Goal: Communication & Community: Answer question/provide support

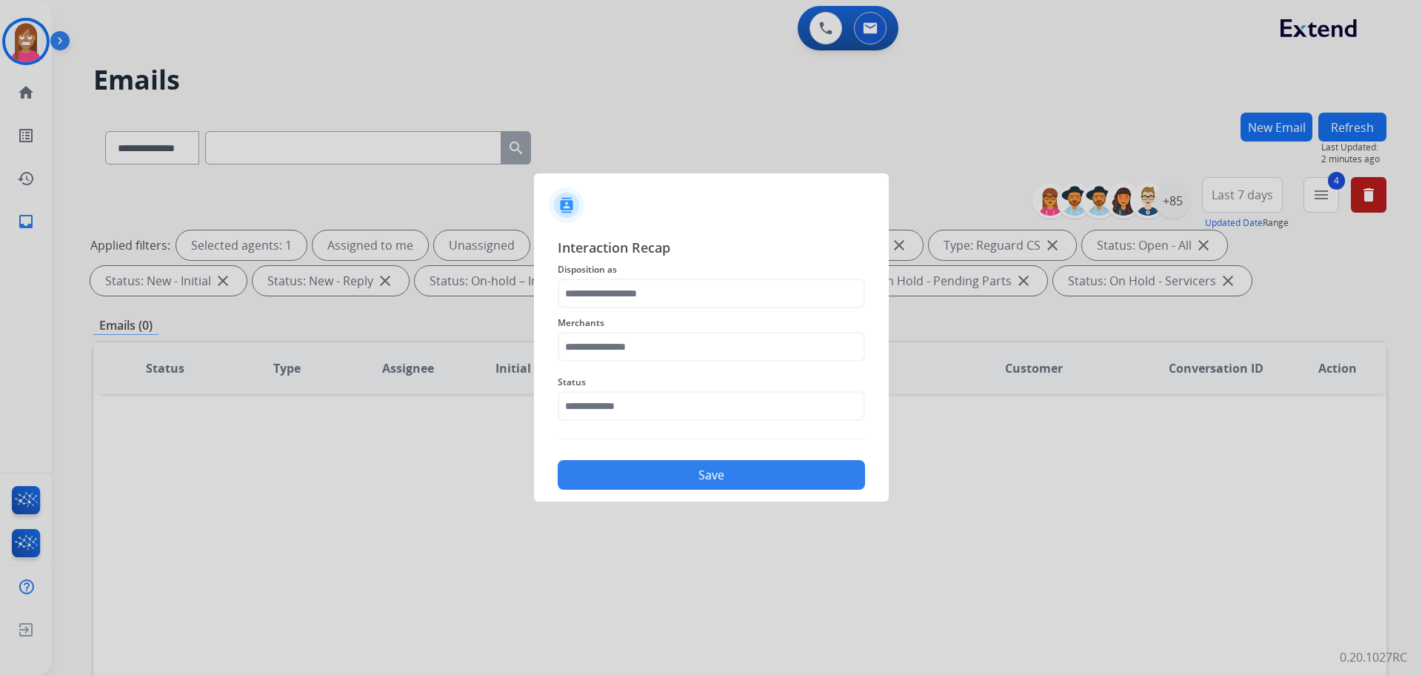
select select "**********"
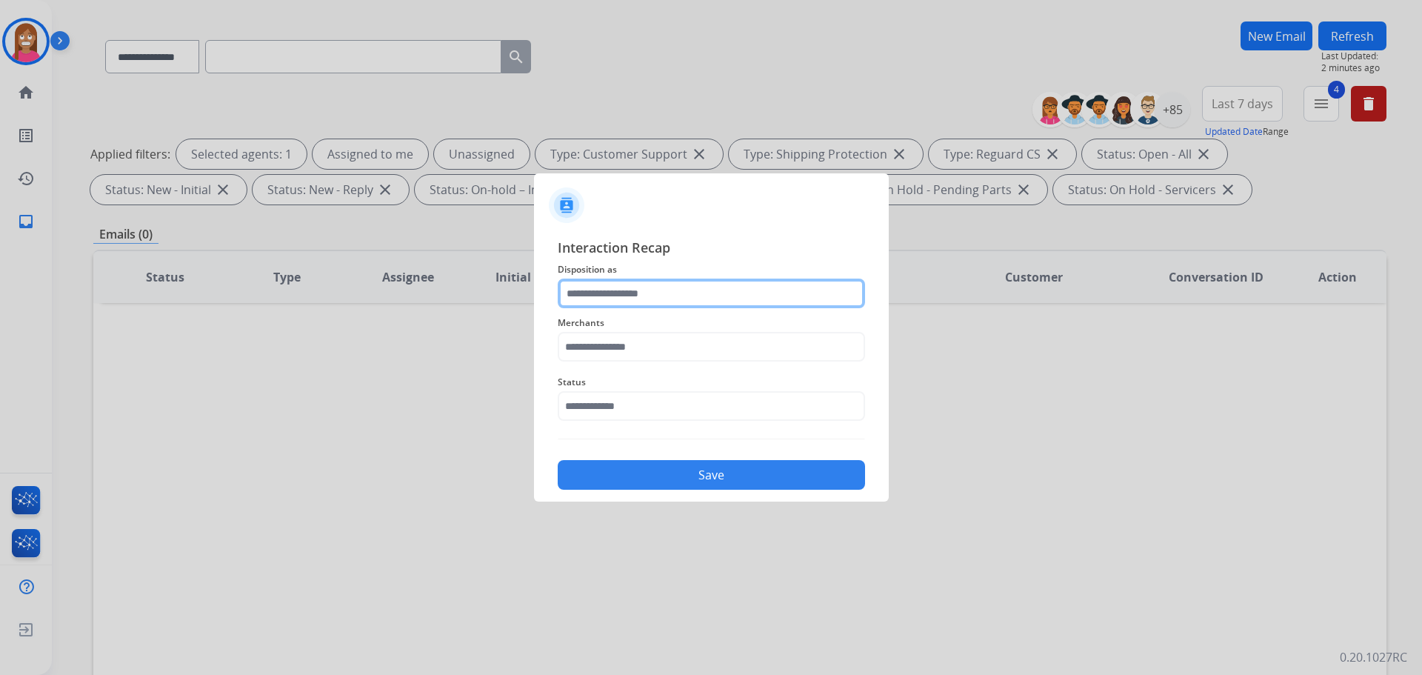
click at [581, 297] on input "text" at bounding box center [711, 294] width 307 height 30
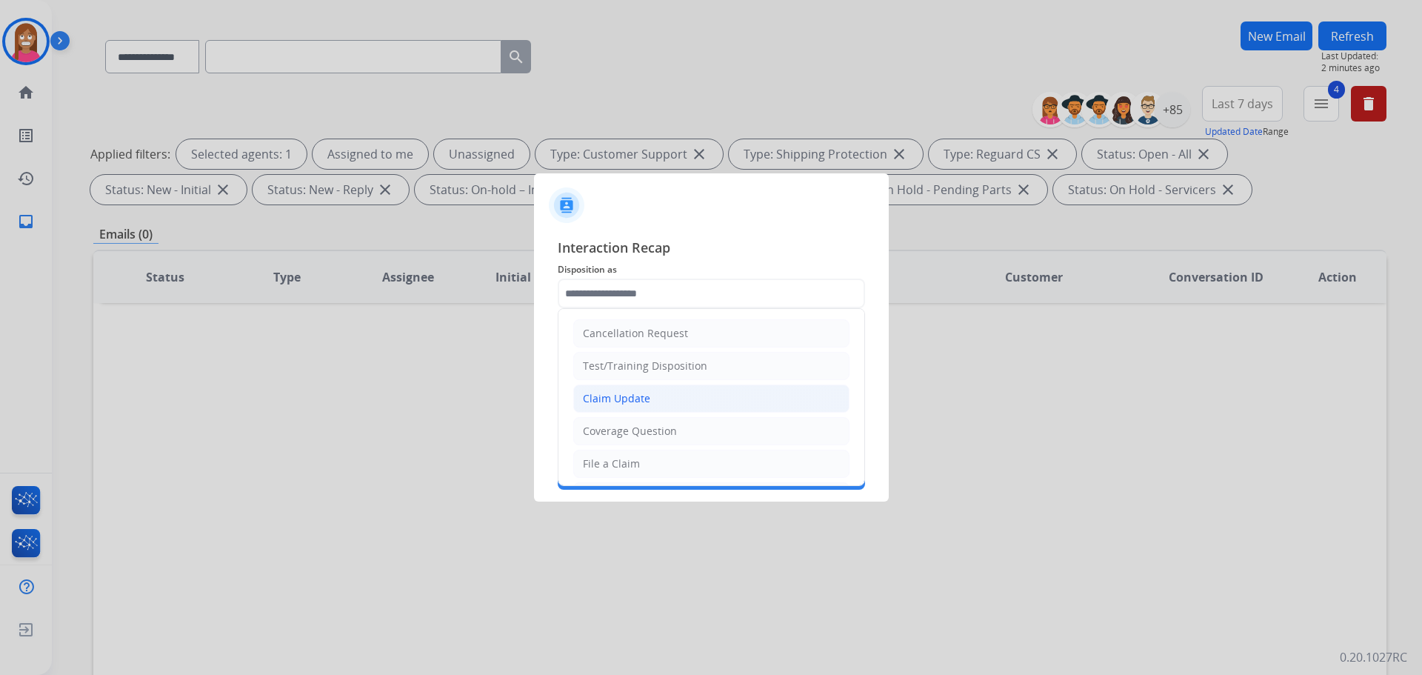
click at [610, 401] on div "Claim Update" at bounding box center [616, 398] width 67 height 15
type input "**********"
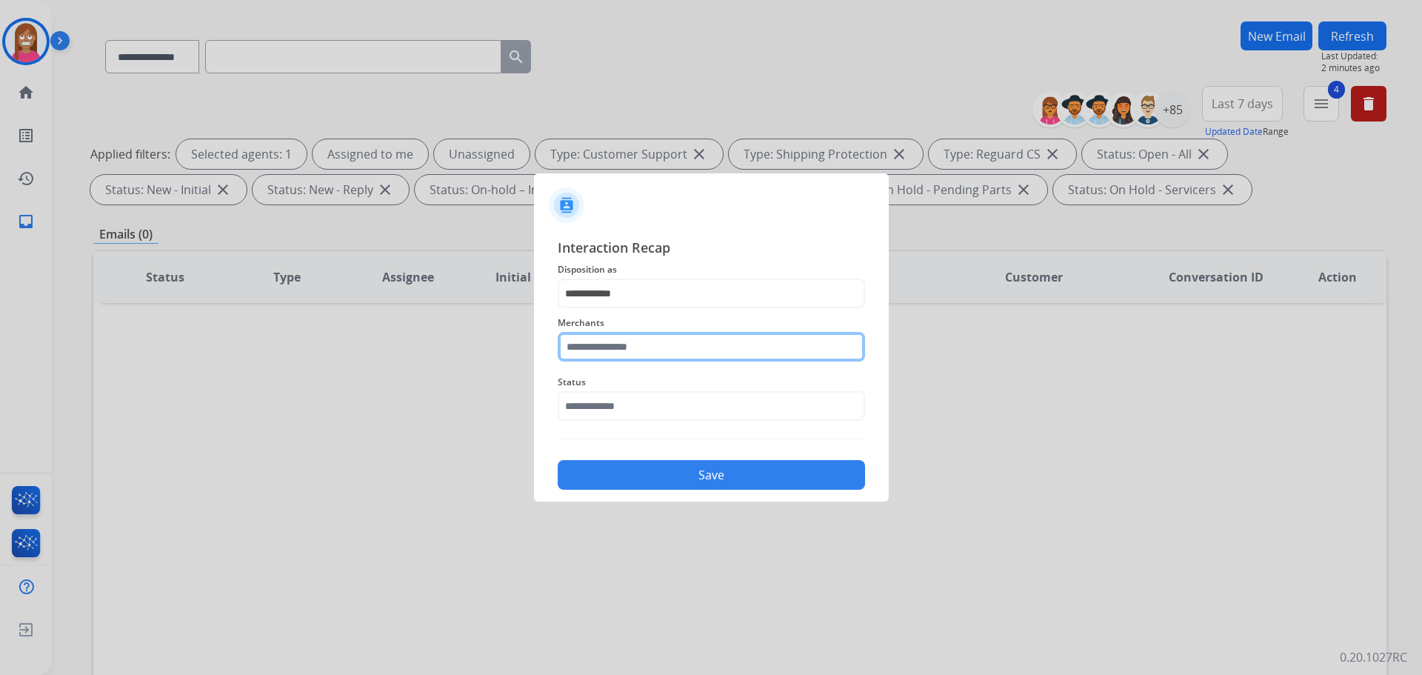
click at [580, 350] on input "text" at bounding box center [711, 347] width 307 height 30
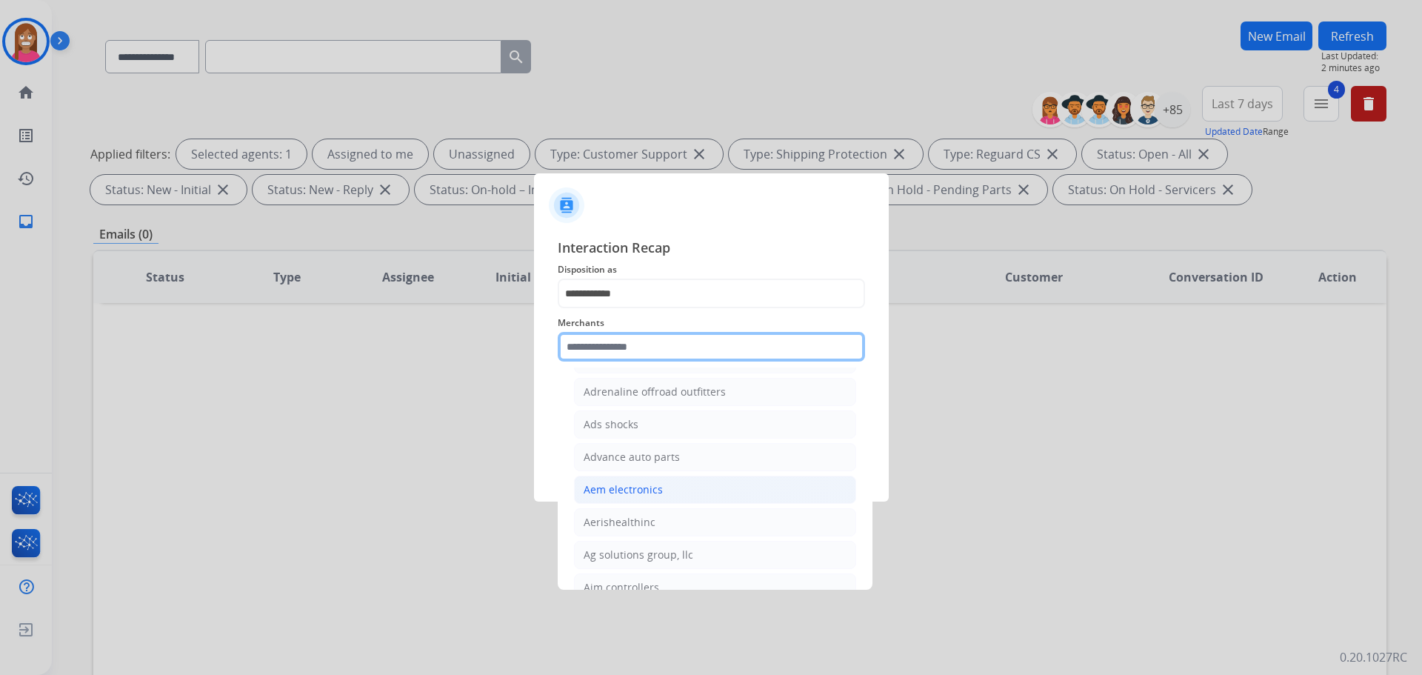
scroll to position [741, 0]
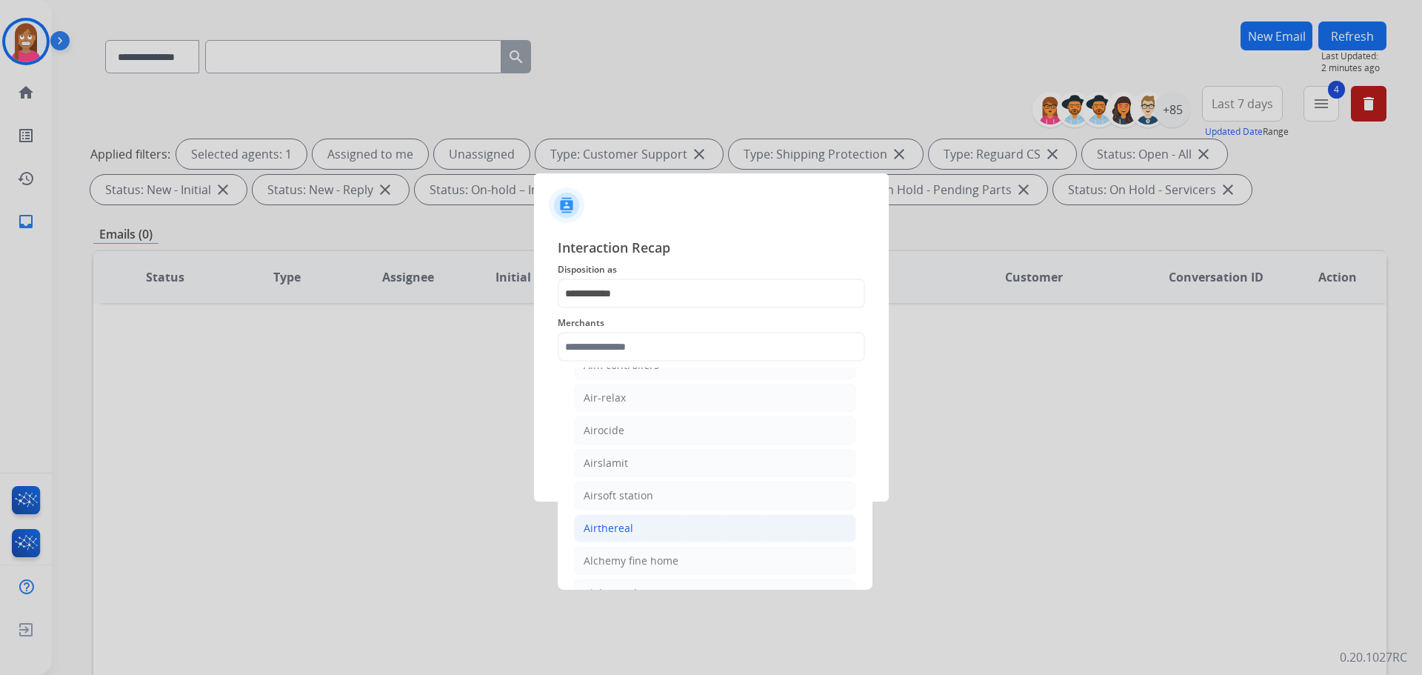
click at [605, 537] on li "Airthereal" at bounding box center [715, 528] width 282 height 28
type input "**********"
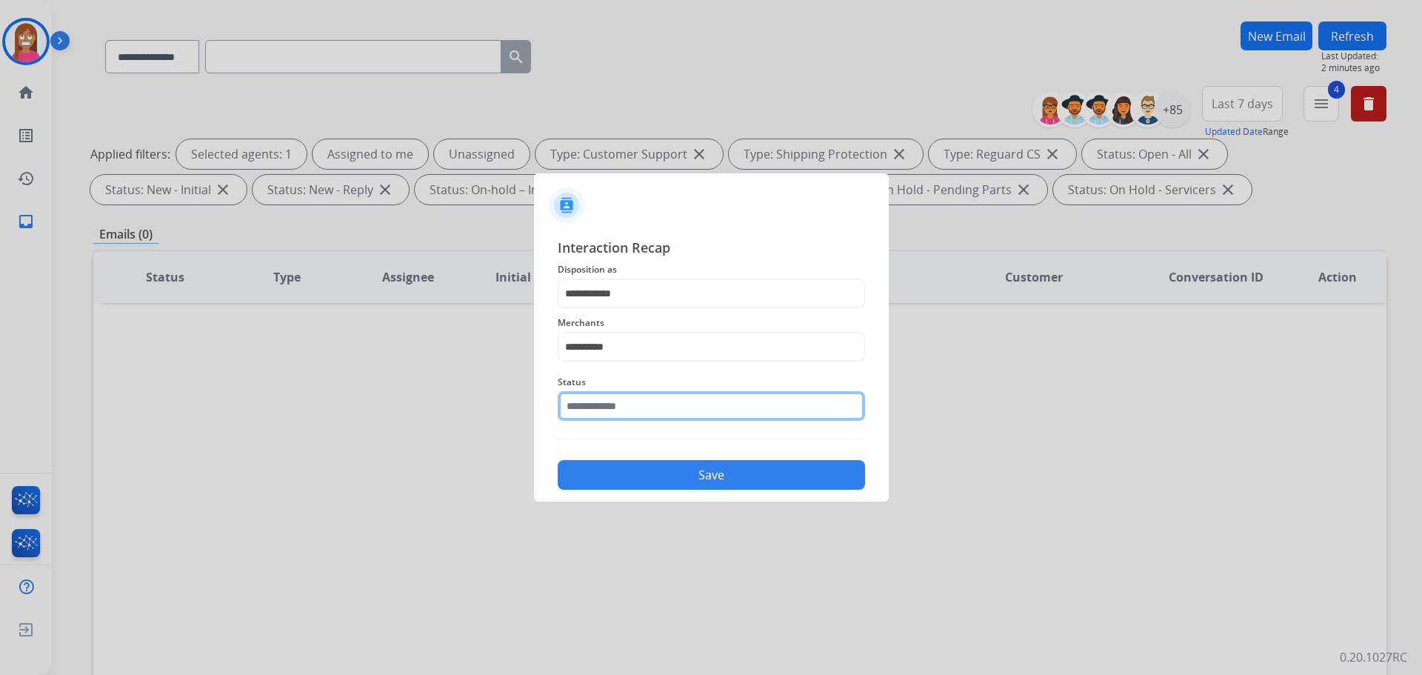
click at [600, 405] on input "text" at bounding box center [711, 406] width 307 height 30
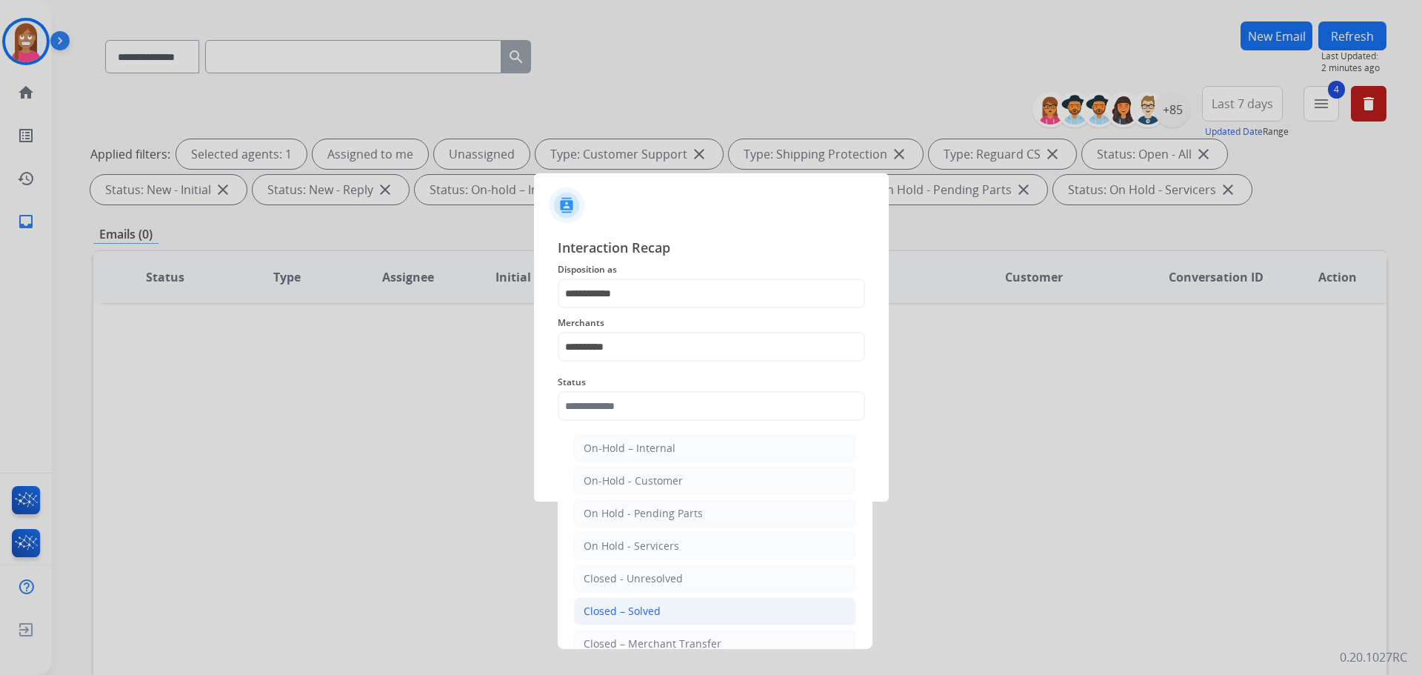
click at [606, 606] on div "Closed – Solved" at bounding box center [622, 611] width 77 height 15
type input "**********"
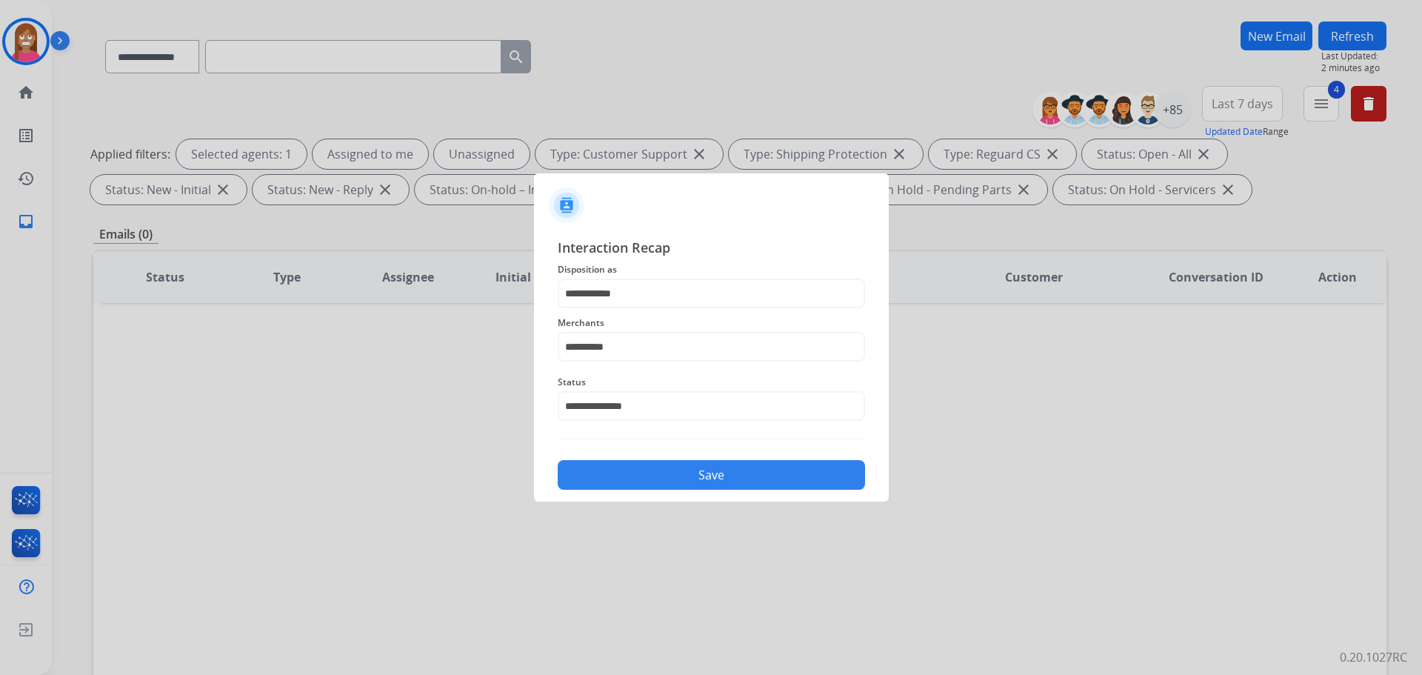
click at [593, 462] on button "Save" at bounding box center [711, 475] width 307 height 30
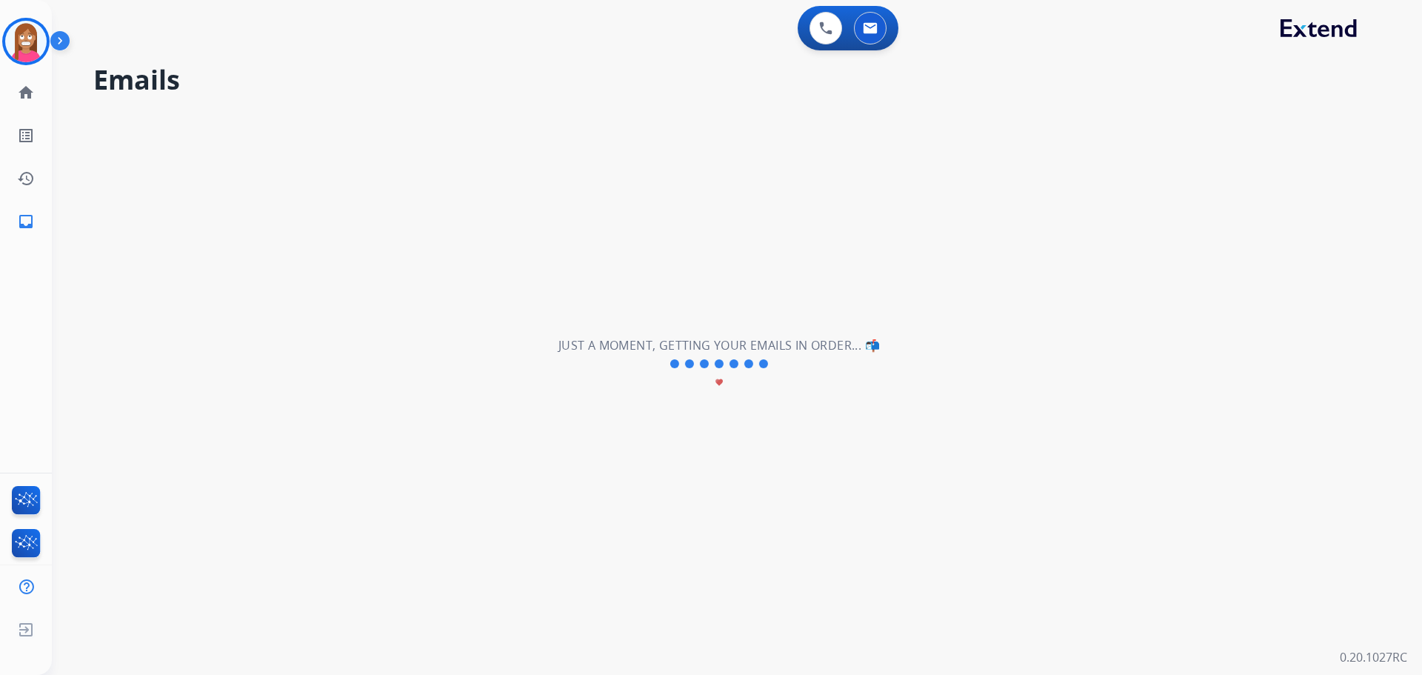
scroll to position [0, 0]
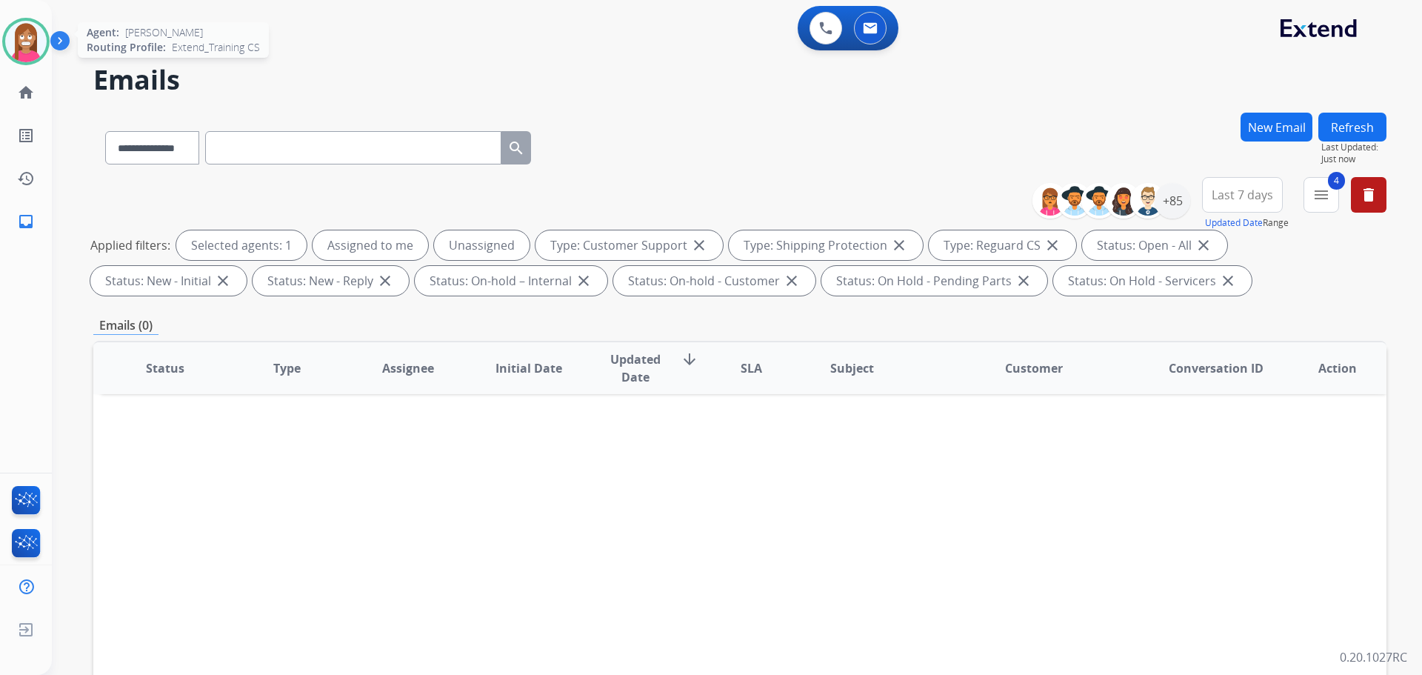
click at [22, 39] on img at bounding box center [25, 41] width 41 height 41
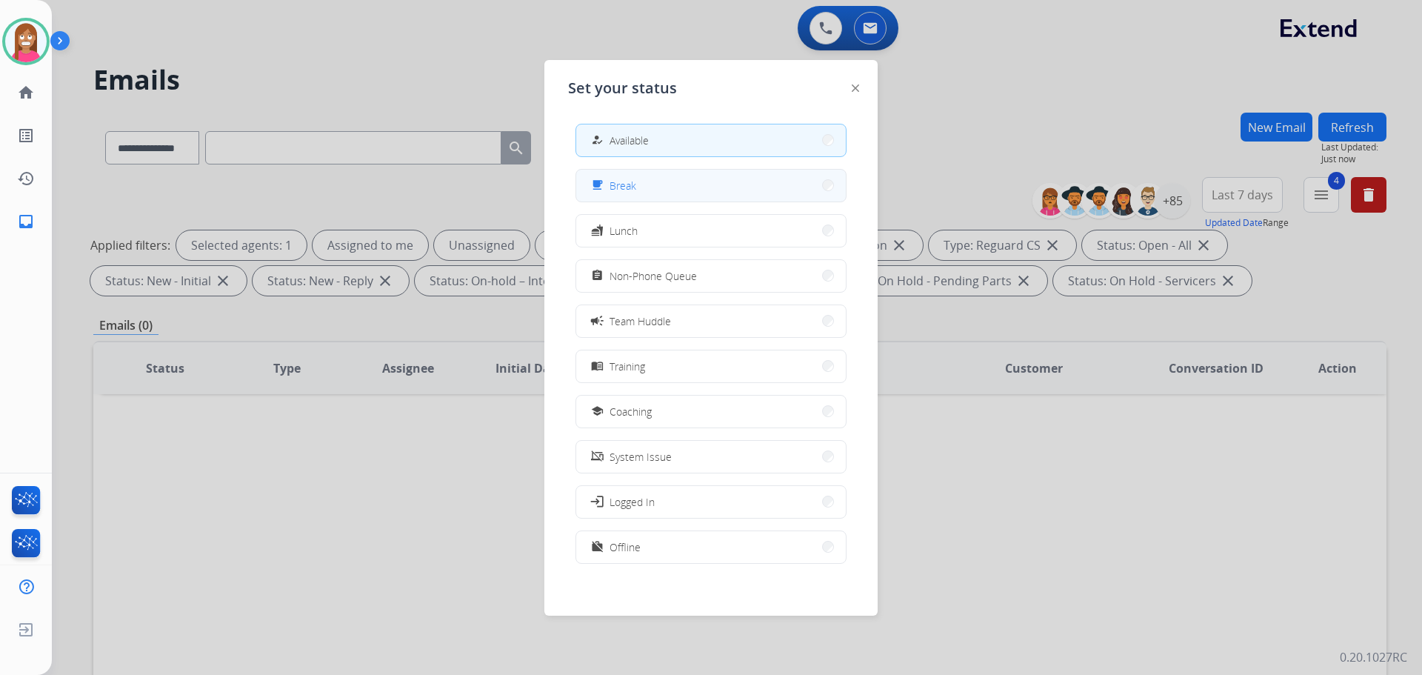
click at [617, 197] on button "free_breakfast Break" at bounding box center [711, 186] width 270 height 32
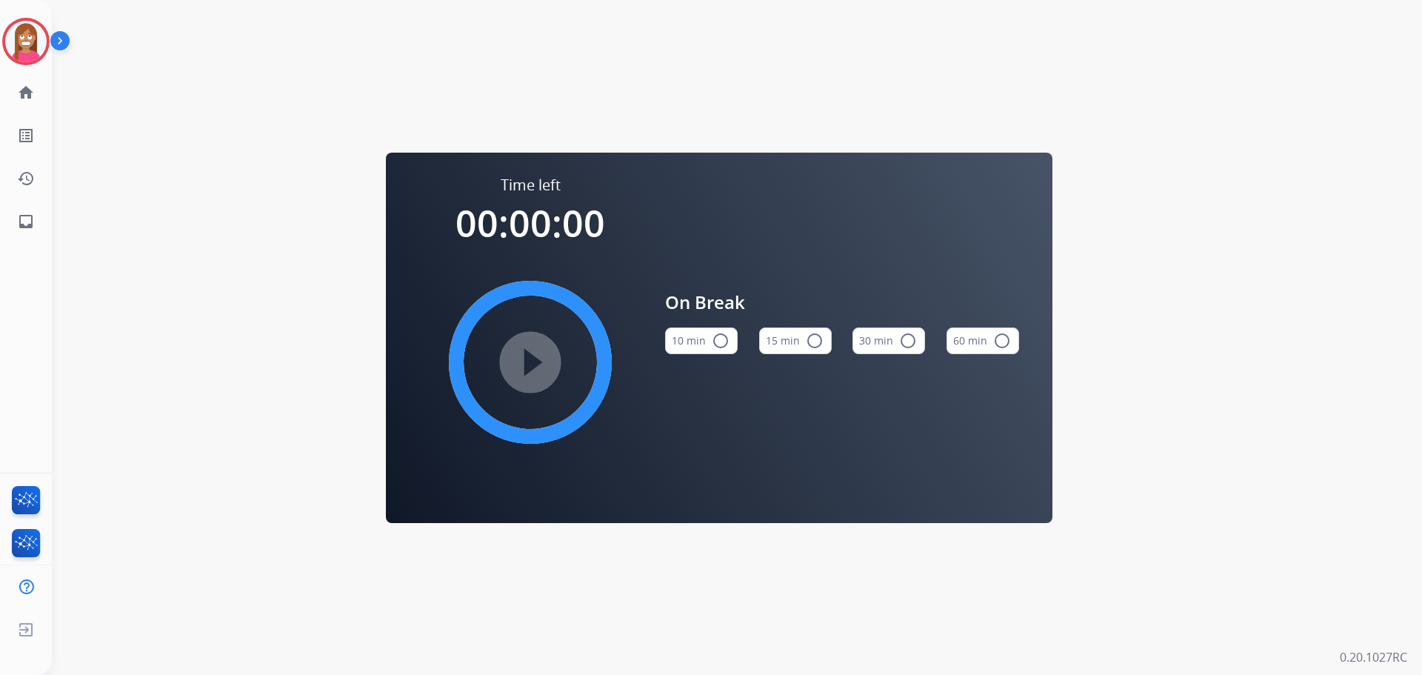
drag, startPoint x: 24, startPoint y: 41, endPoint x: 69, endPoint y: 56, distance: 46.9
click at [24, 44] on img at bounding box center [25, 41] width 41 height 41
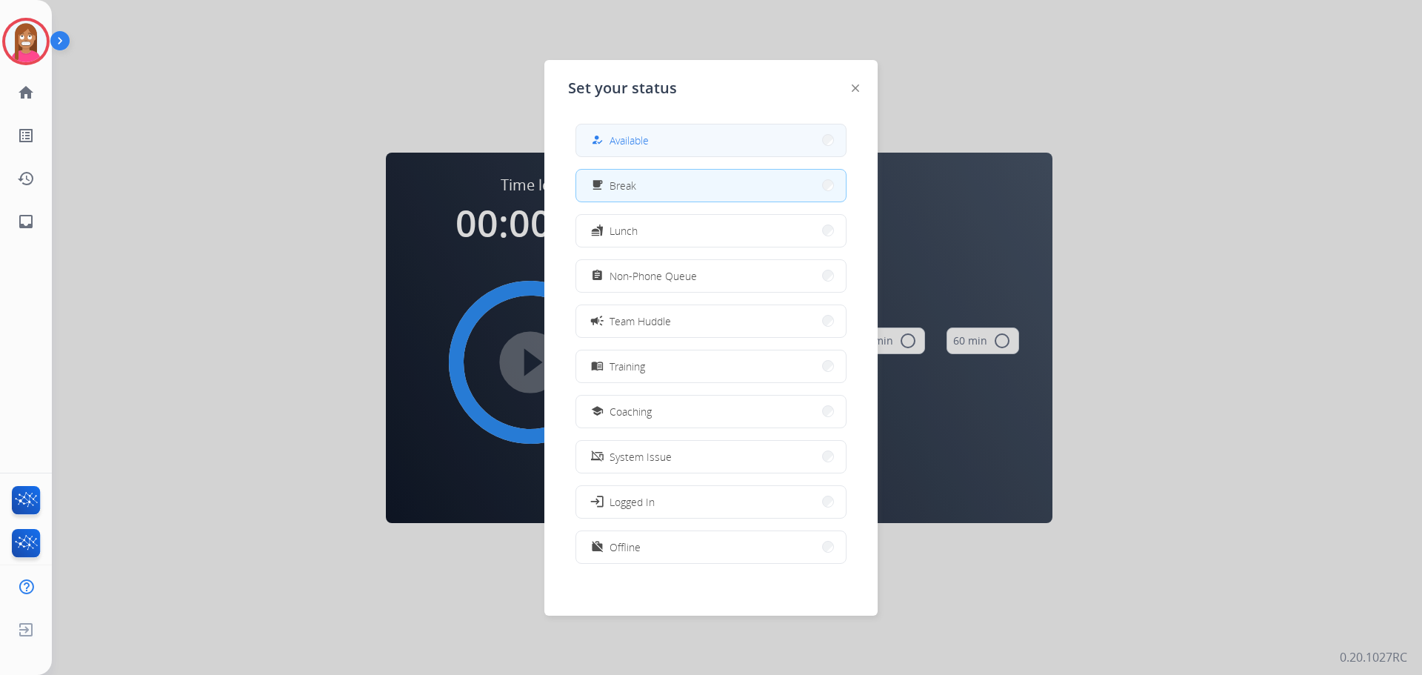
click at [621, 142] on span "Available" at bounding box center [629, 141] width 39 height 16
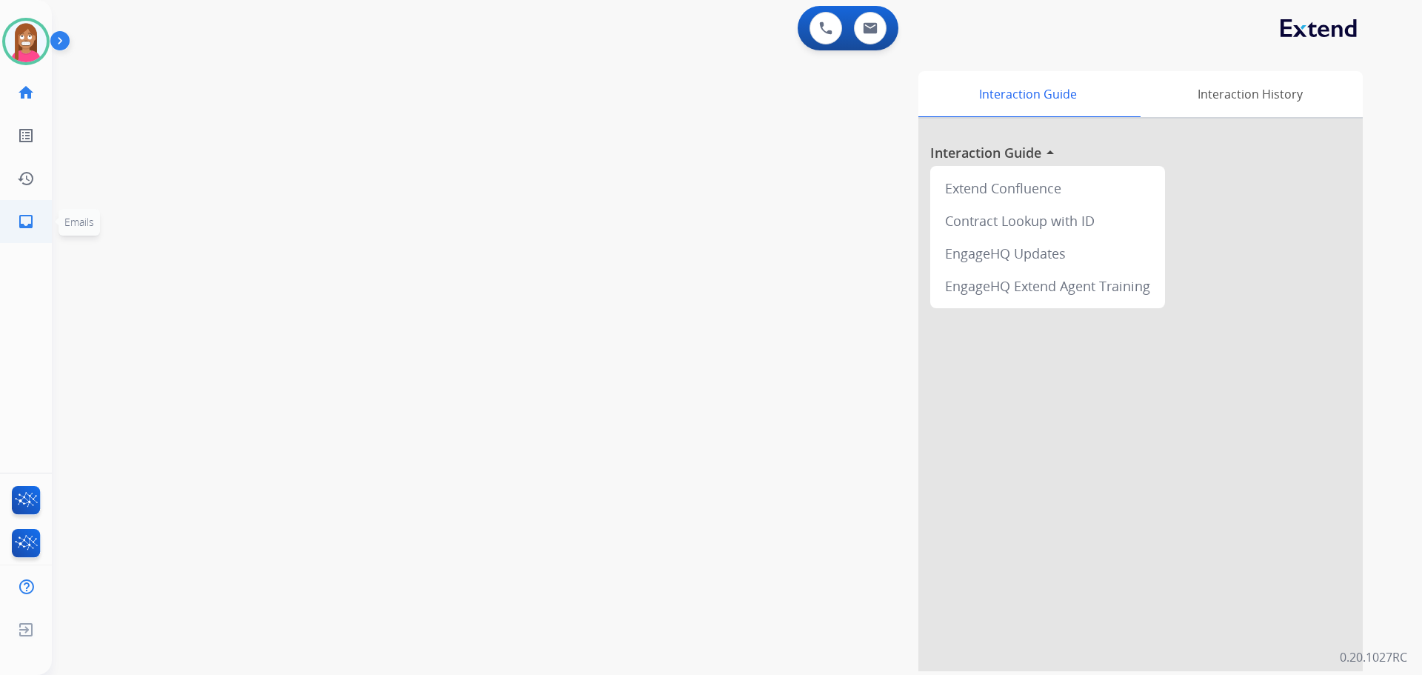
click at [23, 220] on mat-icon "inbox" at bounding box center [26, 222] width 18 height 18
select select "**********"
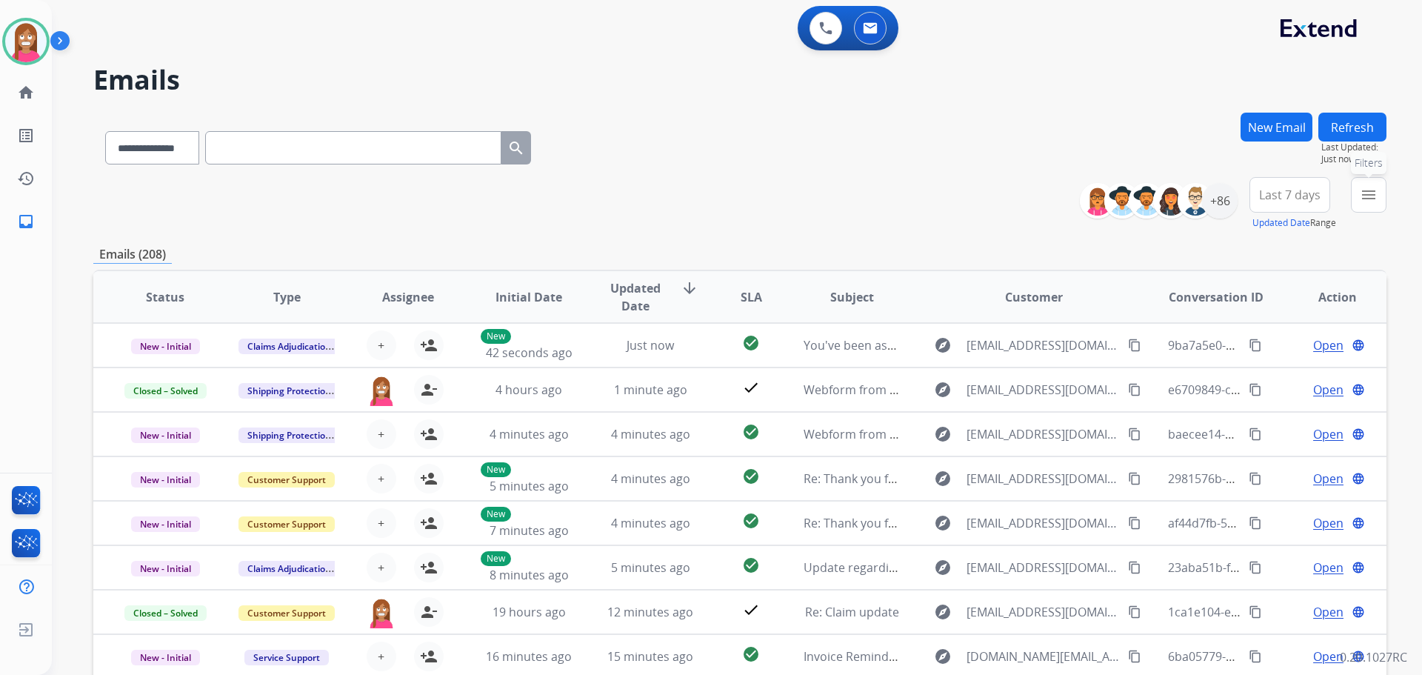
click at [1369, 190] on mat-icon "menu" at bounding box center [1369, 195] width 18 height 18
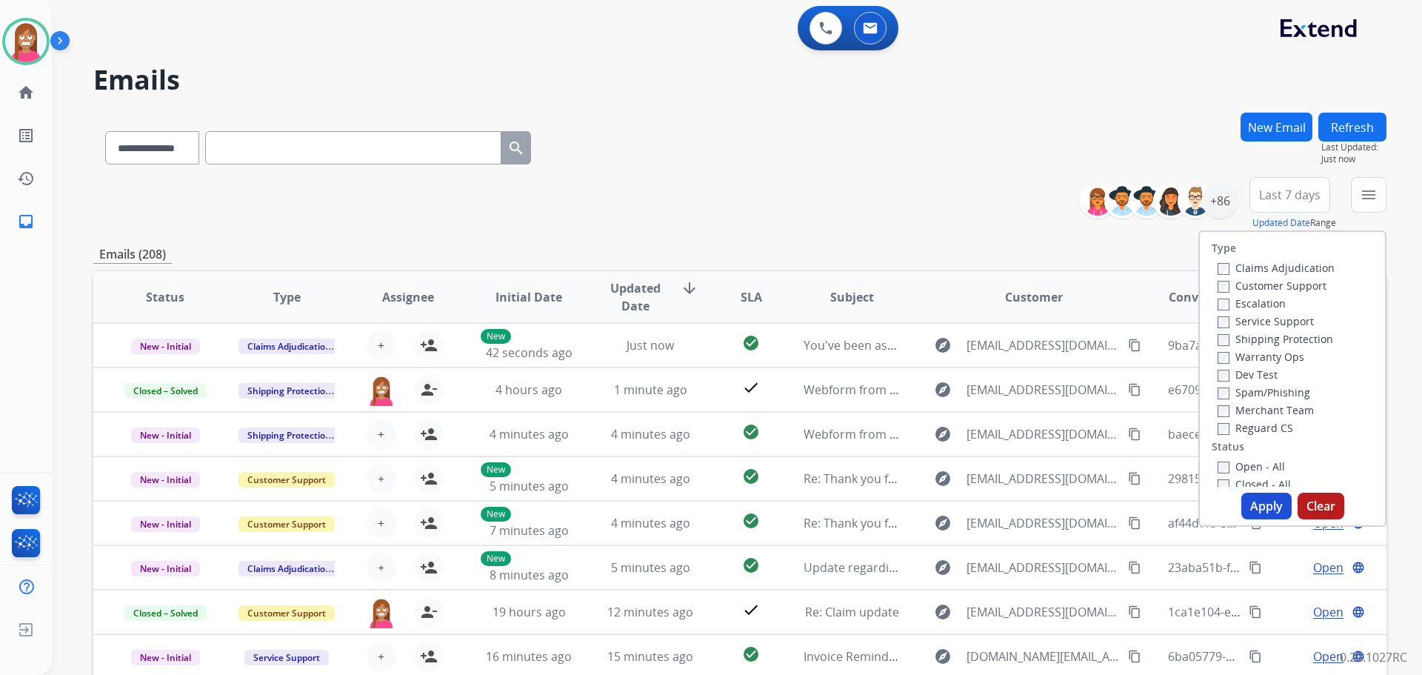
click at [1225, 287] on label "Customer Support" at bounding box center [1272, 286] width 109 height 14
click at [1228, 430] on label "Reguard CS" at bounding box center [1256, 428] width 76 height 14
click at [1231, 468] on label "Open - All" at bounding box center [1251, 466] width 67 height 14
drag, startPoint x: 1260, startPoint y: 504, endPoint x: 1231, endPoint y: 503, distance: 28.9
click at [1259, 505] on button "Apply" at bounding box center [1267, 506] width 50 height 27
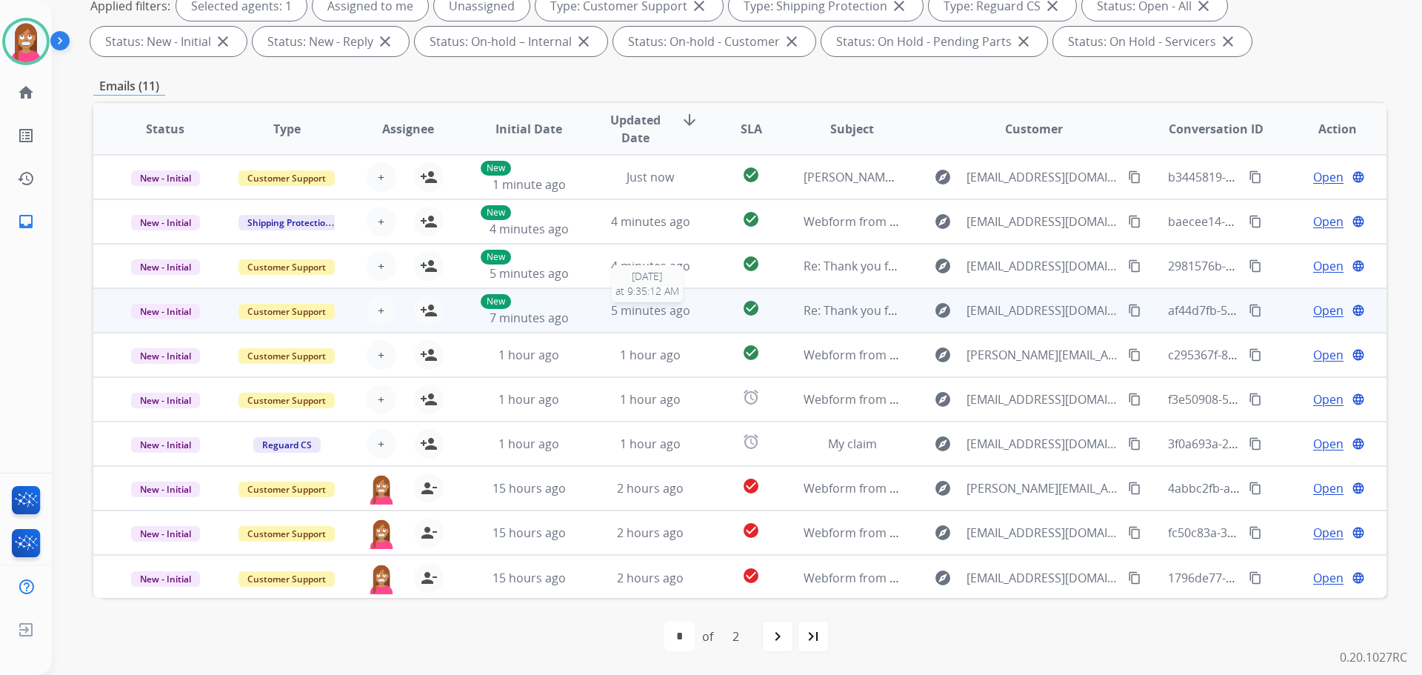
scroll to position [1, 0]
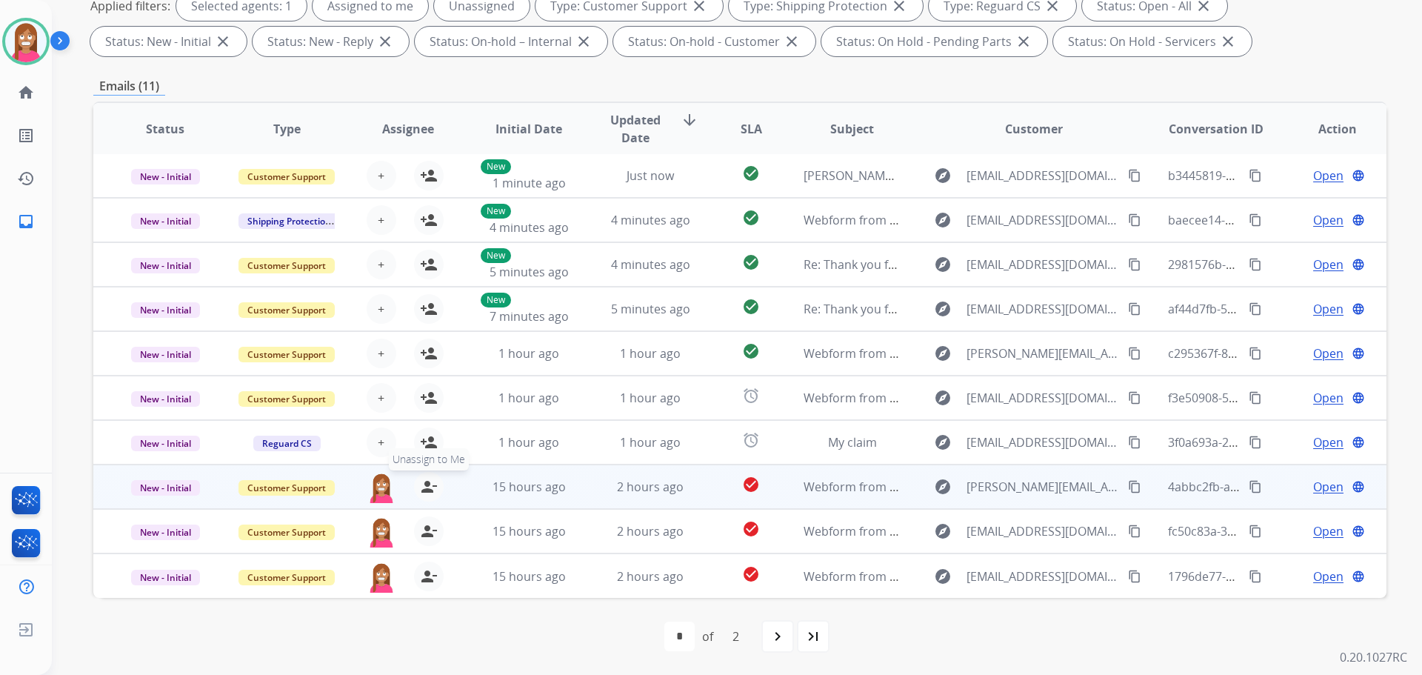
click at [430, 493] on mat-icon "person_remove" at bounding box center [429, 487] width 18 height 18
click at [430, 493] on mat-icon "person_add" at bounding box center [429, 487] width 18 height 18
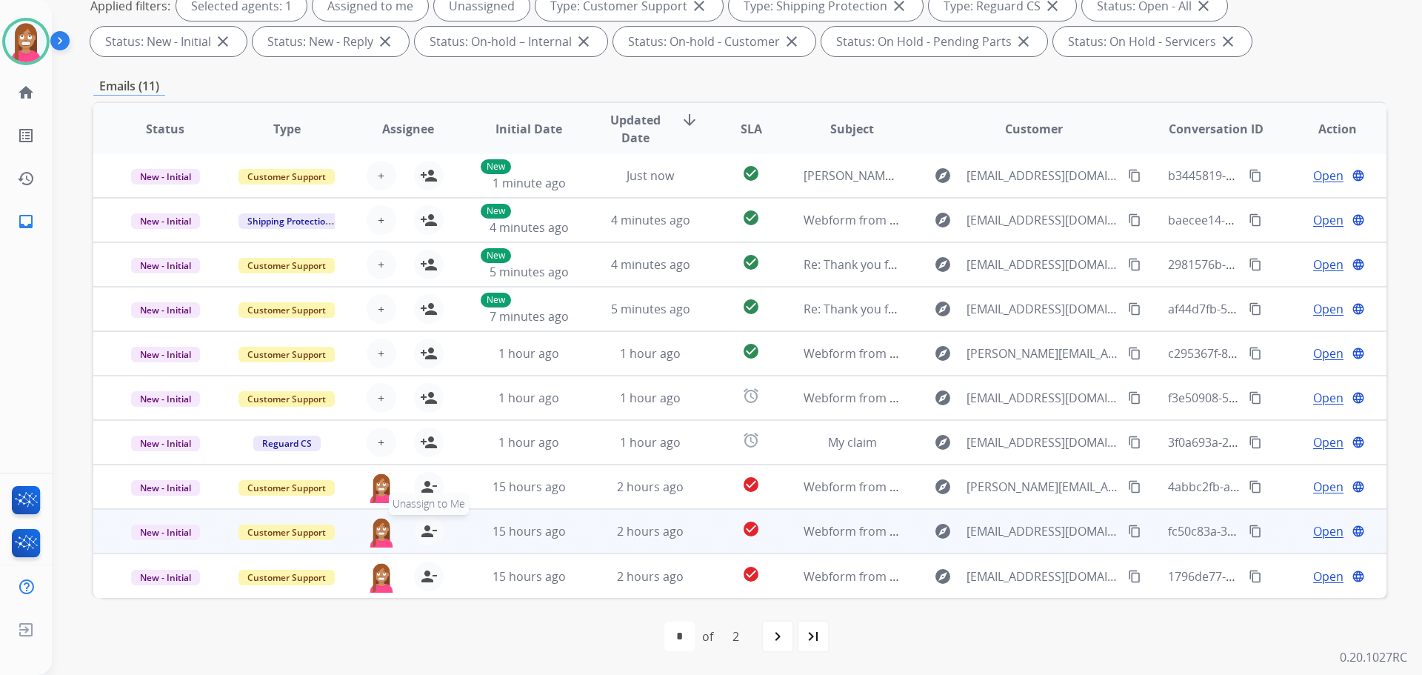
click at [425, 529] on mat-icon "person_remove" at bounding box center [429, 531] width 18 height 18
click at [425, 529] on mat-icon "person_add" at bounding box center [429, 531] width 18 height 18
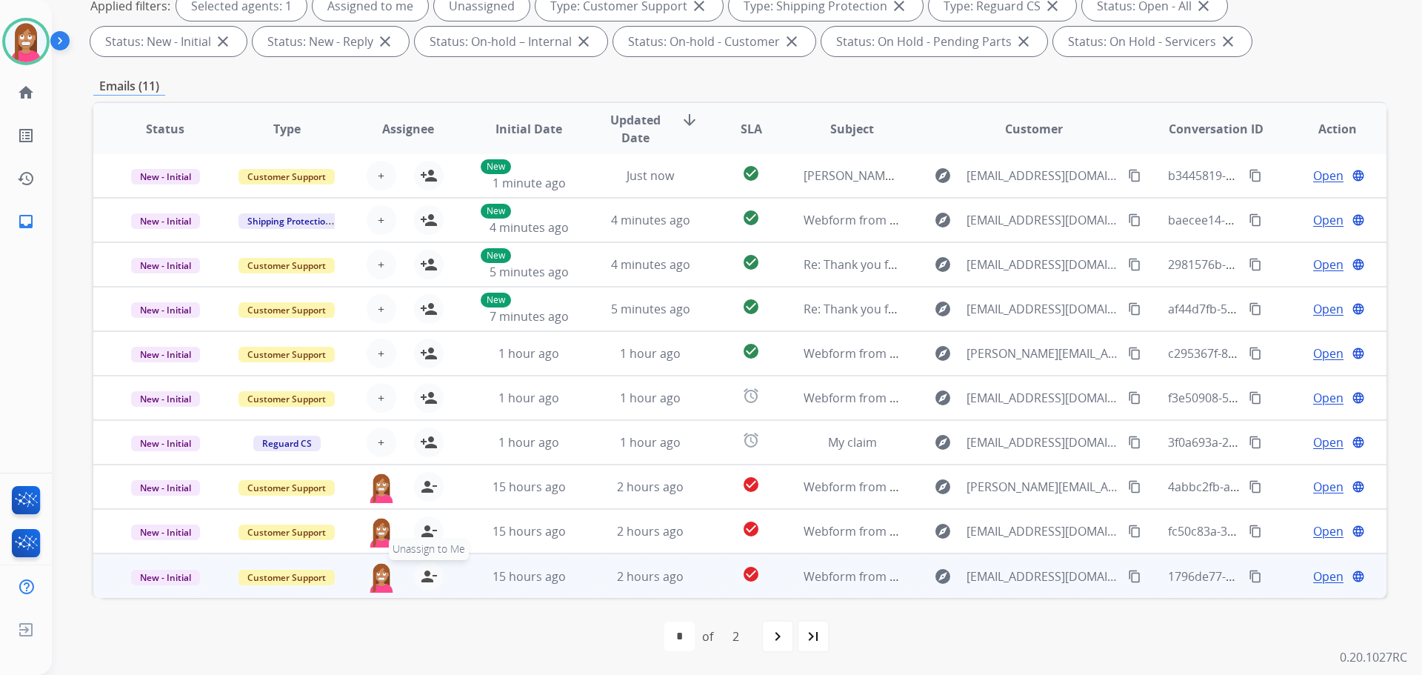
click at [426, 570] on mat-icon "person_remove" at bounding box center [429, 576] width 18 height 18
click at [426, 570] on mat-icon "person_add" at bounding box center [429, 576] width 18 height 18
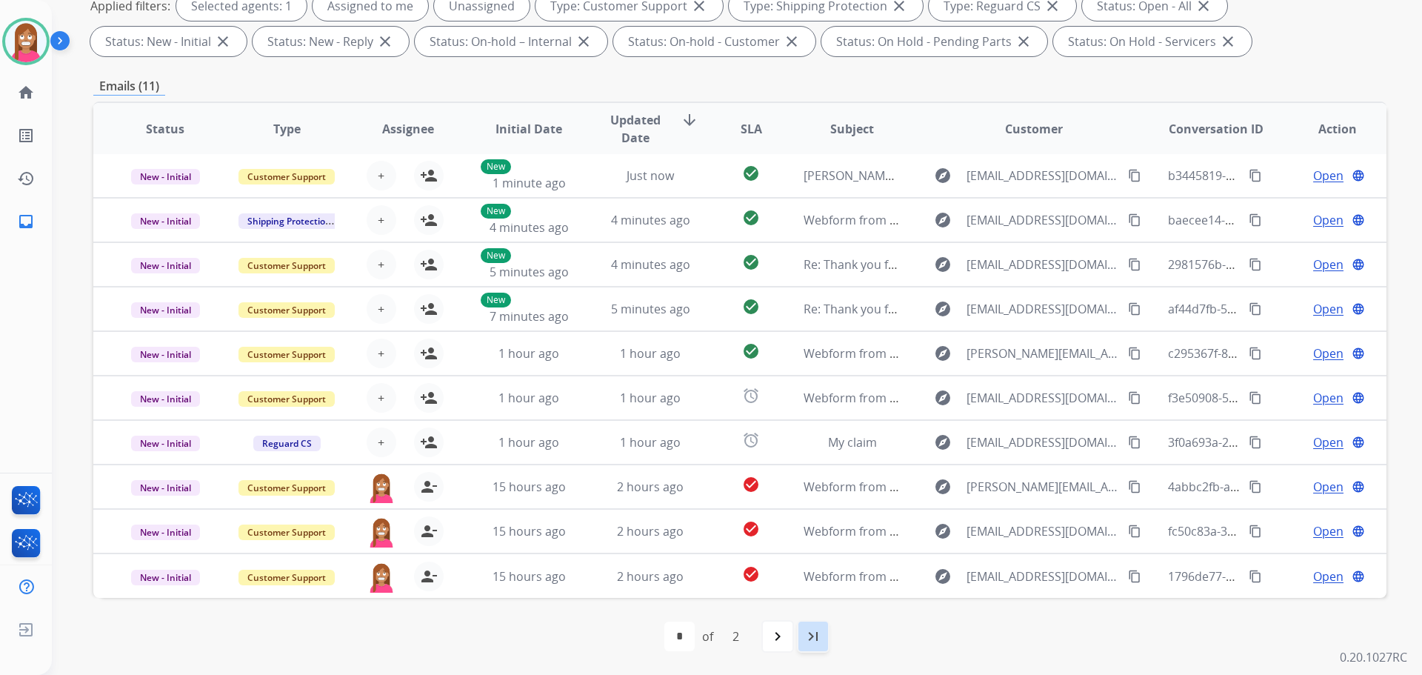
click at [806, 639] on mat-icon "last_page" at bounding box center [814, 636] width 18 height 18
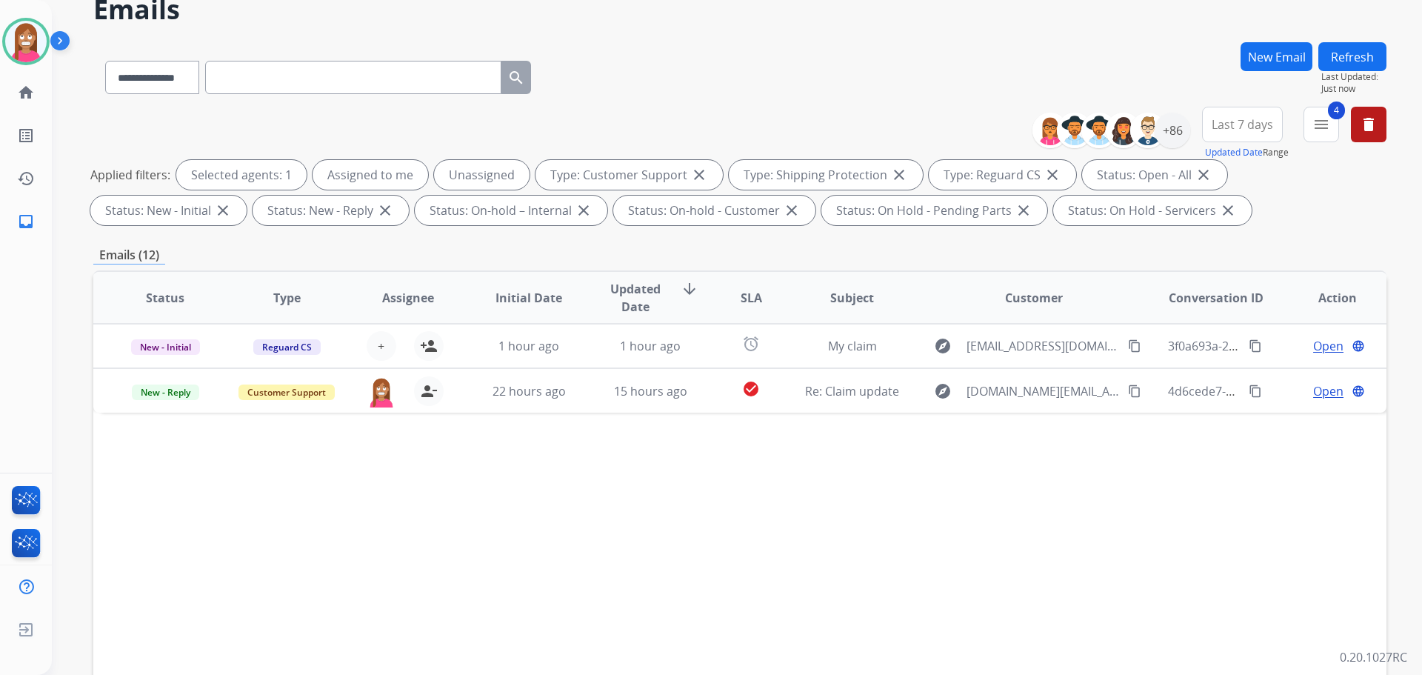
scroll to position [74, 0]
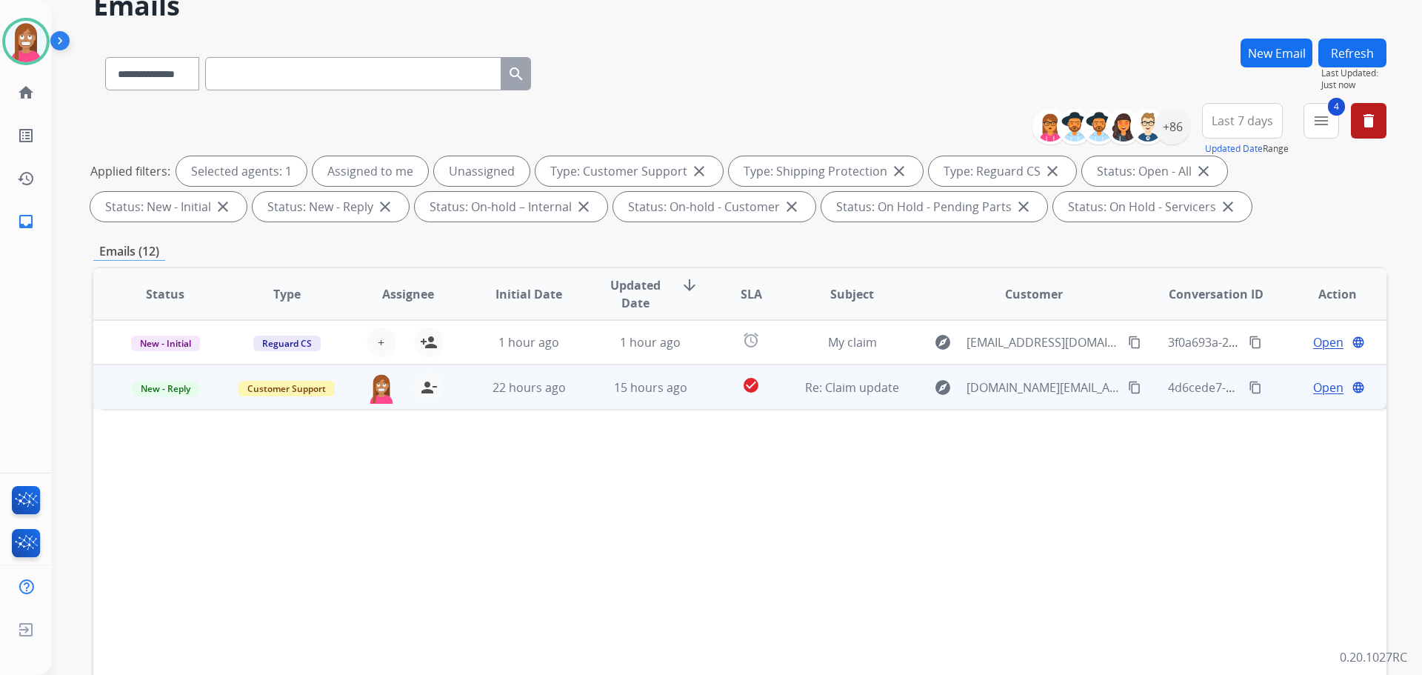
click at [588, 395] on td "15 hours ago" at bounding box center [639, 386] width 121 height 44
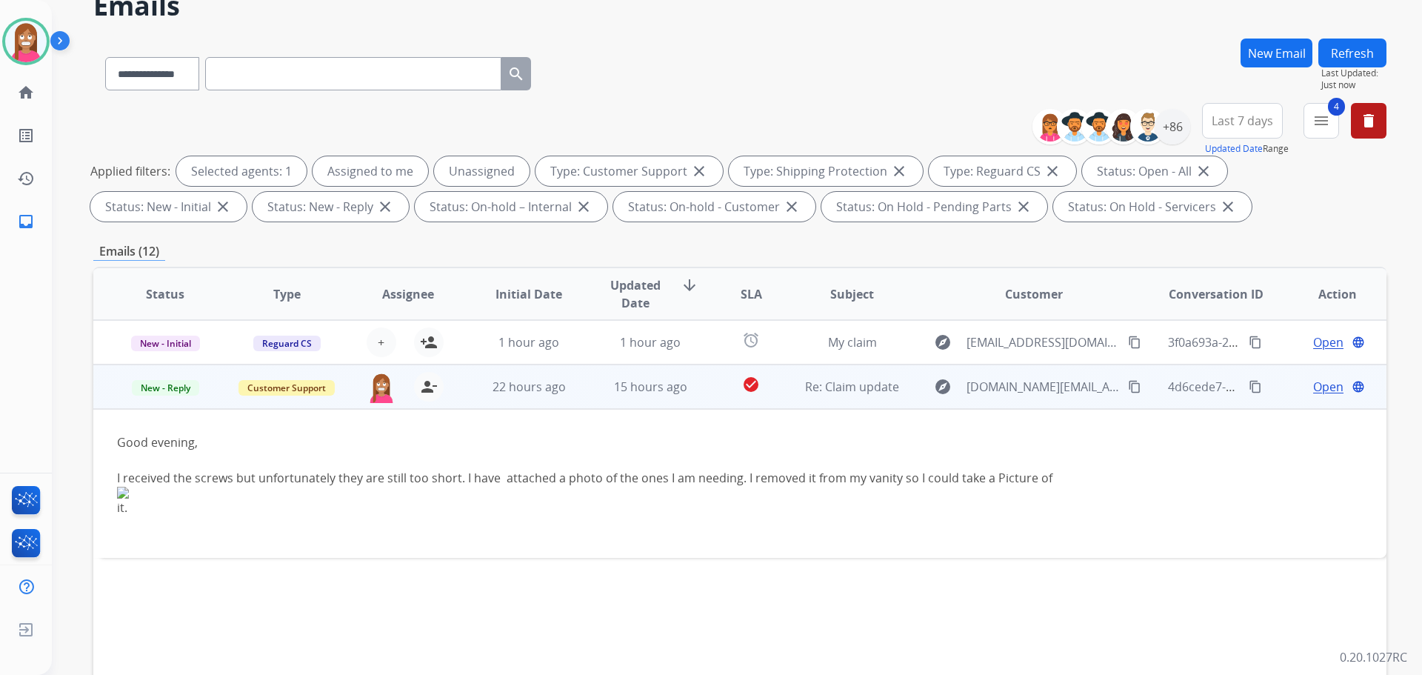
click at [1128, 384] on mat-icon "content_copy" at bounding box center [1134, 386] width 13 height 13
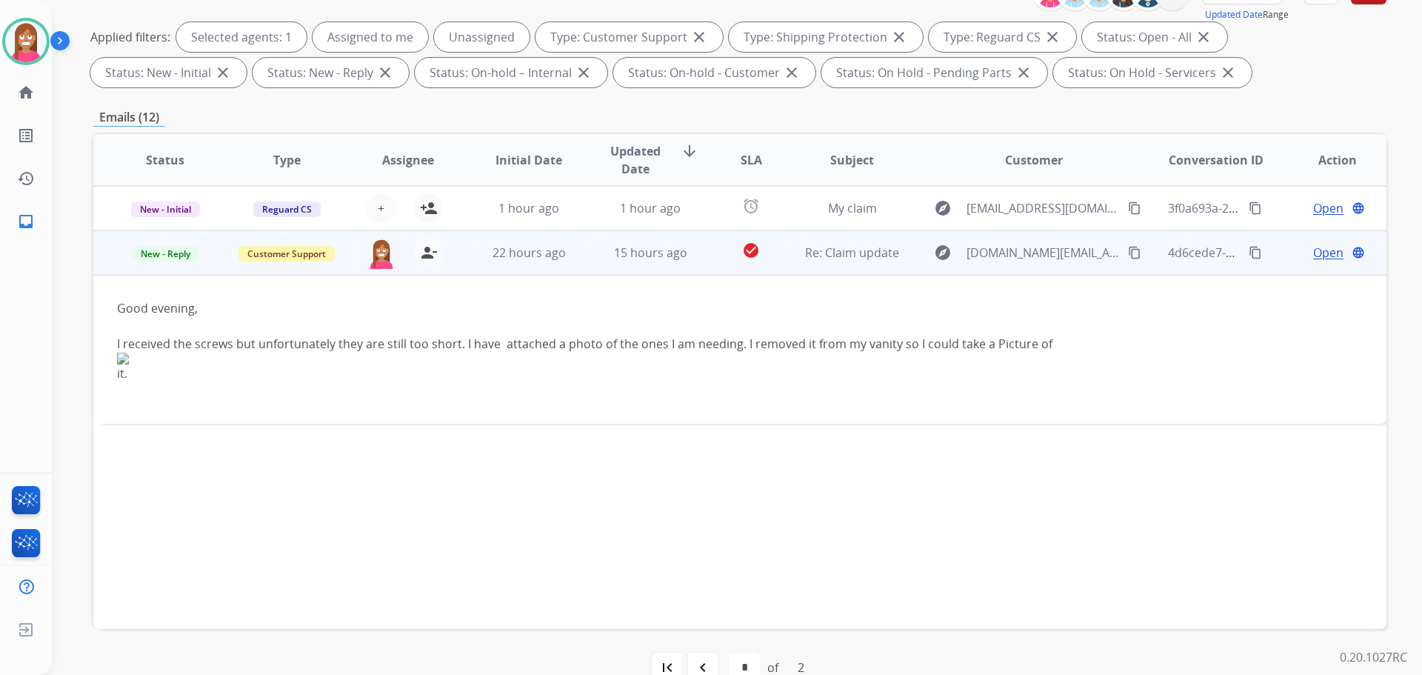
scroll to position [239, 0]
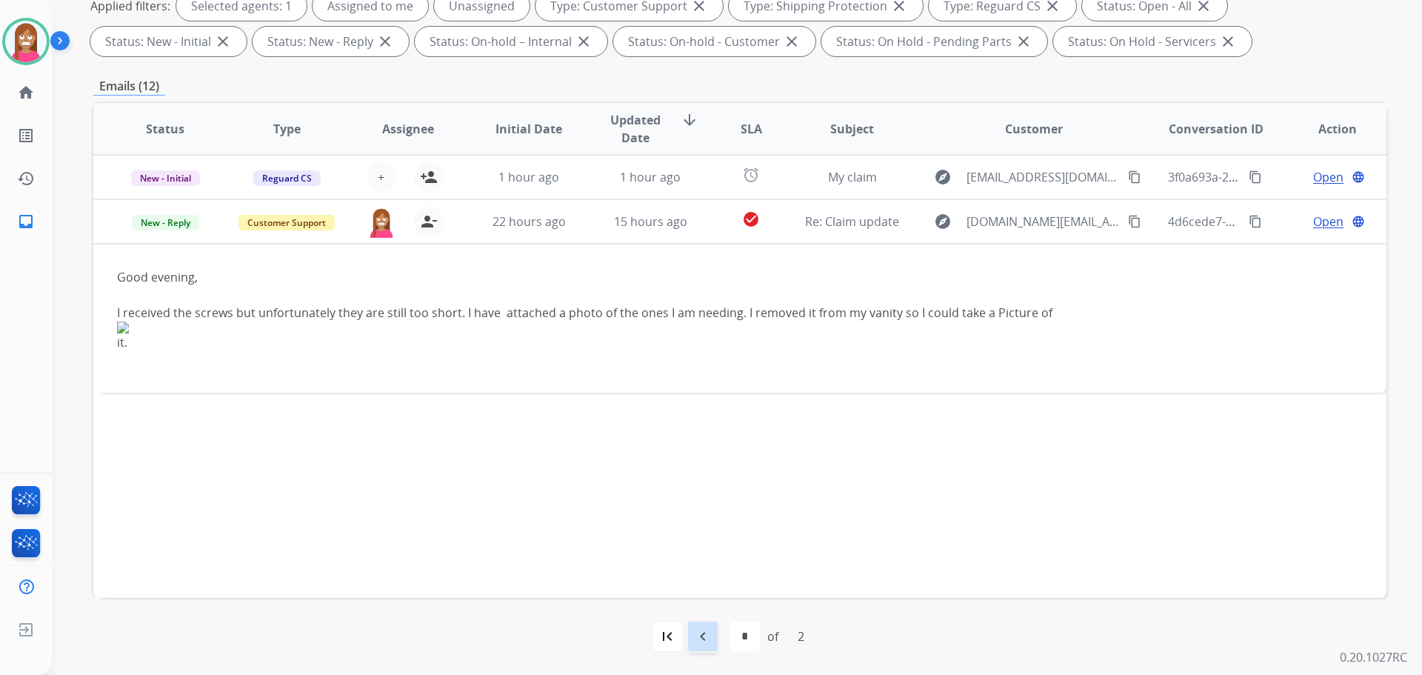
click at [699, 638] on mat-icon "navigate_before" at bounding box center [703, 636] width 18 height 18
select select "*"
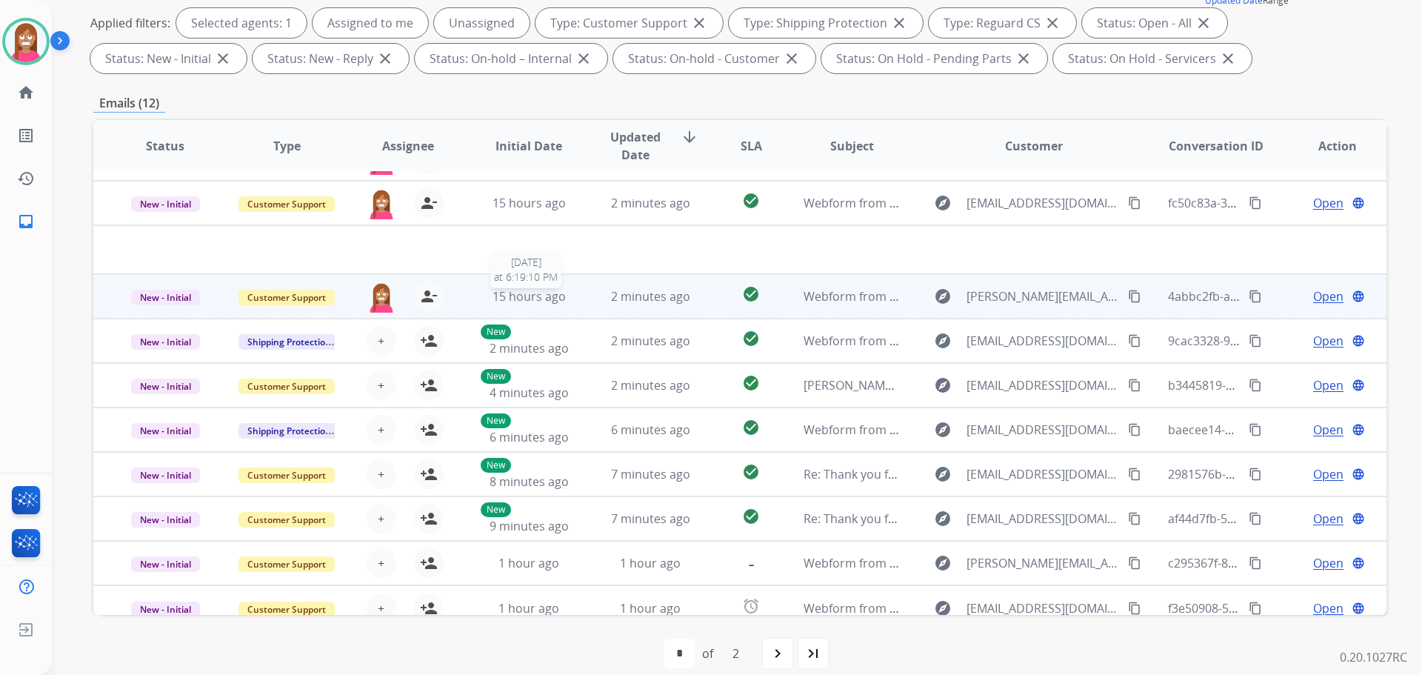
scroll to position [50, 0]
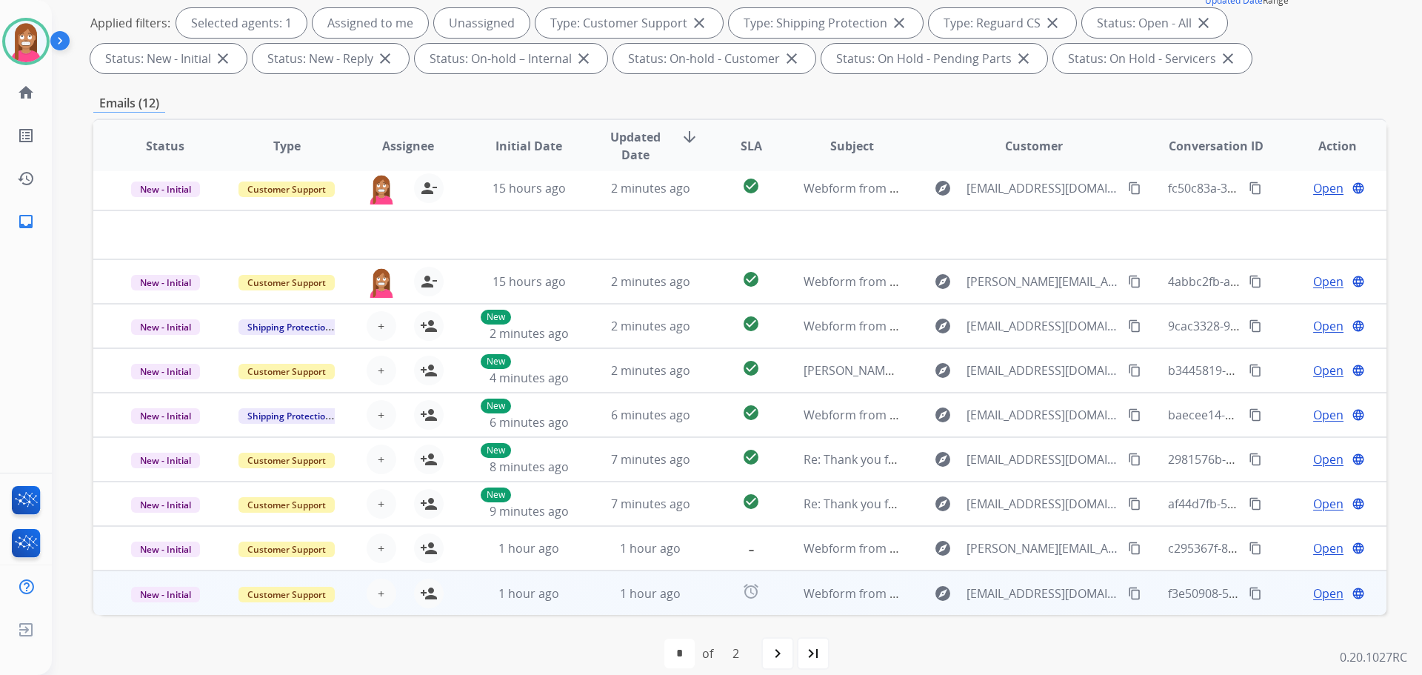
click at [590, 608] on td "1 hour ago" at bounding box center [639, 592] width 121 height 44
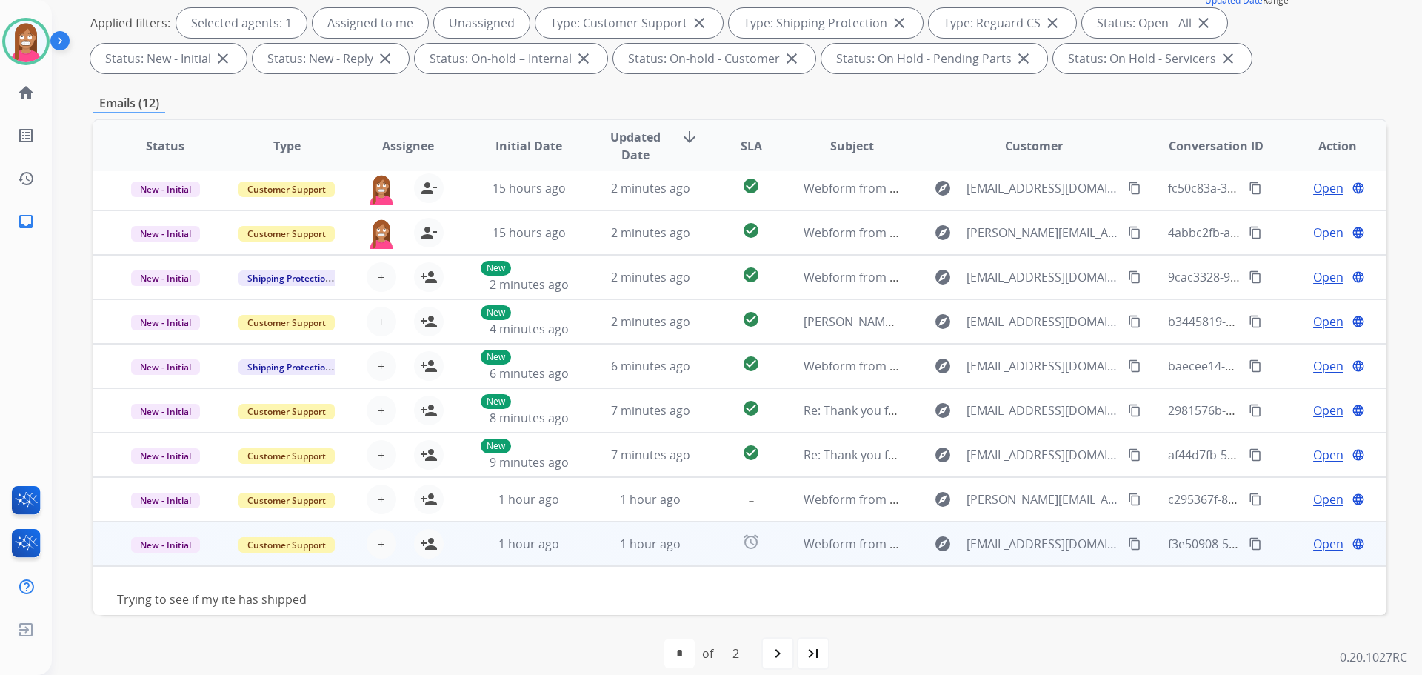
scroll to position [67, 0]
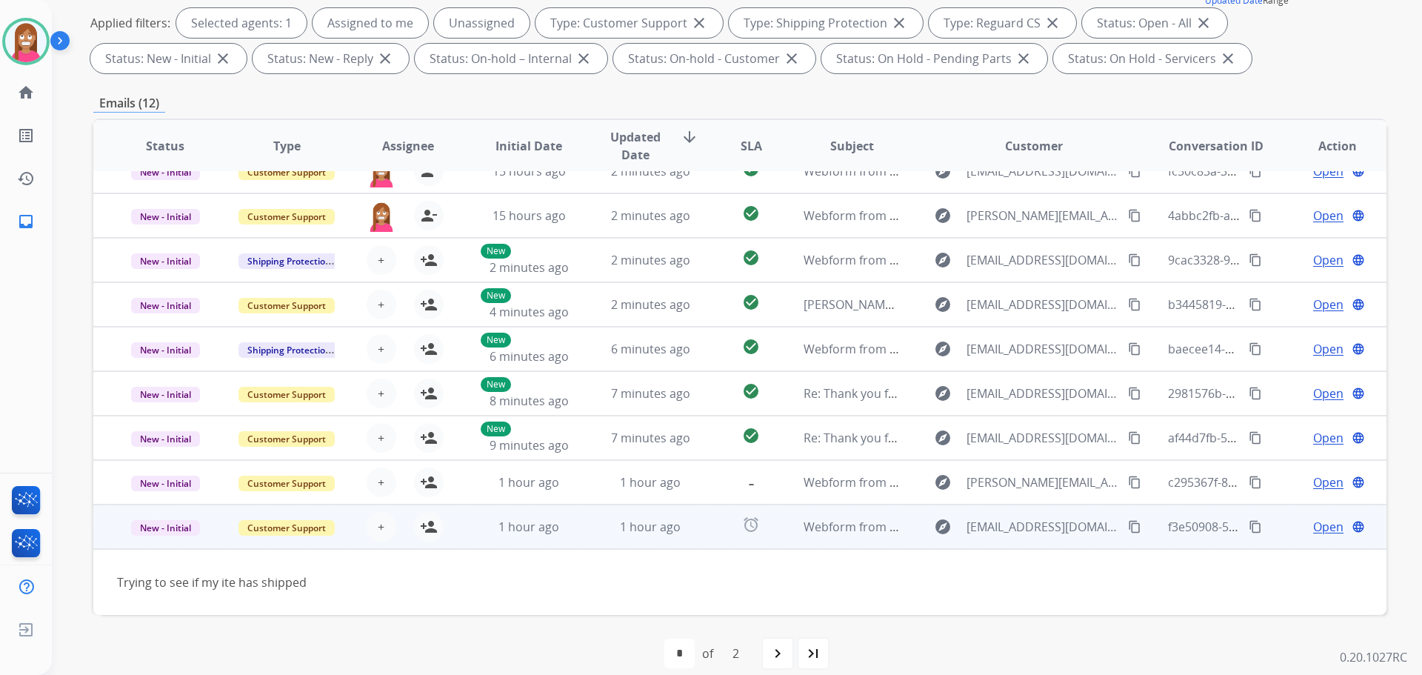
click at [1128, 530] on mat-icon "content_copy" at bounding box center [1134, 526] width 13 height 13
click at [429, 525] on mat-icon "person_add" at bounding box center [429, 527] width 18 height 18
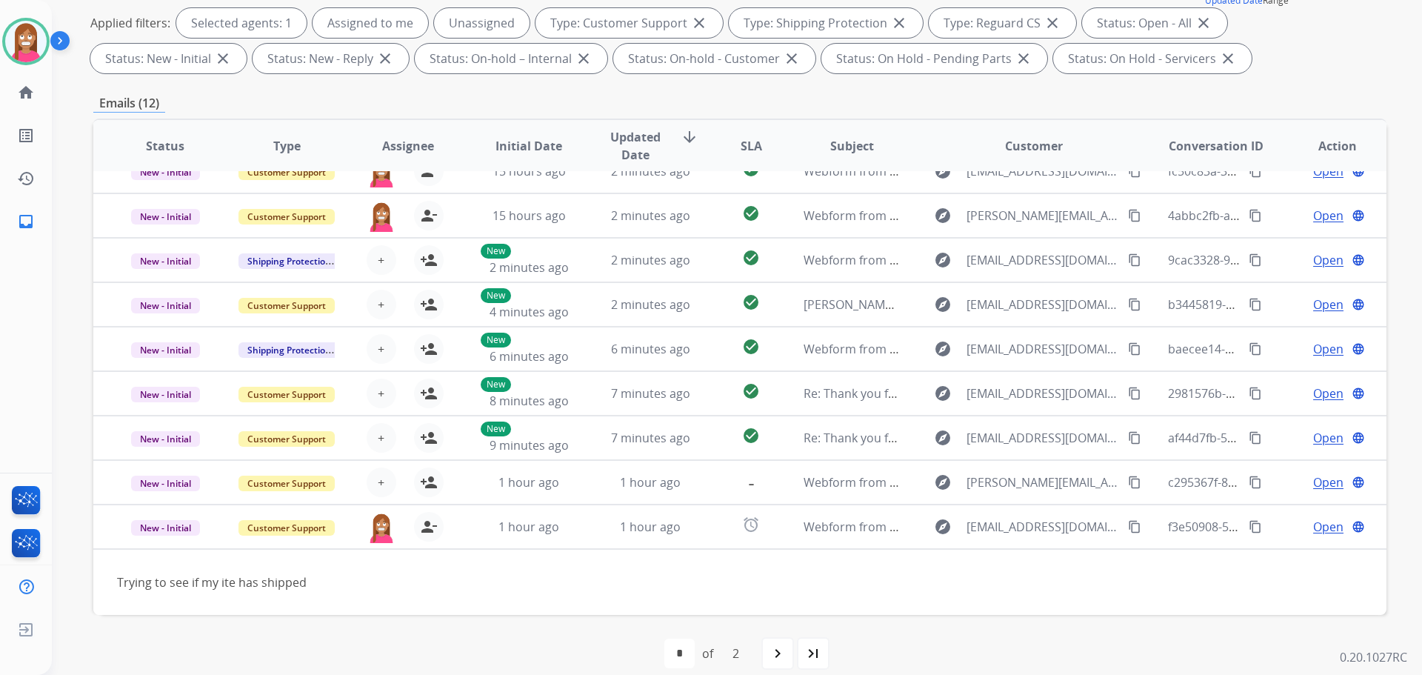
click at [414, 512] on button "person_remove [PERSON_NAME] to Me" at bounding box center [429, 527] width 30 height 30
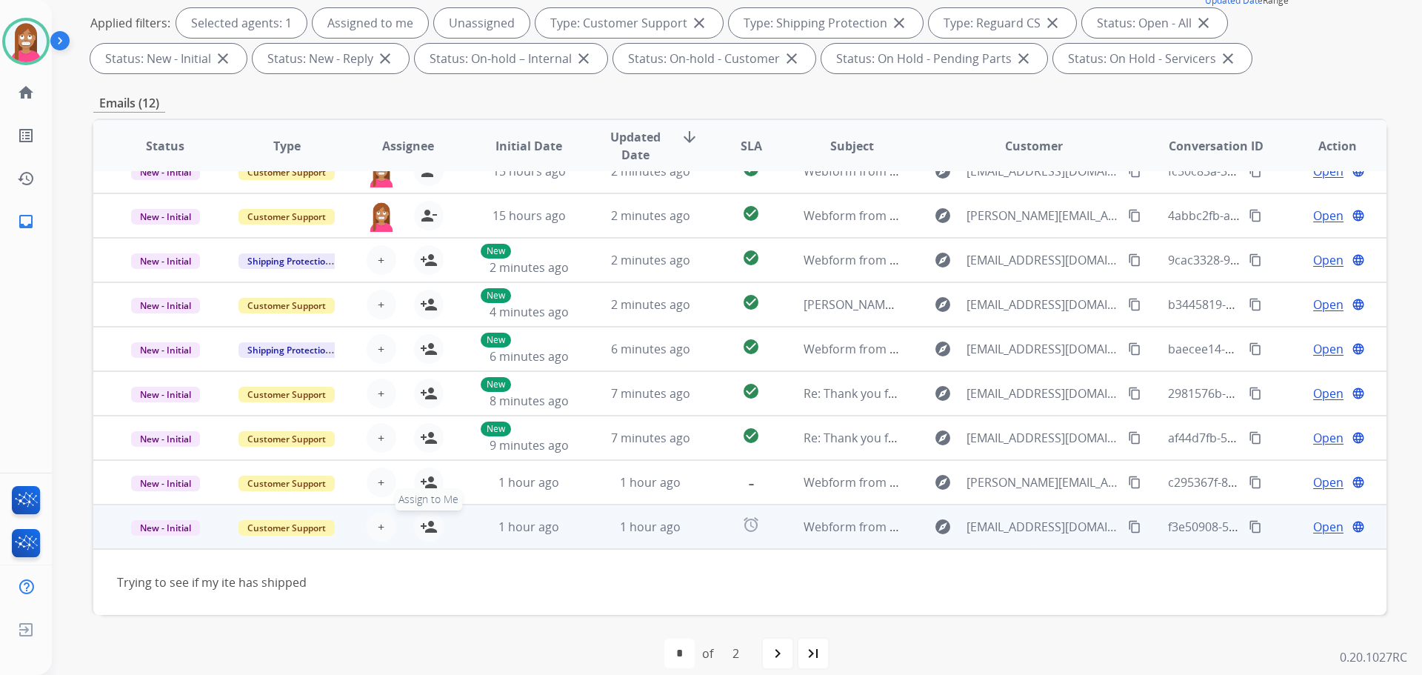
drag, startPoint x: 430, startPoint y: 520, endPoint x: 459, endPoint y: 553, distance: 43.6
click at [431, 520] on mat-icon "person_add" at bounding box center [429, 527] width 18 height 18
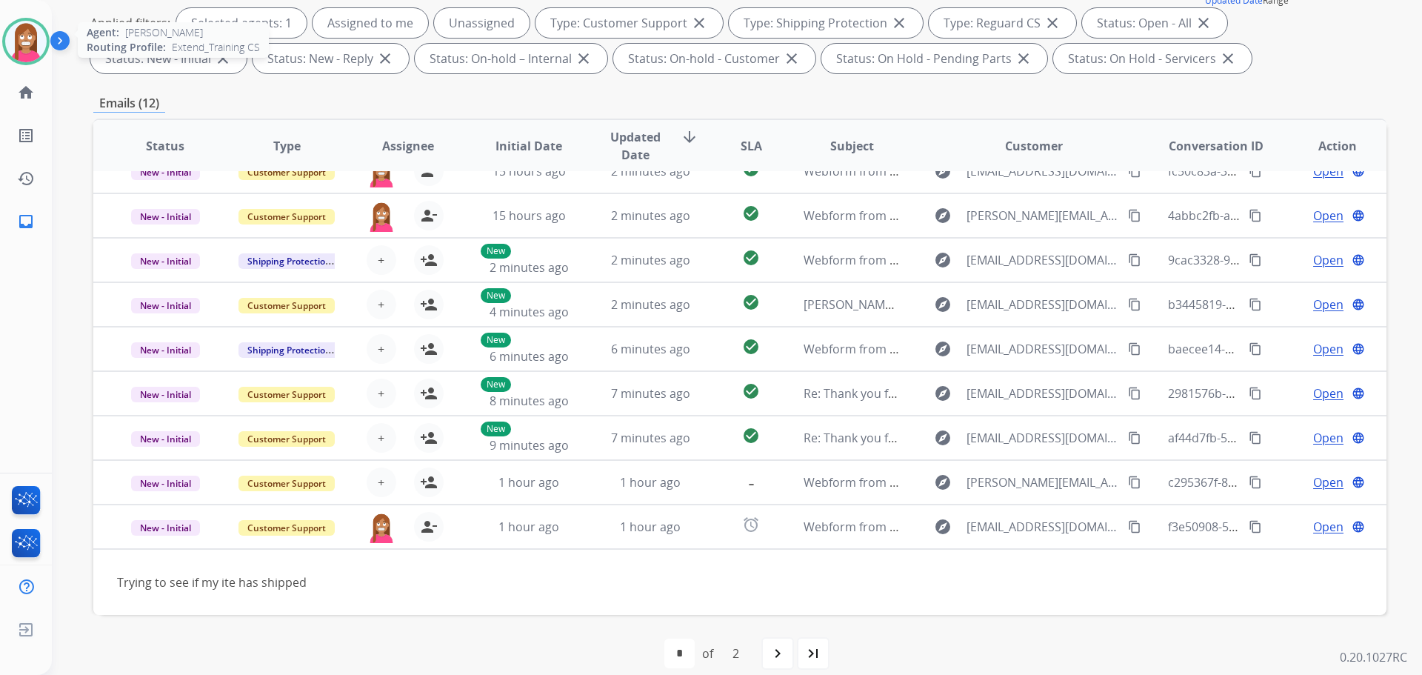
click at [13, 43] on img at bounding box center [25, 41] width 41 height 41
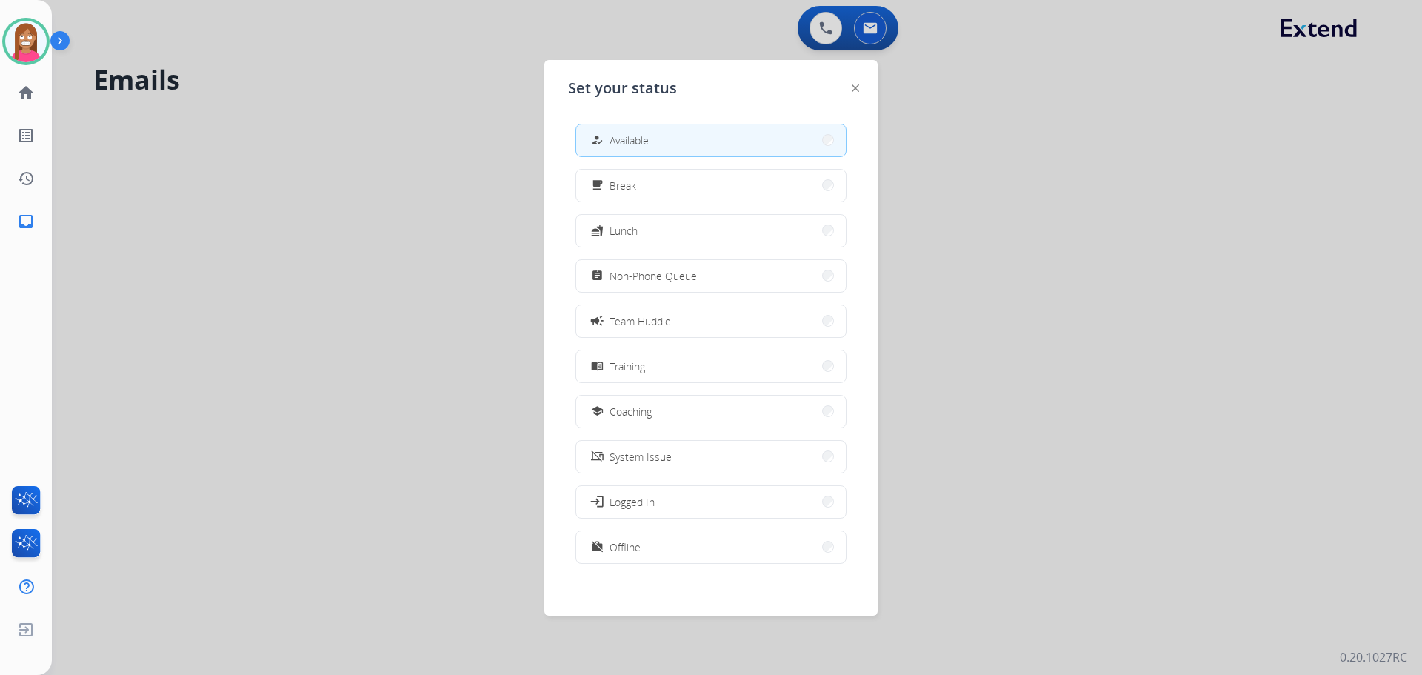
scroll to position [50, 0]
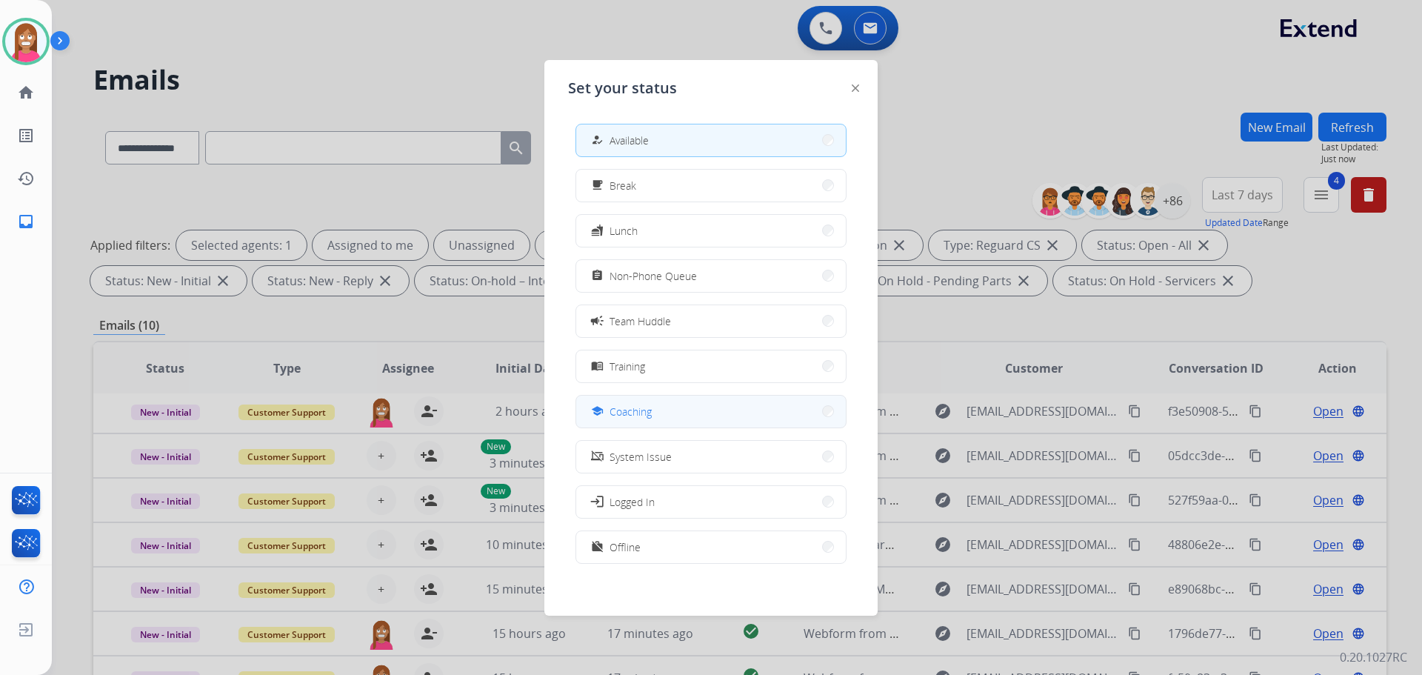
click at [629, 410] on span "Coaching" at bounding box center [631, 412] width 42 height 16
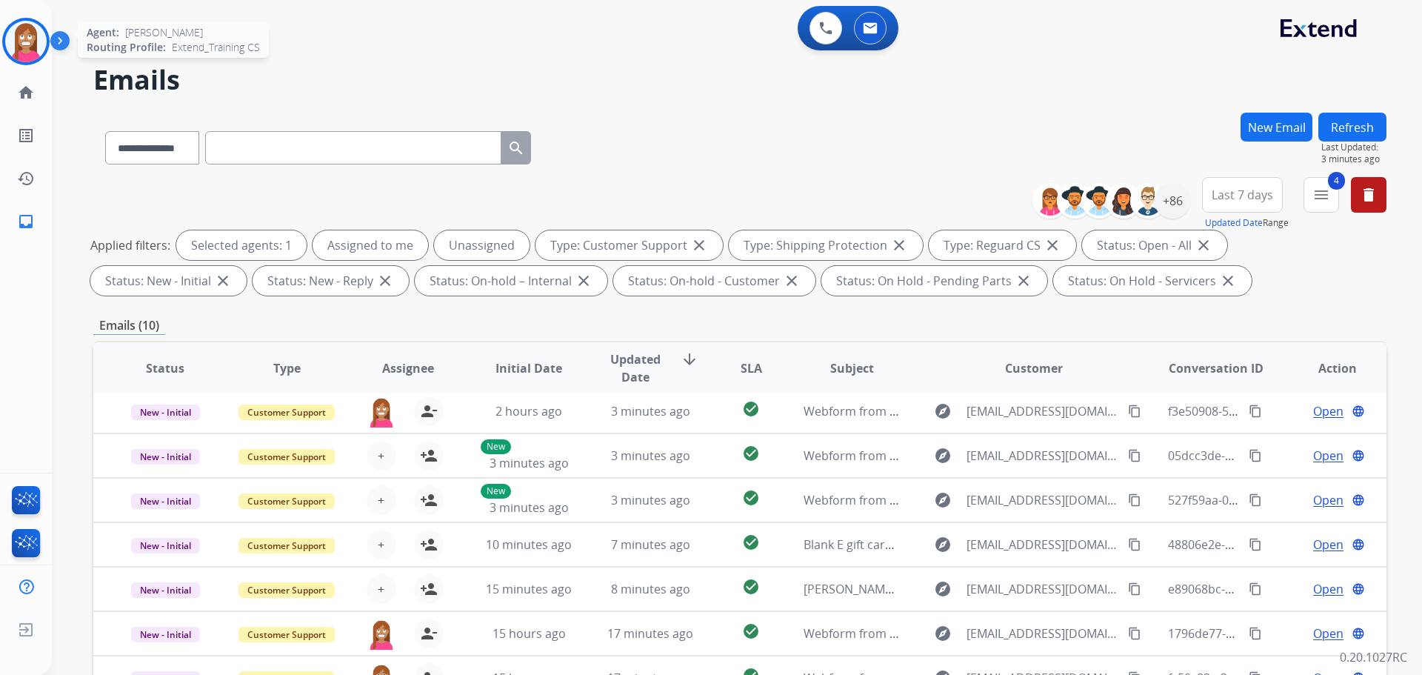
click at [9, 44] on img at bounding box center [25, 41] width 41 height 41
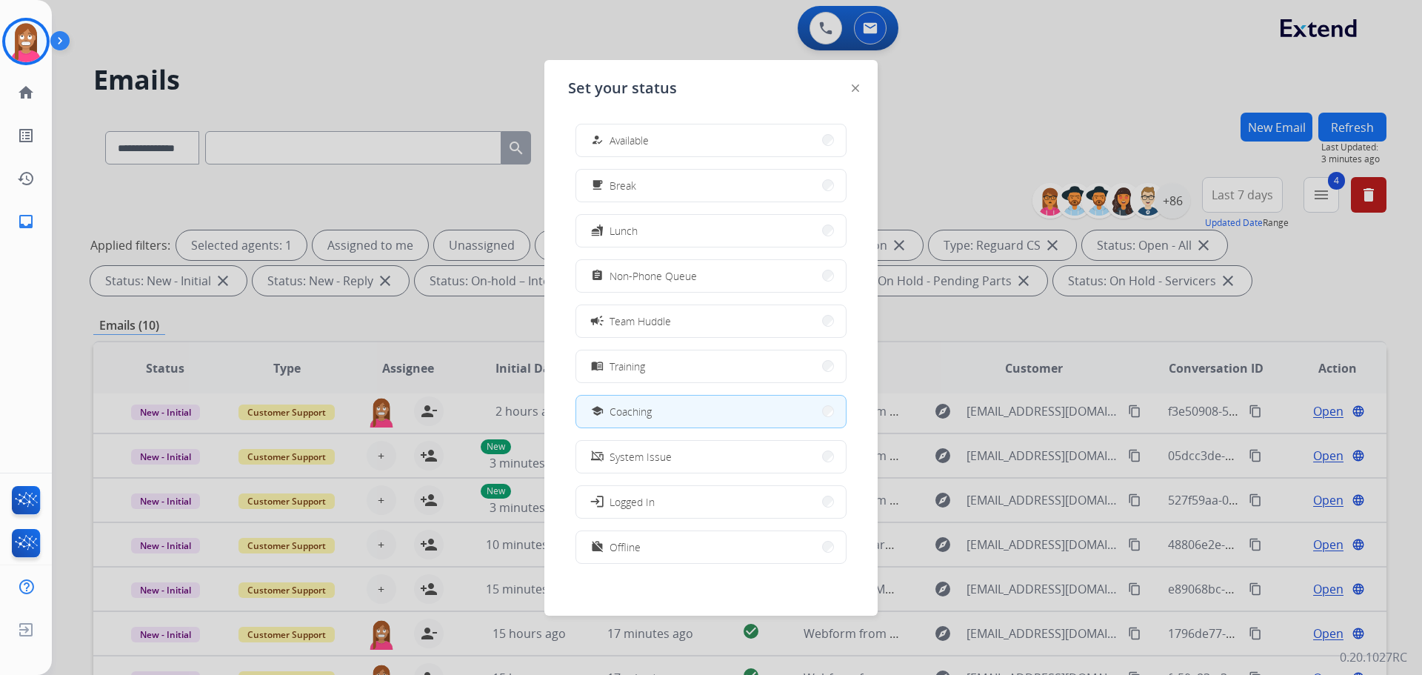
drag, startPoint x: 605, startPoint y: 132, endPoint x: 609, endPoint y: 121, distance: 11.0
click at [606, 131] on button "how_to_reg Available" at bounding box center [711, 140] width 270 height 32
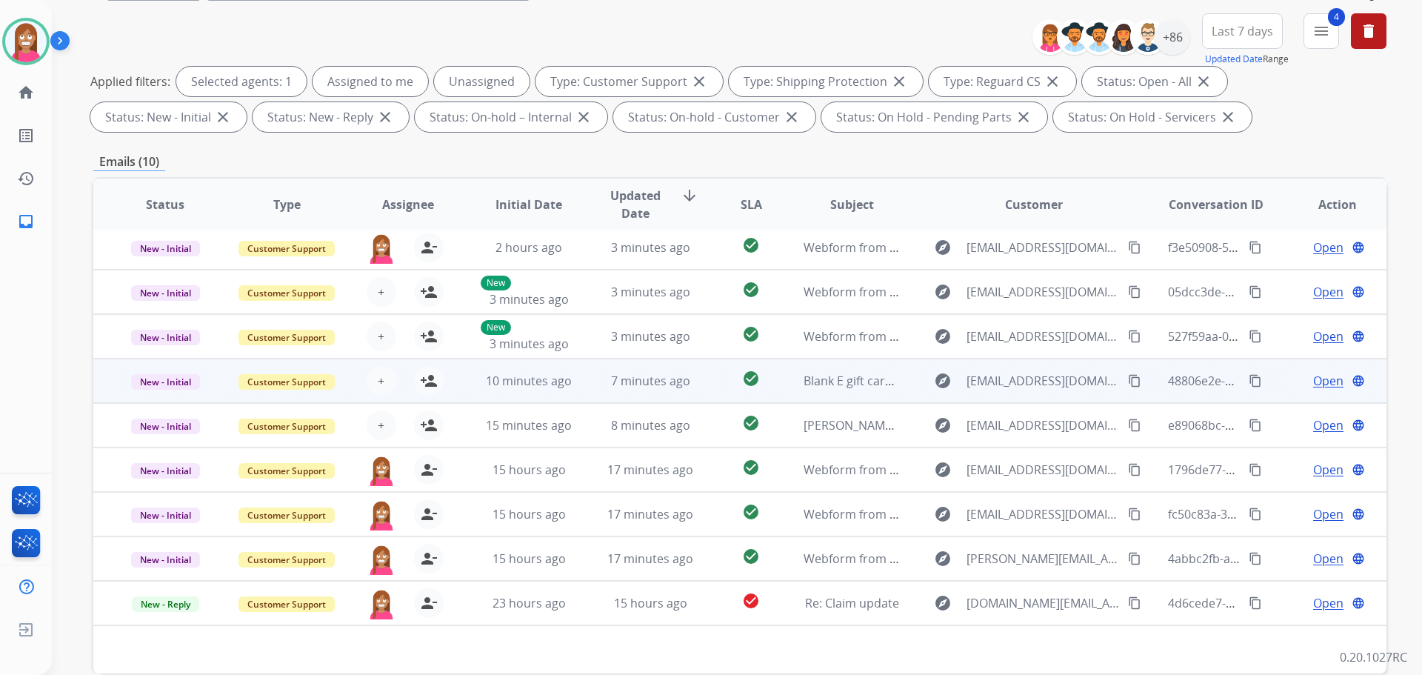
scroll to position [239, 0]
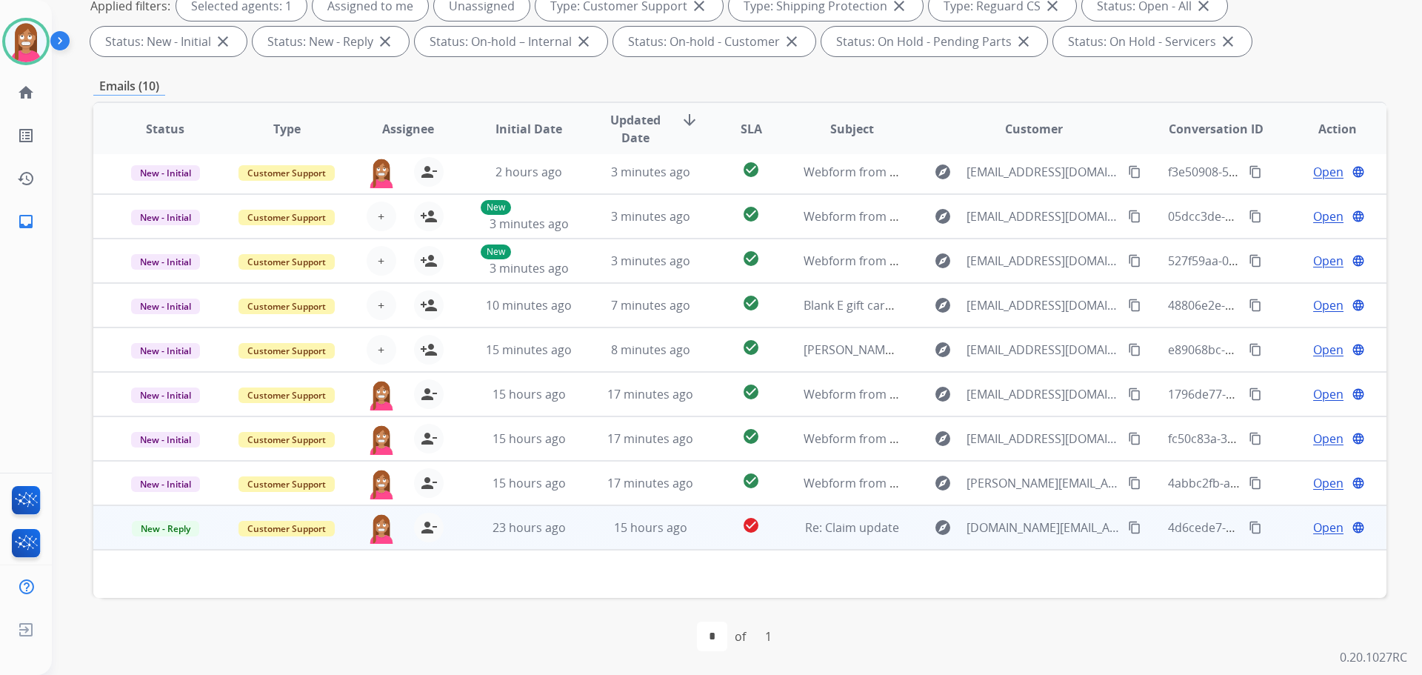
click at [1321, 535] on span "Open" at bounding box center [1329, 528] width 30 height 18
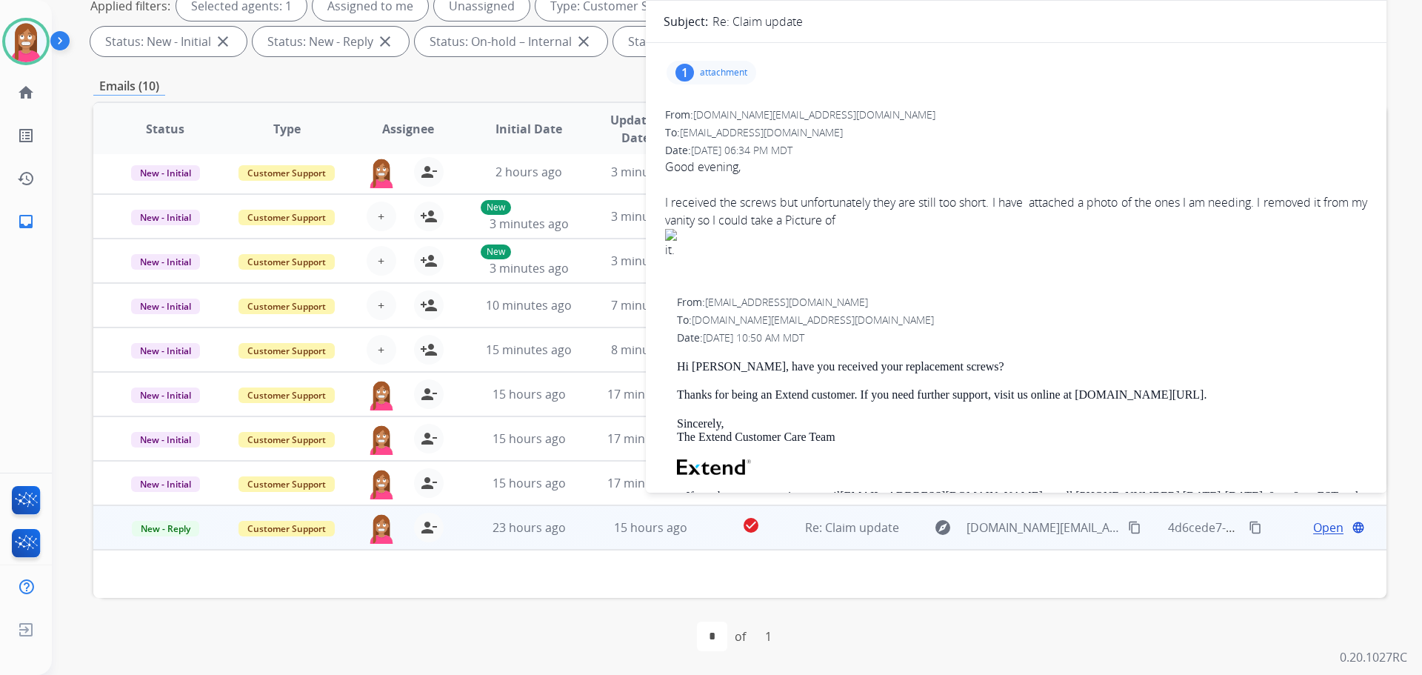
click at [707, 79] on div "1 attachment" at bounding box center [712, 73] width 90 height 24
click at [714, 97] on div at bounding box center [719, 113] width 74 height 52
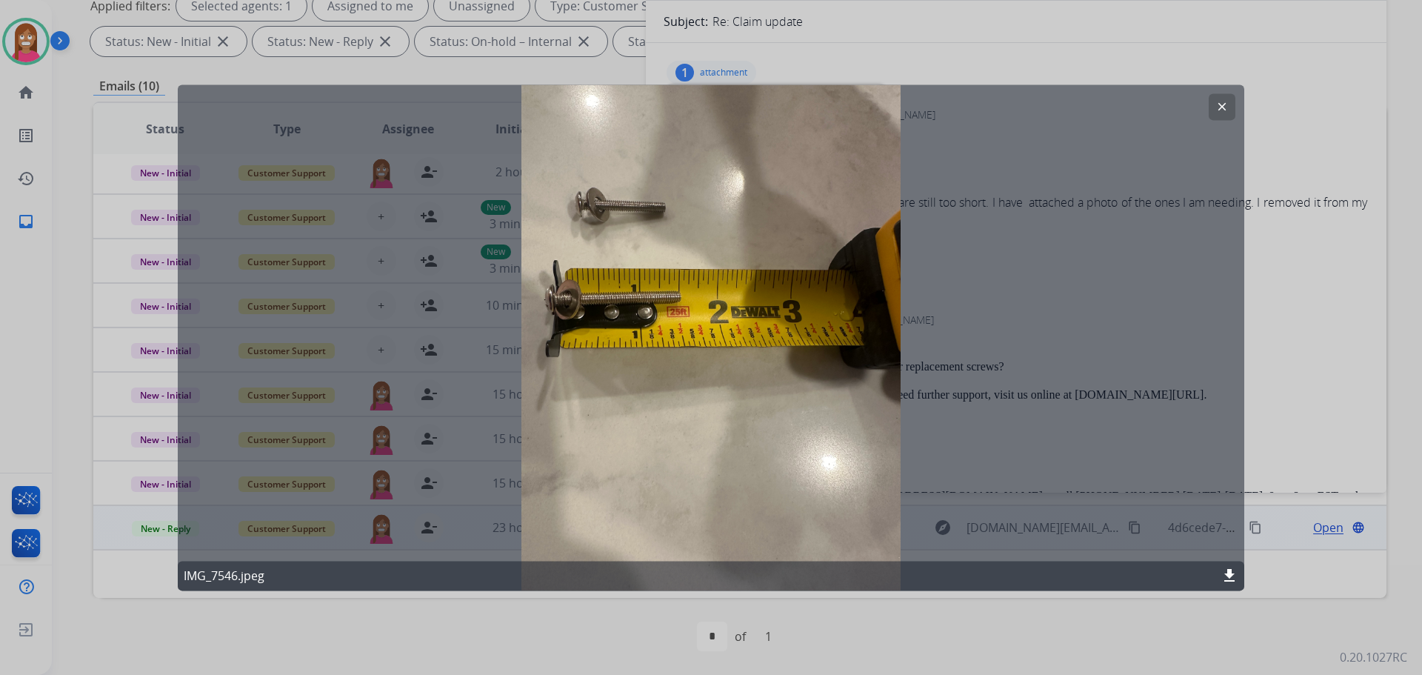
click at [1281, 282] on div at bounding box center [711, 337] width 1422 height 675
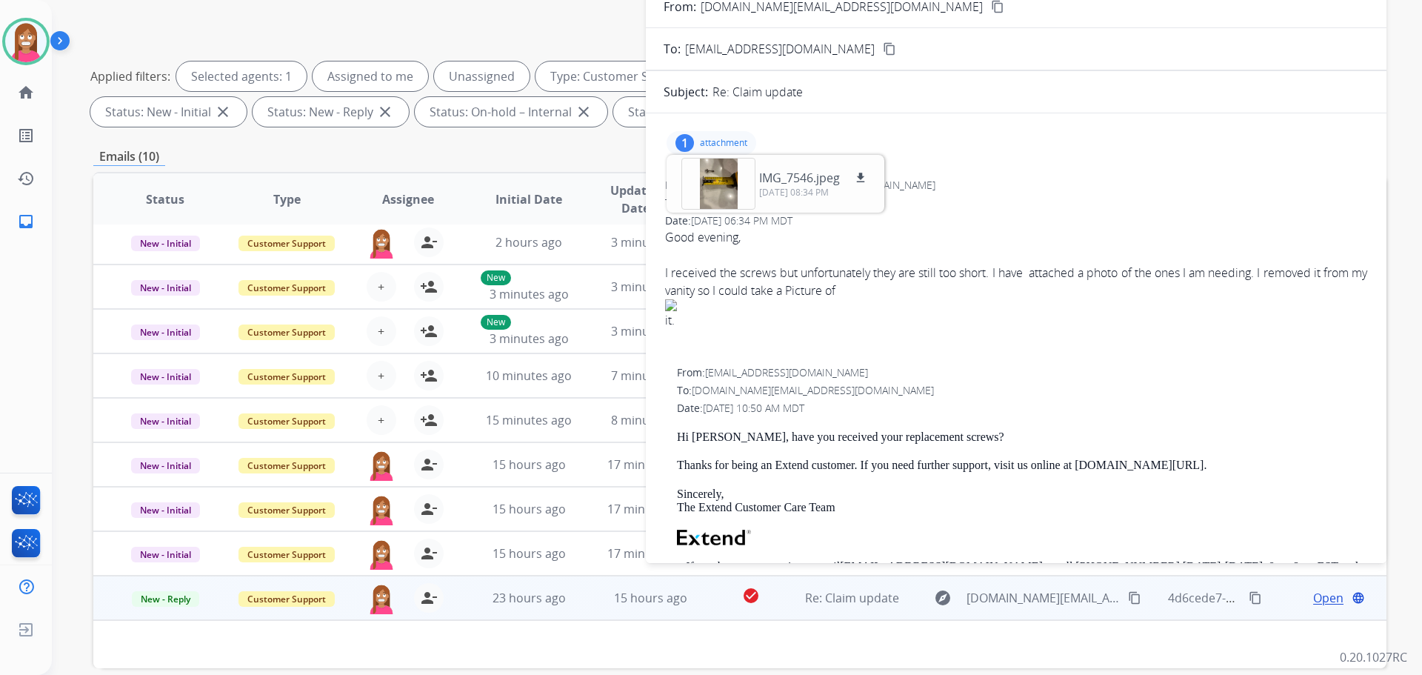
scroll to position [91, 0]
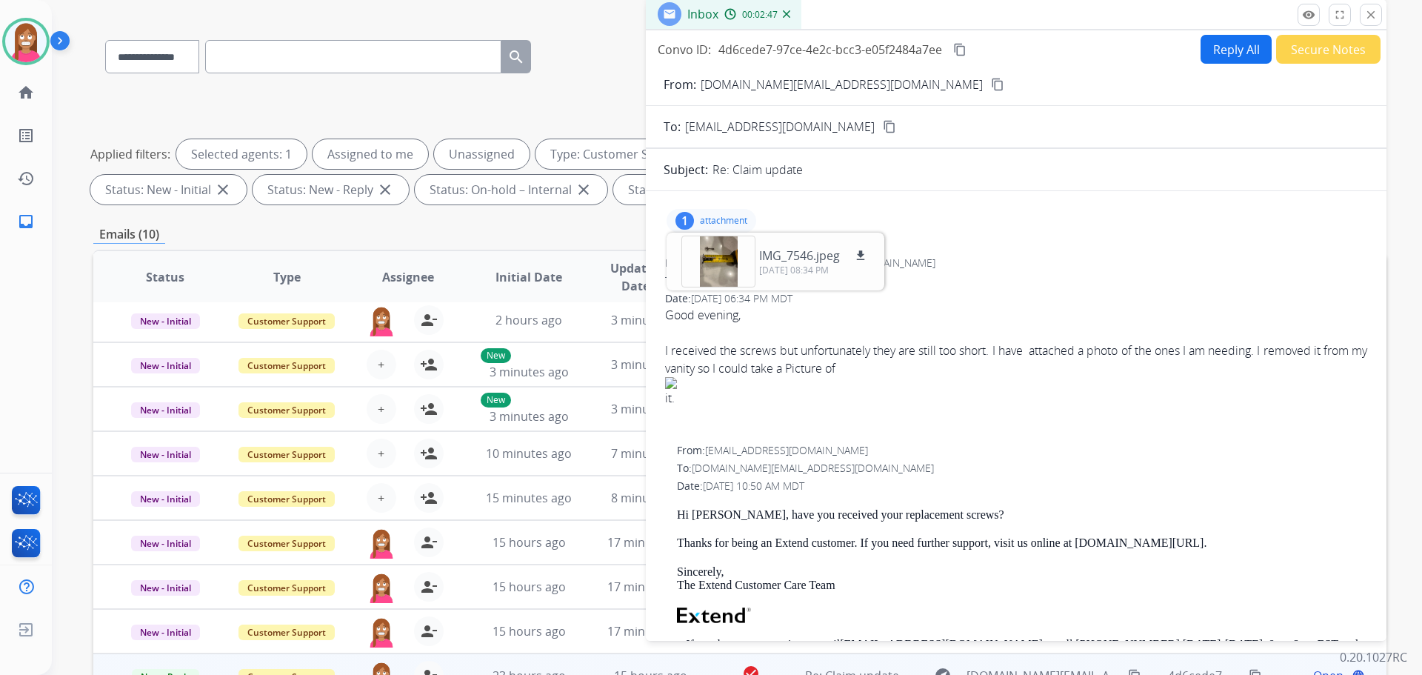
click at [961, 46] on mat-icon "content_copy" at bounding box center [959, 49] width 13 height 13
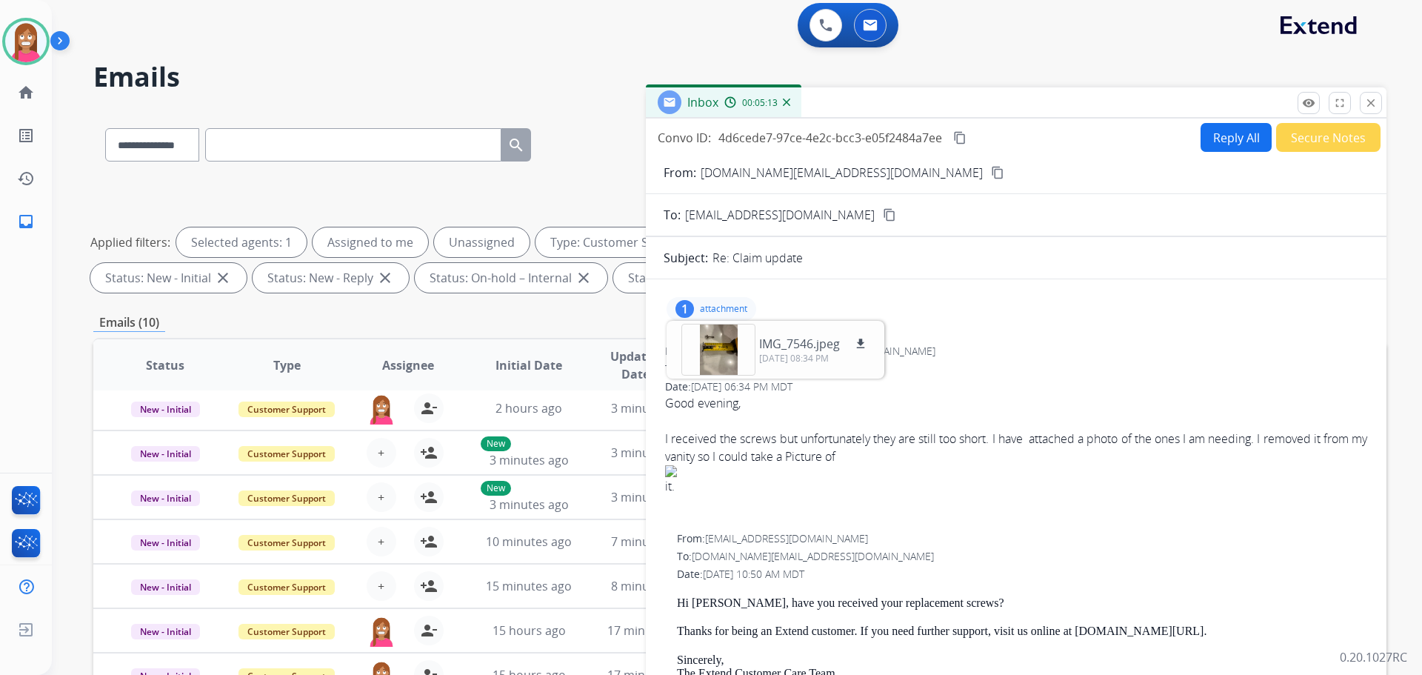
scroll to position [0, 0]
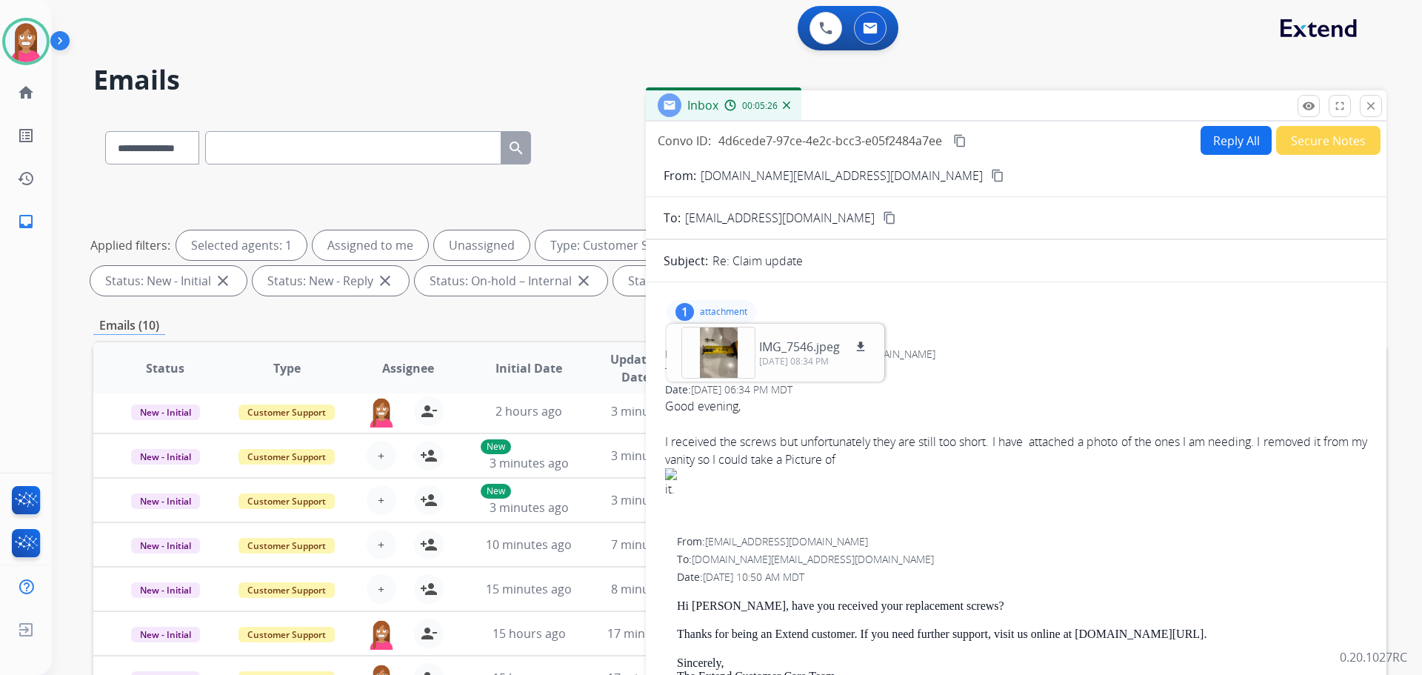
click at [1251, 142] on button "Reply All" at bounding box center [1236, 140] width 71 height 29
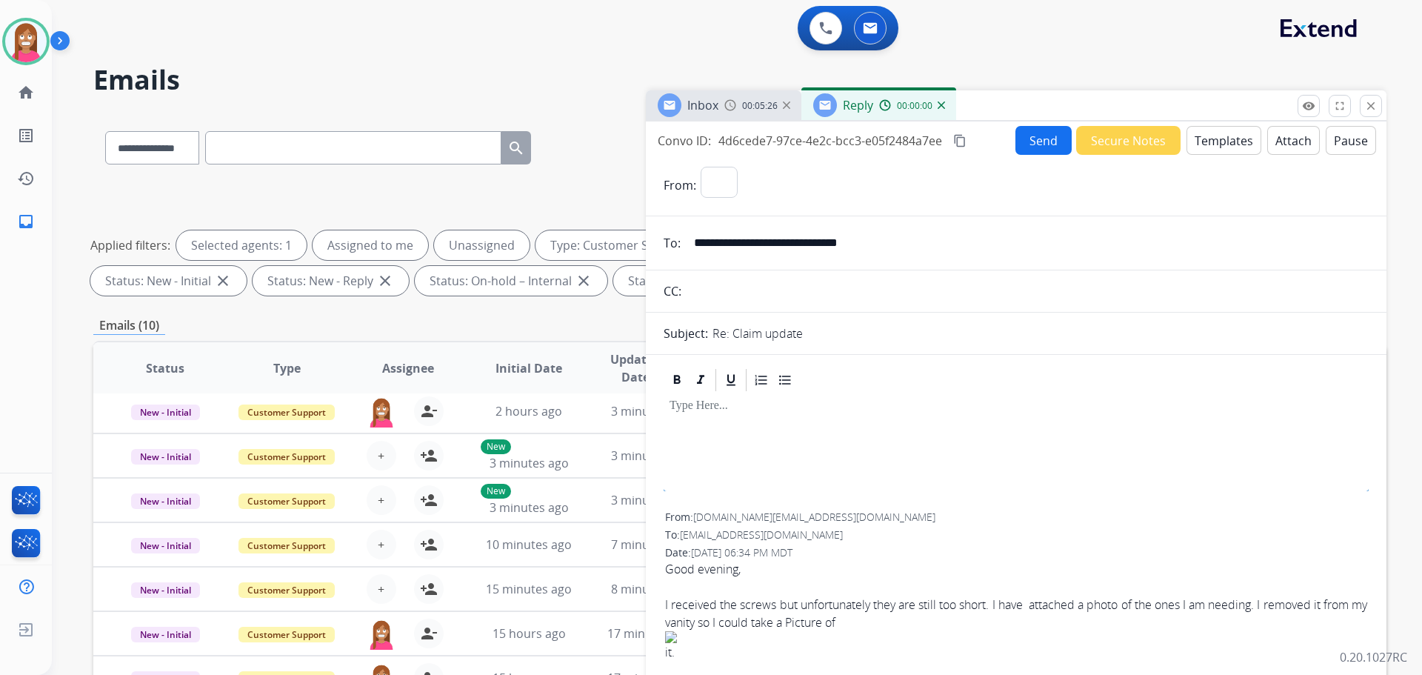
select select "**********"
click at [1209, 142] on button "Templates" at bounding box center [1224, 140] width 75 height 29
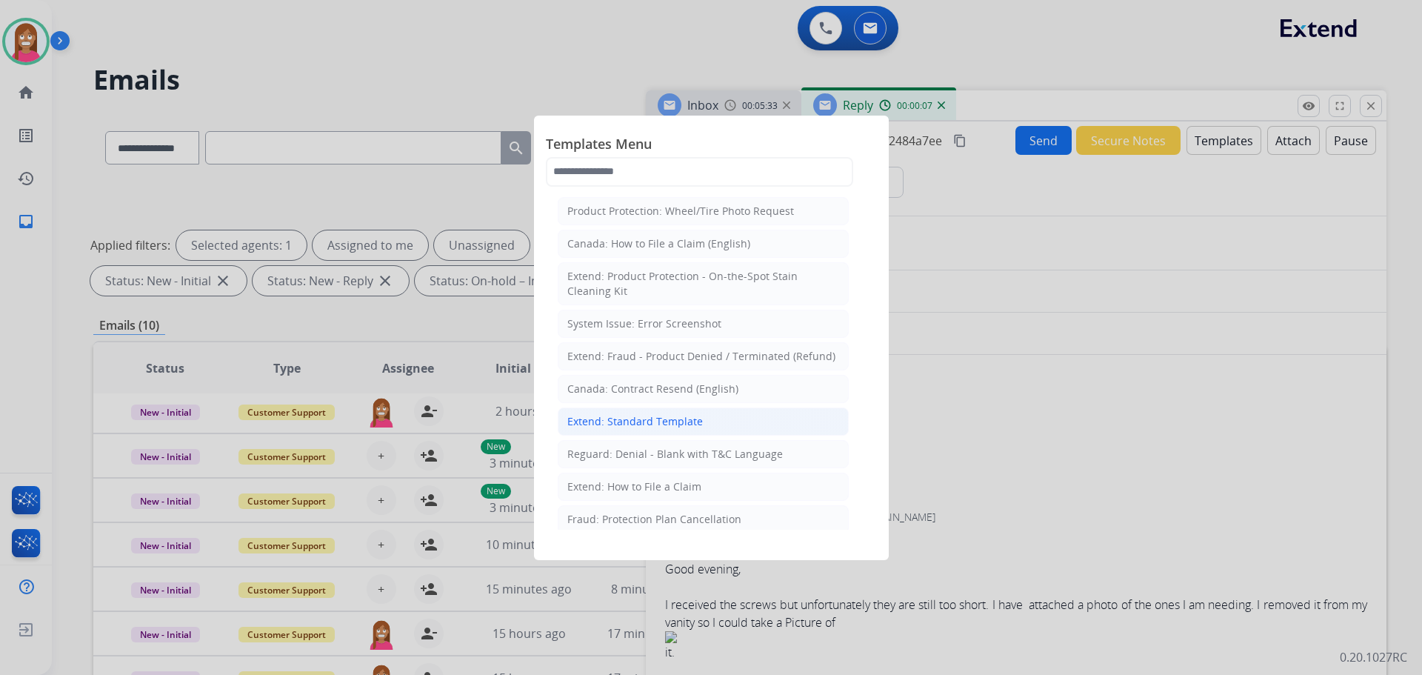
click at [625, 426] on div "Extend: Standard Template" at bounding box center [635, 421] width 136 height 15
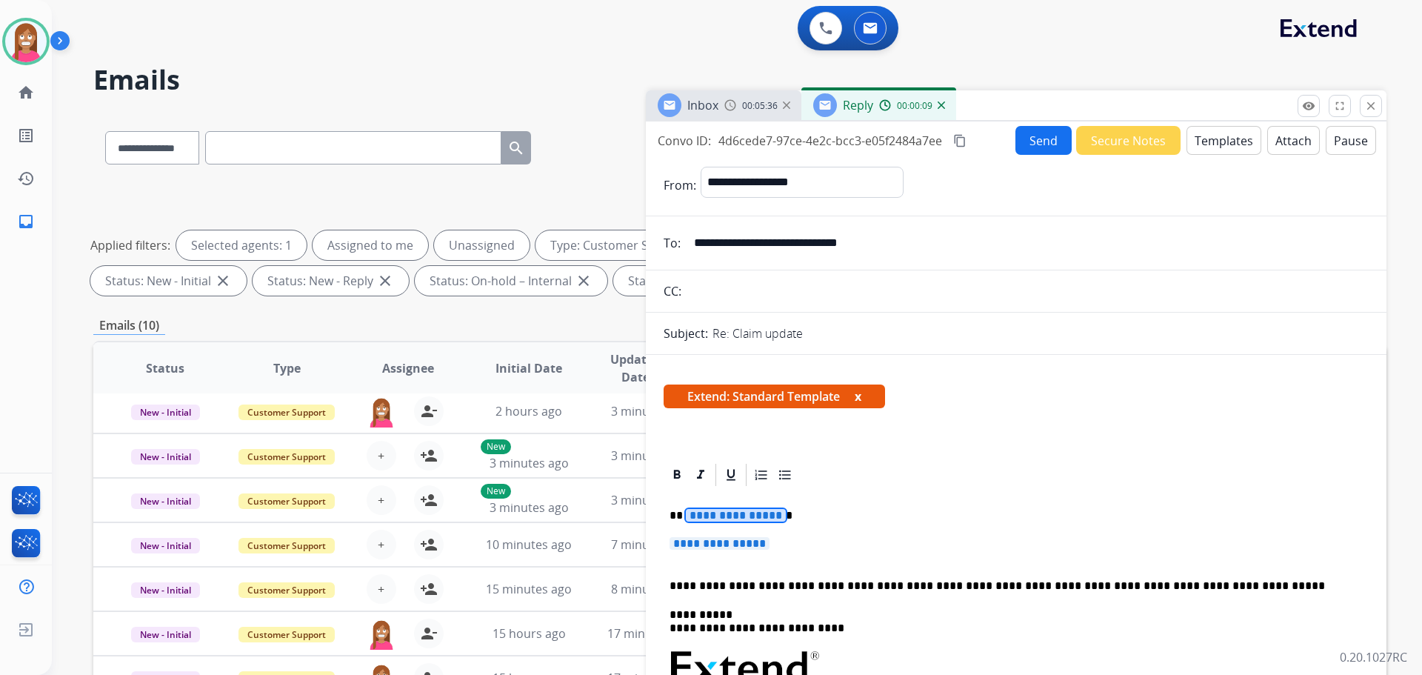
click at [704, 517] on span "**********" at bounding box center [736, 515] width 100 height 13
click at [704, 518] on p "**********" at bounding box center [1011, 515] width 682 height 13
click at [730, 545] on span "**********" at bounding box center [720, 543] width 100 height 13
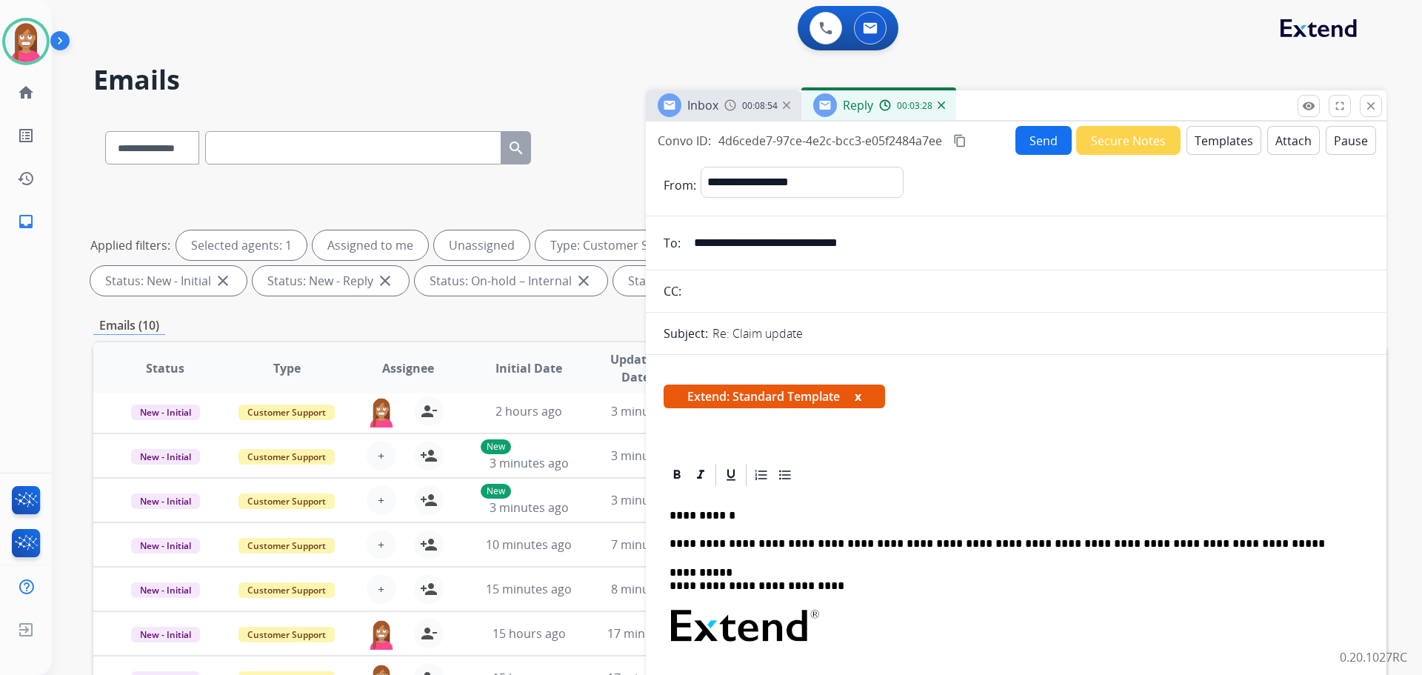
click at [752, 517] on p "**********" at bounding box center [1011, 515] width 682 height 13
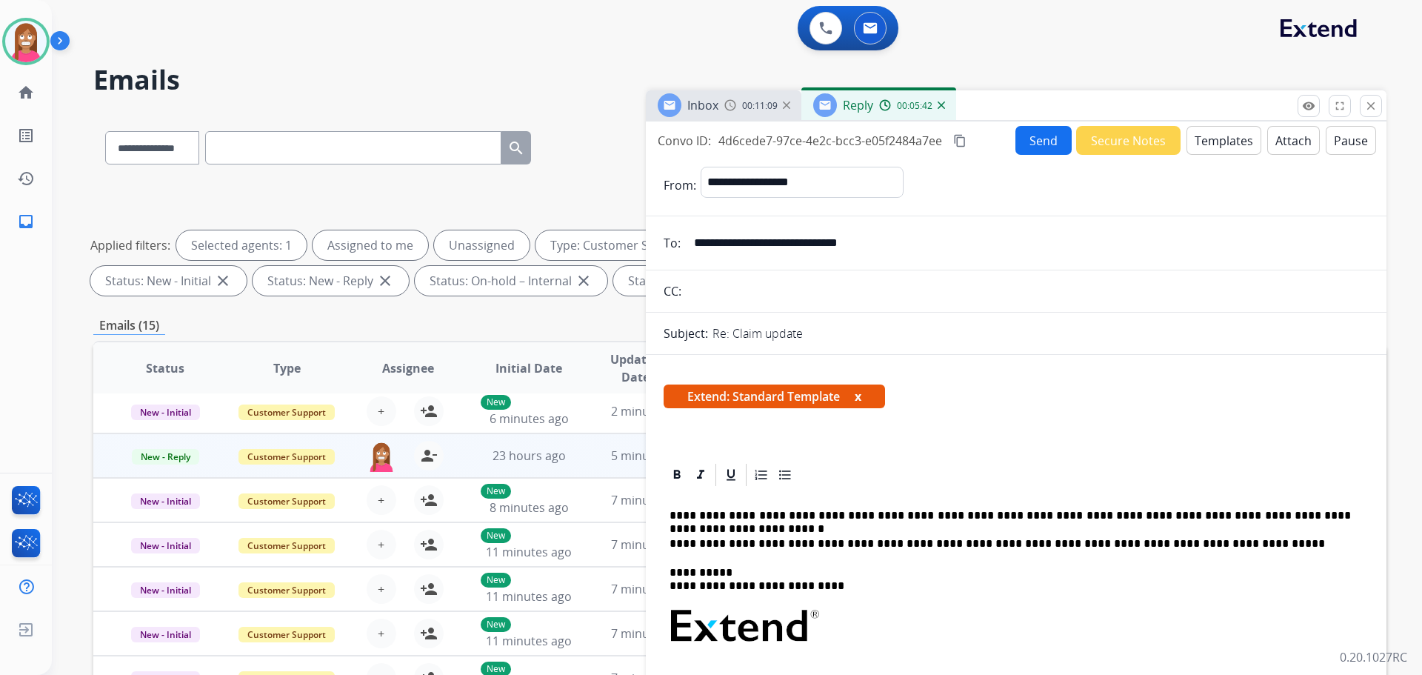
click at [1030, 138] on button "Send" at bounding box center [1044, 140] width 56 height 29
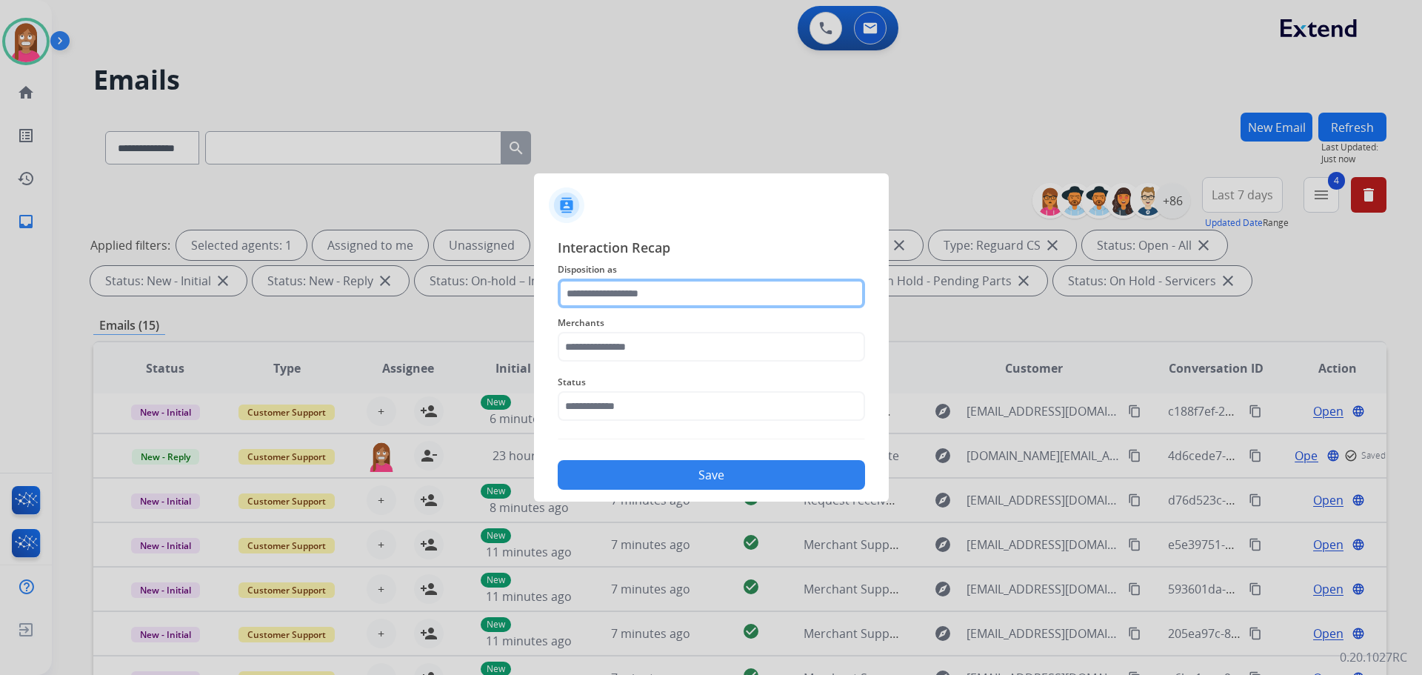
click at [653, 290] on input "text" at bounding box center [711, 294] width 307 height 30
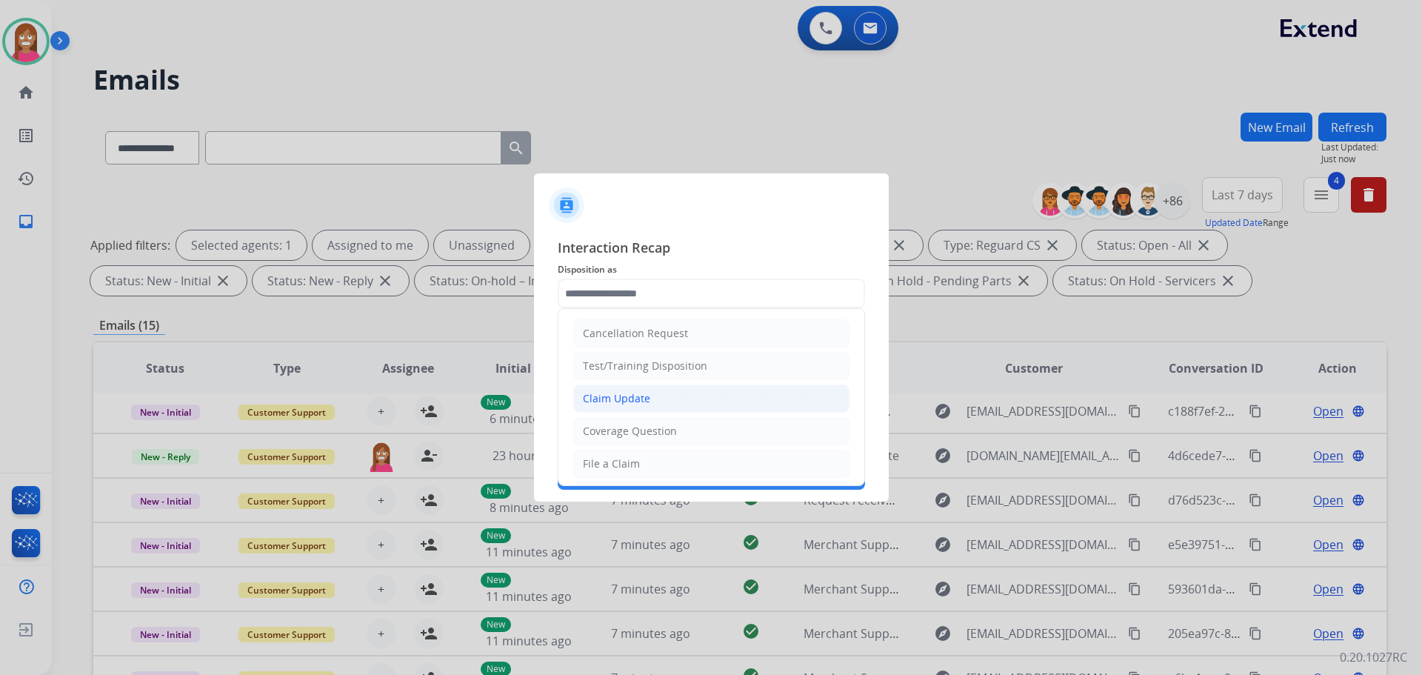
click at [620, 398] on div "Claim Update" at bounding box center [616, 398] width 67 height 15
type input "**********"
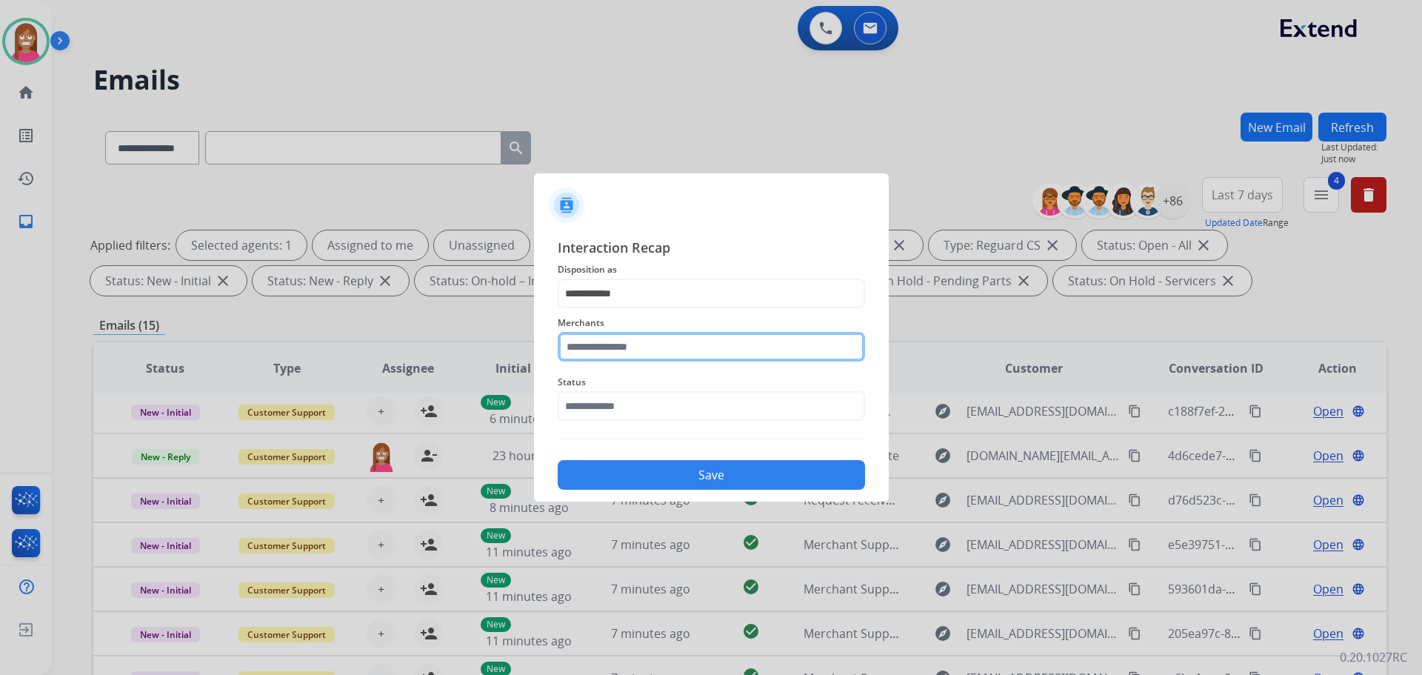
click at [579, 350] on input "text" at bounding box center [711, 347] width 307 height 30
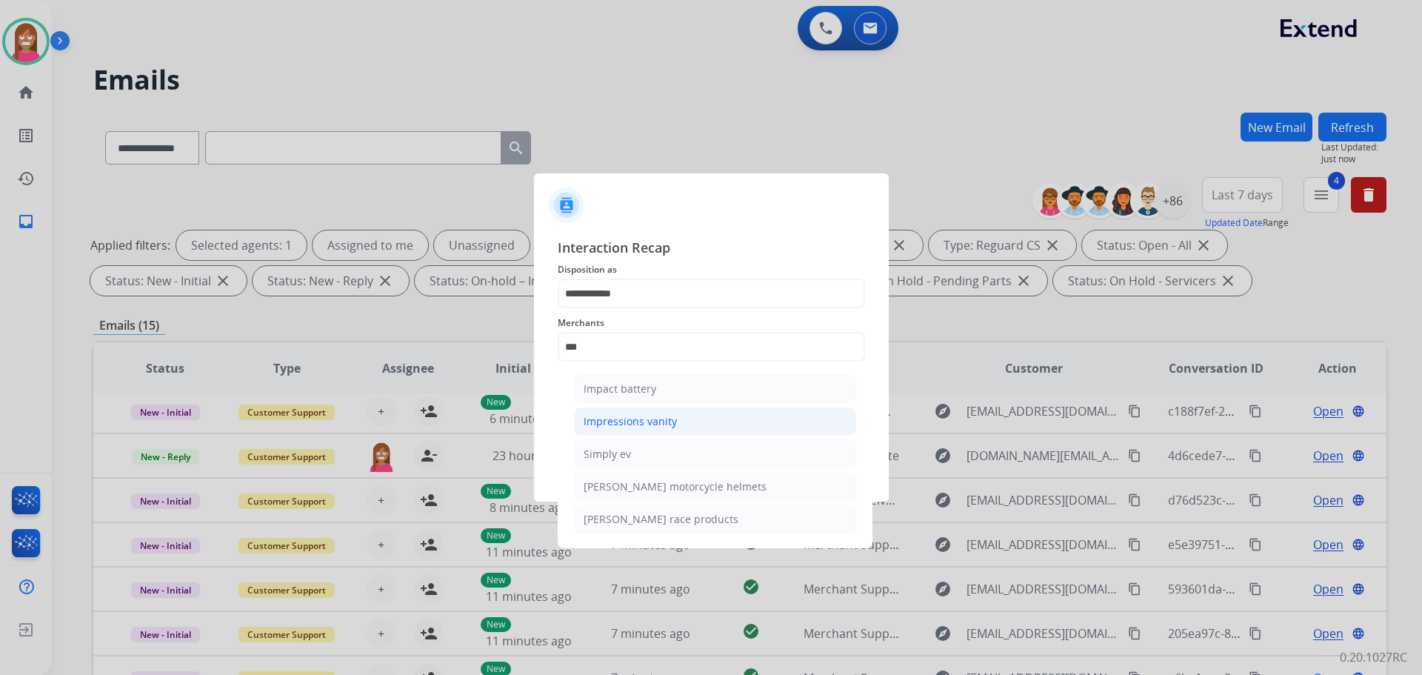
click at [646, 422] on div "Impressions vanity" at bounding box center [630, 421] width 93 height 15
type input "**********"
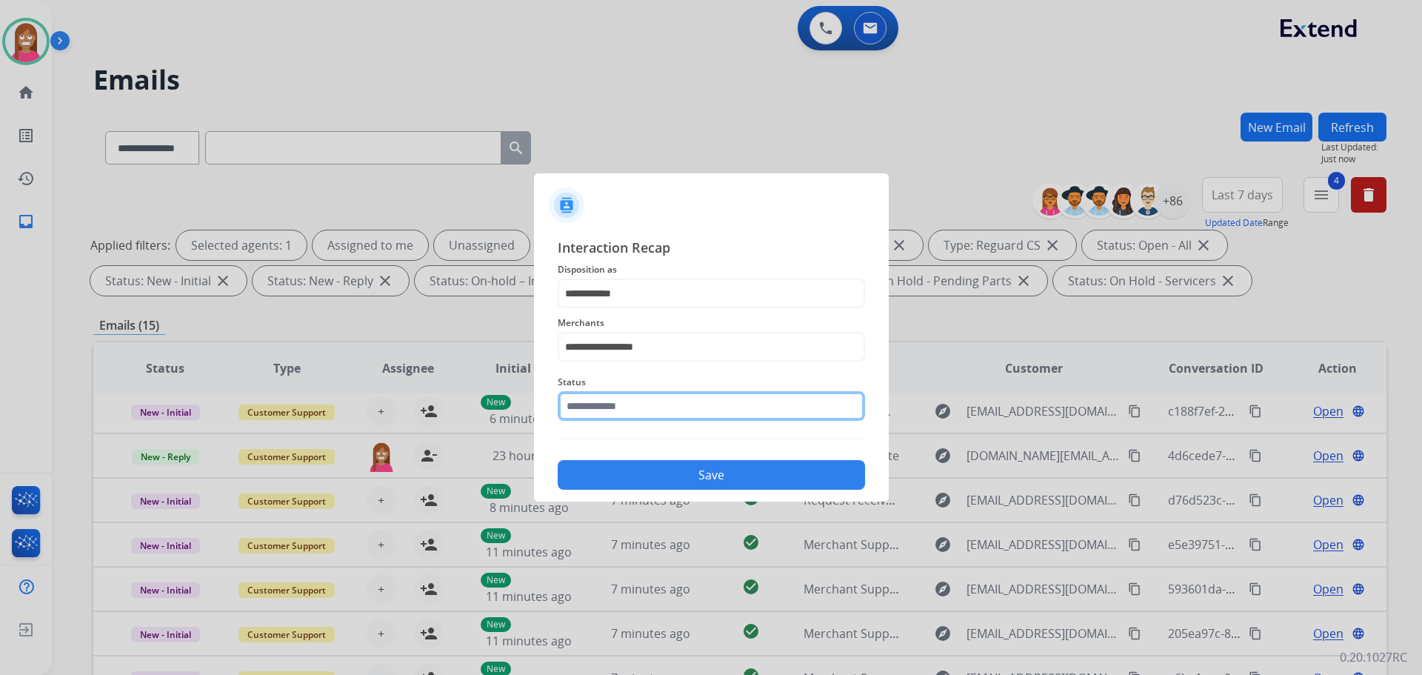
click at [622, 411] on input "text" at bounding box center [711, 406] width 307 height 30
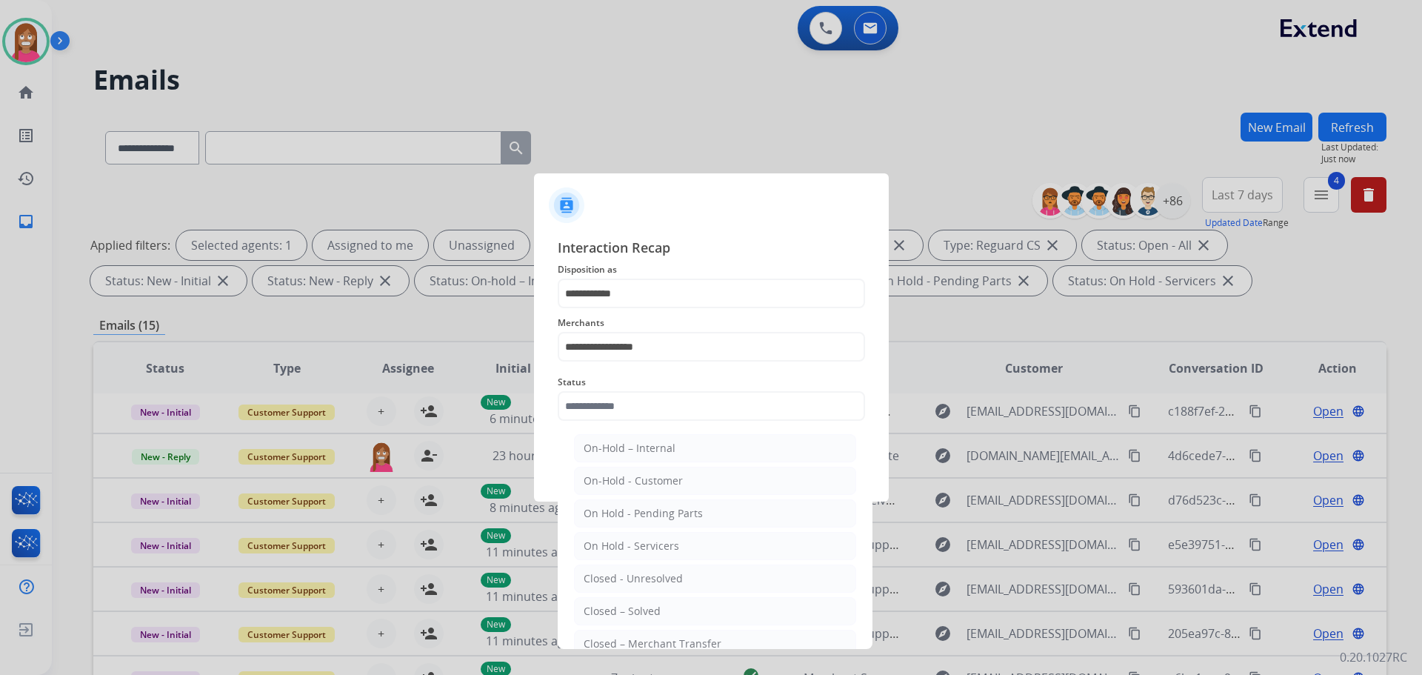
click at [627, 610] on div "Closed – Solved" at bounding box center [622, 611] width 77 height 15
type input "**********"
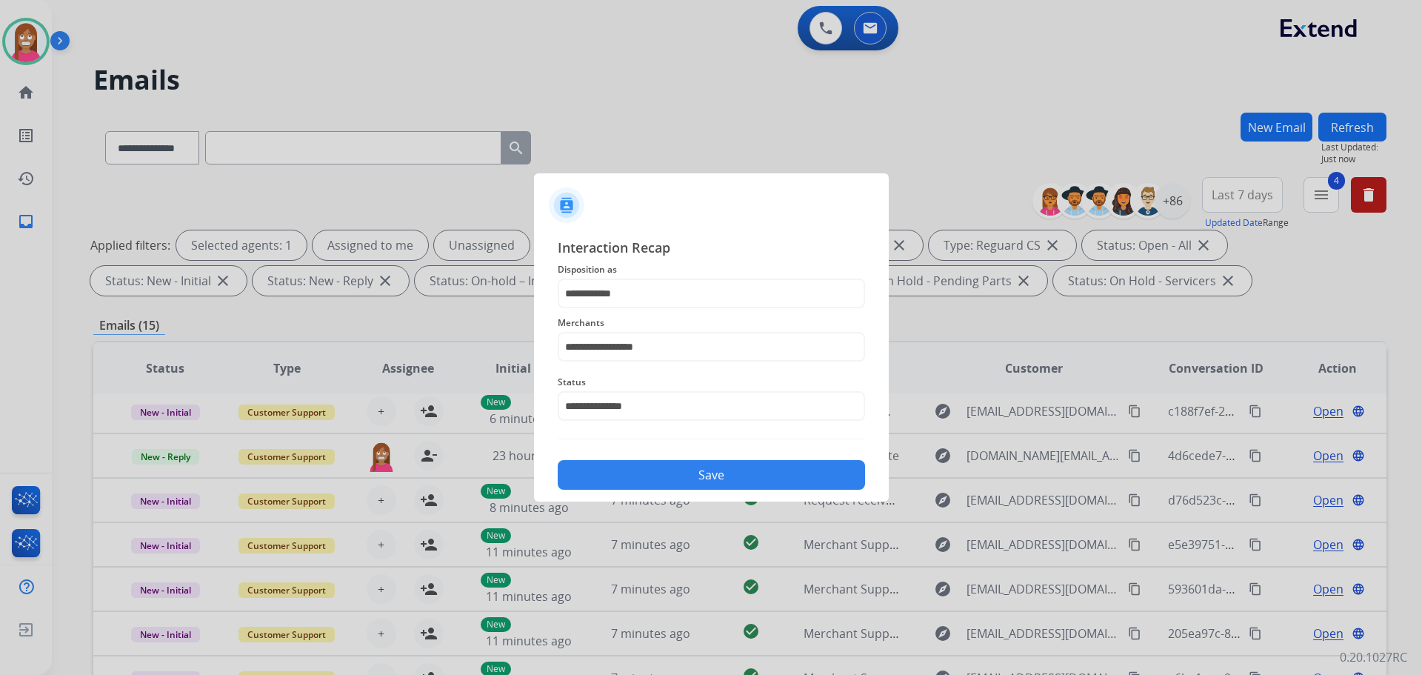
click at [617, 481] on button "Save" at bounding box center [711, 475] width 307 height 30
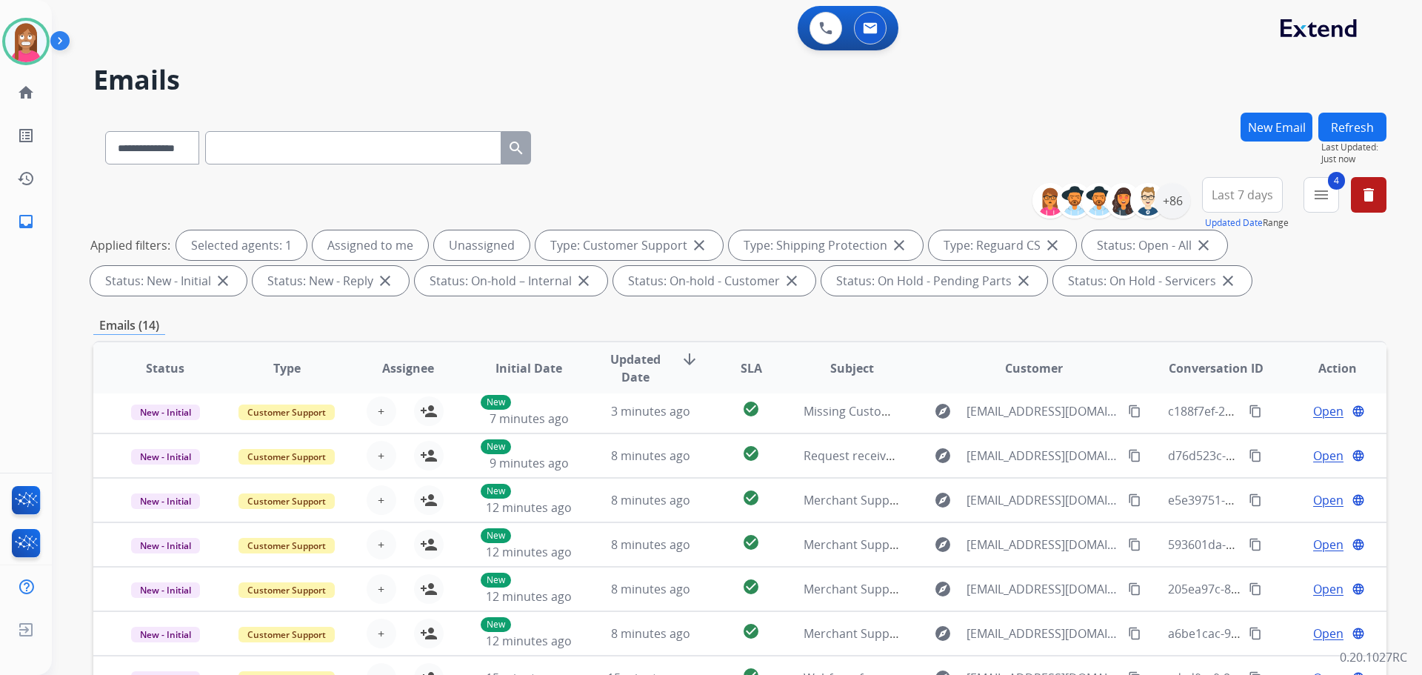
scroll to position [239, 0]
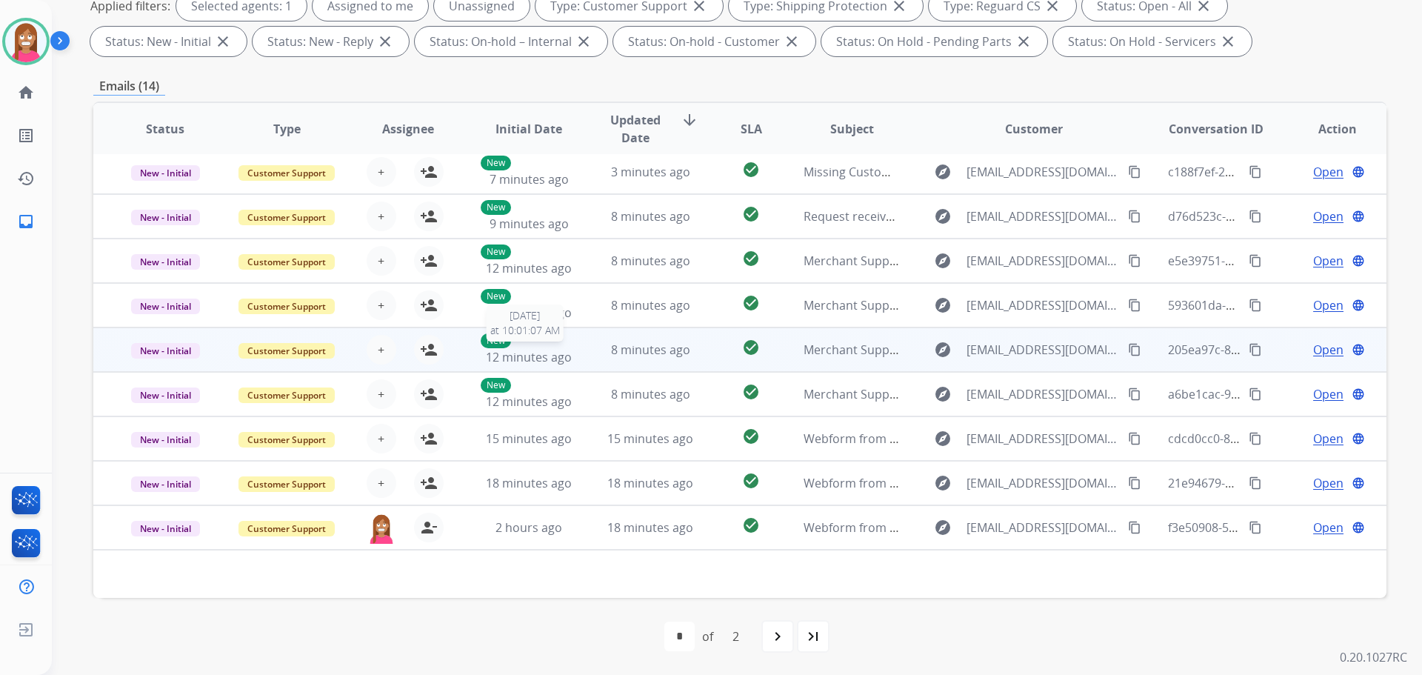
click at [570, 353] on div "New 12 minutes ago" at bounding box center [529, 349] width 97 height 33
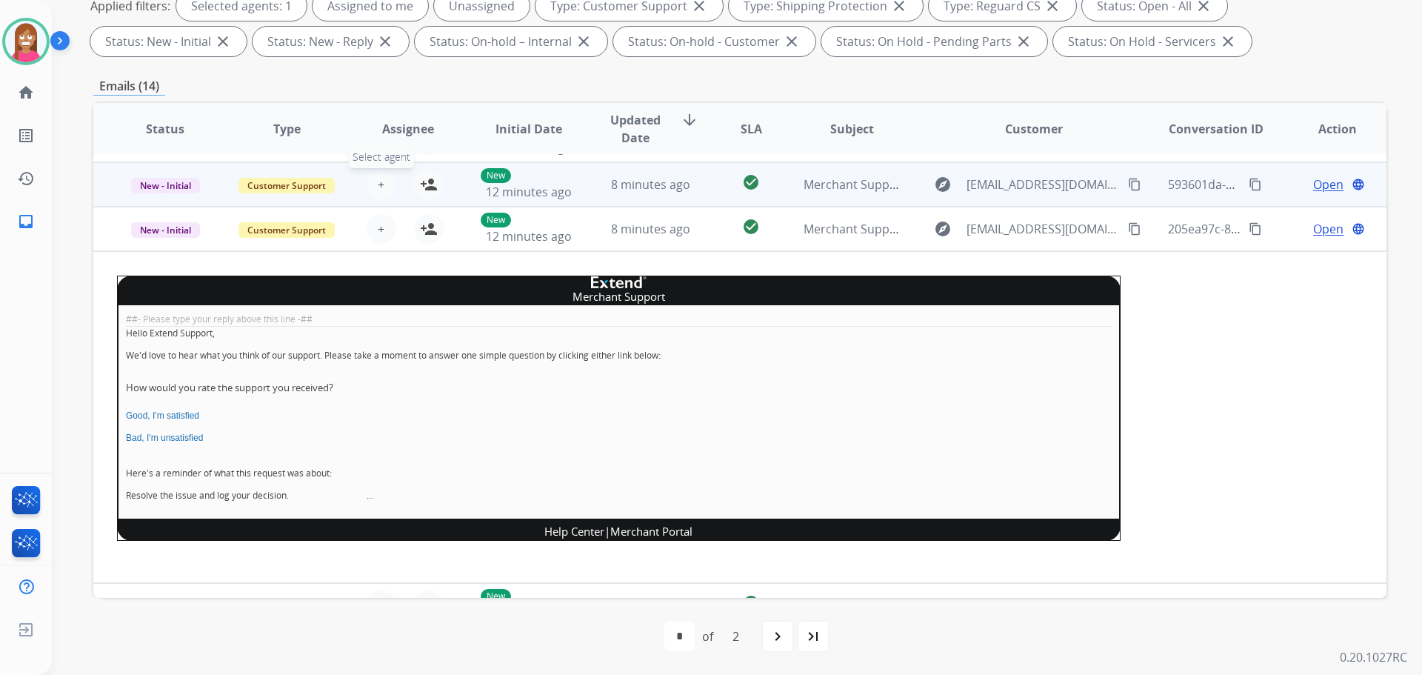
scroll to position [148, 0]
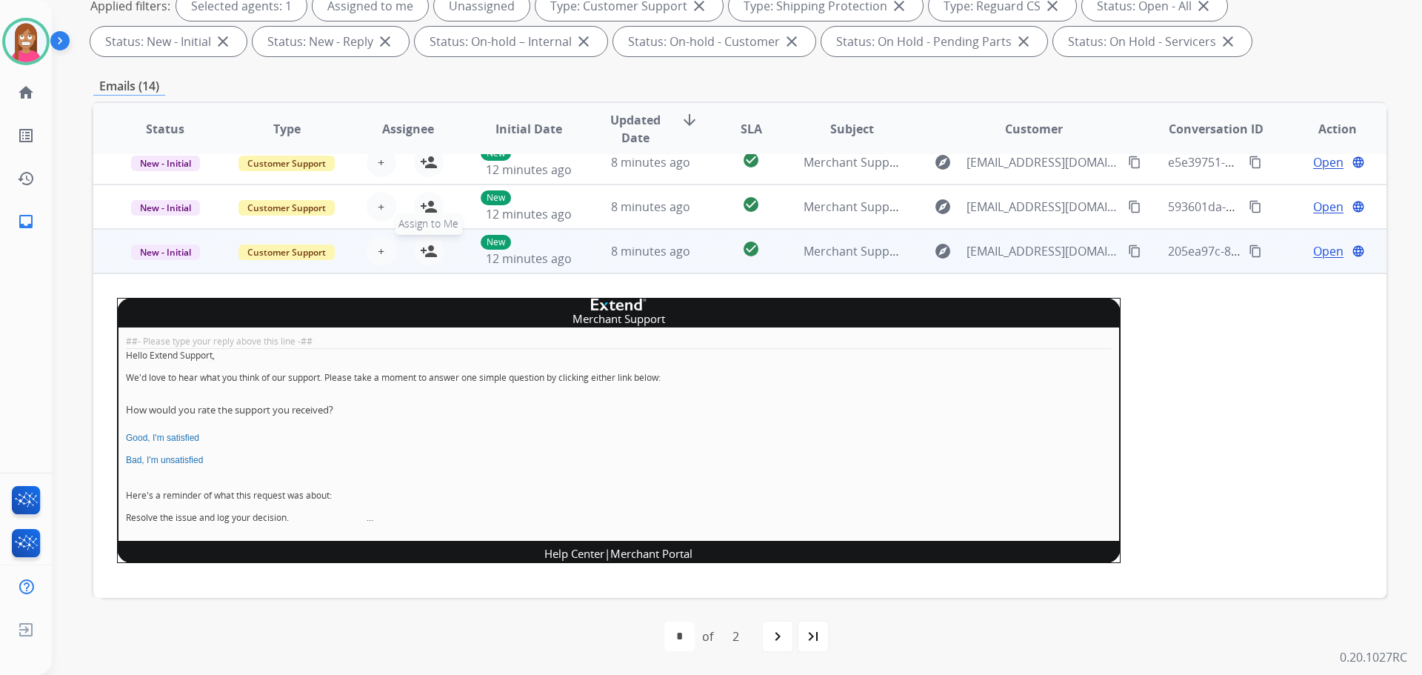
click at [424, 250] on mat-icon "person_add" at bounding box center [429, 251] width 18 height 18
click at [162, 253] on span "New - Initial" at bounding box center [165, 252] width 69 height 16
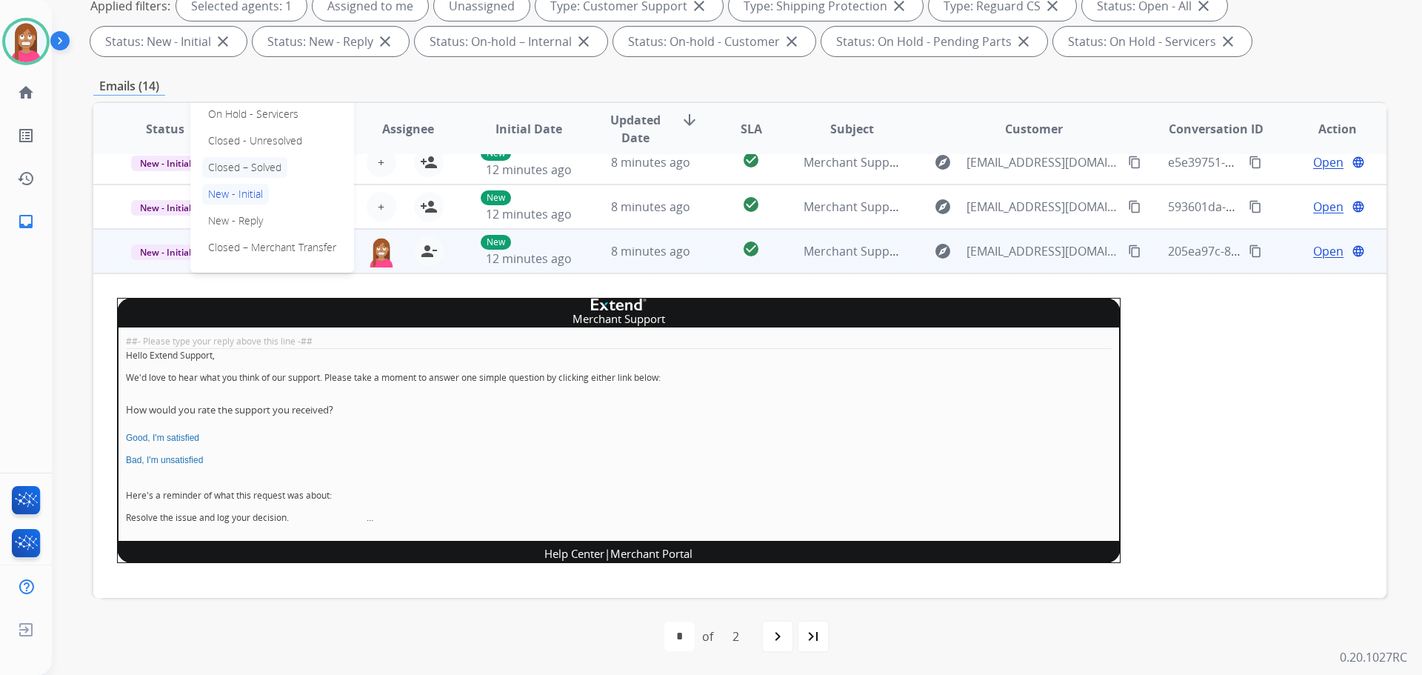
click at [224, 174] on p "Closed – Solved" at bounding box center [244, 167] width 85 height 21
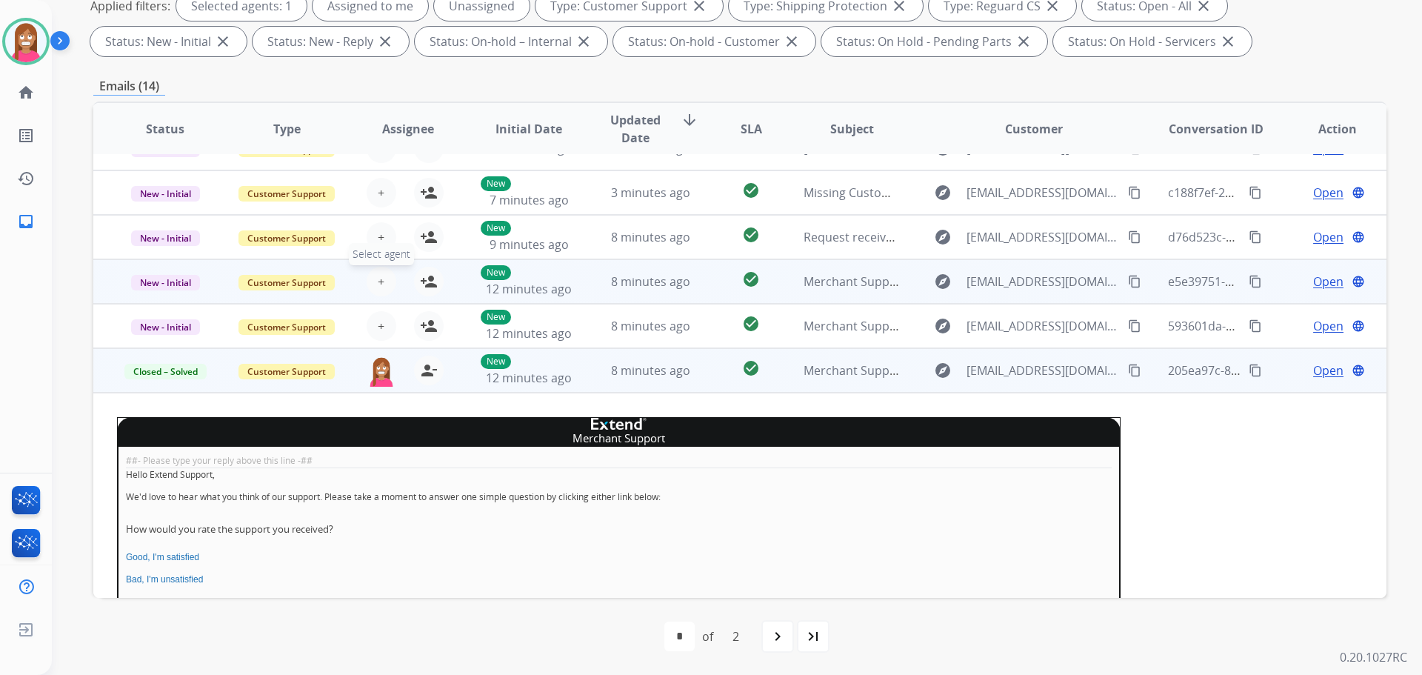
scroll to position [0, 0]
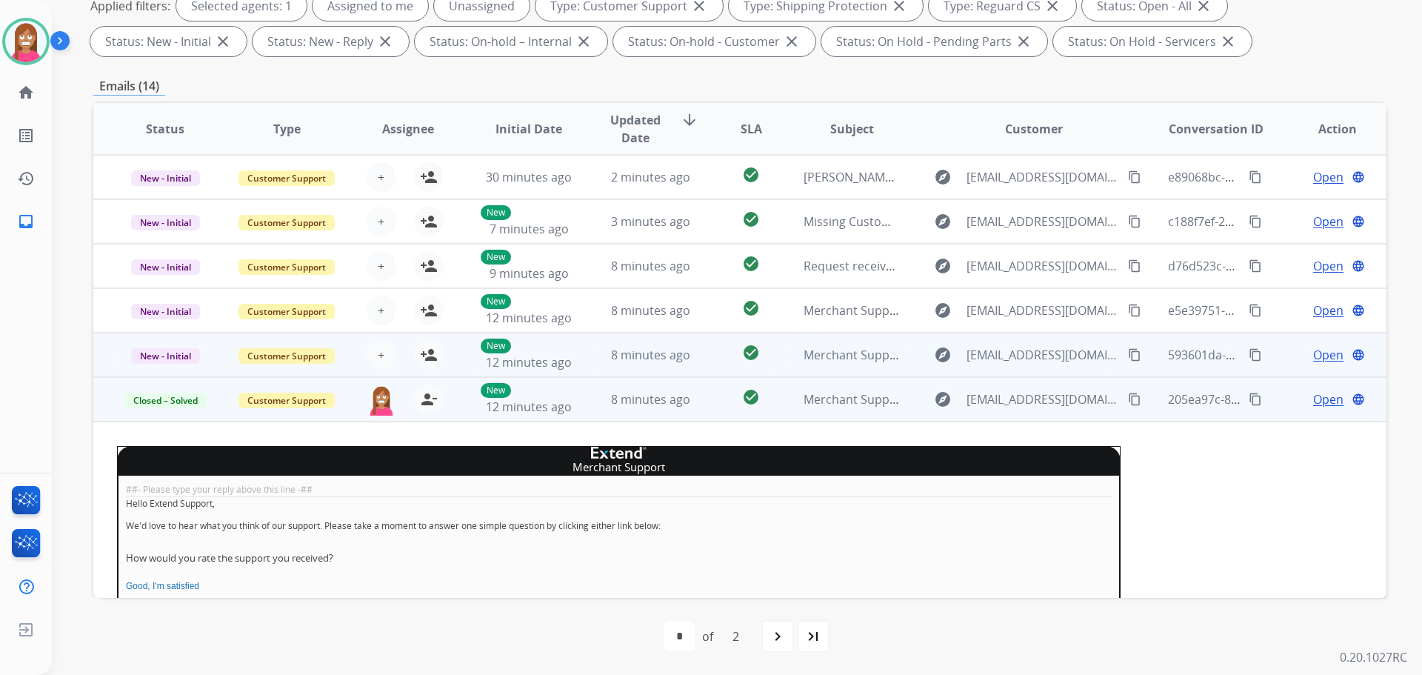
click at [587, 353] on td "8 minutes ago" at bounding box center [639, 355] width 121 height 44
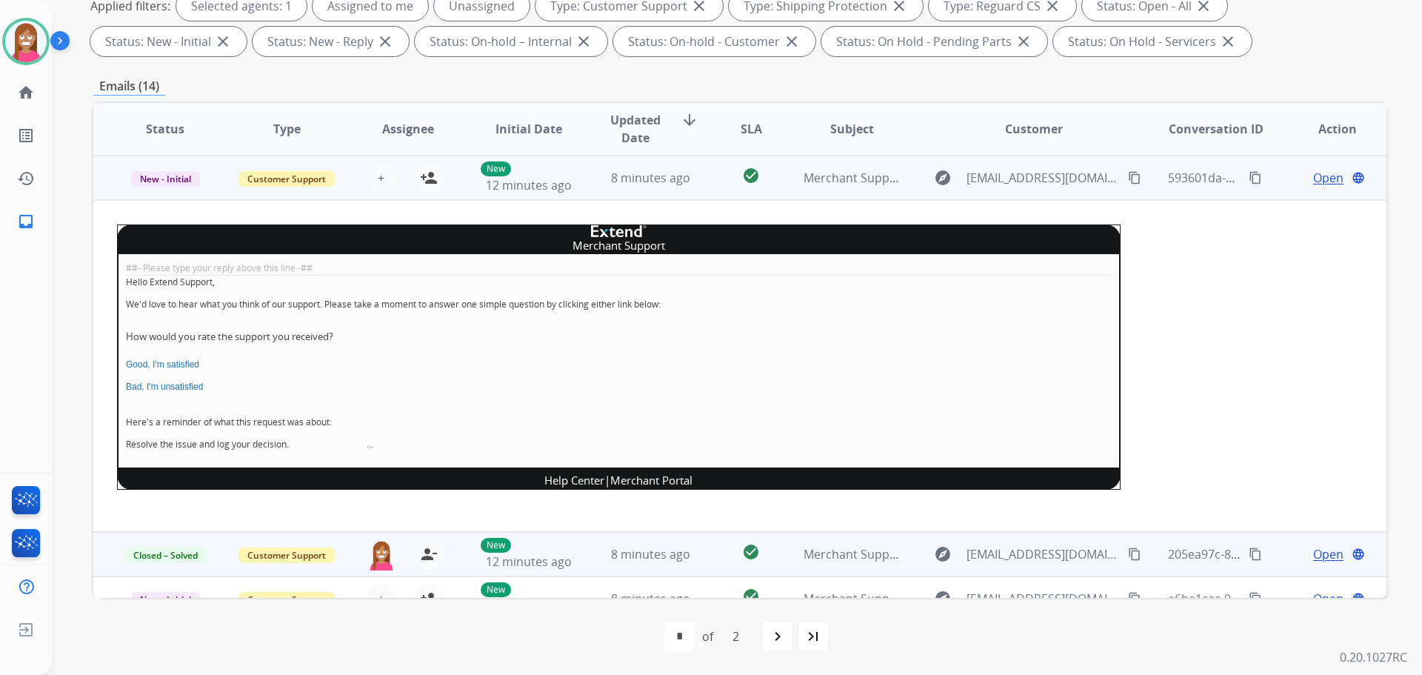
scroll to position [178, 0]
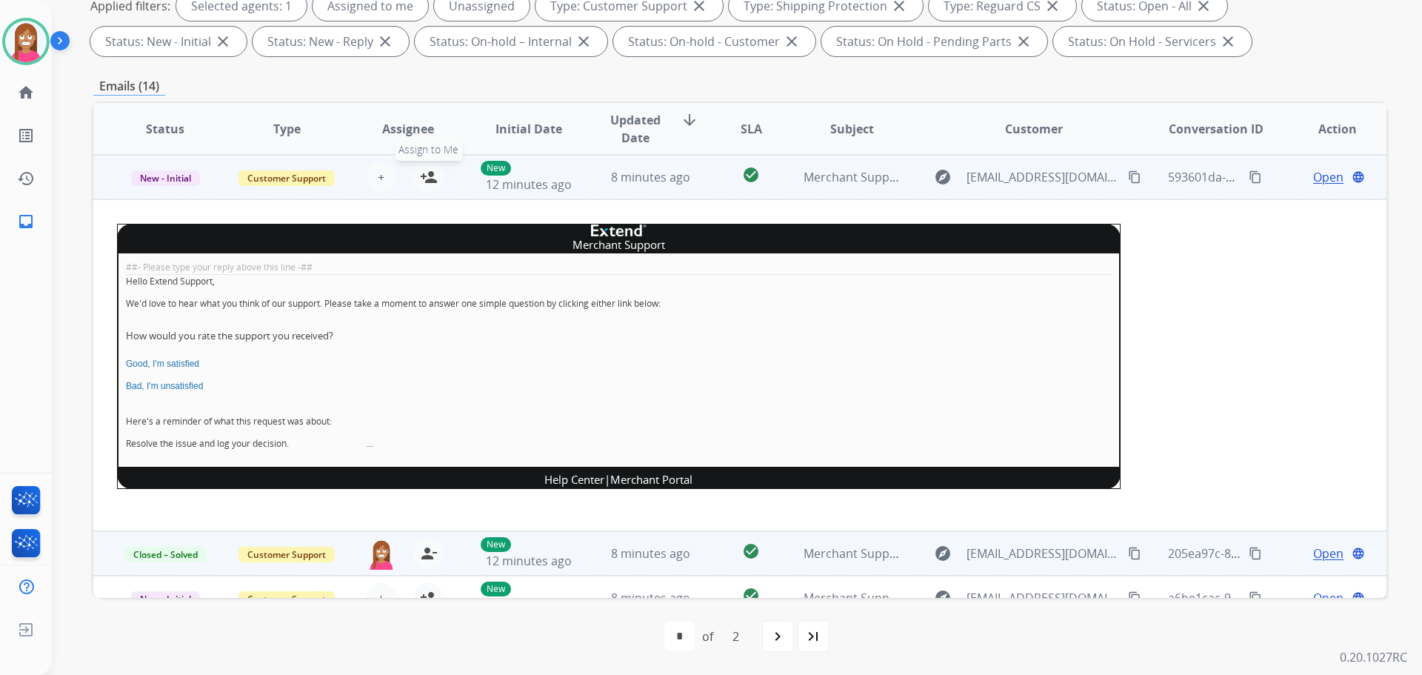
click at [429, 182] on mat-icon "person_add" at bounding box center [429, 177] width 18 height 18
click at [173, 184] on span "New - Initial" at bounding box center [165, 178] width 69 height 16
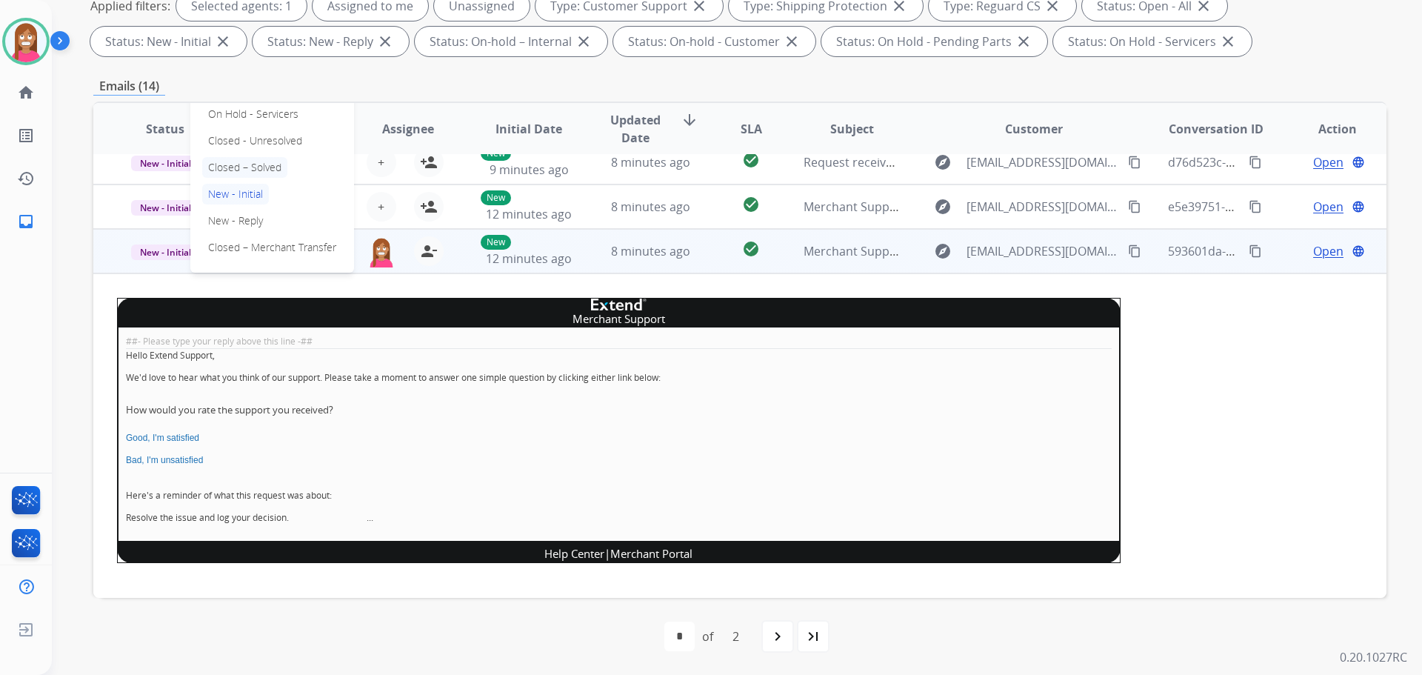
click at [236, 170] on p "Closed – Solved" at bounding box center [244, 167] width 85 height 21
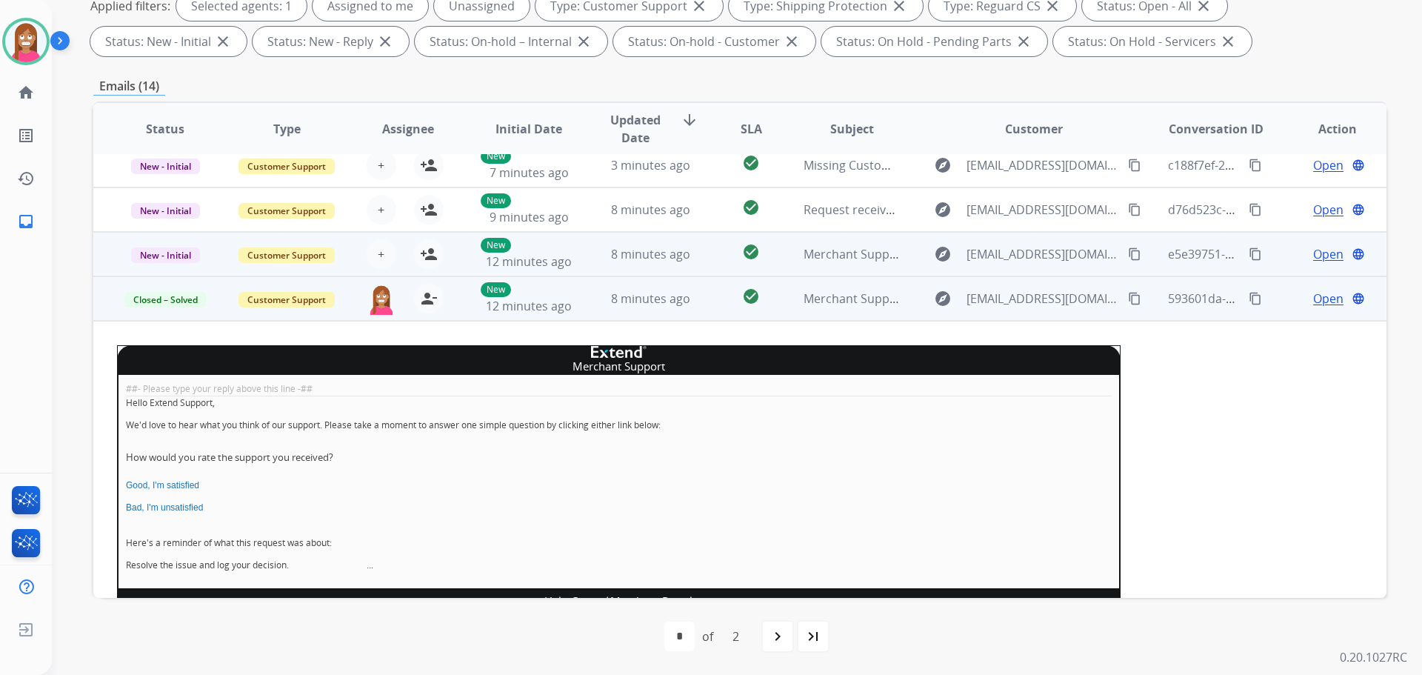
scroll to position [0, 0]
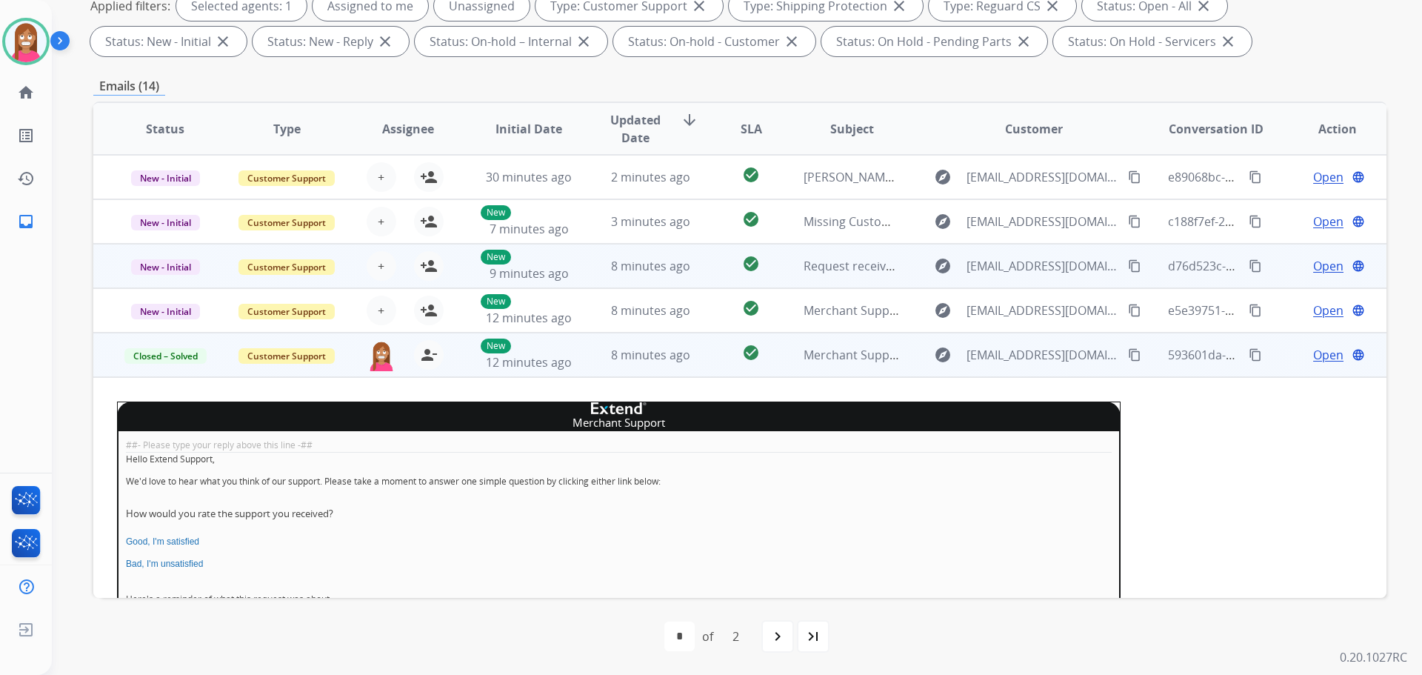
click at [588, 262] on td "8 minutes ago" at bounding box center [639, 266] width 121 height 44
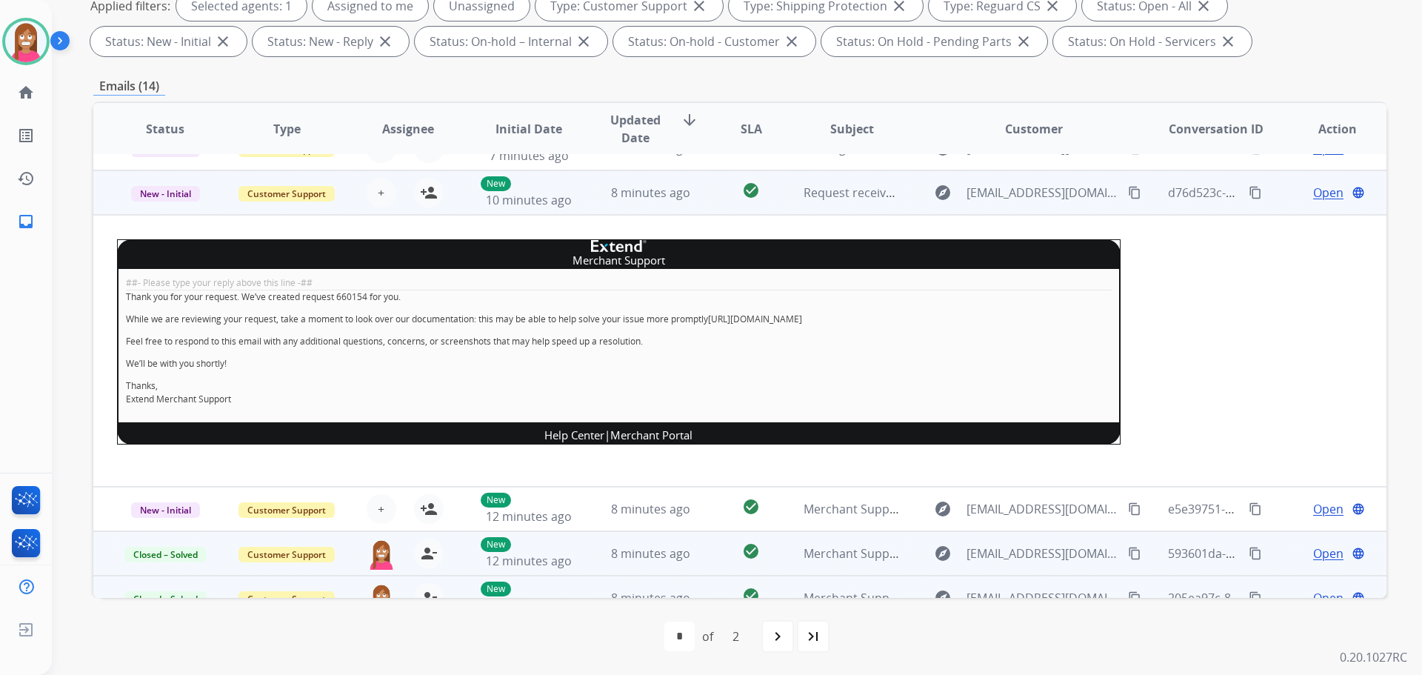
scroll to position [89, 0]
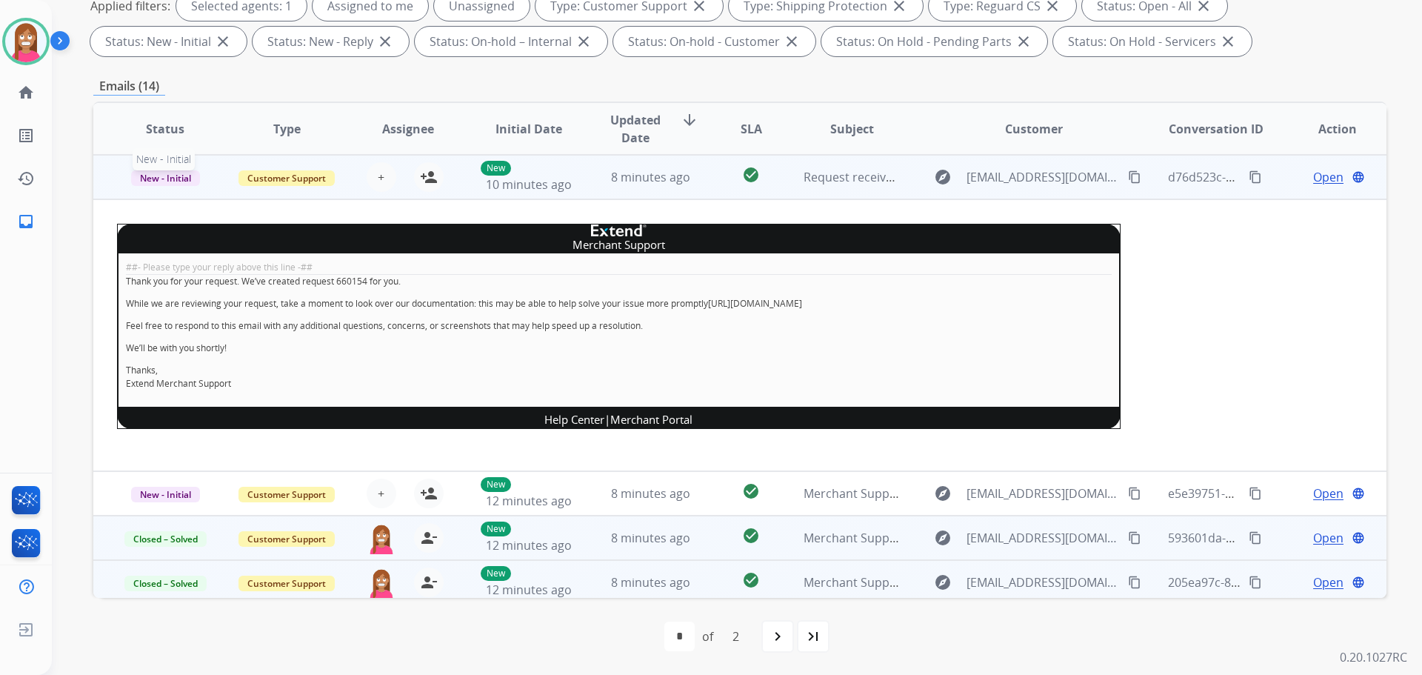
click at [162, 184] on span "New - Initial" at bounding box center [165, 178] width 69 height 16
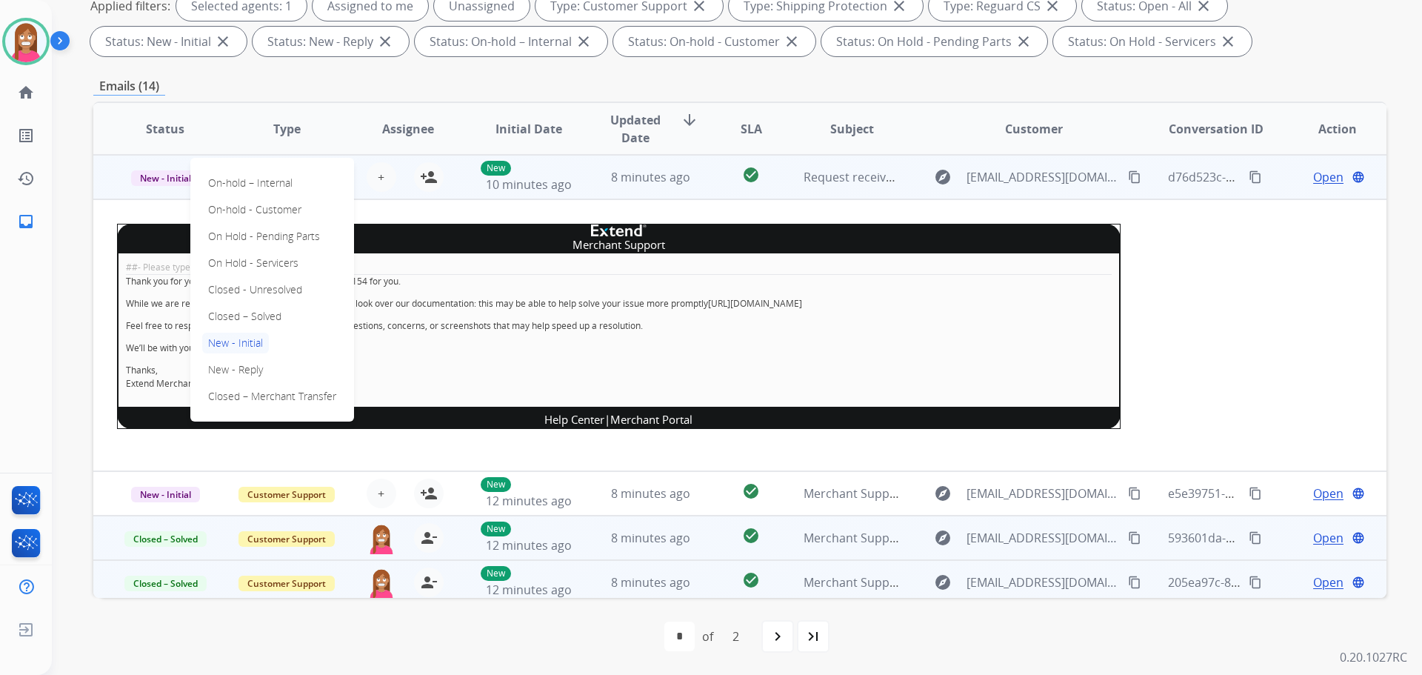
drag, startPoint x: 250, startPoint y: 315, endPoint x: 456, endPoint y: 170, distance: 251.6
click at [250, 314] on p "Closed – Solved" at bounding box center [244, 316] width 85 height 21
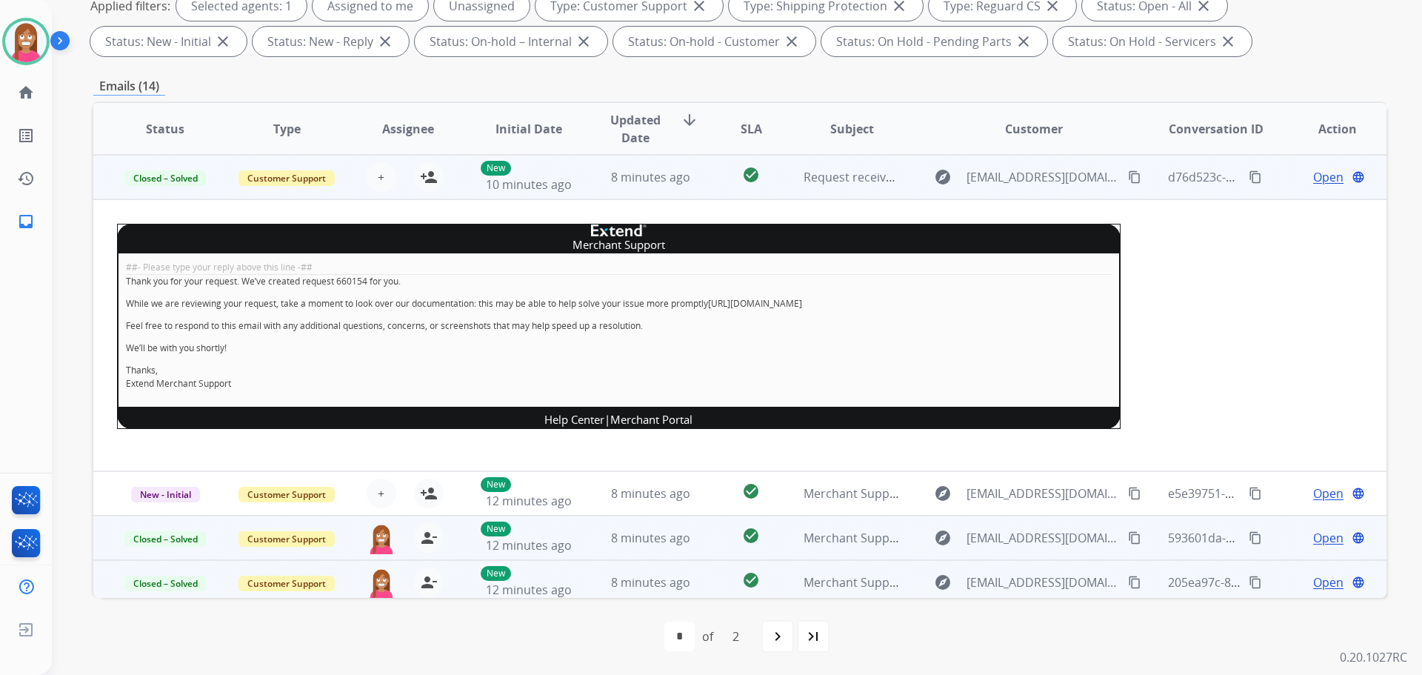
drag, startPoint x: 433, startPoint y: 173, endPoint x: 502, endPoint y: 288, distance: 133.5
click at [433, 175] on mat-icon "person_add" at bounding box center [429, 177] width 18 height 18
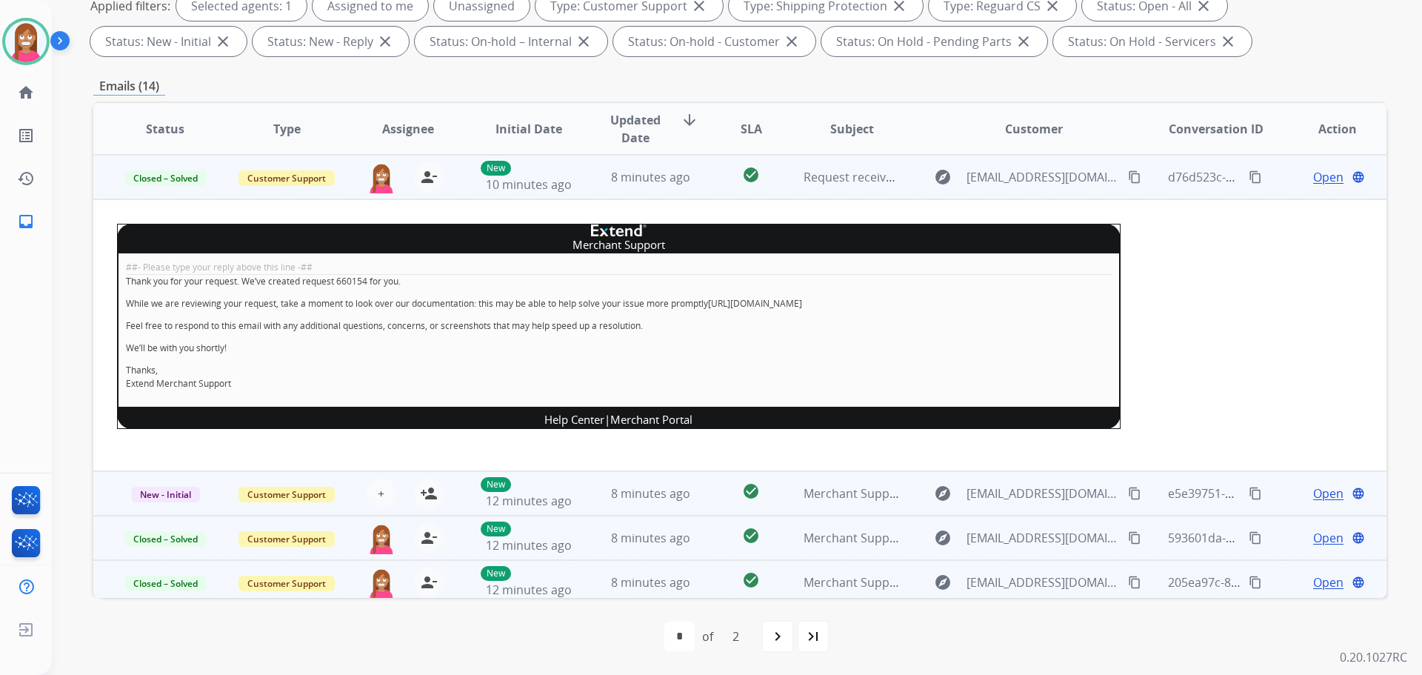
click at [584, 499] on td "8 minutes ago" at bounding box center [639, 493] width 121 height 44
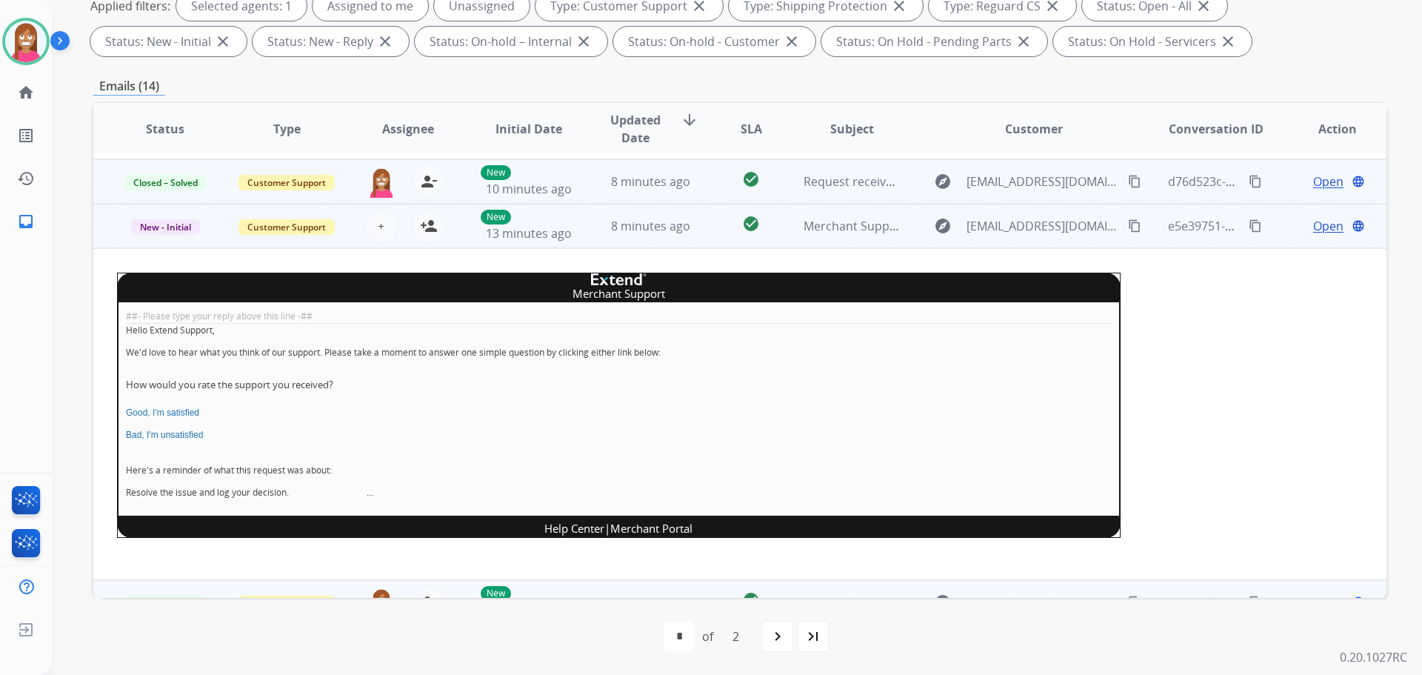
scroll to position [59, 0]
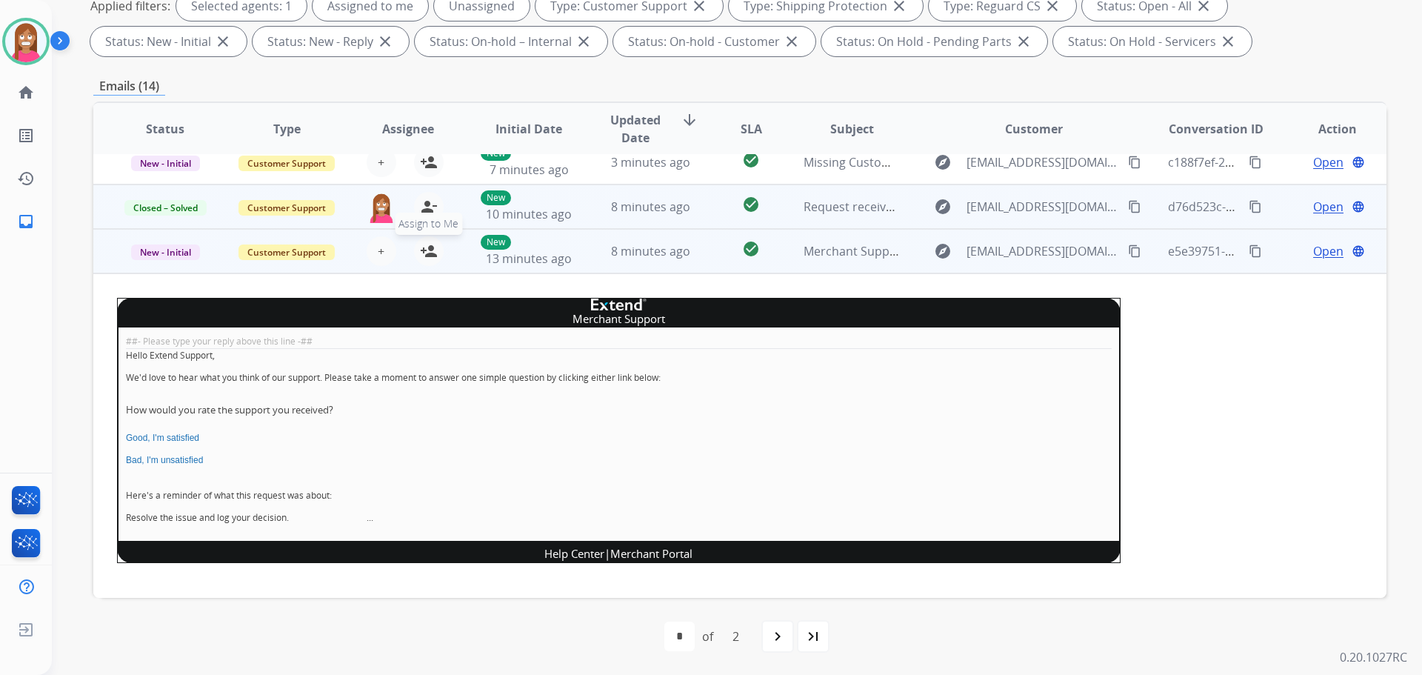
click at [424, 256] on mat-icon "person_add" at bounding box center [429, 251] width 18 height 18
click at [176, 254] on span "New - Initial" at bounding box center [165, 252] width 69 height 16
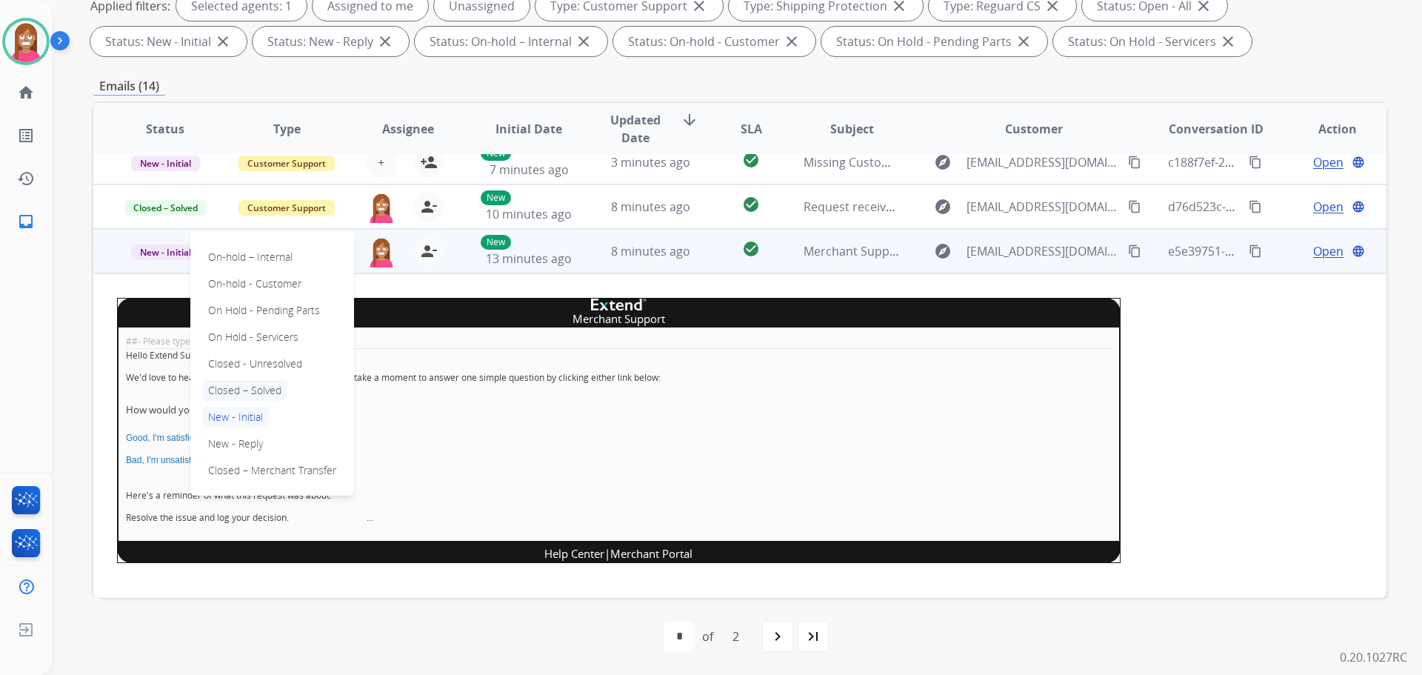
drag, startPoint x: 242, startPoint y: 385, endPoint x: 439, endPoint y: 379, distance: 197.2
click at [242, 385] on p "Closed – Solved" at bounding box center [244, 390] width 85 height 21
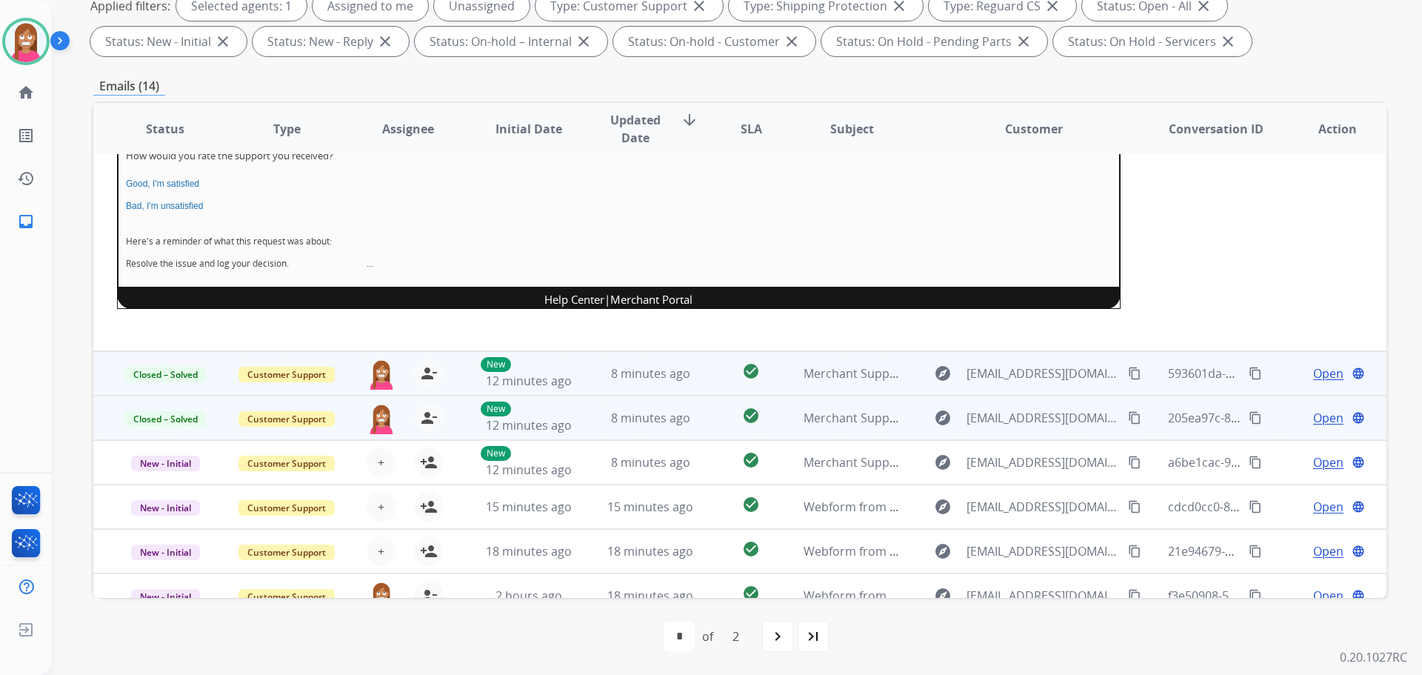
scroll to position [333, 0]
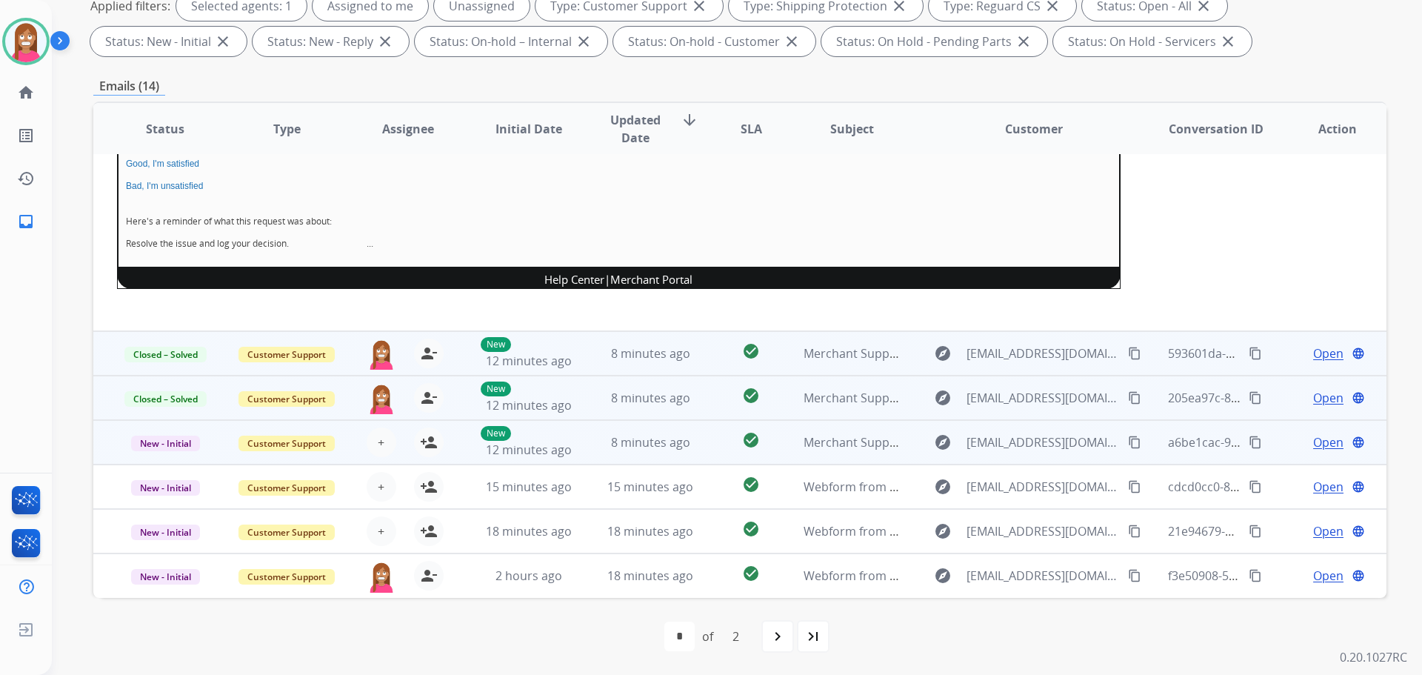
click at [590, 451] on td "8 minutes ago" at bounding box center [639, 442] width 121 height 44
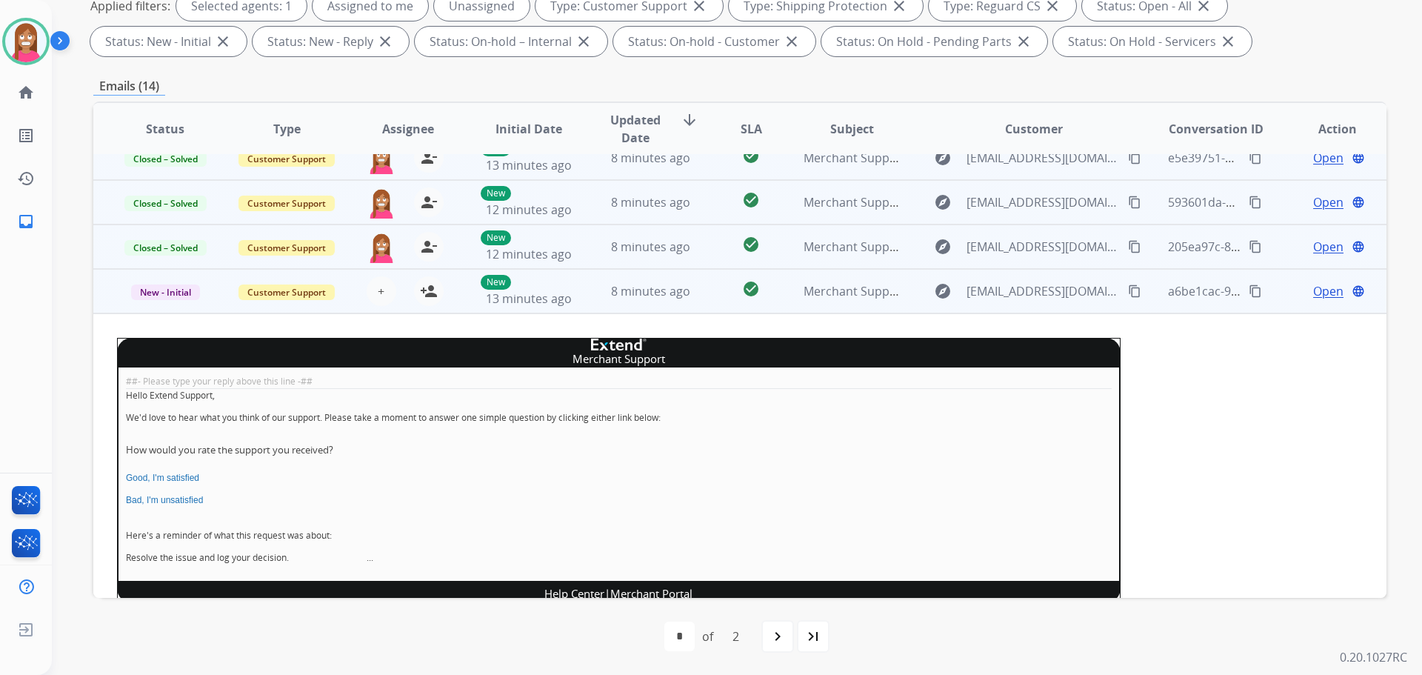
scroll to position [119, 0]
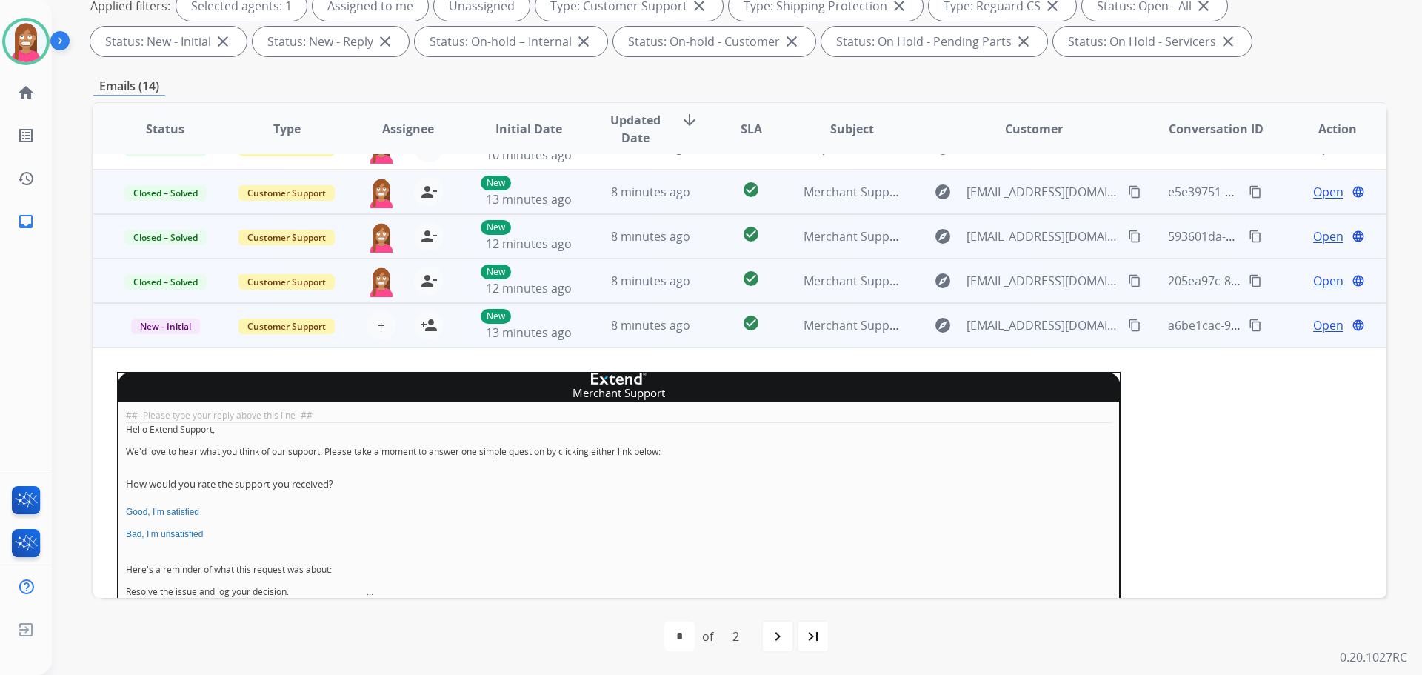
drag, startPoint x: 425, startPoint y: 326, endPoint x: 213, endPoint y: 350, distance: 213.2
click at [425, 327] on mat-icon "person_add" at bounding box center [429, 325] width 18 height 18
click at [152, 329] on span "New - Initial" at bounding box center [165, 327] width 69 height 16
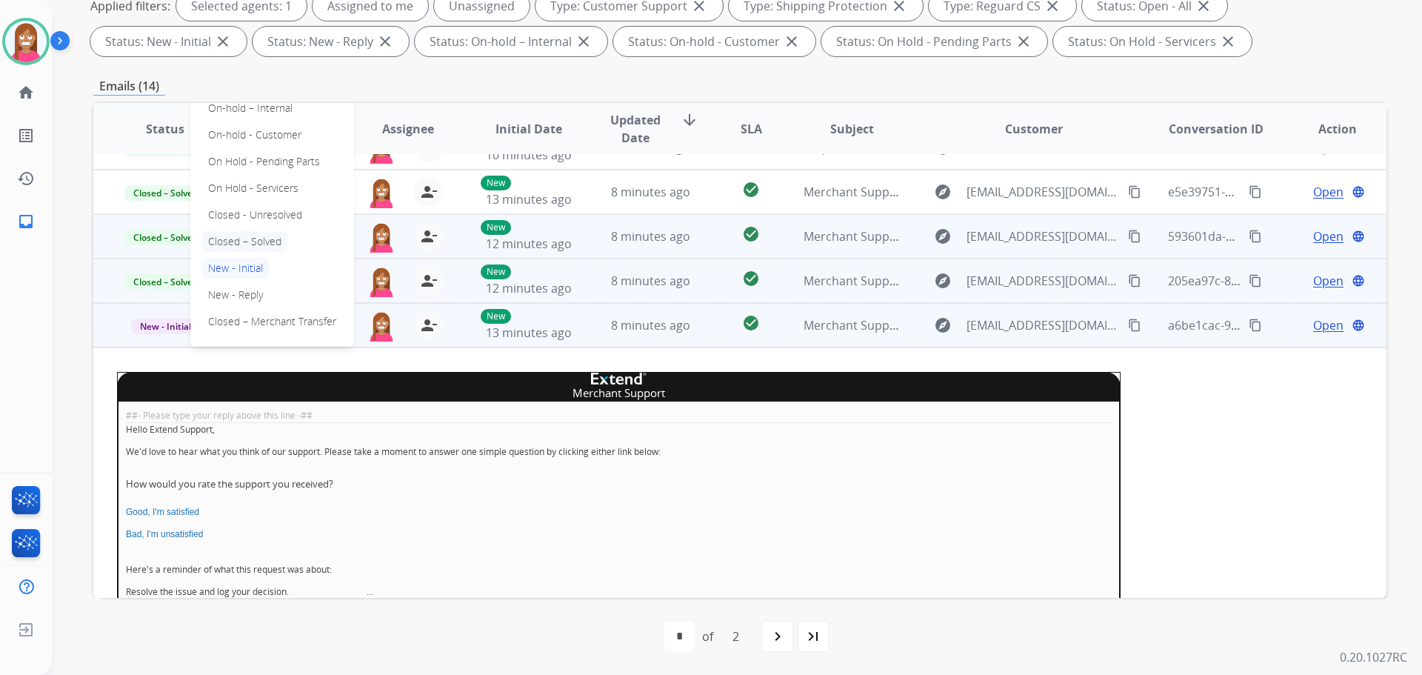
click at [248, 233] on p "Closed – Solved" at bounding box center [244, 241] width 85 height 21
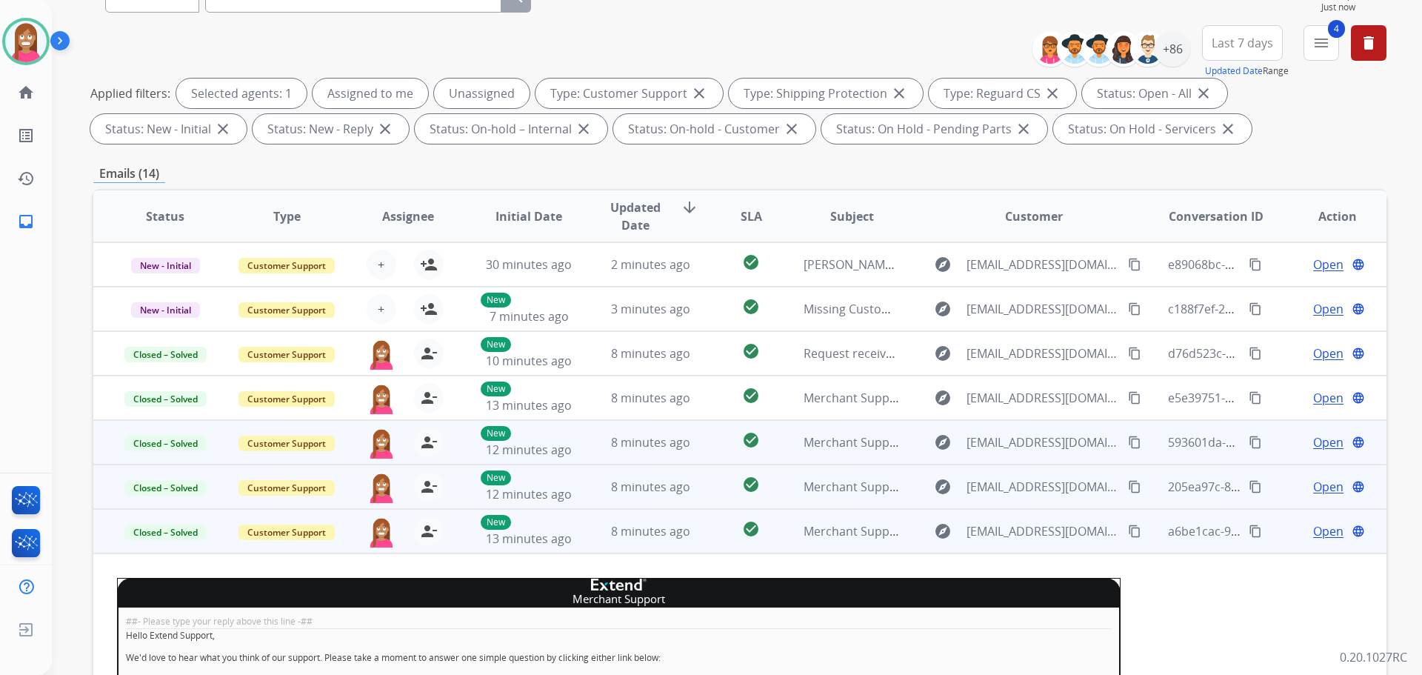
scroll to position [17, 0]
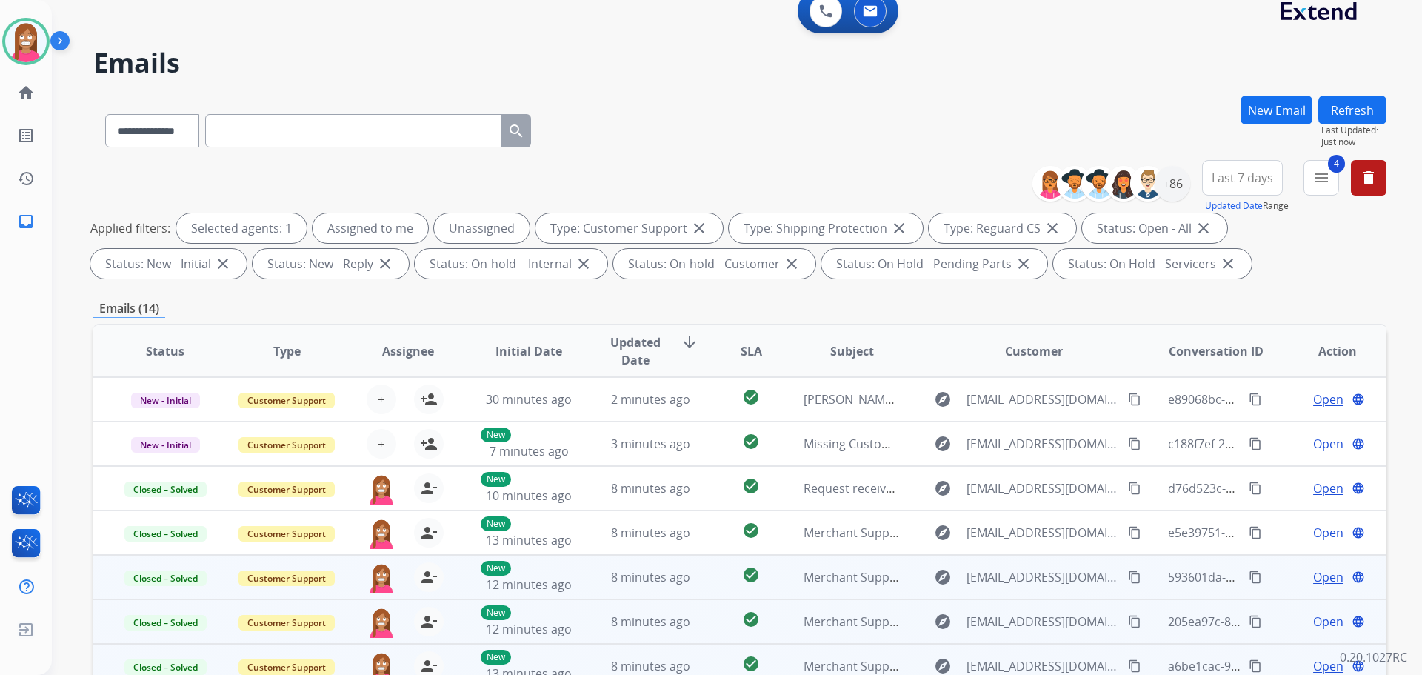
click at [1334, 111] on button "Refresh" at bounding box center [1353, 110] width 68 height 29
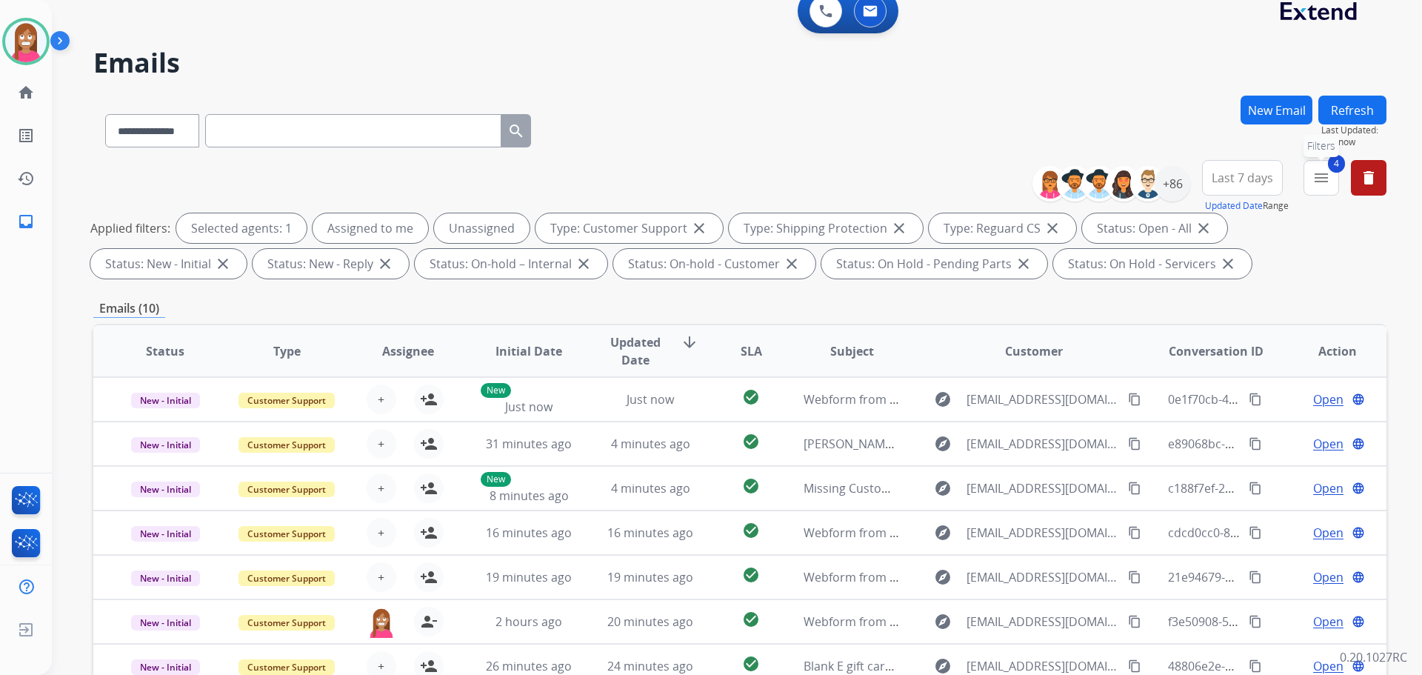
click at [1333, 191] on button "4 menu Filters" at bounding box center [1322, 178] width 36 height 36
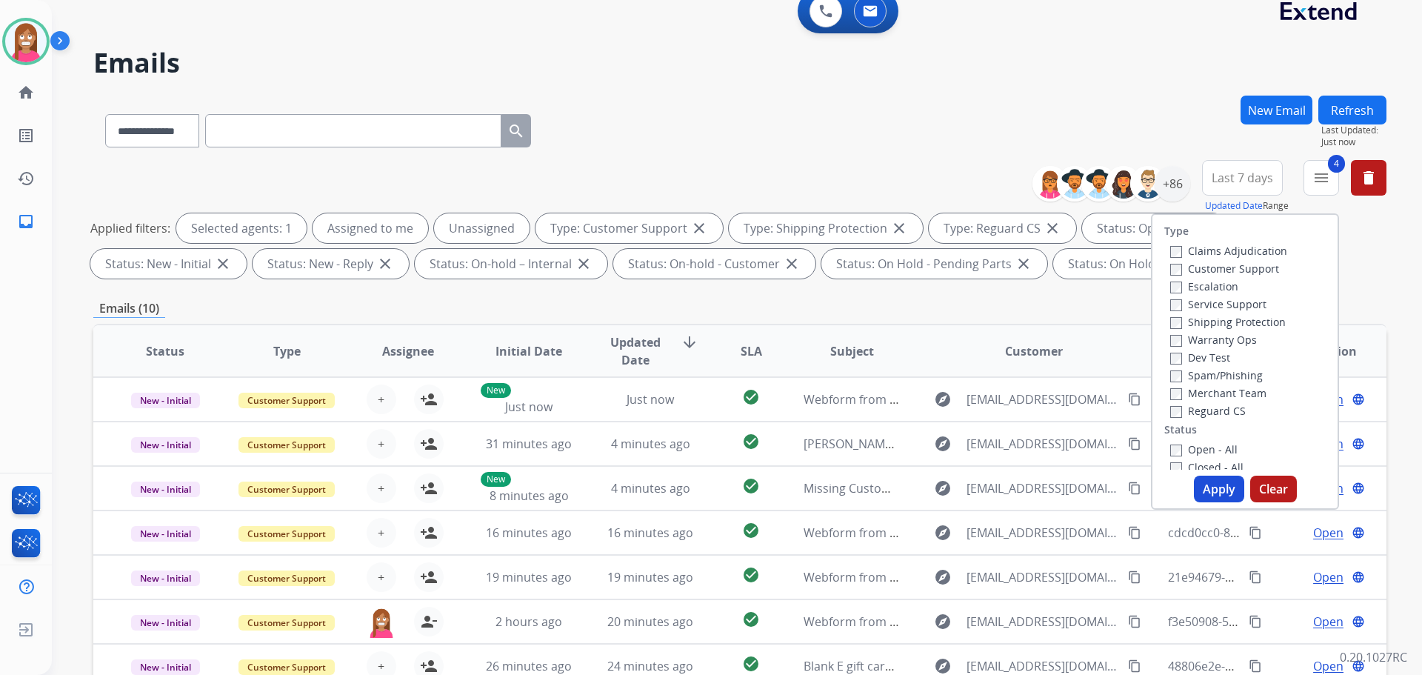
click at [1171, 445] on div "Open - All" at bounding box center [1249, 449] width 156 height 18
click at [1200, 479] on button "Apply" at bounding box center [1219, 489] width 50 height 27
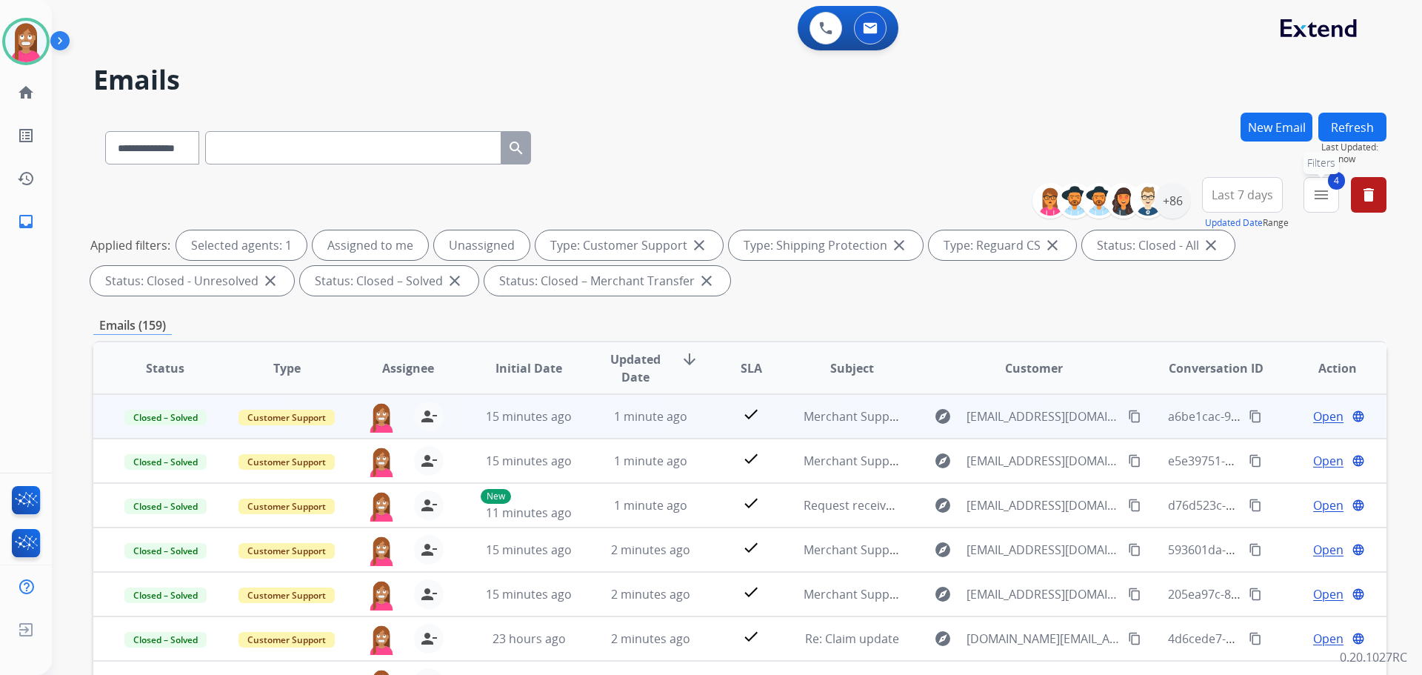
click at [1328, 195] on mat-icon "menu" at bounding box center [1322, 195] width 18 height 18
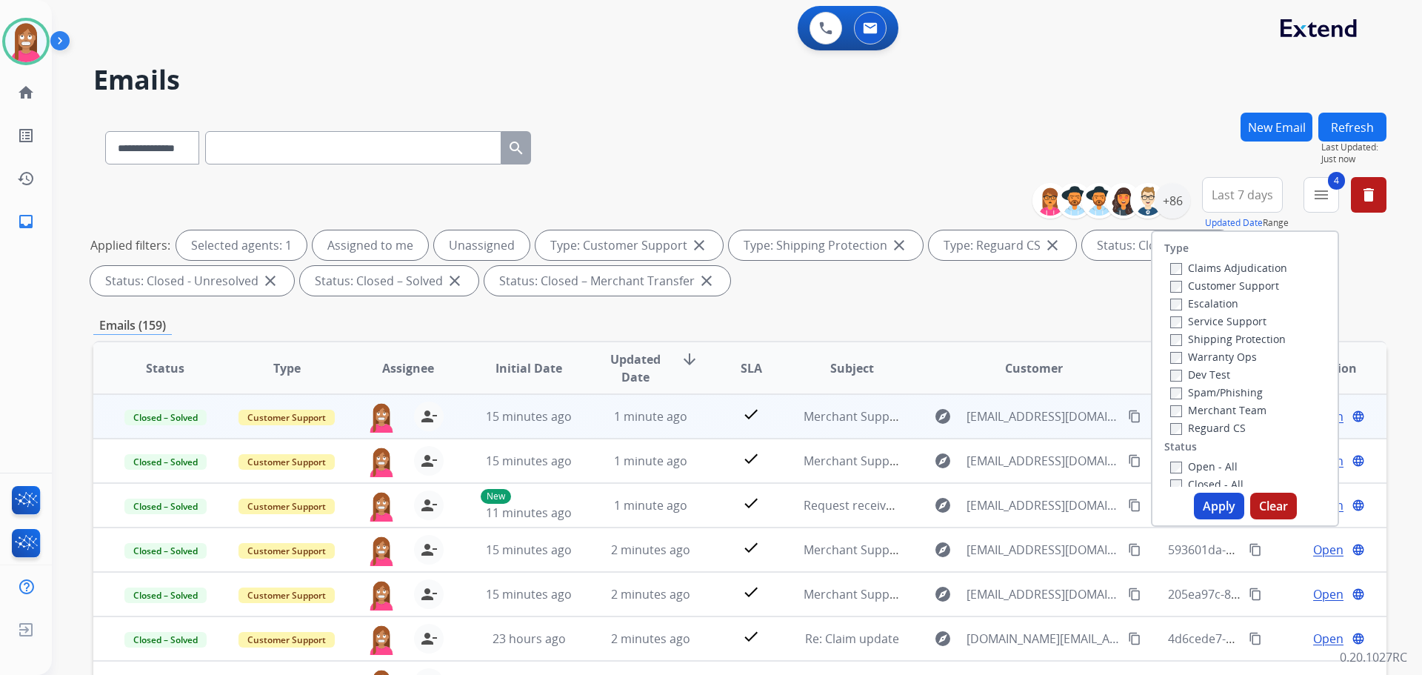
click at [911, 84] on h2 "Emails" at bounding box center [740, 80] width 1294 height 30
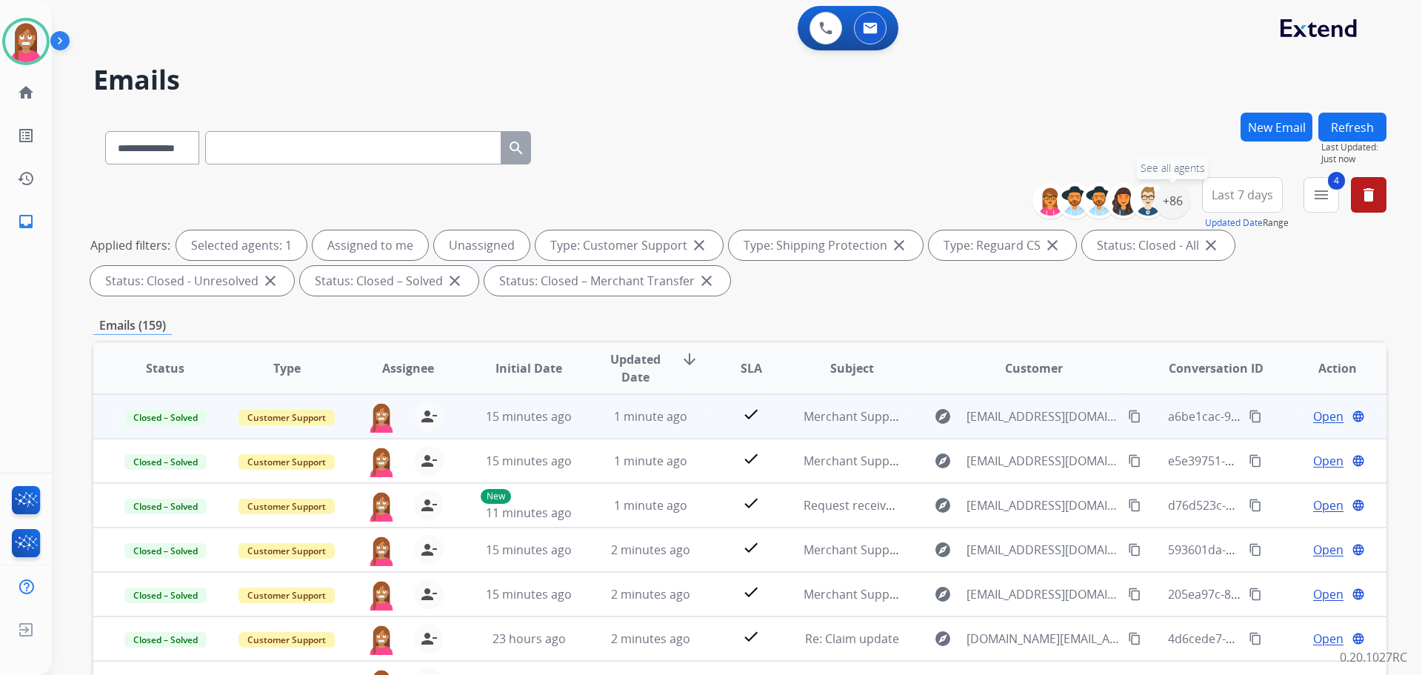
drag, startPoint x: 1174, startPoint y: 207, endPoint x: 1162, endPoint y: 234, distance: 29.2
click at [1176, 209] on div "+86" at bounding box center [1173, 201] width 36 height 36
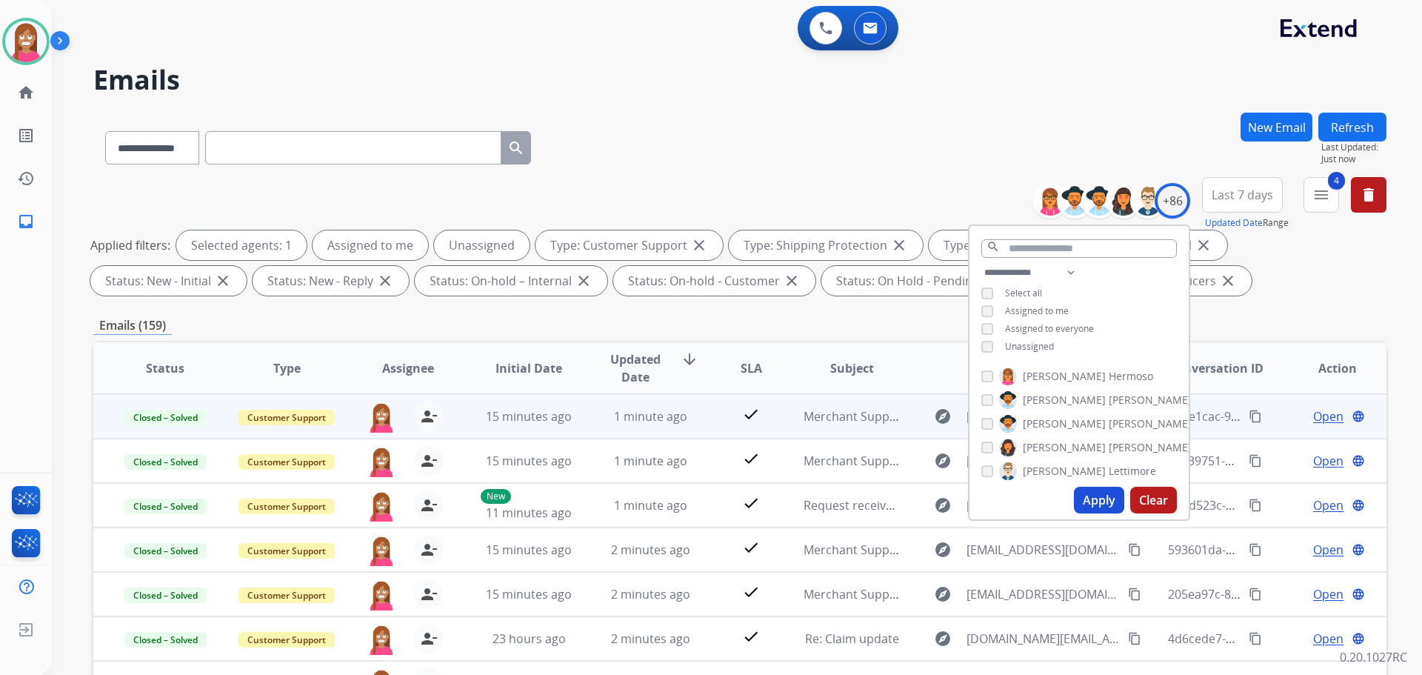
drag, startPoint x: 826, startPoint y: 119, endPoint x: 1291, endPoint y: 181, distance: 469.4
click at [827, 119] on div "**********" at bounding box center [740, 145] width 1294 height 64
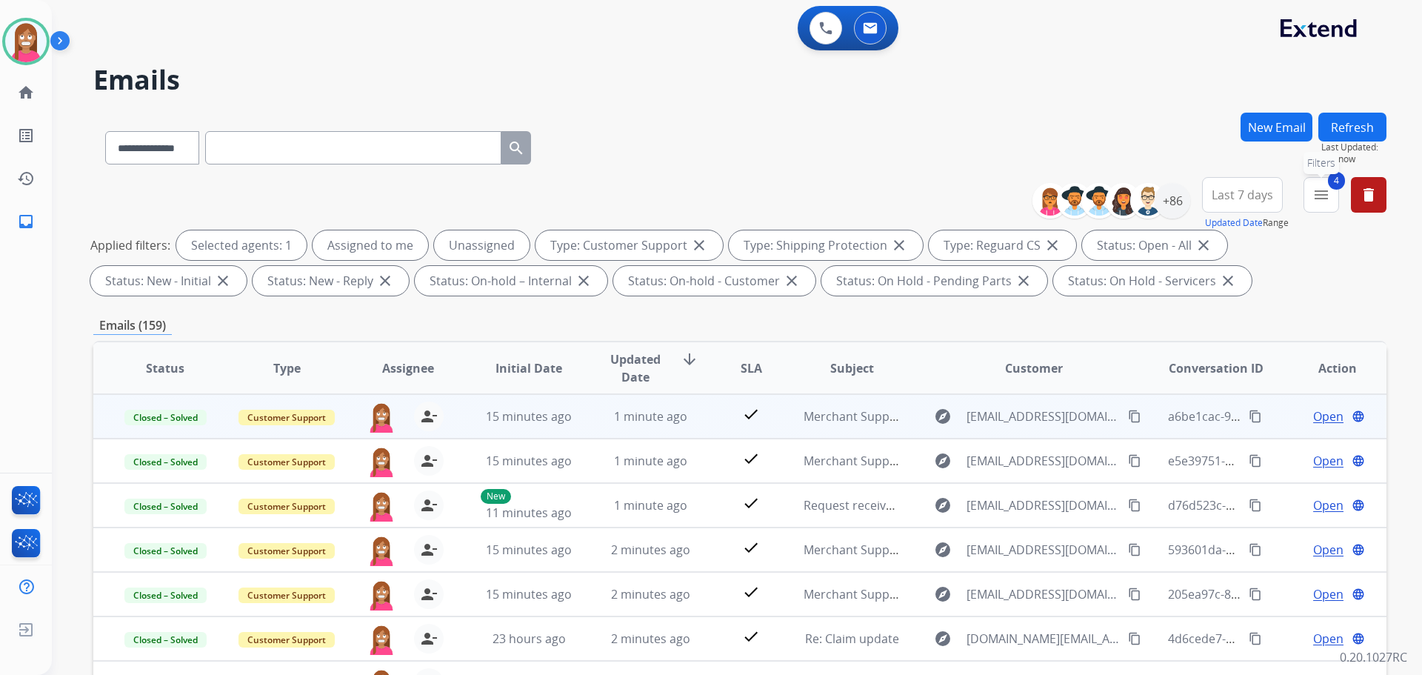
drag, startPoint x: 1328, startPoint y: 196, endPoint x: 1298, endPoint y: 323, distance: 130.8
click at [1328, 197] on mat-icon "menu" at bounding box center [1322, 195] width 18 height 18
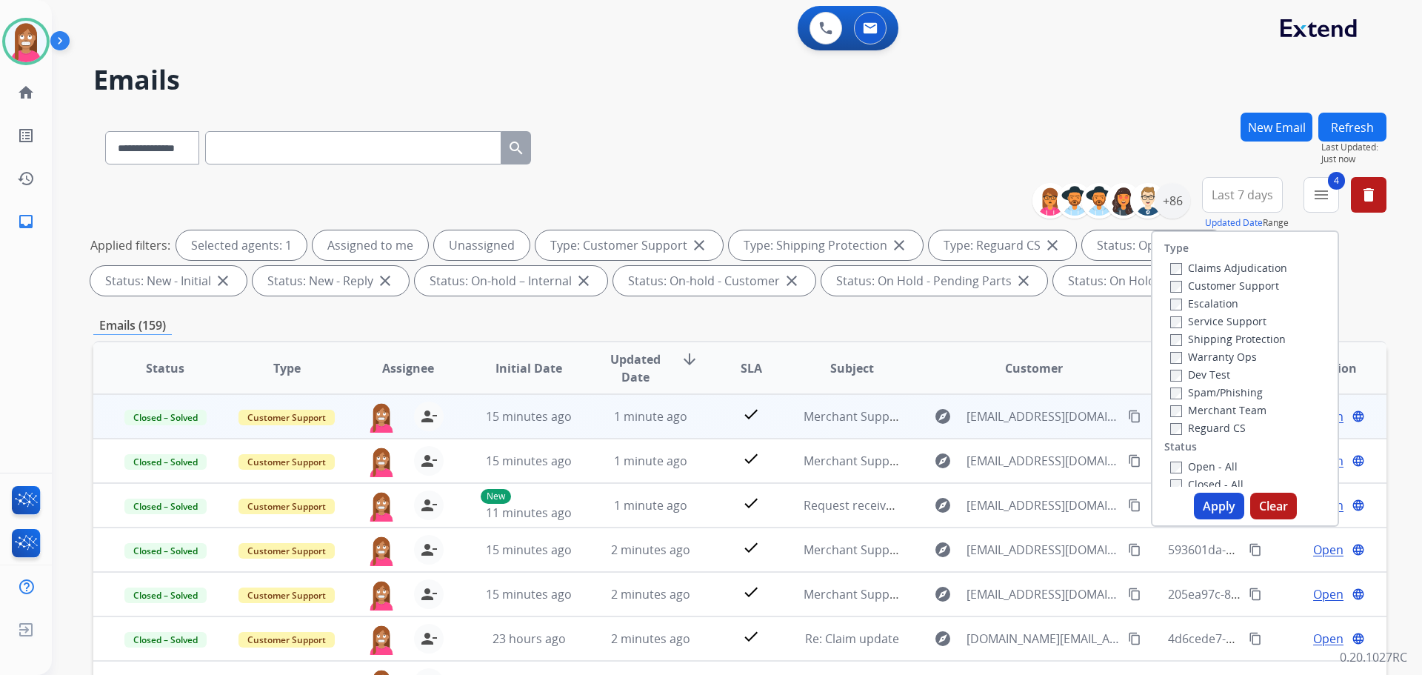
click at [1208, 502] on button "Apply" at bounding box center [1219, 506] width 50 height 27
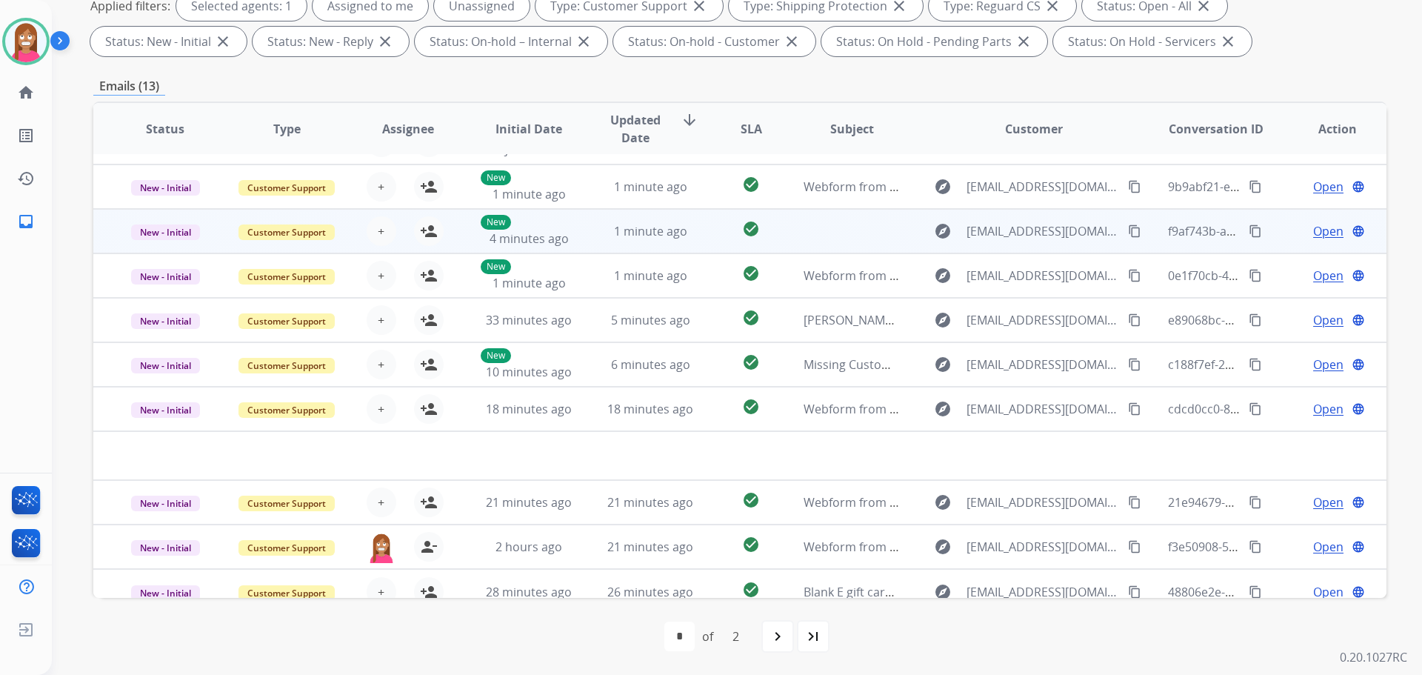
scroll to position [50, 0]
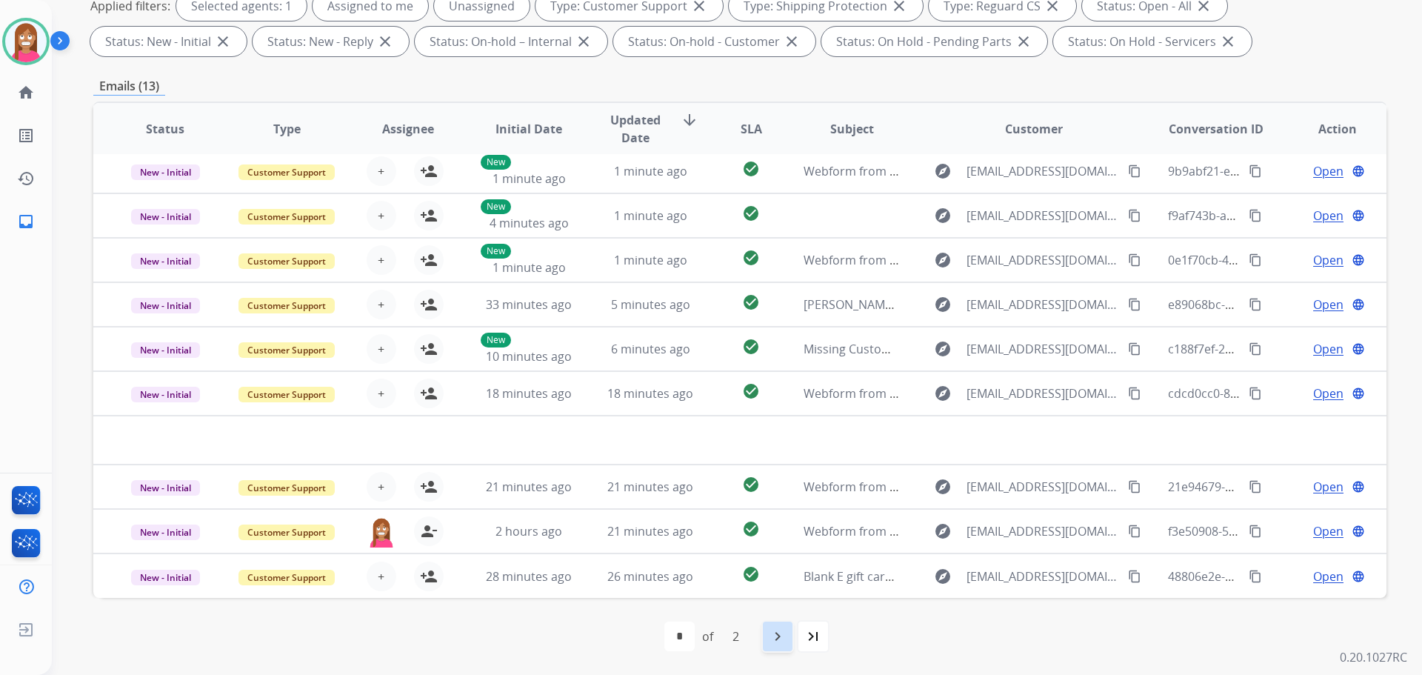
click at [773, 650] on div "navigate_next" at bounding box center [778, 636] width 33 height 33
select select "*"
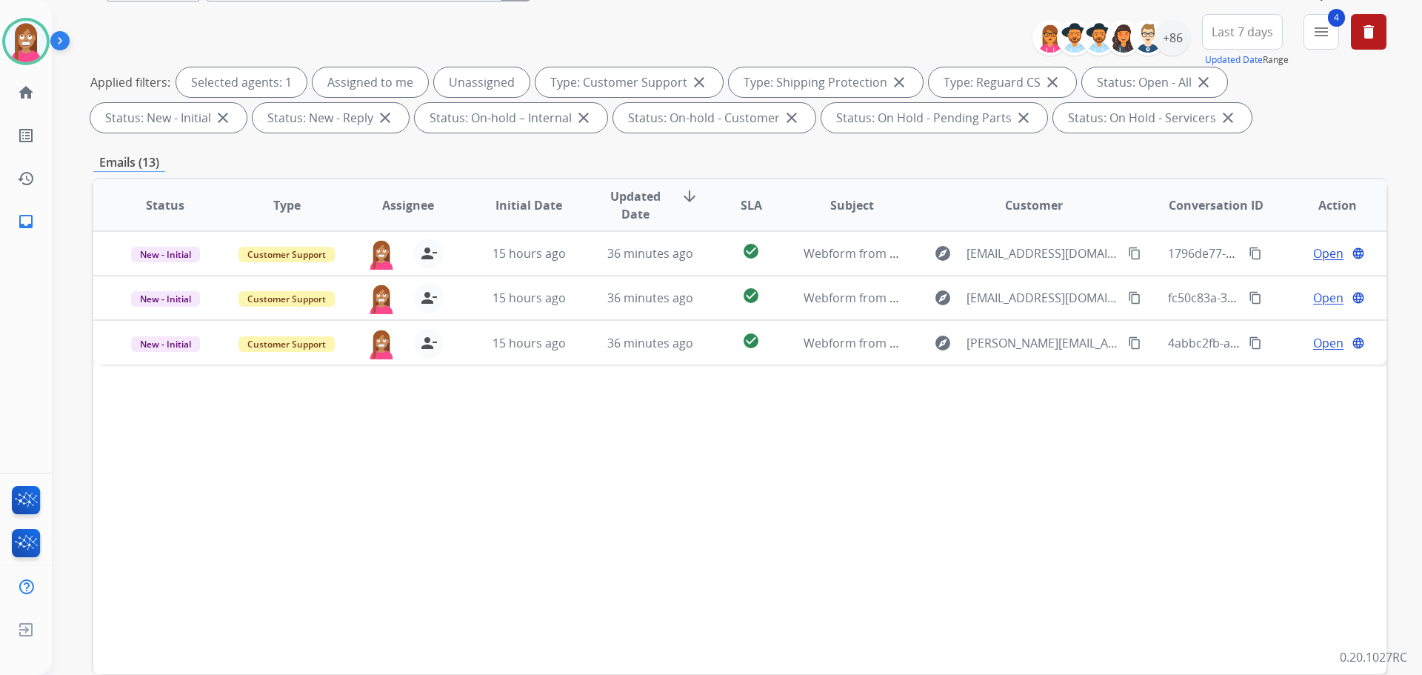
scroll to position [239, 0]
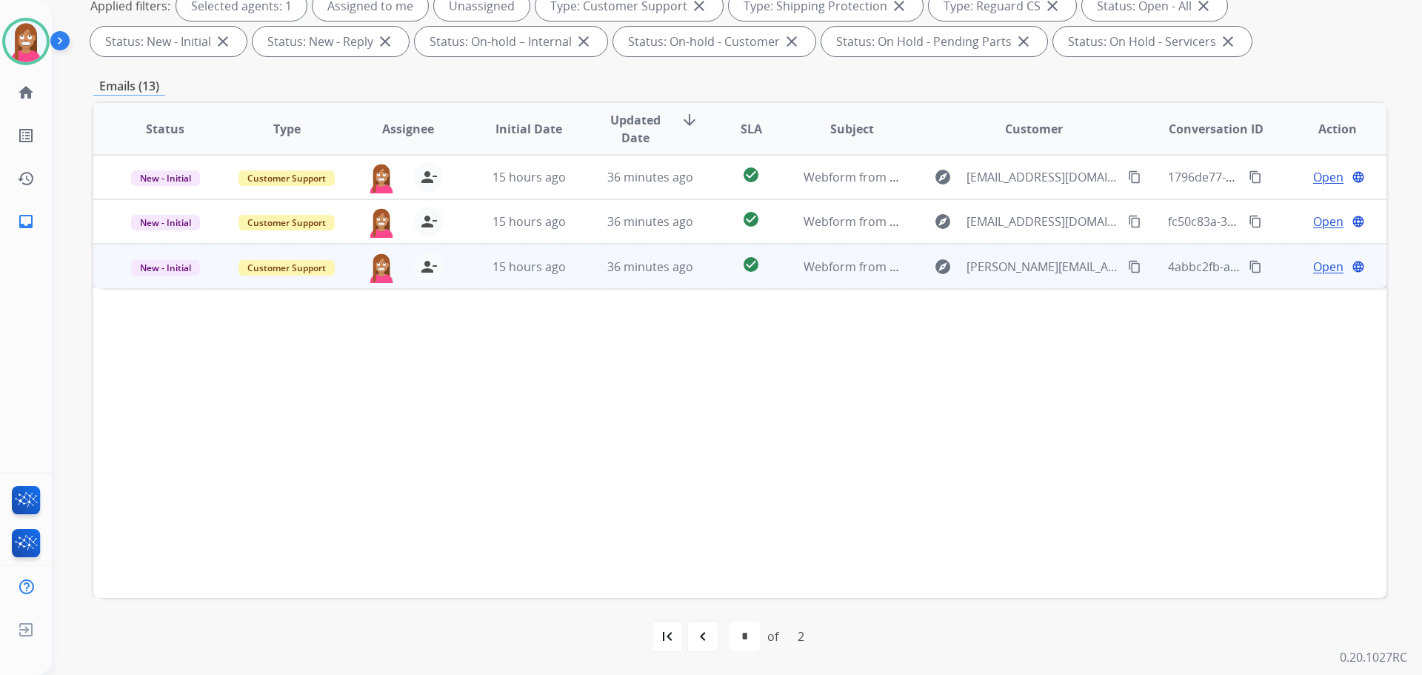
click at [586, 282] on td "36 minutes ago" at bounding box center [639, 266] width 121 height 44
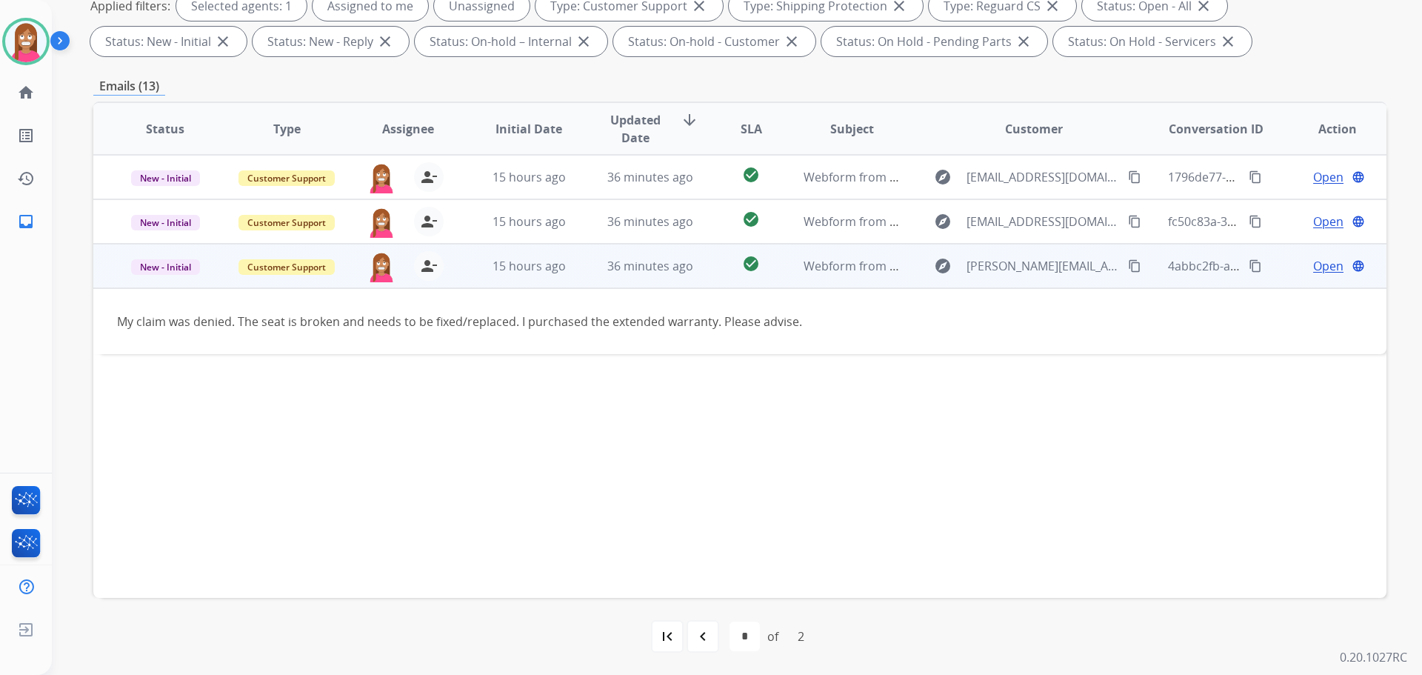
click at [1314, 267] on span "Open" at bounding box center [1329, 266] width 30 height 18
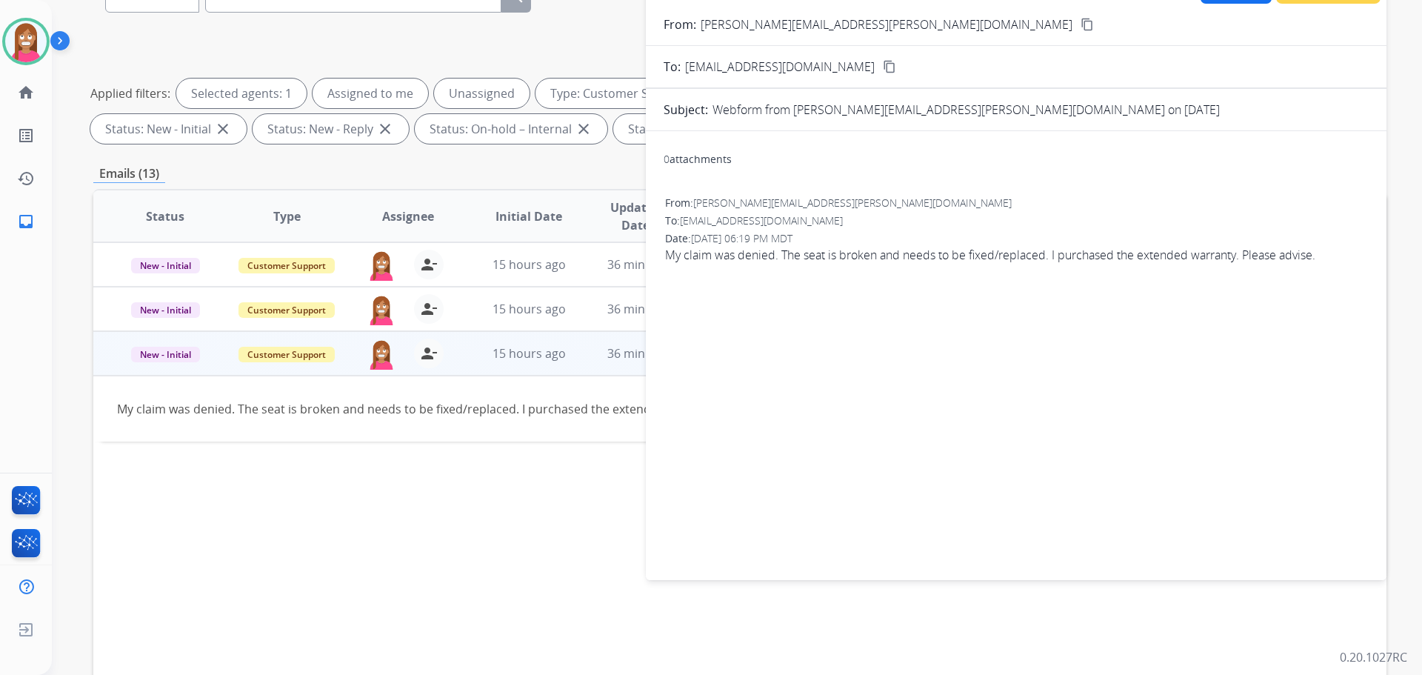
scroll to position [17, 0]
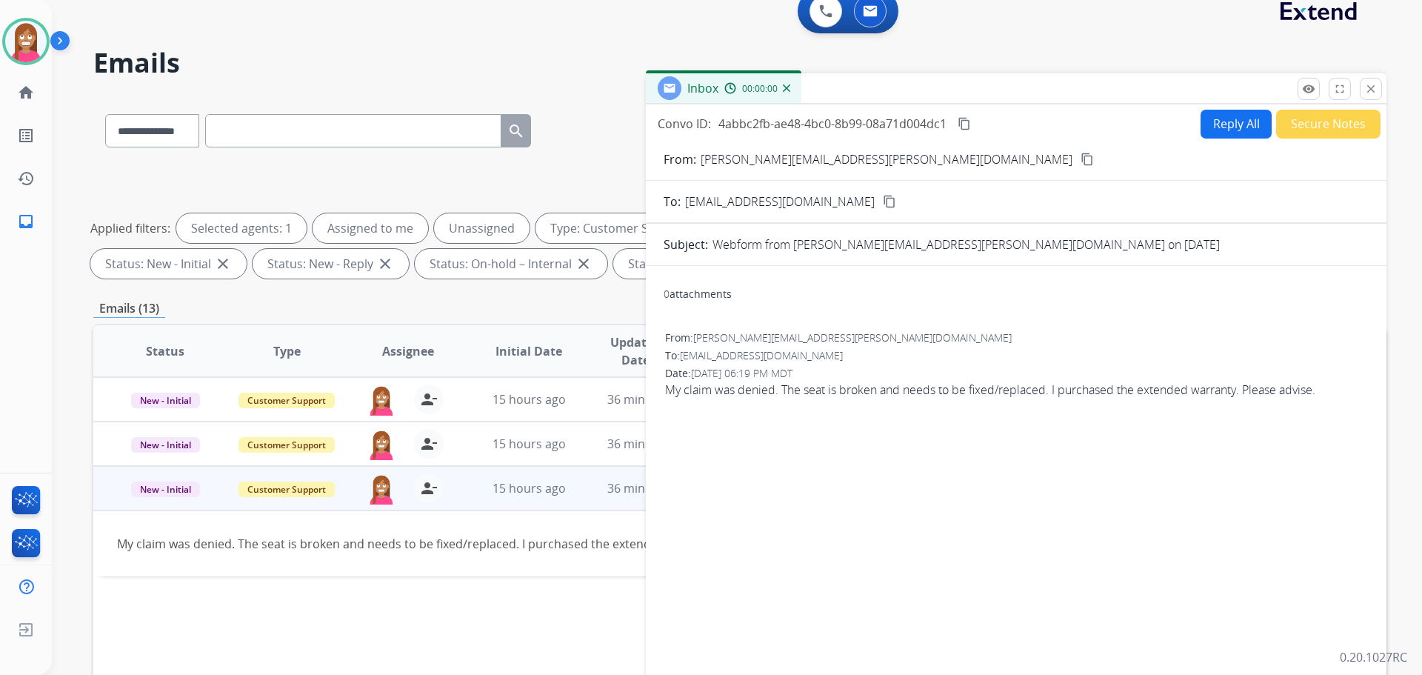
click at [1228, 110] on button "Reply All" at bounding box center [1236, 124] width 71 height 29
select select "**********"
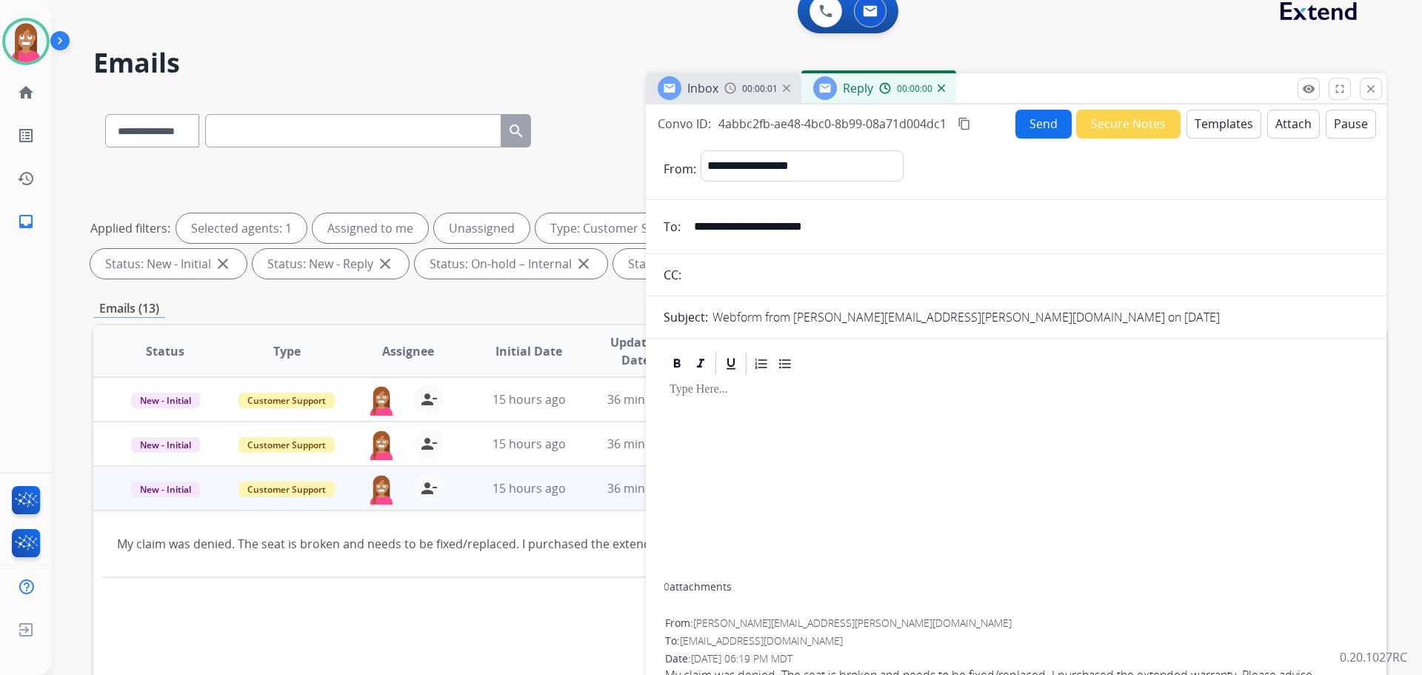
click at [1232, 125] on button "Templates" at bounding box center [1224, 124] width 75 height 29
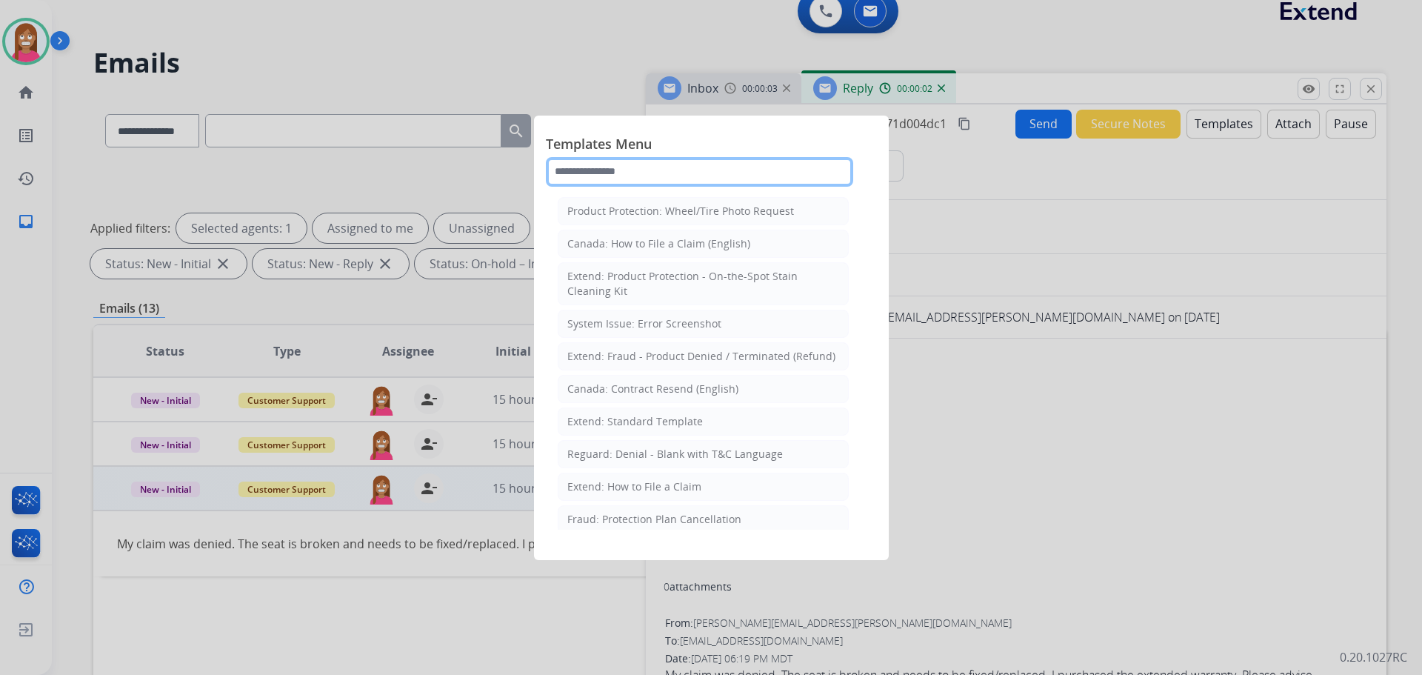
click at [597, 165] on input "text" at bounding box center [699, 172] width 307 height 30
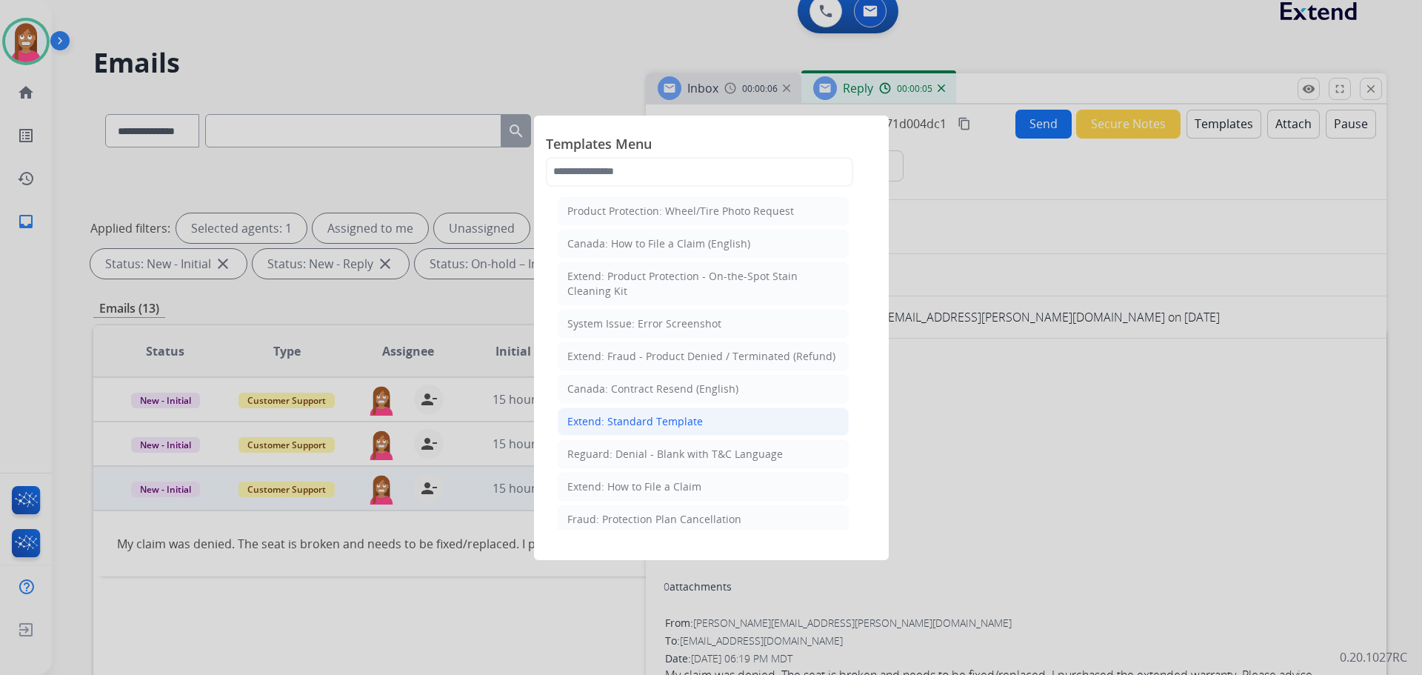
click at [639, 414] on div "Extend: Standard Template" at bounding box center [635, 421] width 136 height 15
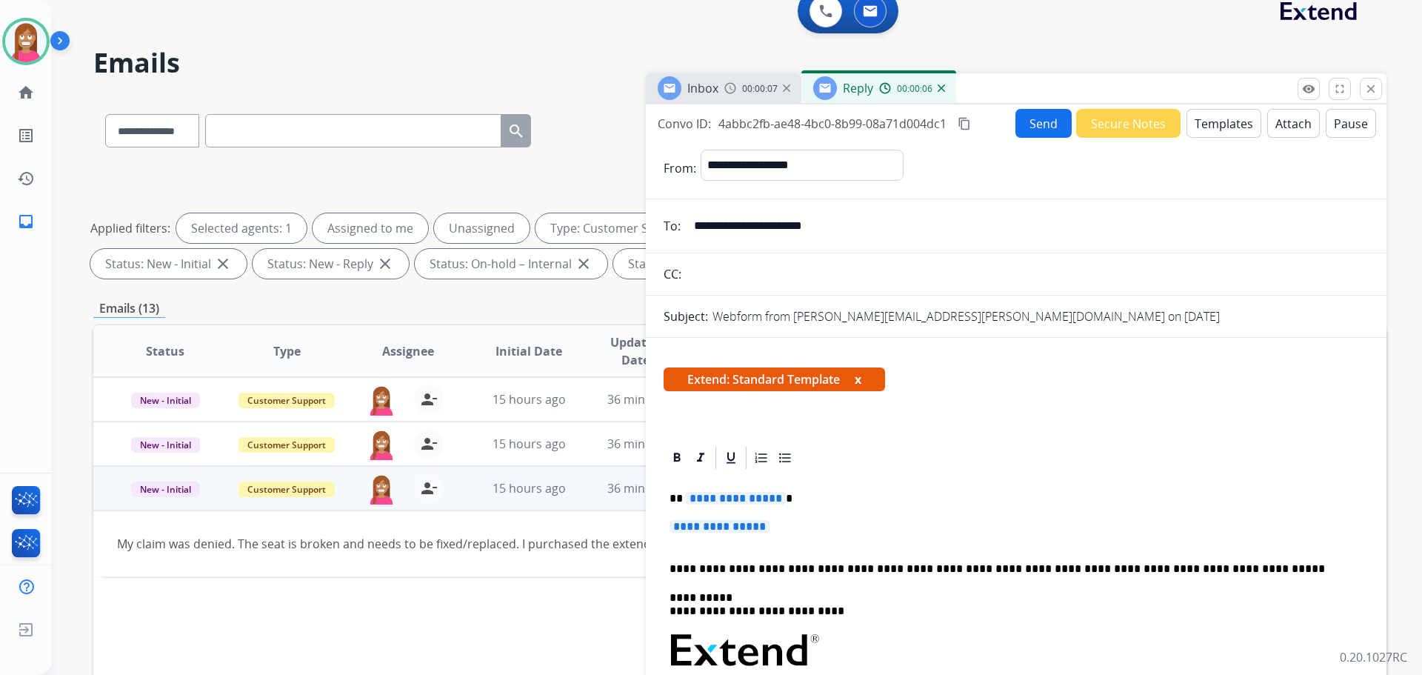
click at [1191, 116] on button "Templates" at bounding box center [1224, 123] width 75 height 29
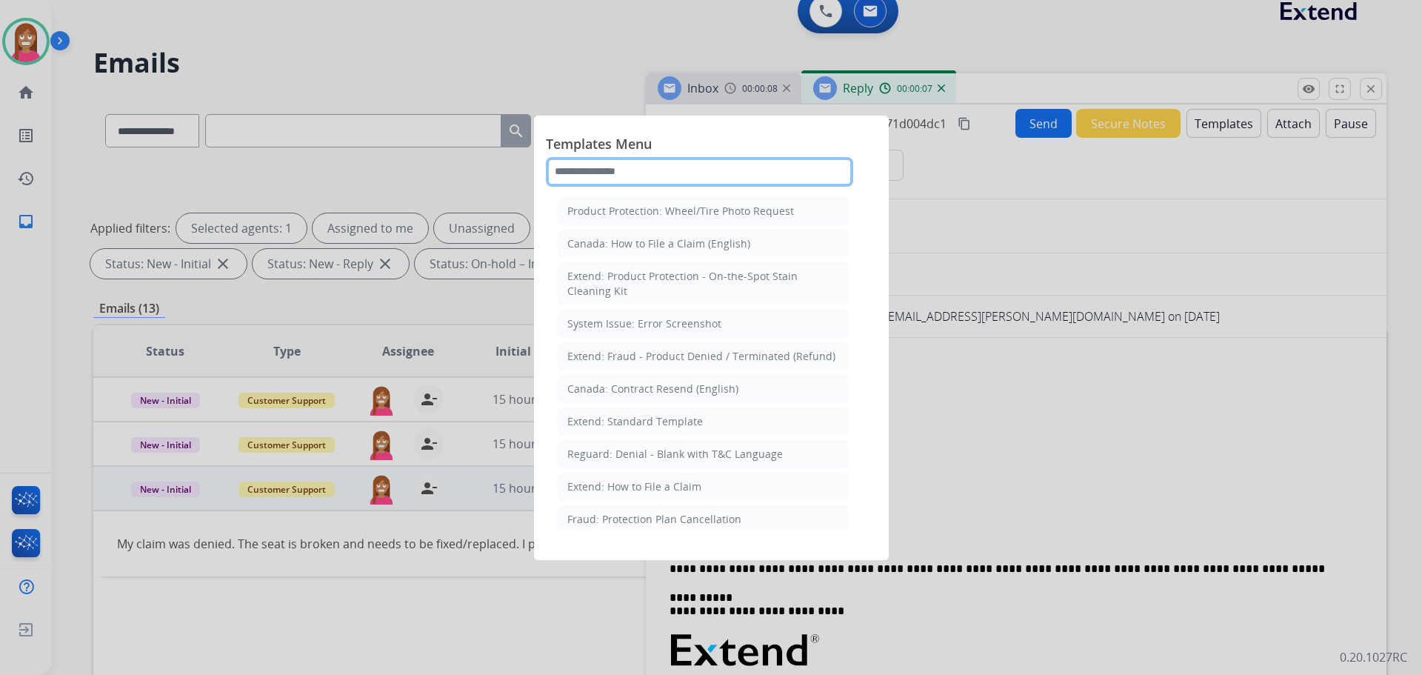
click at [691, 179] on input "text" at bounding box center [699, 172] width 307 height 30
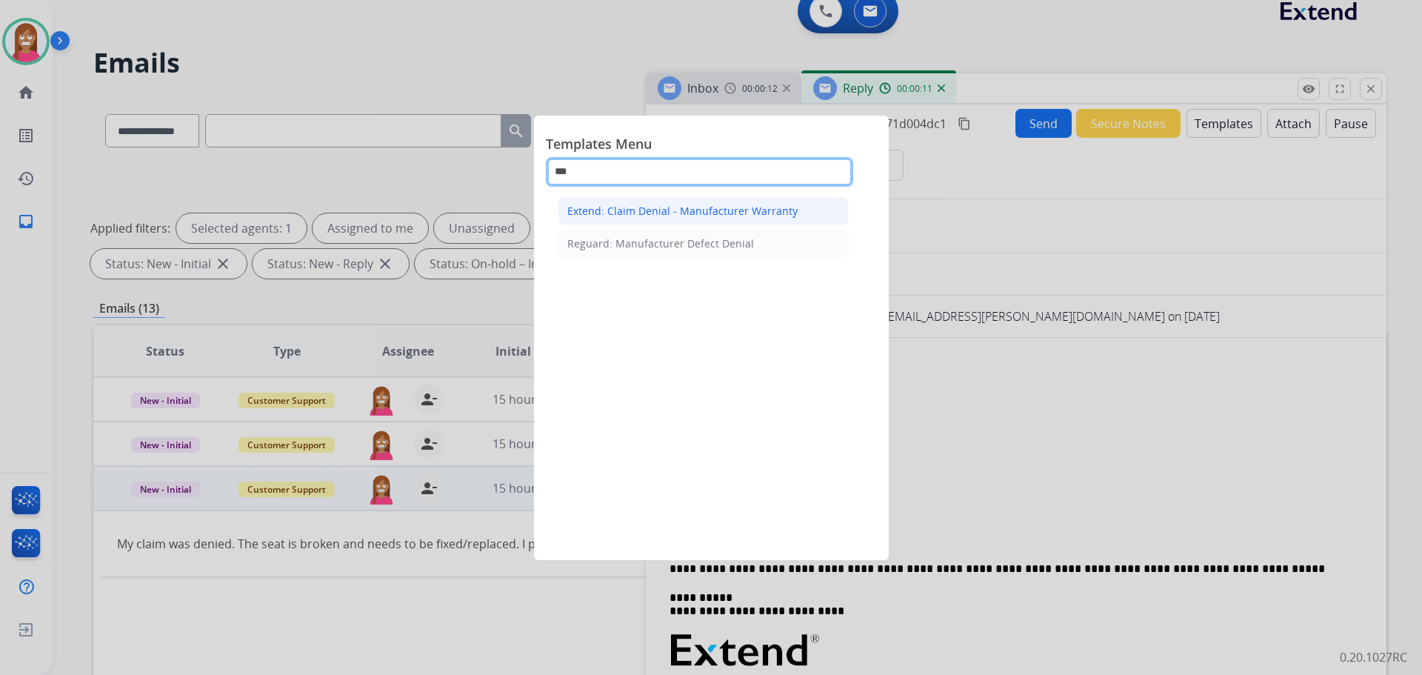
type input "***"
click at [689, 199] on li "Extend: Claim Denial - Manufacturer Warranty" at bounding box center [703, 211] width 291 height 28
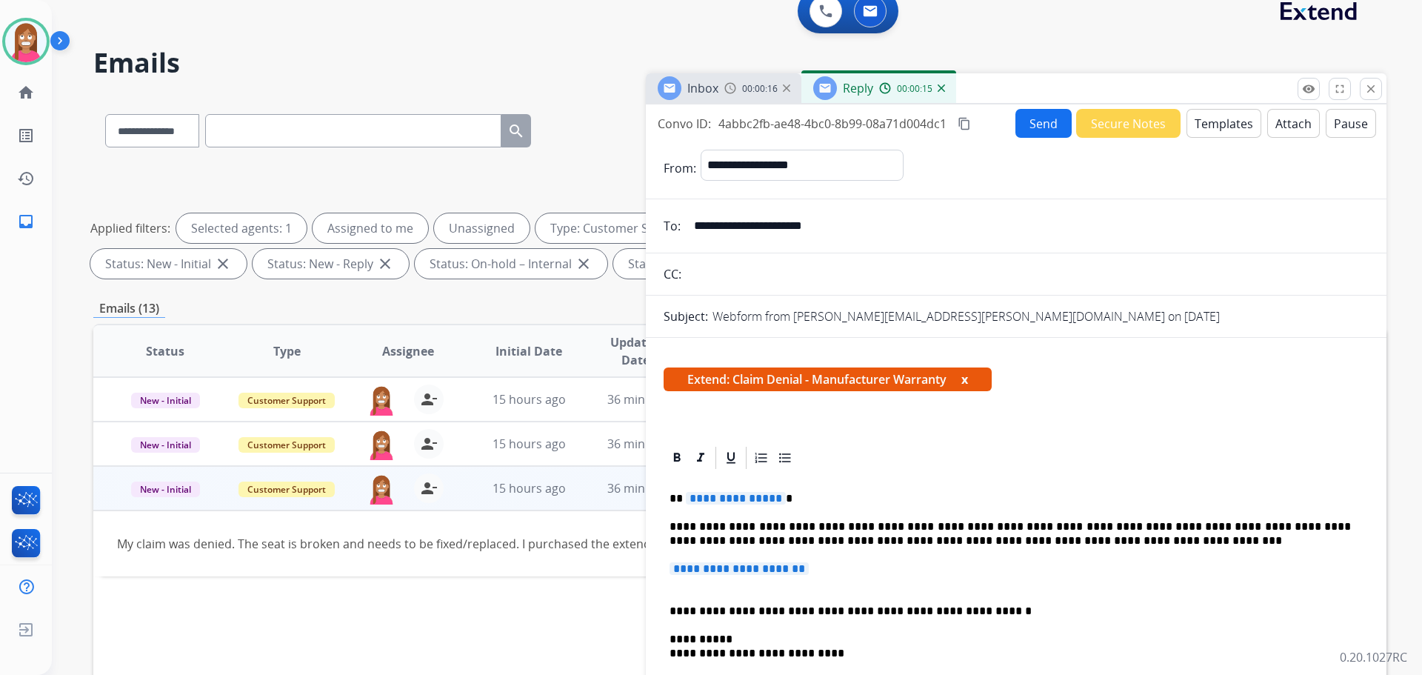
click at [721, 501] on span "**********" at bounding box center [736, 498] width 100 height 13
click at [742, 571] on span "**********" at bounding box center [739, 568] width 139 height 13
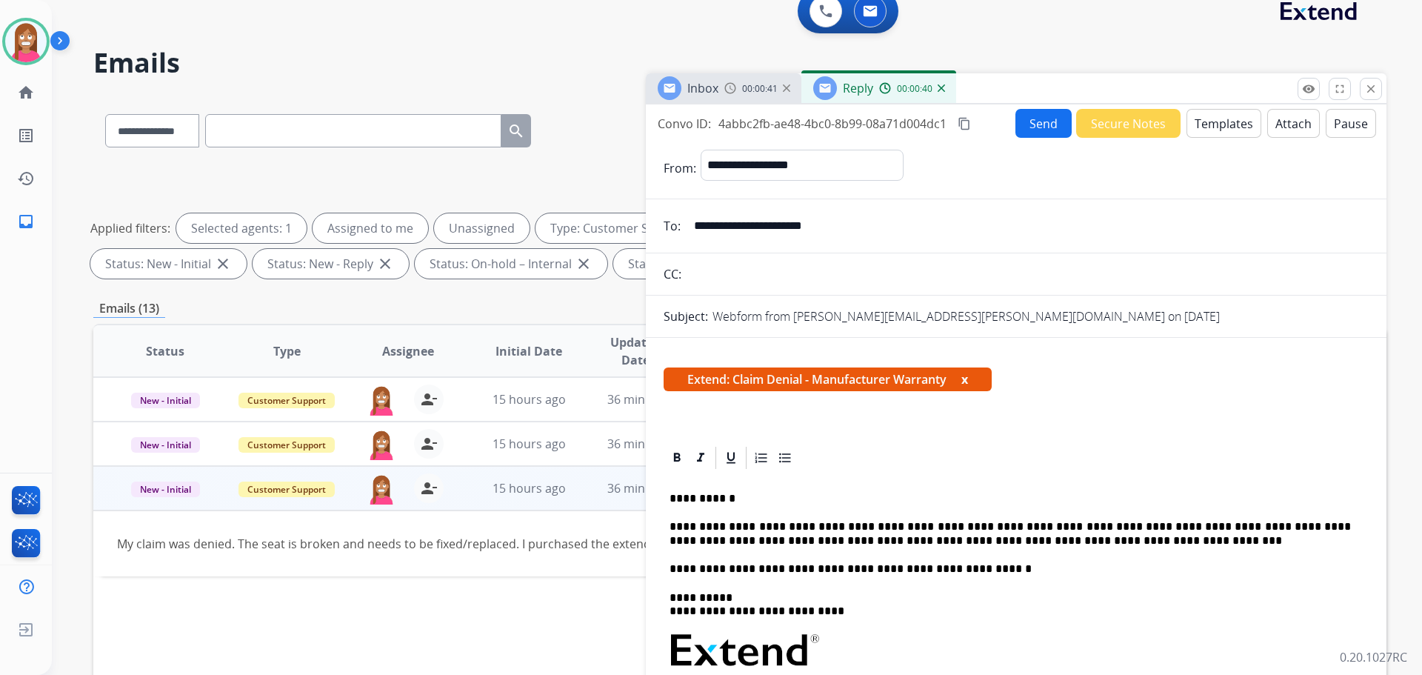
click at [1036, 540] on p "**********" at bounding box center [1011, 533] width 682 height 27
click at [1028, 116] on button "Send" at bounding box center [1044, 123] width 56 height 29
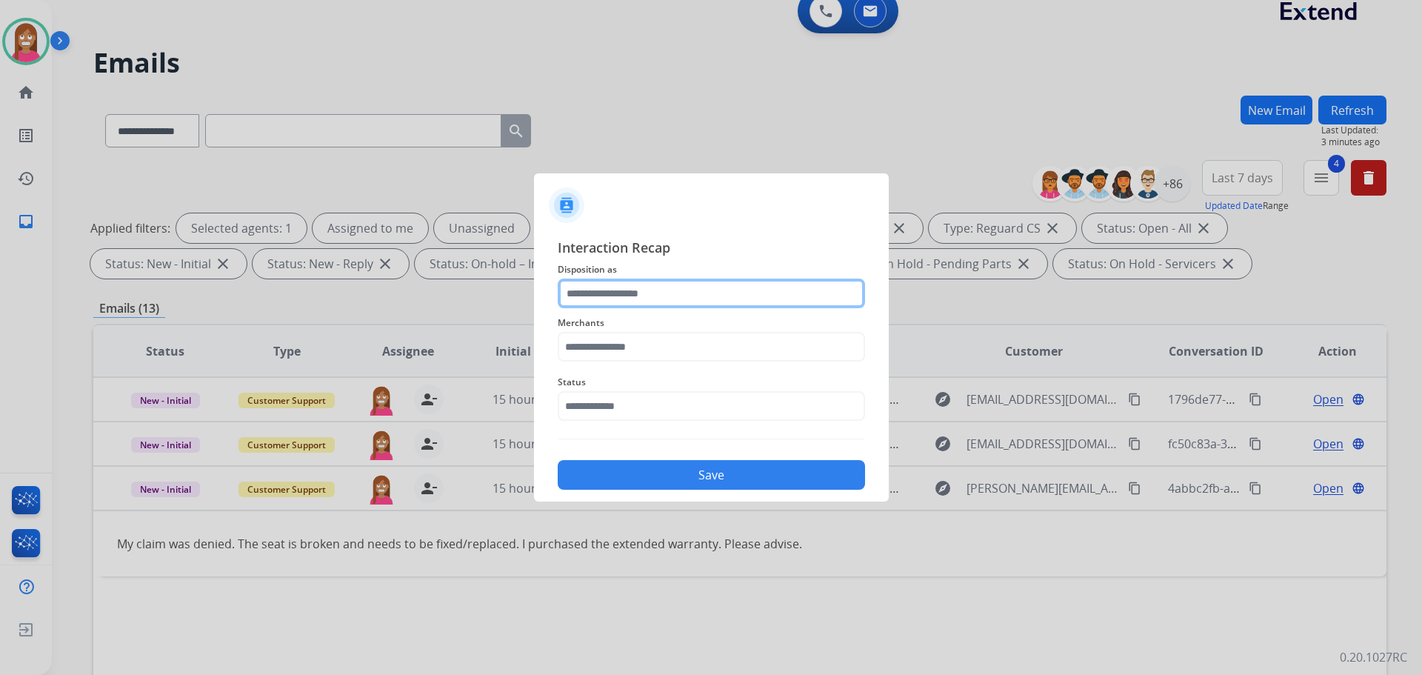
drag, startPoint x: 605, startPoint y: 288, endPoint x: 607, endPoint y: 297, distance: 9.0
click at [605, 292] on input "text" at bounding box center [711, 294] width 307 height 30
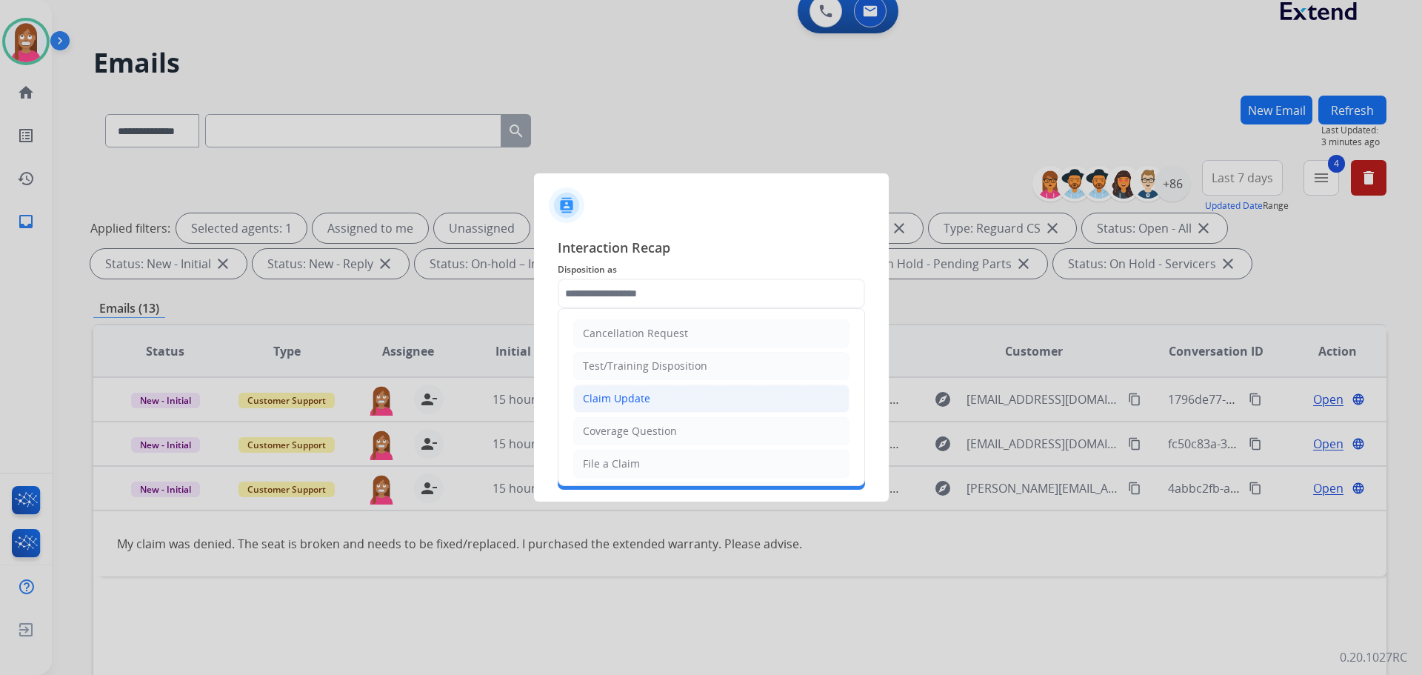
click at [599, 396] on div "Claim Update" at bounding box center [616, 398] width 67 height 15
type input "**********"
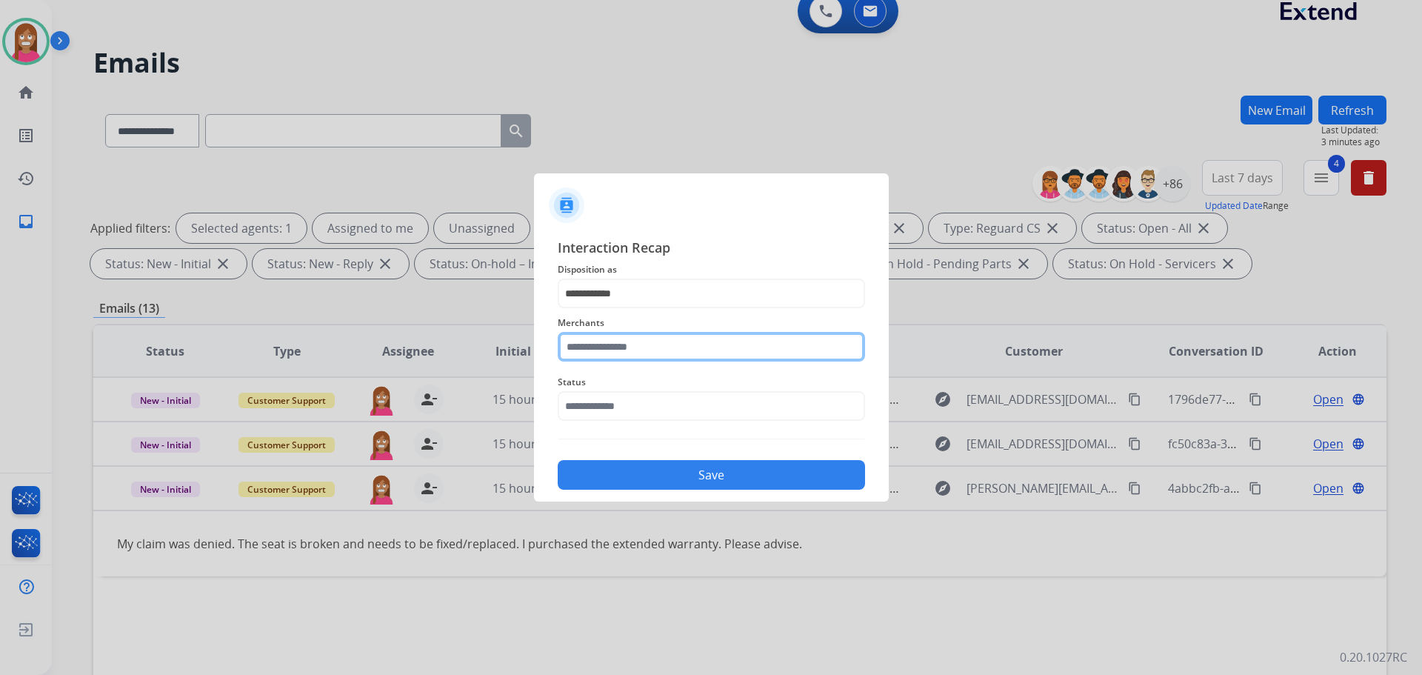
click at [585, 353] on input "text" at bounding box center [711, 347] width 307 height 30
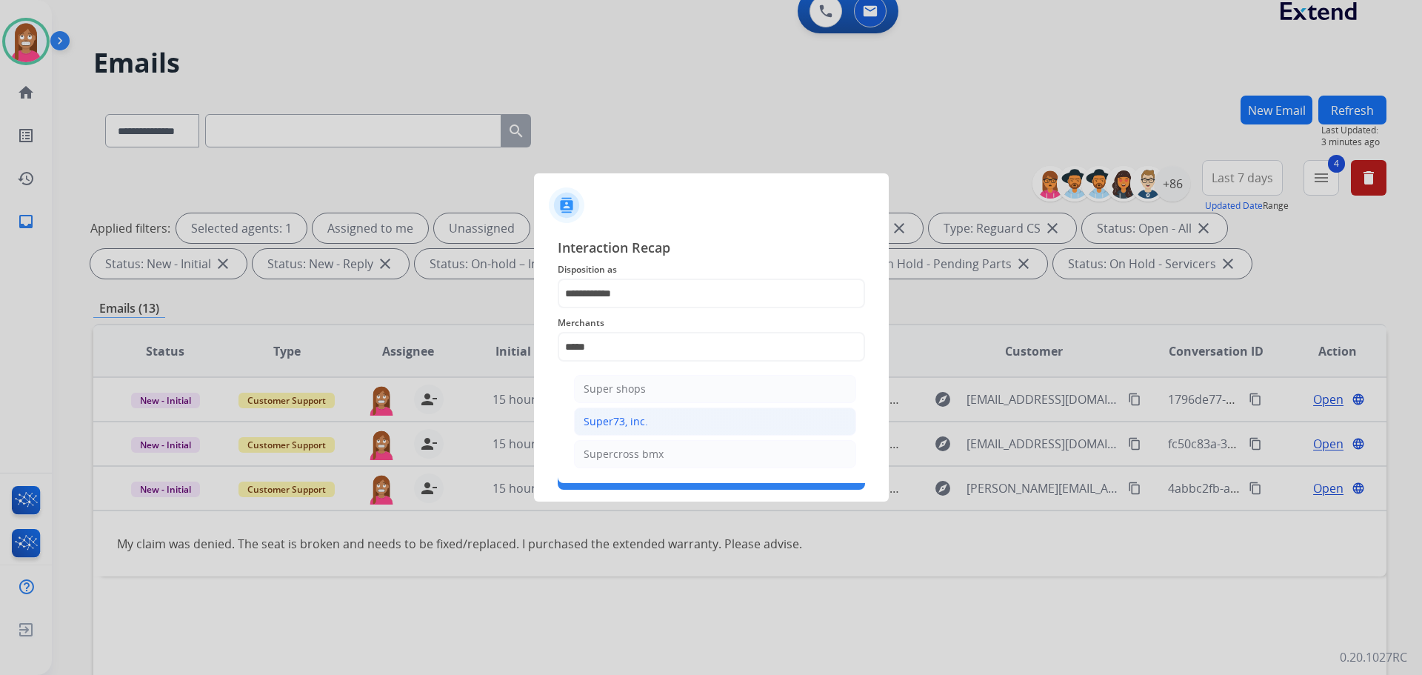
click at [609, 420] on div "Super73, inc." at bounding box center [616, 421] width 64 height 15
type input "**********"
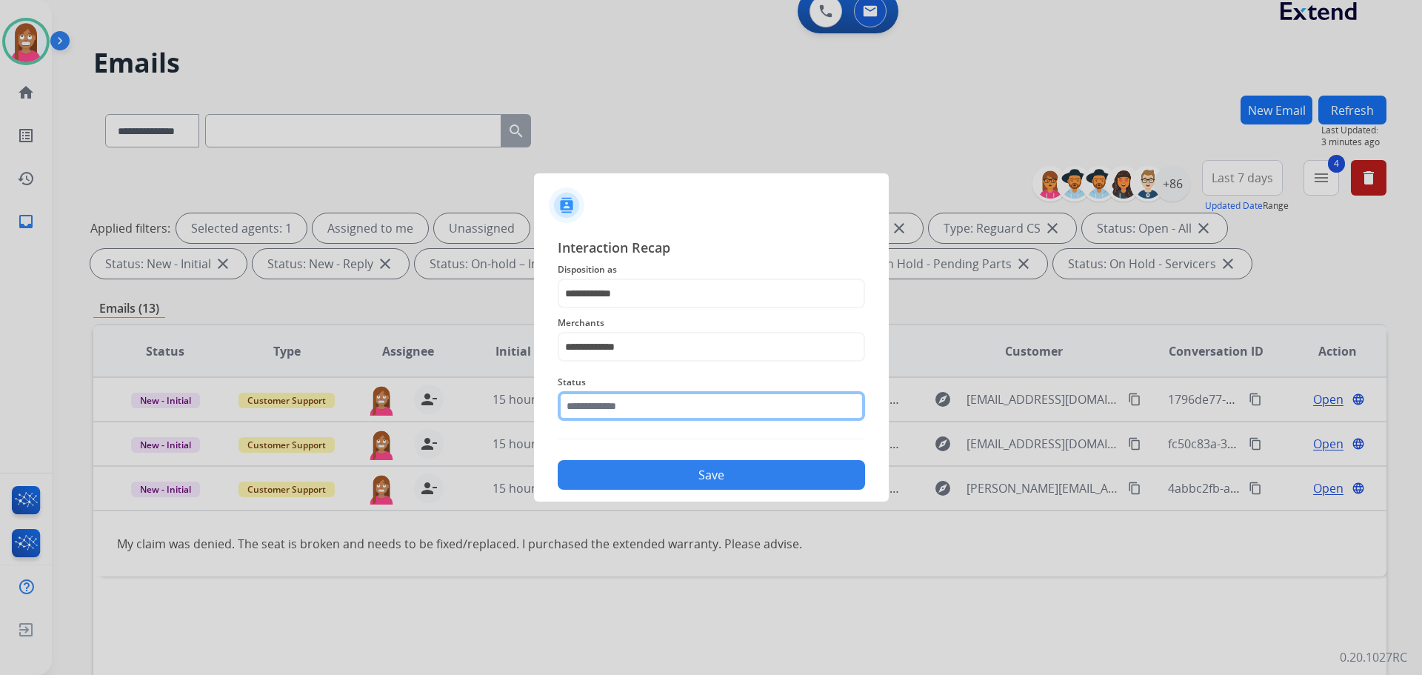
drag, startPoint x: 599, startPoint y: 414, endPoint x: 596, endPoint y: 425, distance: 10.6
click at [598, 414] on input "text" at bounding box center [711, 406] width 307 height 30
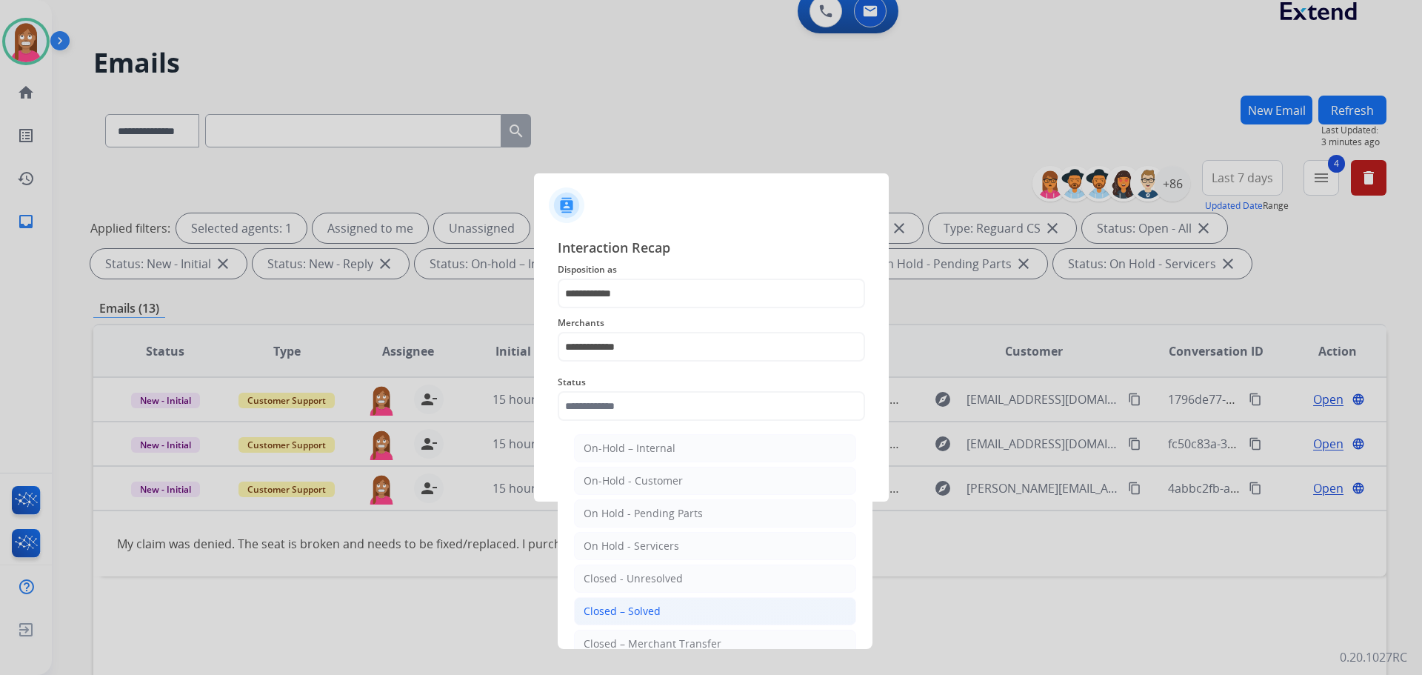
click at [615, 608] on div "Closed – Solved" at bounding box center [622, 611] width 77 height 15
type input "**********"
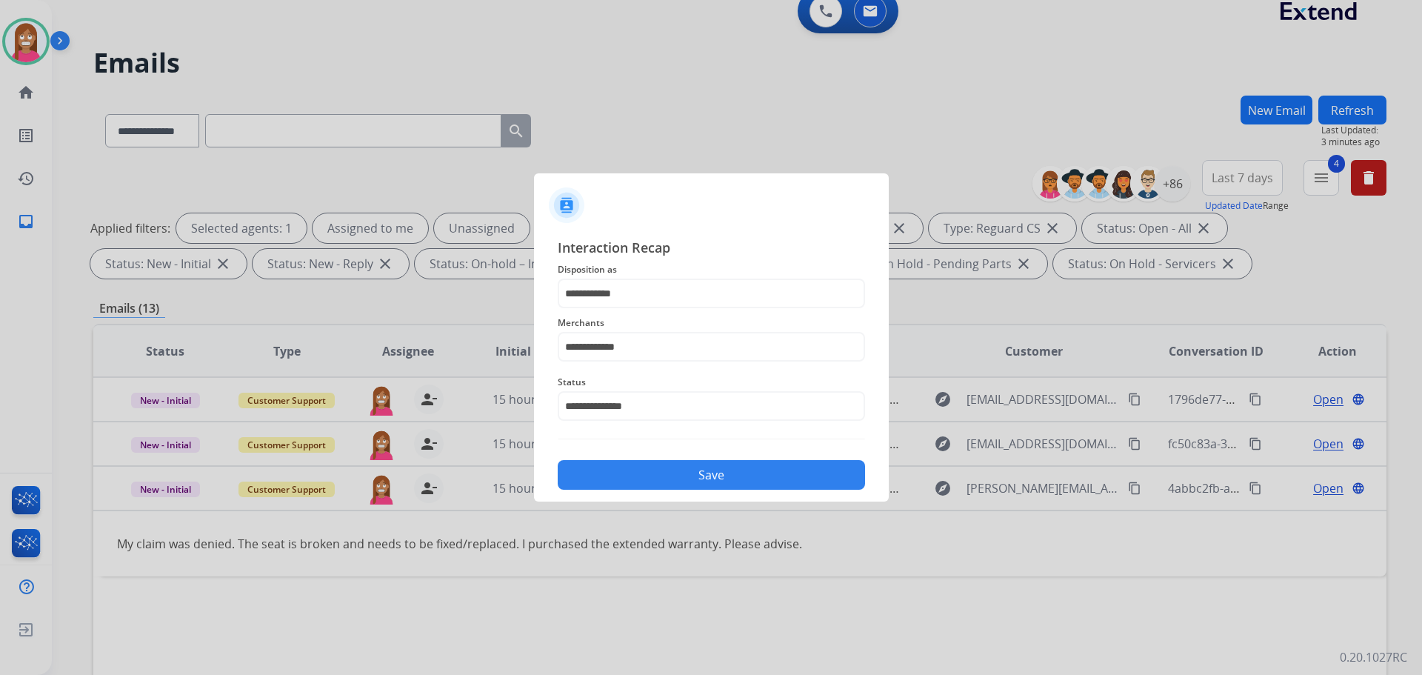
click at [616, 476] on button "Save" at bounding box center [711, 475] width 307 height 30
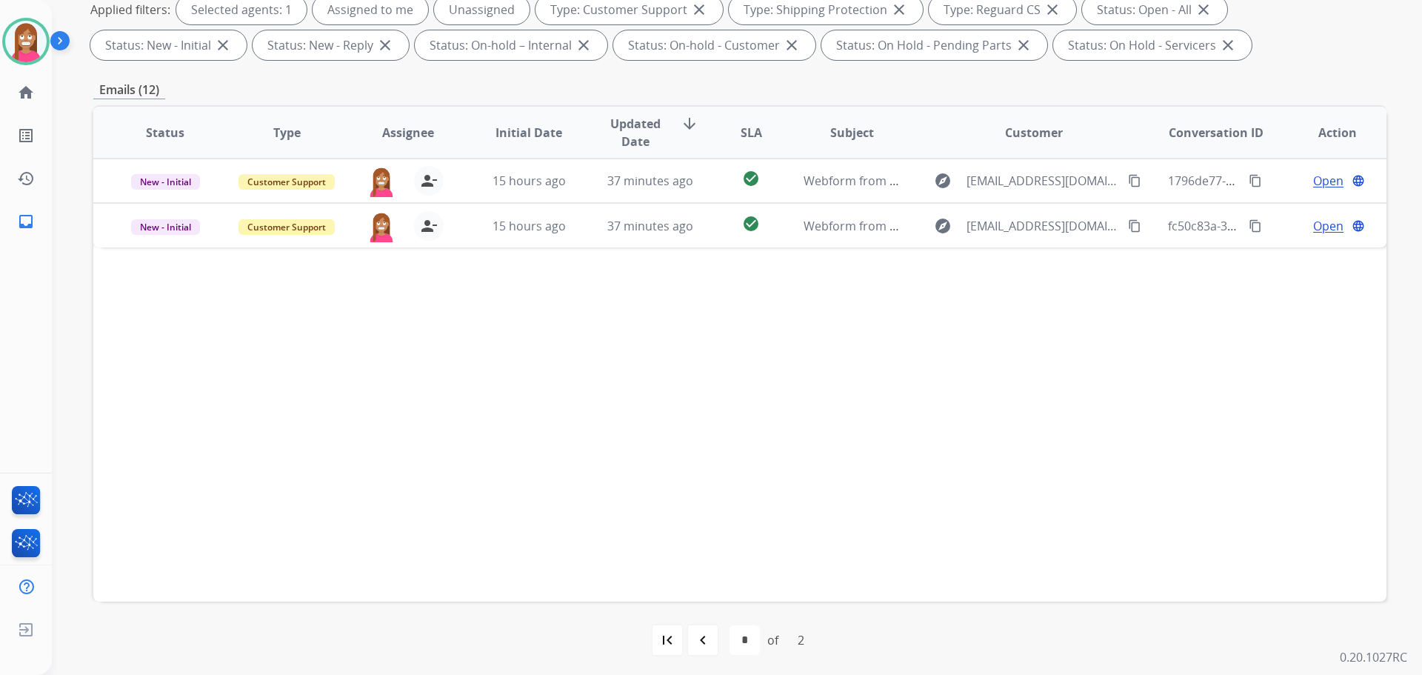
scroll to position [239, 0]
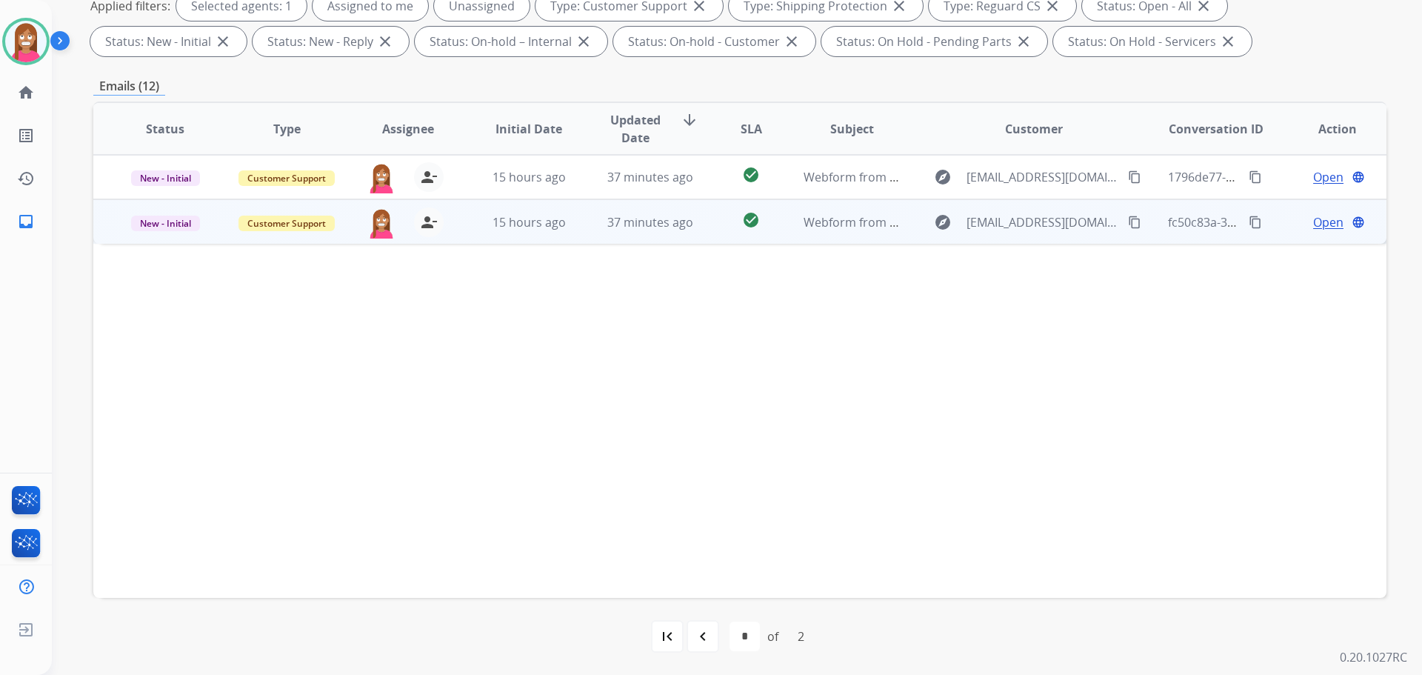
click at [581, 227] on td "37 minutes ago" at bounding box center [639, 221] width 121 height 44
click at [1316, 222] on span "Open" at bounding box center [1329, 222] width 30 height 18
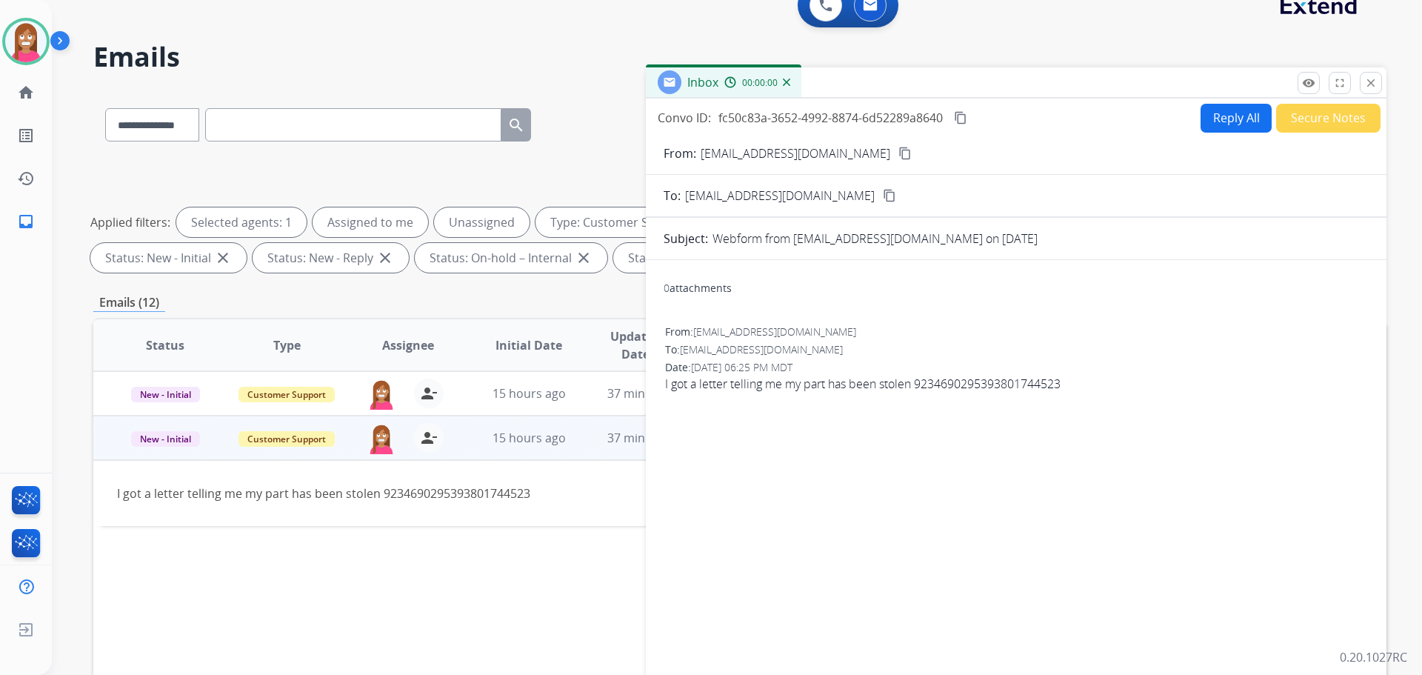
scroll to position [17, 0]
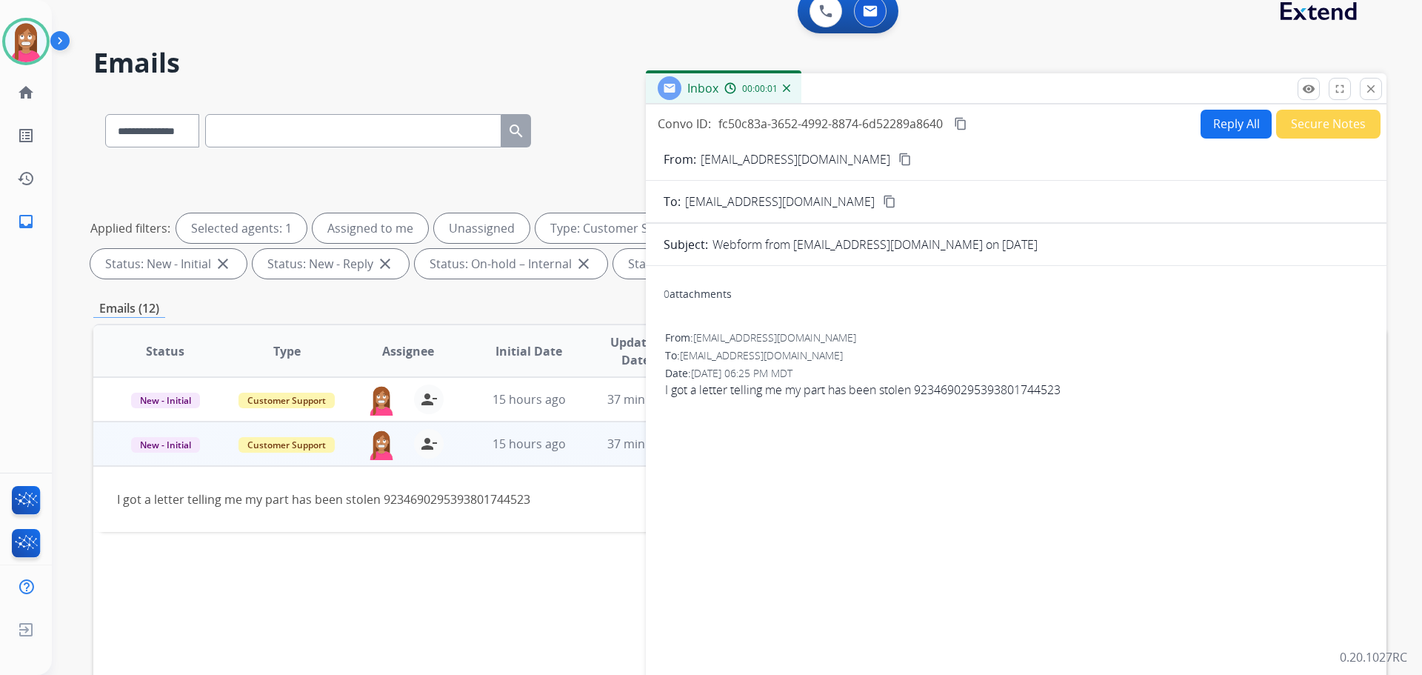
click at [1228, 123] on button "Reply All" at bounding box center [1236, 124] width 71 height 29
select select "**********"
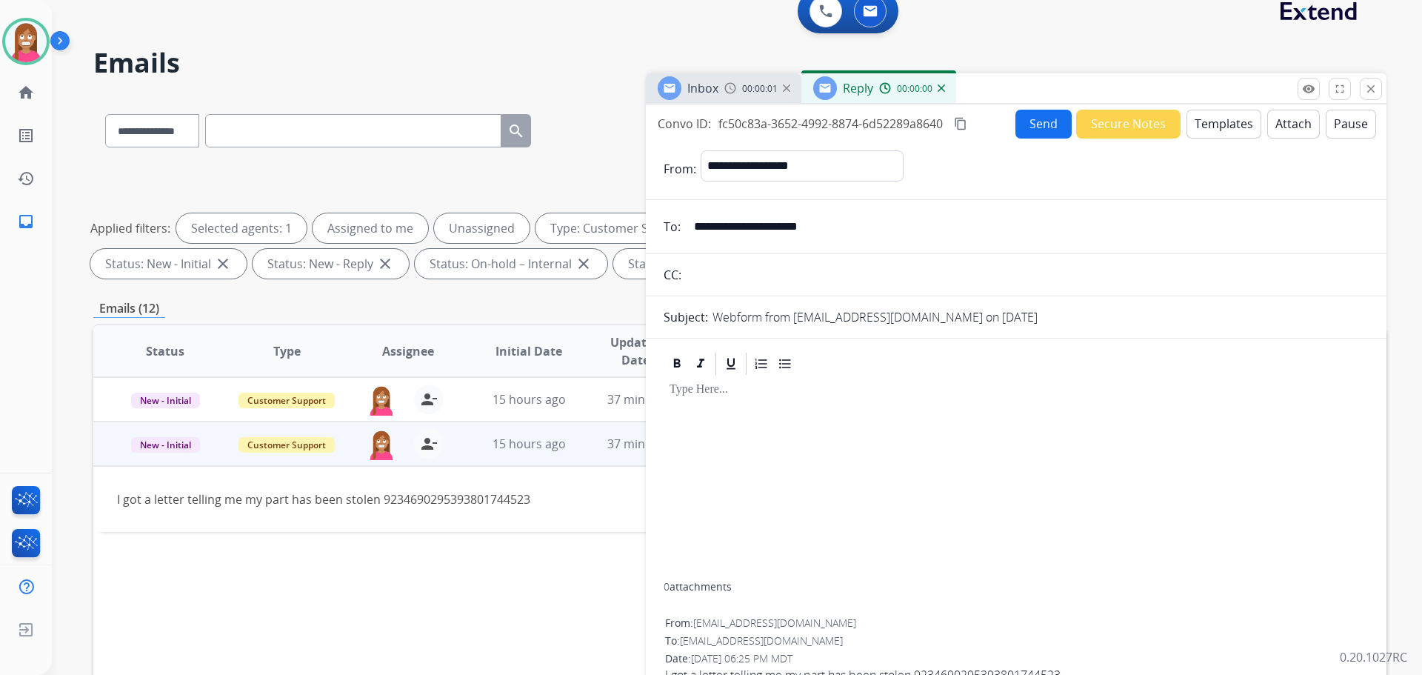
click at [1228, 123] on button "Templates" at bounding box center [1224, 124] width 75 height 29
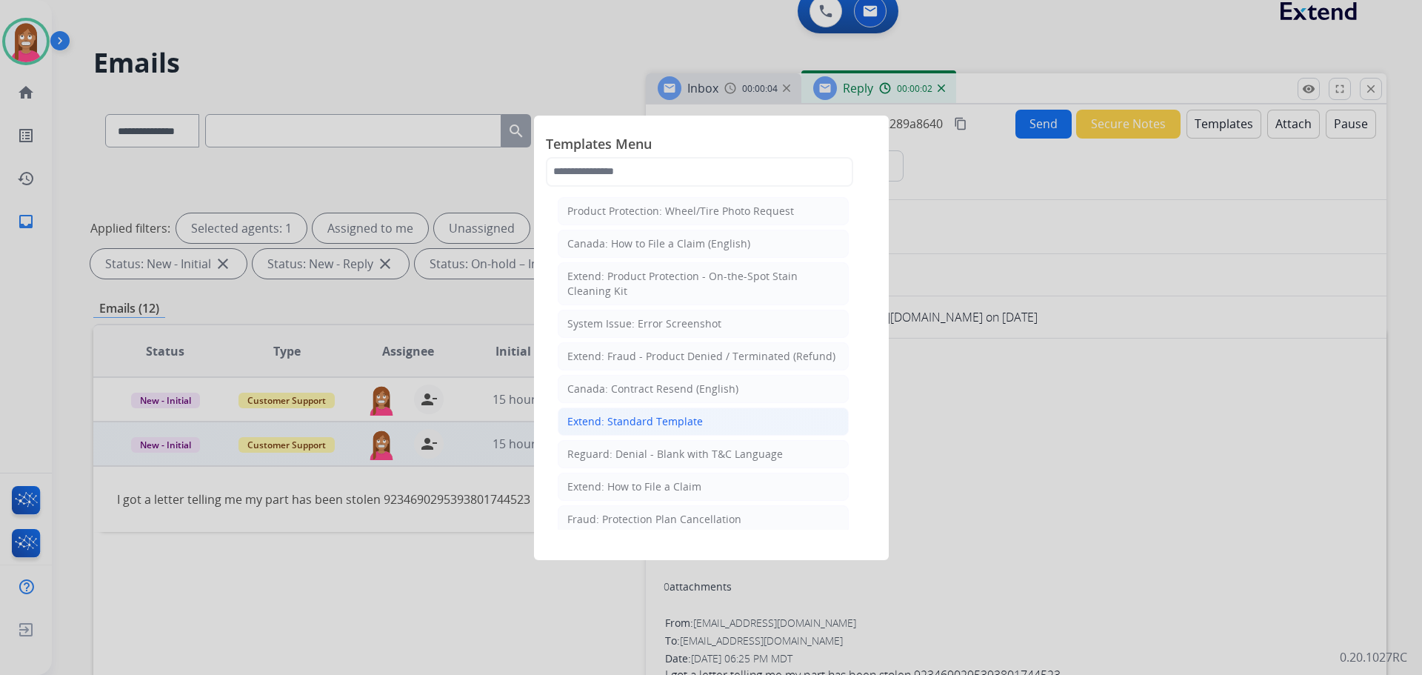
click at [613, 423] on div "Extend: Standard Template" at bounding box center [635, 421] width 136 height 15
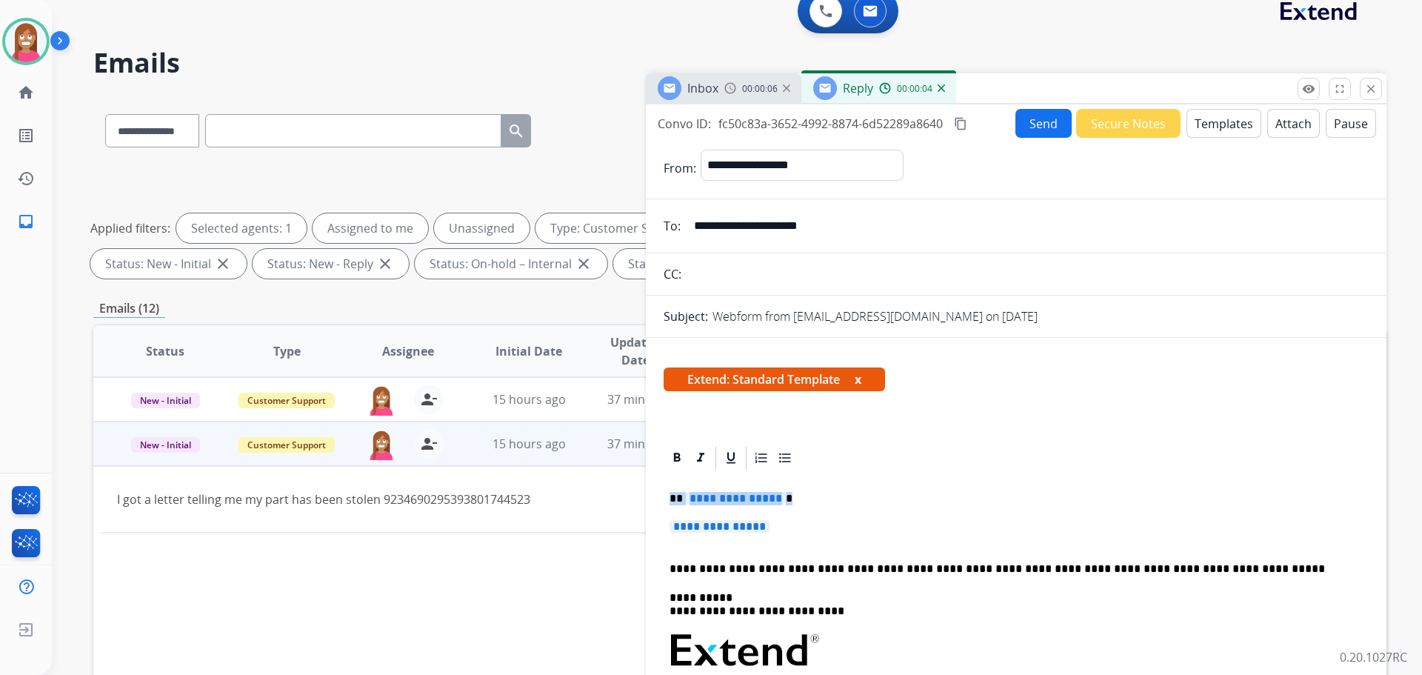
drag, startPoint x: 795, startPoint y: 542, endPoint x: 670, endPoint y: 476, distance: 141.2
click at [806, 530] on p "**********" at bounding box center [1016, 533] width 693 height 27
drag, startPoint x: 801, startPoint y: 529, endPoint x: 665, endPoint y: 497, distance: 139.3
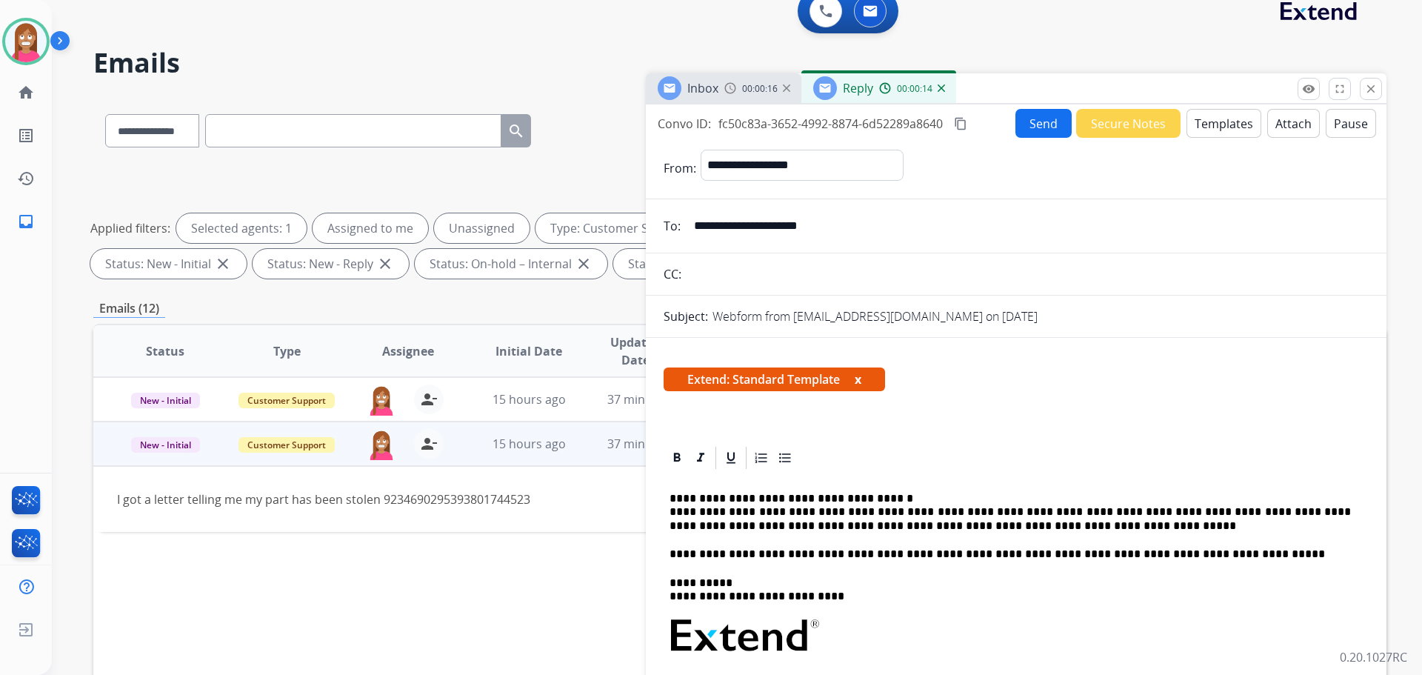
click at [1031, 116] on button "Send" at bounding box center [1044, 123] width 56 height 29
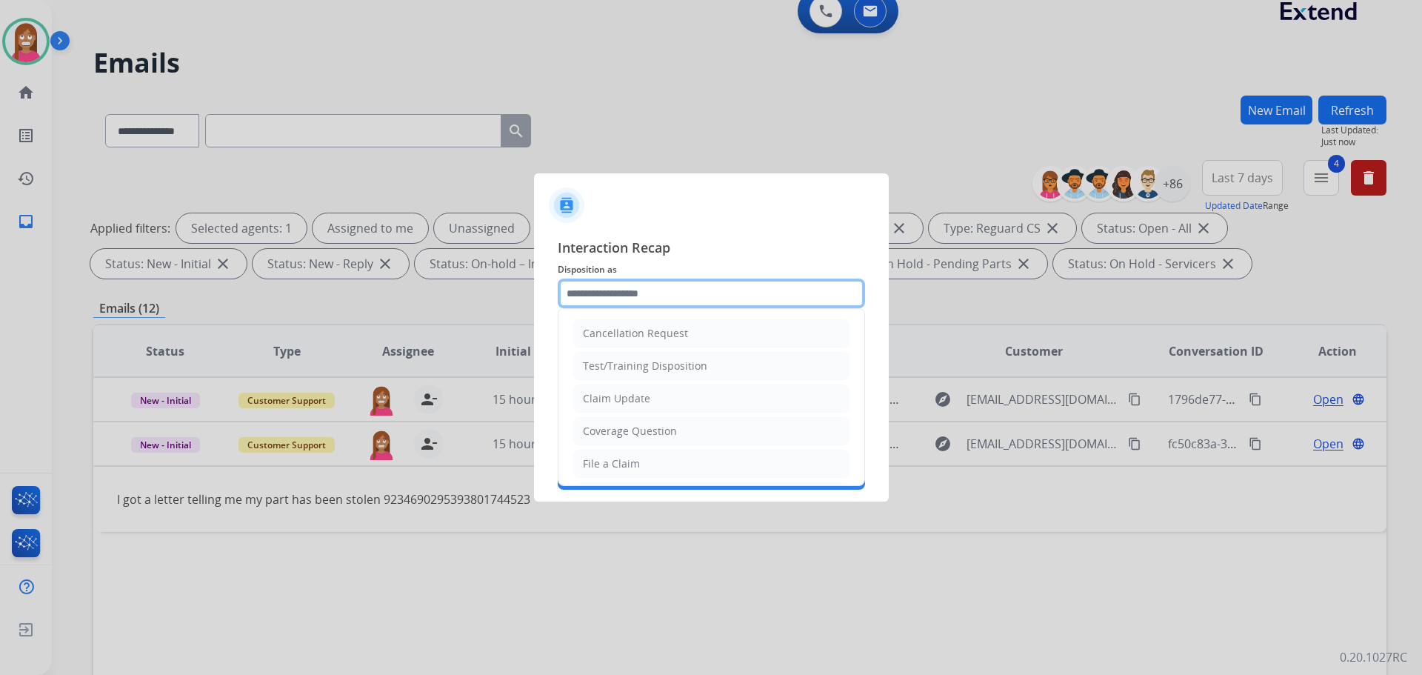
click at [618, 301] on input "text" at bounding box center [711, 294] width 307 height 30
click at [633, 399] on div "Claim Update" at bounding box center [616, 398] width 67 height 15
type input "**********"
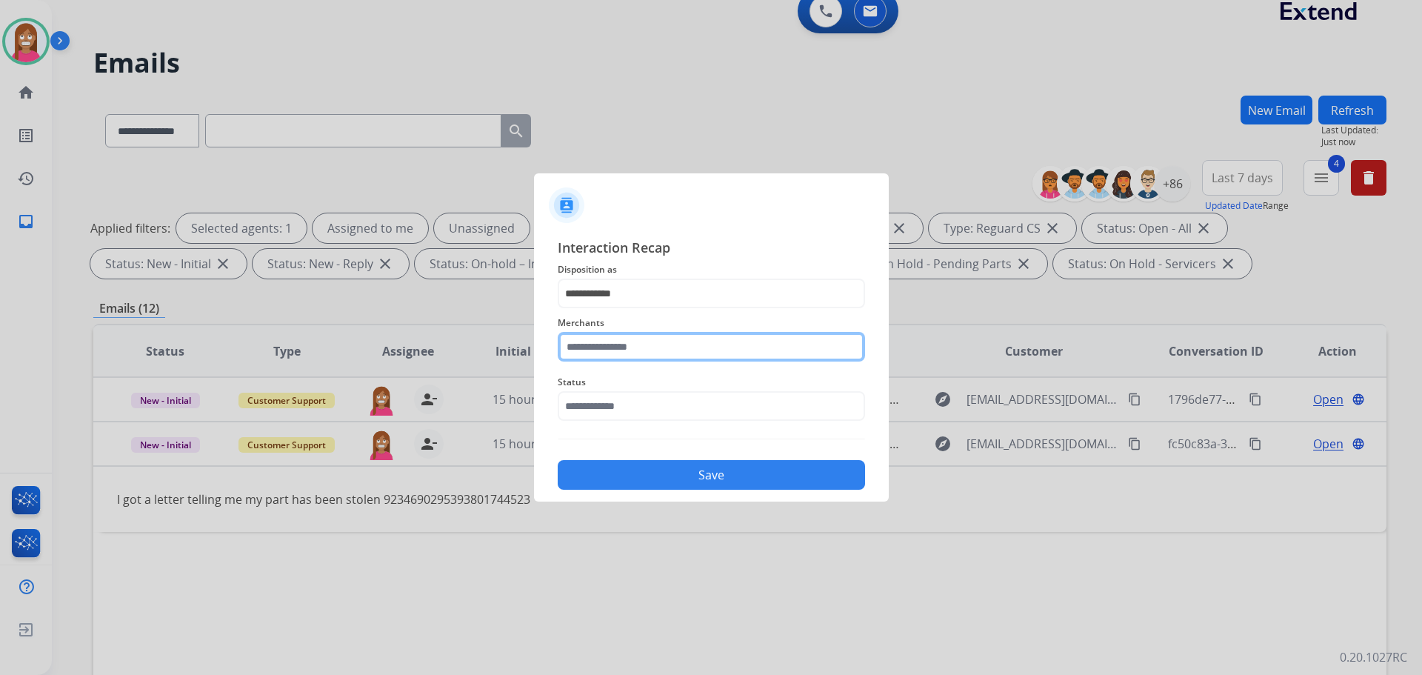
click at [617, 350] on input "text" at bounding box center [711, 347] width 307 height 30
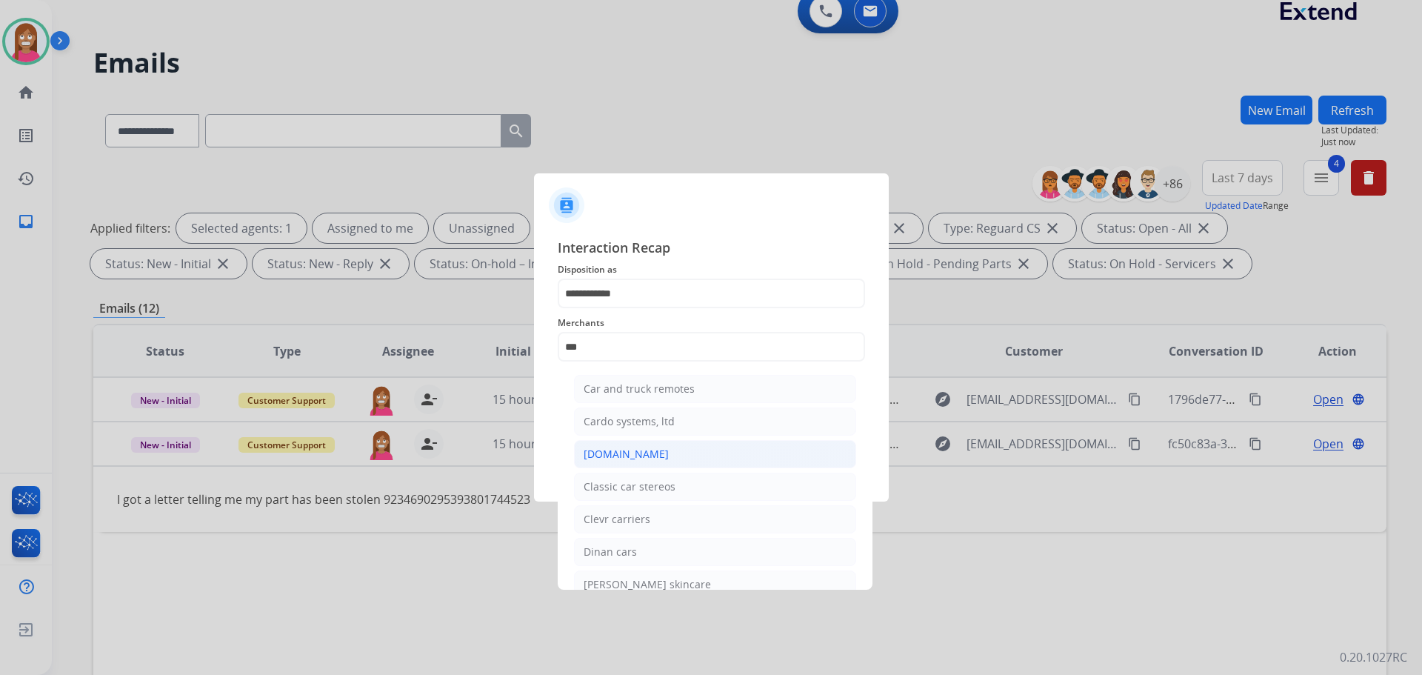
click at [593, 452] on div "[DOMAIN_NAME]" at bounding box center [626, 454] width 85 height 15
type input "**********"
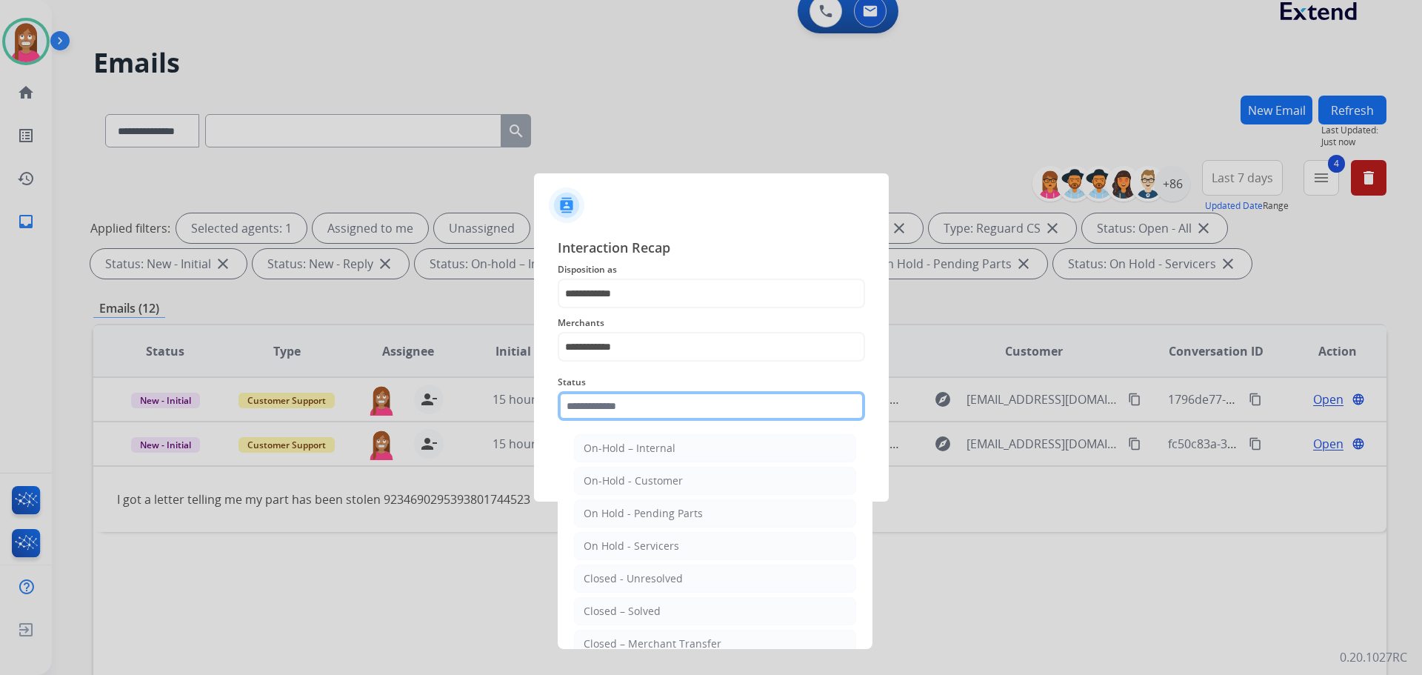
click at [590, 413] on input "text" at bounding box center [711, 406] width 307 height 30
click at [611, 599] on li "Closed – Solved" at bounding box center [715, 611] width 282 height 28
type input "**********"
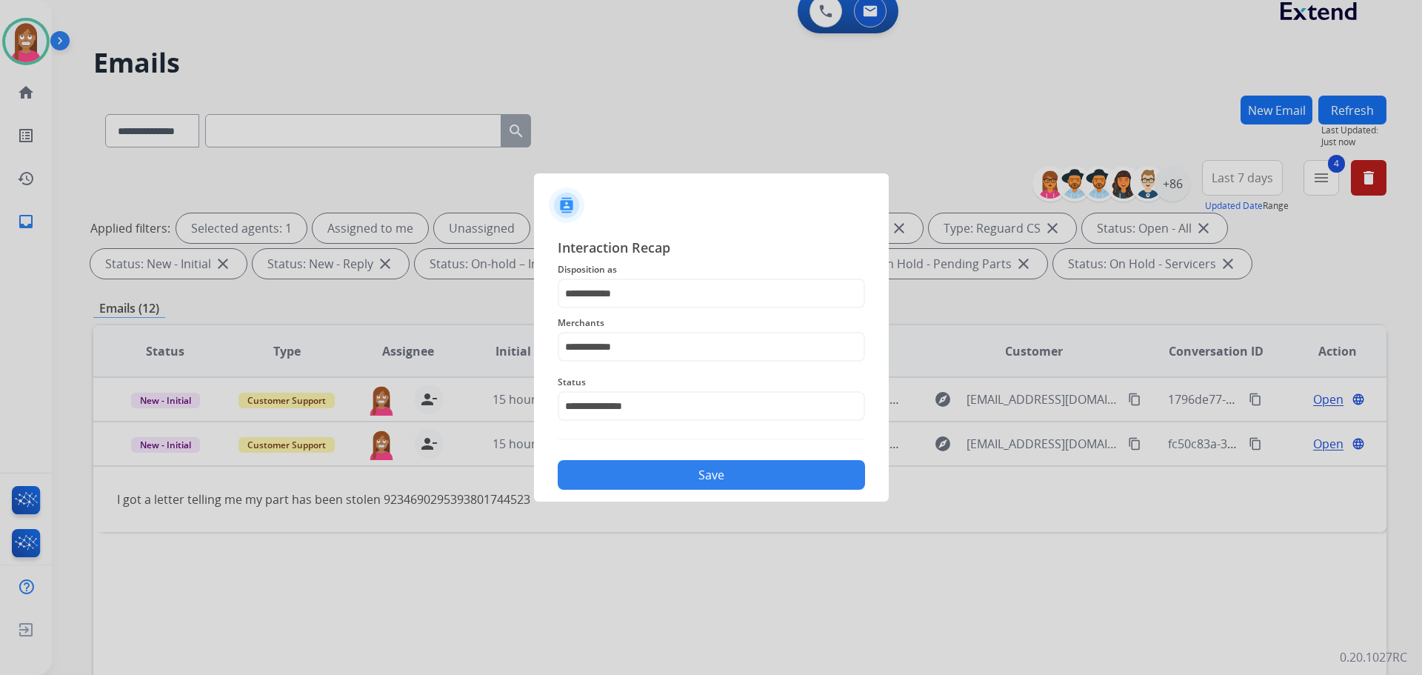
click at [602, 479] on button "Save" at bounding box center [711, 475] width 307 height 30
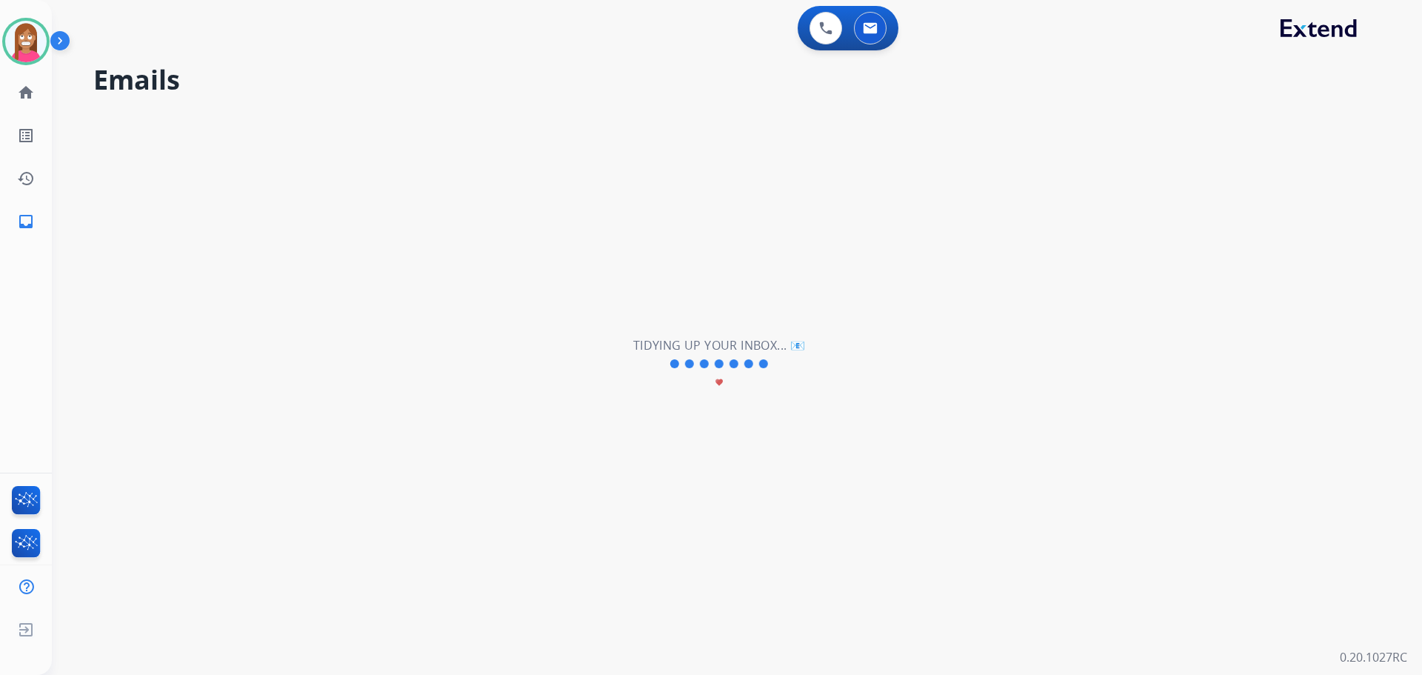
scroll to position [0, 0]
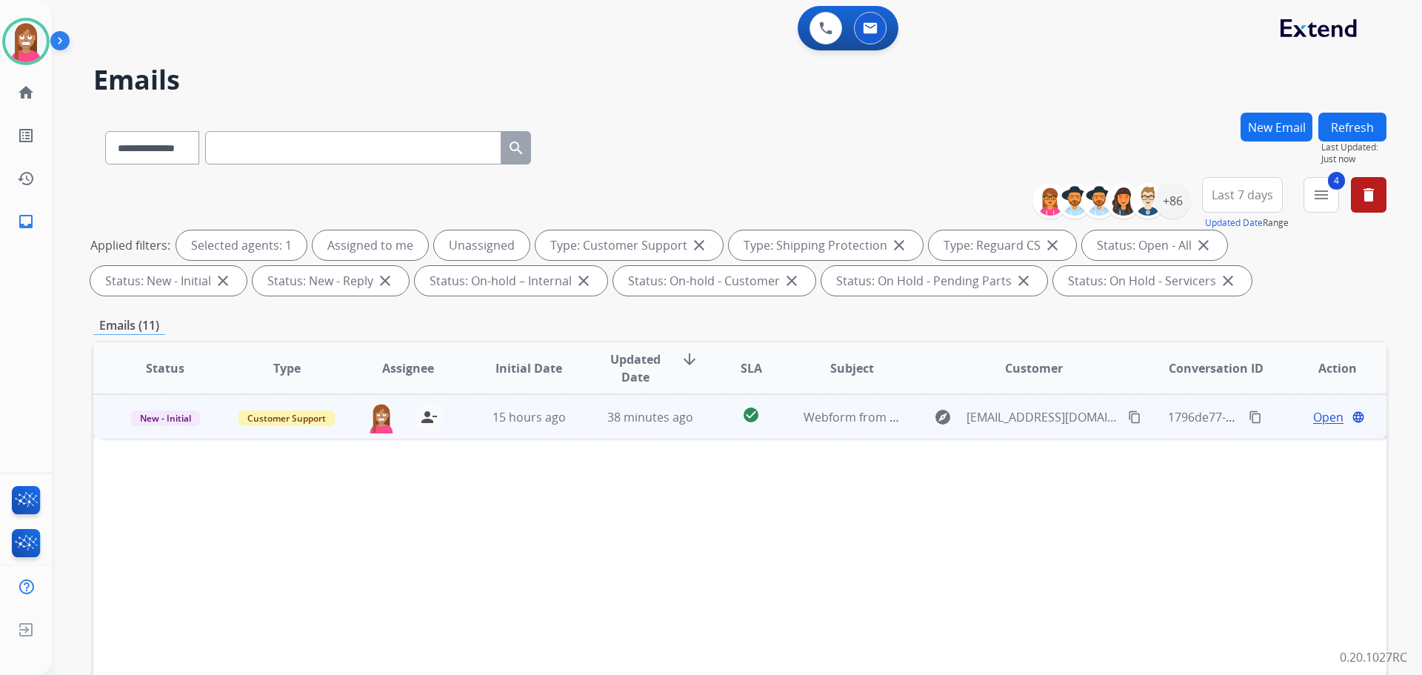
click at [596, 429] on td "38 minutes ago" at bounding box center [639, 416] width 121 height 44
click at [1314, 423] on span "Open" at bounding box center [1329, 416] width 30 height 18
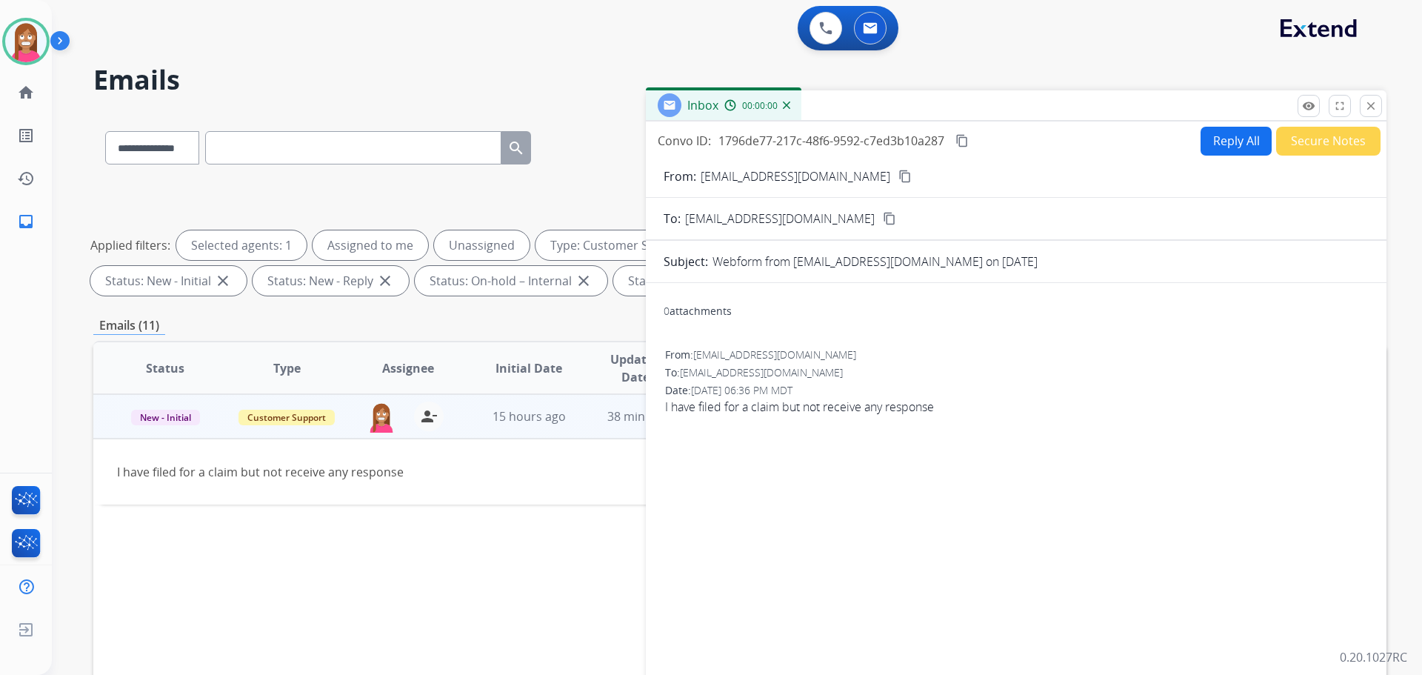
click at [1224, 127] on button "Reply All" at bounding box center [1236, 141] width 71 height 29
select select "**********"
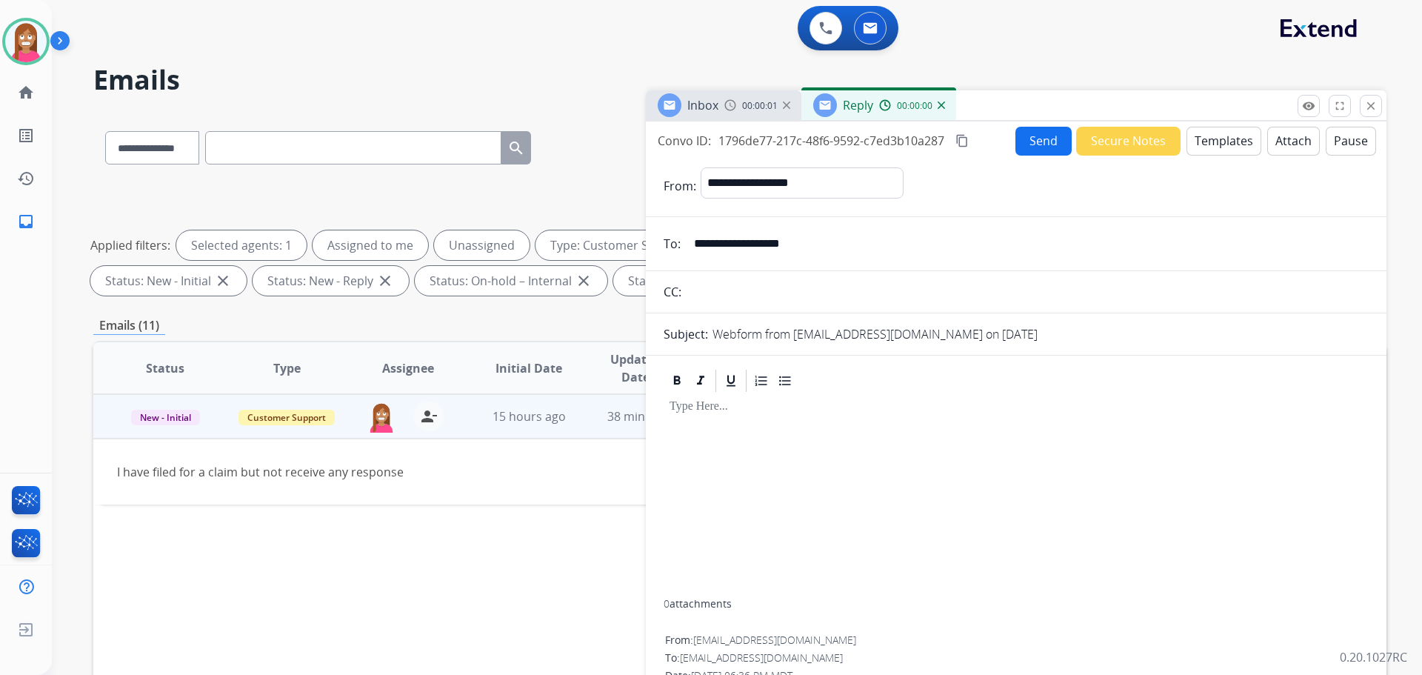
click at [1224, 137] on button "Templates" at bounding box center [1224, 141] width 75 height 29
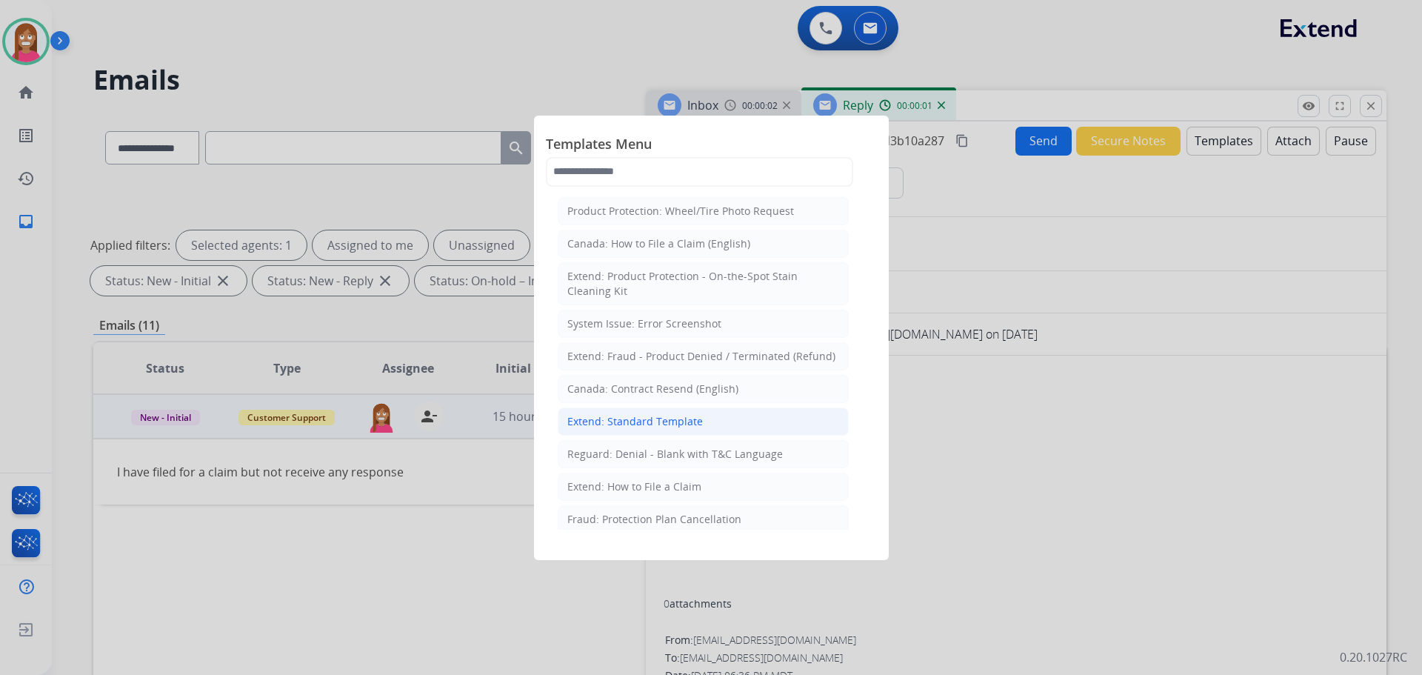
click at [598, 424] on div "Extend: Standard Template" at bounding box center [635, 421] width 136 height 15
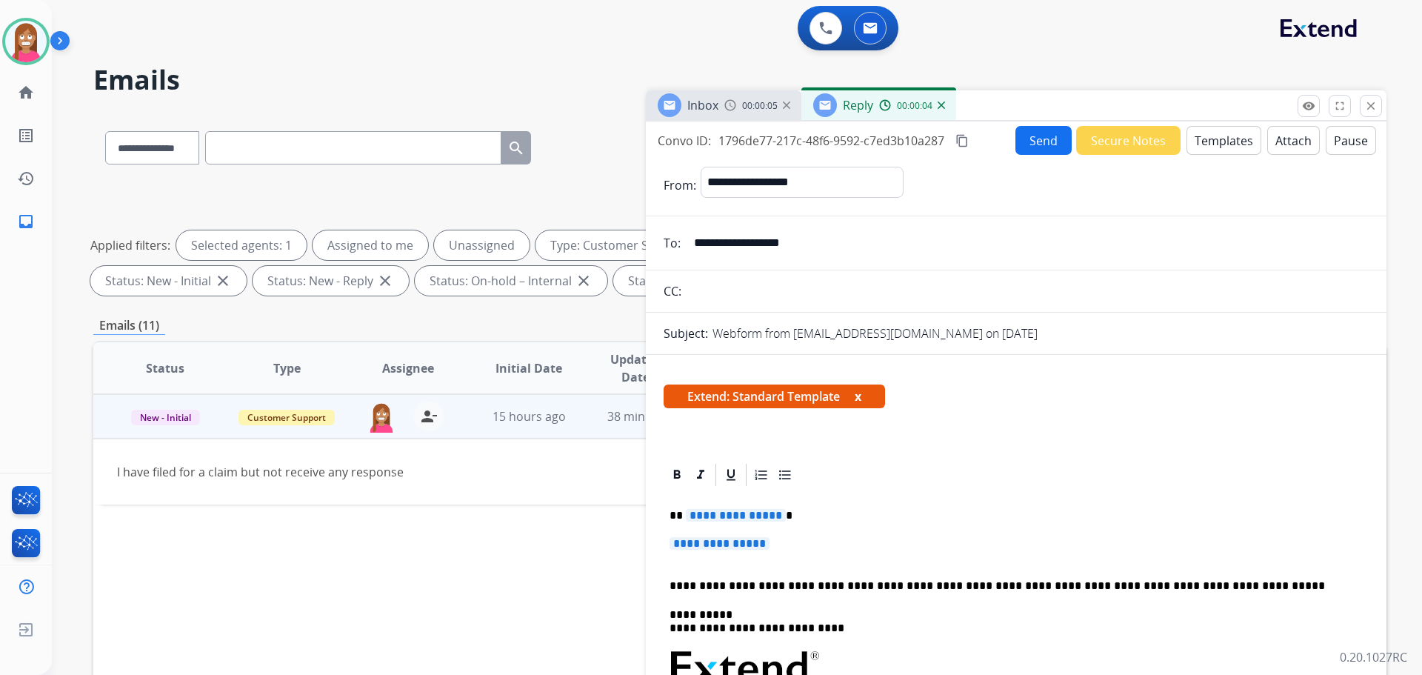
click at [728, 517] on span "**********" at bounding box center [736, 515] width 100 height 13
click at [751, 545] on span "**********" at bounding box center [720, 543] width 100 height 13
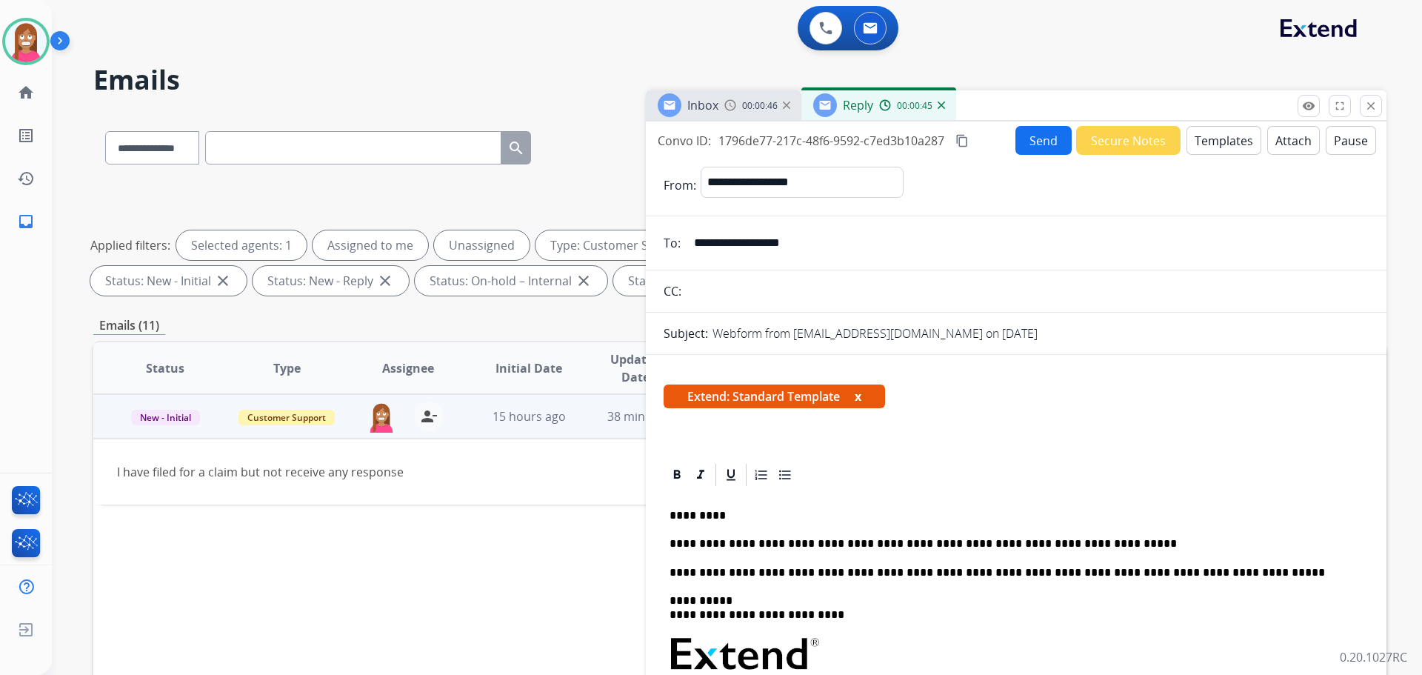
click at [1029, 139] on button "Send" at bounding box center [1044, 140] width 56 height 29
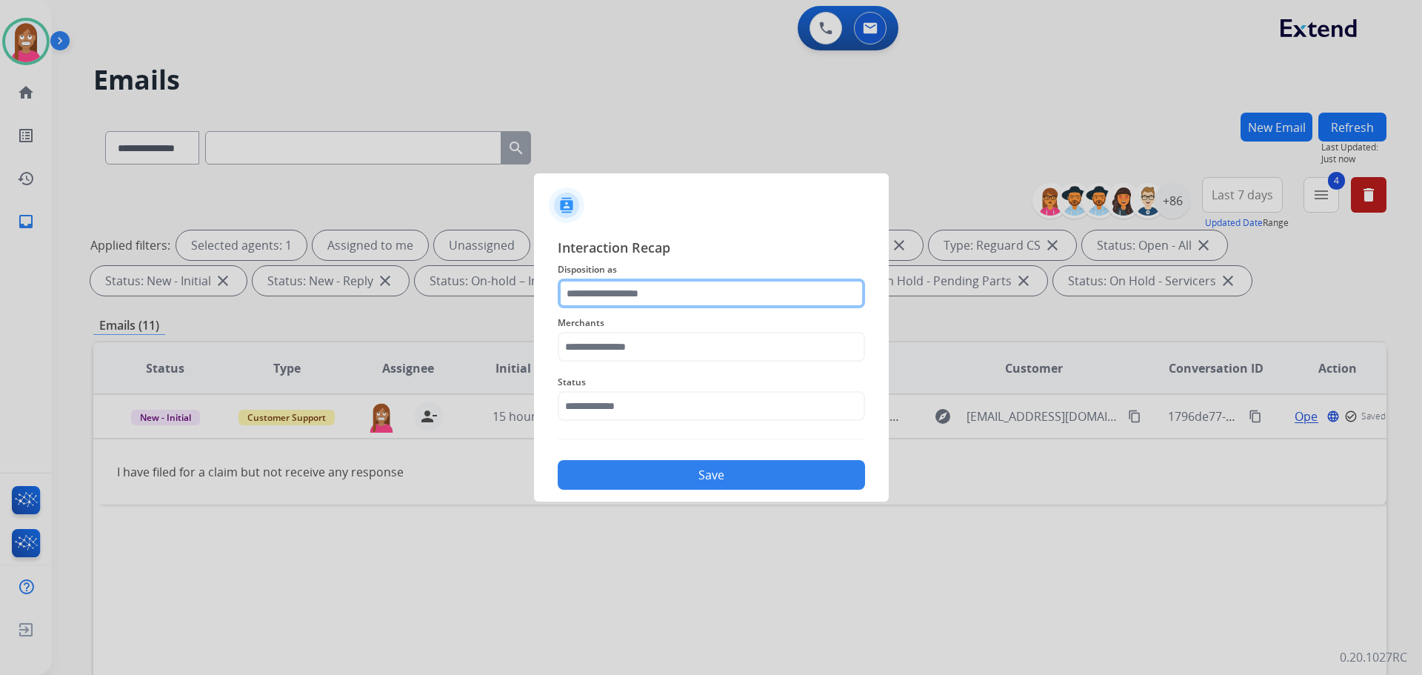
click at [635, 299] on input "text" at bounding box center [711, 294] width 307 height 30
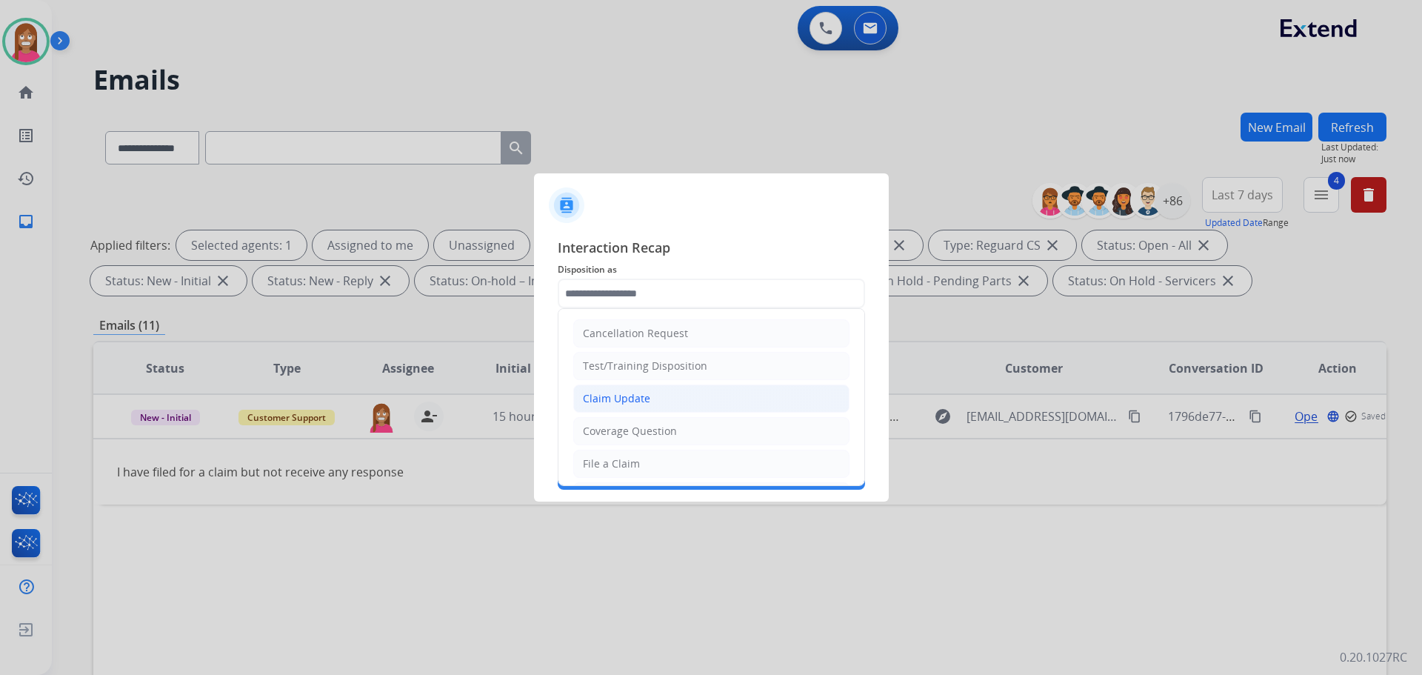
click at [623, 404] on div "Claim Update" at bounding box center [616, 398] width 67 height 15
type input "**********"
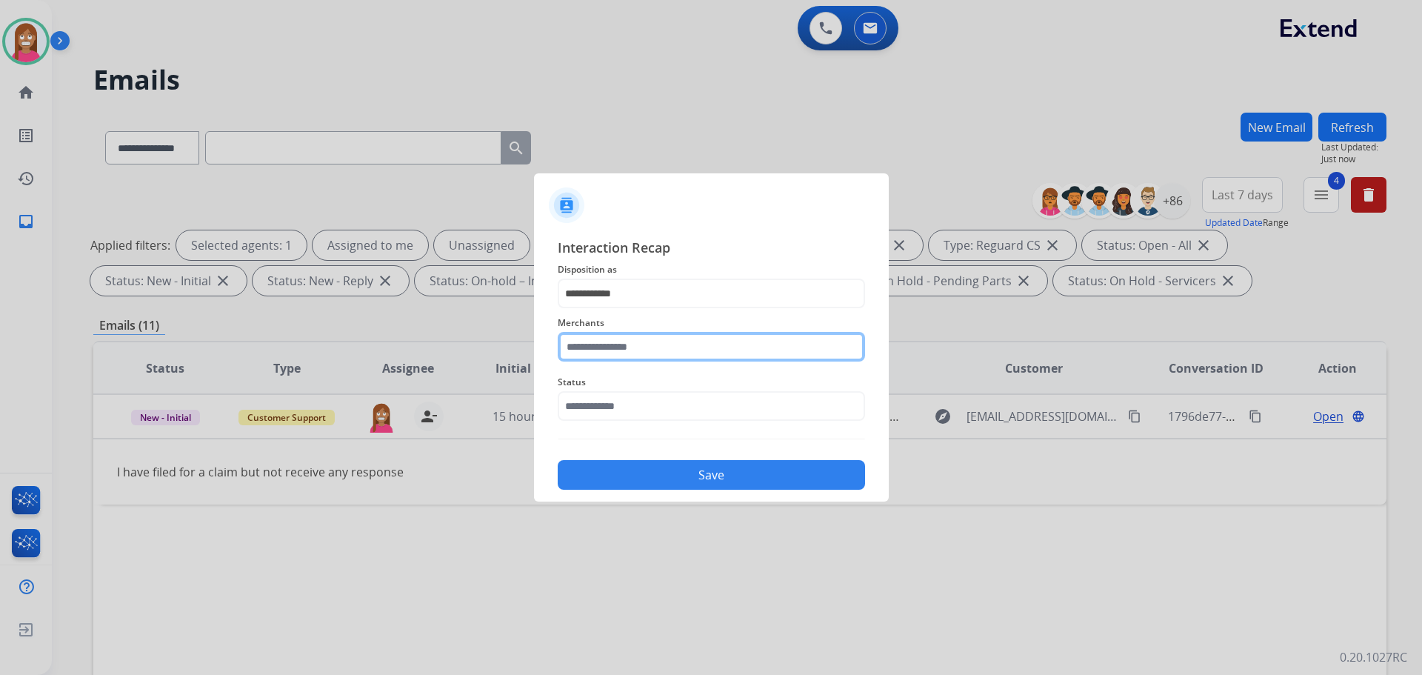
click at [618, 353] on input "text" at bounding box center [711, 347] width 307 height 30
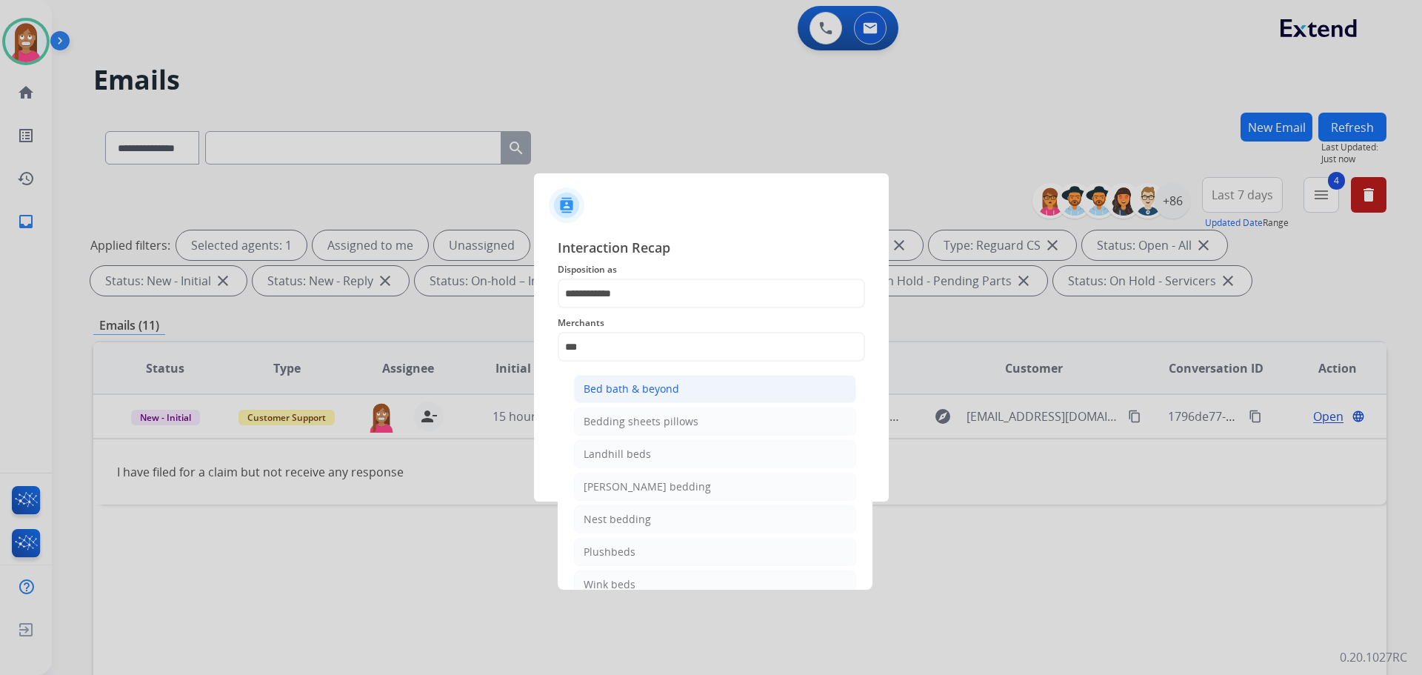
click at [636, 376] on li "Bed bath & beyond" at bounding box center [715, 389] width 282 height 28
type input "**********"
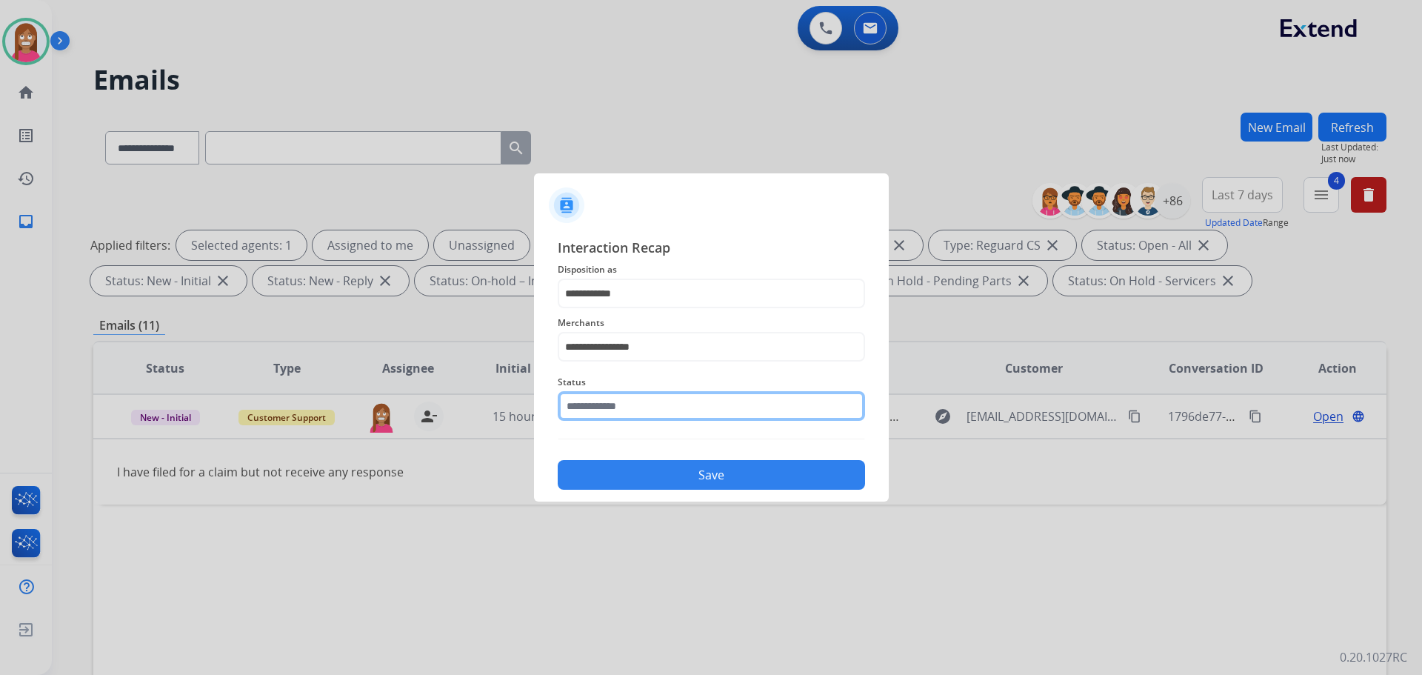
click at [605, 411] on input "text" at bounding box center [711, 406] width 307 height 30
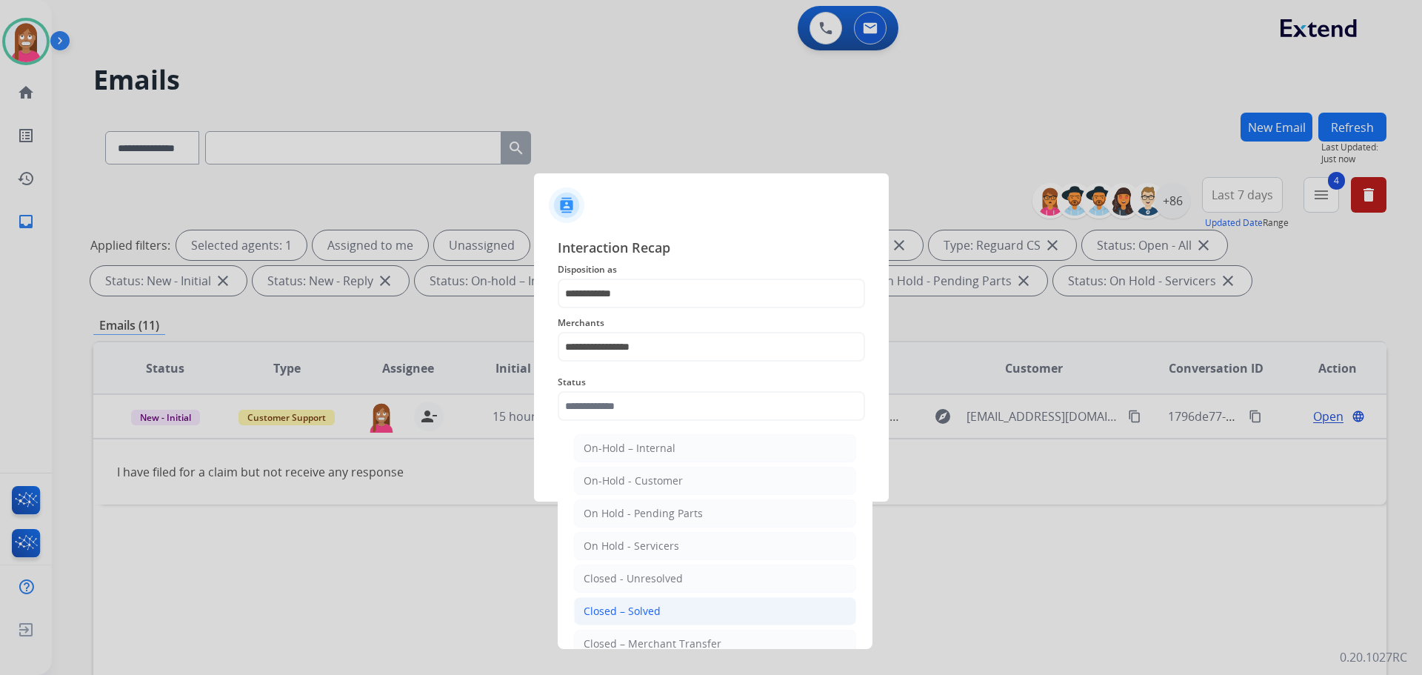
click at [600, 607] on div "Closed – Solved" at bounding box center [622, 611] width 77 height 15
type input "**********"
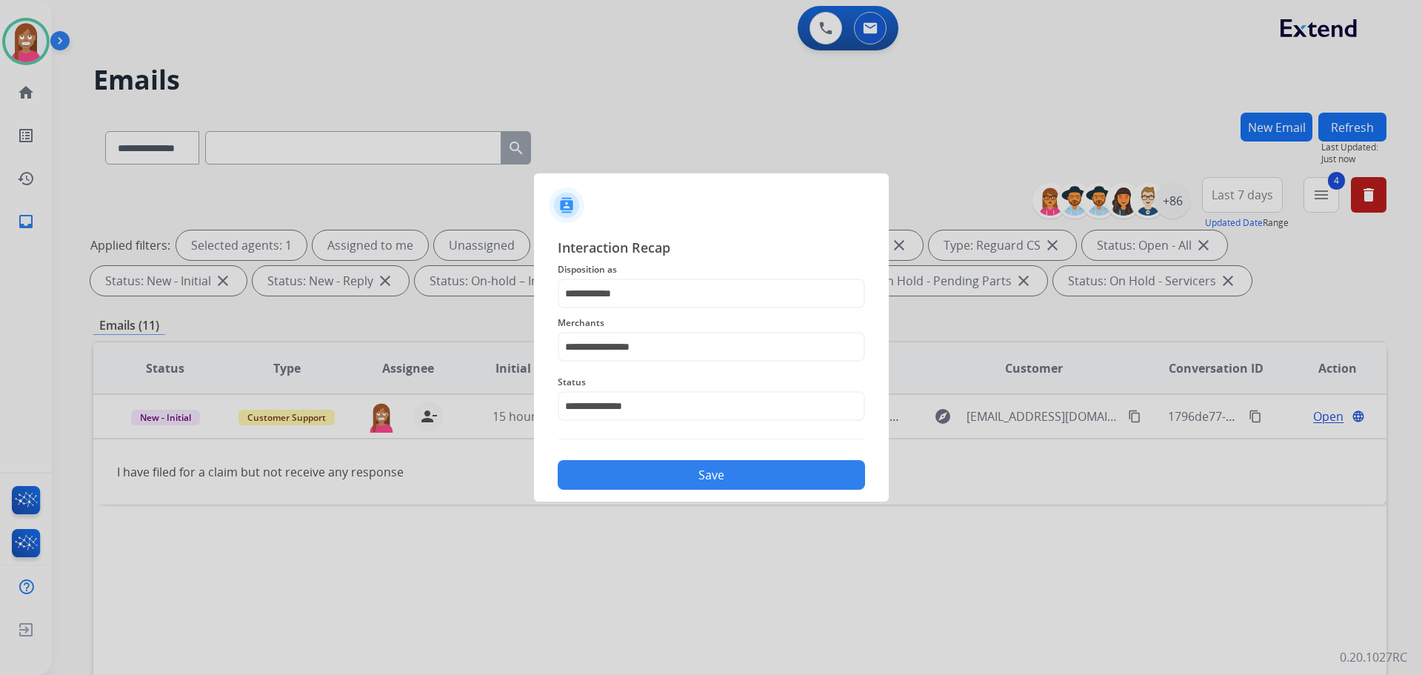
click at [633, 476] on button "Save" at bounding box center [711, 475] width 307 height 30
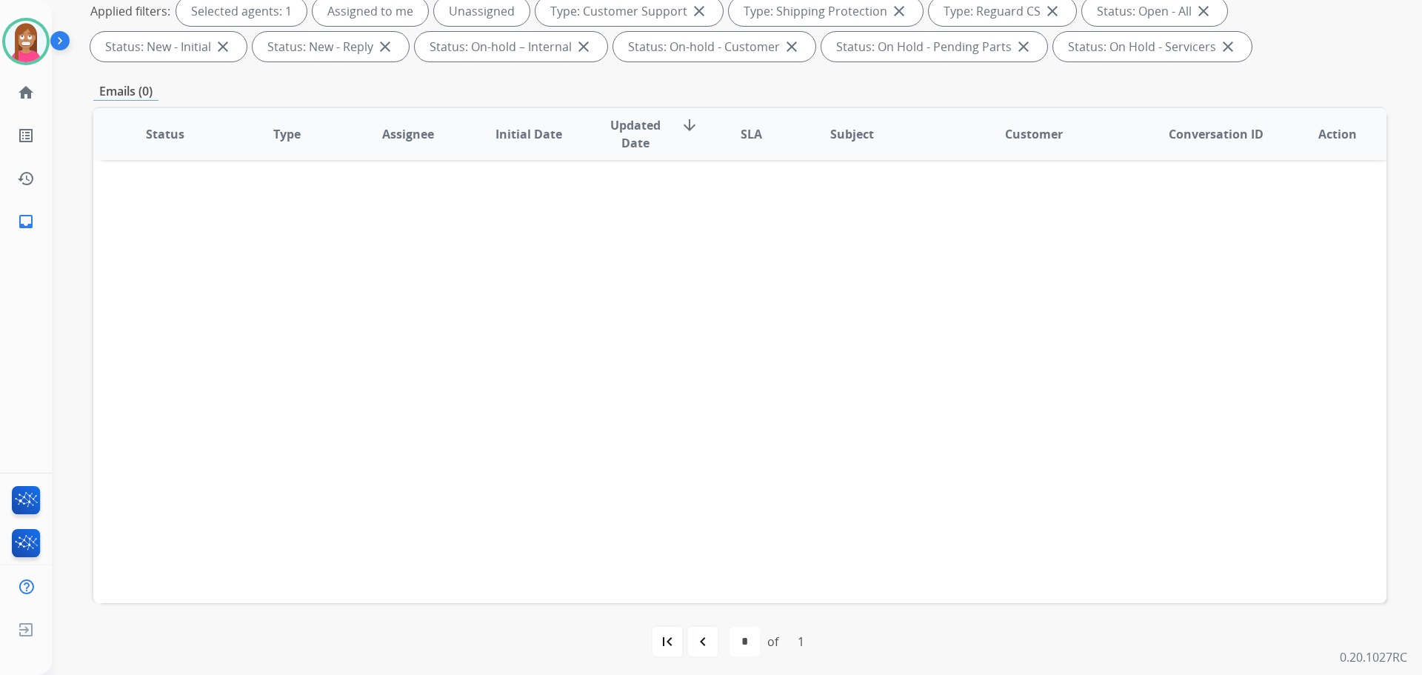
scroll to position [239, 0]
click at [713, 629] on div "navigate_before" at bounding box center [703, 636] width 33 height 33
select select "*"
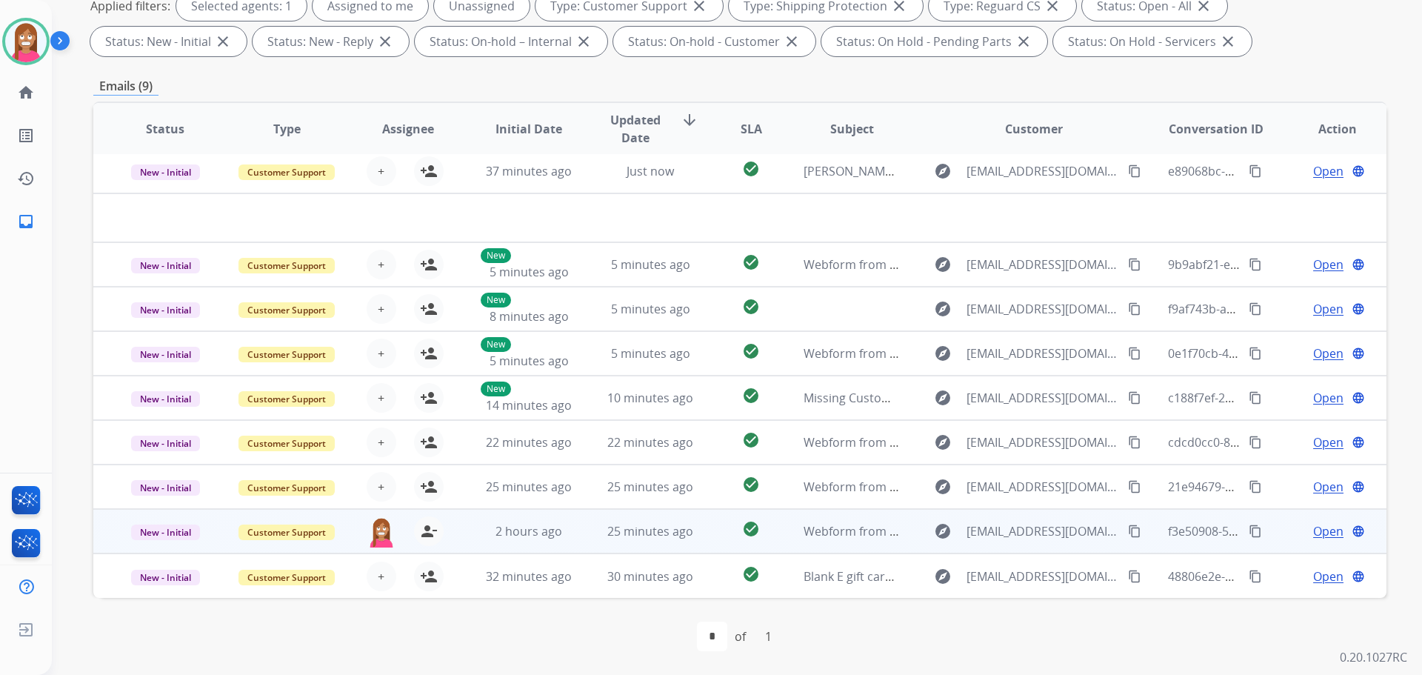
click at [579, 541] on td "25 minutes ago" at bounding box center [639, 531] width 121 height 44
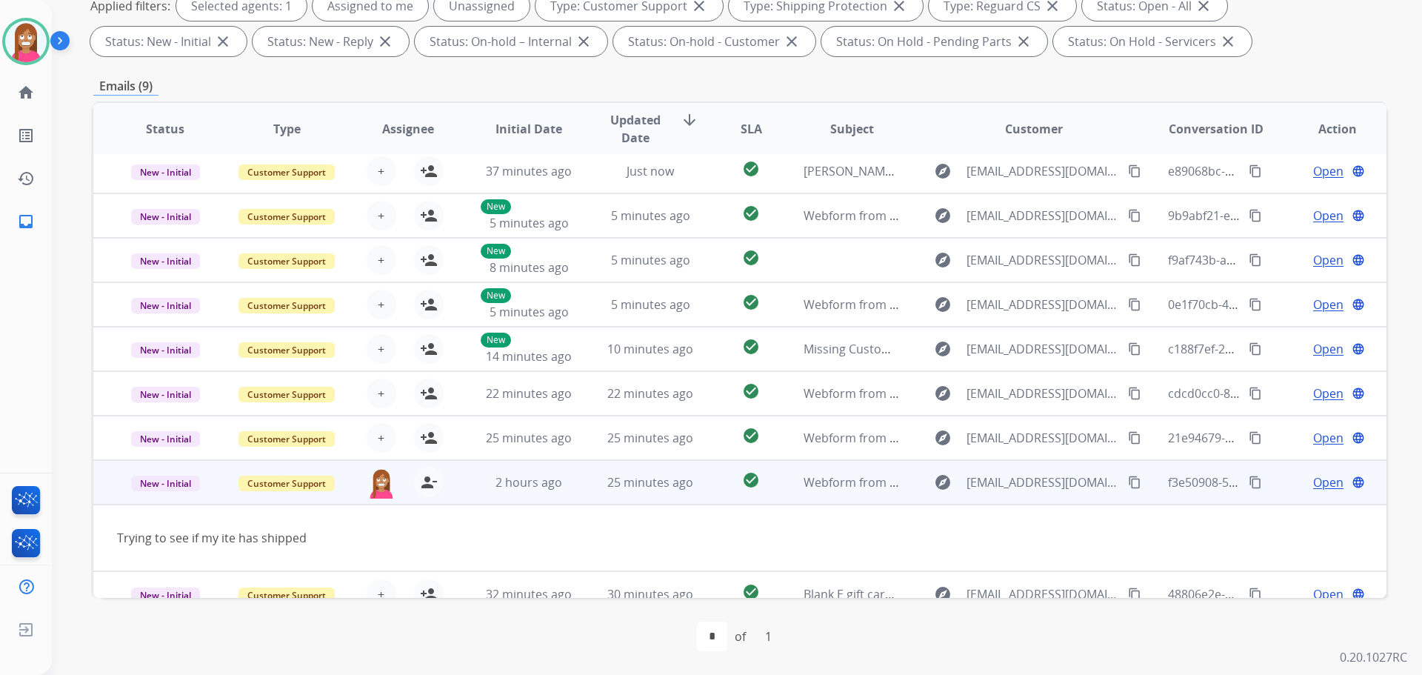
scroll to position [24, 0]
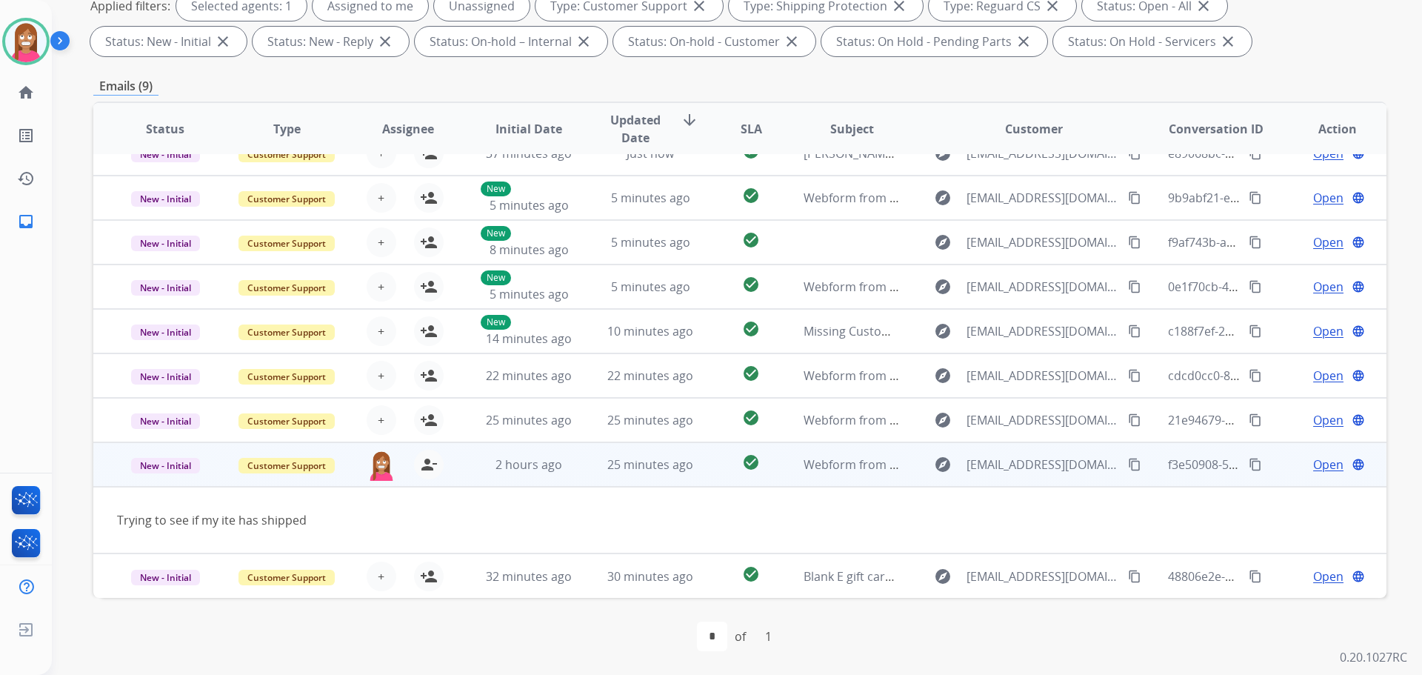
click at [1315, 463] on span "Open" at bounding box center [1329, 465] width 30 height 18
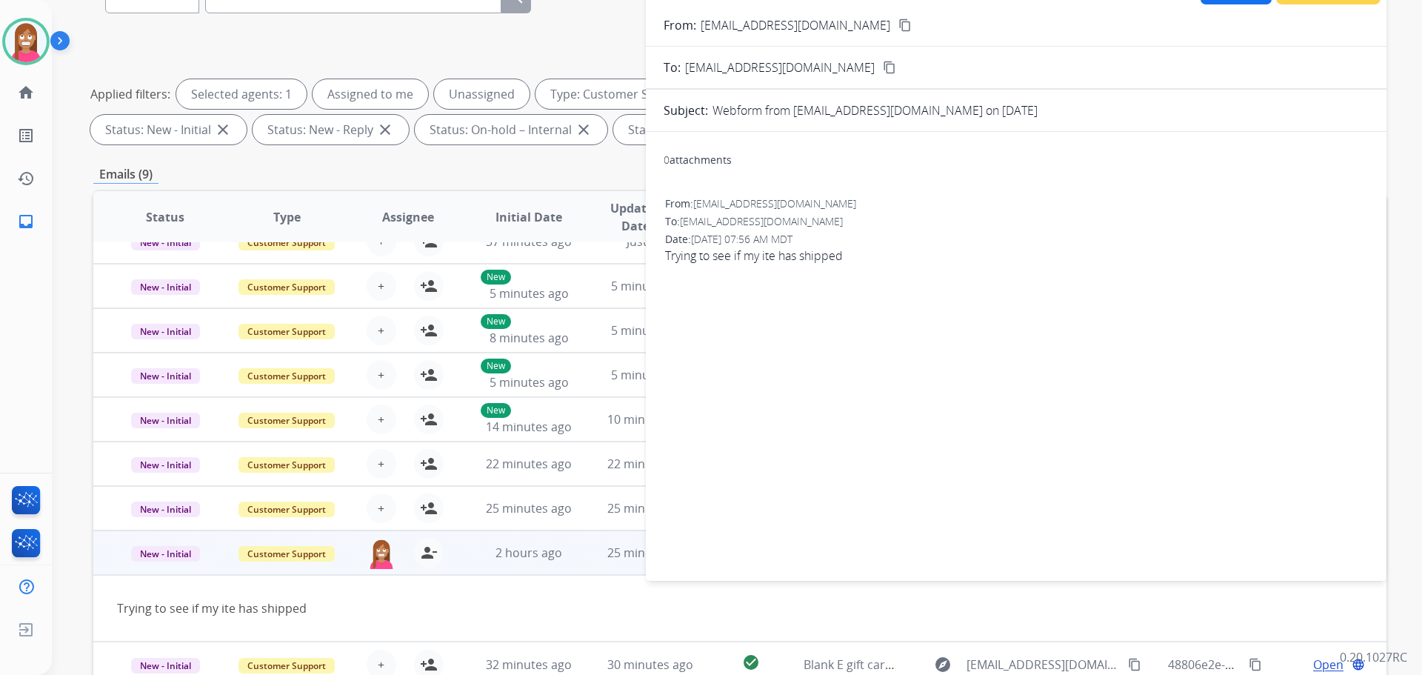
scroll to position [17, 0]
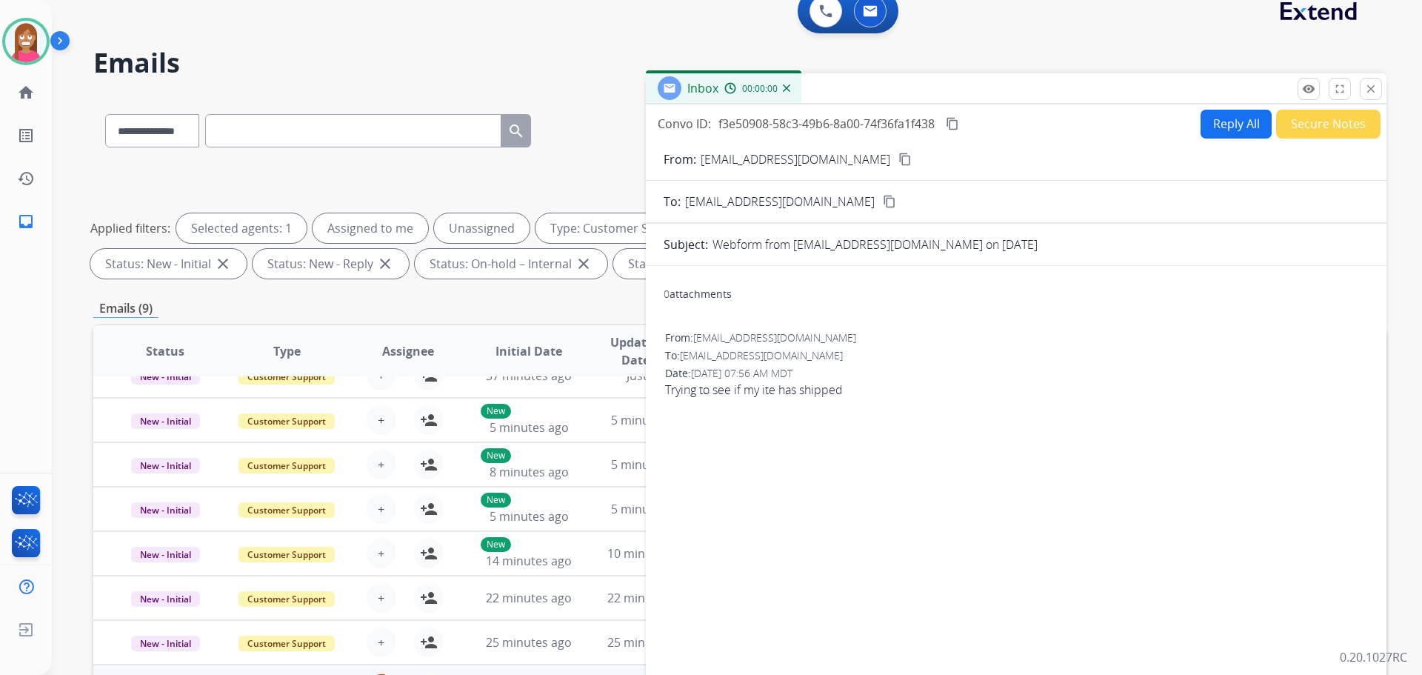
click at [1227, 121] on button "Reply All" at bounding box center [1236, 124] width 71 height 29
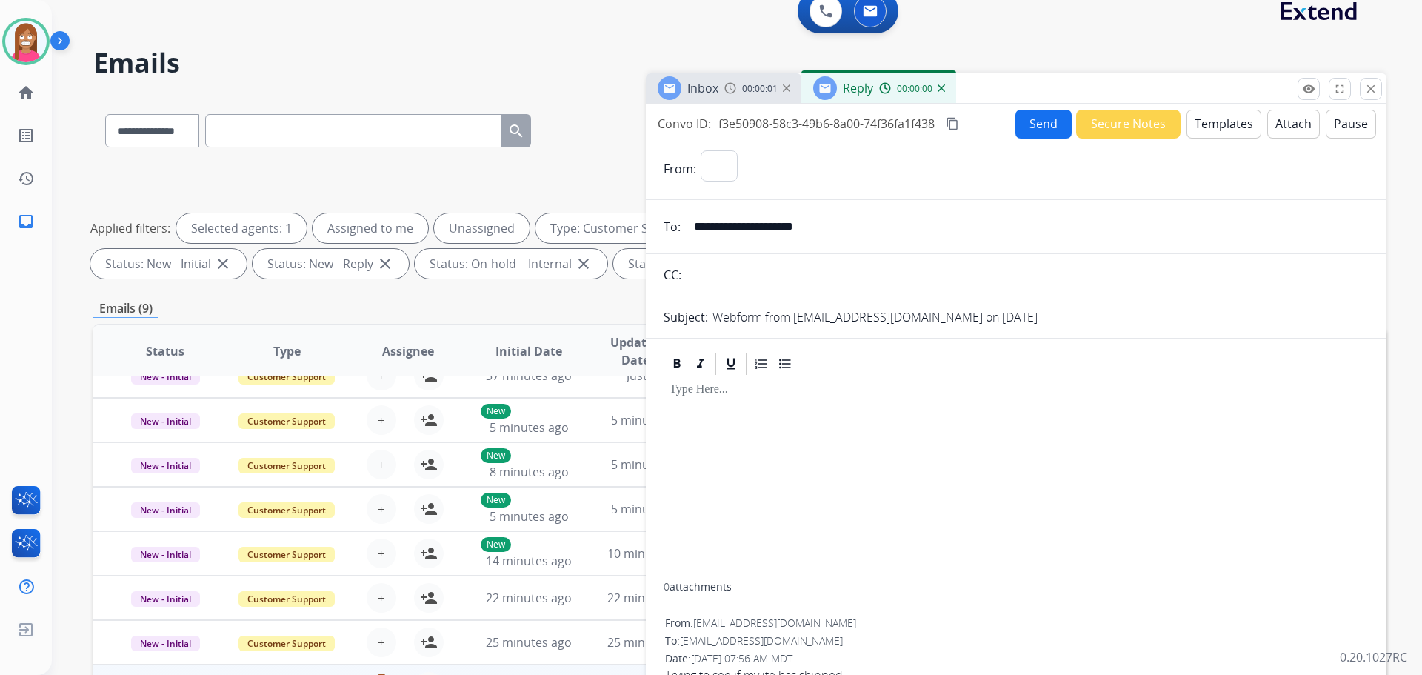
select select "**********"
click at [1232, 127] on button "Templates" at bounding box center [1224, 124] width 75 height 29
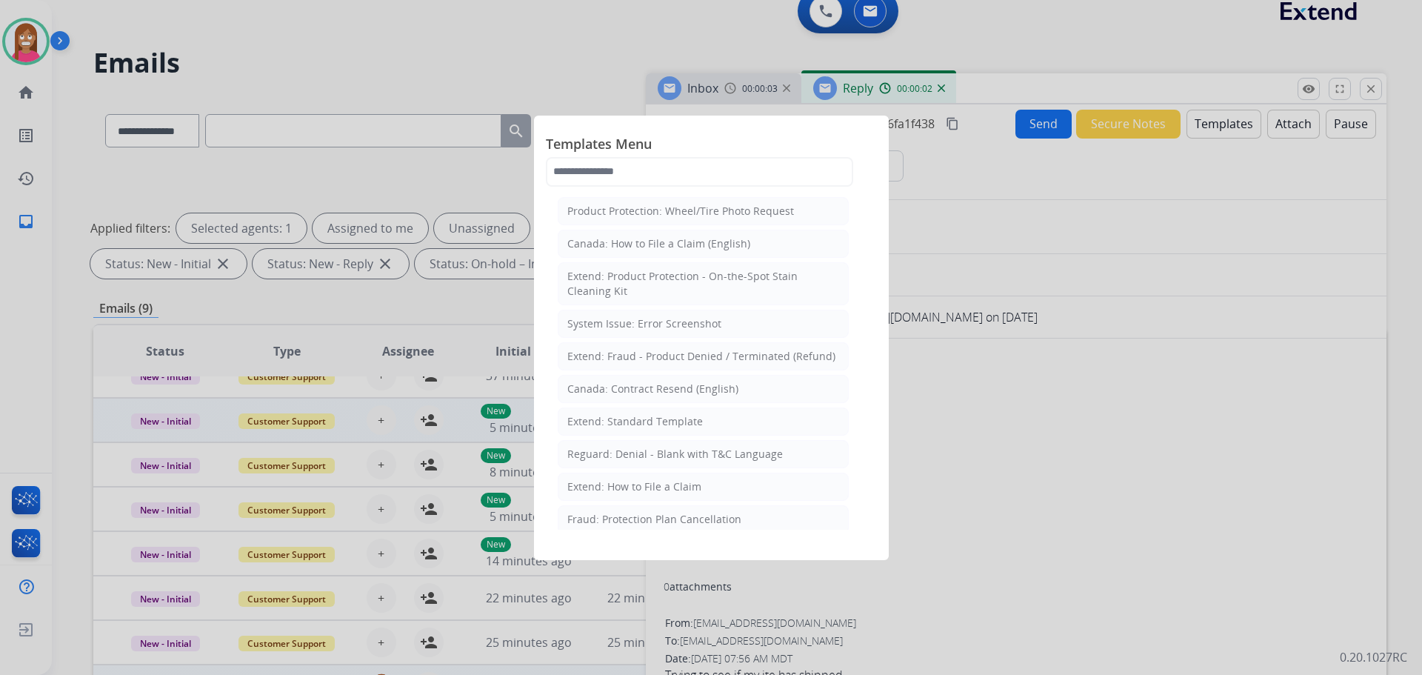
click at [625, 427] on div "Extend: Standard Template" at bounding box center [635, 421] width 136 height 15
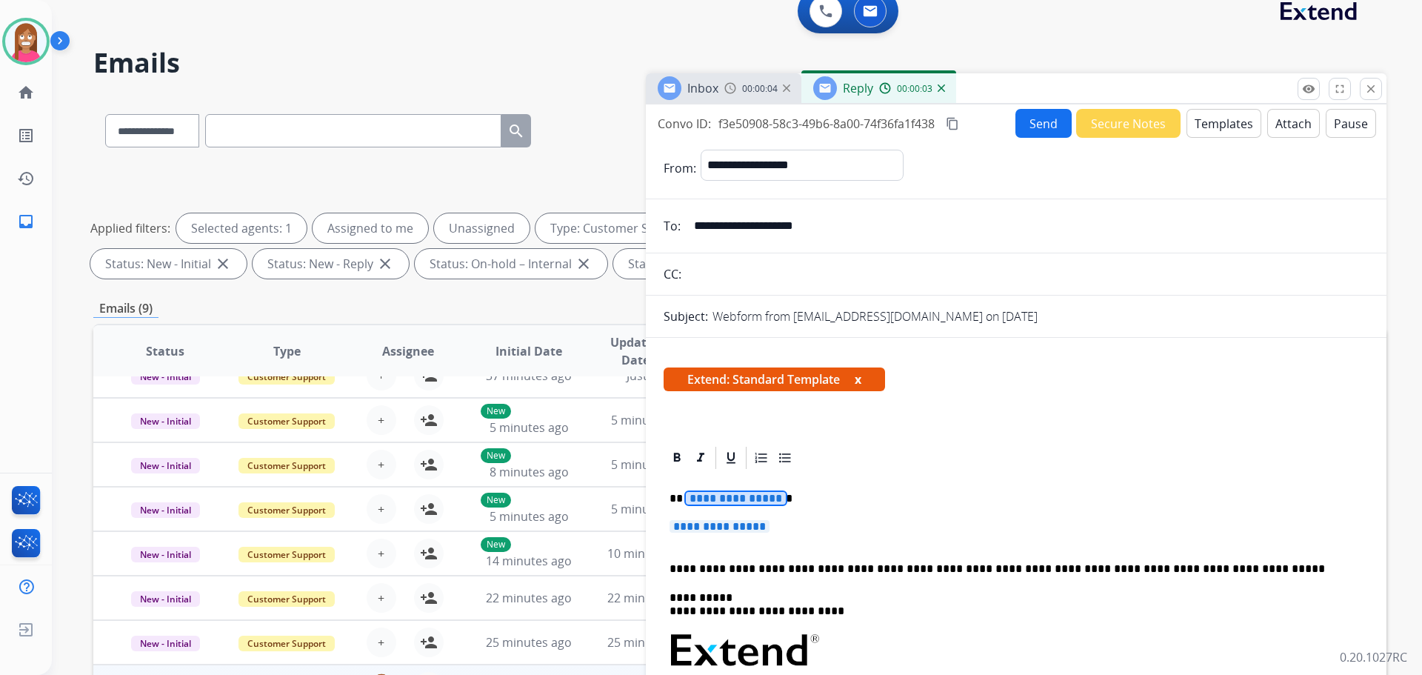
click at [731, 499] on span "**********" at bounding box center [736, 498] width 100 height 13
click at [719, 496] on span "**********" at bounding box center [736, 498] width 100 height 13
click at [718, 521] on span "**********" at bounding box center [720, 526] width 100 height 13
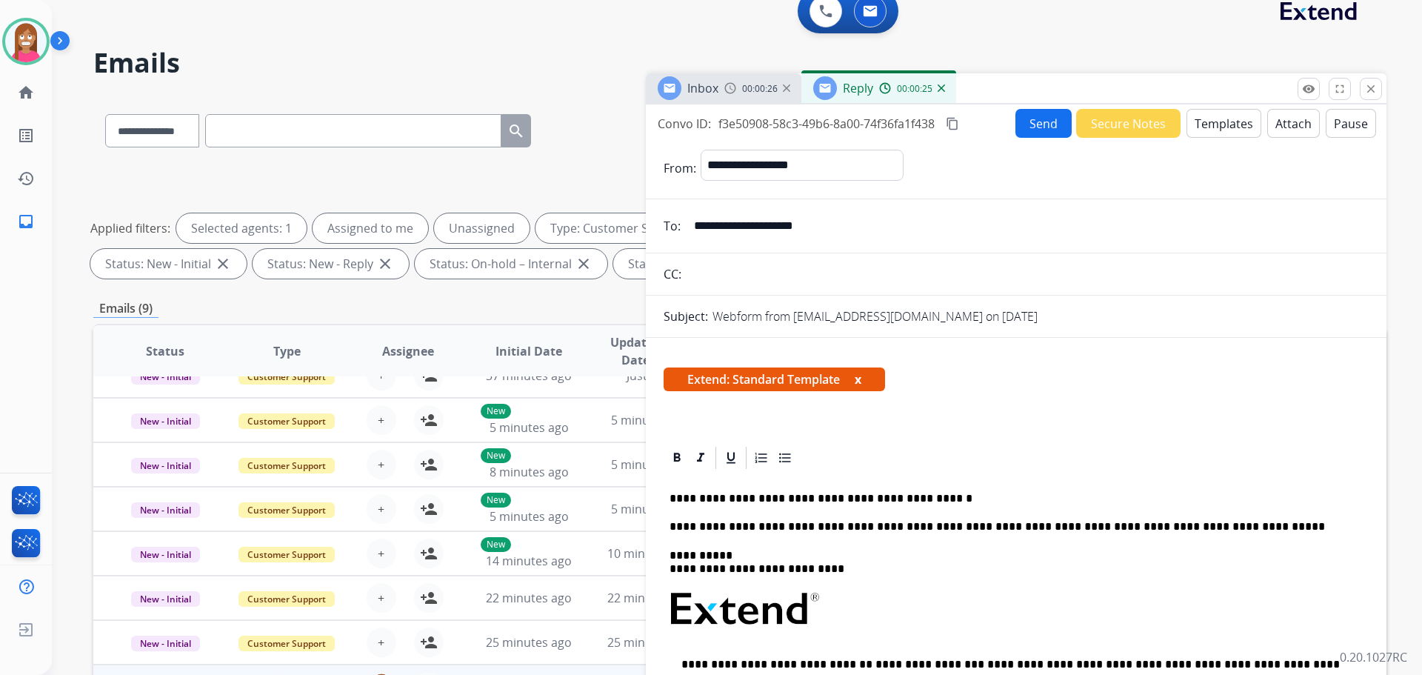
click at [1036, 116] on button "Send" at bounding box center [1044, 123] width 56 height 29
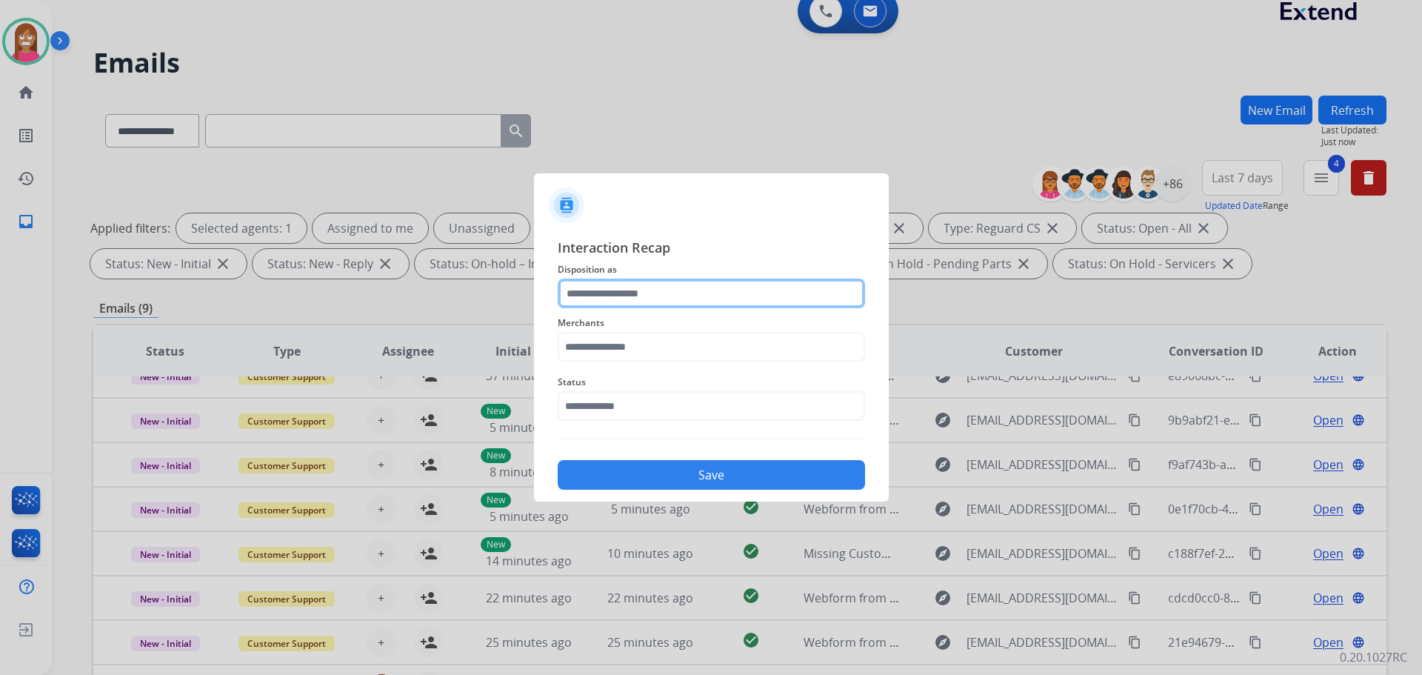
click at [598, 296] on input "text" at bounding box center [711, 294] width 307 height 30
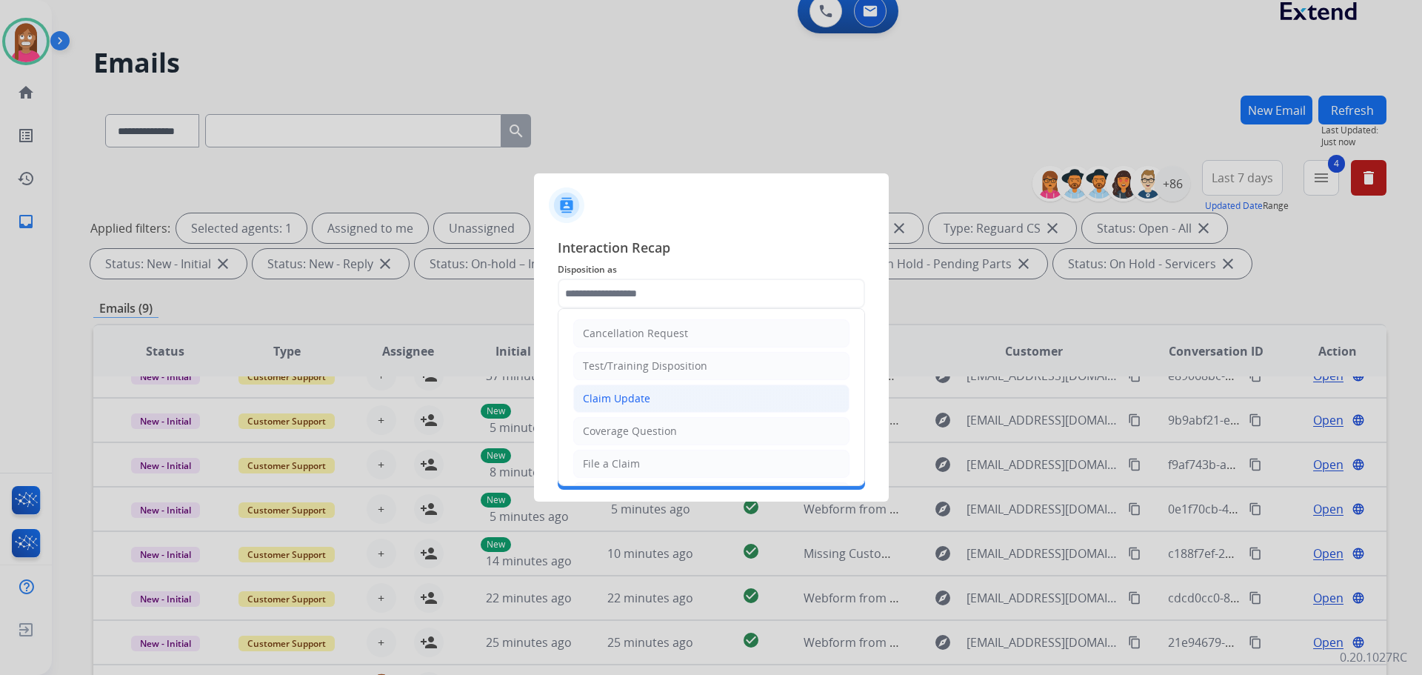
click at [617, 398] on div "Claim Update" at bounding box center [616, 398] width 67 height 15
type input "**********"
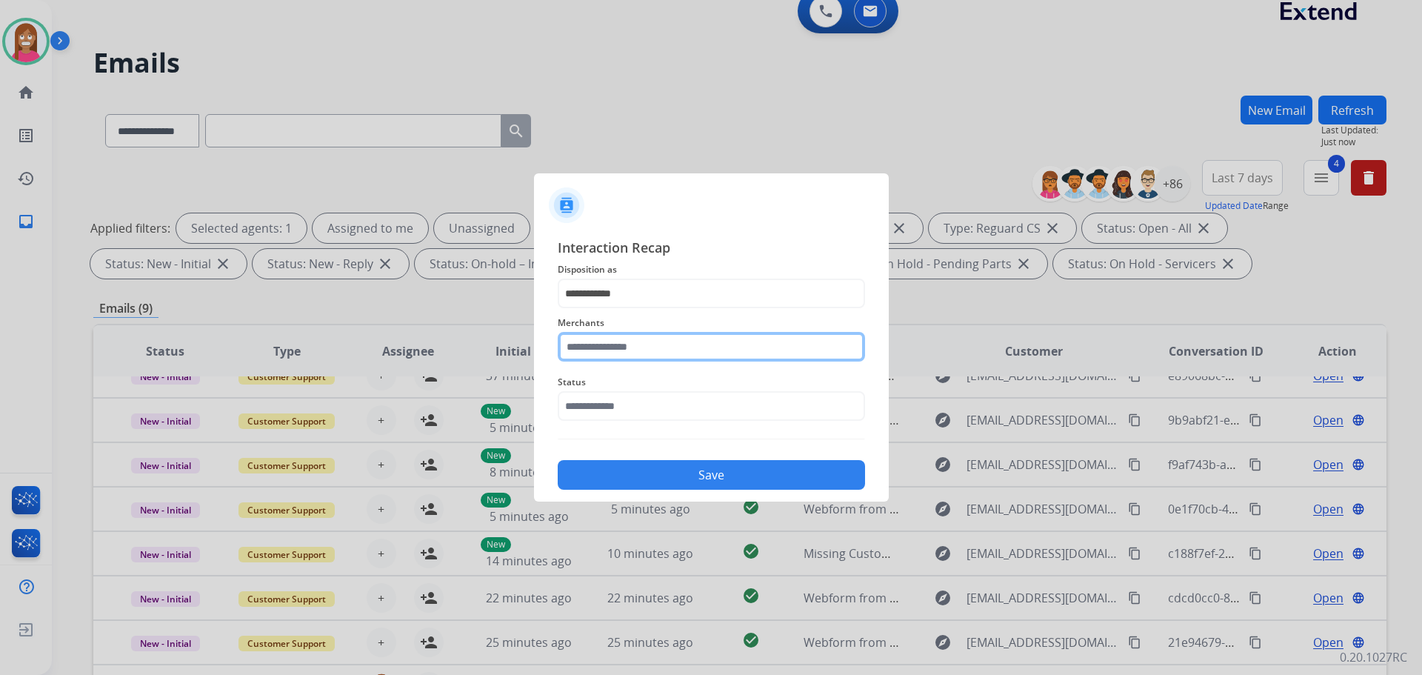
click at [600, 350] on input "text" at bounding box center [711, 347] width 307 height 30
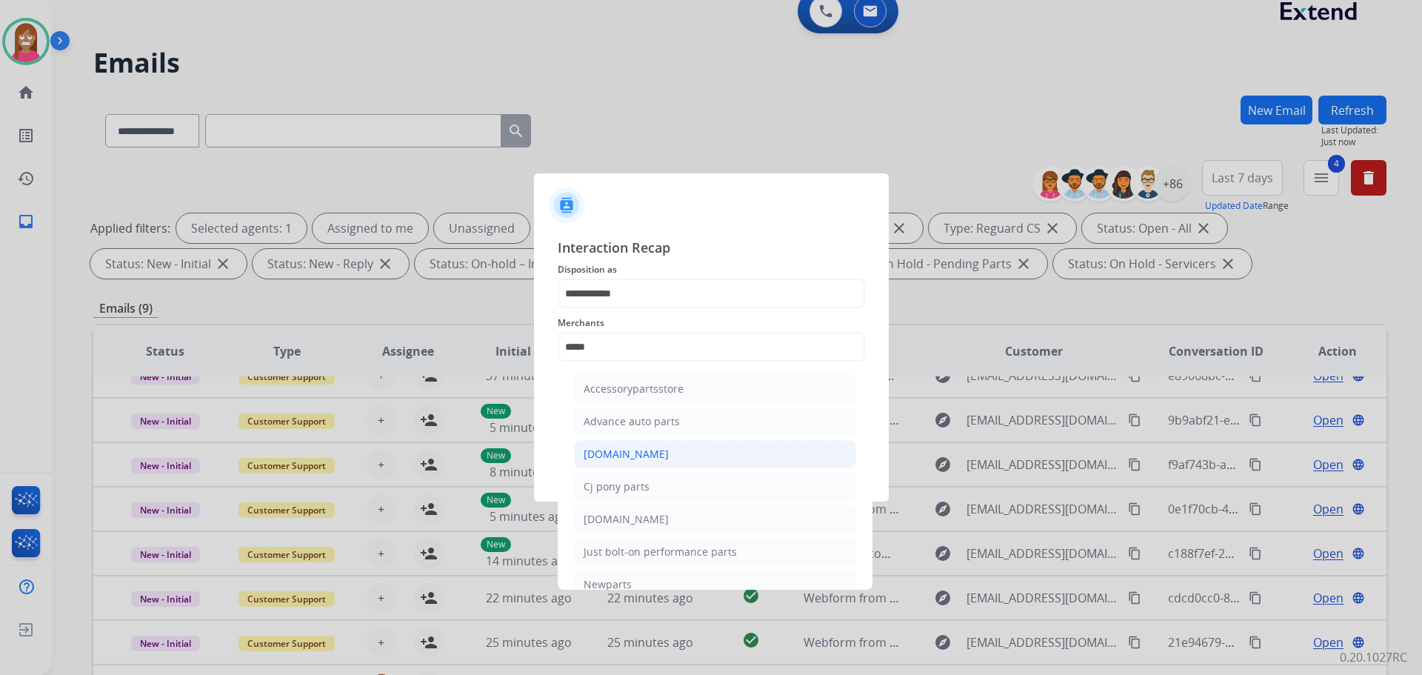
click at [630, 442] on li "[DOMAIN_NAME]" at bounding box center [715, 454] width 282 height 28
type input "**********"
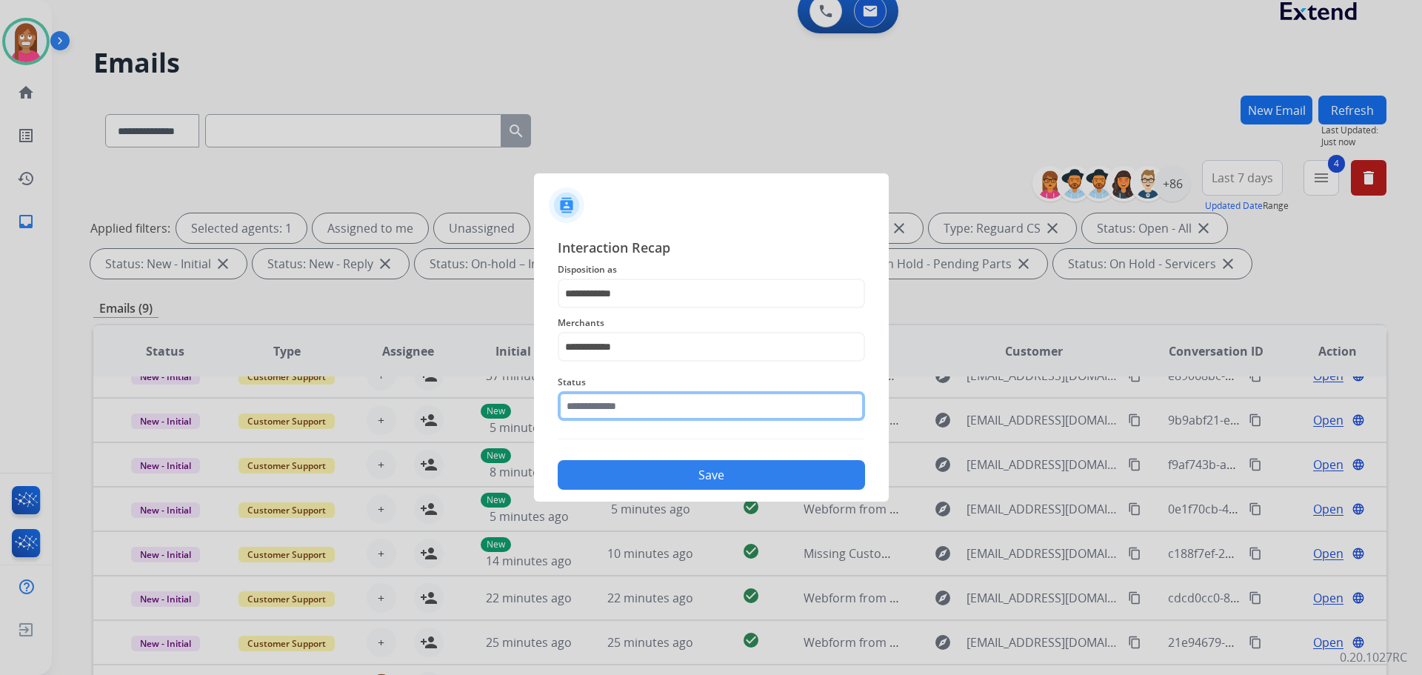
click at [614, 407] on input "text" at bounding box center [711, 406] width 307 height 30
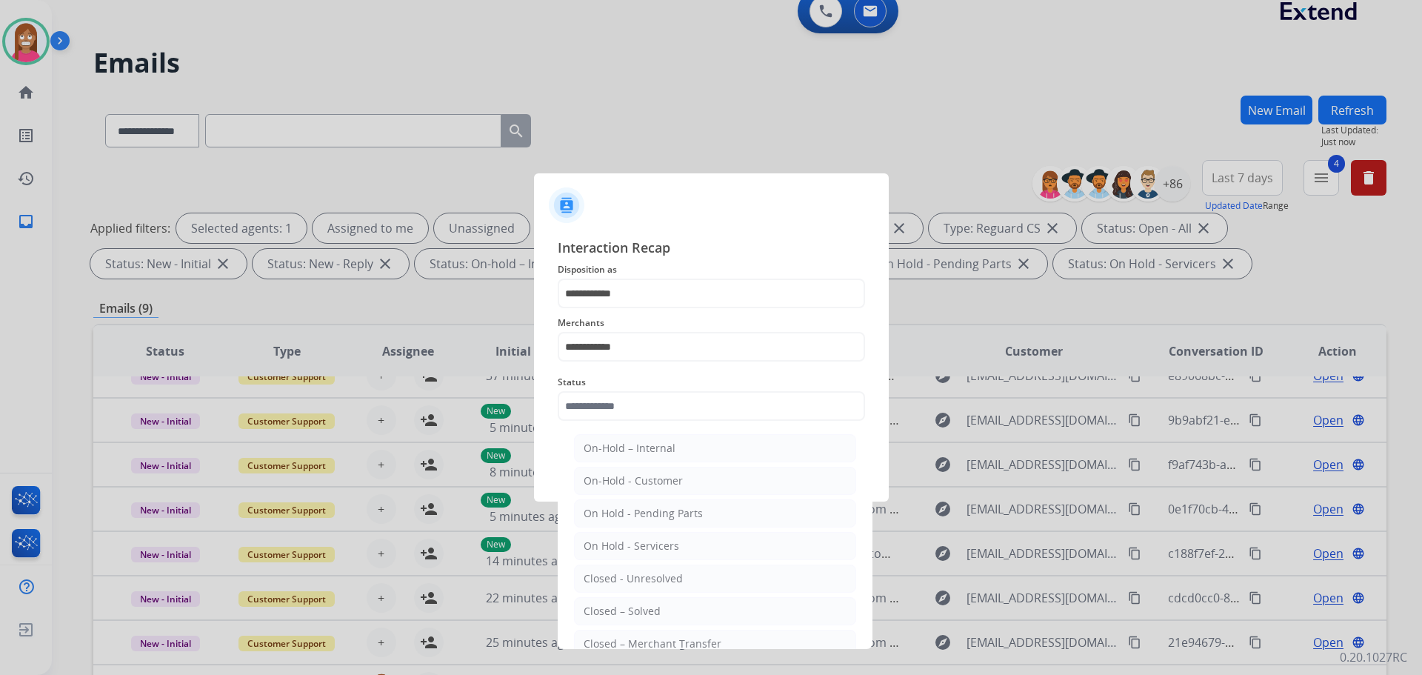
drag, startPoint x: 605, startPoint y: 609, endPoint x: 612, endPoint y: 593, distance: 17.6
click at [606, 607] on div "Closed – Solved" at bounding box center [622, 611] width 77 height 15
type input "**********"
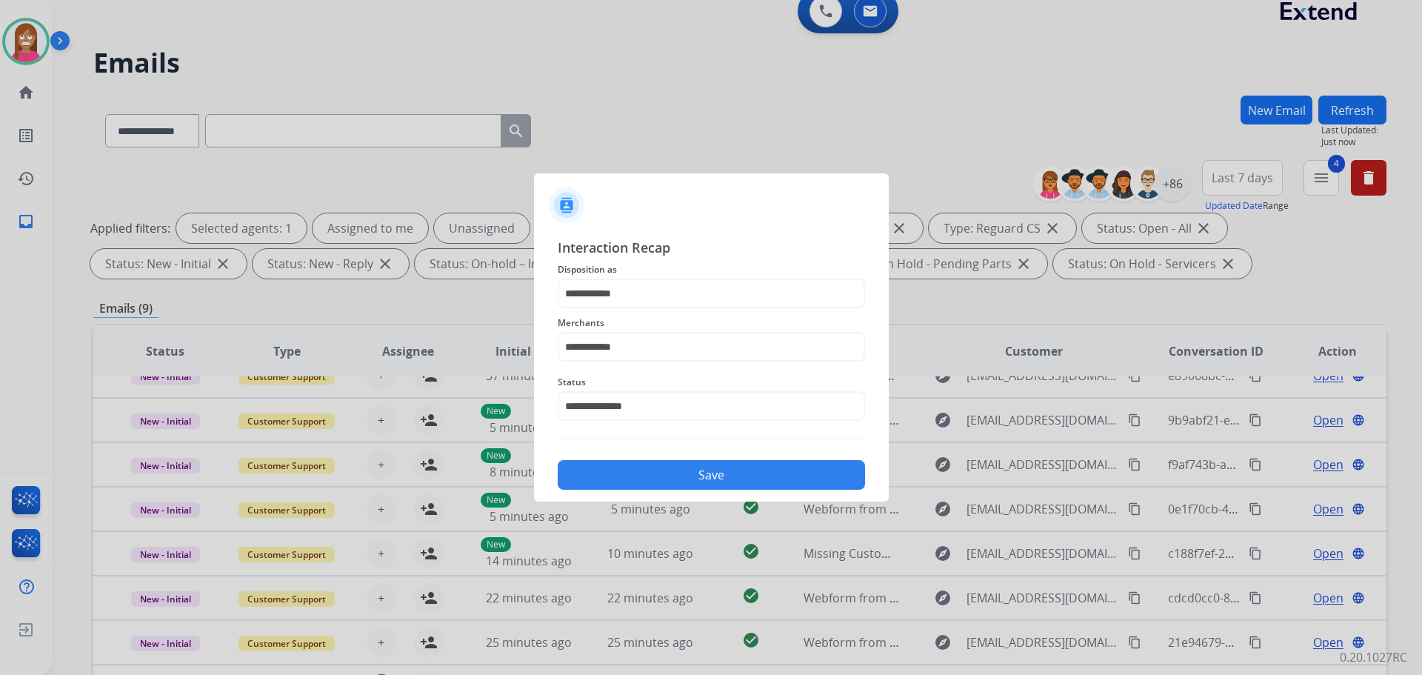
click at [642, 468] on button "Save" at bounding box center [711, 475] width 307 height 30
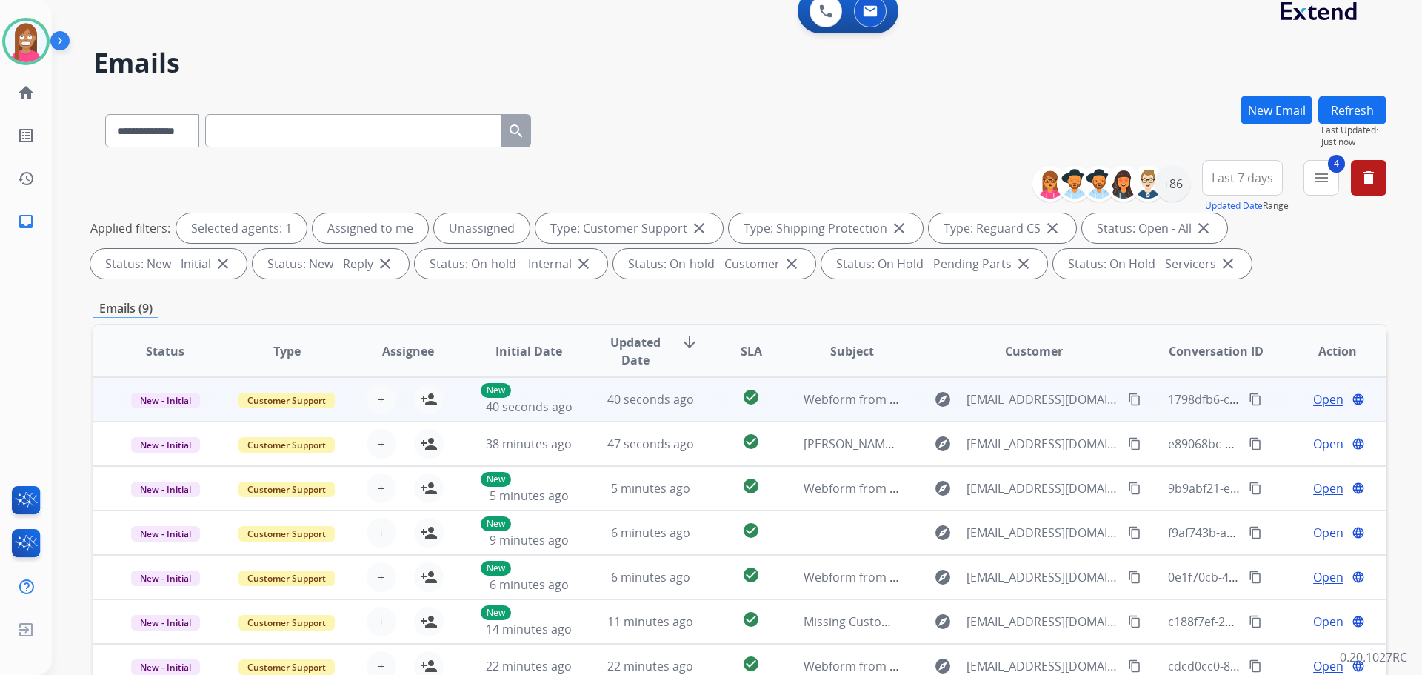
click at [591, 405] on td "40 seconds ago" at bounding box center [639, 399] width 121 height 44
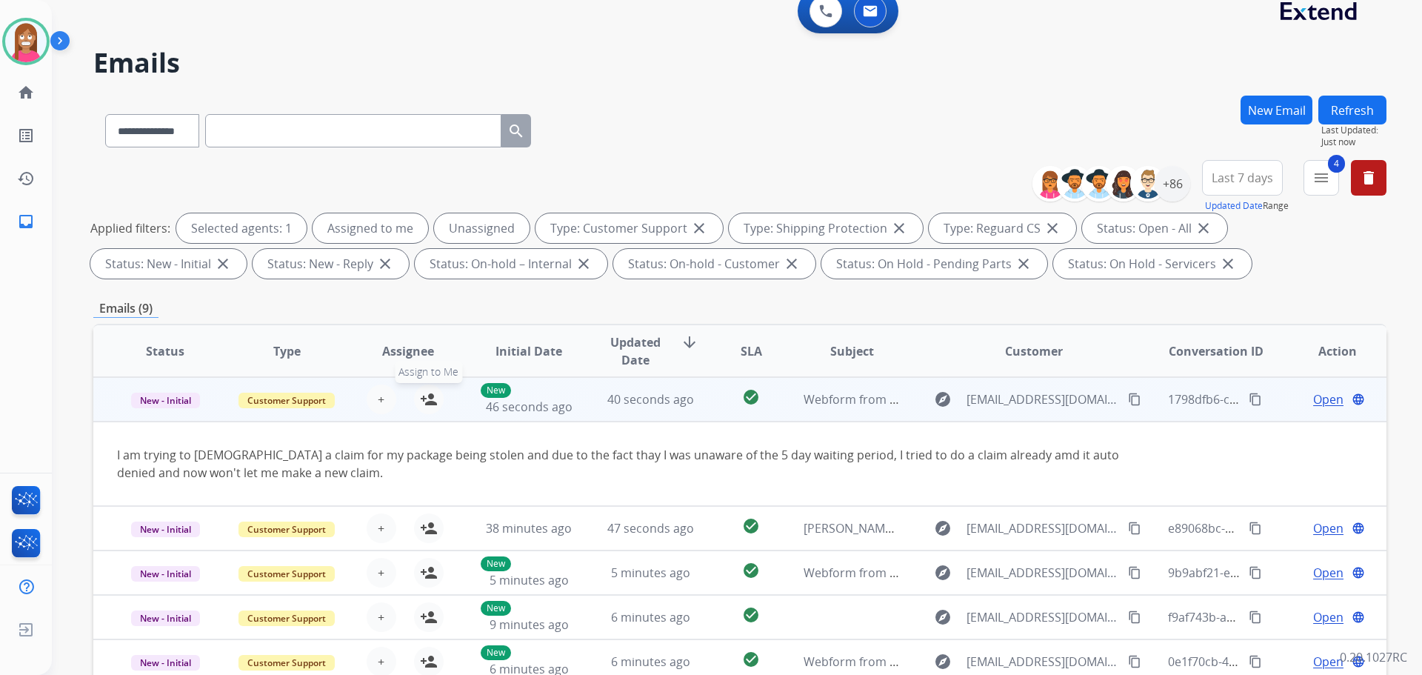
click at [426, 402] on mat-icon "person_add" at bounding box center [429, 399] width 18 height 18
click at [1316, 393] on span "Open" at bounding box center [1329, 399] width 30 height 18
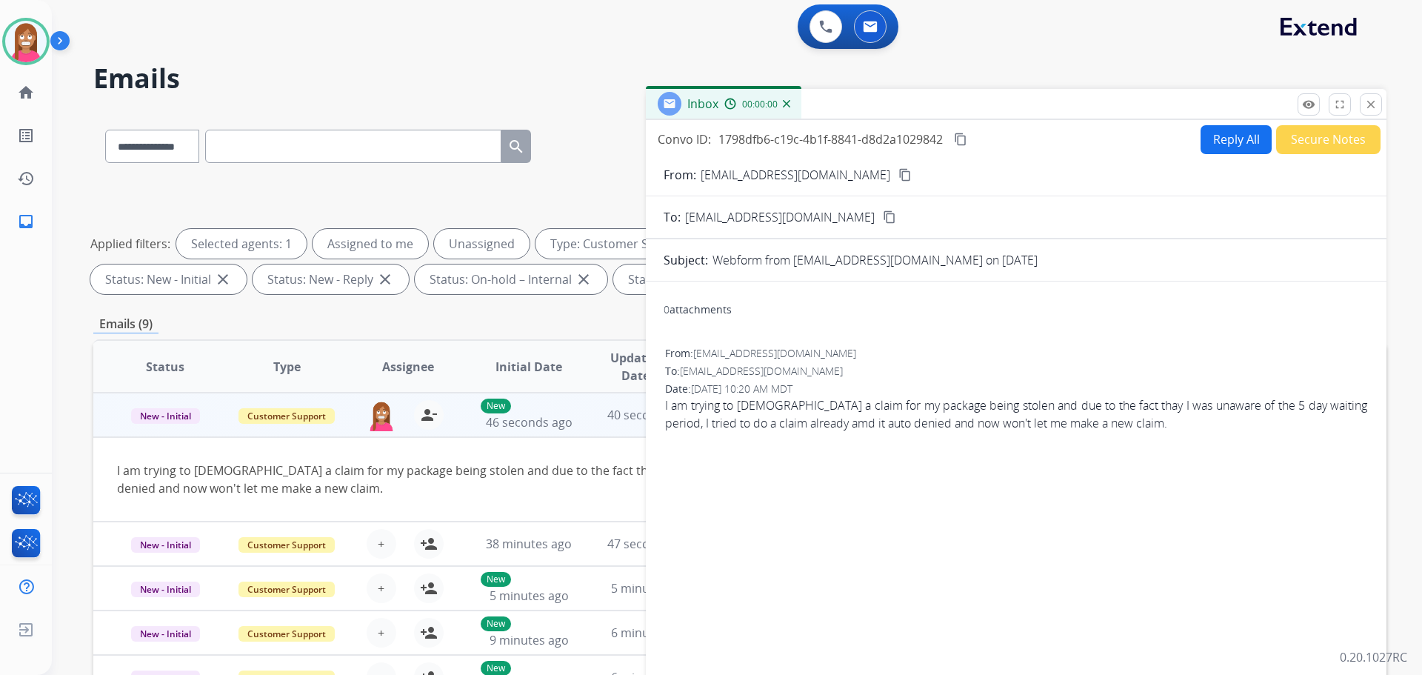
scroll to position [0, 0]
drag, startPoint x: 1202, startPoint y: 148, endPoint x: 1205, endPoint y: 139, distance: 9.6
click at [1205, 139] on button "Reply All" at bounding box center [1236, 141] width 71 height 29
select select "**********"
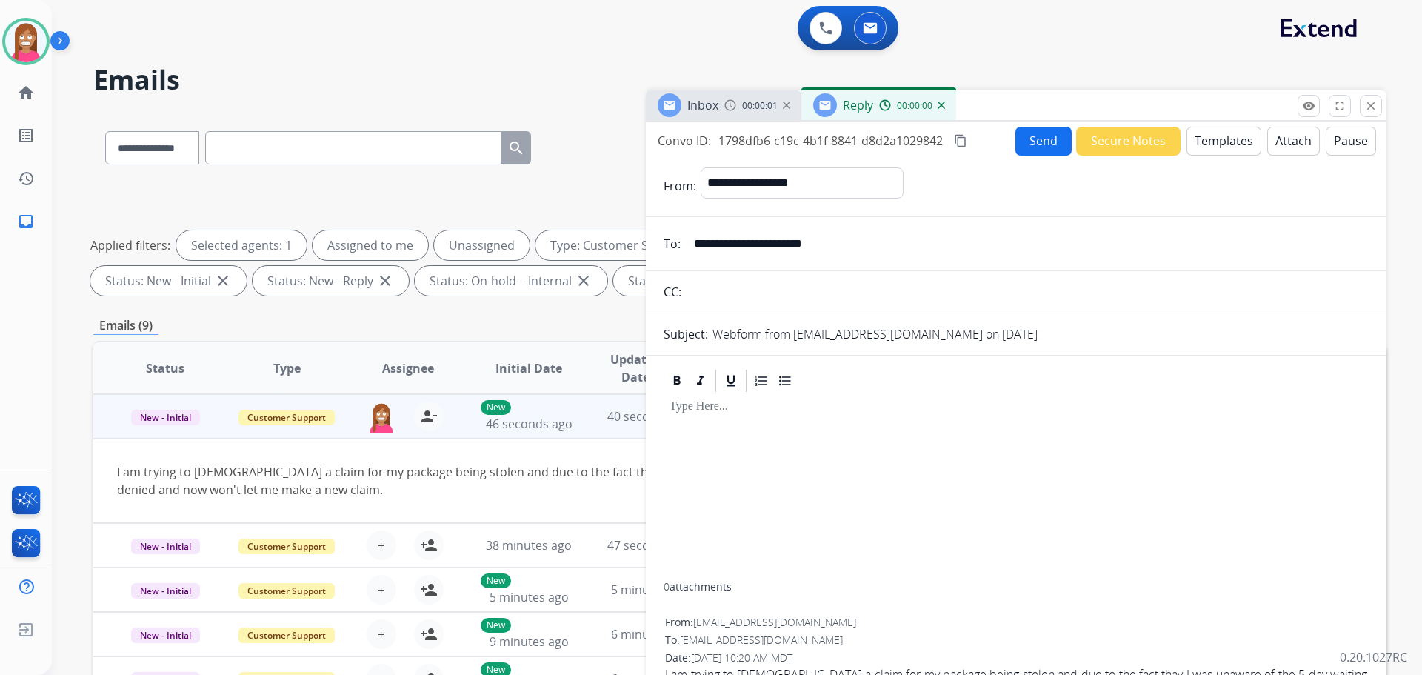
click at [1194, 142] on button "Templates" at bounding box center [1224, 141] width 75 height 29
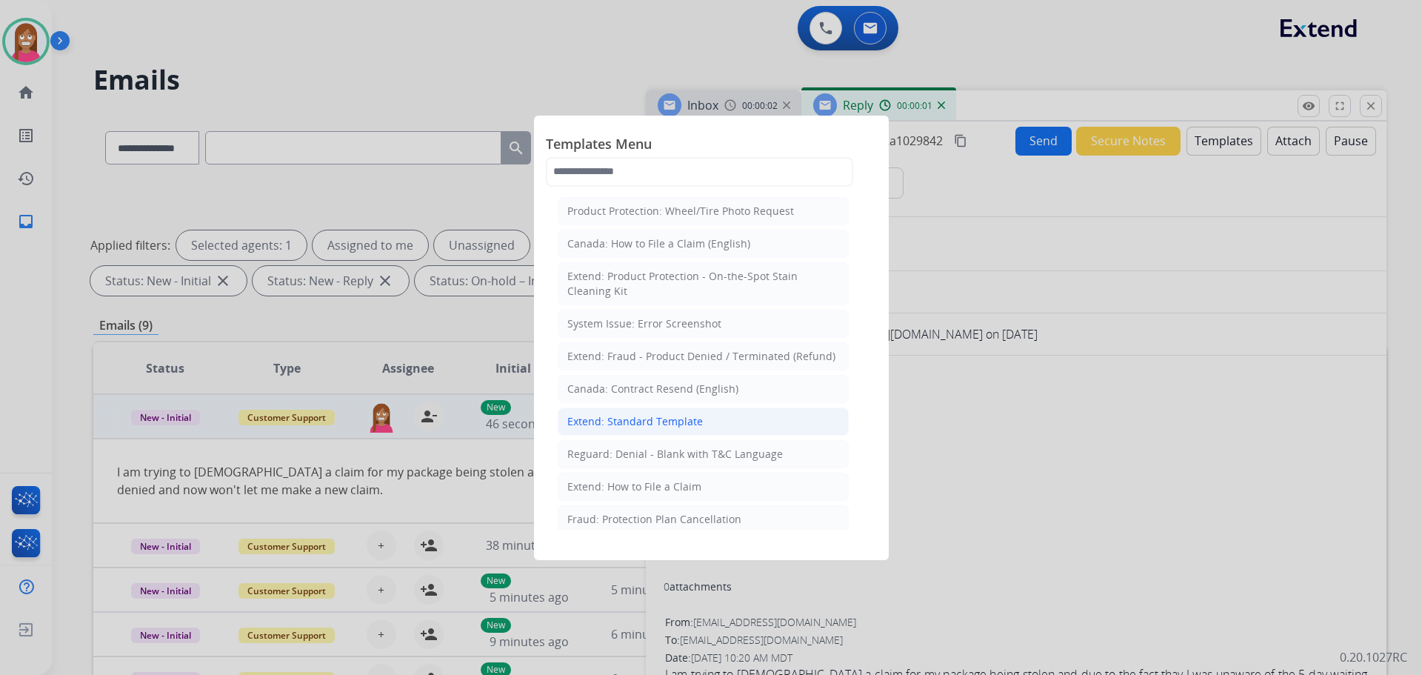
click at [610, 412] on li "Extend: Standard Template" at bounding box center [703, 421] width 291 height 28
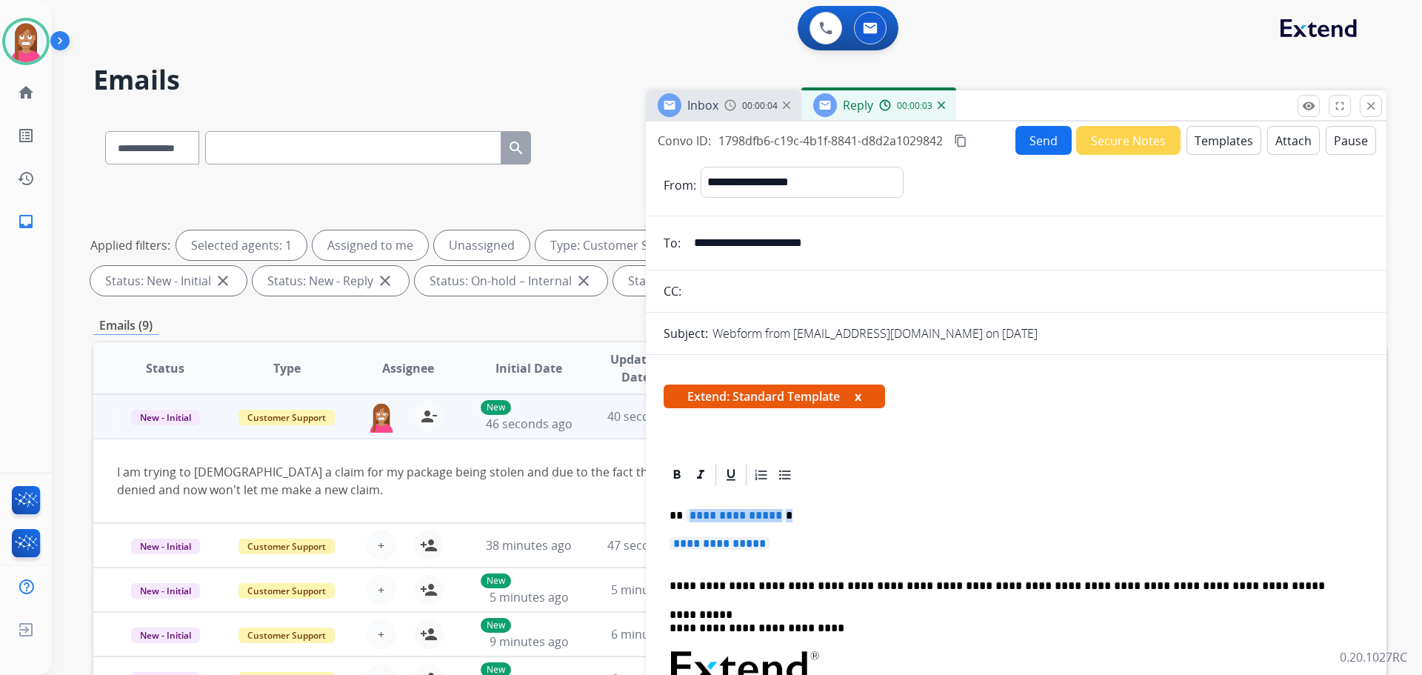
drag, startPoint x: 827, startPoint y: 547, endPoint x: 685, endPoint y: 510, distance: 147.0
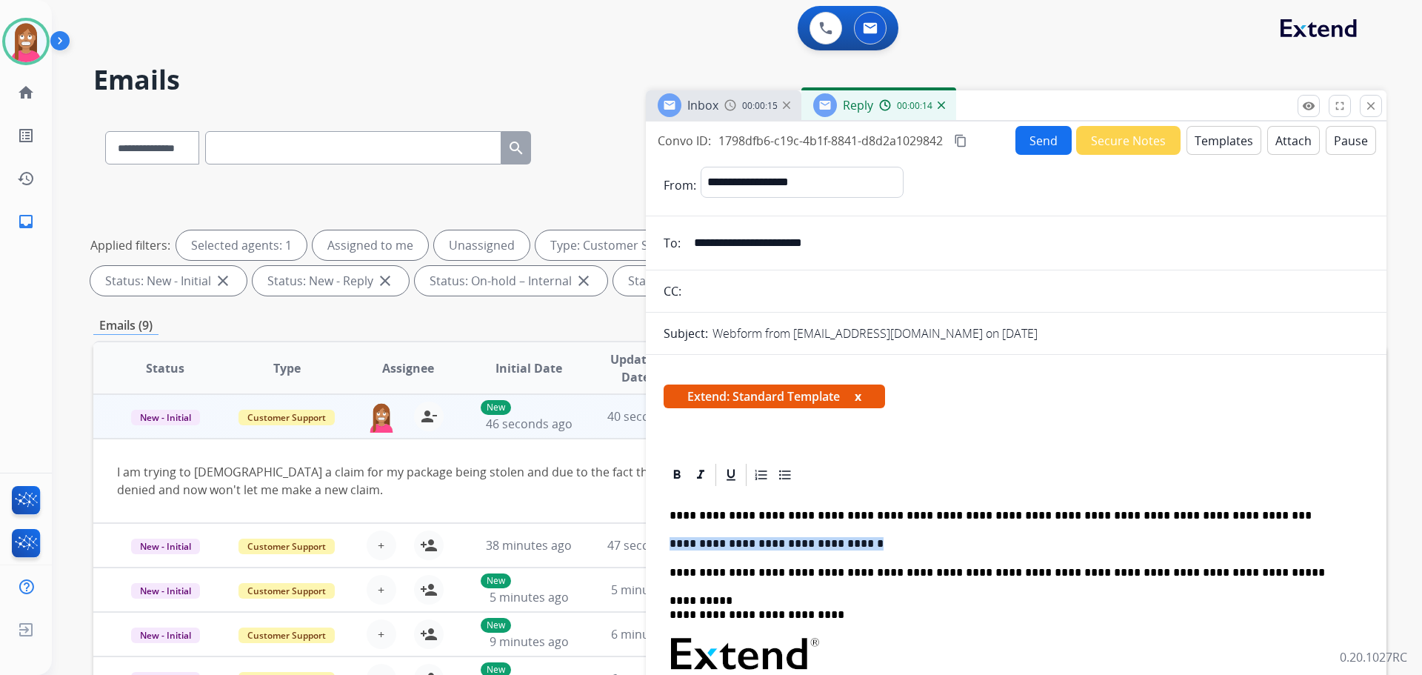
drag, startPoint x: 853, startPoint y: 543, endPoint x: 670, endPoint y: 550, distance: 183.9
click at [670, 550] on p "**********" at bounding box center [1011, 543] width 682 height 13
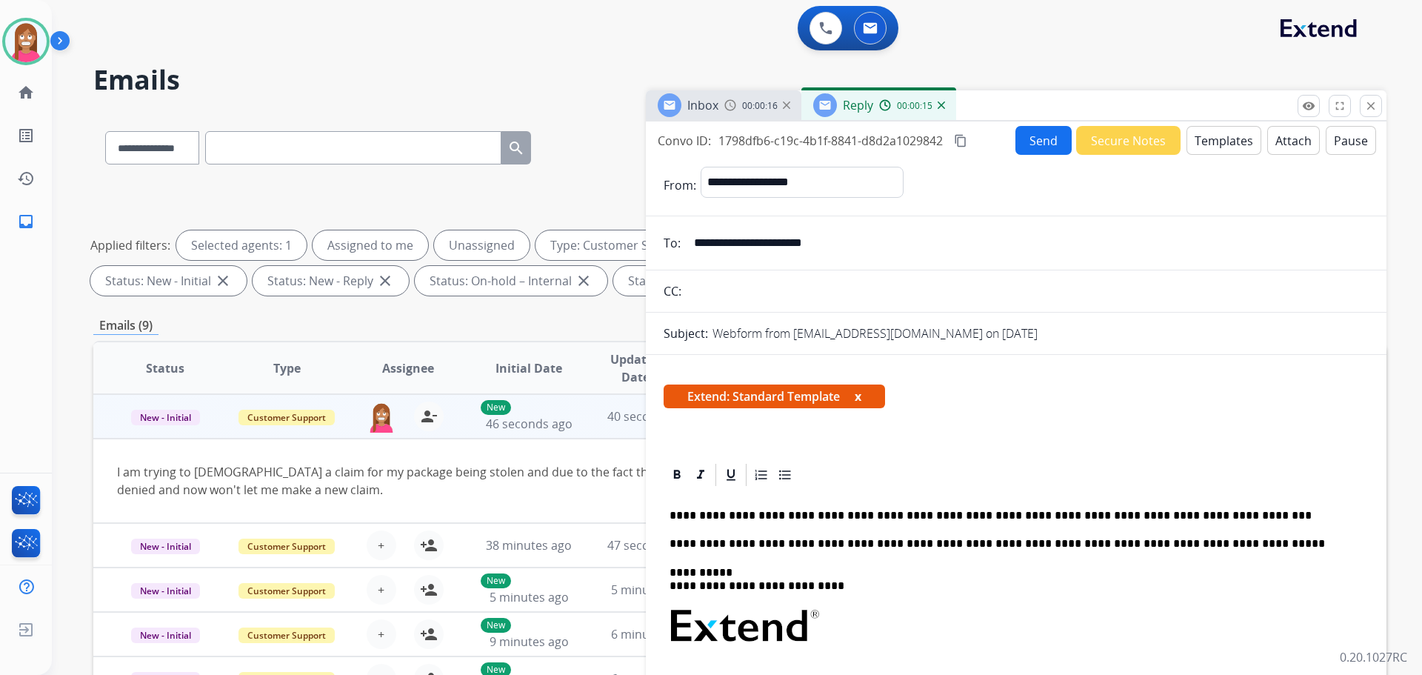
click at [1028, 128] on button "Send" at bounding box center [1044, 140] width 56 height 29
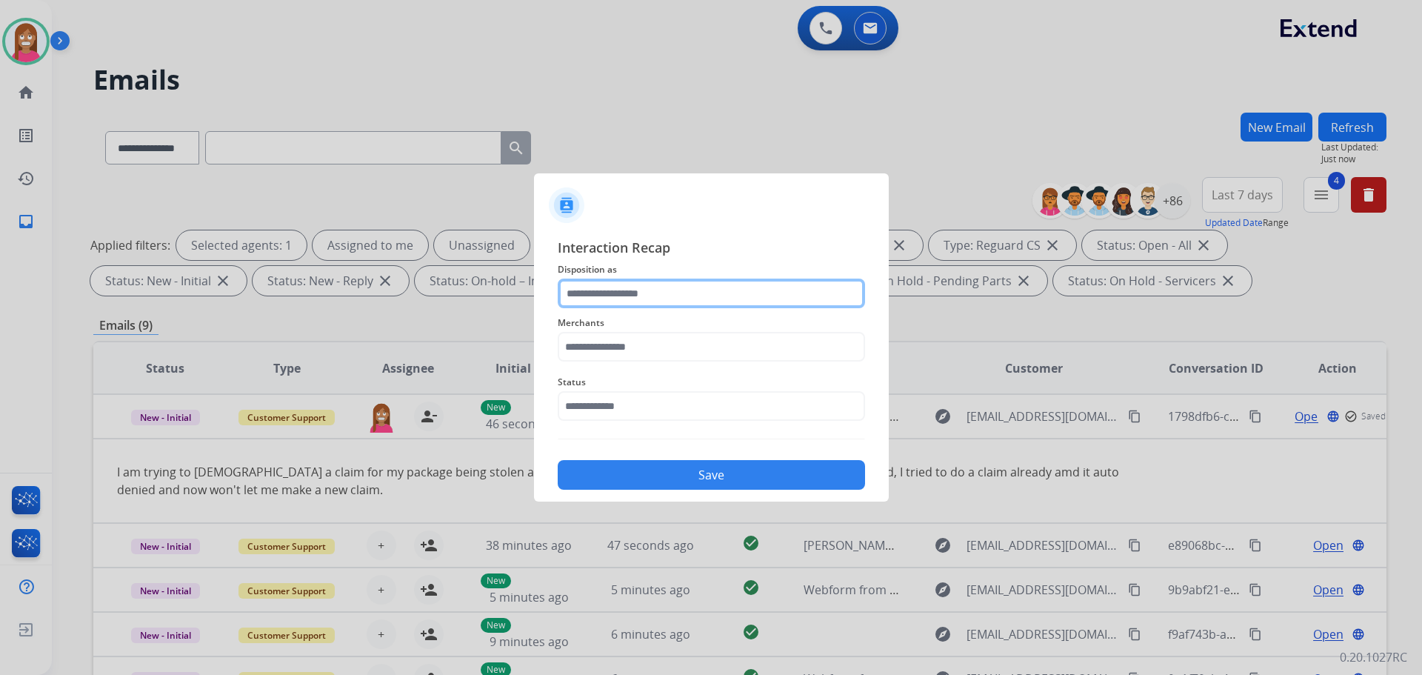
click at [599, 297] on input "text" at bounding box center [711, 294] width 307 height 30
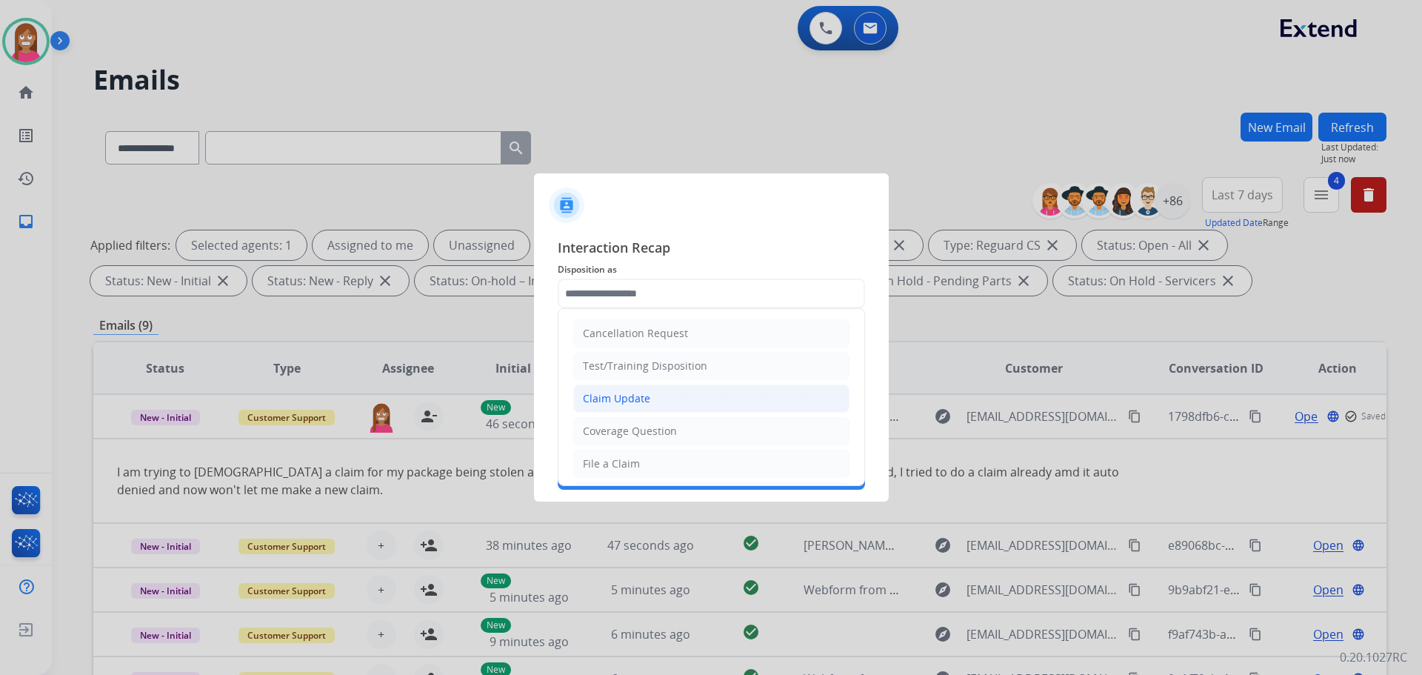
click at [592, 403] on div "Claim Update" at bounding box center [616, 398] width 67 height 15
type input "**********"
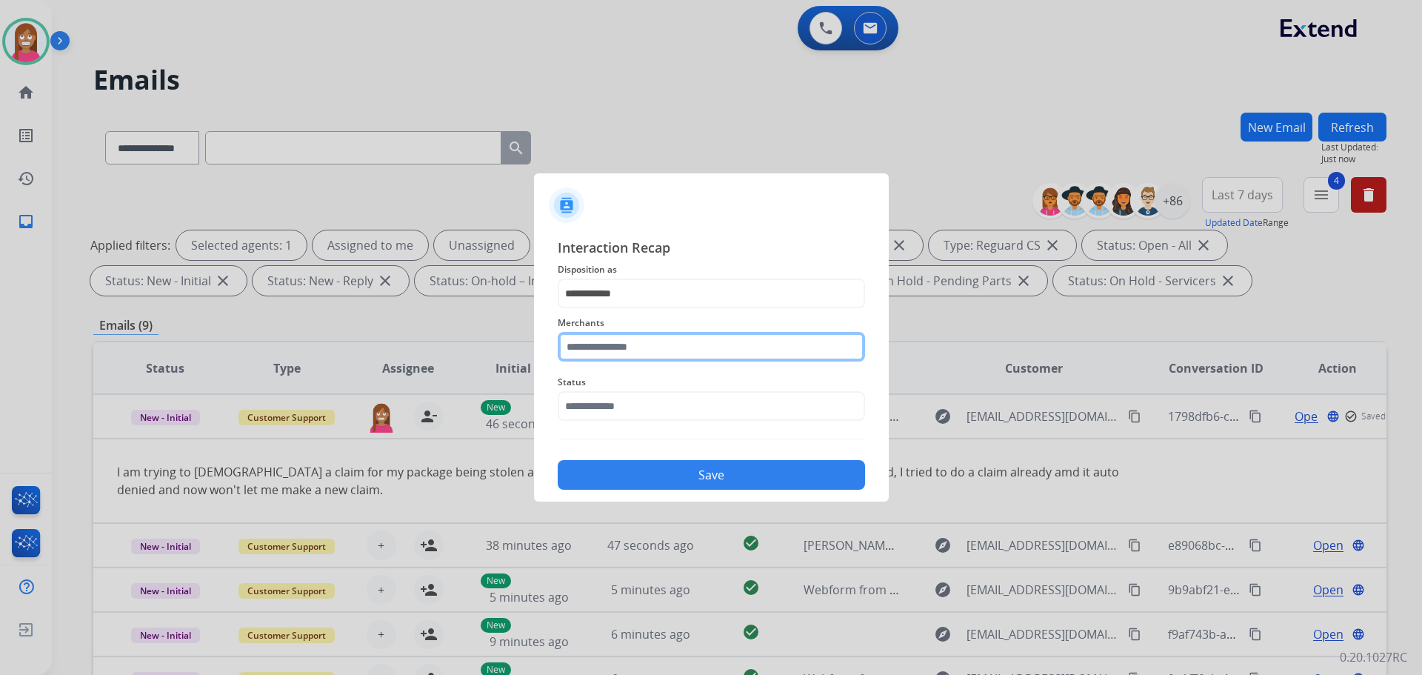
click at [593, 355] on input "text" at bounding box center [711, 347] width 307 height 30
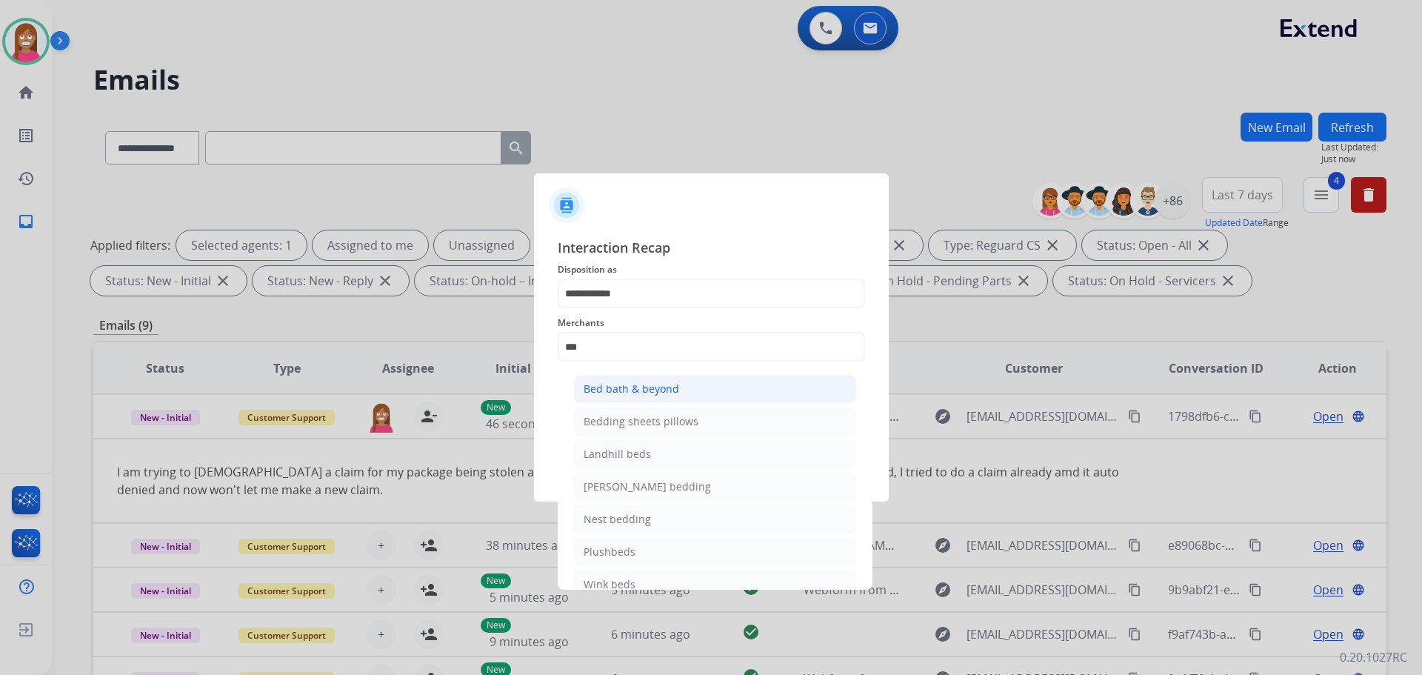
click at [607, 378] on li "Bed bath & beyond" at bounding box center [715, 389] width 282 height 28
type input "**********"
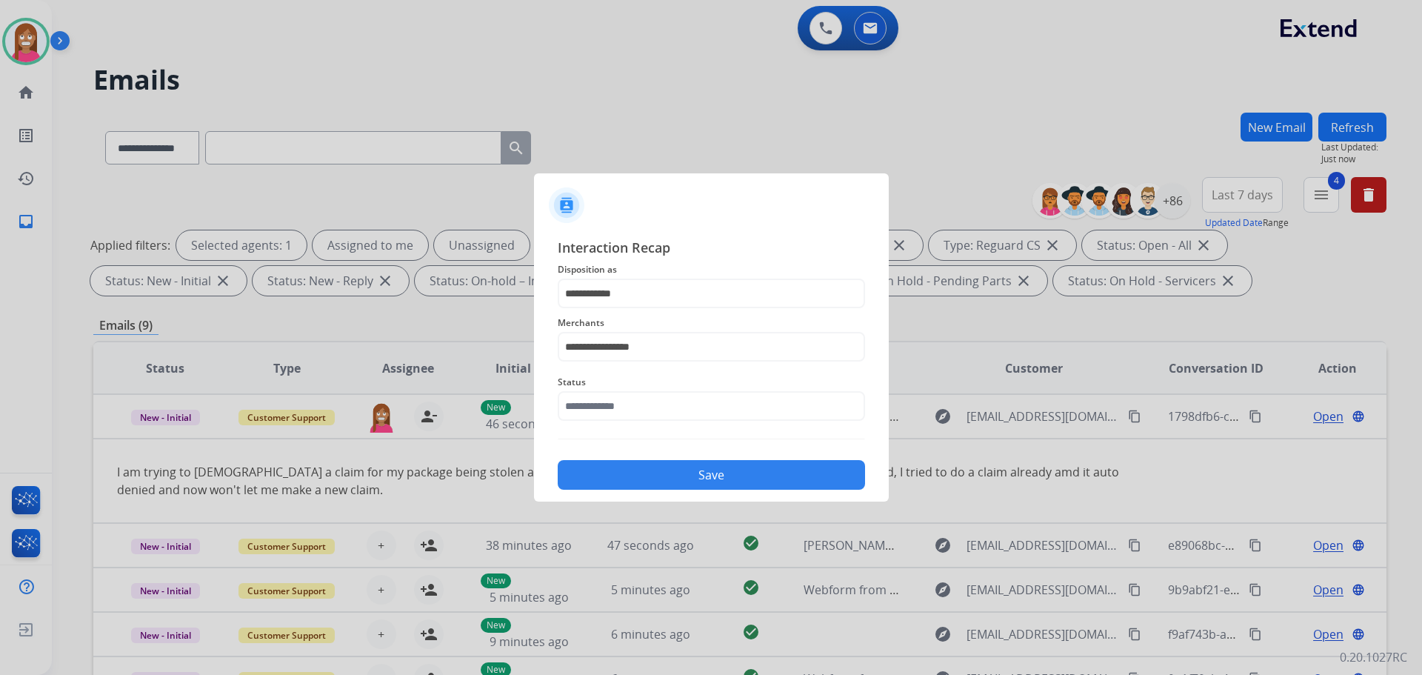
click at [608, 390] on span "Status" at bounding box center [711, 382] width 307 height 18
click at [605, 405] on input "text" at bounding box center [711, 406] width 307 height 30
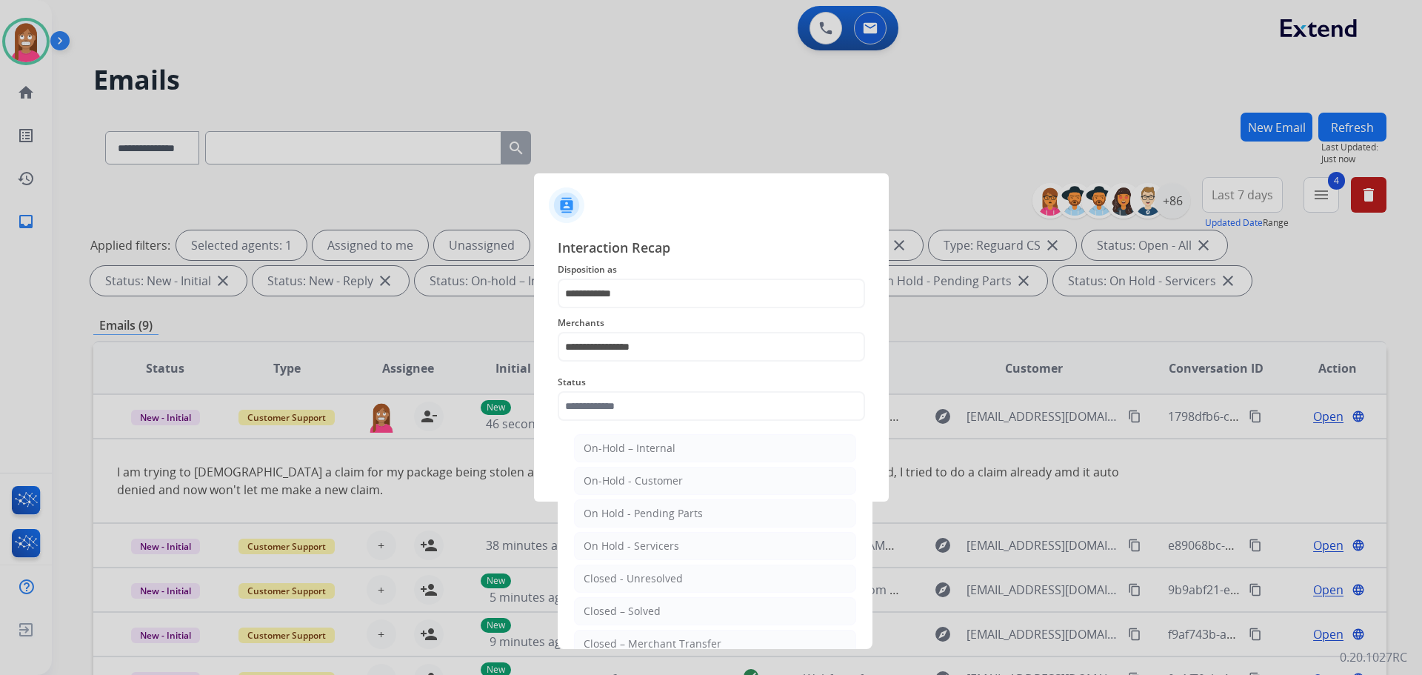
click at [595, 602] on li "Closed – Solved" at bounding box center [715, 611] width 282 height 28
type input "**********"
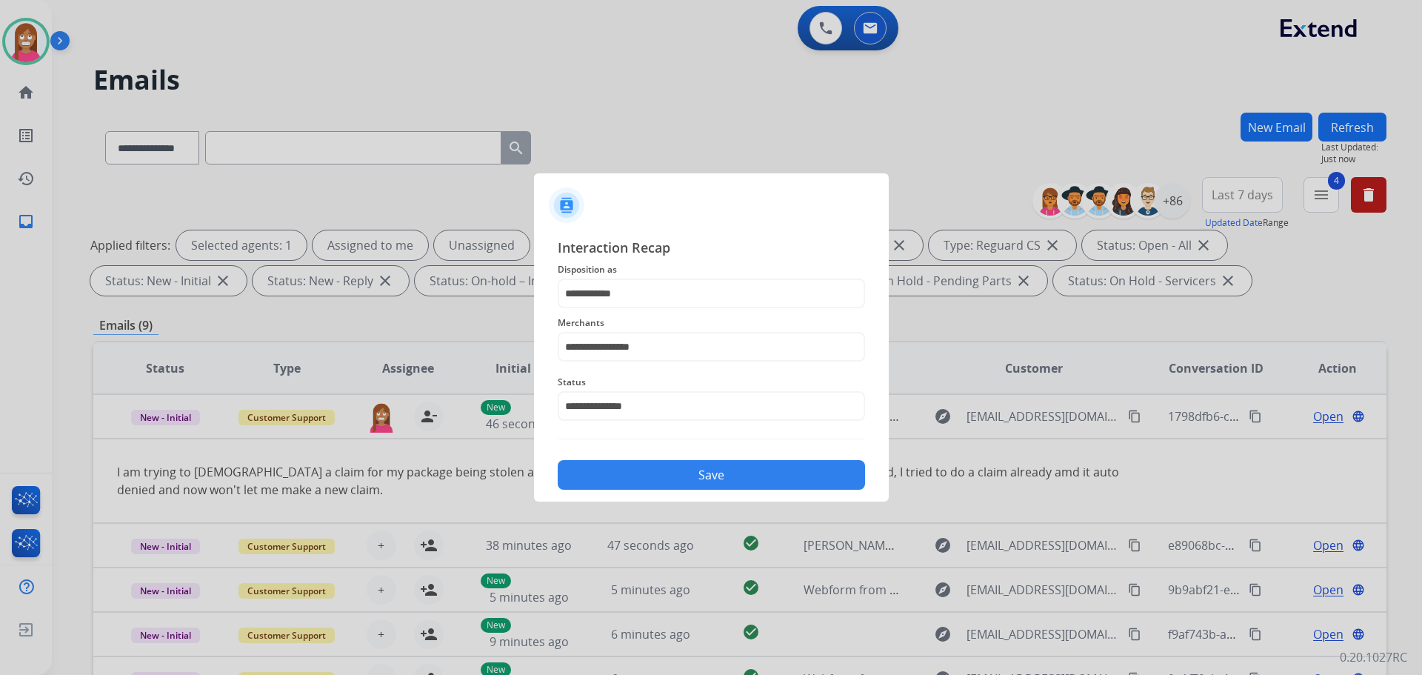
click at [625, 470] on button "Save" at bounding box center [711, 475] width 307 height 30
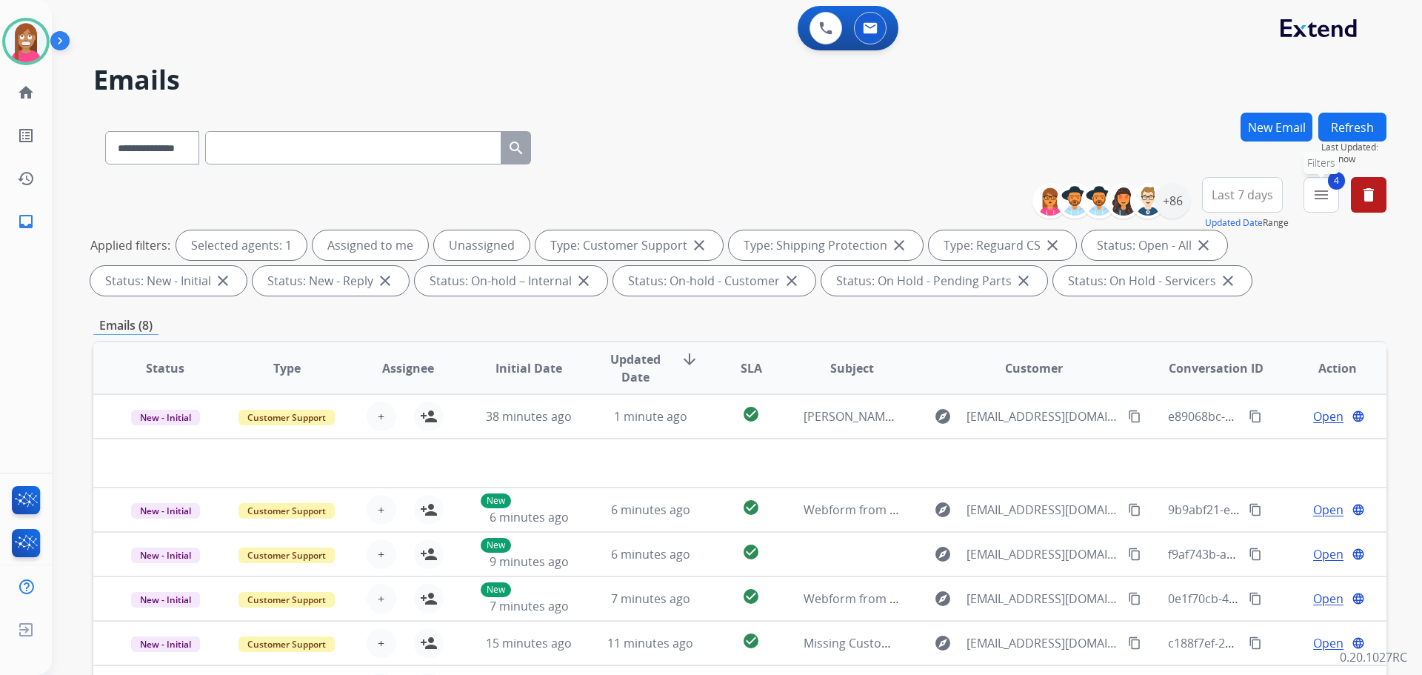
click at [1314, 191] on mat-icon "menu" at bounding box center [1322, 195] width 18 height 18
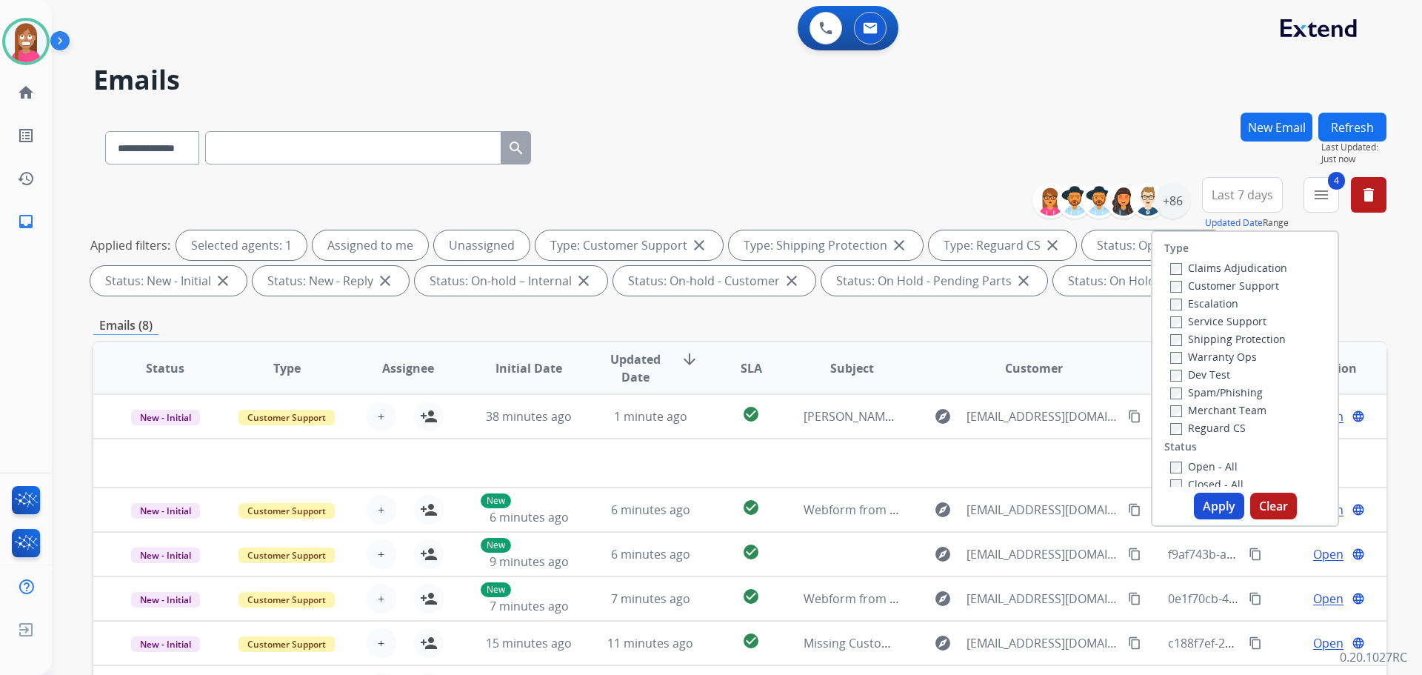
click at [1224, 516] on button "Apply" at bounding box center [1219, 506] width 50 height 27
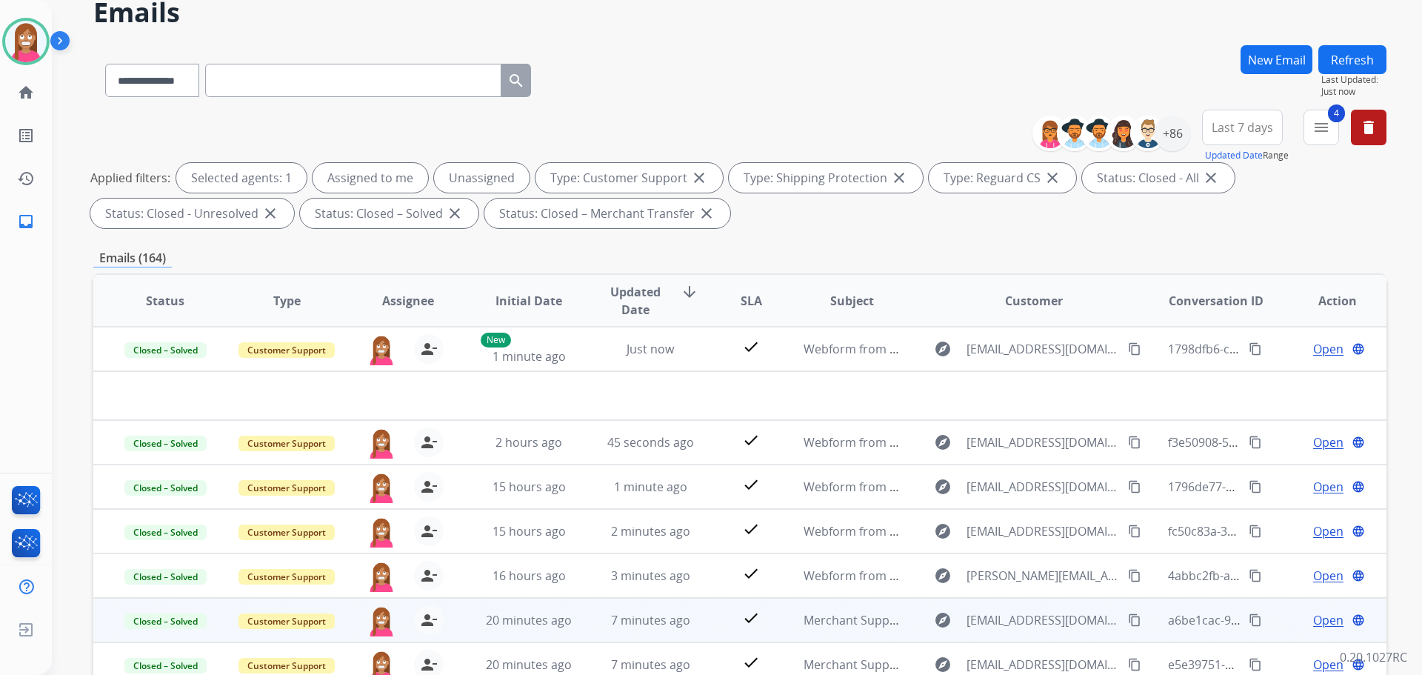
scroll to position [148, 0]
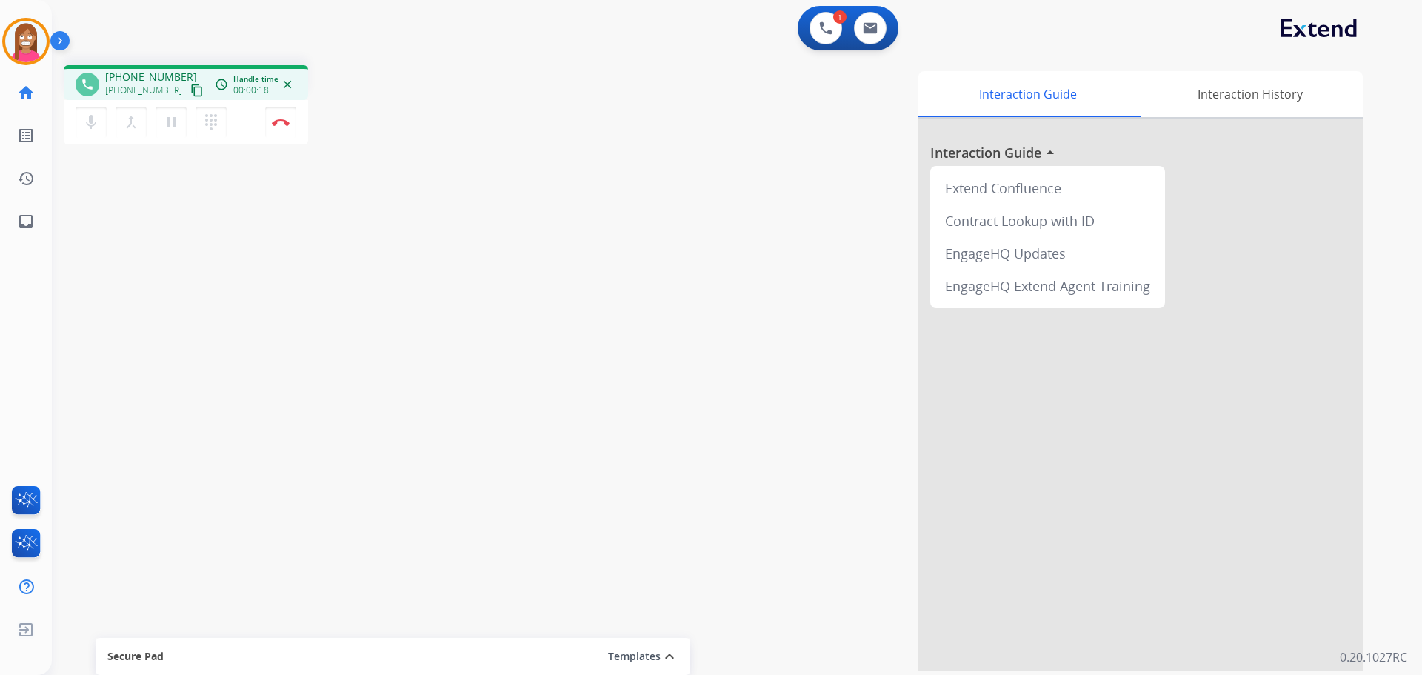
click at [190, 90] on mat-icon "content_copy" at bounding box center [196, 90] width 13 height 13
click at [34, 225] on mat-icon "inbox" at bounding box center [26, 222] width 18 height 18
select select "**********"
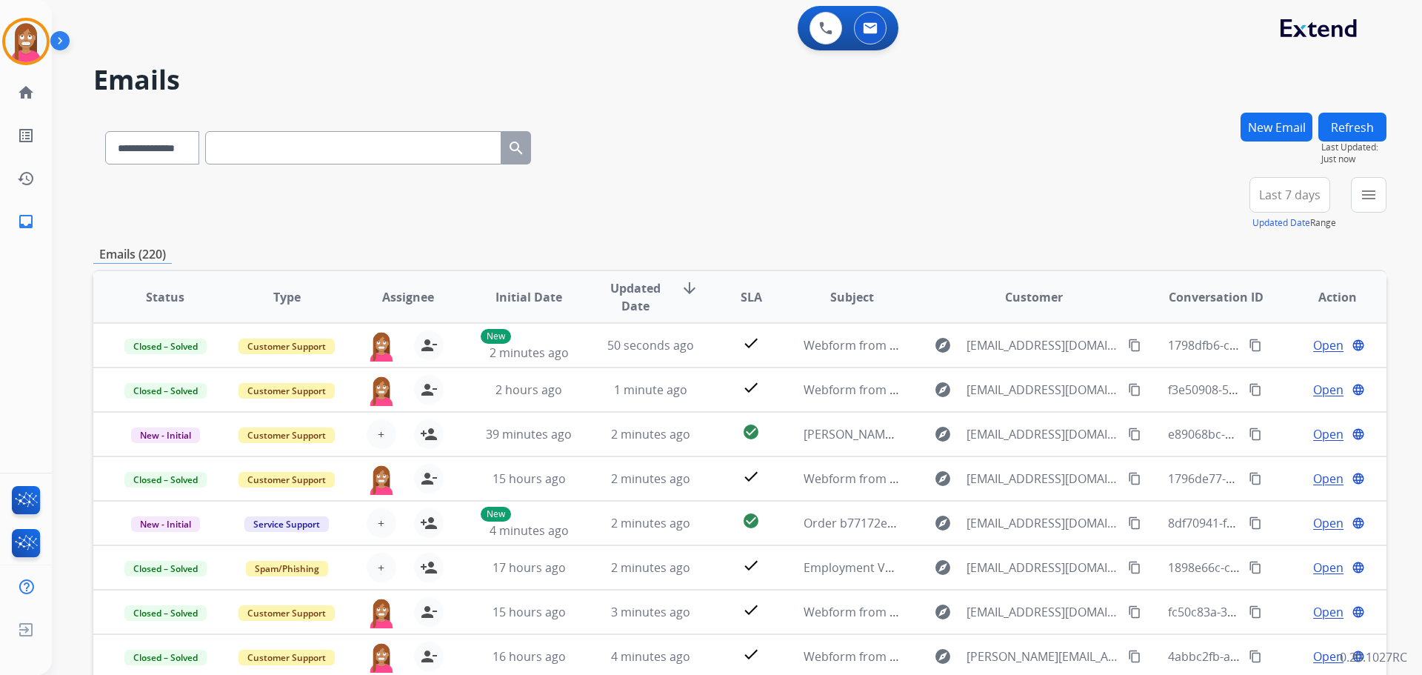
click at [1354, 204] on button "menu" at bounding box center [1369, 195] width 36 height 36
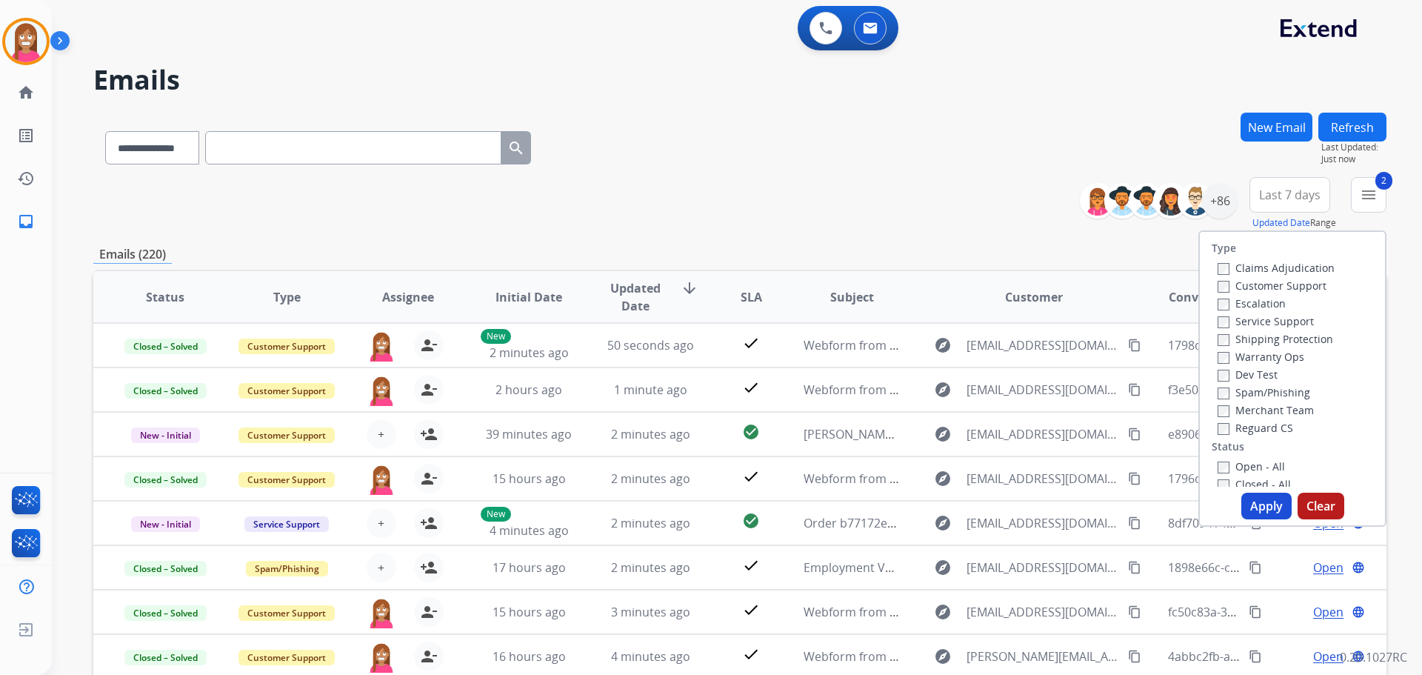
click at [1226, 342] on label "Shipping Protection" at bounding box center [1276, 339] width 116 height 14
click at [1226, 423] on label "Reguard CS" at bounding box center [1256, 428] width 76 height 14
click at [1250, 498] on button "Apply" at bounding box center [1267, 506] width 50 height 27
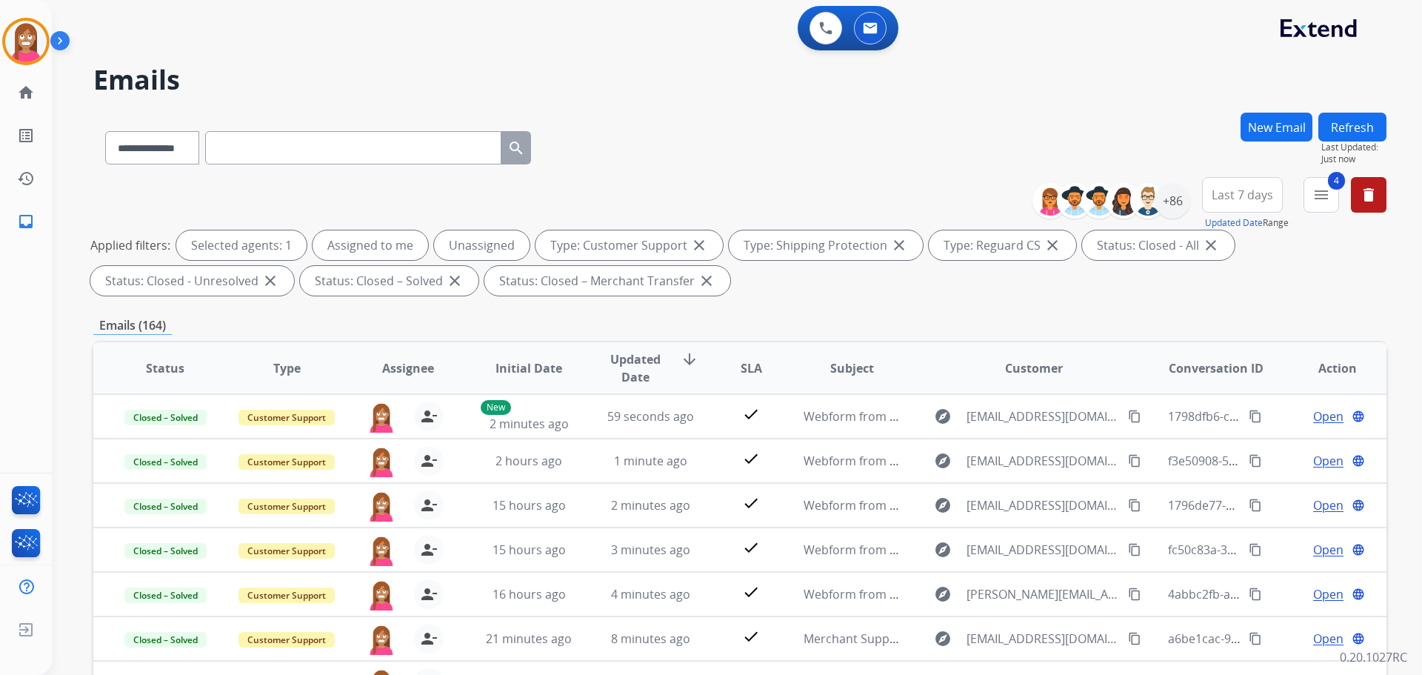
scroll to position [74, 0]
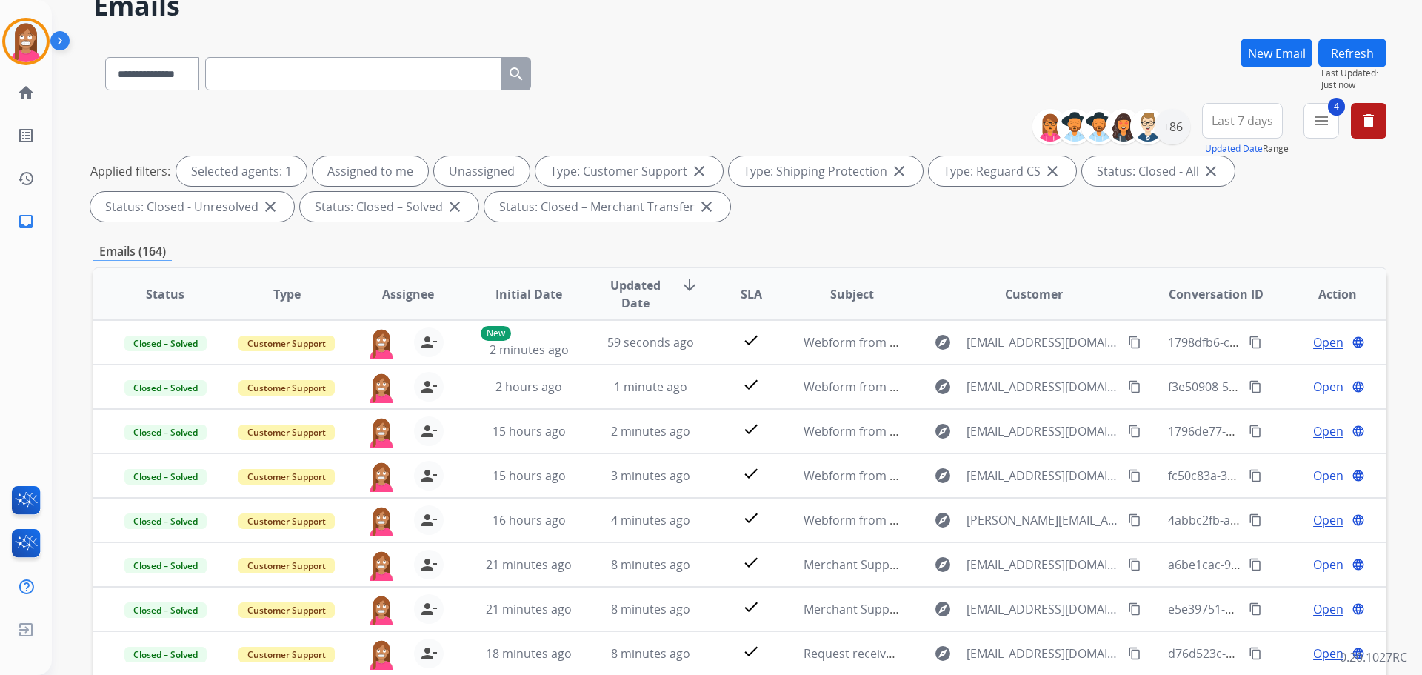
click at [1272, 56] on button "New Email" at bounding box center [1277, 53] width 72 height 29
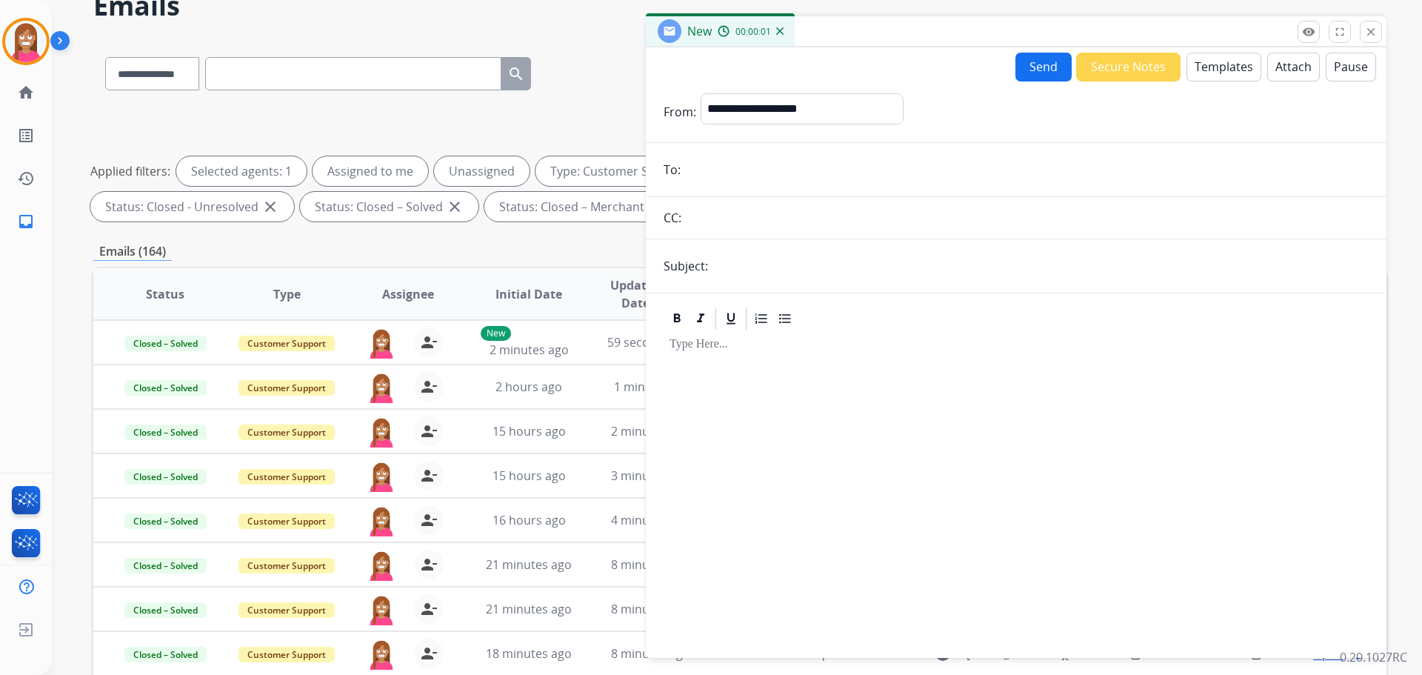
paste input "**********"
type input "**********"
click at [748, 124] on div "**********" at bounding box center [802, 111] width 202 height 36
click at [701, 93] on select "**********" at bounding box center [802, 108] width 202 height 30
drag, startPoint x: 735, startPoint y: 120, endPoint x: 805, endPoint y: 120, distance: 69.6
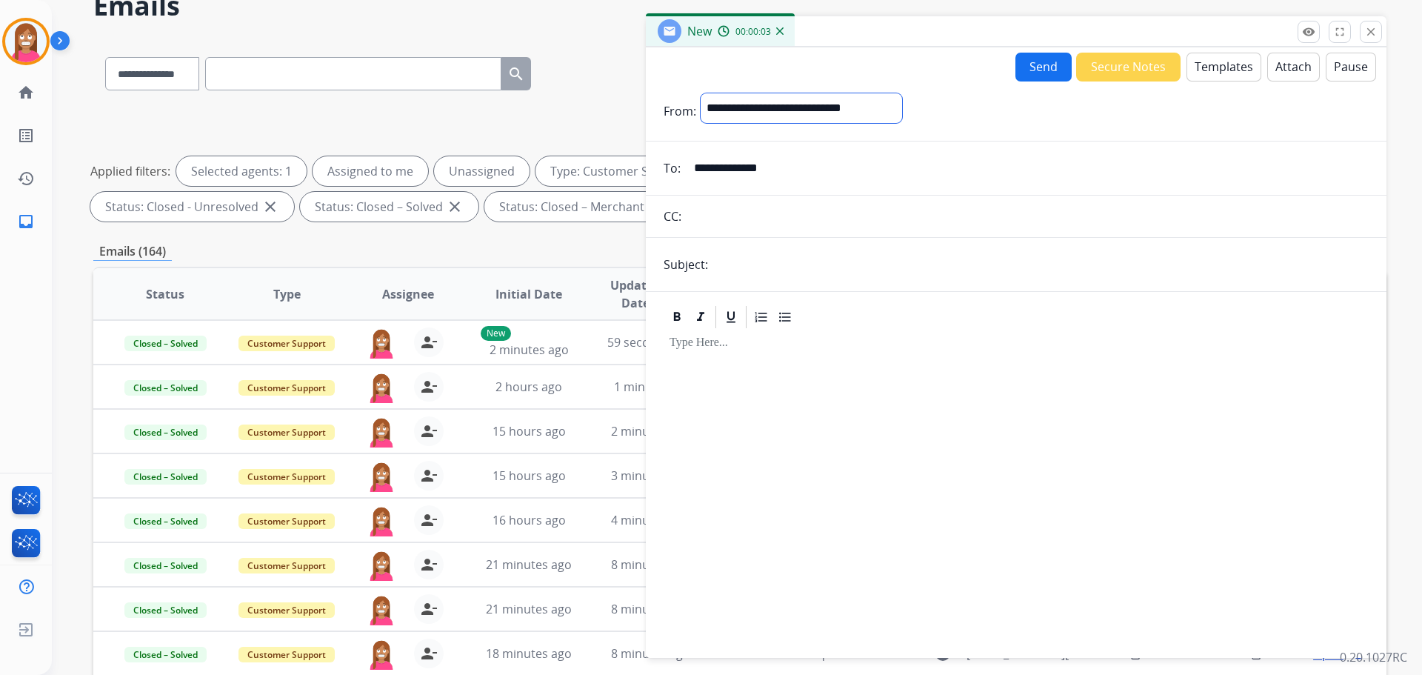
click at [736, 120] on select "**********" at bounding box center [802, 108] width 202 height 30
select select "**********"
click at [701, 93] on select "**********" at bounding box center [802, 108] width 202 height 30
click at [756, 266] on input "text" at bounding box center [1041, 266] width 656 height 30
type input "**********"
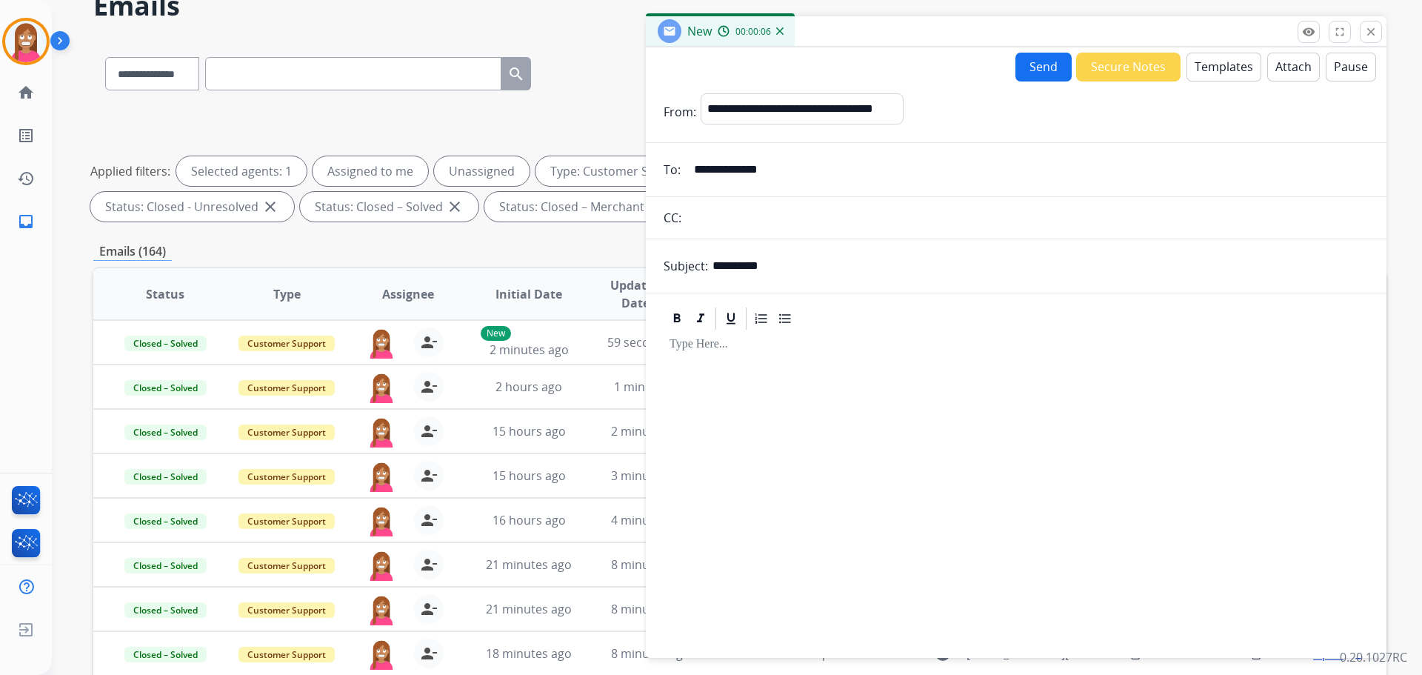
click at [1200, 61] on button "Templates" at bounding box center [1224, 67] width 75 height 29
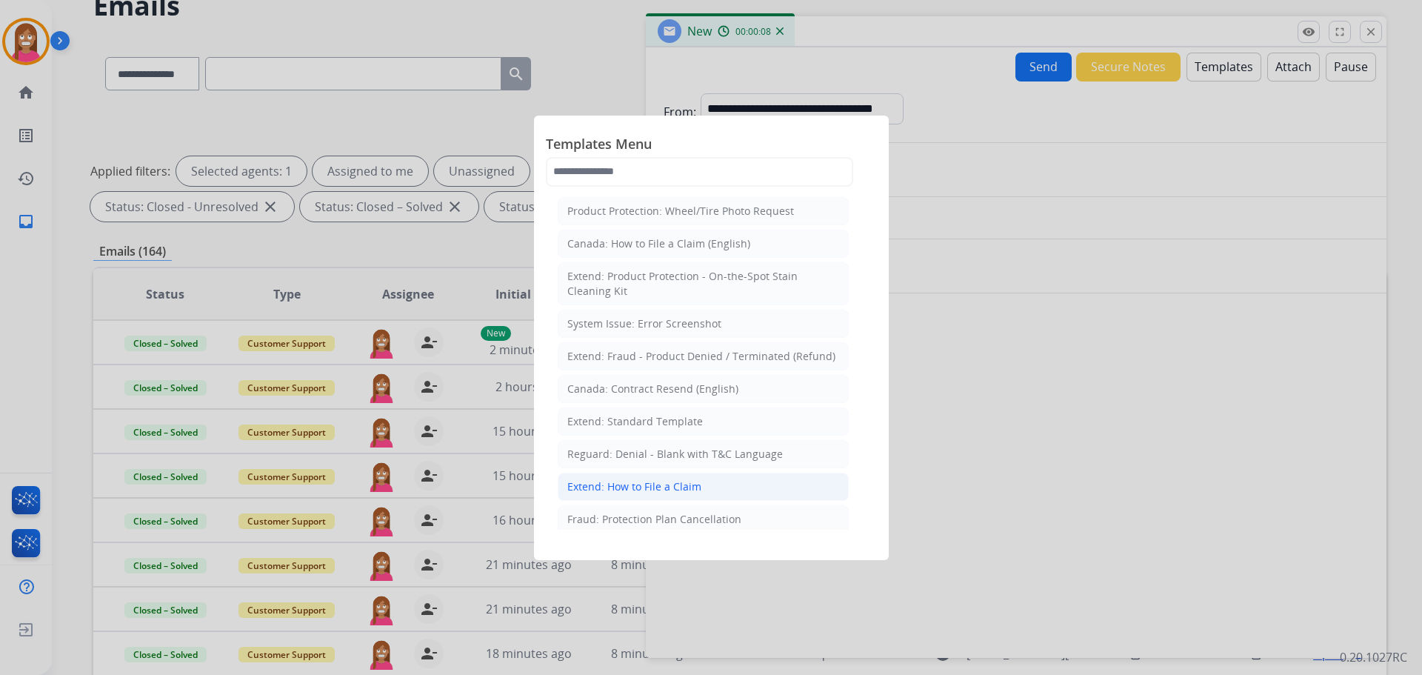
click at [702, 480] on li "Extend: How to File a Claim" at bounding box center [703, 487] width 291 height 28
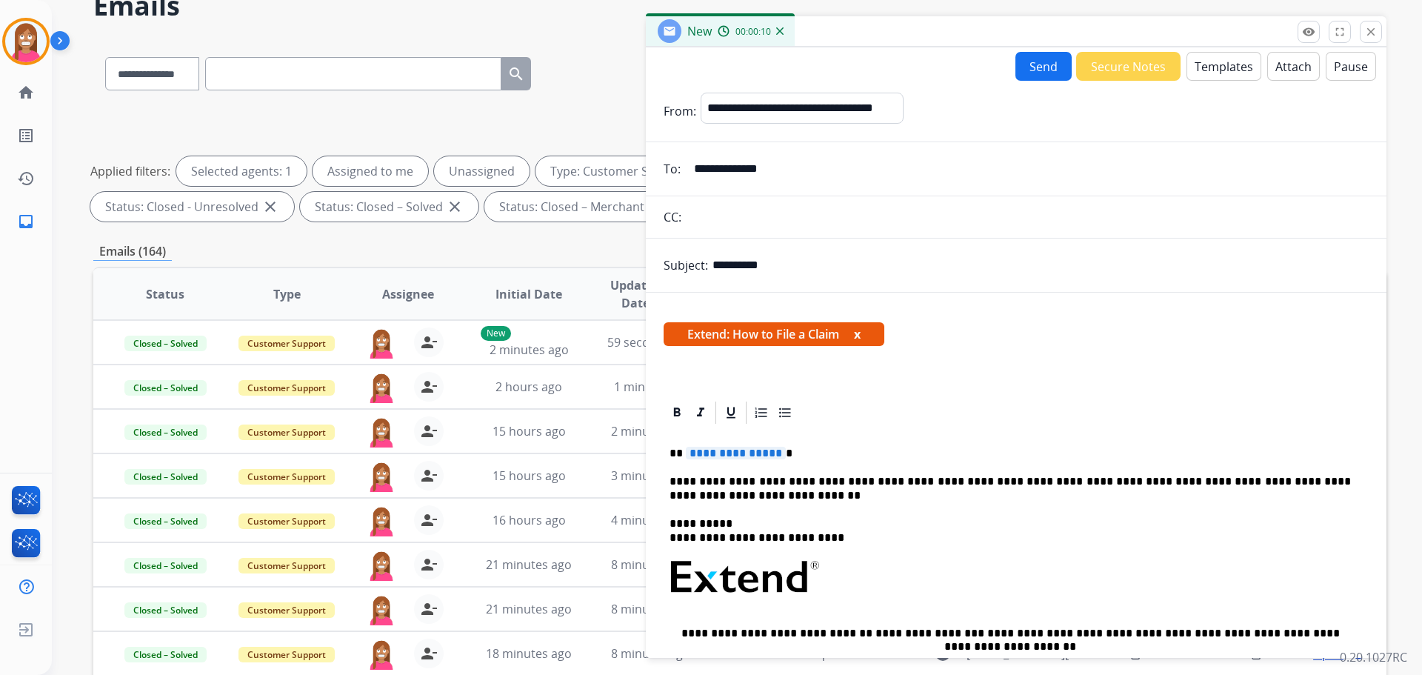
click at [1213, 70] on button "Templates" at bounding box center [1224, 66] width 75 height 29
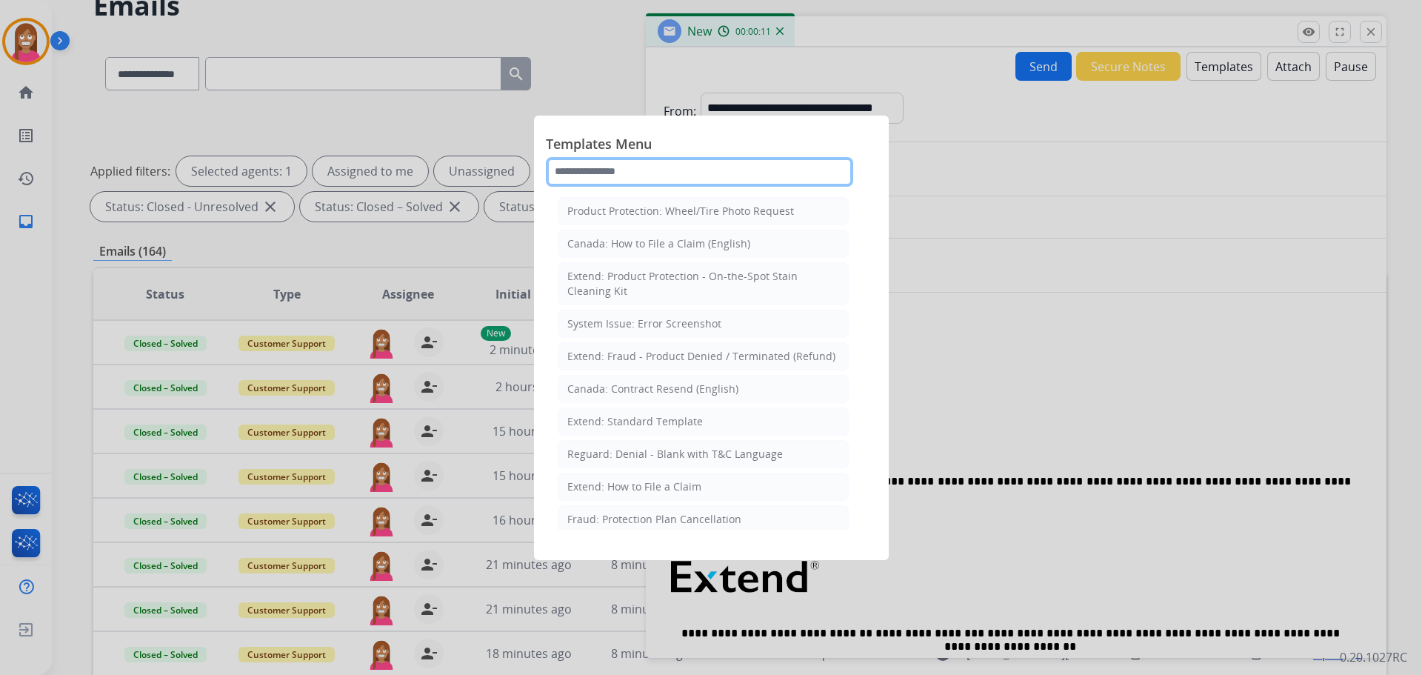
click at [657, 181] on input "text" at bounding box center [699, 172] width 307 height 30
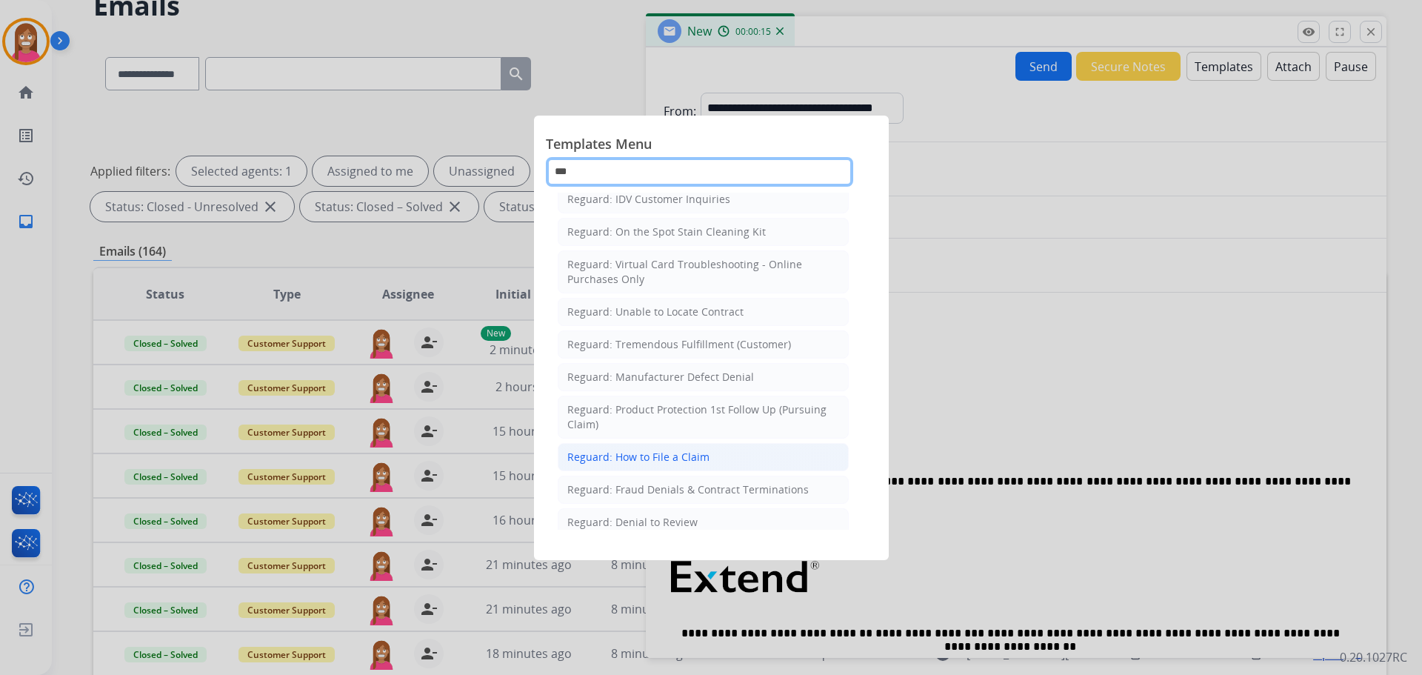
scroll to position [233, 0]
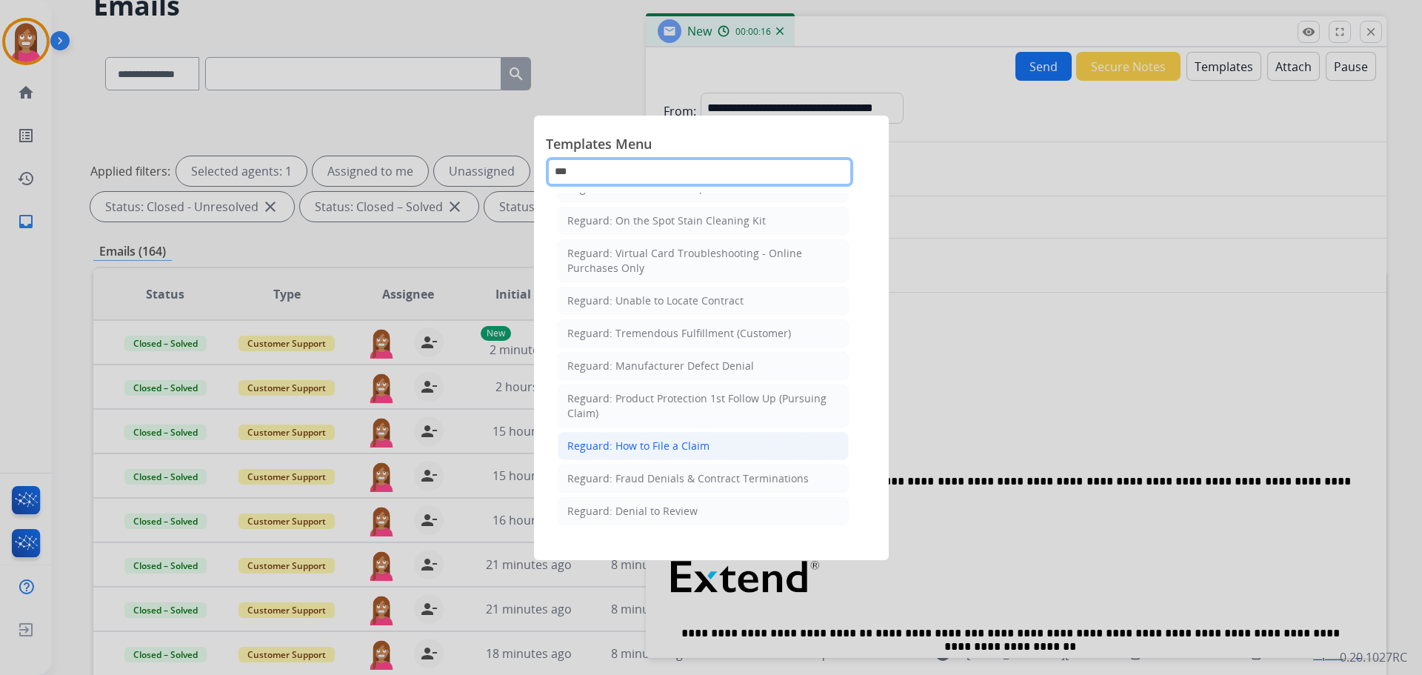
type input "***"
click at [645, 448] on div "Reguard: How to File a Claim" at bounding box center [638, 446] width 142 height 15
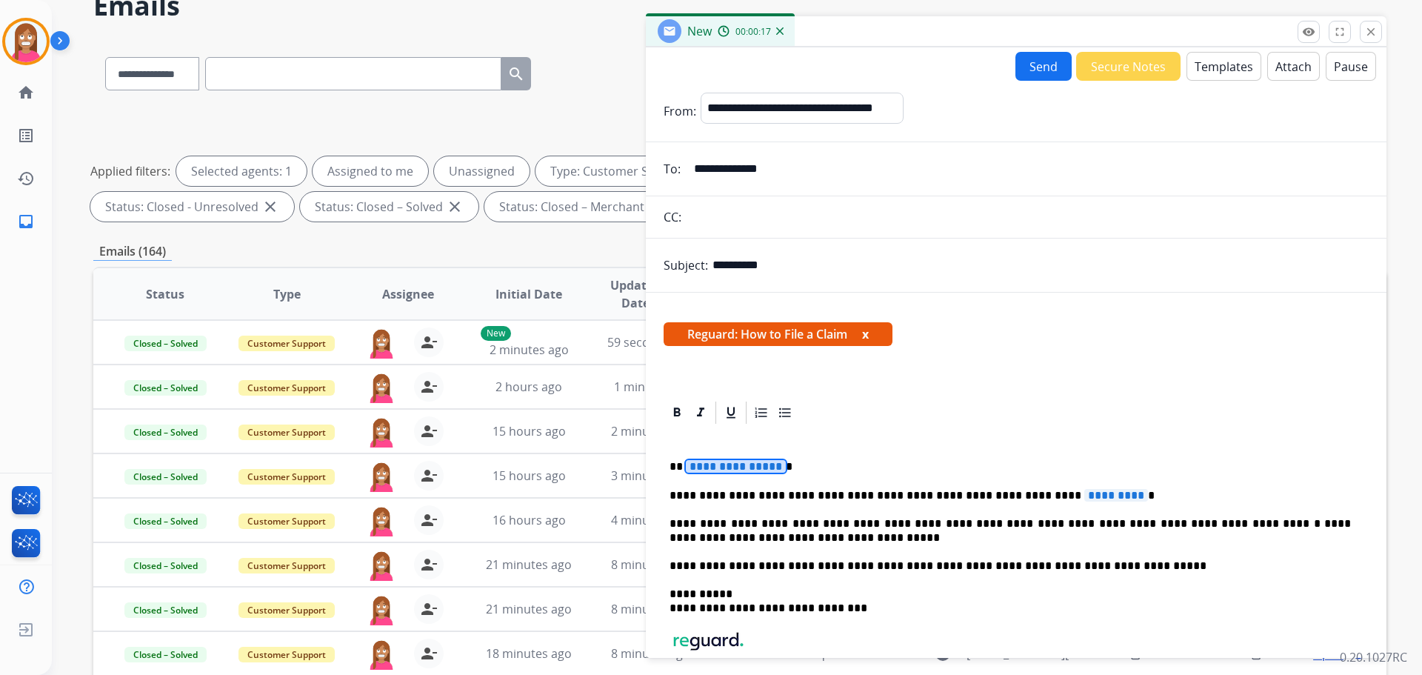
click at [739, 468] on span "**********" at bounding box center [736, 466] width 100 height 13
click at [1085, 498] on span "*********" at bounding box center [1117, 495] width 64 height 13
drag, startPoint x: 1036, startPoint y: 64, endPoint x: 1043, endPoint y: 69, distance: 8.4
click at [1043, 69] on button "Send" at bounding box center [1044, 66] width 56 height 29
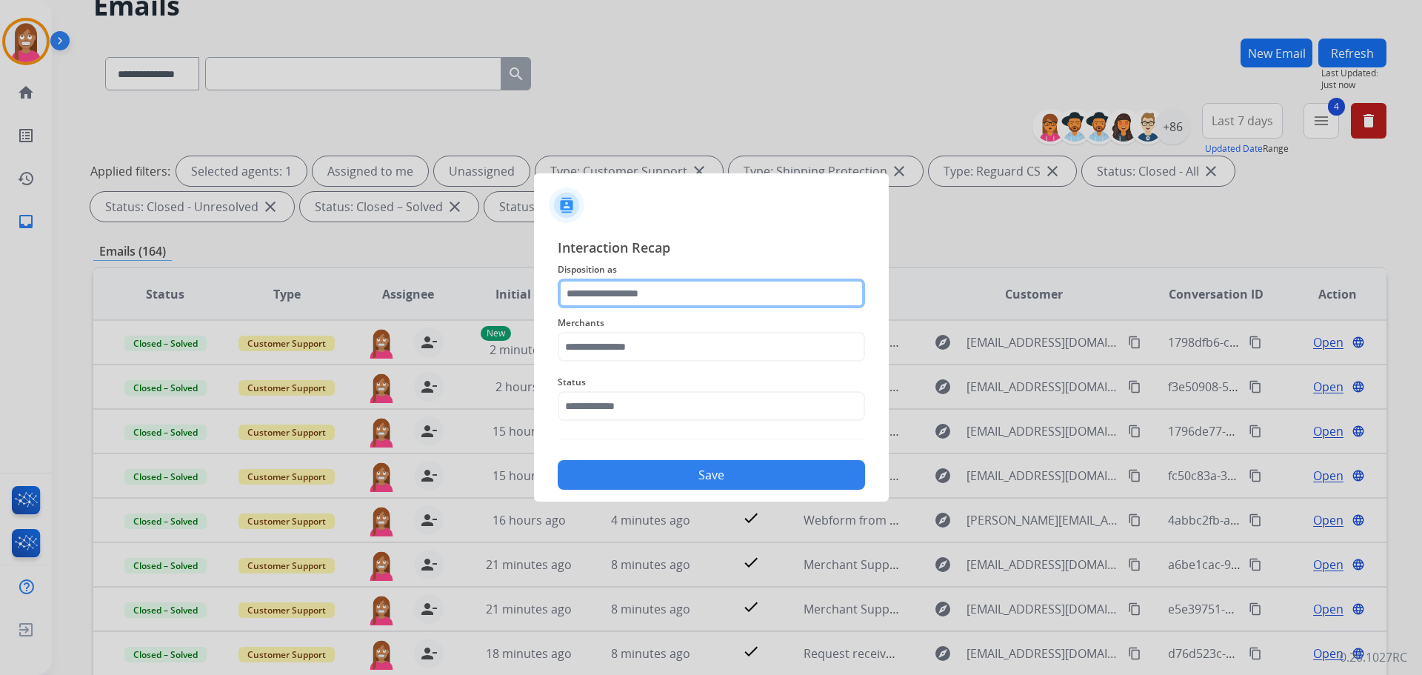
click at [648, 307] on input "text" at bounding box center [711, 294] width 307 height 30
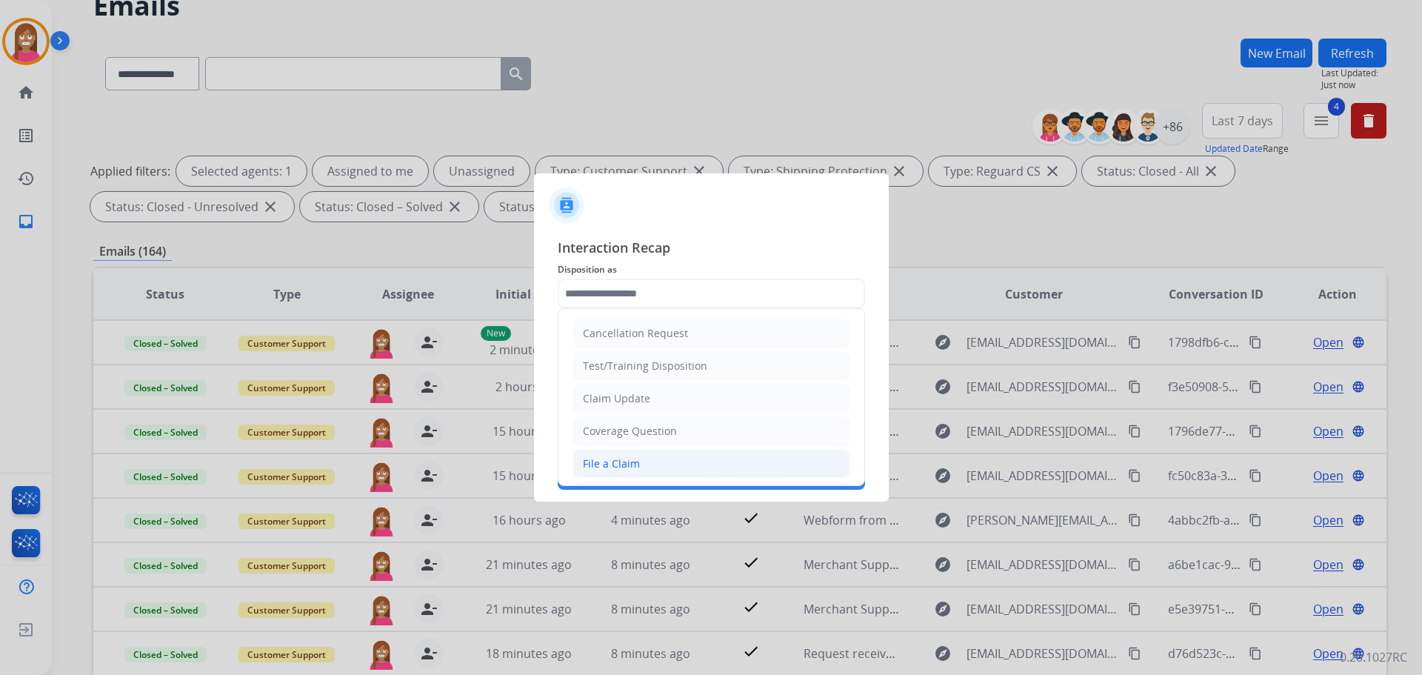
click at [607, 466] on div "File a Claim" at bounding box center [611, 463] width 57 height 15
type input "**********"
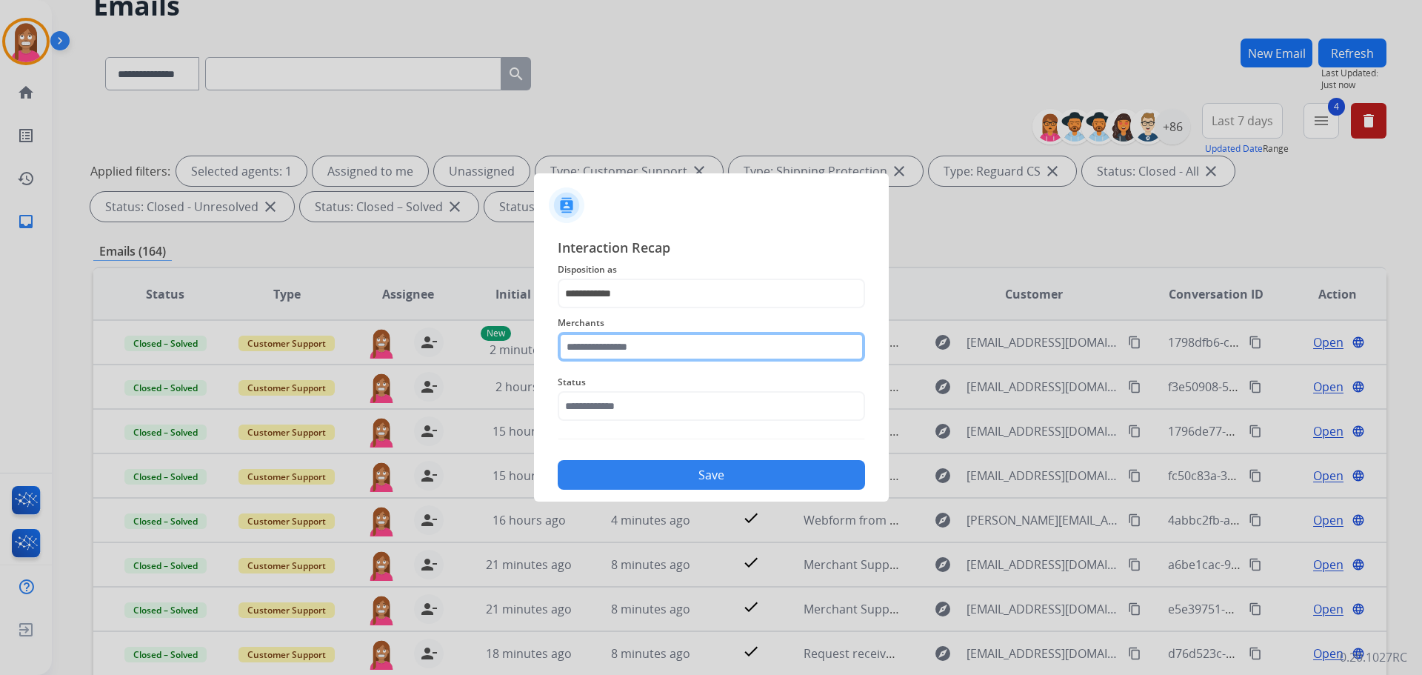
click at [595, 344] on input "text" at bounding box center [711, 347] width 307 height 30
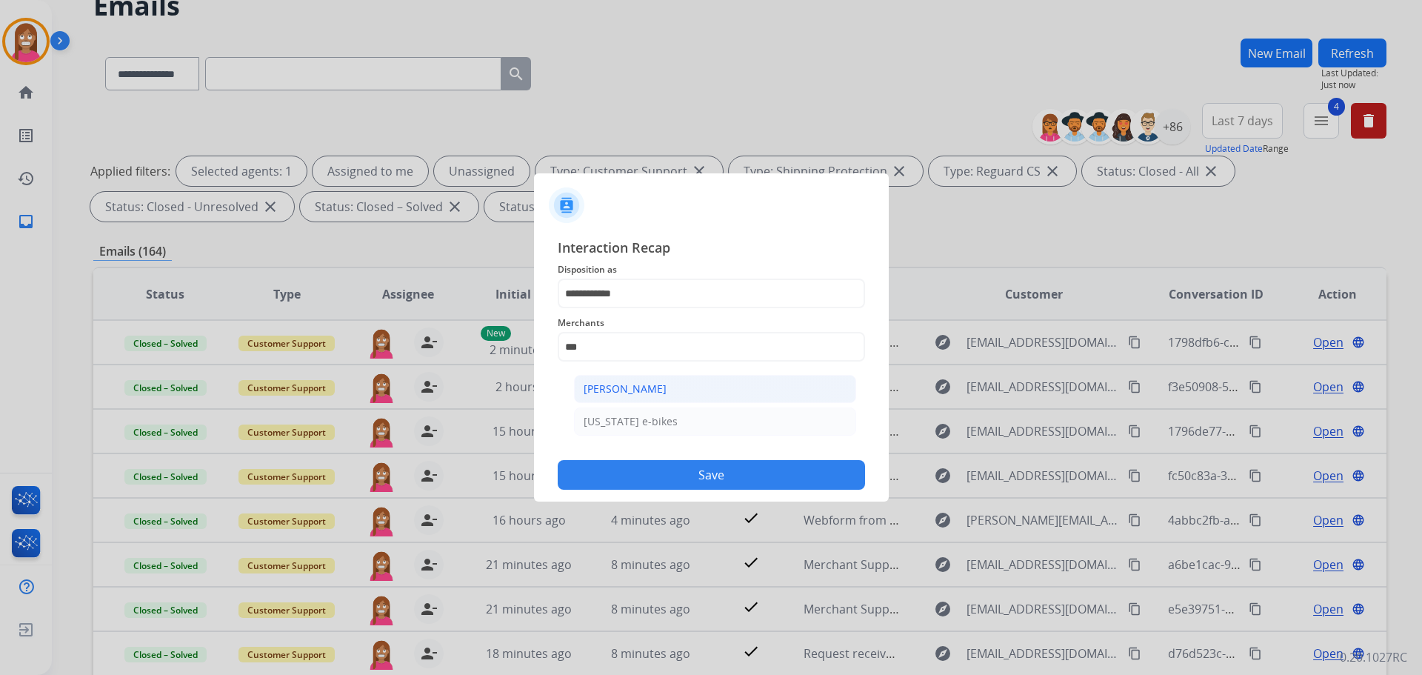
click at [654, 391] on div "[PERSON_NAME]" at bounding box center [625, 389] width 83 height 15
type input "**********"
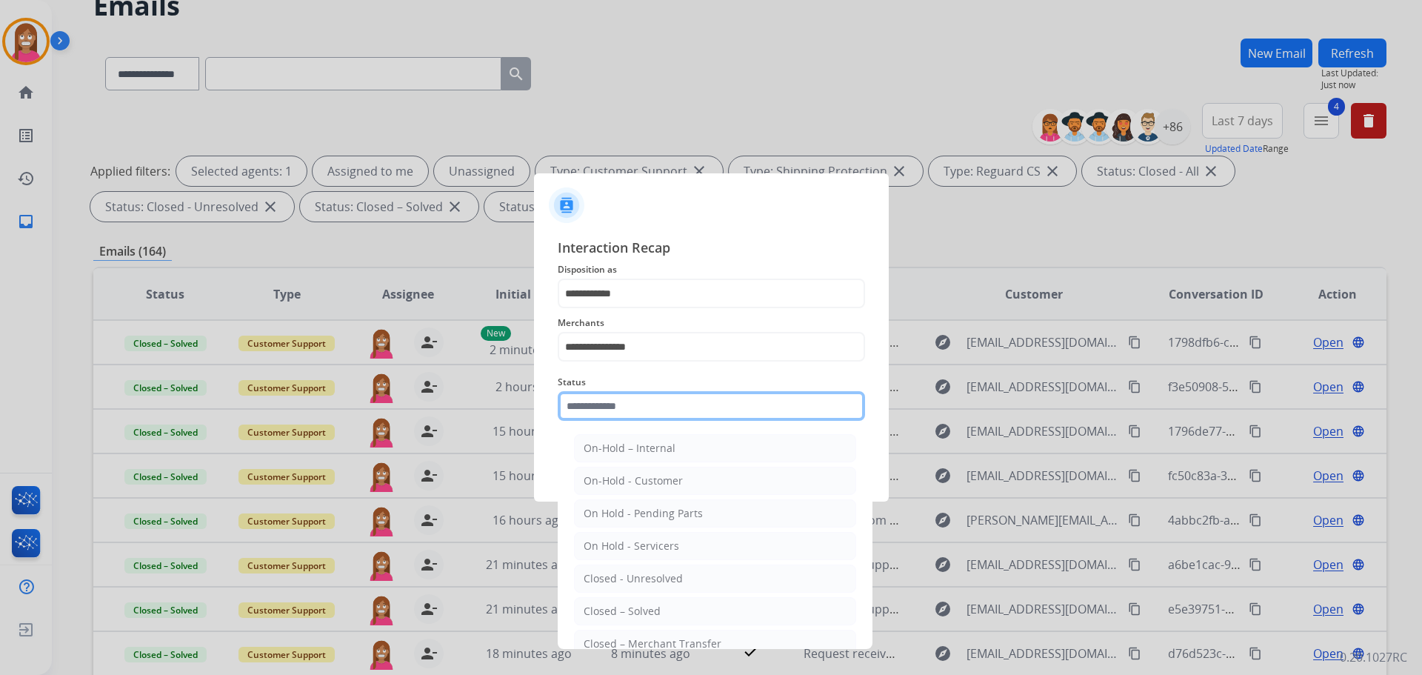
click at [616, 407] on input "text" at bounding box center [711, 406] width 307 height 30
click at [609, 609] on div "Closed – Solved" at bounding box center [622, 611] width 77 height 15
type input "**********"
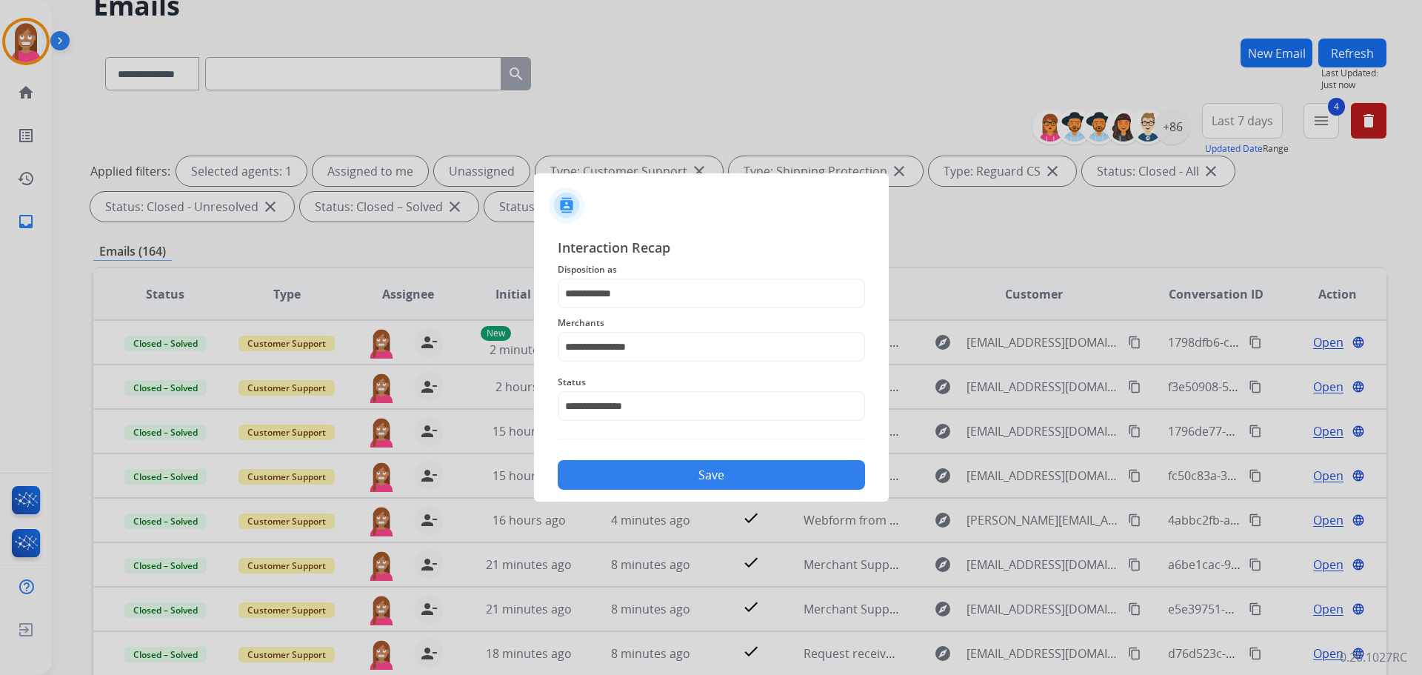
click at [630, 482] on button "Save" at bounding box center [711, 475] width 307 height 30
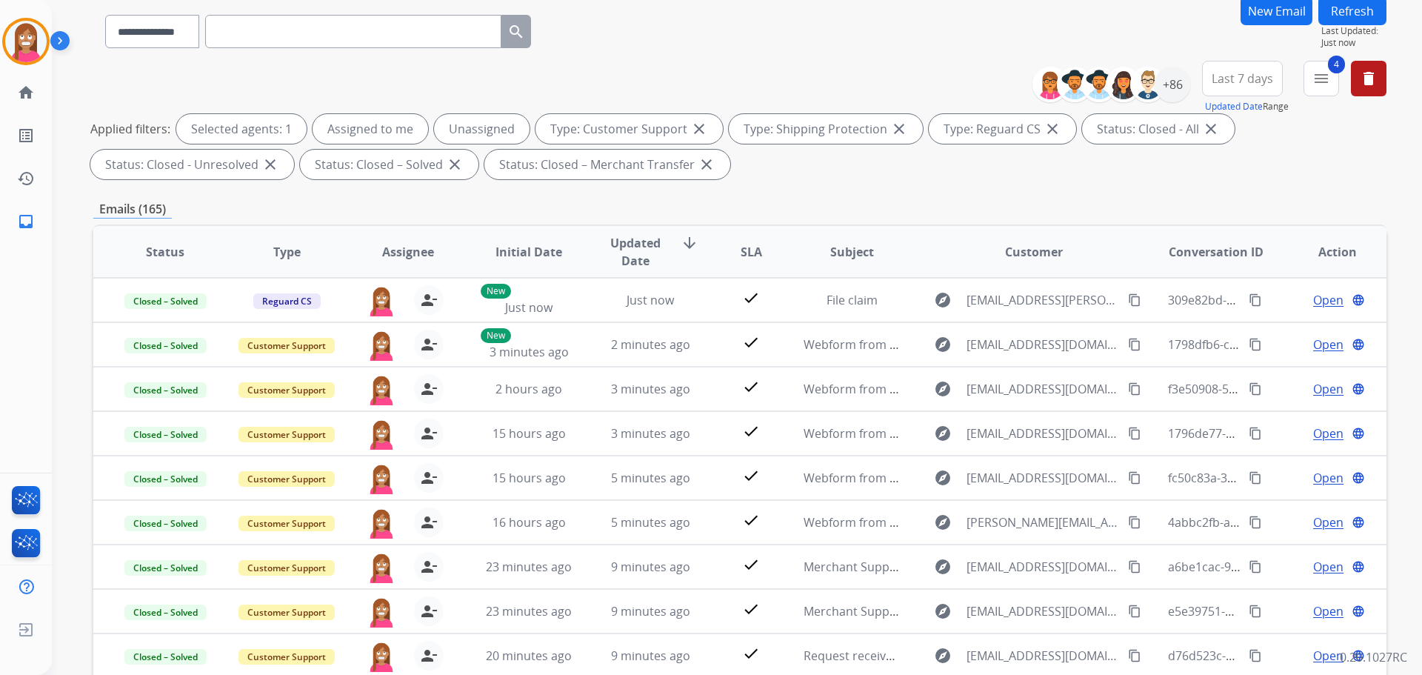
scroll to position [0, 0]
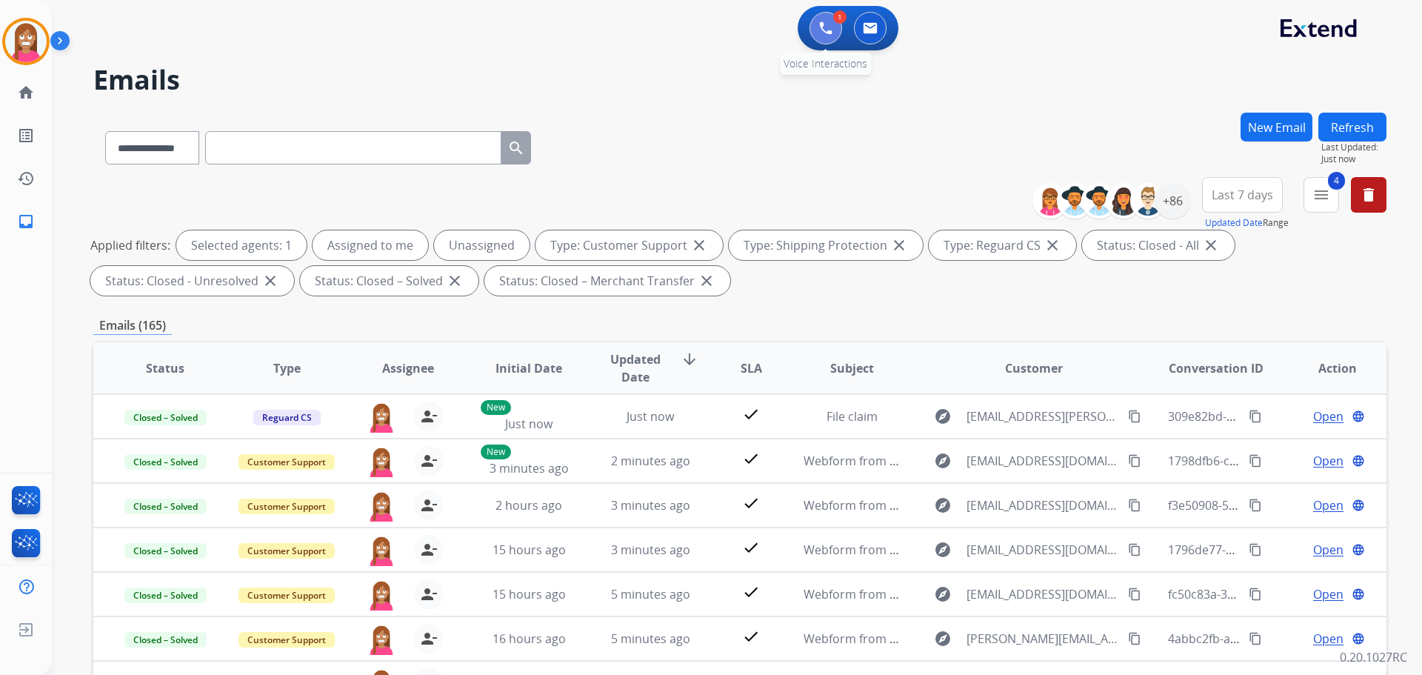
click at [825, 30] on img at bounding box center [825, 27] width 13 height 13
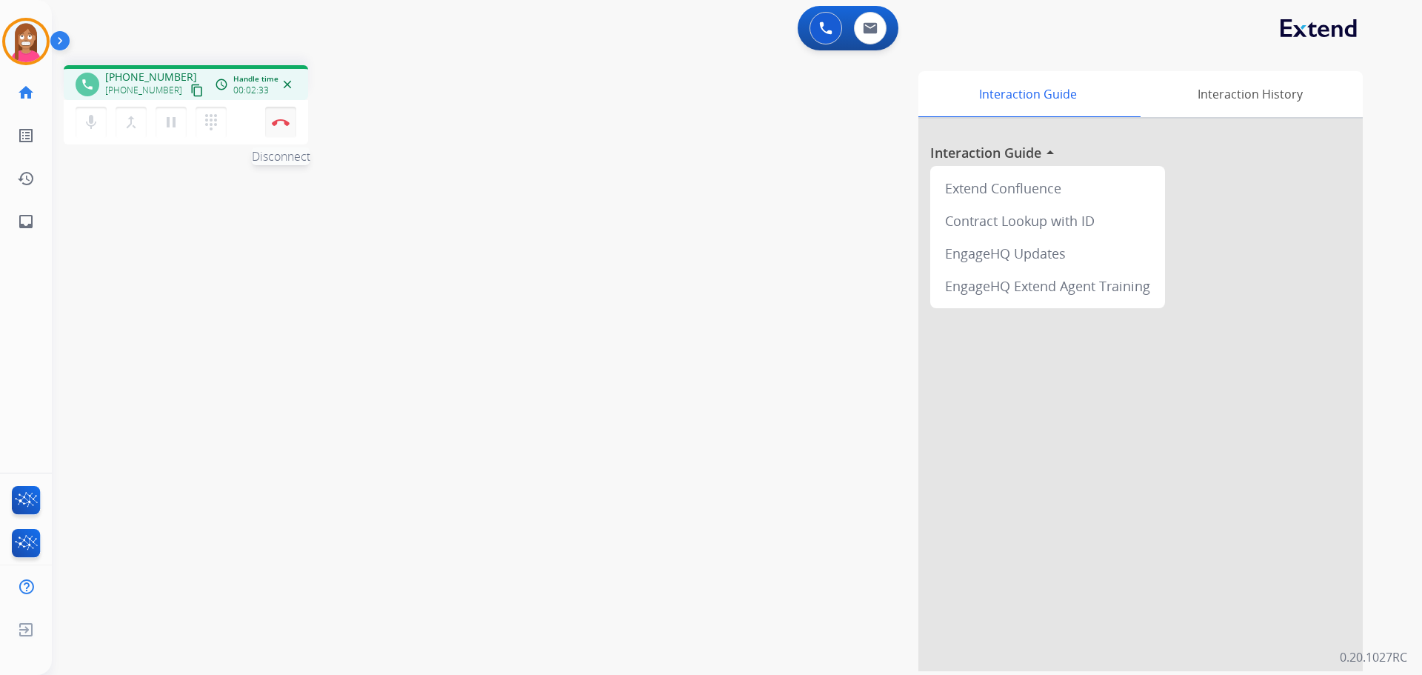
click at [284, 129] on button "Disconnect" at bounding box center [280, 122] width 31 height 31
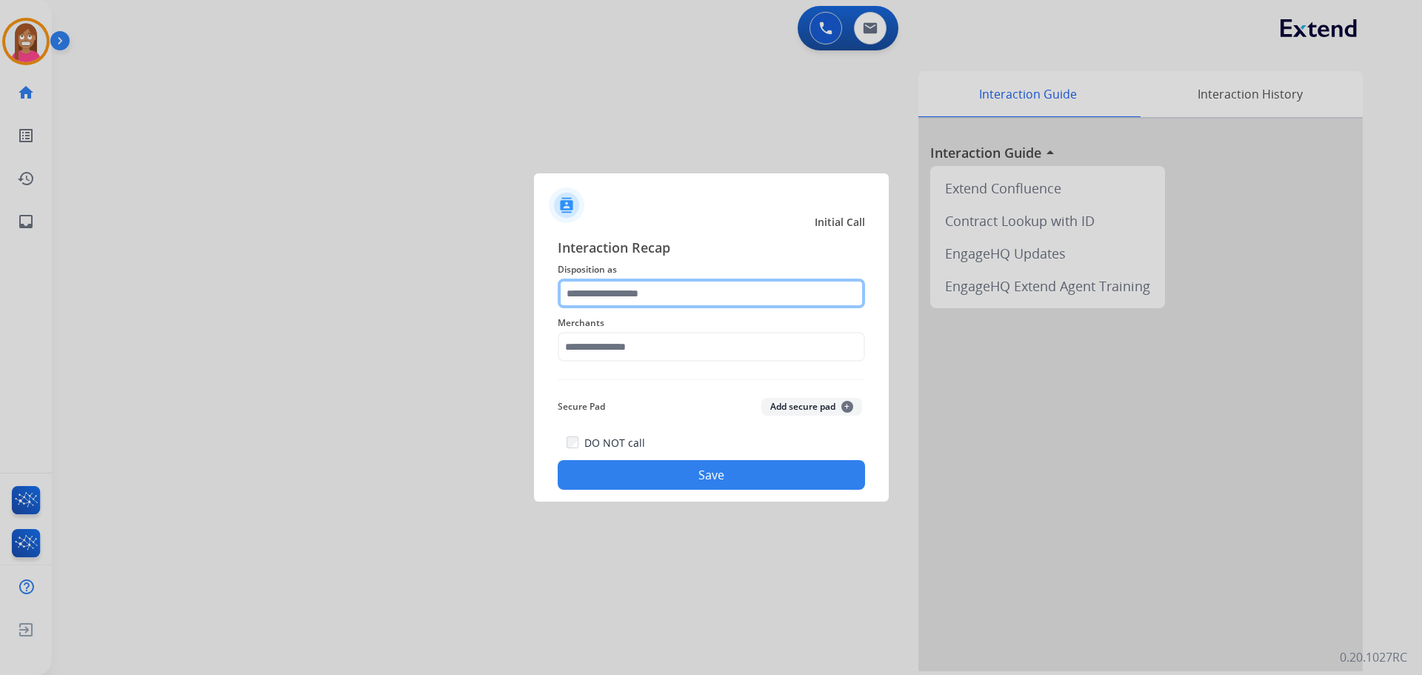
click at [619, 300] on input "text" at bounding box center [711, 294] width 307 height 30
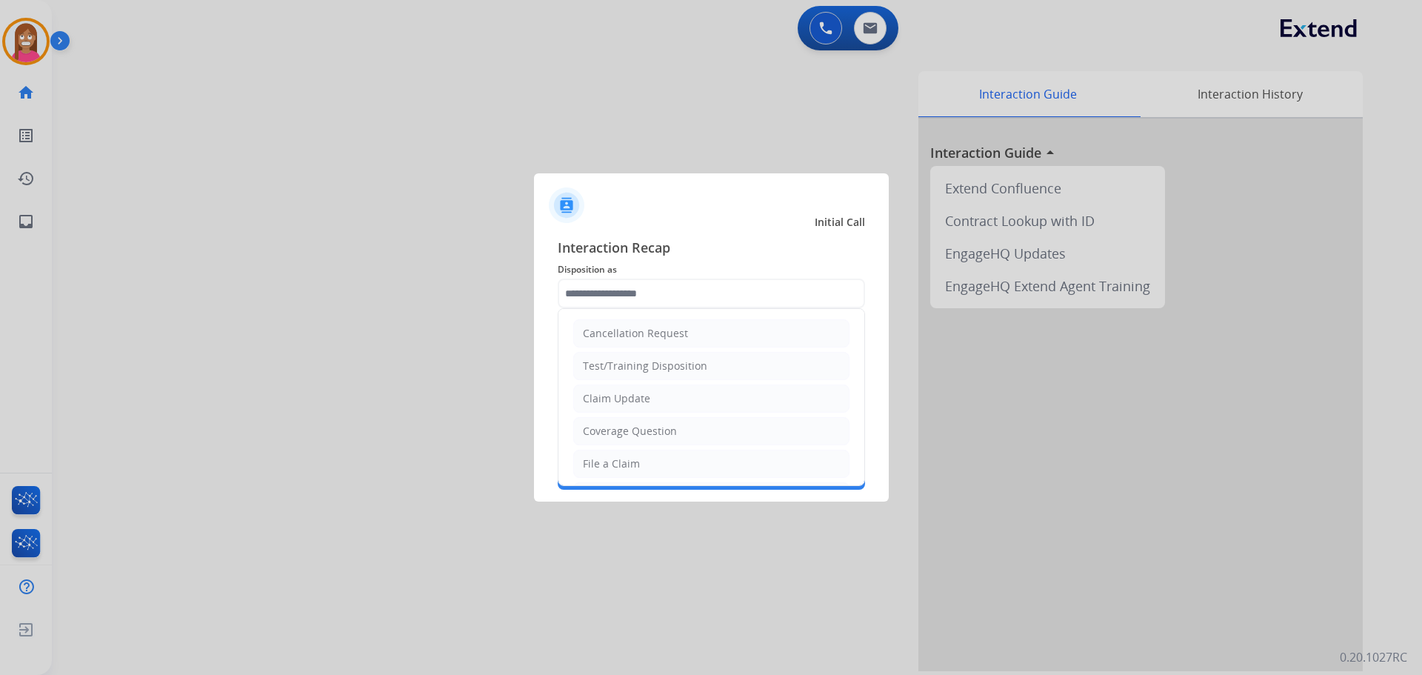
drag, startPoint x: 607, startPoint y: 465, endPoint x: 610, endPoint y: 445, distance: 19.4
click at [610, 465] on div "File a Claim" at bounding box center [611, 463] width 57 height 15
type input "**********"
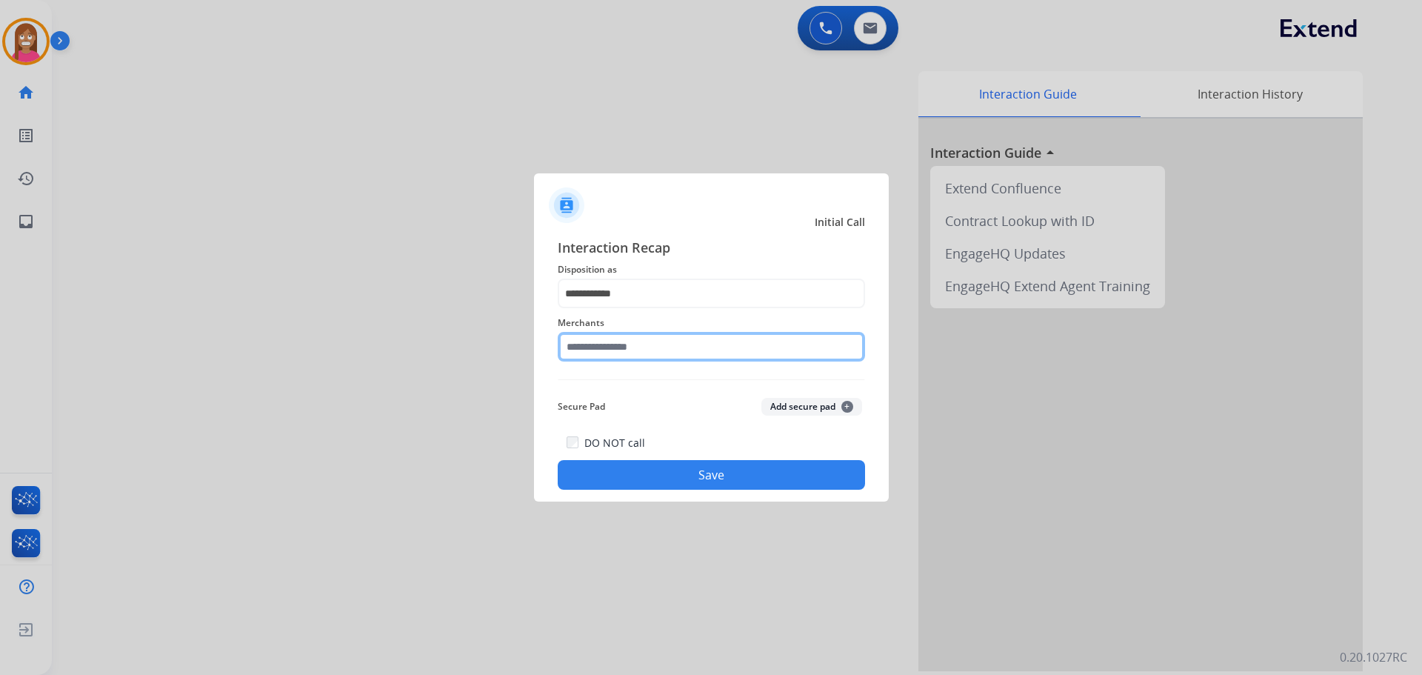
click at [598, 353] on input "text" at bounding box center [711, 347] width 307 height 30
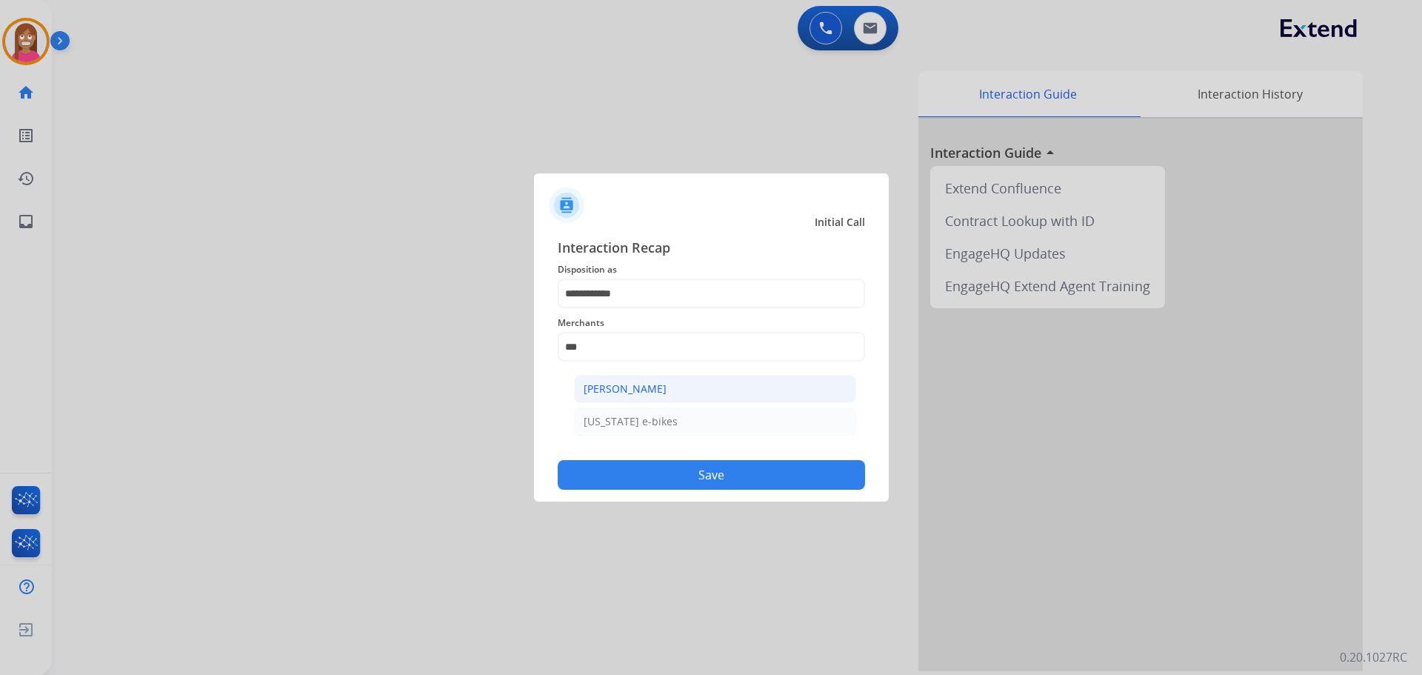
click at [690, 379] on li "[PERSON_NAME]" at bounding box center [715, 389] width 282 height 28
type input "**********"
click at [678, 462] on button "Save" at bounding box center [711, 475] width 307 height 30
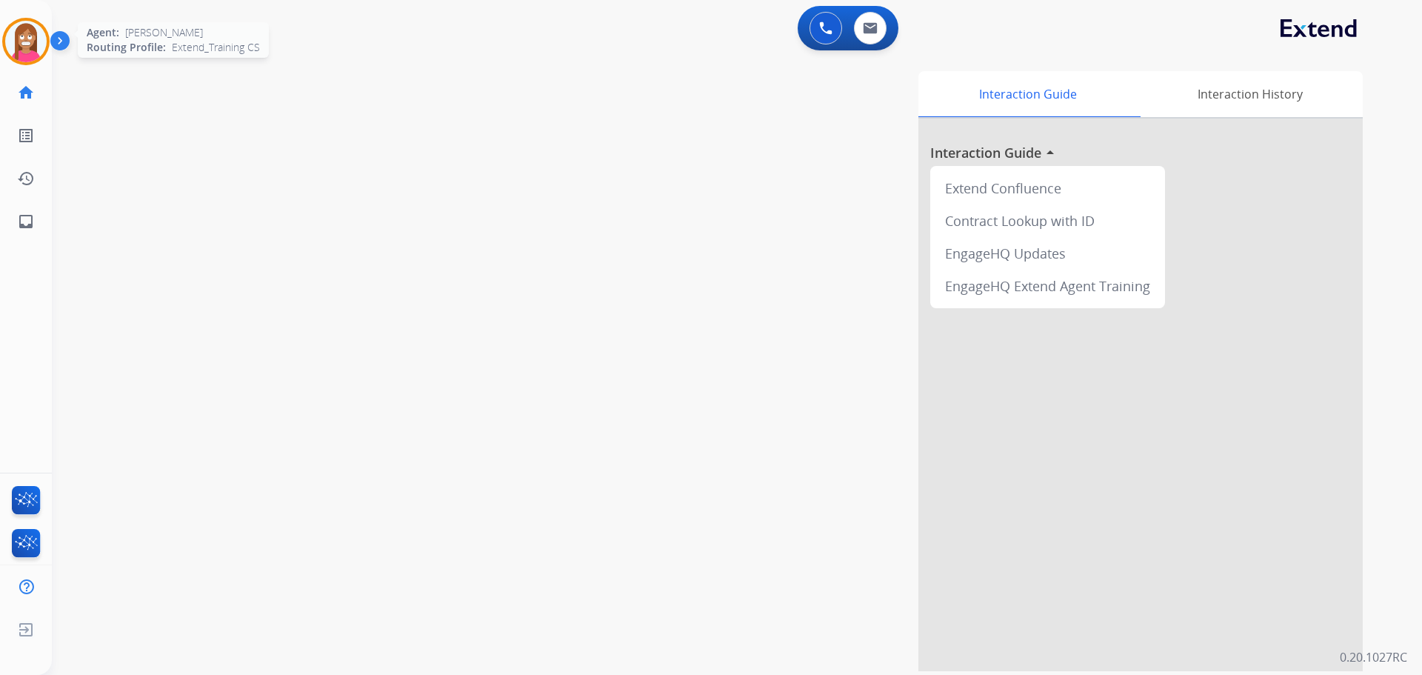
click at [16, 53] on img at bounding box center [25, 41] width 41 height 41
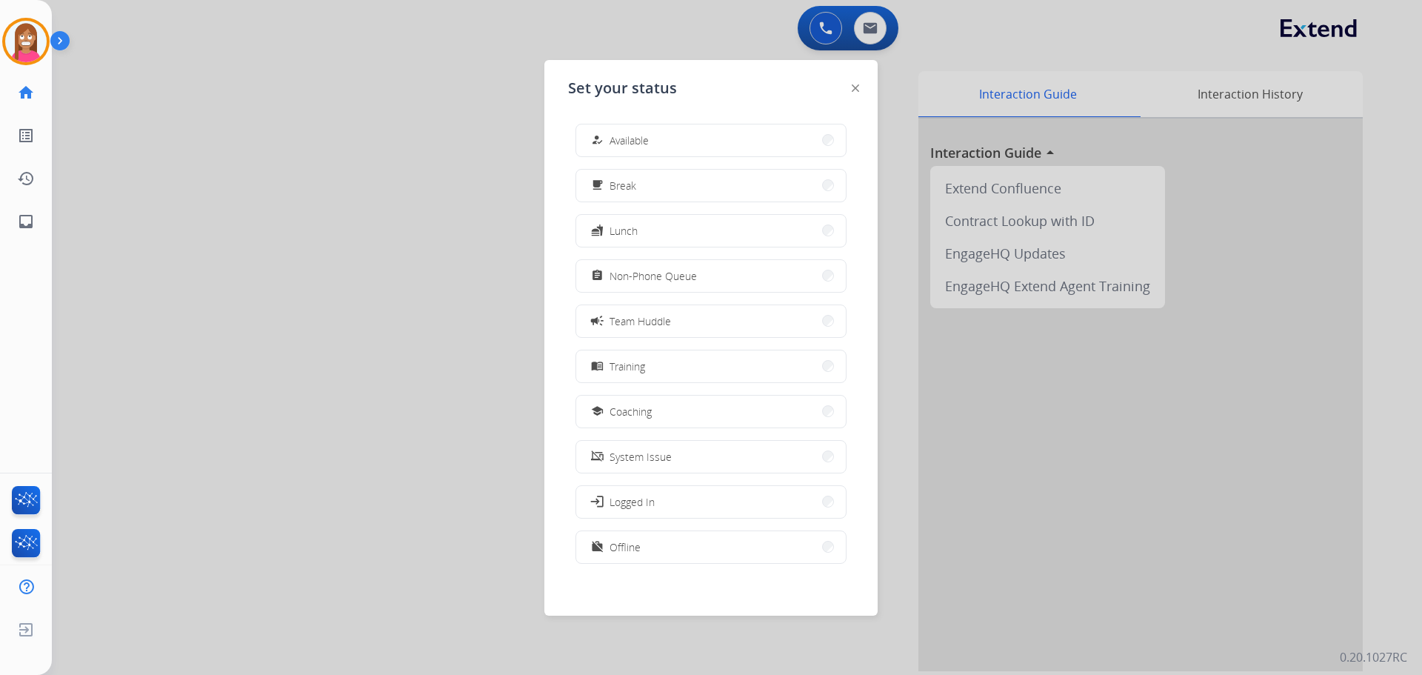
drag, startPoint x: 613, startPoint y: 408, endPoint x: 618, endPoint y: 355, distance: 53.6
click at [610, 407] on div "school Coaching" at bounding box center [620, 411] width 64 height 18
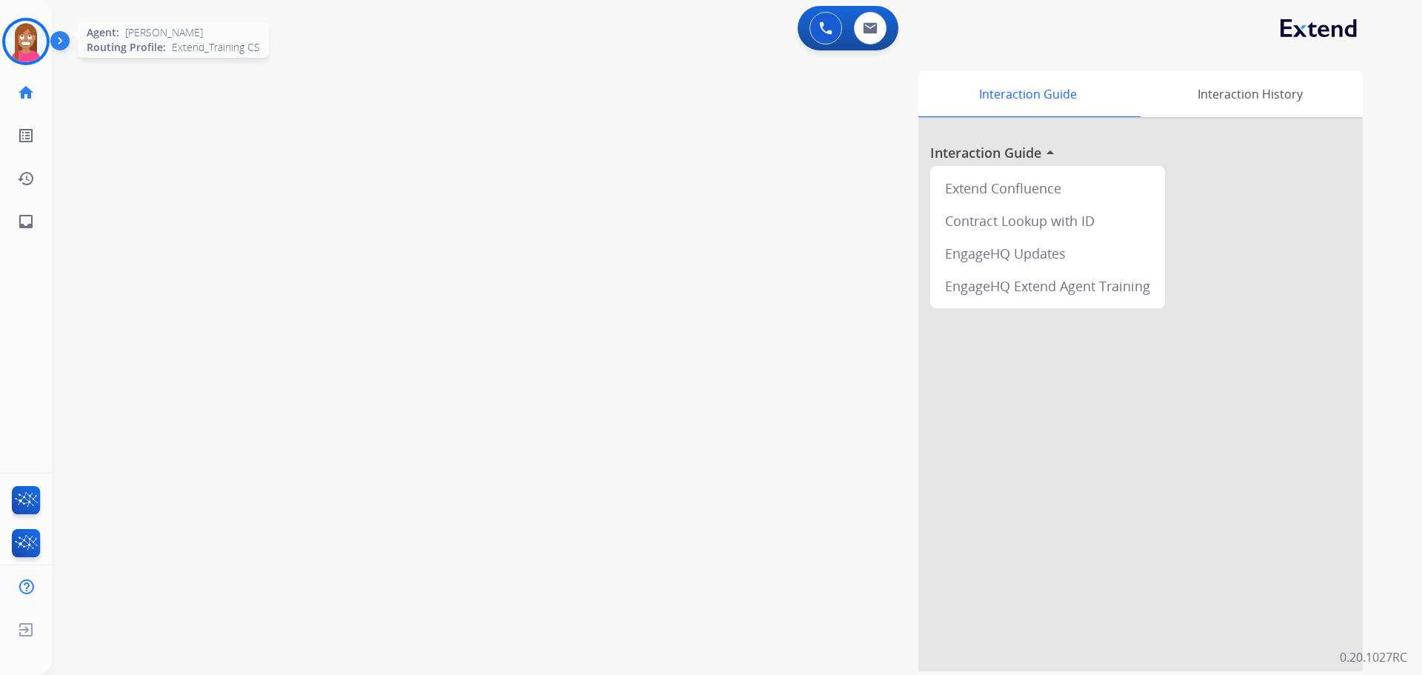
click at [24, 24] on img at bounding box center [25, 41] width 41 height 41
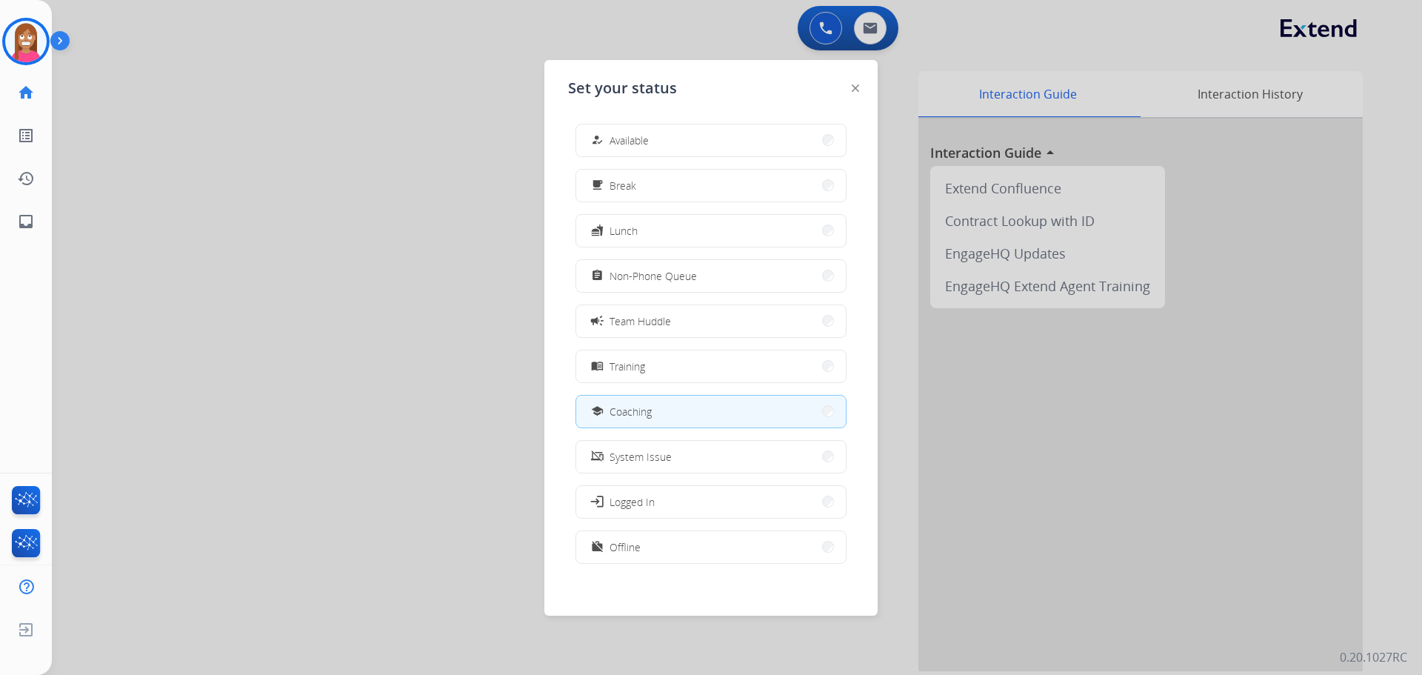
click at [633, 142] on span "Available" at bounding box center [629, 141] width 39 height 16
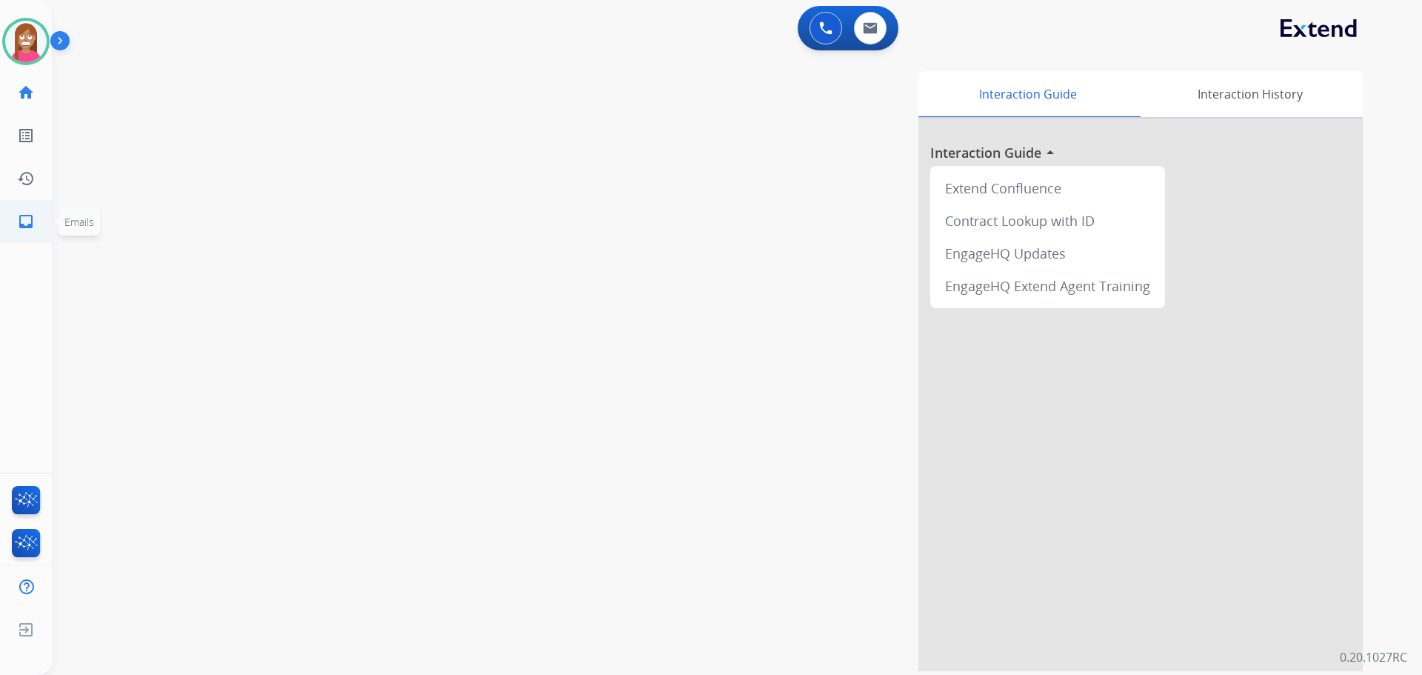
drag, startPoint x: 16, startPoint y: 227, endPoint x: 25, endPoint y: 232, distance: 10.9
click at [25, 232] on link "inbox Emails" at bounding box center [25, 221] width 41 height 41
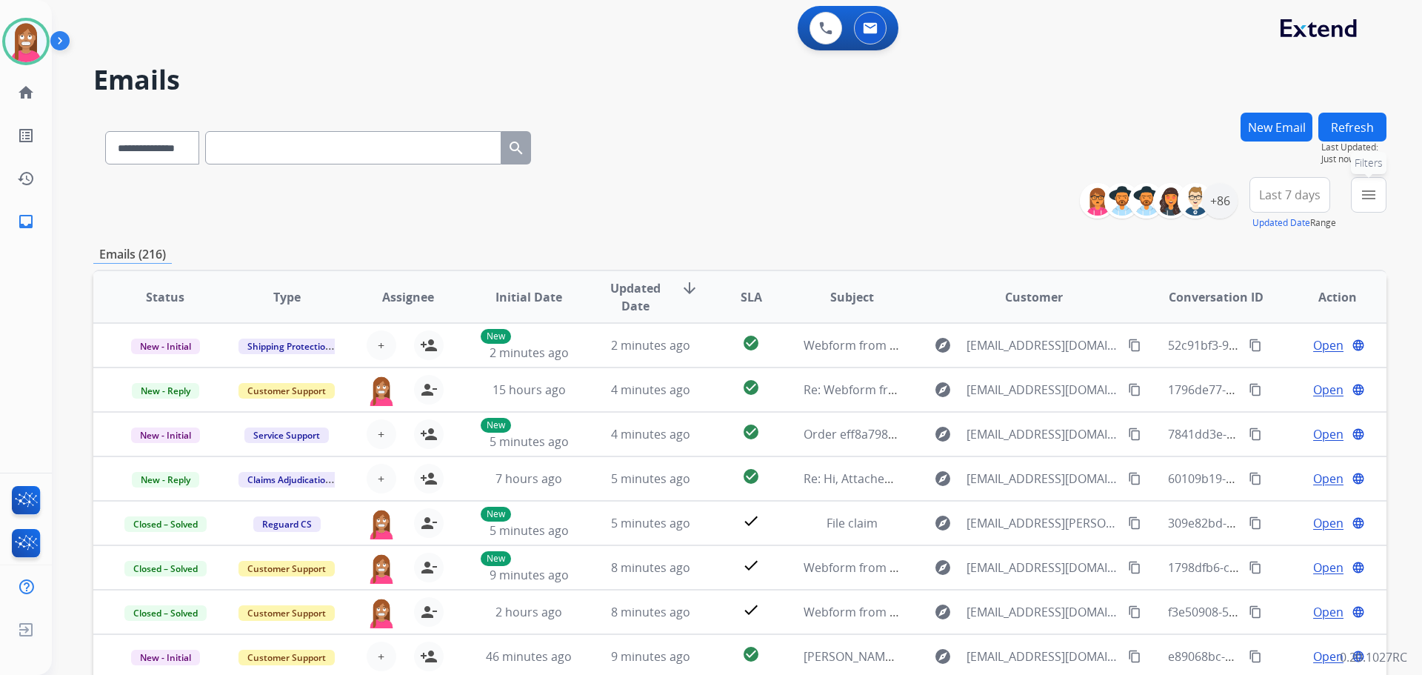
click at [1369, 195] on mat-icon "menu" at bounding box center [1369, 195] width 18 height 18
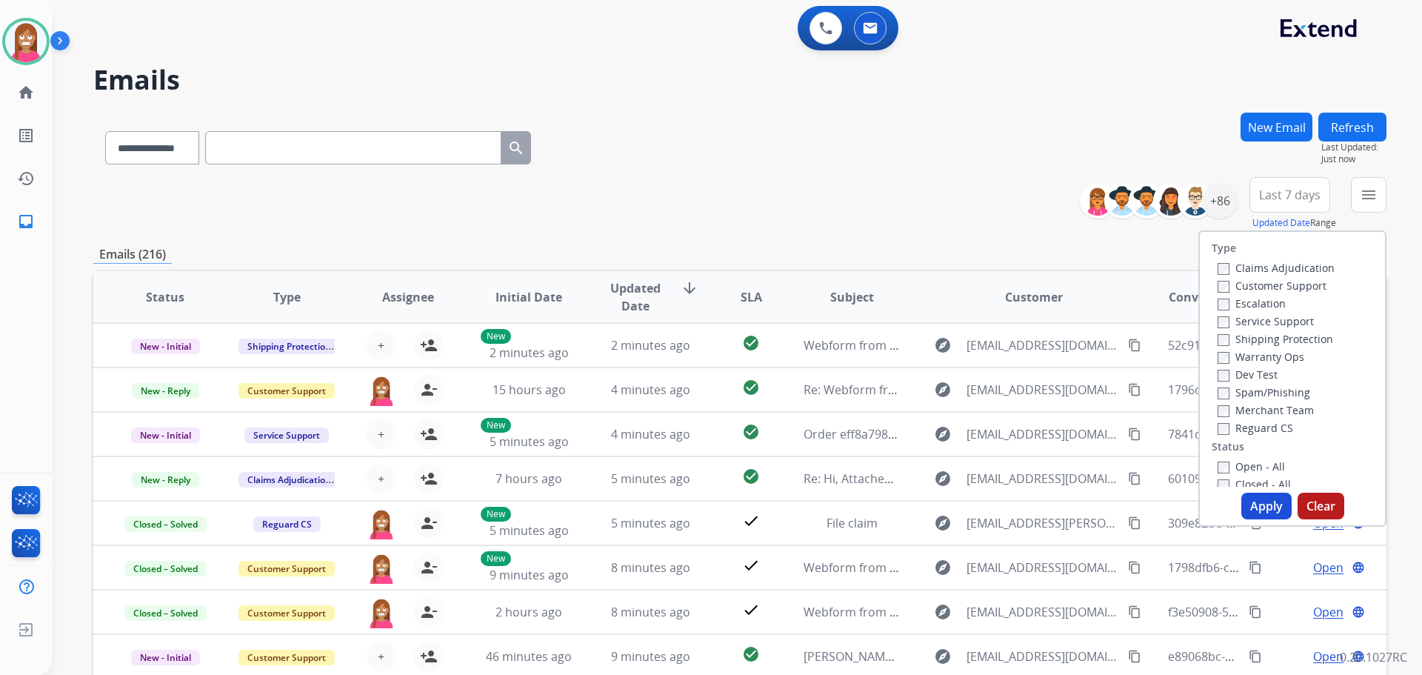
click at [1221, 290] on label "Customer Support" at bounding box center [1272, 286] width 109 height 14
click at [1248, 338] on label "Shipping Protection" at bounding box center [1276, 339] width 116 height 14
click at [1242, 428] on label "Reguard CS" at bounding box center [1256, 428] width 76 height 14
click at [1236, 460] on label "Open - All" at bounding box center [1251, 466] width 67 height 14
click at [1251, 504] on button "Apply" at bounding box center [1267, 506] width 50 height 27
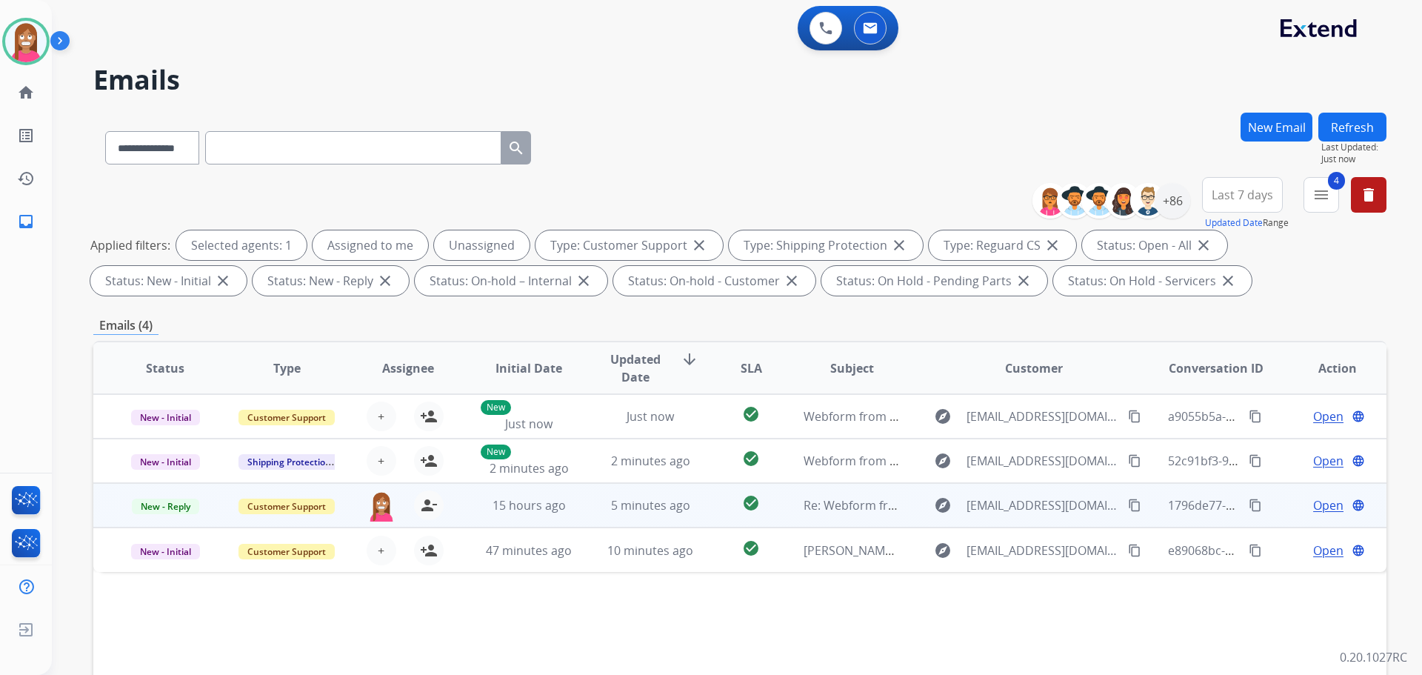
click at [572, 514] on td "15 hours ago" at bounding box center [517, 505] width 121 height 44
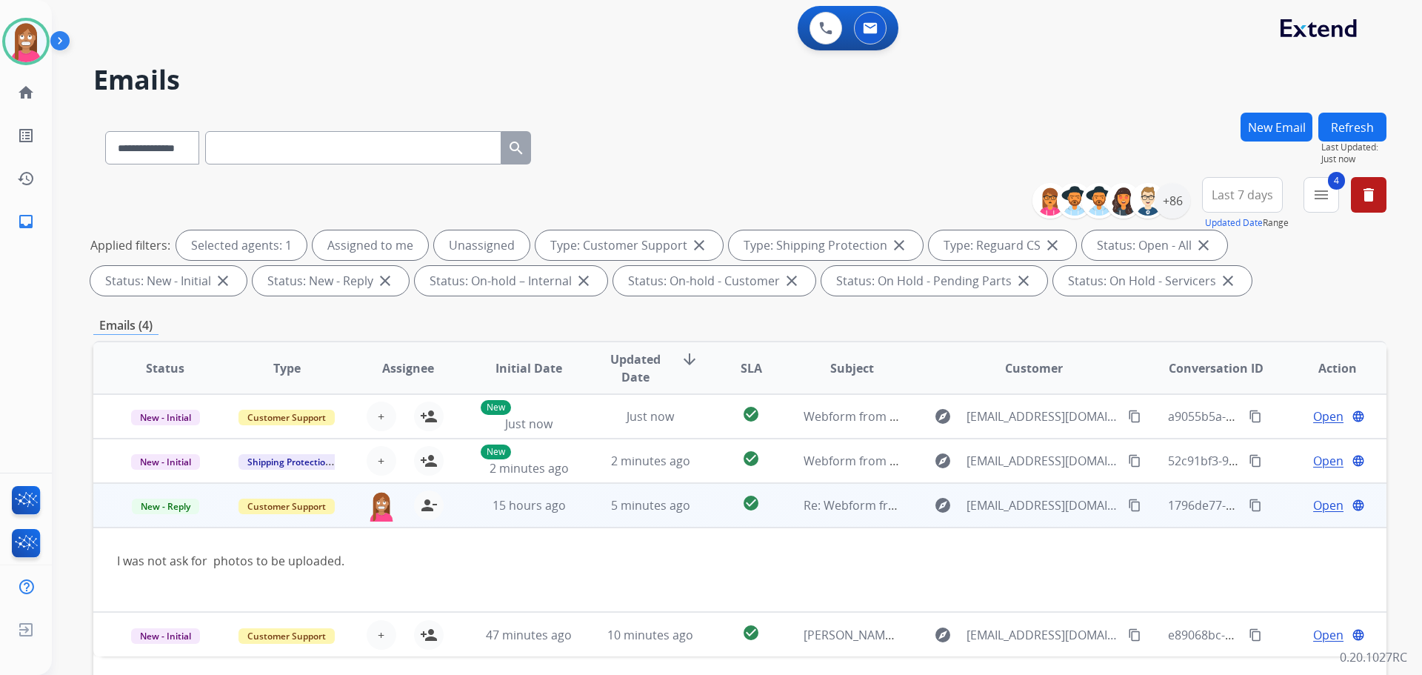
click at [1314, 509] on span "Open" at bounding box center [1329, 505] width 30 height 18
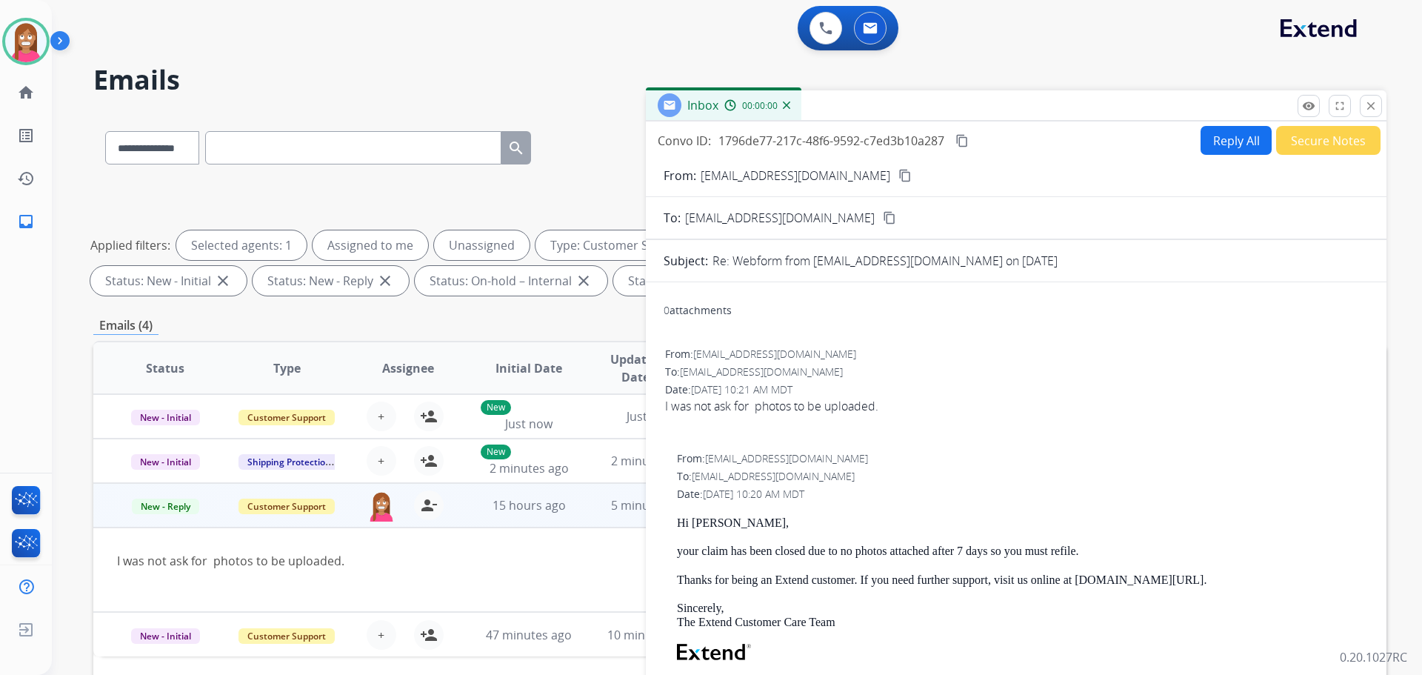
click at [1230, 138] on button "Reply All" at bounding box center [1236, 140] width 71 height 29
select select "**********"
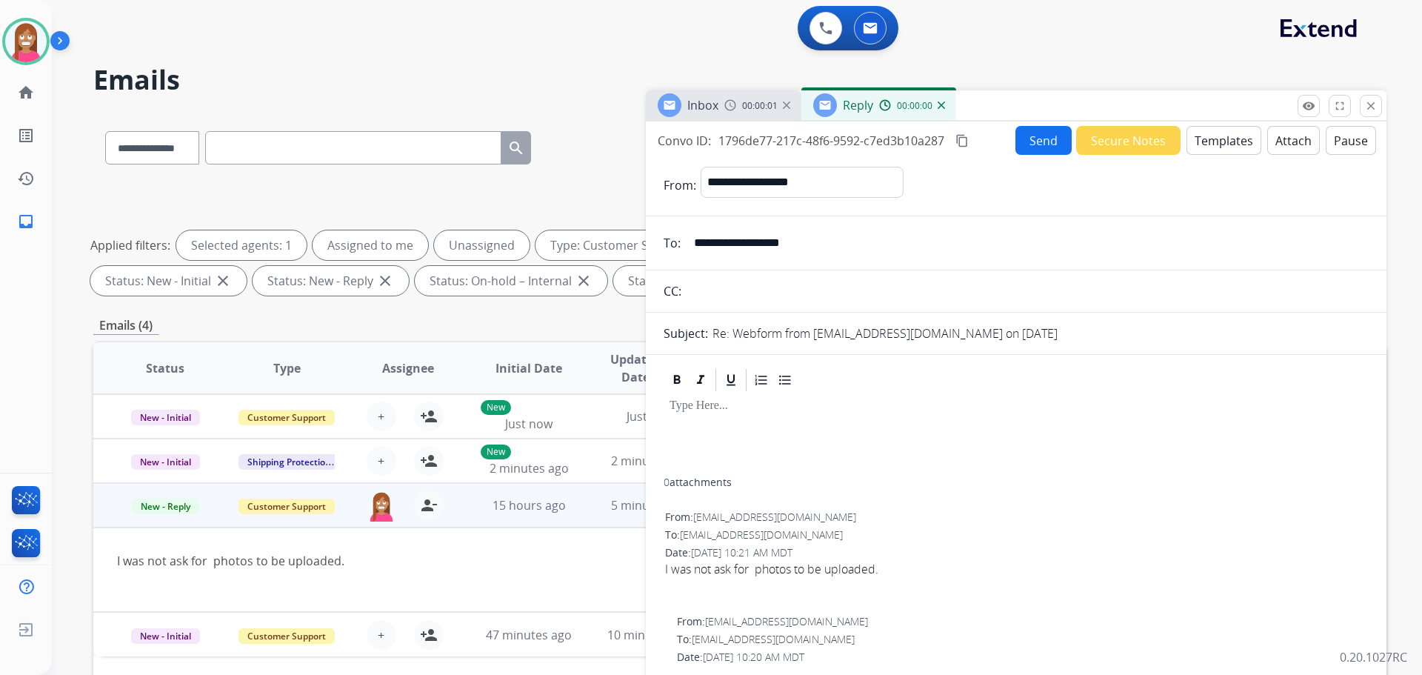
click at [1230, 138] on button "Templates" at bounding box center [1224, 140] width 75 height 29
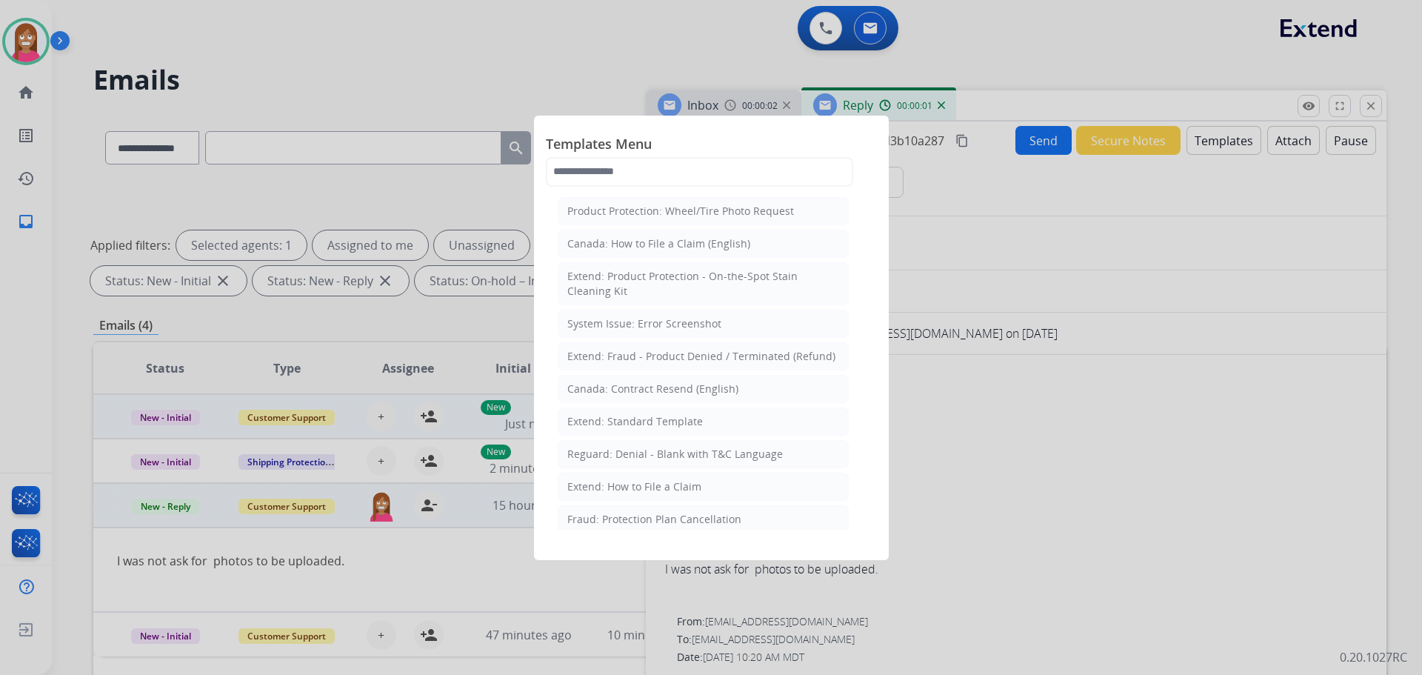
click at [584, 424] on div "Extend: Standard Template" at bounding box center [635, 421] width 136 height 15
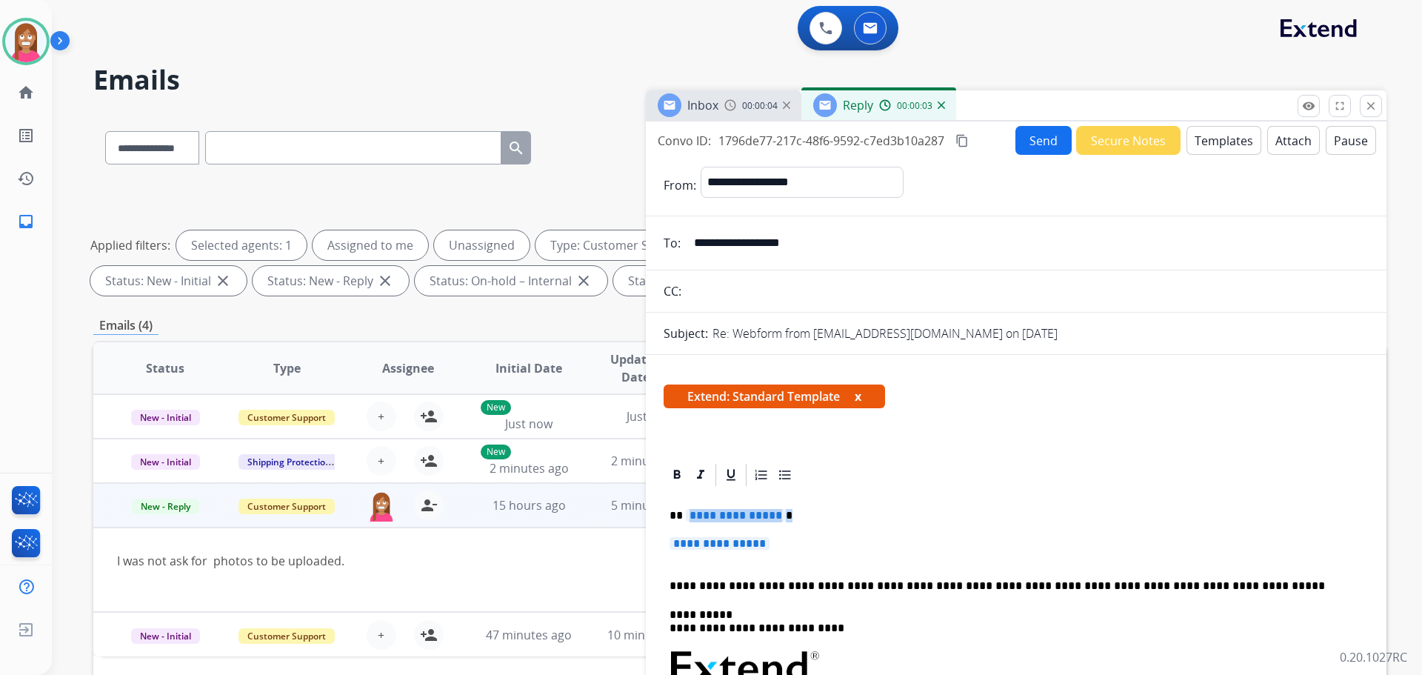
drag, startPoint x: 799, startPoint y: 544, endPoint x: 682, endPoint y: 509, distance: 121.4
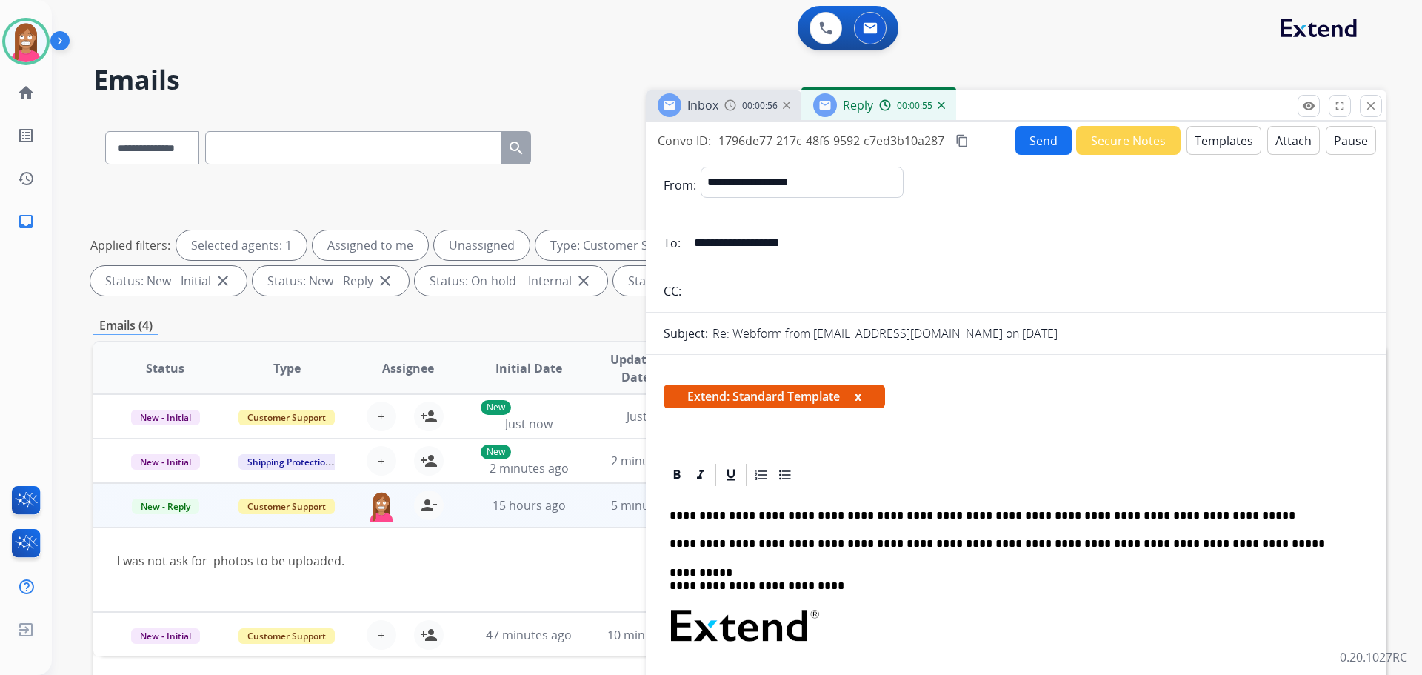
click at [1016, 139] on button "Send" at bounding box center [1044, 140] width 56 height 29
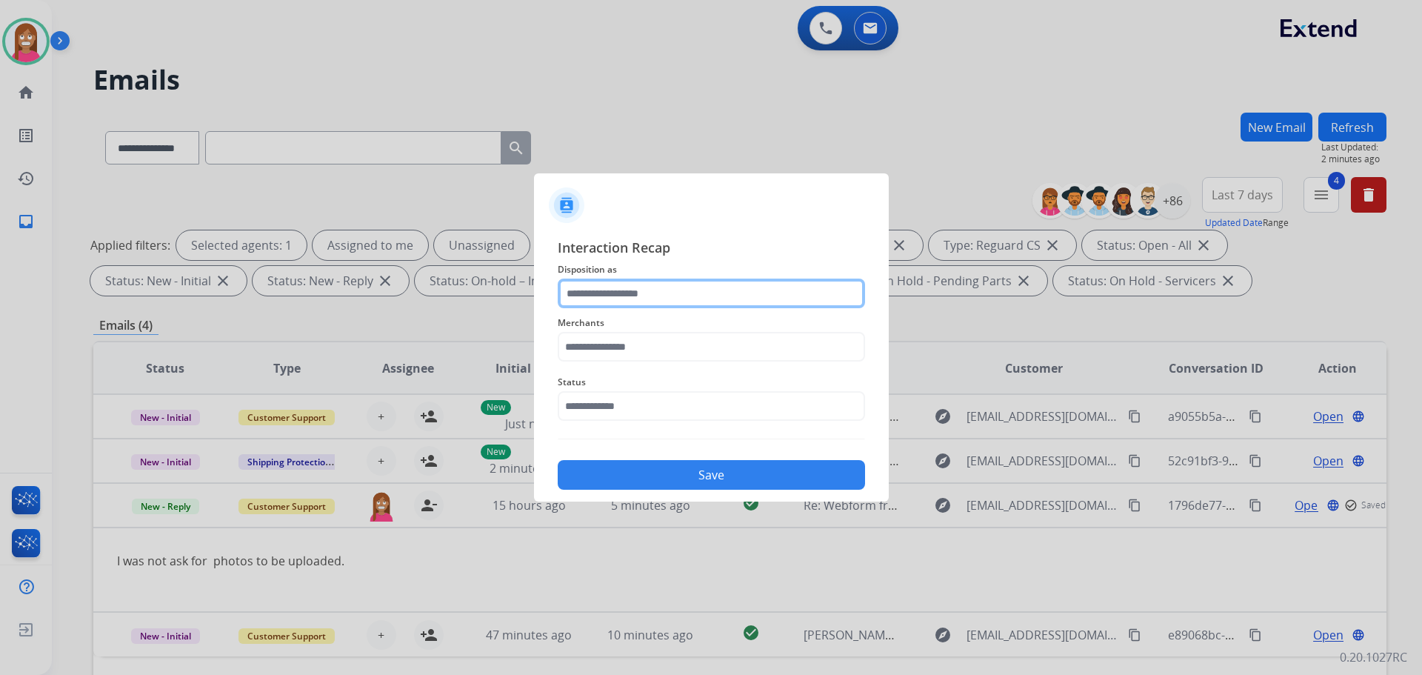
click at [661, 299] on input "text" at bounding box center [711, 294] width 307 height 30
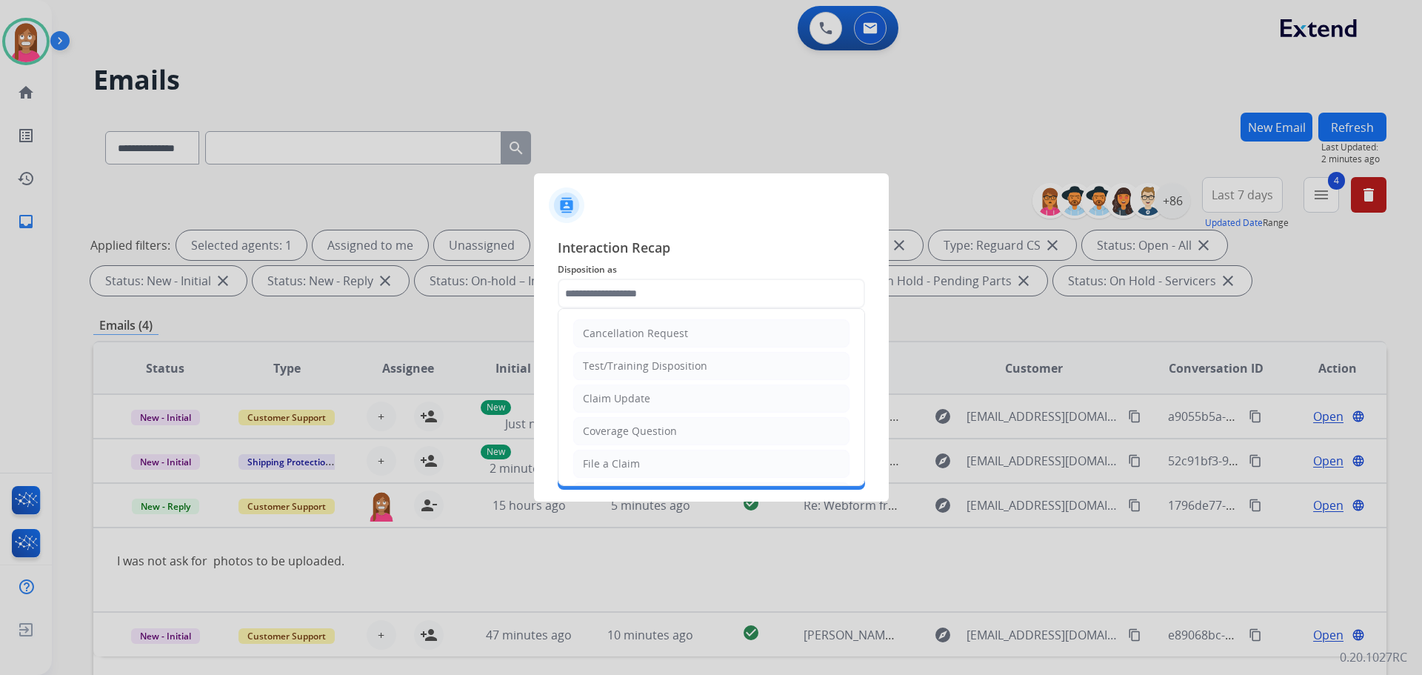
click at [598, 396] on div "Claim Update" at bounding box center [616, 398] width 67 height 15
type input "**********"
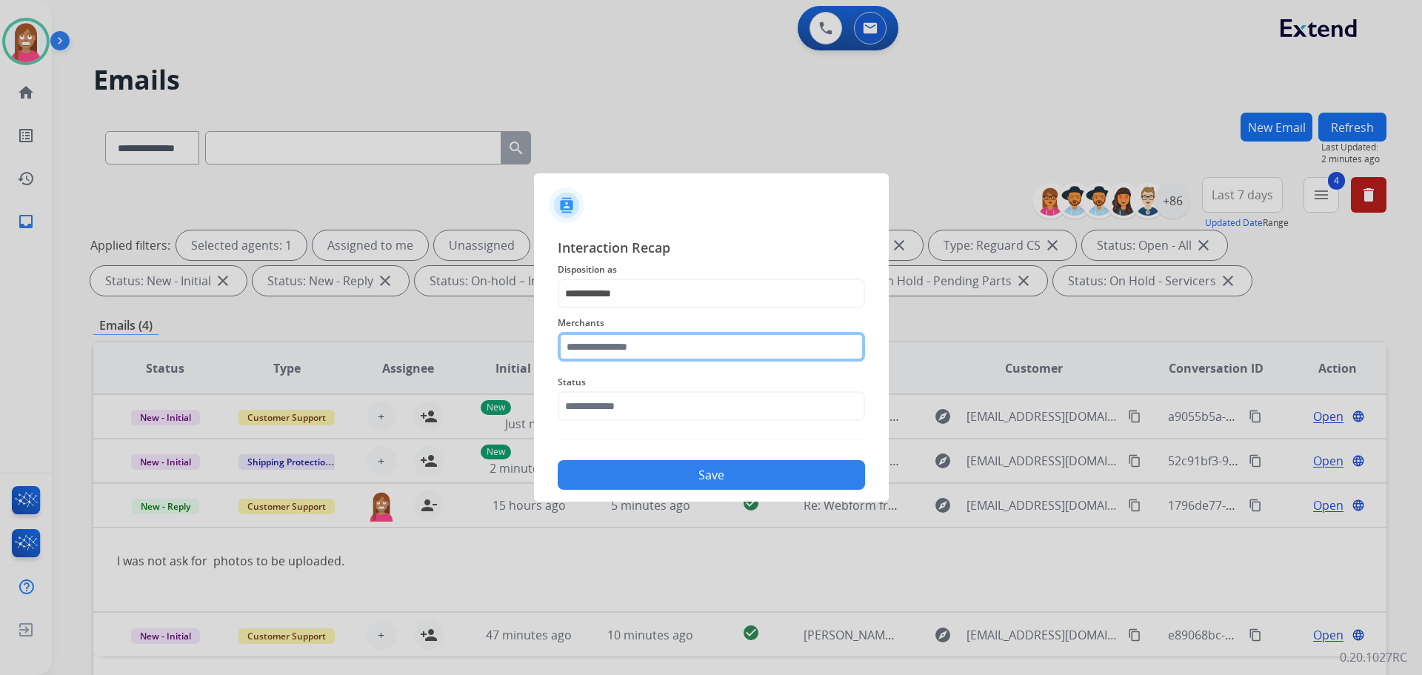
click at [592, 351] on input "text" at bounding box center [711, 347] width 307 height 30
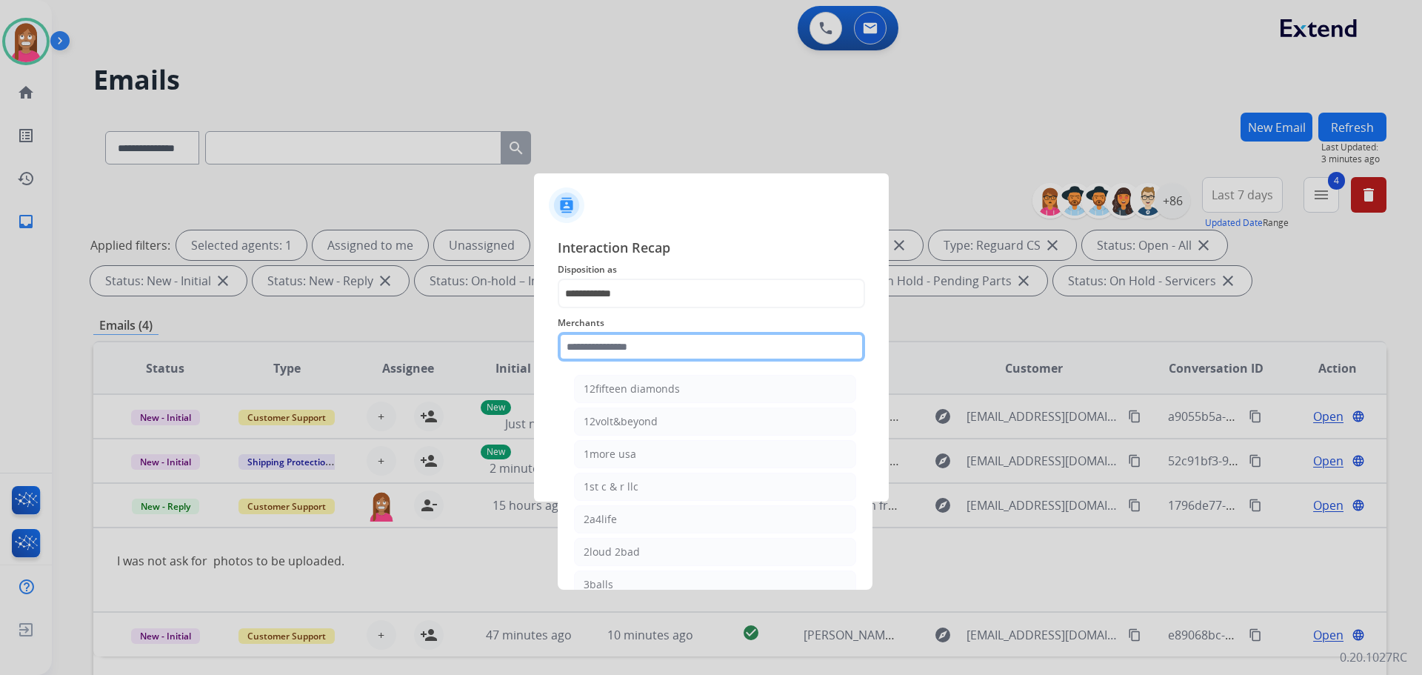
type input "*"
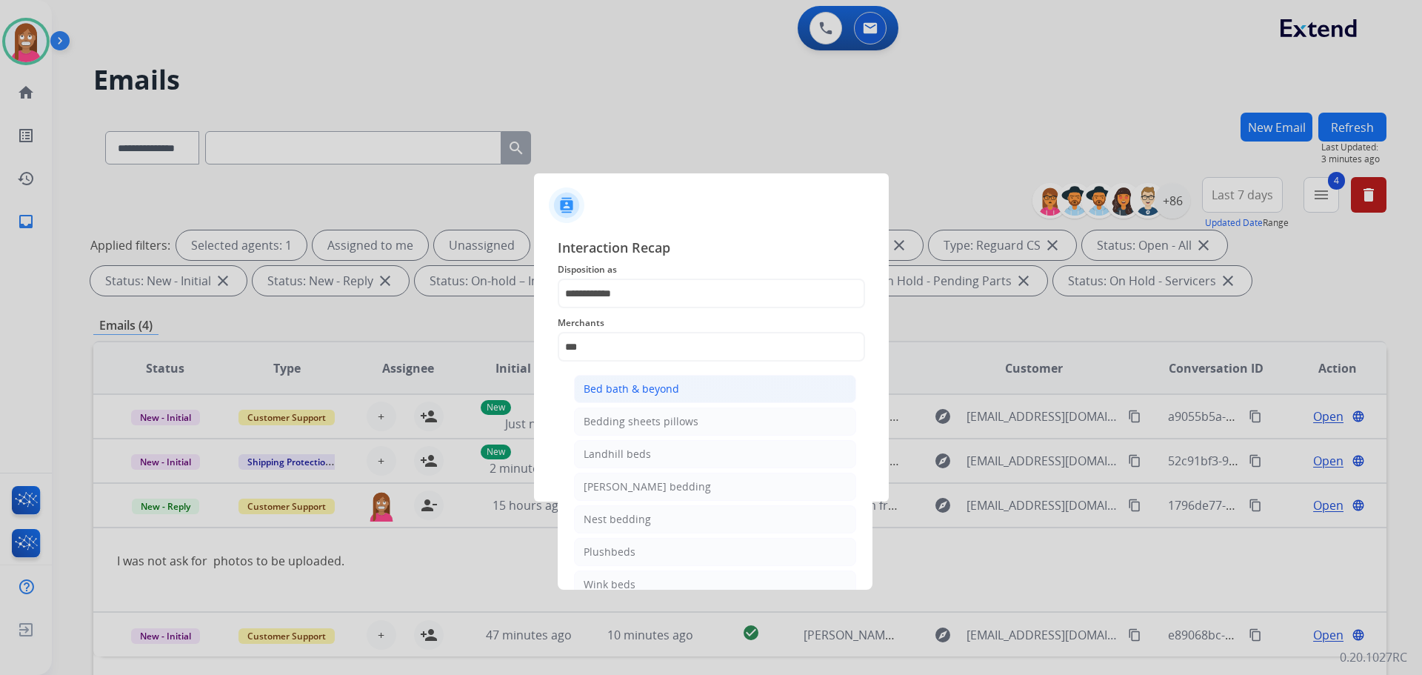
click at [597, 395] on div "Bed bath & beyond" at bounding box center [632, 389] width 96 height 15
type input "**********"
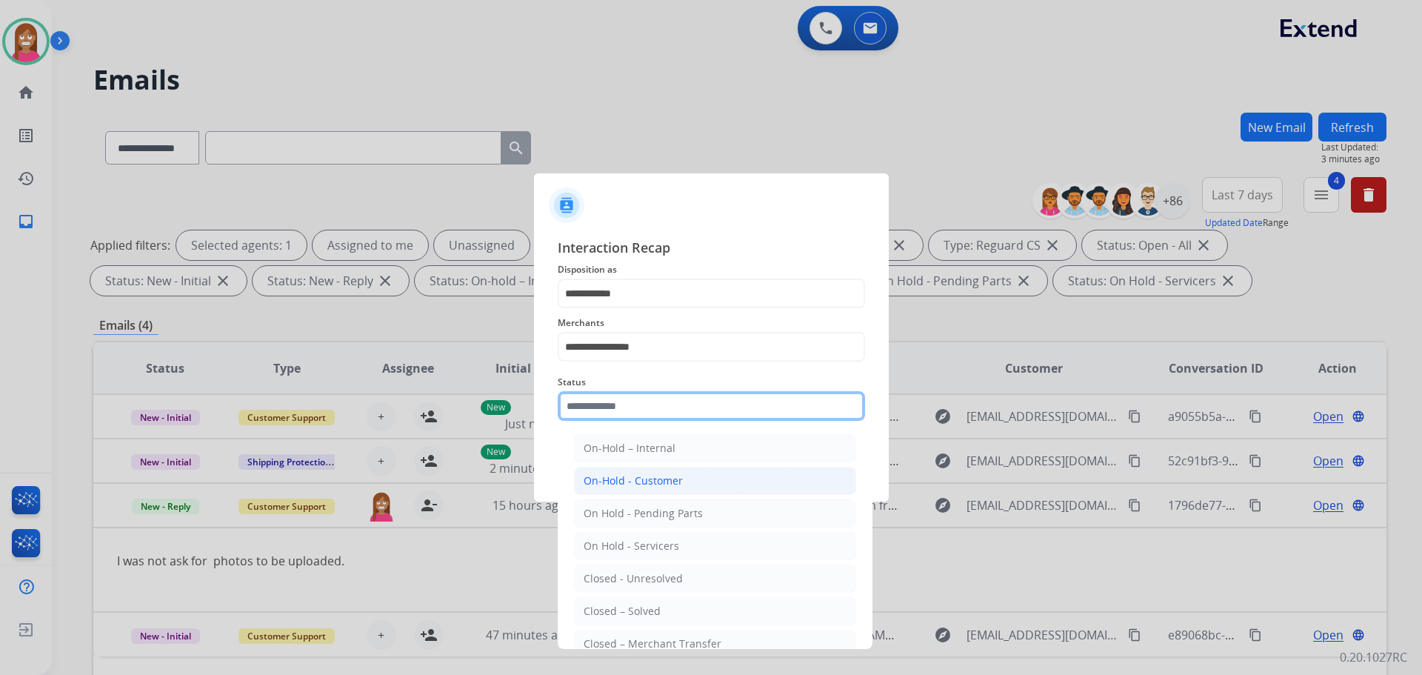
drag, startPoint x: 598, startPoint y: 402, endPoint x: 617, endPoint y: 484, distance: 84.5
click at [598, 402] on input "text" at bounding box center [711, 406] width 307 height 30
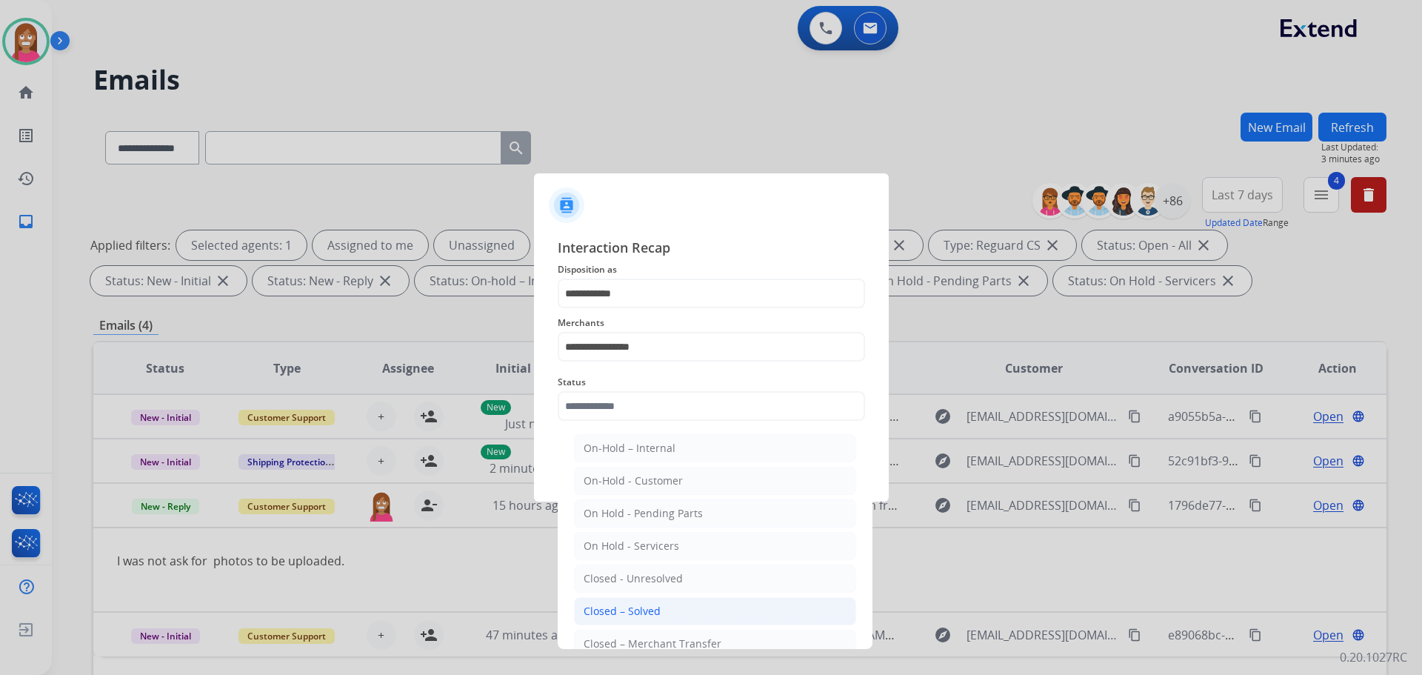
click at [611, 605] on div "Closed – Solved" at bounding box center [622, 611] width 77 height 15
type input "**********"
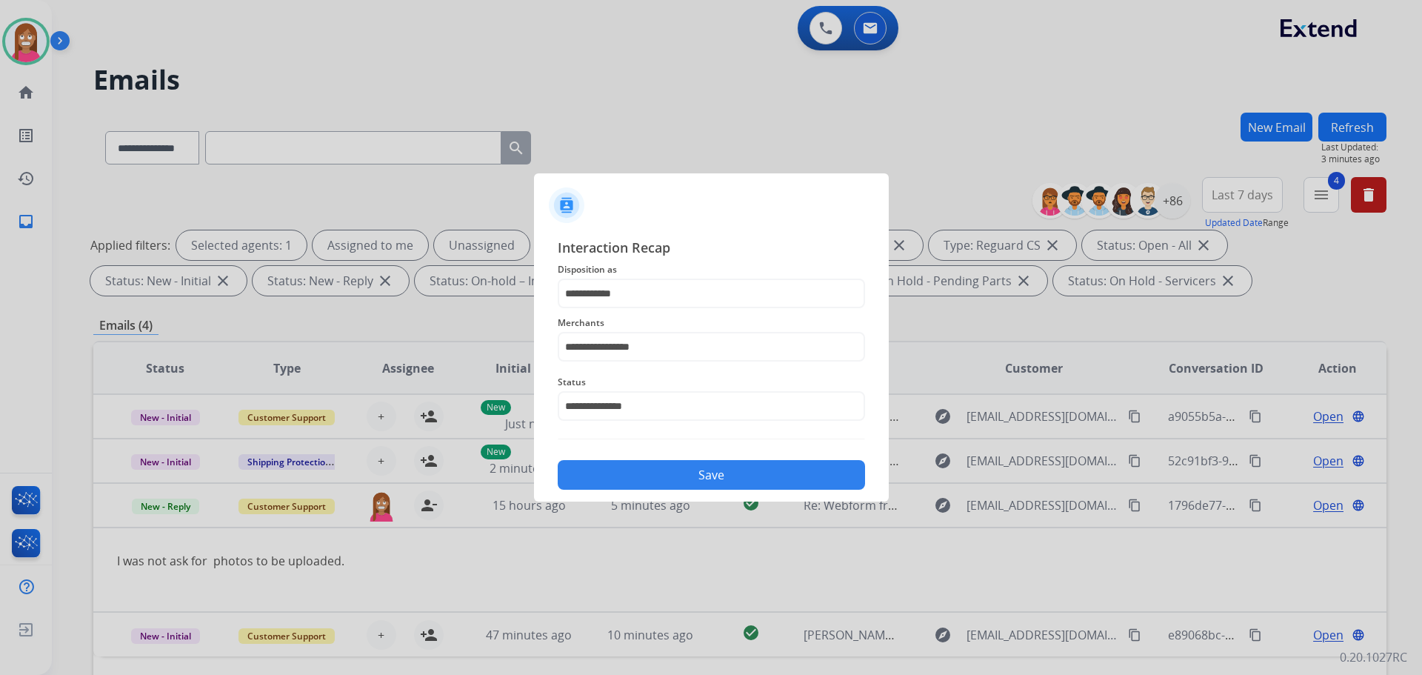
click at [639, 474] on button "Save" at bounding box center [711, 475] width 307 height 30
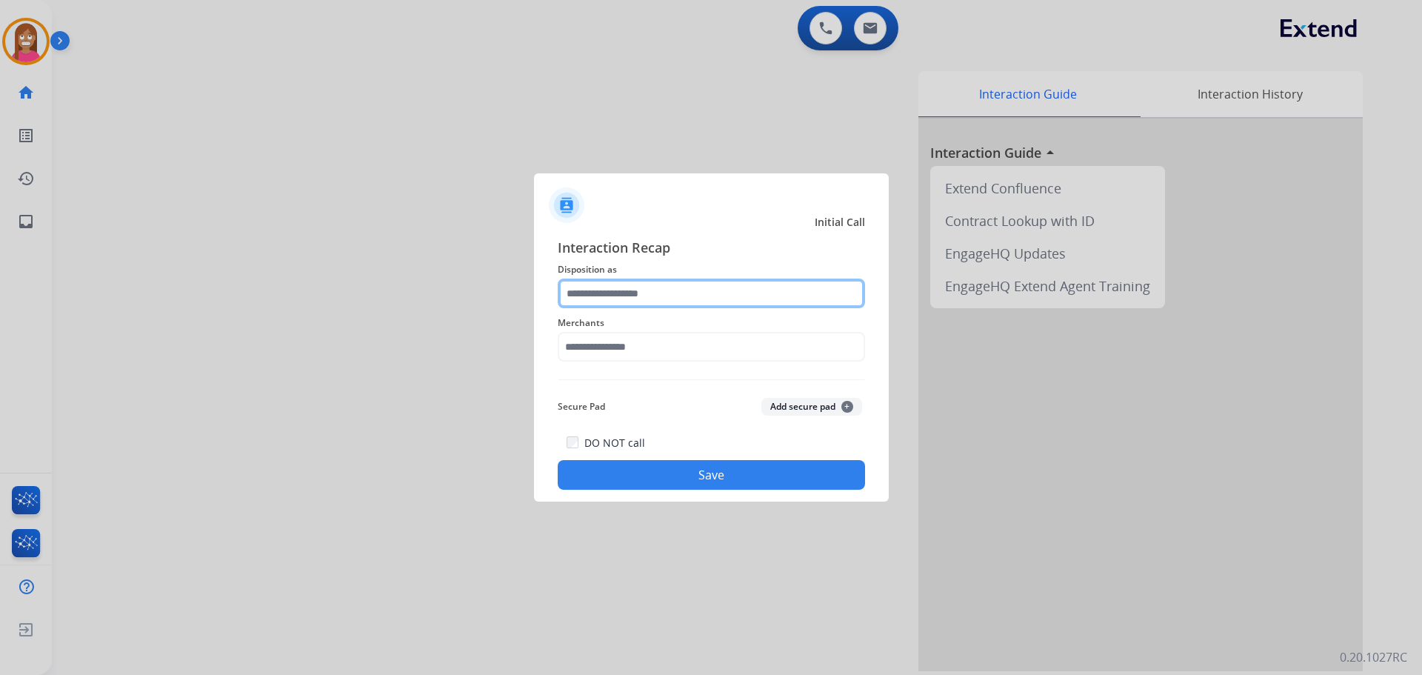
click at [610, 284] on input "text" at bounding box center [711, 294] width 307 height 30
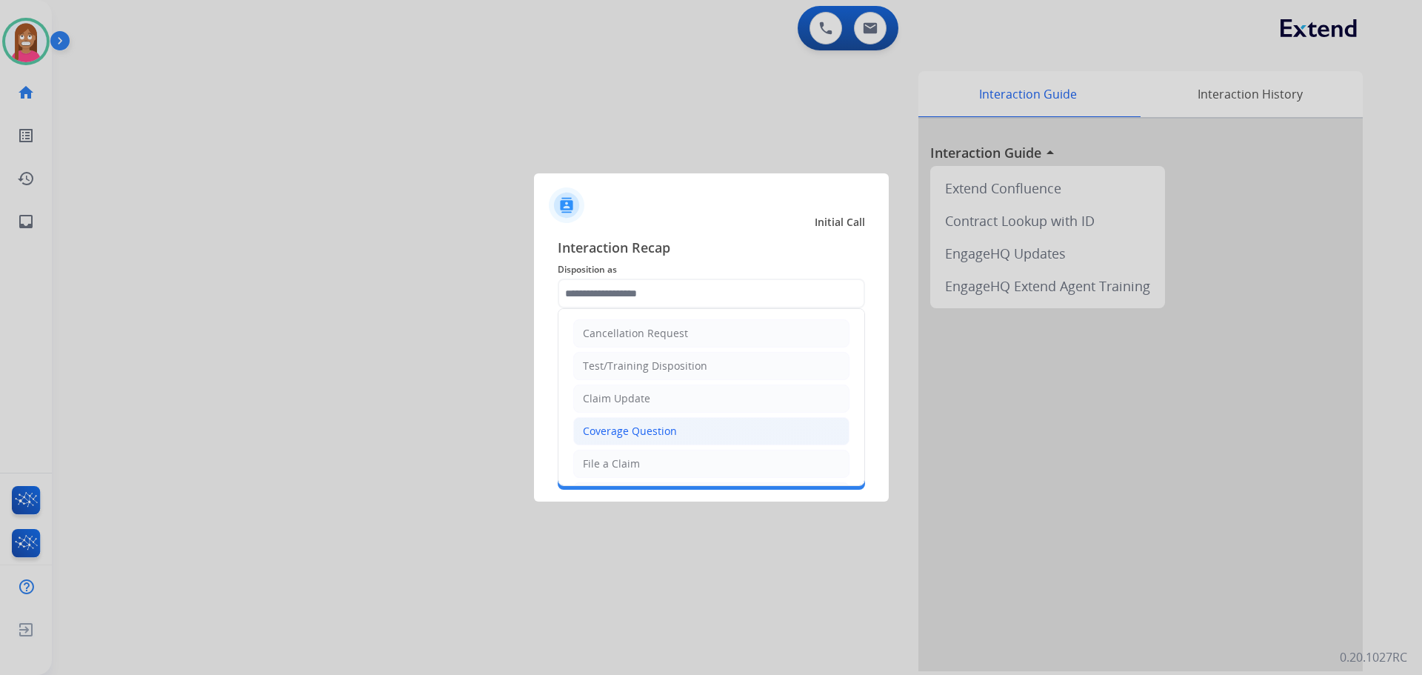
click at [606, 442] on li "Coverage Question" at bounding box center [711, 431] width 276 height 28
type input "**********"
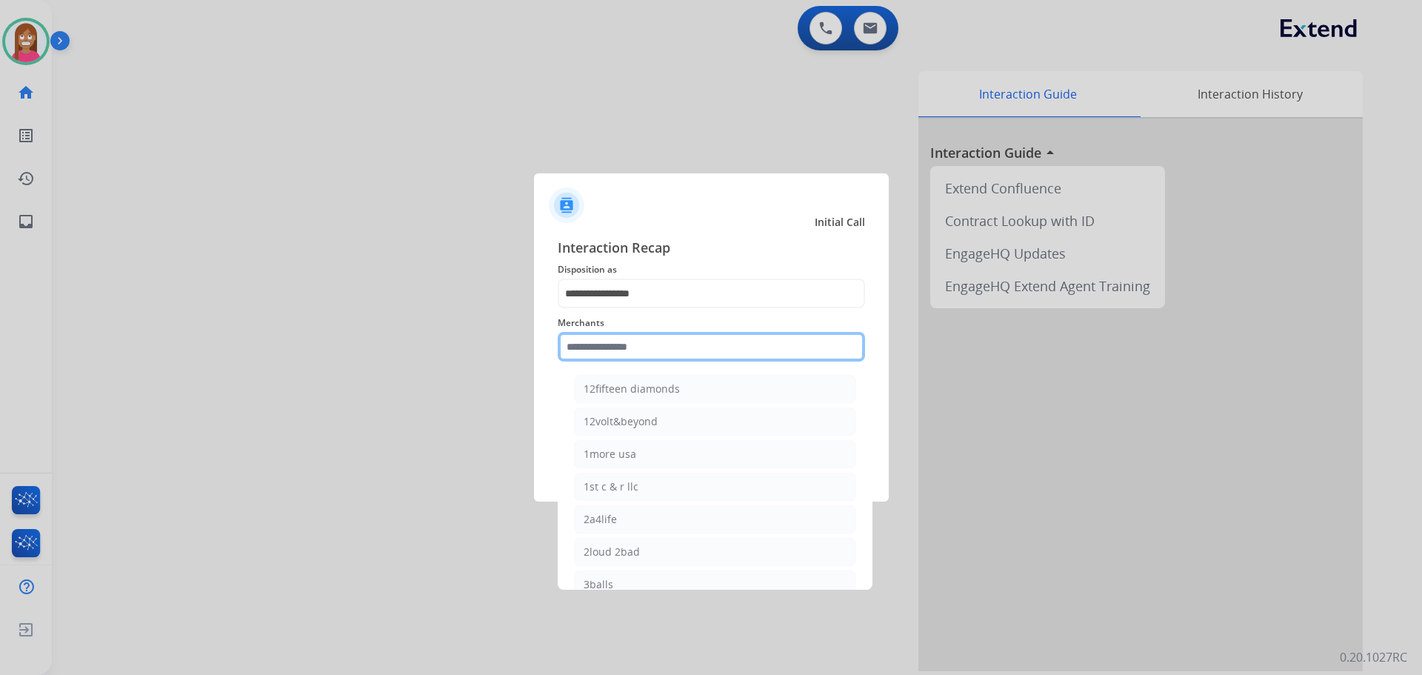
click at [605, 347] on input "text" at bounding box center [711, 347] width 307 height 30
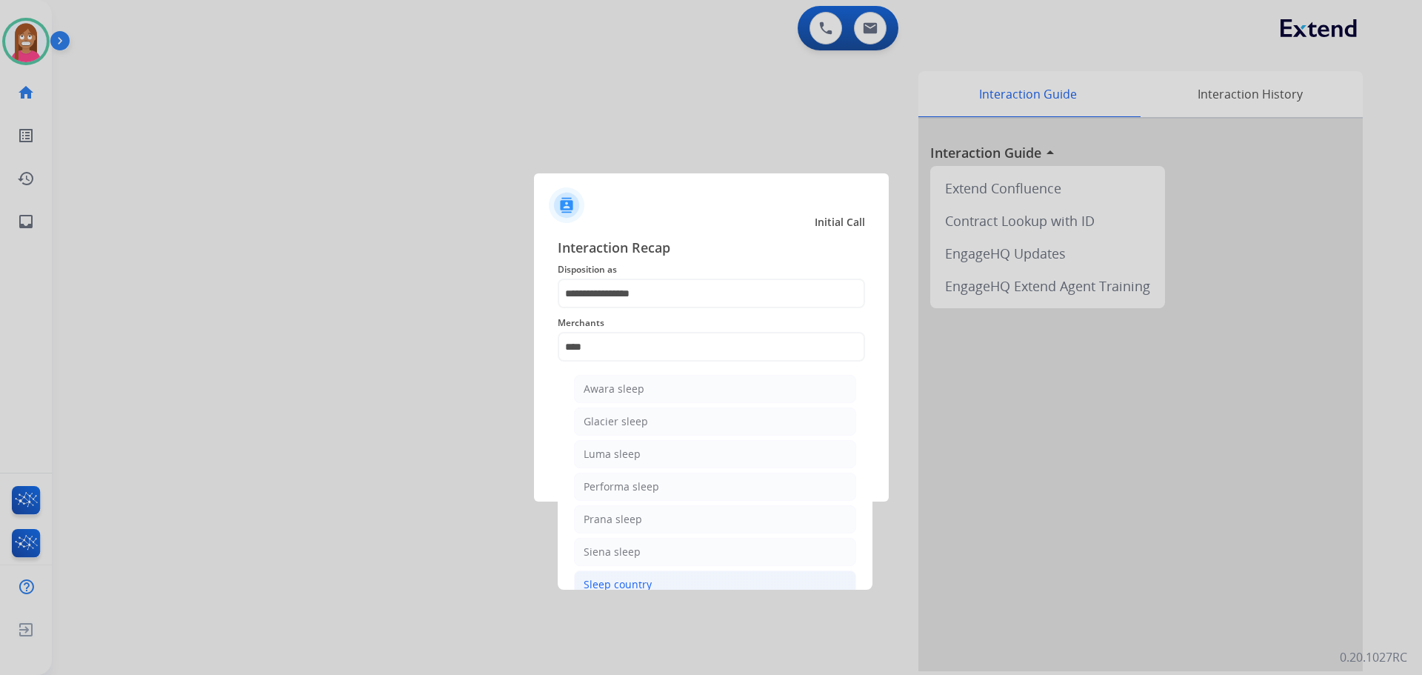
drag, startPoint x: 616, startPoint y: 579, endPoint x: 629, endPoint y: 574, distance: 14.1
click at [615, 579] on div "Sleep country" at bounding box center [618, 584] width 68 height 15
type input "**********"
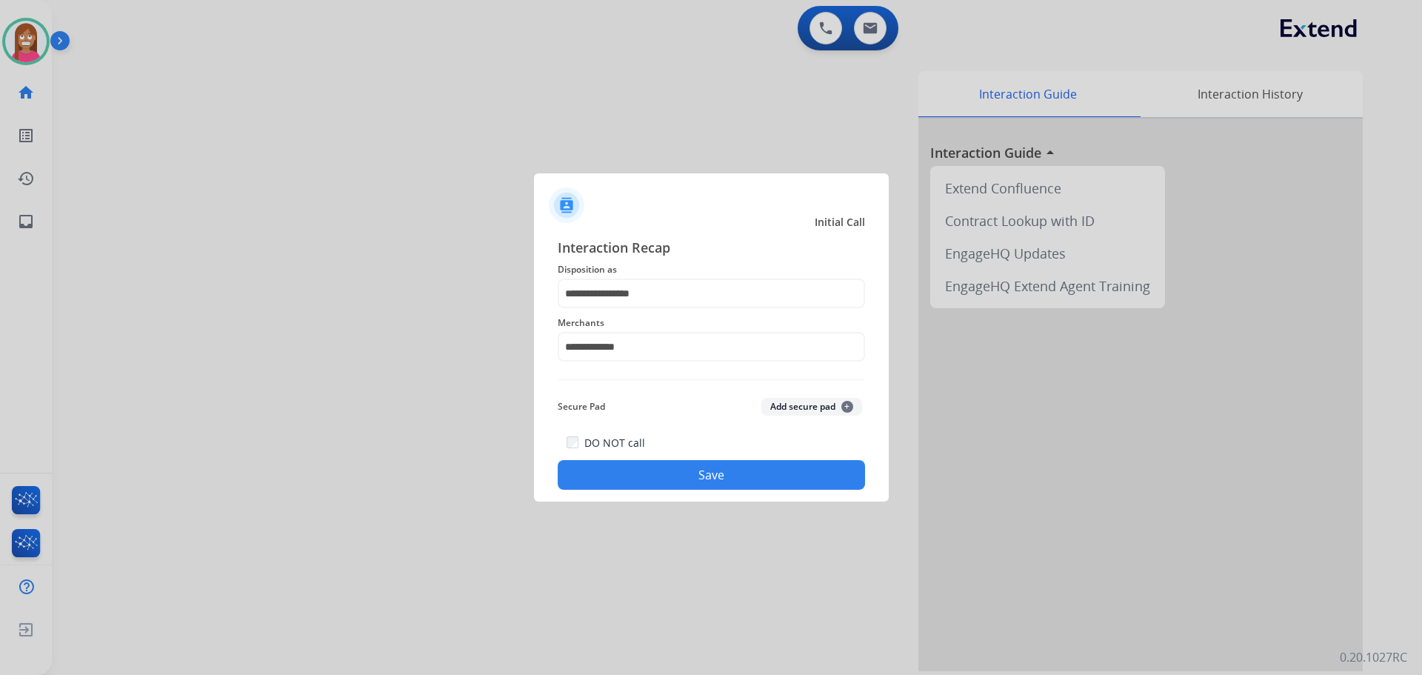
click at [579, 472] on button "Save" at bounding box center [711, 475] width 307 height 30
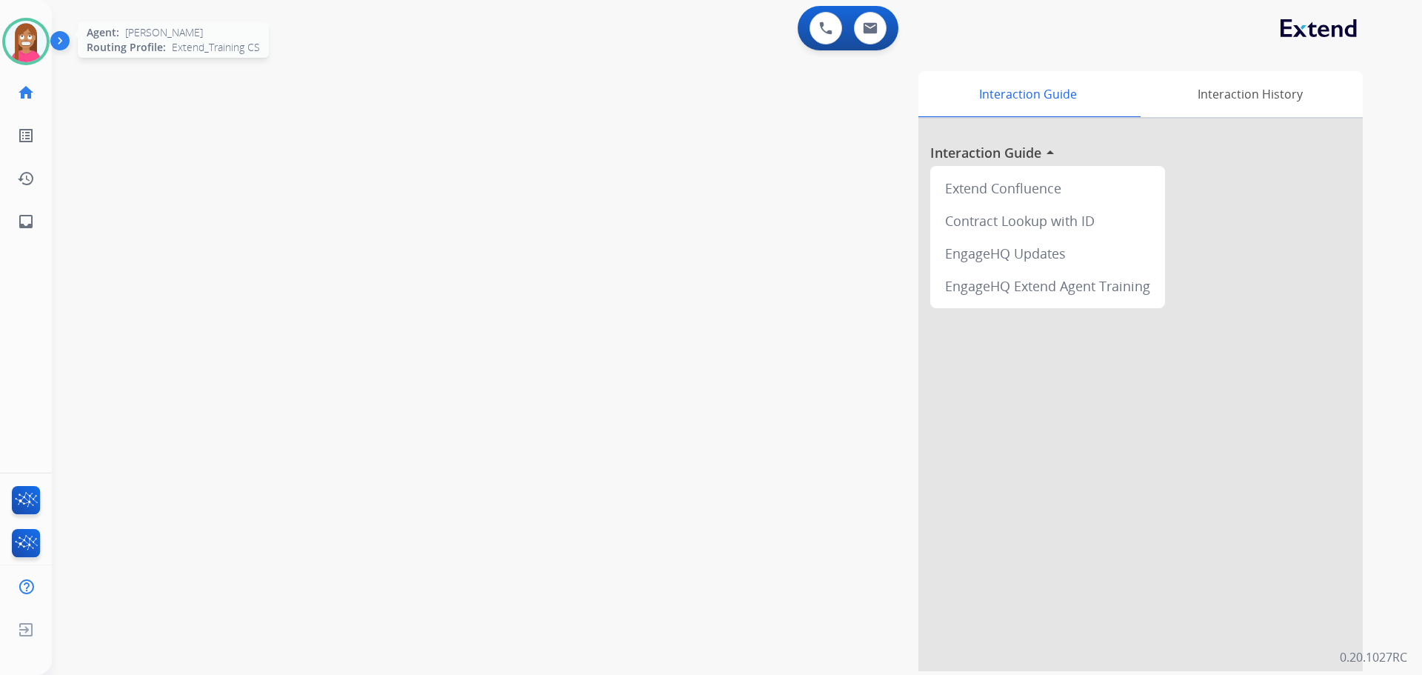
click at [11, 41] on img at bounding box center [25, 41] width 41 height 41
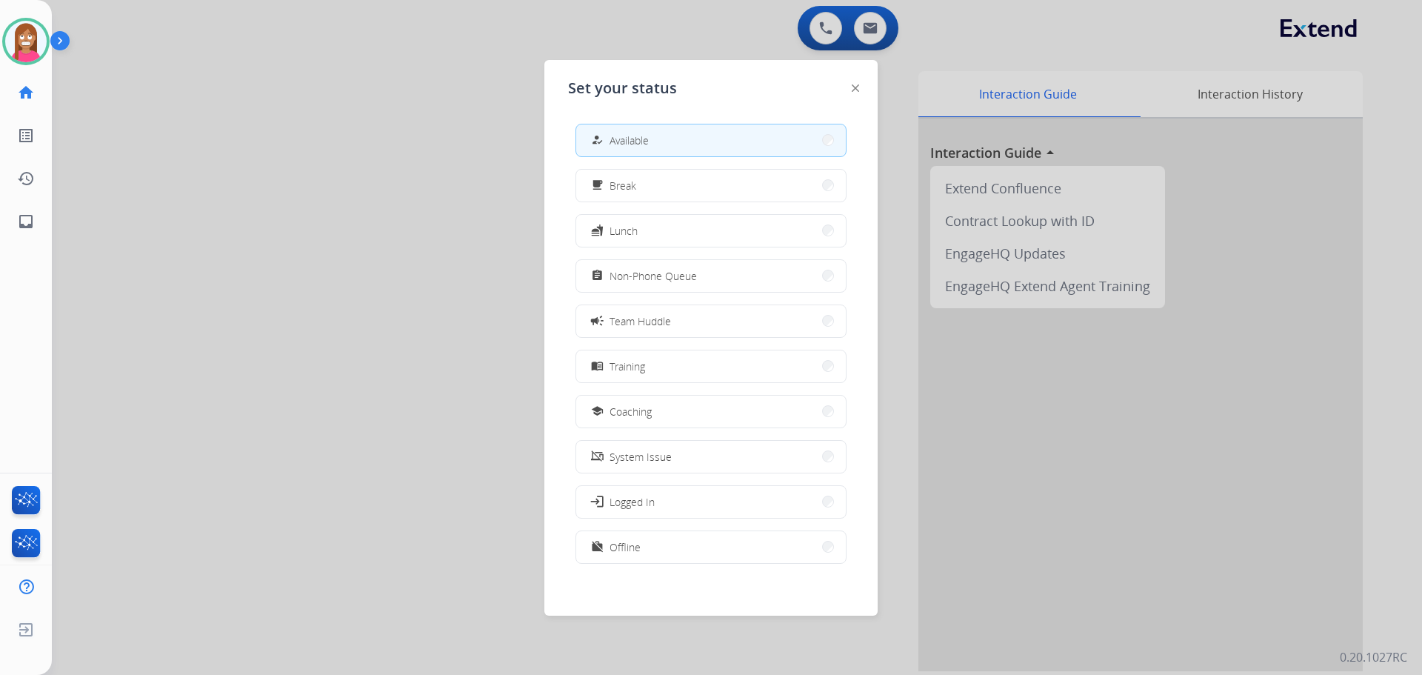
click at [619, 405] on span "Coaching" at bounding box center [631, 412] width 42 height 16
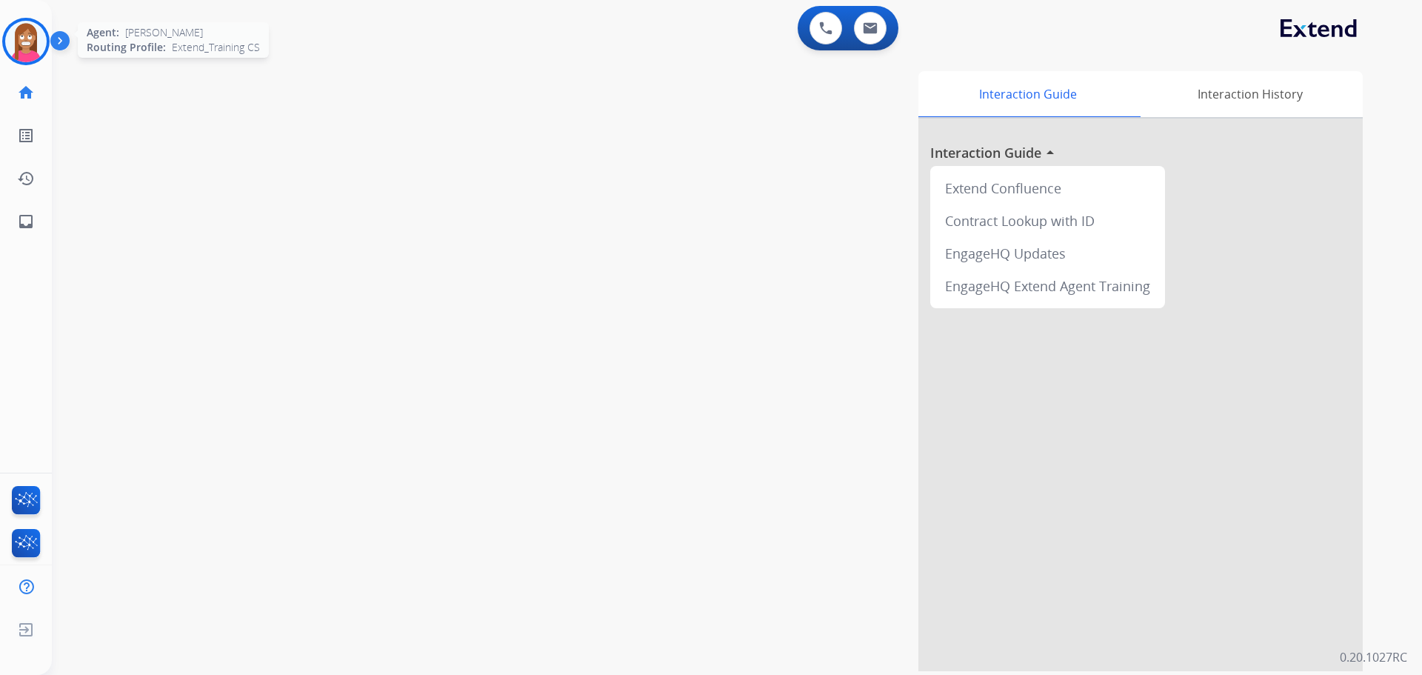
click at [22, 52] on img at bounding box center [25, 41] width 41 height 41
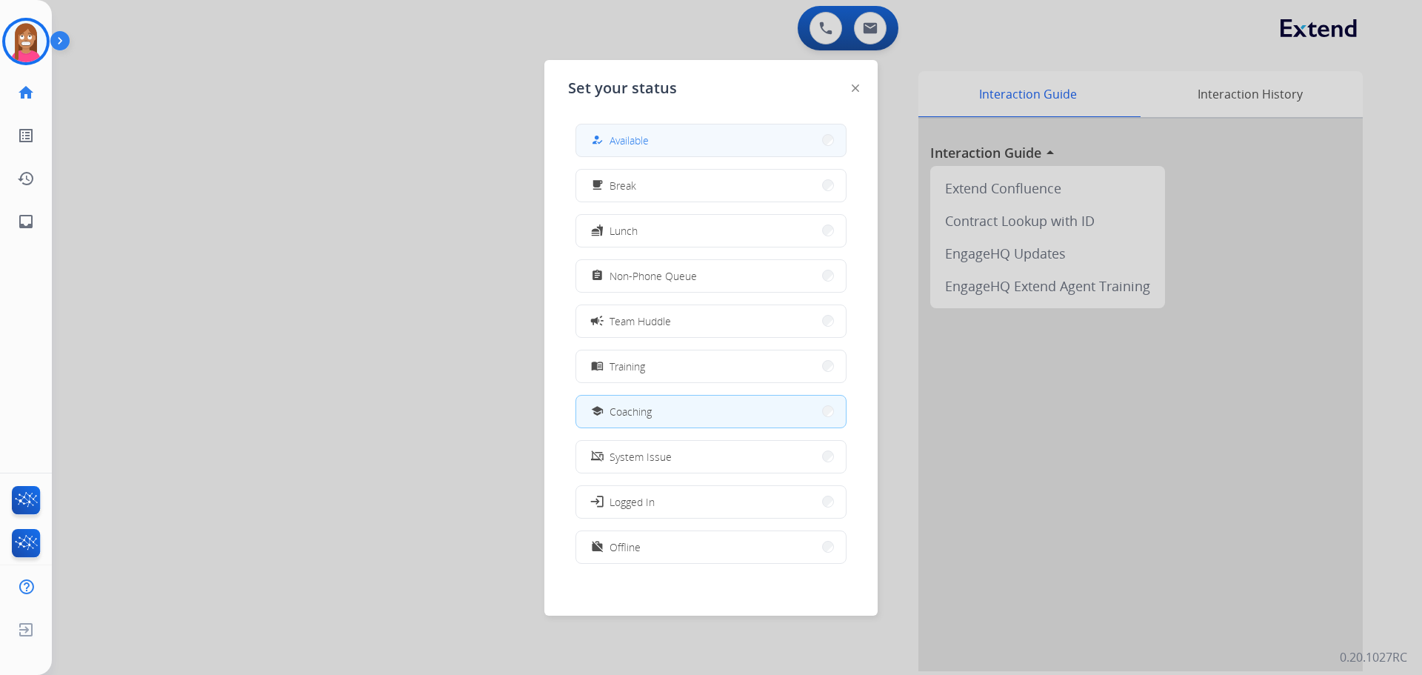
click at [633, 130] on button "how_to_reg Available" at bounding box center [711, 140] width 270 height 32
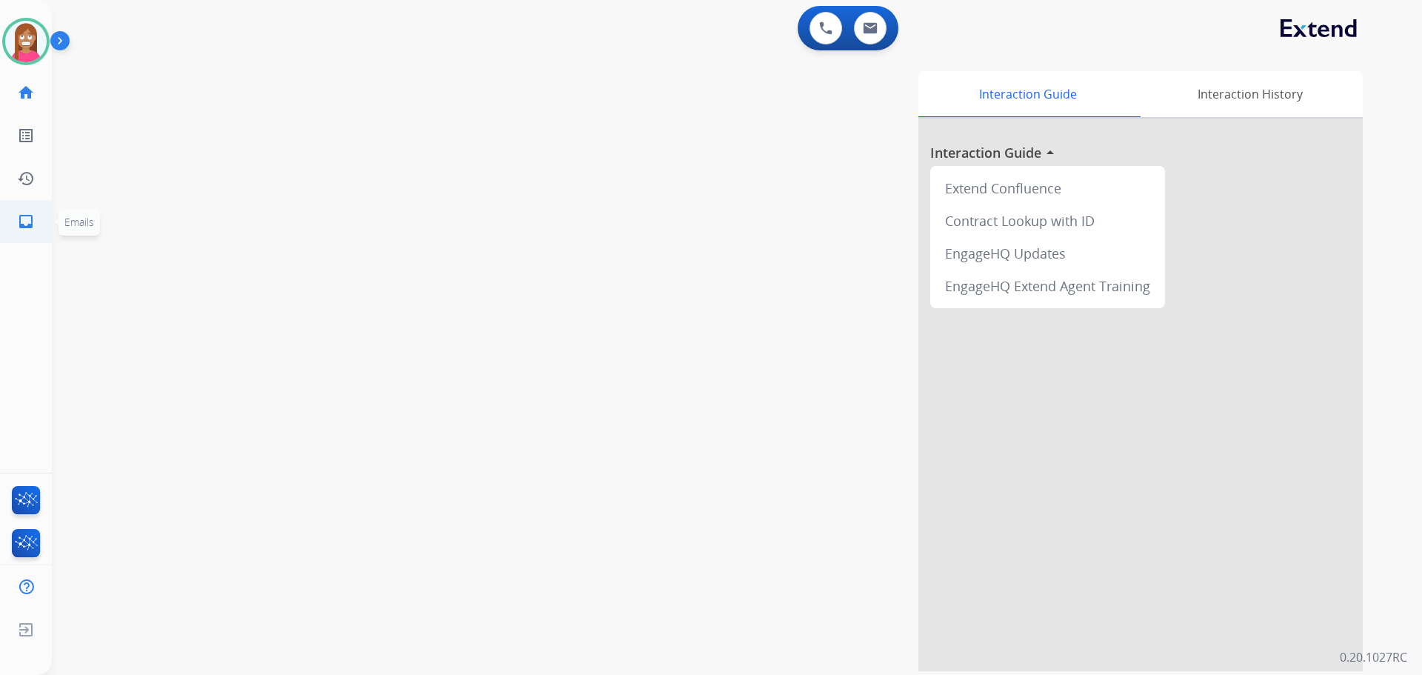
click at [22, 227] on mat-icon "inbox" at bounding box center [26, 222] width 18 height 18
select select "**********"
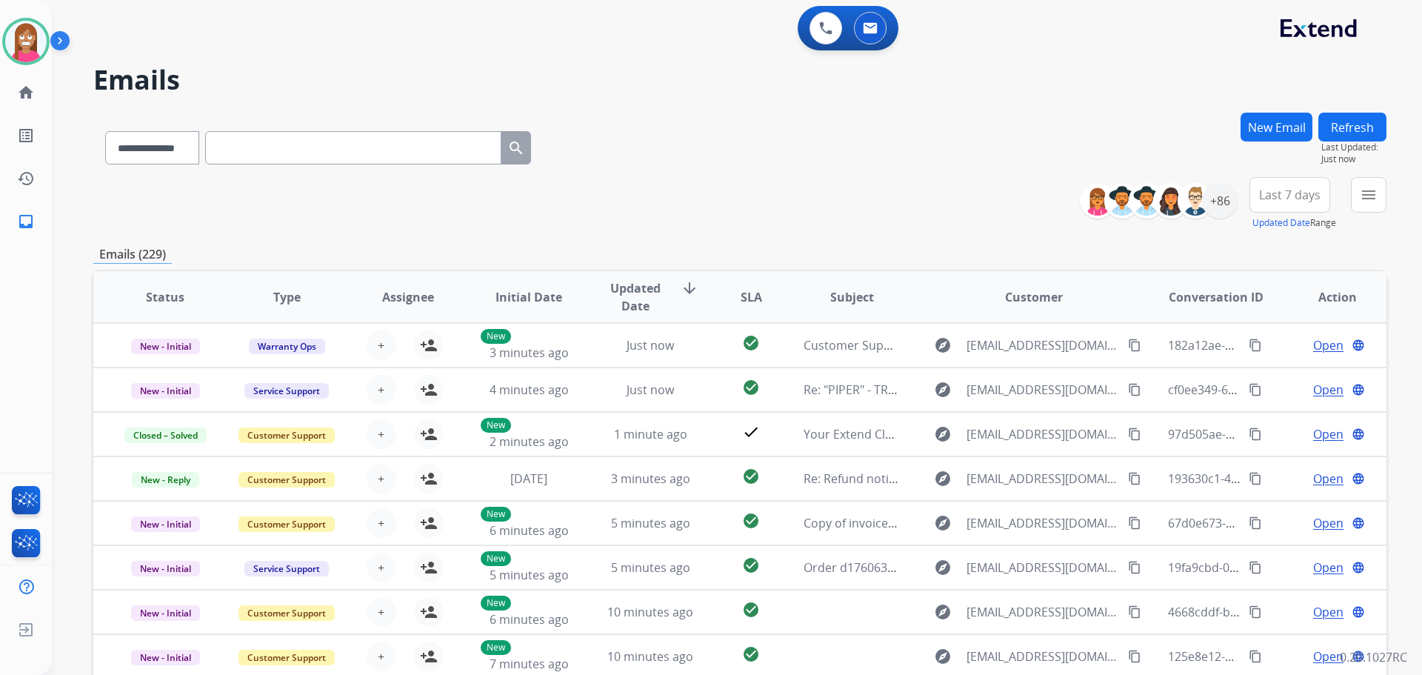
drag, startPoint x: 1390, startPoint y: 193, endPoint x: 1373, endPoint y: 199, distance: 17.8
click at [1388, 193] on div "**********" at bounding box center [737, 337] width 1371 height 675
click at [1371, 199] on mat-icon "menu" at bounding box center [1369, 195] width 18 height 18
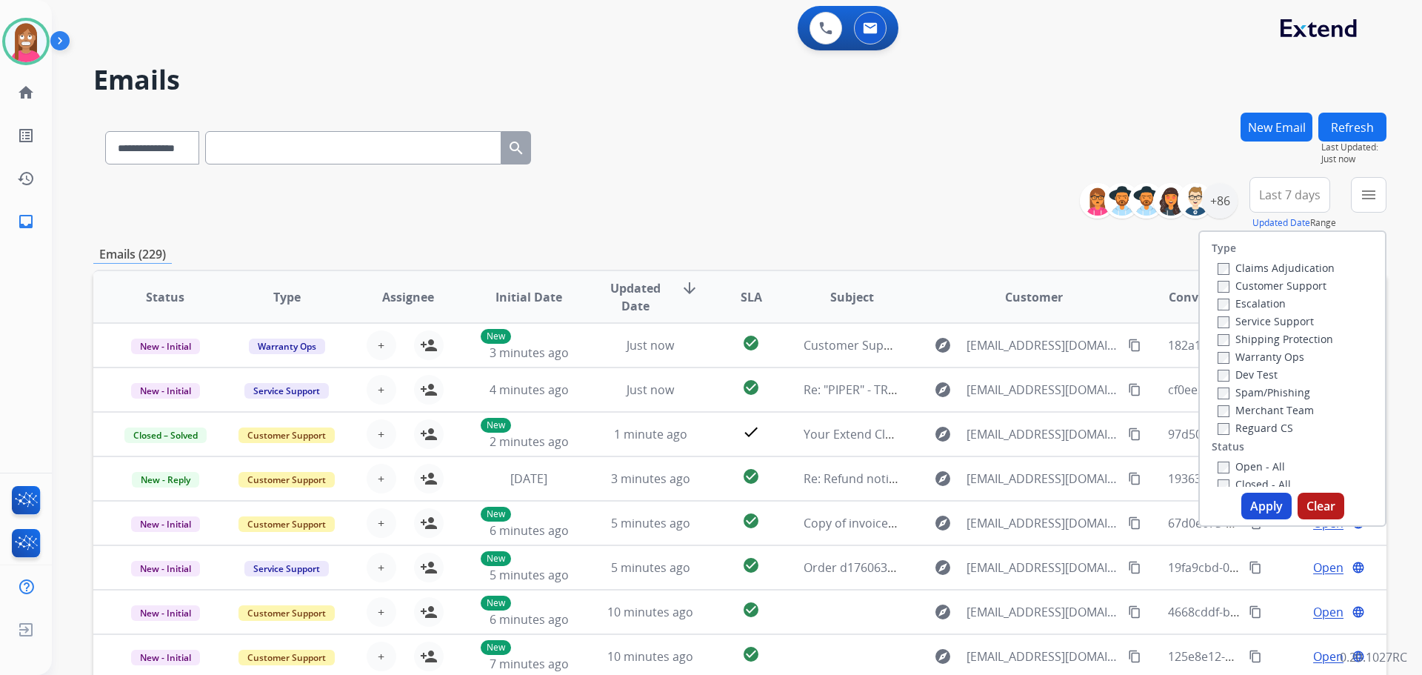
click at [1248, 288] on label "Customer Support" at bounding box center [1272, 286] width 109 height 14
click at [1235, 344] on label "Shipping Protection" at bounding box center [1276, 339] width 116 height 14
click at [1233, 424] on label "Reguard CS" at bounding box center [1256, 428] width 76 height 14
click at [1242, 467] on label "Open - All" at bounding box center [1251, 466] width 67 height 14
click at [1256, 504] on button "Apply" at bounding box center [1267, 506] width 50 height 27
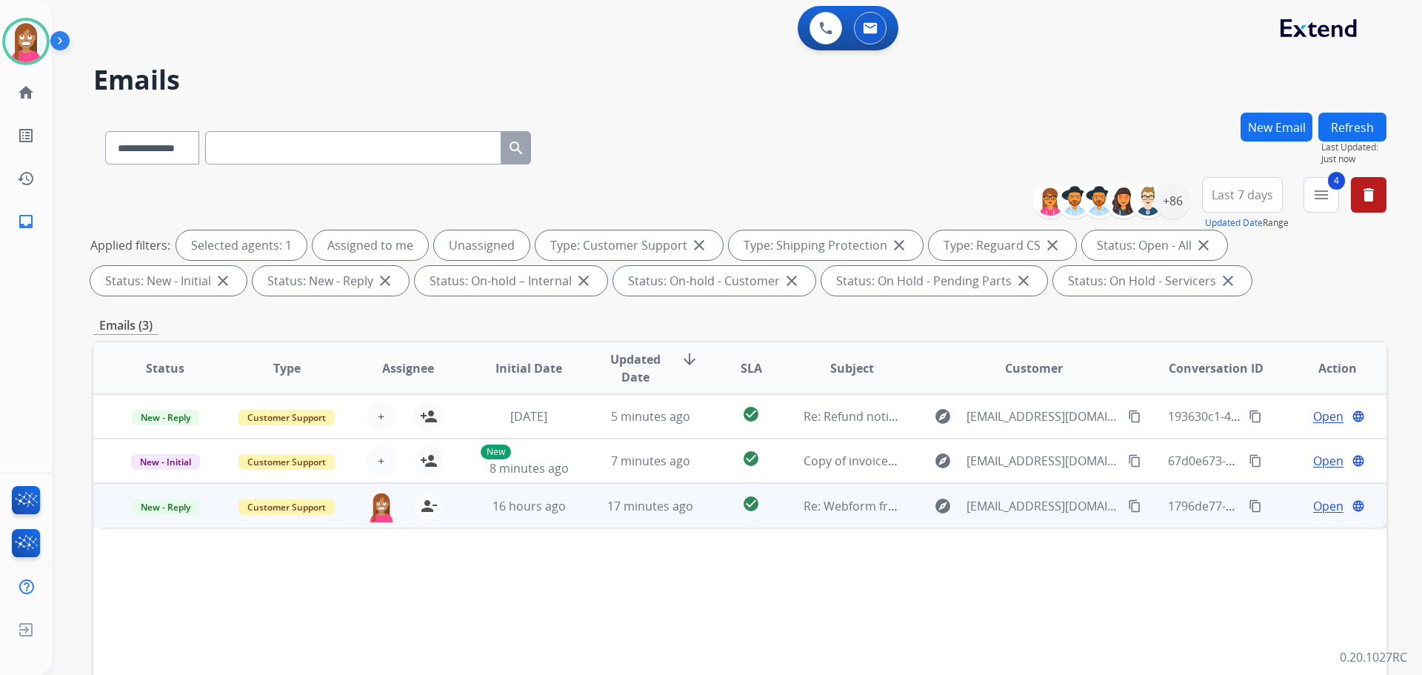
click at [564, 525] on td "16 hours ago" at bounding box center [517, 505] width 121 height 44
click at [153, 505] on span "New - Reply" at bounding box center [165, 507] width 67 height 16
click at [239, 644] on p "Closed – Solved" at bounding box center [244, 644] width 85 height 21
click at [28, 48] on img at bounding box center [25, 41] width 41 height 41
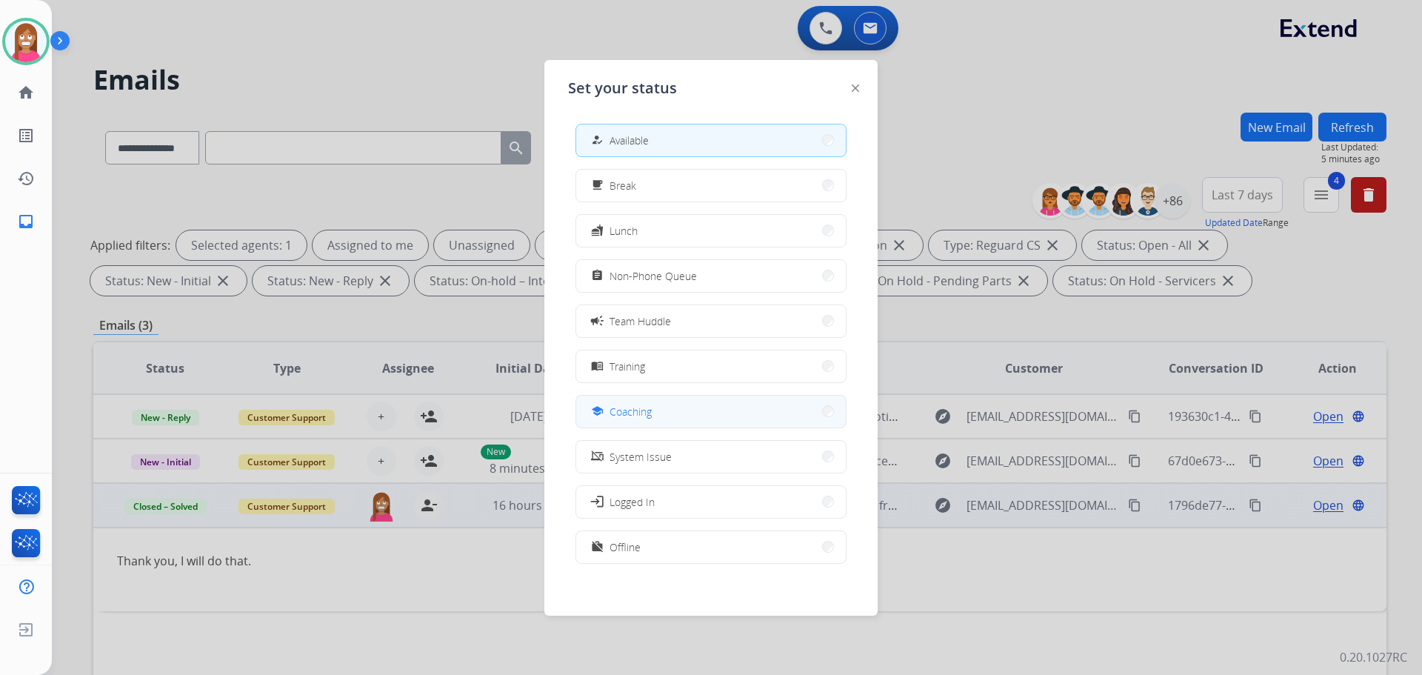
click at [613, 409] on div "school Coaching" at bounding box center [620, 411] width 64 height 18
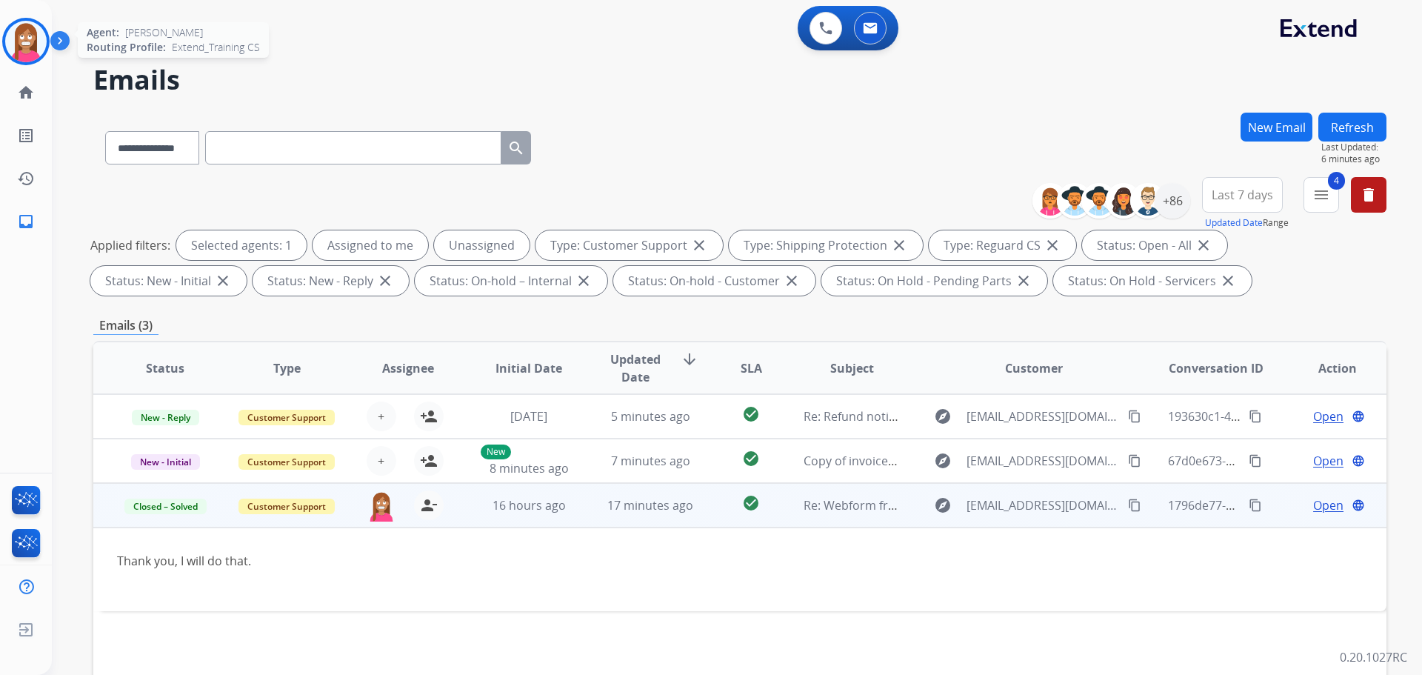
click at [24, 50] on img at bounding box center [25, 41] width 41 height 41
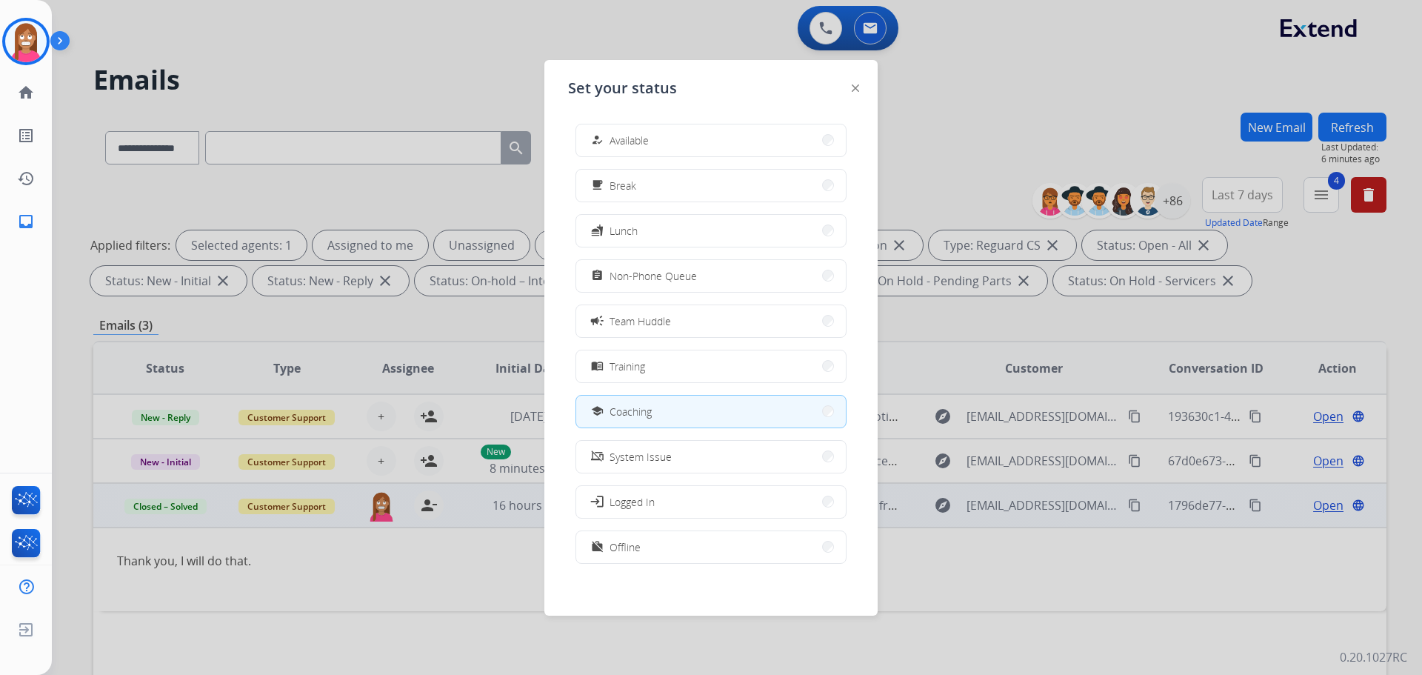
drag, startPoint x: 613, startPoint y: 142, endPoint x: 599, endPoint y: 127, distance: 20.4
click at [611, 145] on div "how_to_reg Available" at bounding box center [618, 140] width 61 height 18
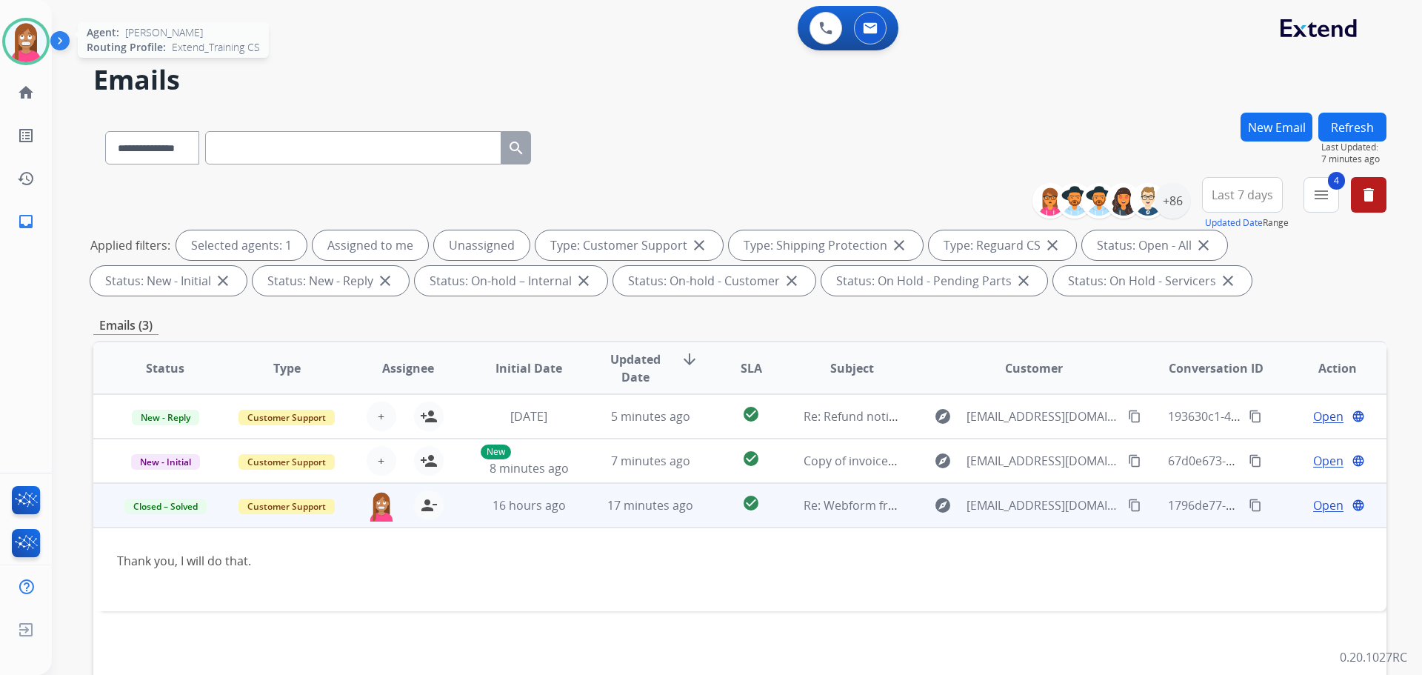
drag, startPoint x: 16, startPoint y: 47, endPoint x: 33, endPoint y: 64, distance: 24.1
click at [16, 47] on img at bounding box center [25, 41] width 41 height 41
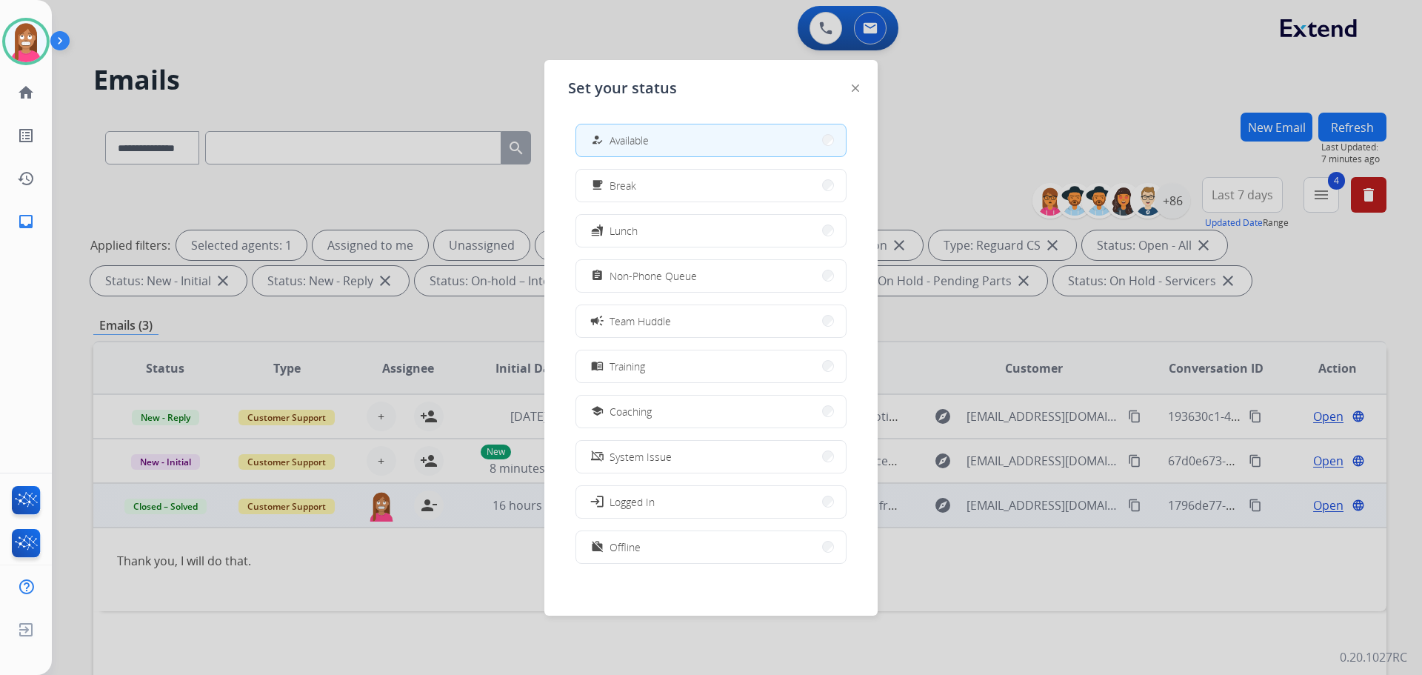
drag, startPoint x: 610, startPoint y: 422, endPoint x: 685, endPoint y: 358, distance: 98.3
click at [610, 420] on button "school Coaching" at bounding box center [711, 412] width 270 height 32
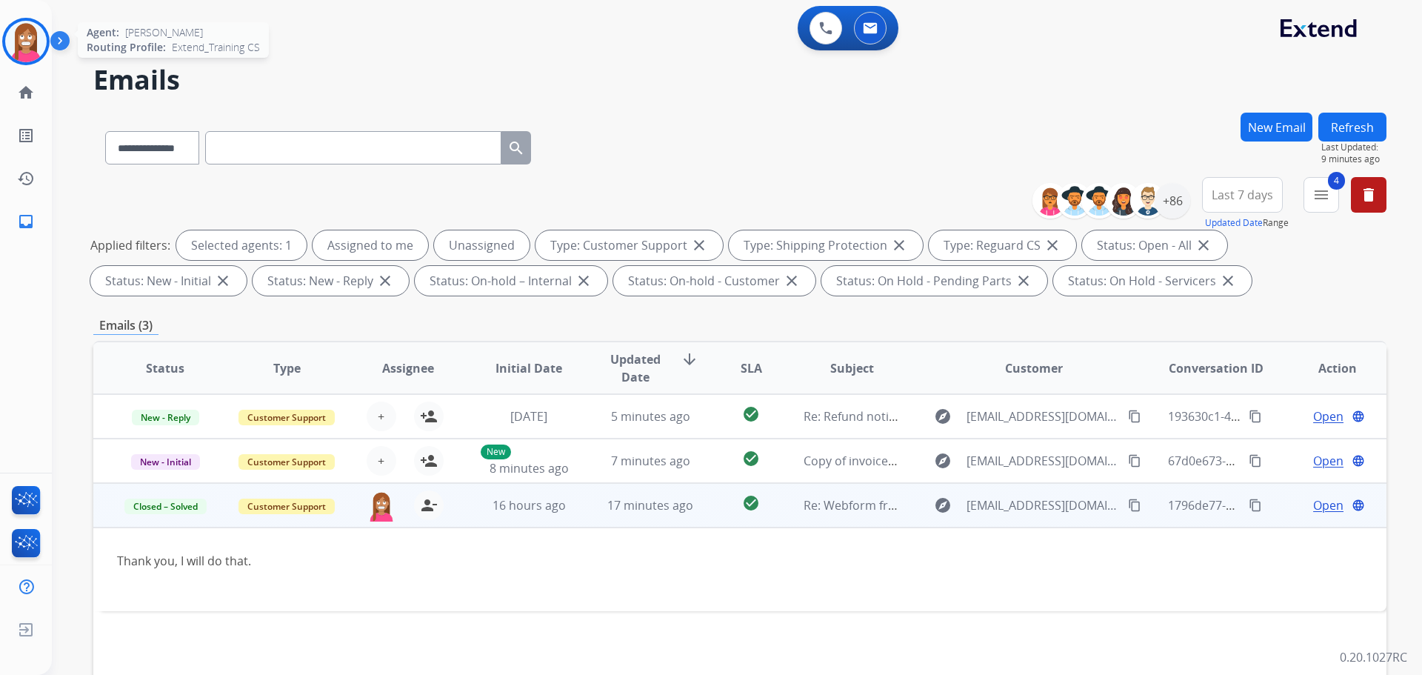
click at [30, 48] on img at bounding box center [25, 41] width 41 height 41
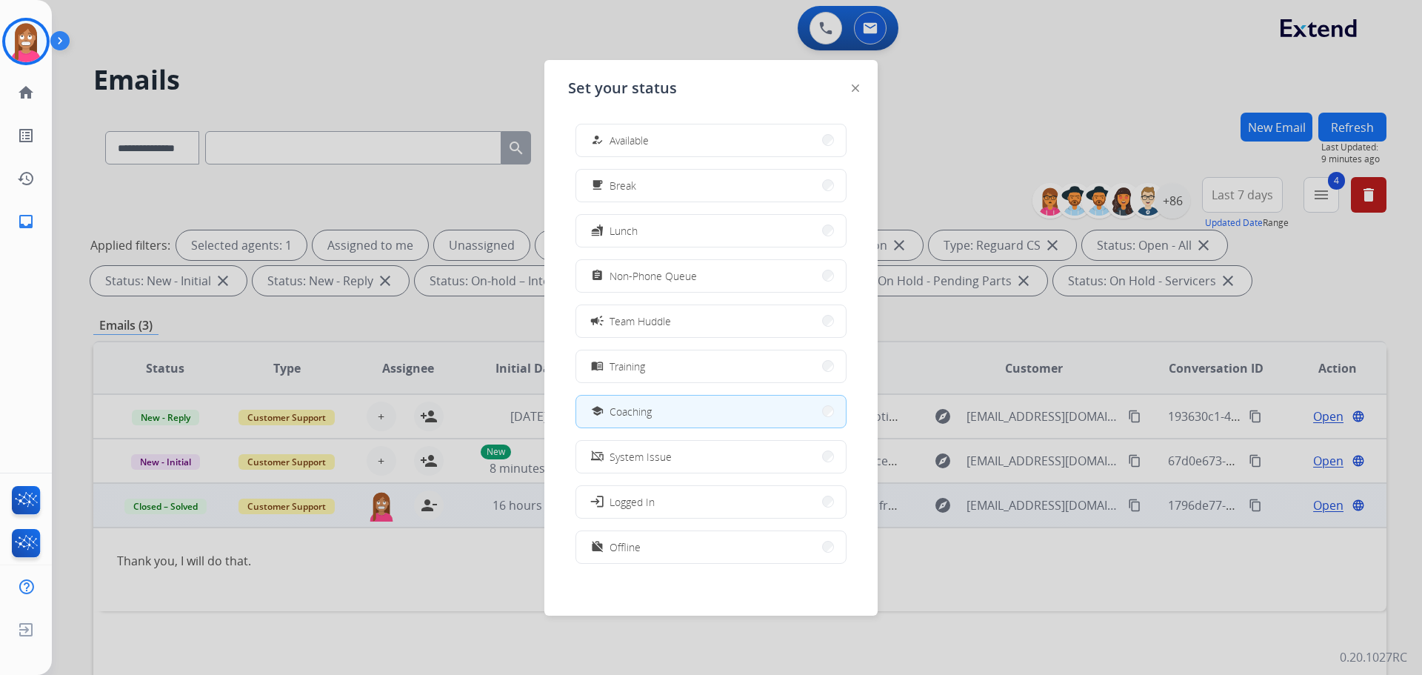
drag, startPoint x: 616, startPoint y: 139, endPoint x: 579, endPoint y: 136, distance: 37.1
click at [599, 133] on div "how_to_reg Available" at bounding box center [618, 140] width 61 height 18
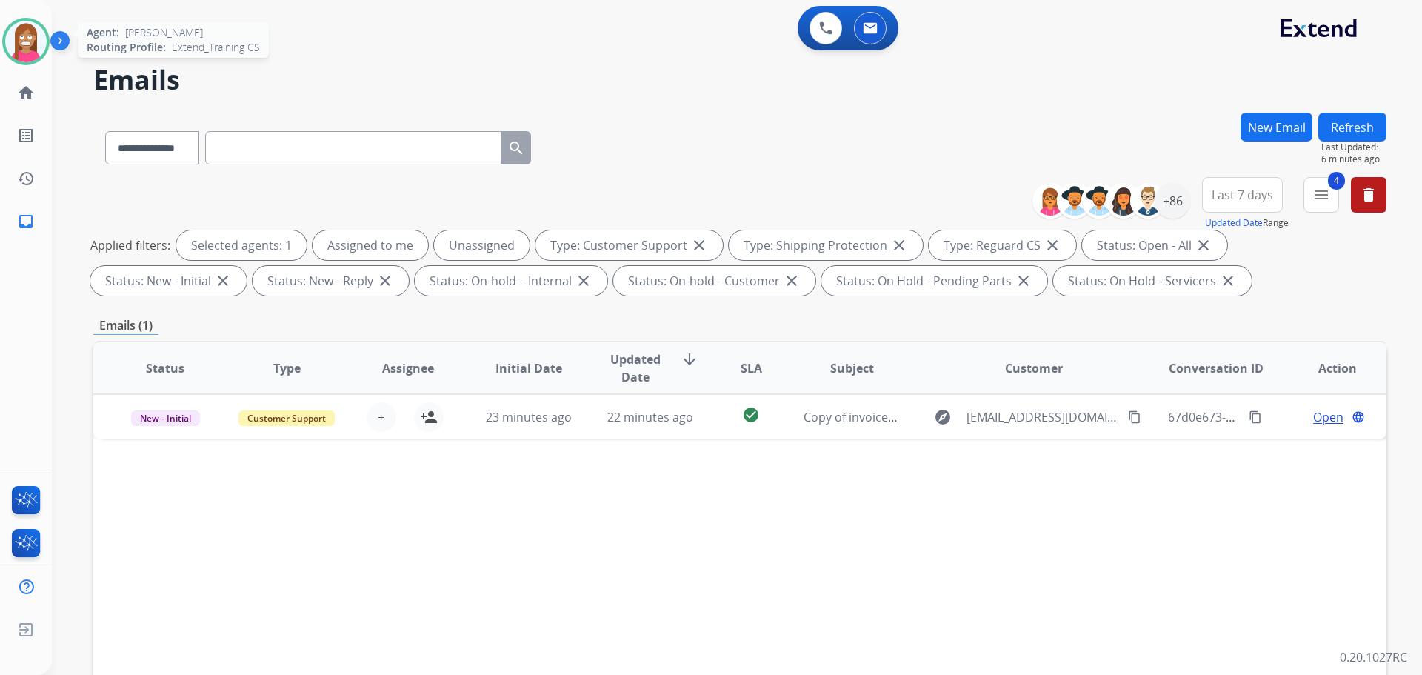
click at [40, 48] on img at bounding box center [25, 41] width 41 height 41
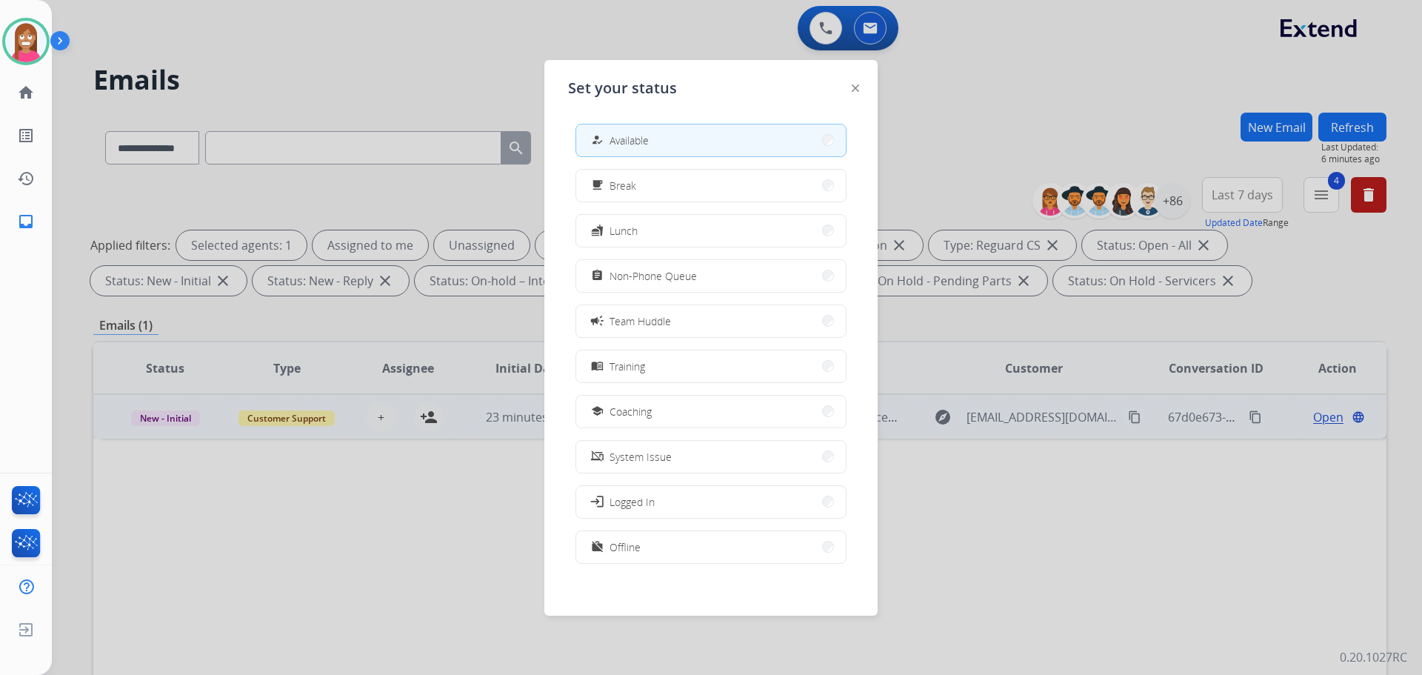
click at [689, 408] on button "school Coaching" at bounding box center [711, 412] width 270 height 32
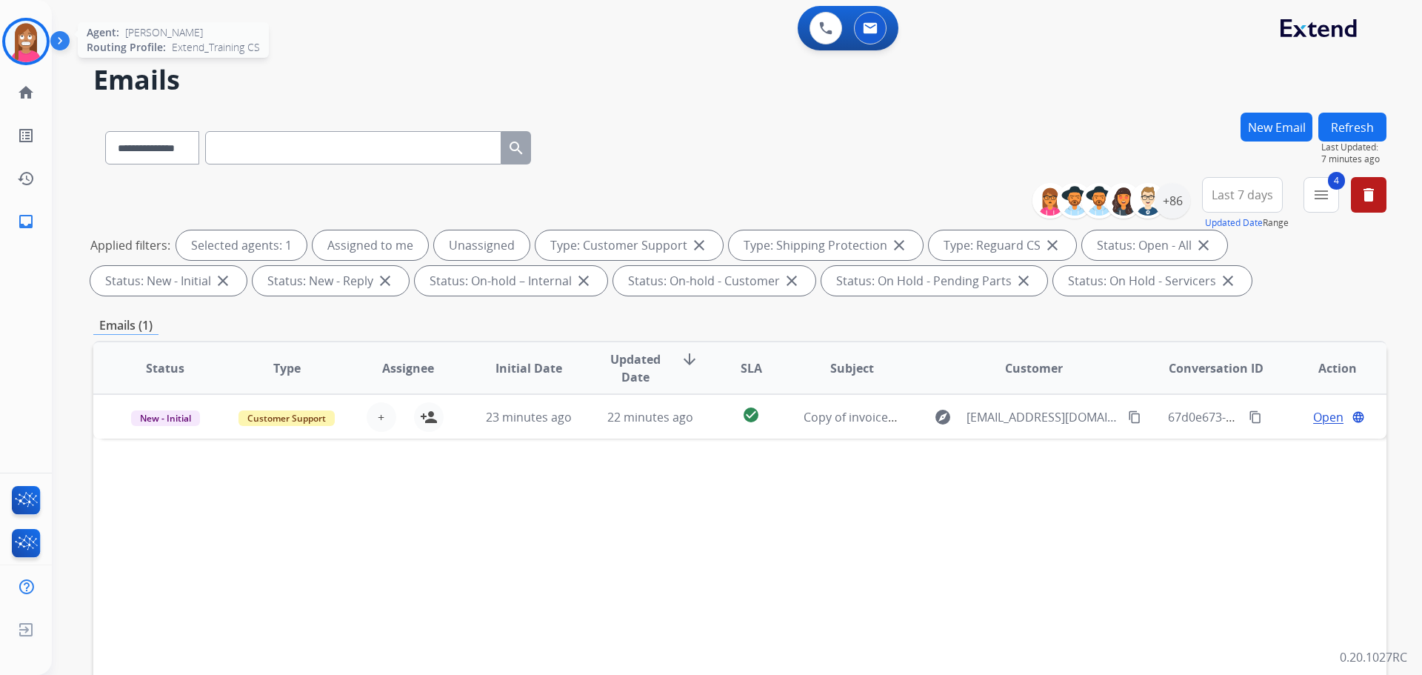
click at [18, 47] on img at bounding box center [25, 41] width 41 height 41
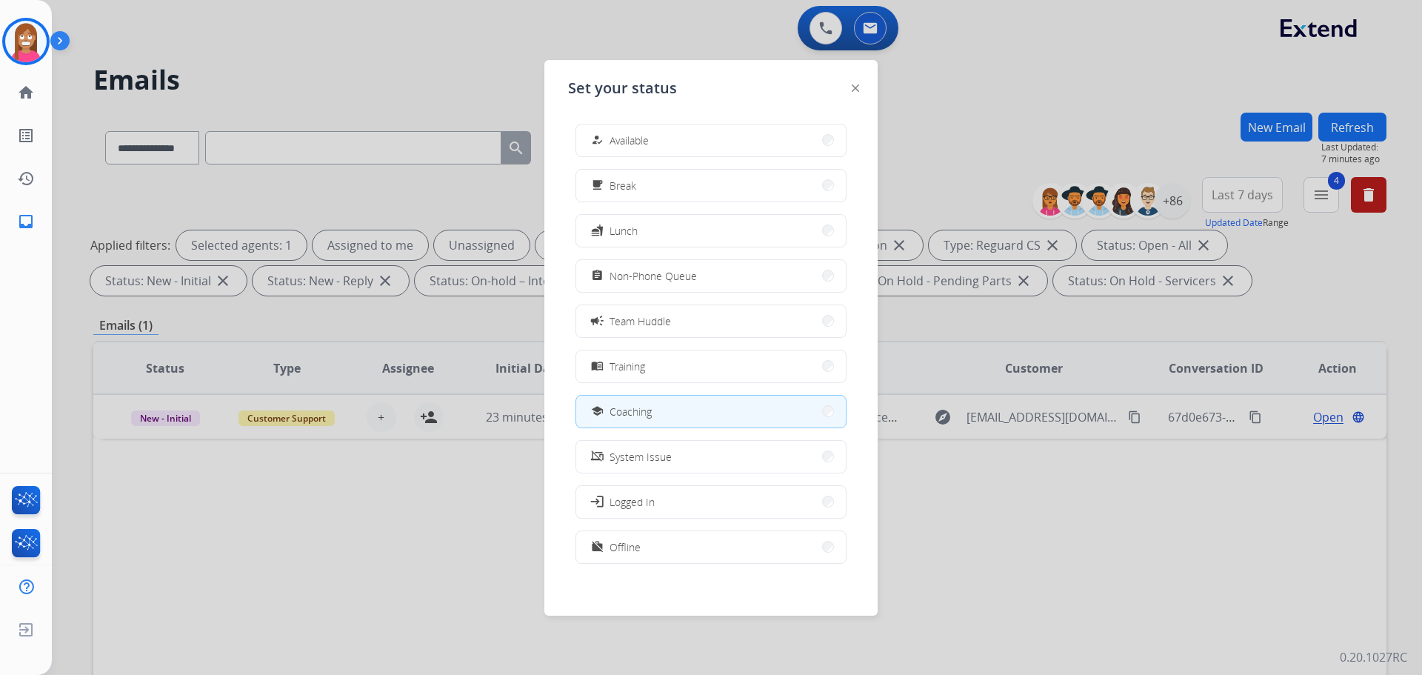
drag, startPoint x: 616, startPoint y: 136, endPoint x: 616, endPoint y: 148, distance: 12.6
click at [616, 148] on div "how_to_reg Available" at bounding box center [618, 140] width 61 height 18
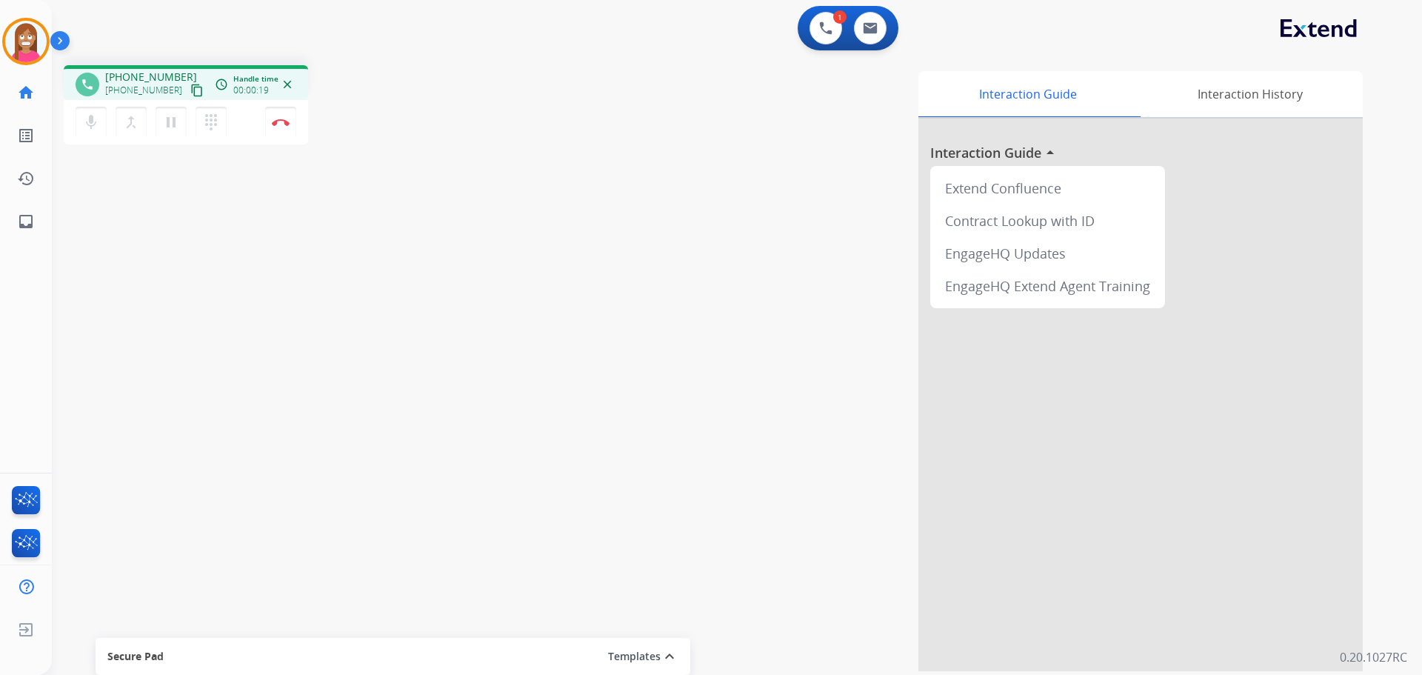
click at [190, 95] on mat-icon "content_copy" at bounding box center [196, 90] width 13 height 13
click at [172, 123] on mat-icon "pause" at bounding box center [171, 122] width 18 height 18
click at [167, 121] on mat-icon "play_arrow" at bounding box center [171, 122] width 18 height 18
click at [280, 124] on img at bounding box center [281, 122] width 18 height 7
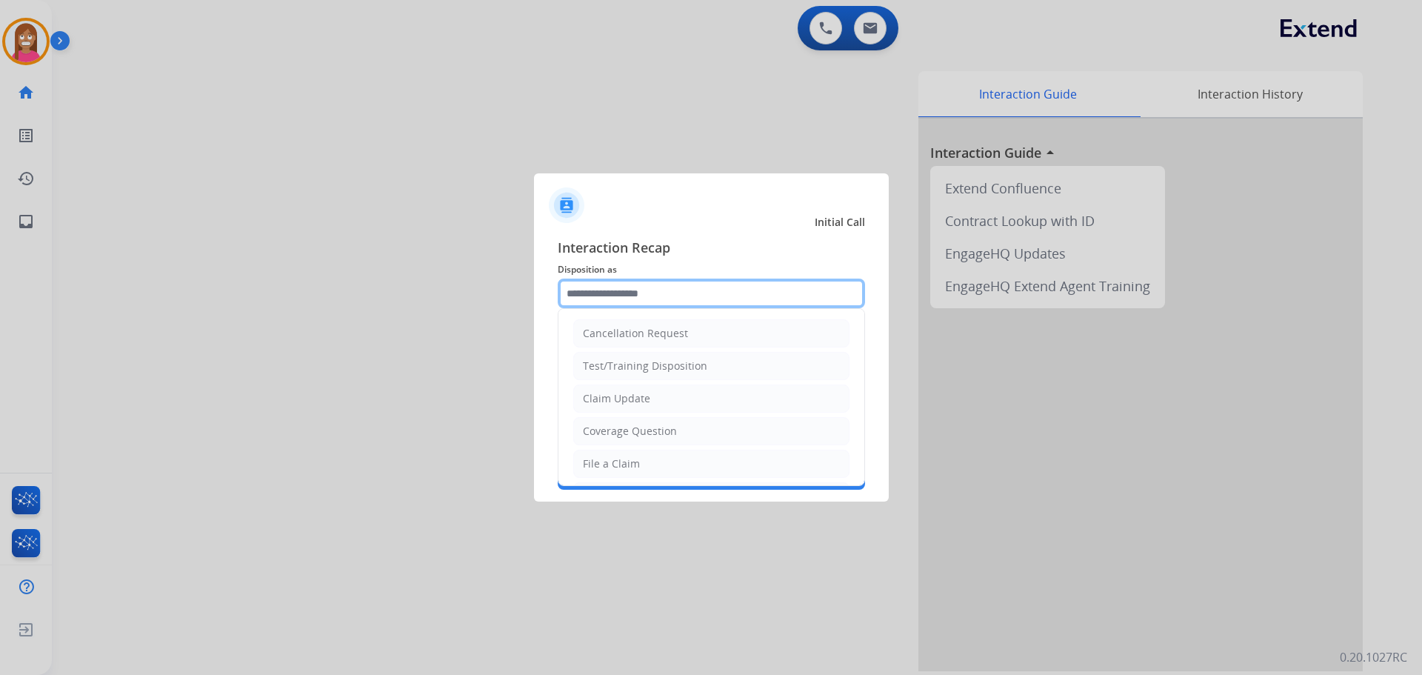
click at [610, 300] on input "text" at bounding box center [711, 294] width 307 height 30
click at [618, 433] on div "Coverage Question" at bounding box center [630, 431] width 94 height 15
type input "**********"
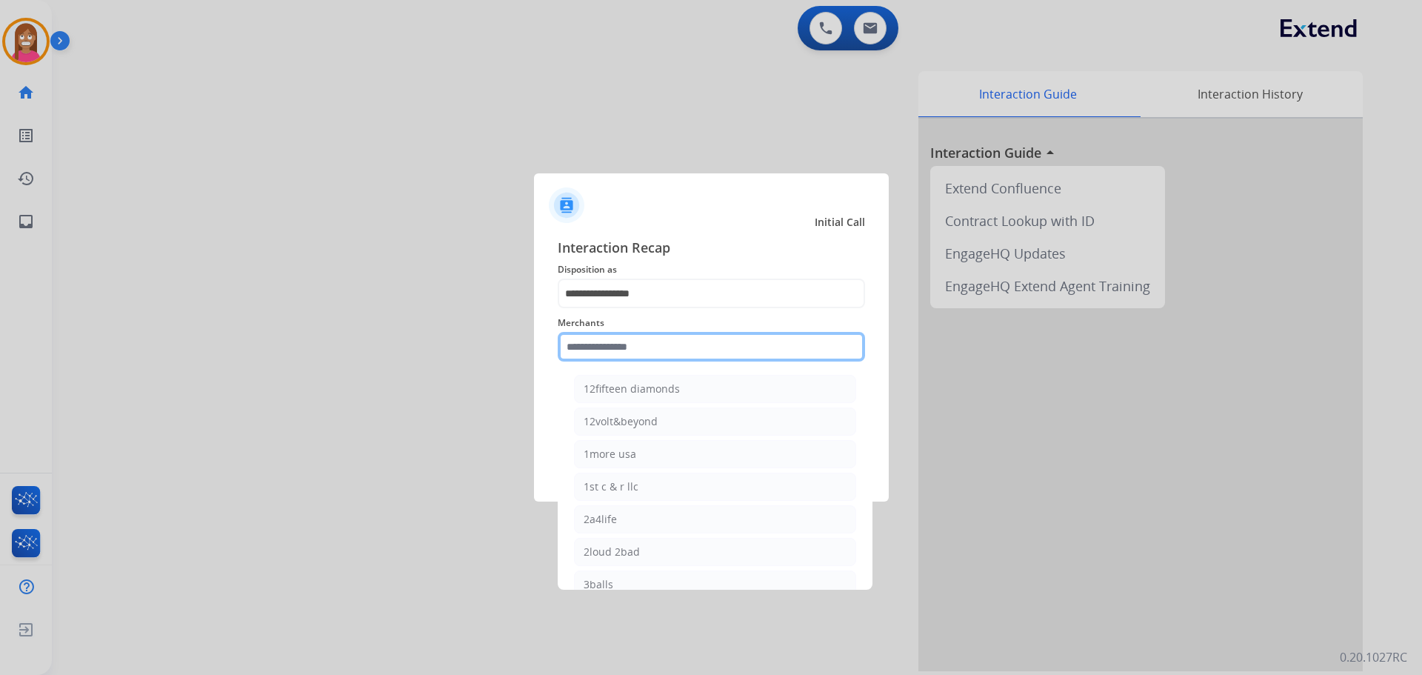
click at [614, 350] on input "text" at bounding box center [711, 347] width 307 height 30
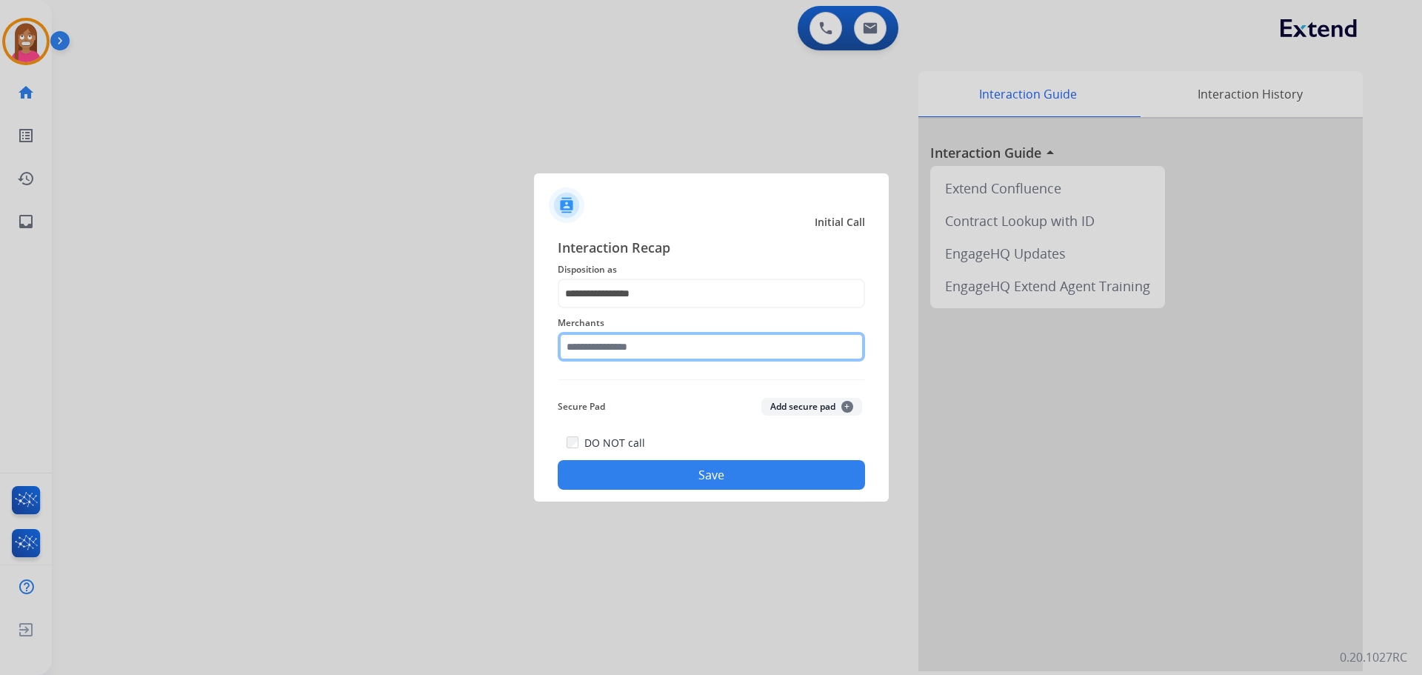
click at [648, 344] on input "text" at bounding box center [711, 347] width 307 height 30
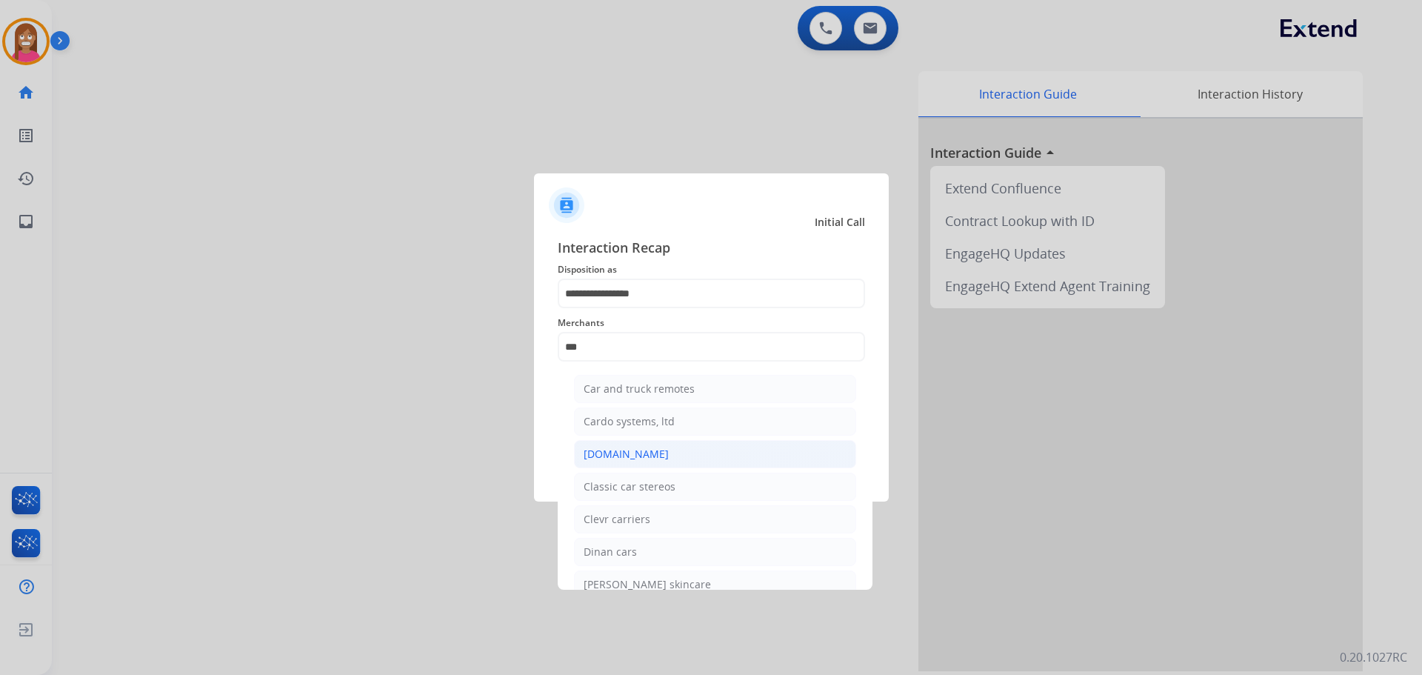
click at [643, 455] on div "[DOMAIN_NAME]" at bounding box center [626, 454] width 85 height 15
type input "**********"
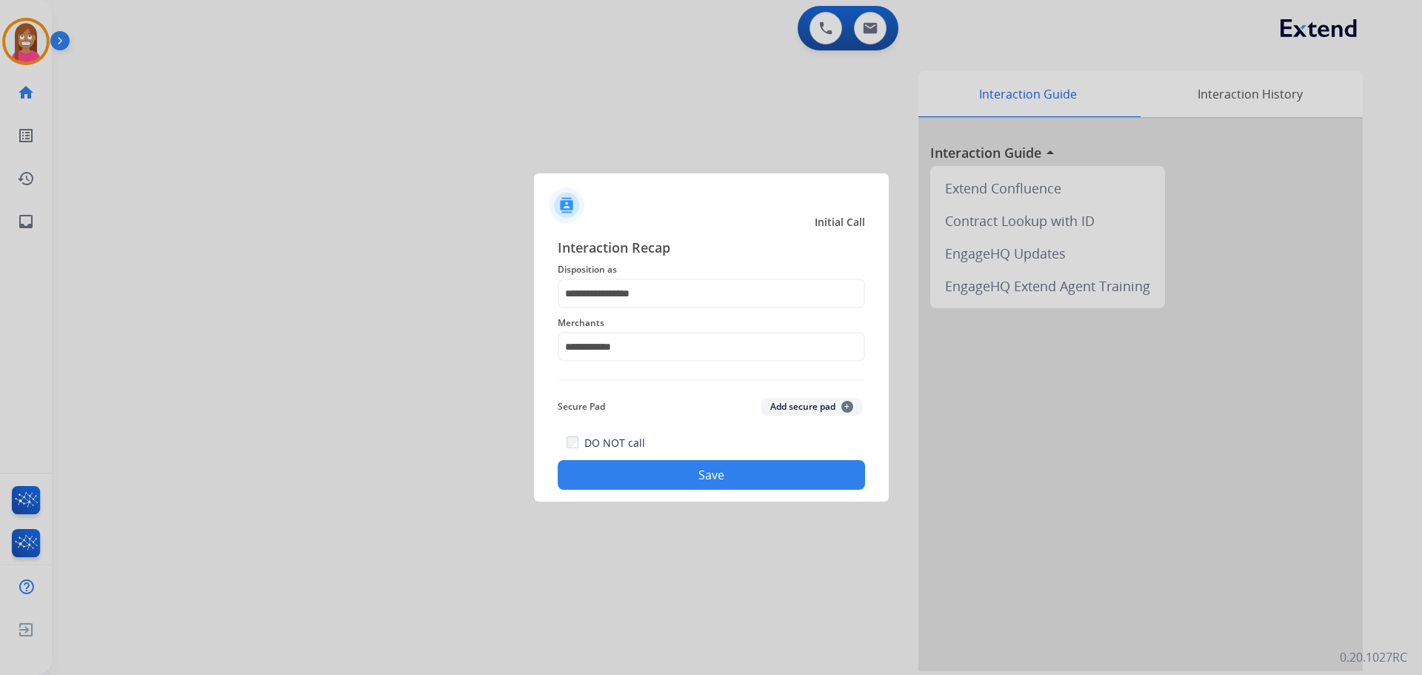
click at [653, 478] on button "Save" at bounding box center [711, 475] width 307 height 30
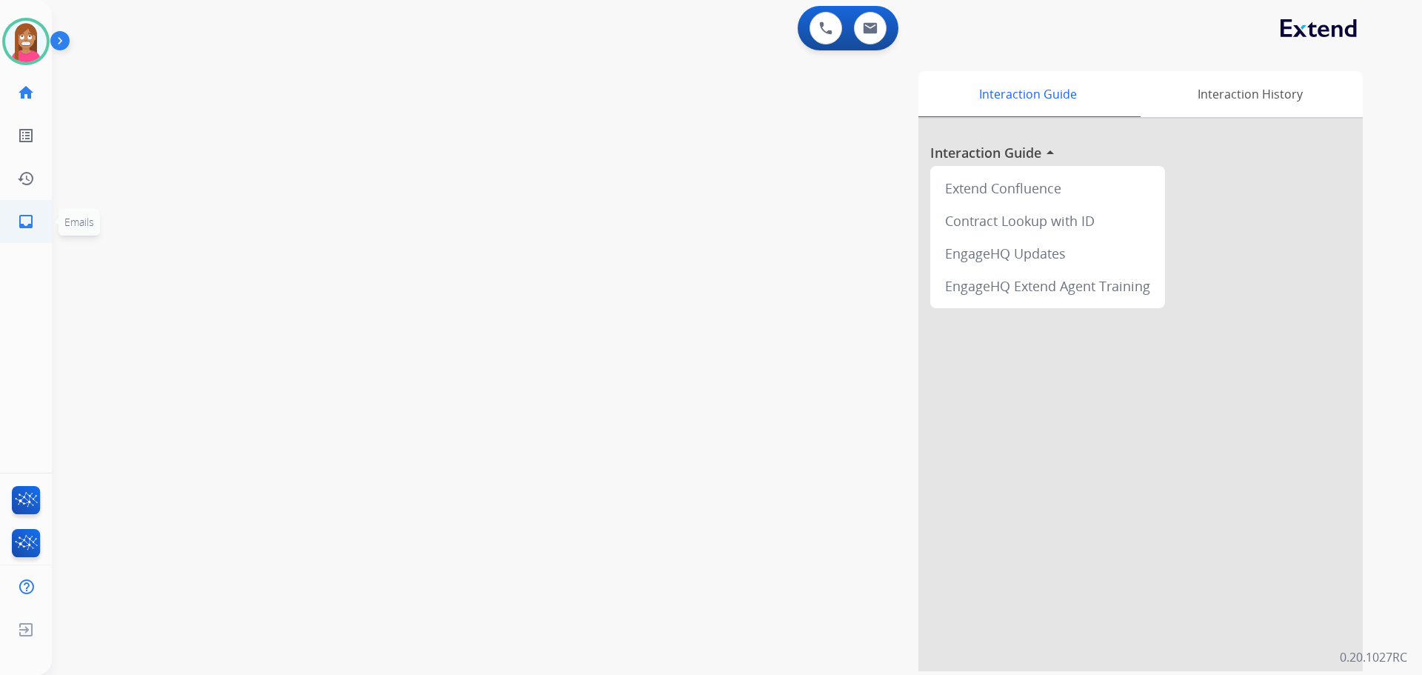
click at [19, 216] on mat-icon "inbox" at bounding box center [26, 222] width 18 height 18
select select "**********"
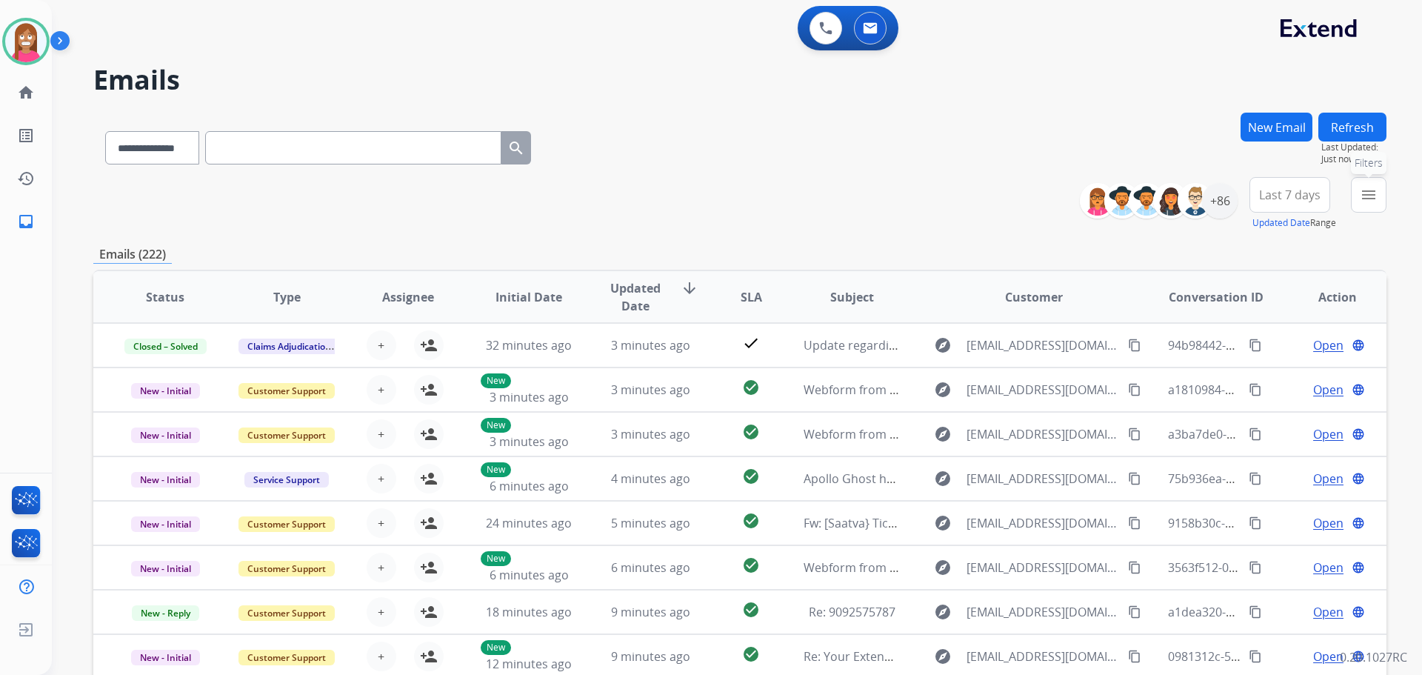
click at [1373, 197] on mat-icon "menu" at bounding box center [1369, 195] width 18 height 18
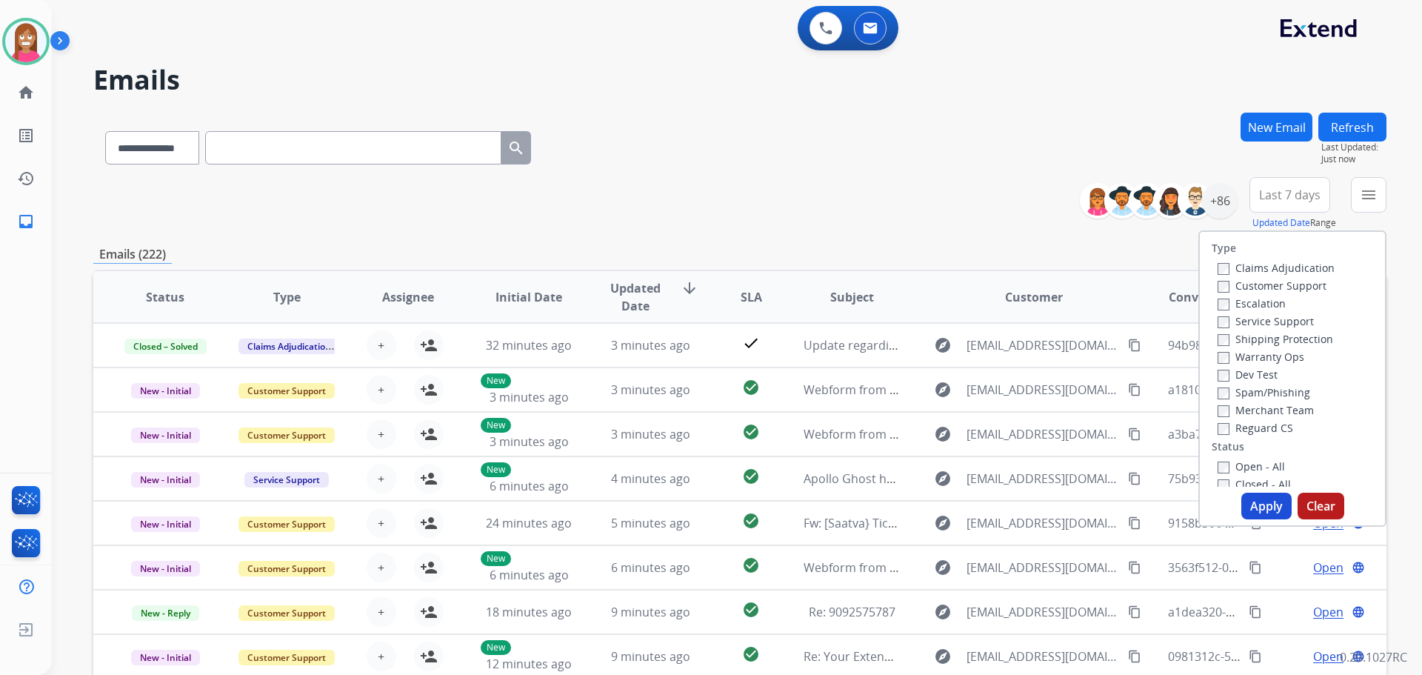
click at [1289, 284] on label "Customer Support" at bounding box center [1272, 286] width 109 height 14
click at [1268, 342] on label "Shipping Protection" at bounding box center [1276, 339] width 116 height 14
click at [1234, 429] on label "Reguard CS" at bounding box center [1256, 428] width 76 height 14
click at [1234, 463] on label "Open - All" at bounding box center [1251, 466] width 67 height 14
click at [1250, 498] on button "Apply" at bounding box center [1267, 506] width 50 height 27
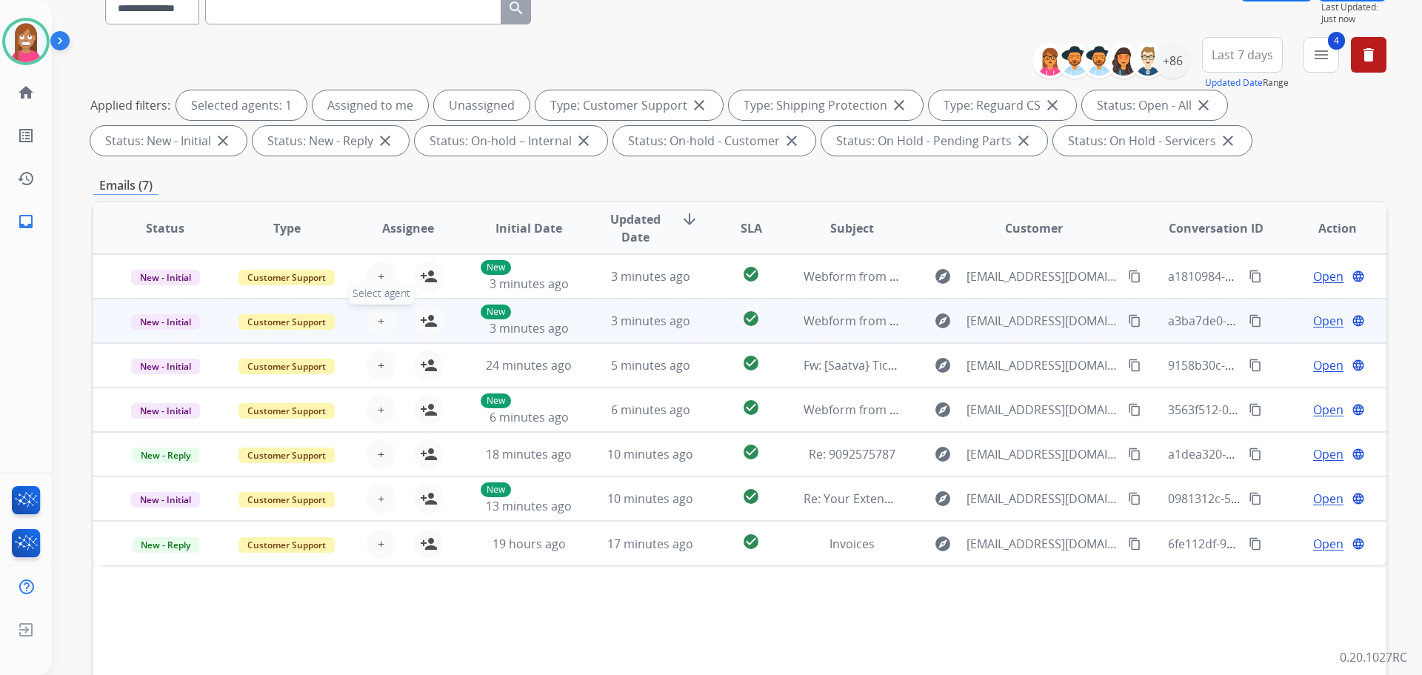
scroll to position [239, 0]
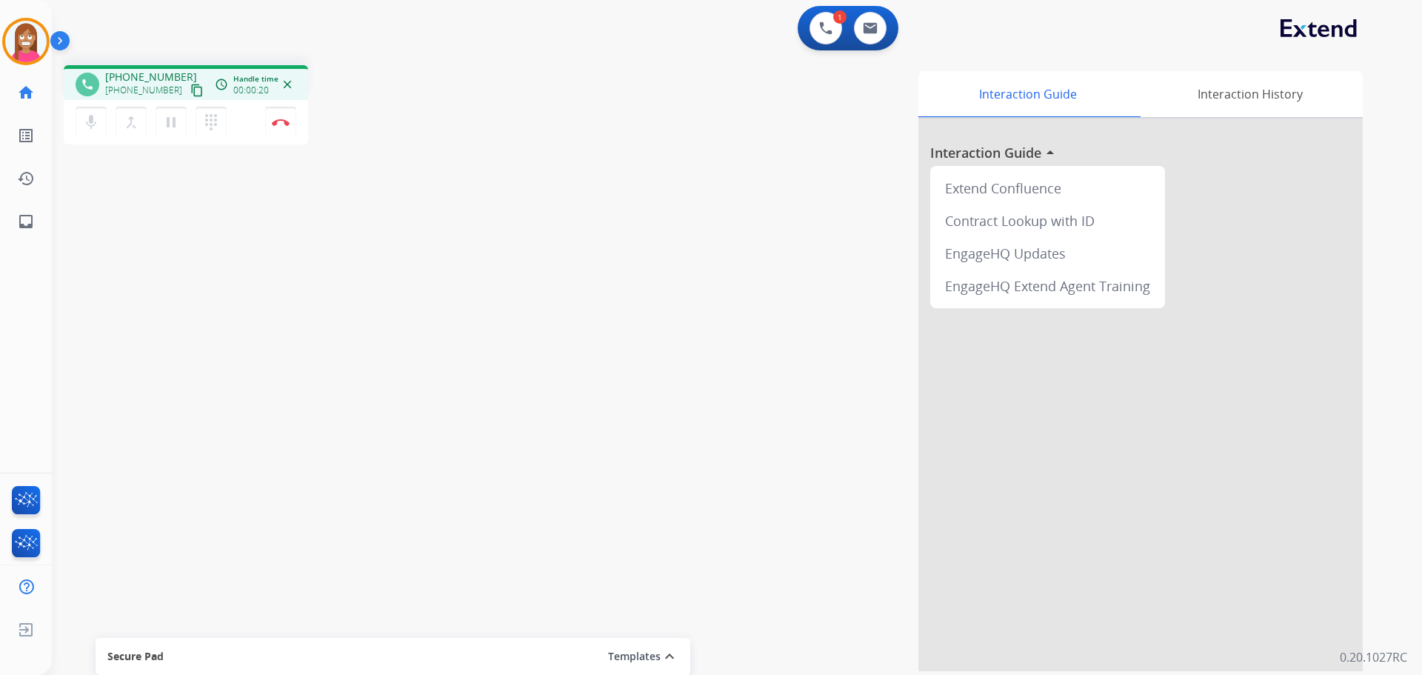
click at [188, 98] on button "content_copy" at bounding box center [197, 90] width 18 height 18
click at [278, 125] on img at bounding box center [281, 122] width 18 height 7
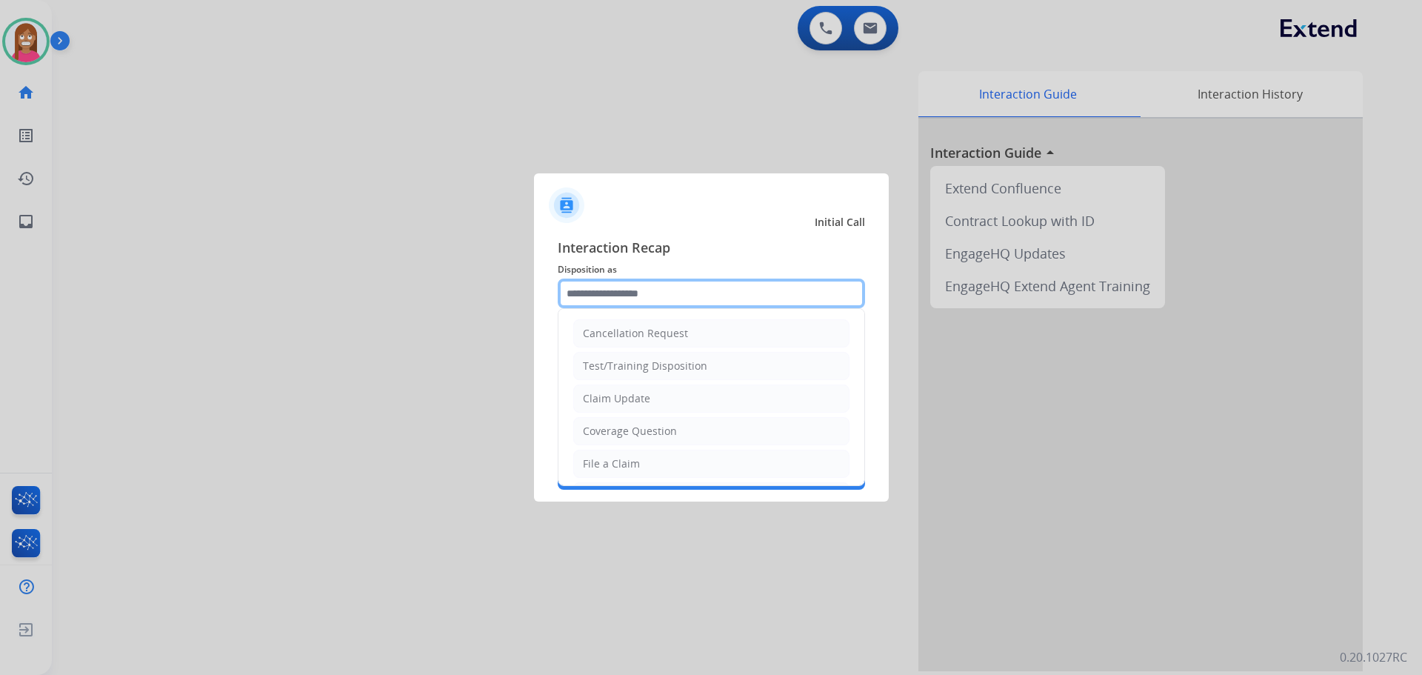
click at [638, 290] on input "text" at bounding box center [711, 294] width 307 height 30
drag, startPoint x: 607, startPoint y: 437, endPoint x: 601, endPoint y: 419, distance: 18.7
click at [606, 436] on div "Coverage Question" at bounding box center [630, 431] width 94 height 15
type input "**********"
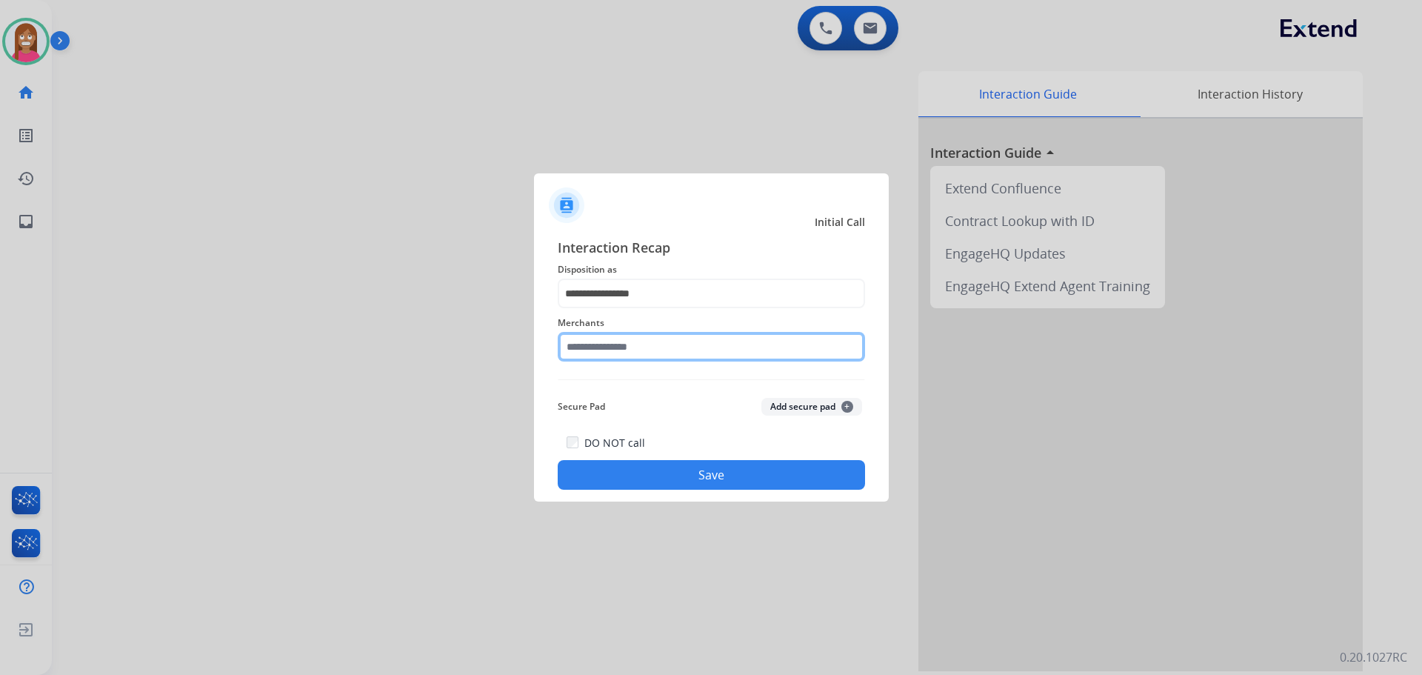
click at [589, 350] on input "text" at bounding box center [711, 347] width 307 height 30
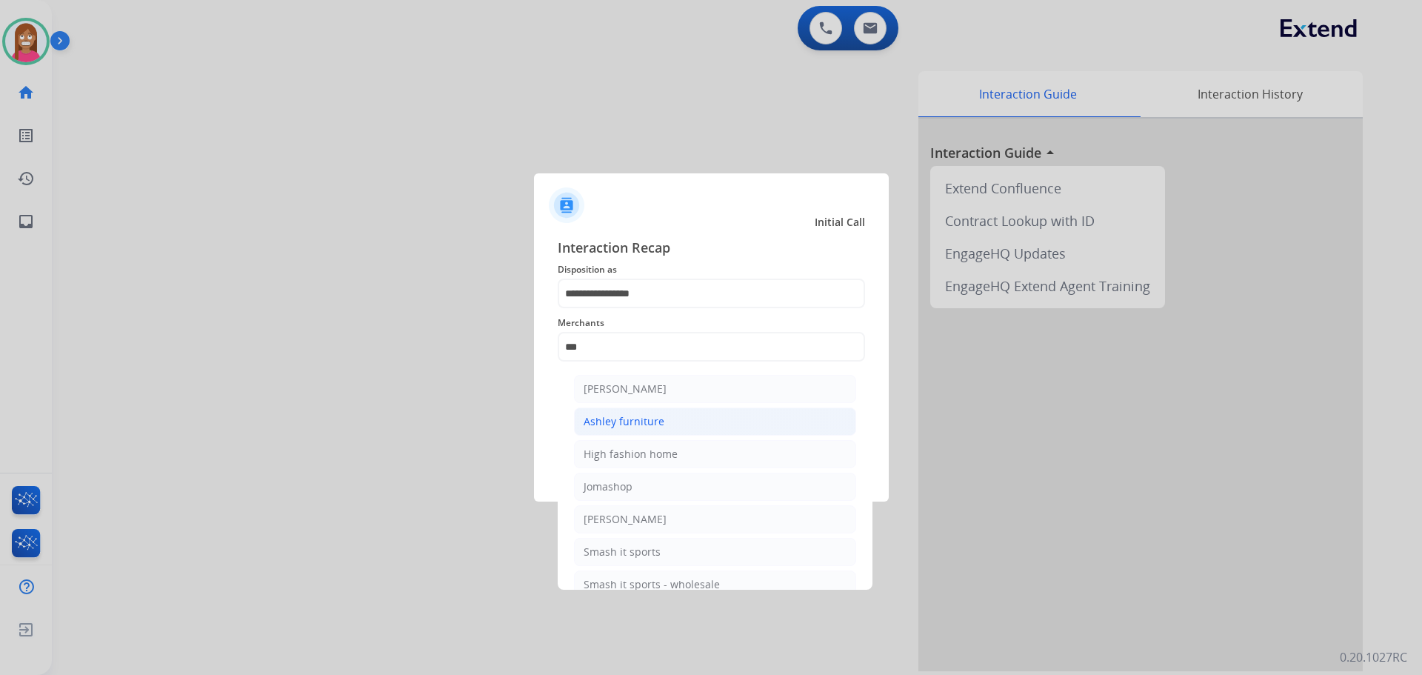
click at [605, 413] on li "Ashley furniture" at bounding box center [715, 421] width 282 height 28
type input "**********"
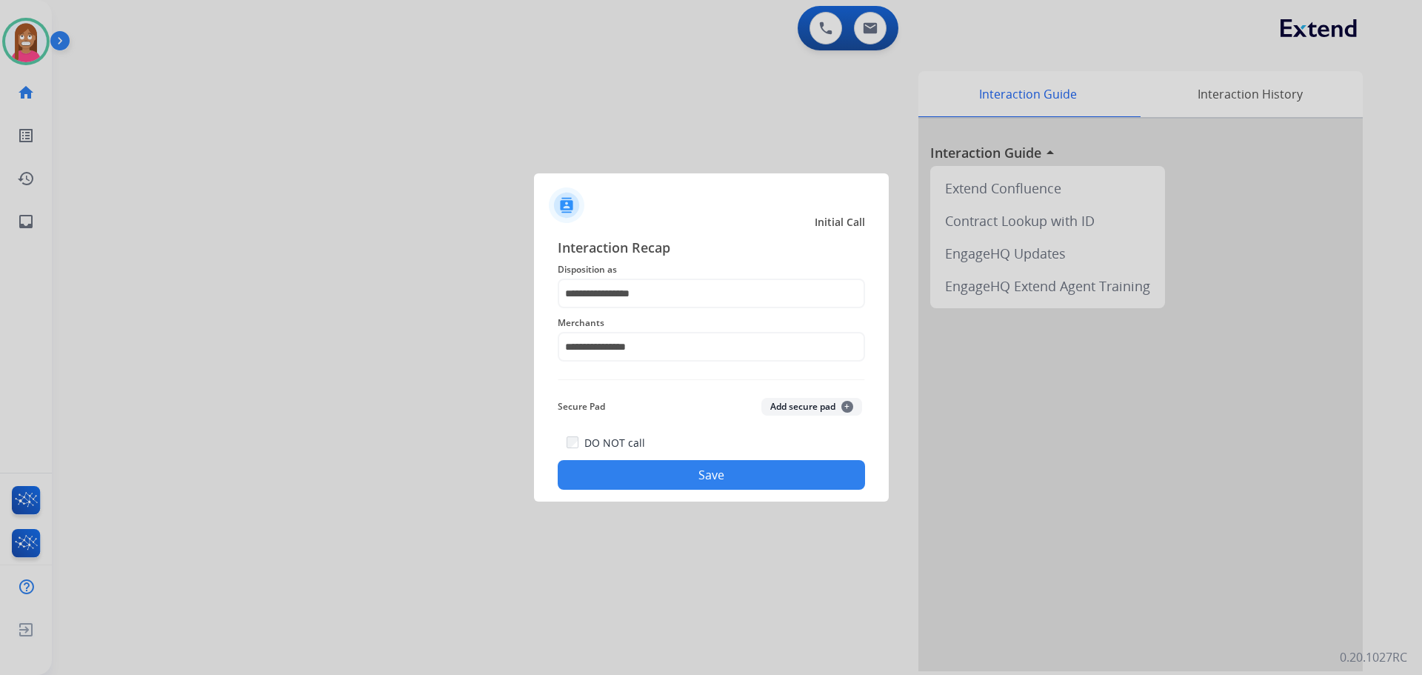
click at [596, 470] on button "Save" at bounding box center [711, 475] width 307 height 30
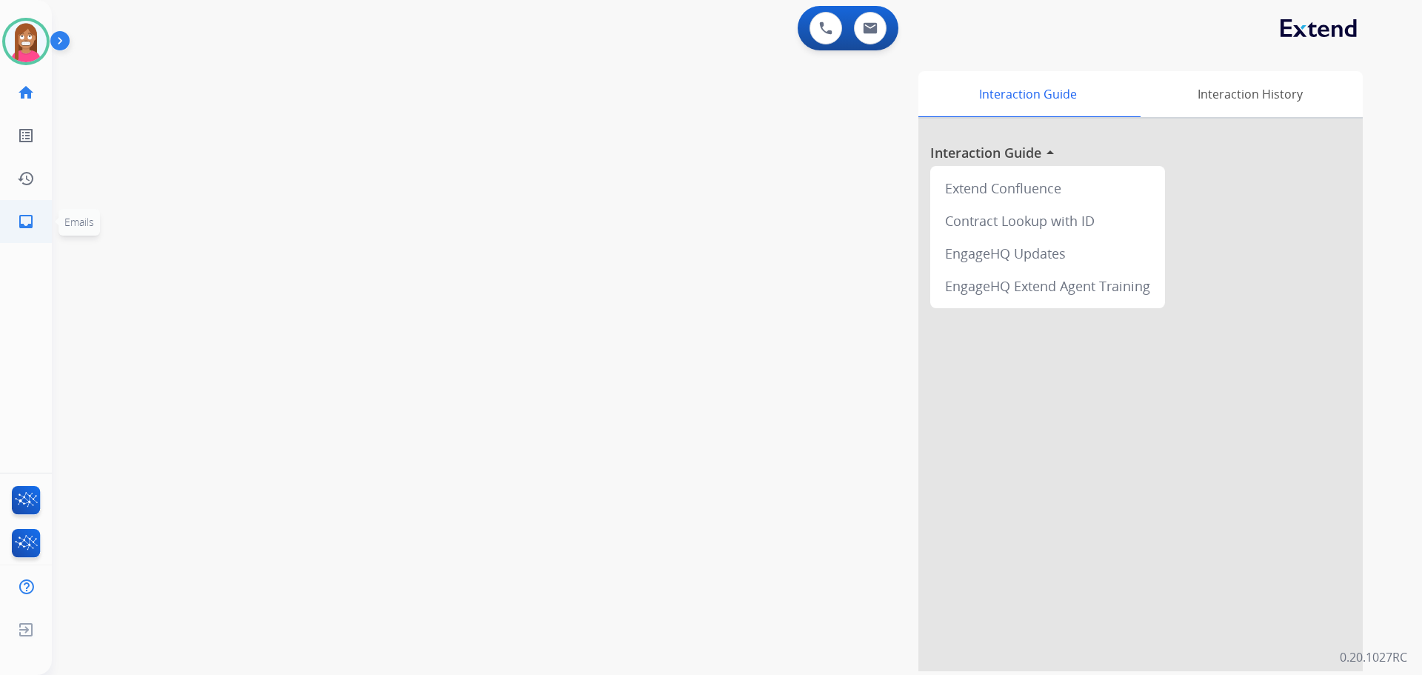
click at [10, 219] on link "inbox Emails" at bounding box center [25, 221] width 41 height 41
select select "**********"
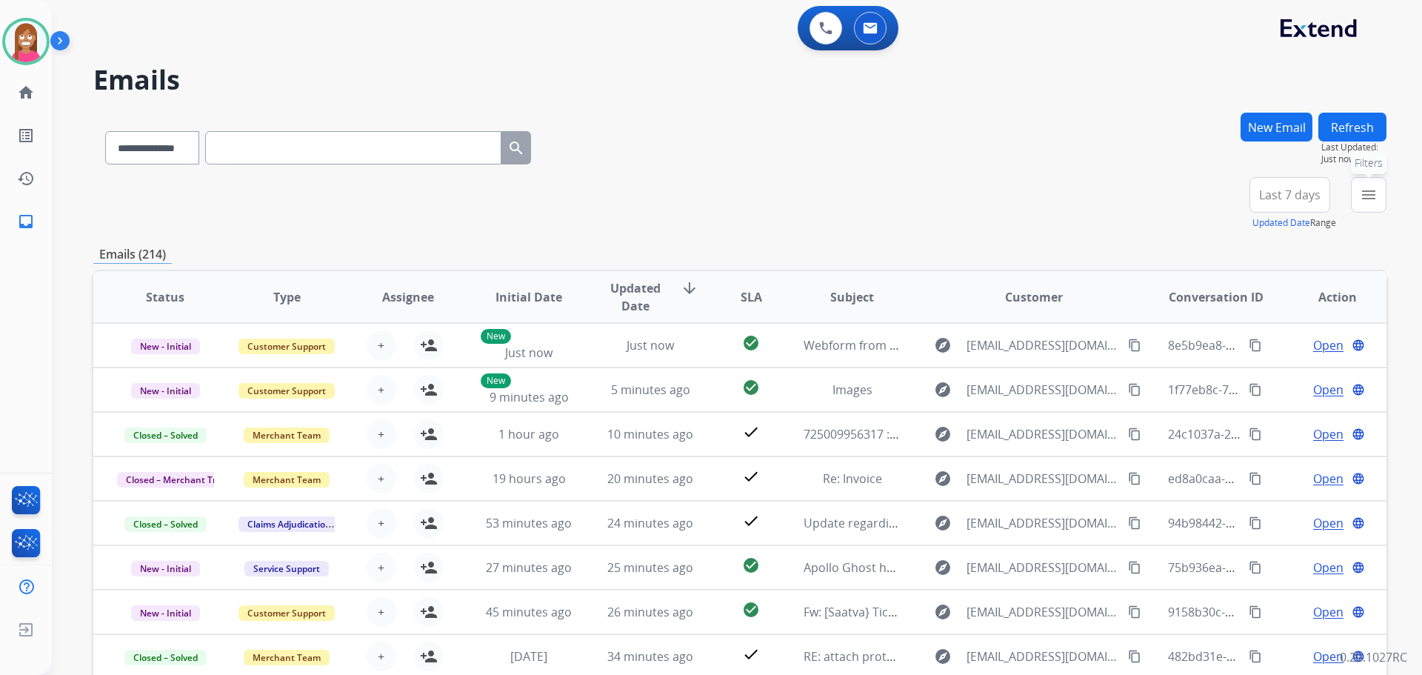
click at [1356, 201] on button "menu Filters" at bounding box center [1369, 195] width 36 height 36
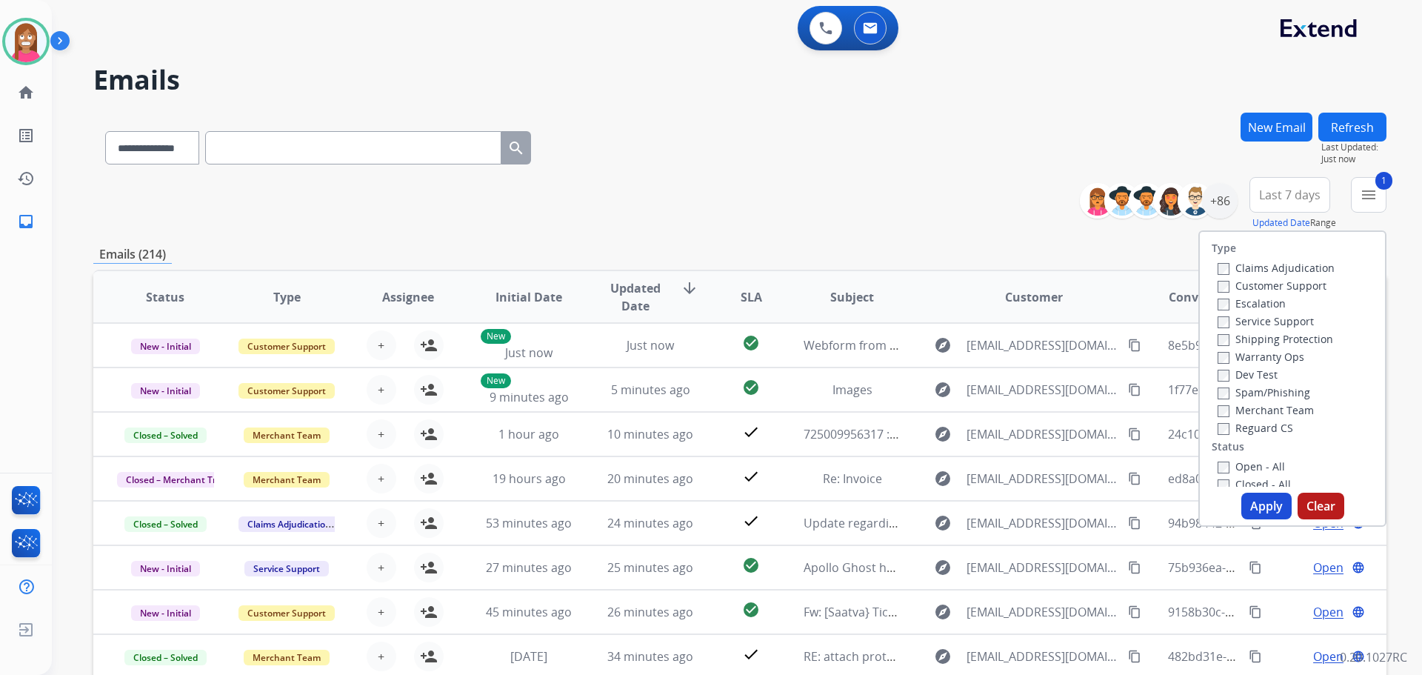
click at [1232, 338] on label "Shipping Protection" at bounding box center [1276, 339] width 116 height 14
click at [1252, 497] on button "Apply" at bounding box center [1267, 506] width 50 height 27
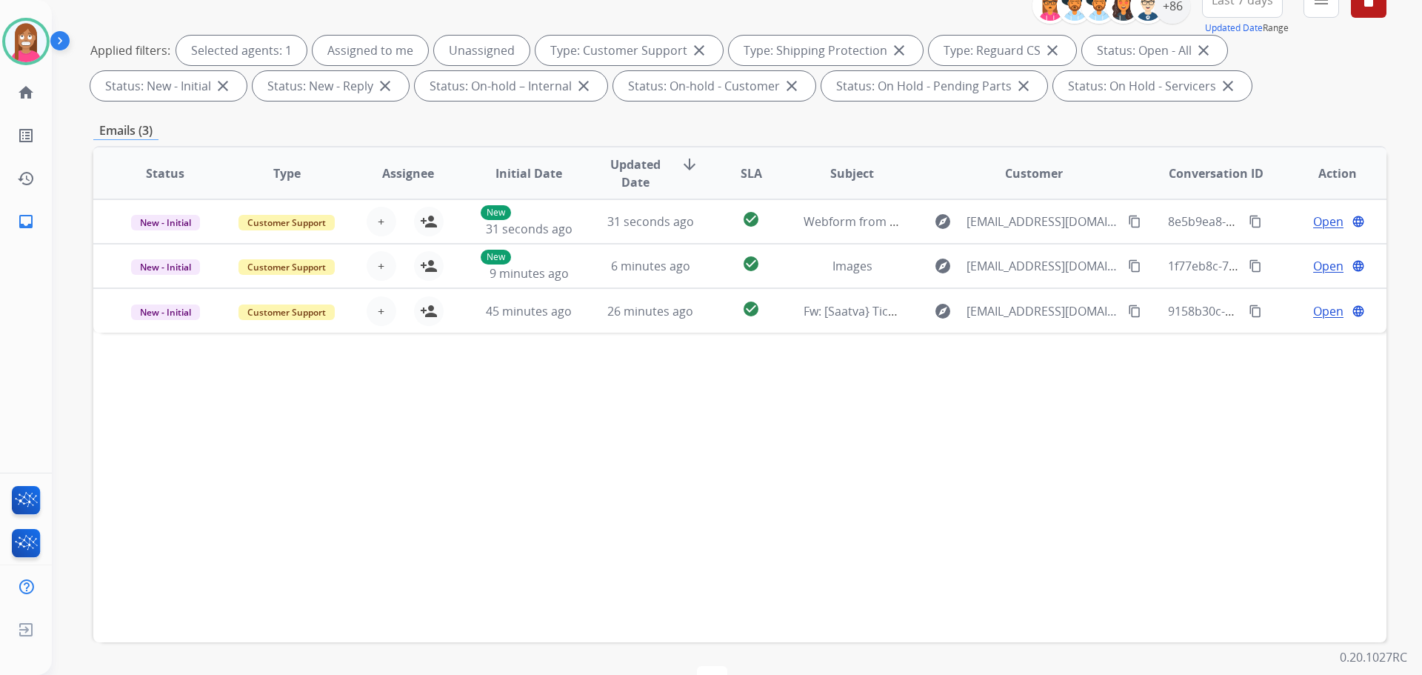
scroll to position [239, 0]
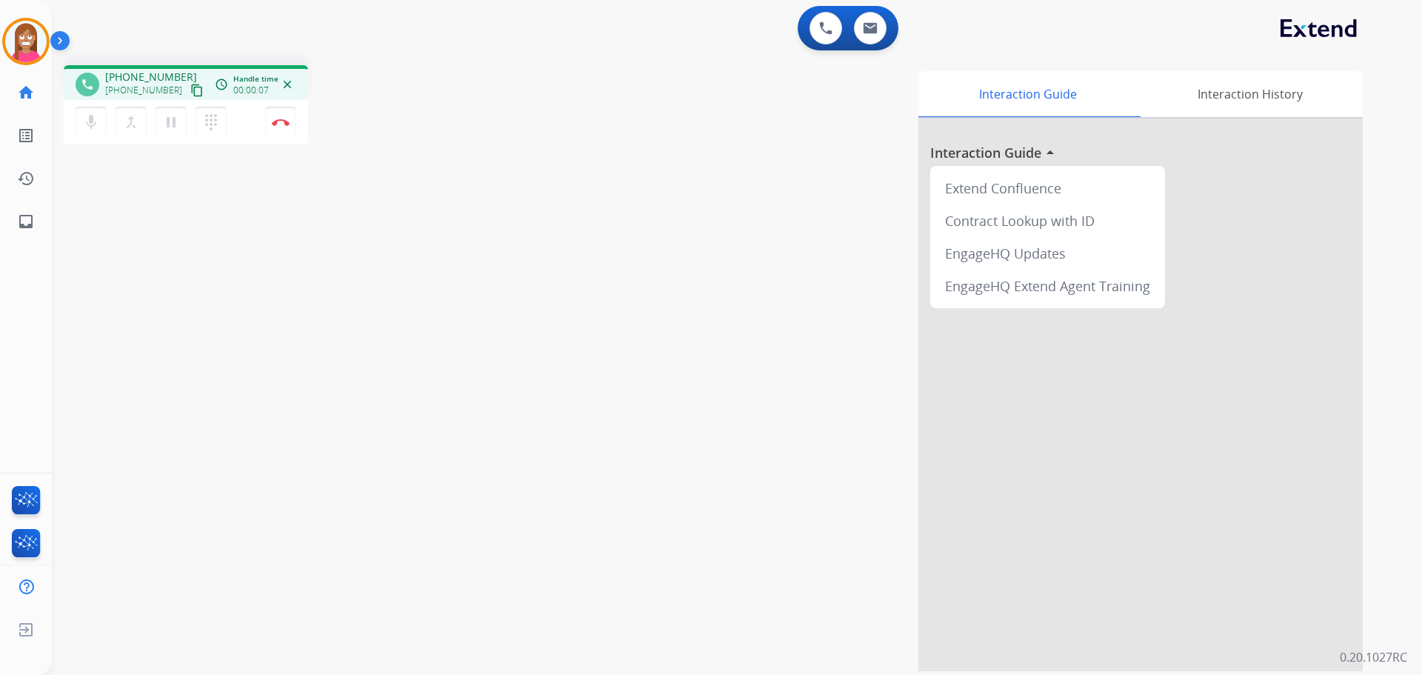
drag, startPoint x: 179, startPoint y: 89, endPoint x: 184, endPoint y: 95, distance: 8.4
click at [190, 89] on mat-icon "content_copy" at bounding box center [196, 90] width 13 height 13
click at [274, 130] on button "Disconnect" at bounding box center [280, 122] width 31 height 31
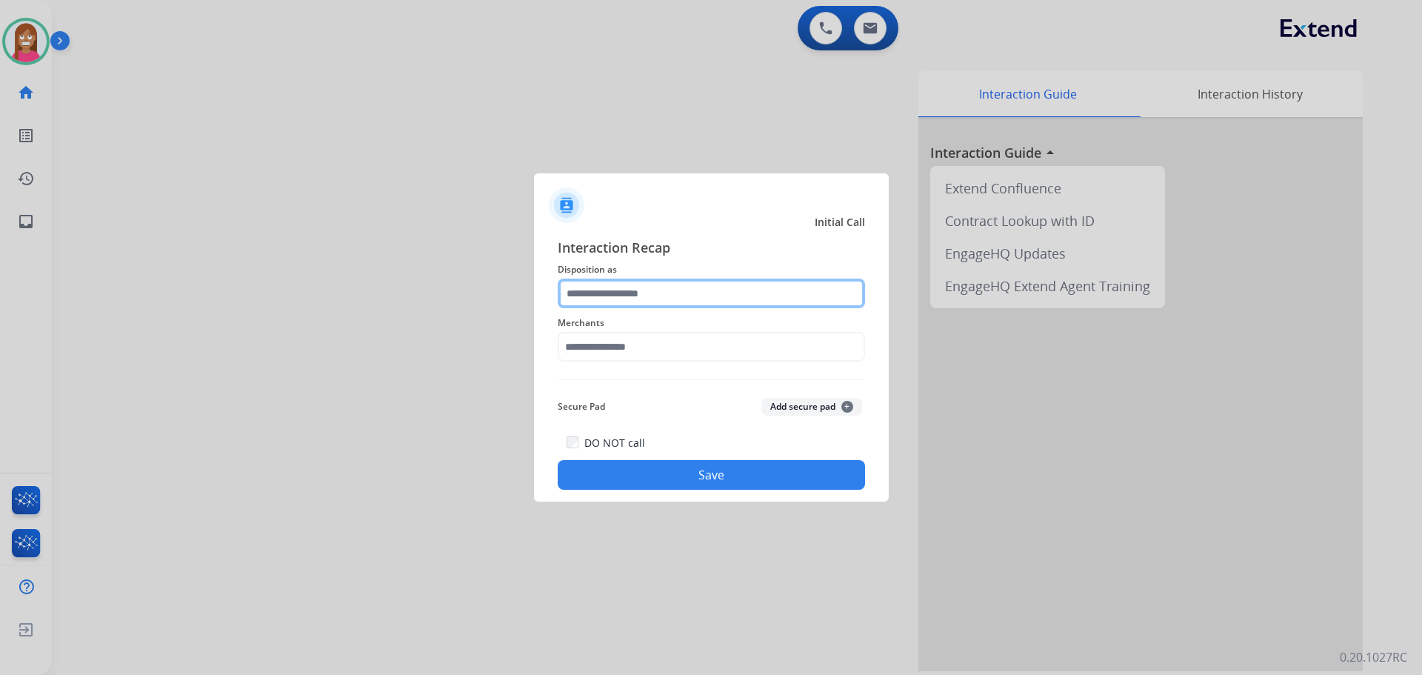
click at [593, 296] on input "text" at bounding box center [711, 294] width 307 height 30
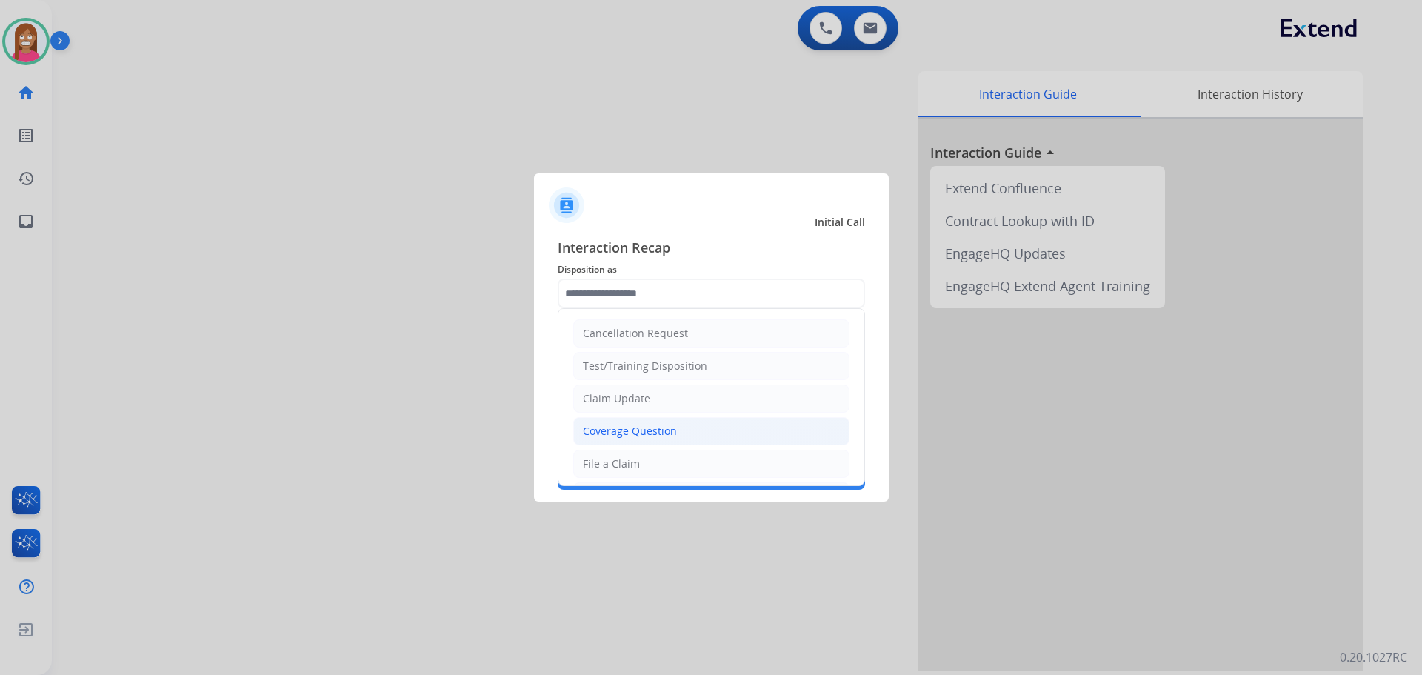
click at [613, 423] on li "Coverage Question" at bounding box center [711, 431] width 276 height 28
type input "**********"
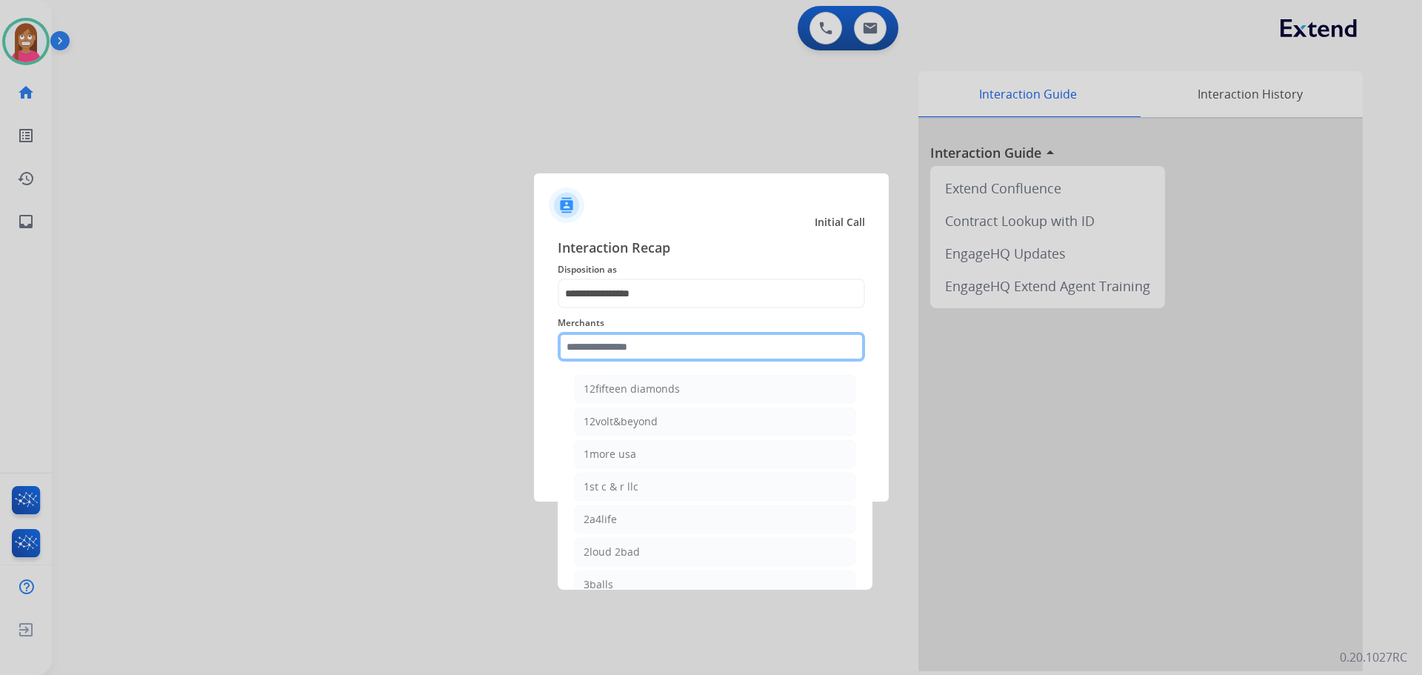
click at [606, 358] on input "text" at bounding box center [711, 347] width 307 height 30
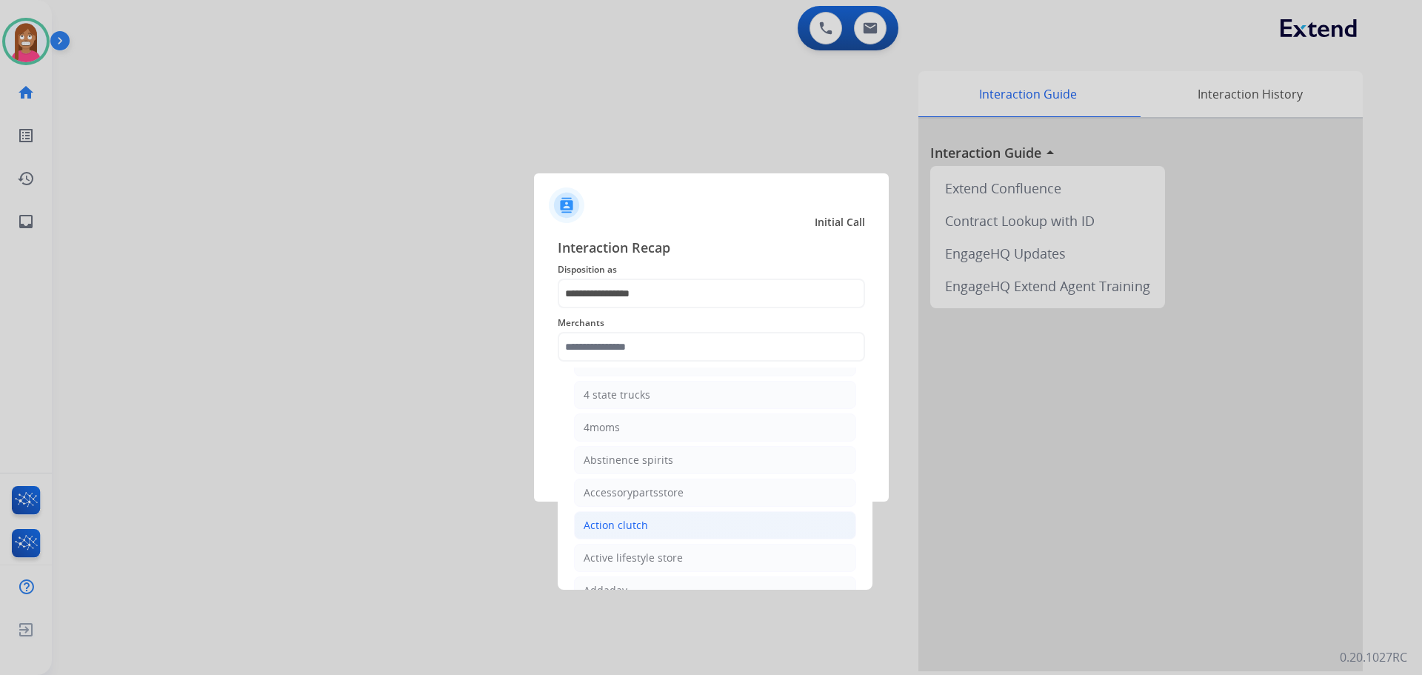
click at [607, 518] on div "Action clutch" at bounding box center [616, 525] width 64 height 15
type input "**********"
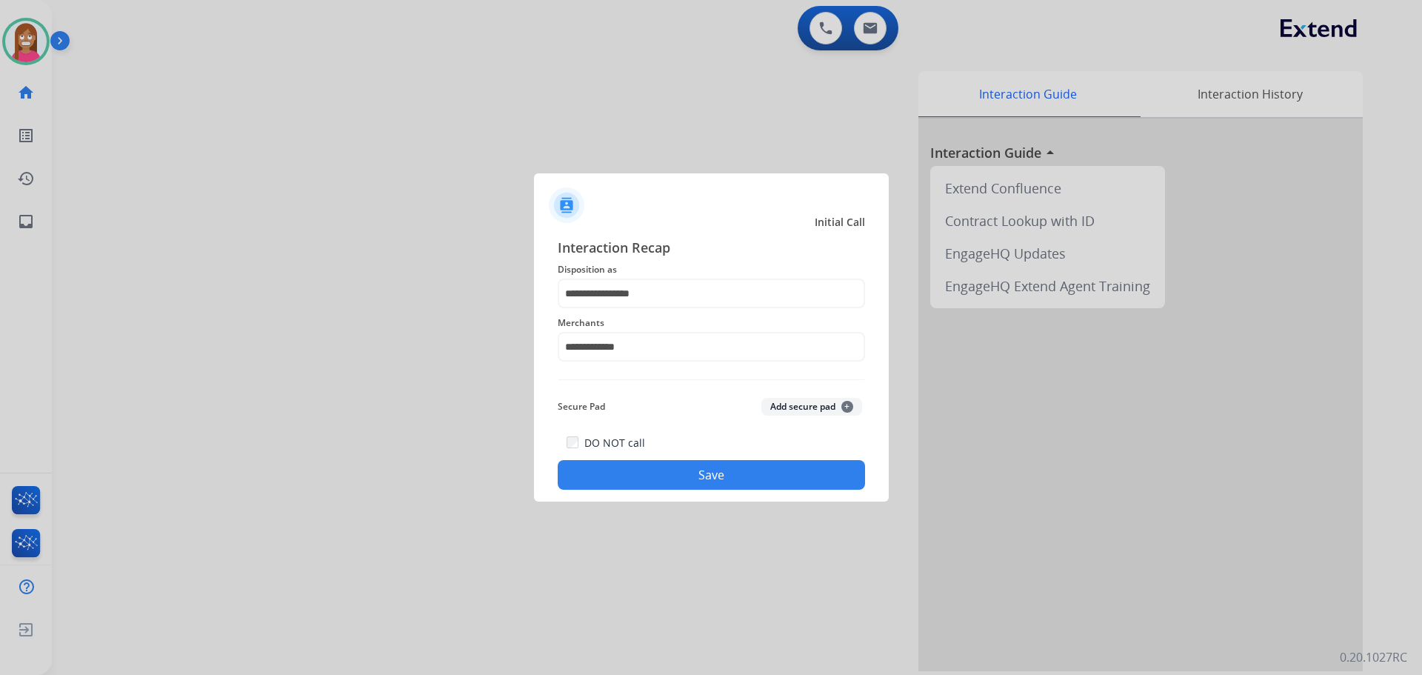
click at [601, 461] on button "Save" at bounding box center [711, 475] width 307 height 30
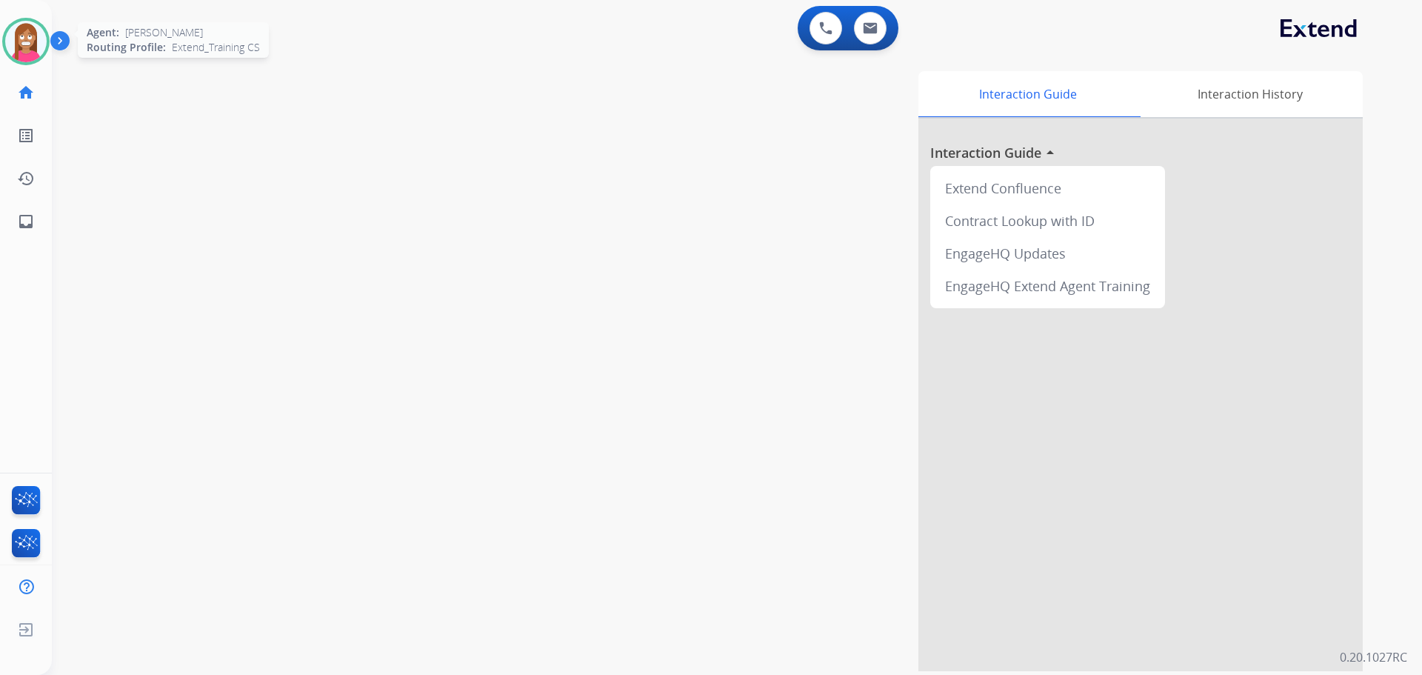
drag, startPoint x: 23, startPoint y: 34, endPoint x: 33, endPoint y: 53, distance: 21.9
click at [23, 34] on img at bounding box center [25, 41] width 41 height 41
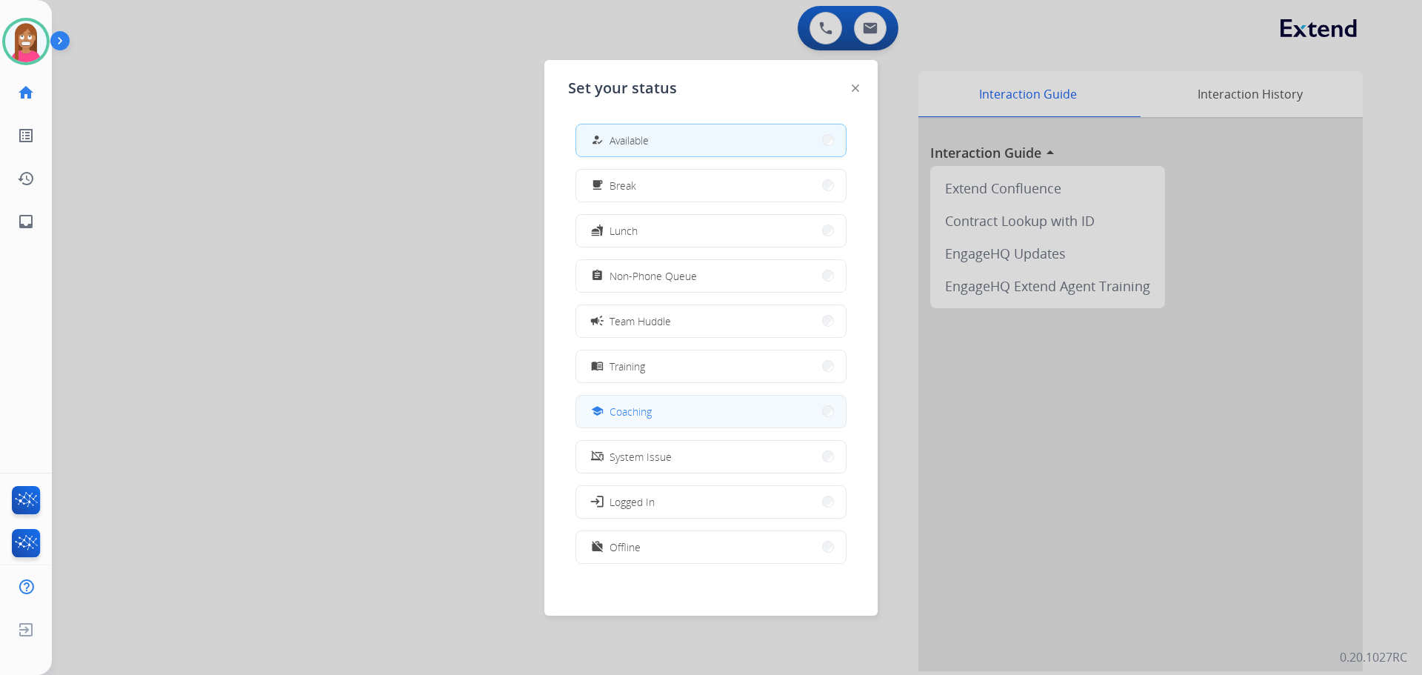
click at [611, 408] on div "school Coaching" at bounding box center [620, 411] width 64 height 18
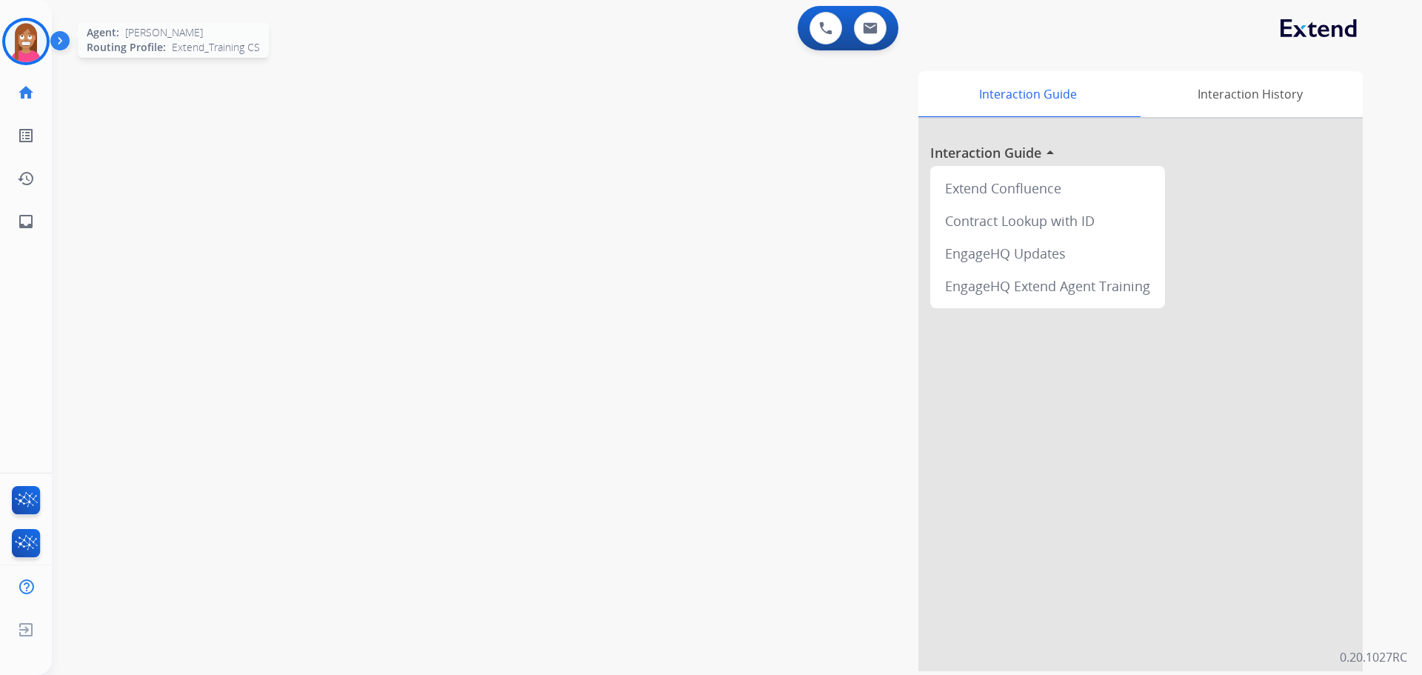
click at [4, 30] on div at bounding box center [25, 41] width 47 height 47
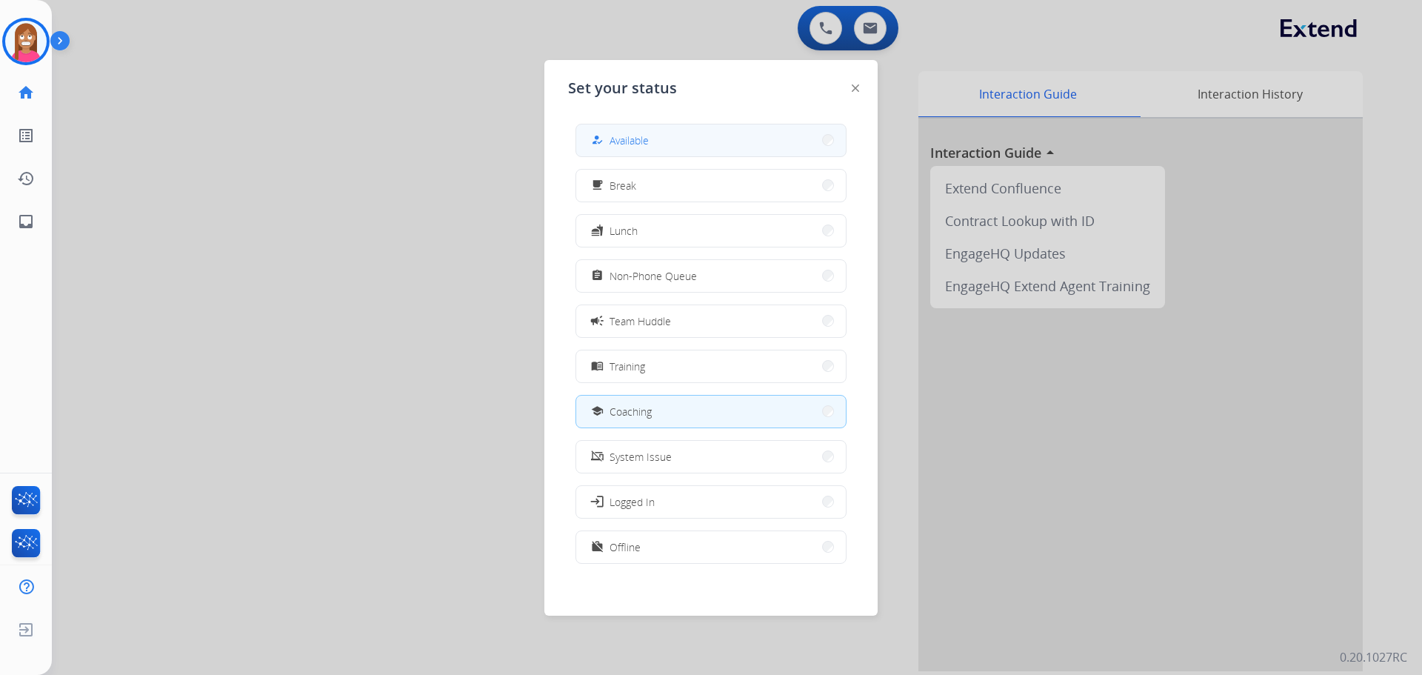
click at [638, 141] on span "Available" at bounding box center [629, 141] width 39 height 16
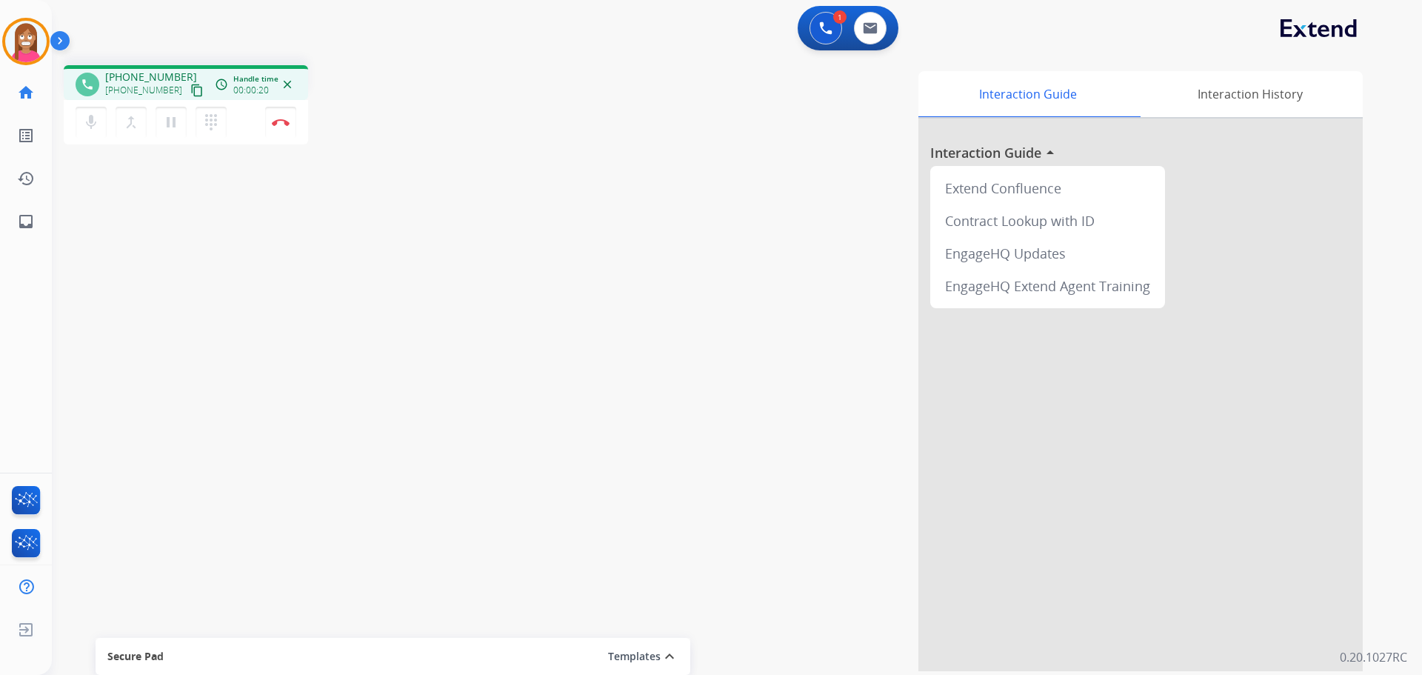
click at [190, 94] on mat-icon "content_copy" at bounding box center [196, 90] width 13 height 13
click at [279, 124] on img at bounding box center [281, 122] width 18 height 7
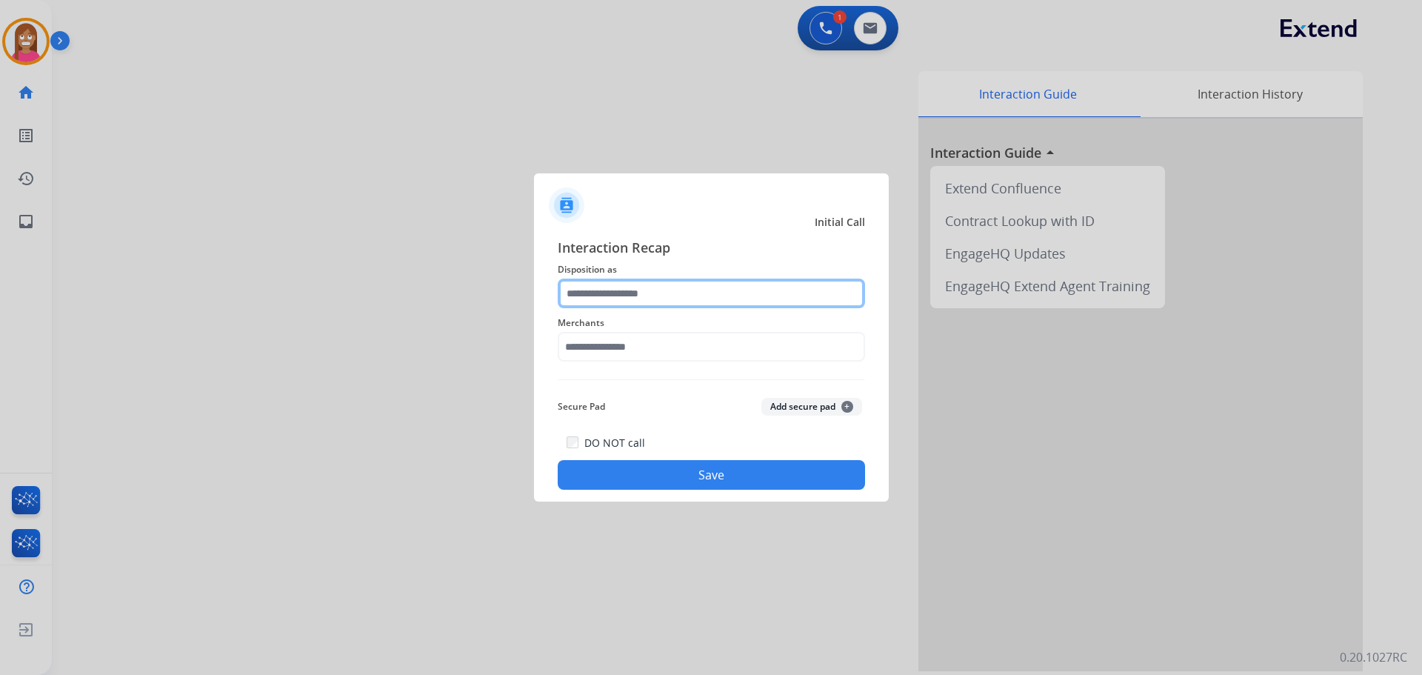
click at [675, 290] on input "text" at bounding box center [711, 294] width 307 height 30
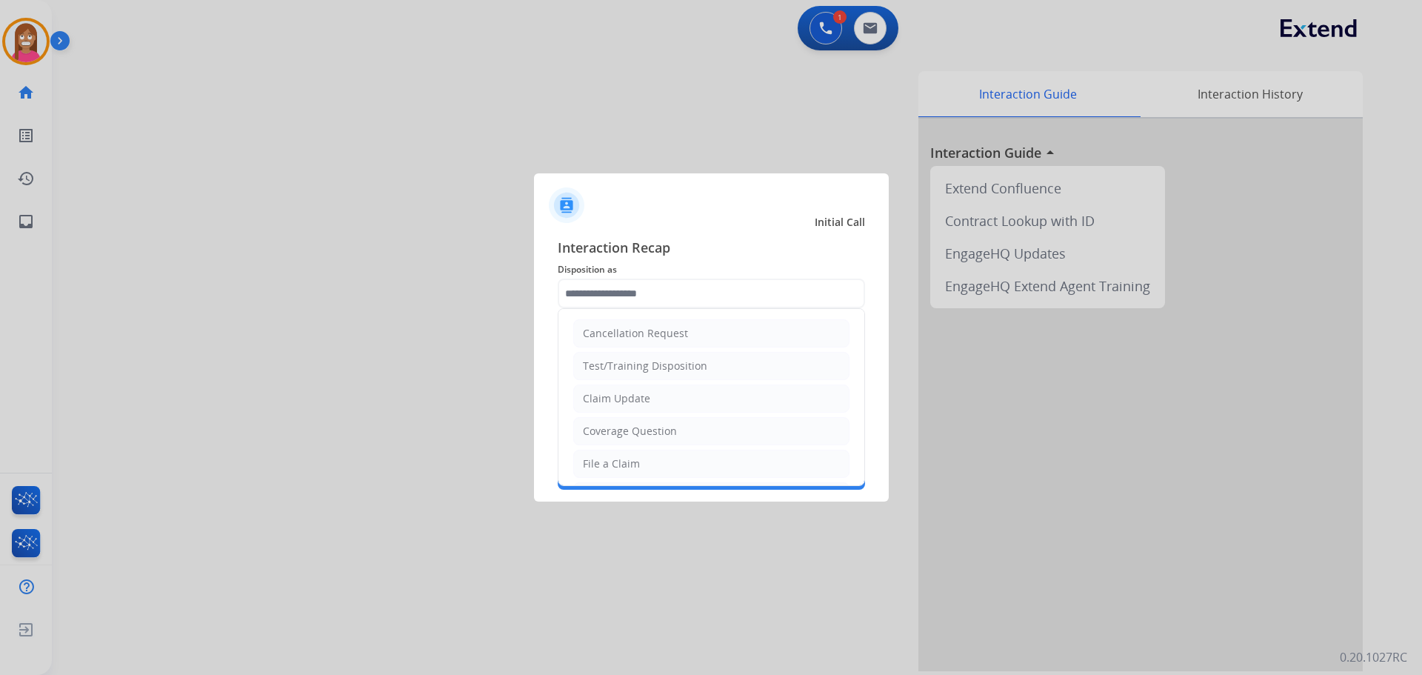
click at [613, 396] on div "Claim Update" at bounding box center [616, 398] width 67 height 15
type input "**********"
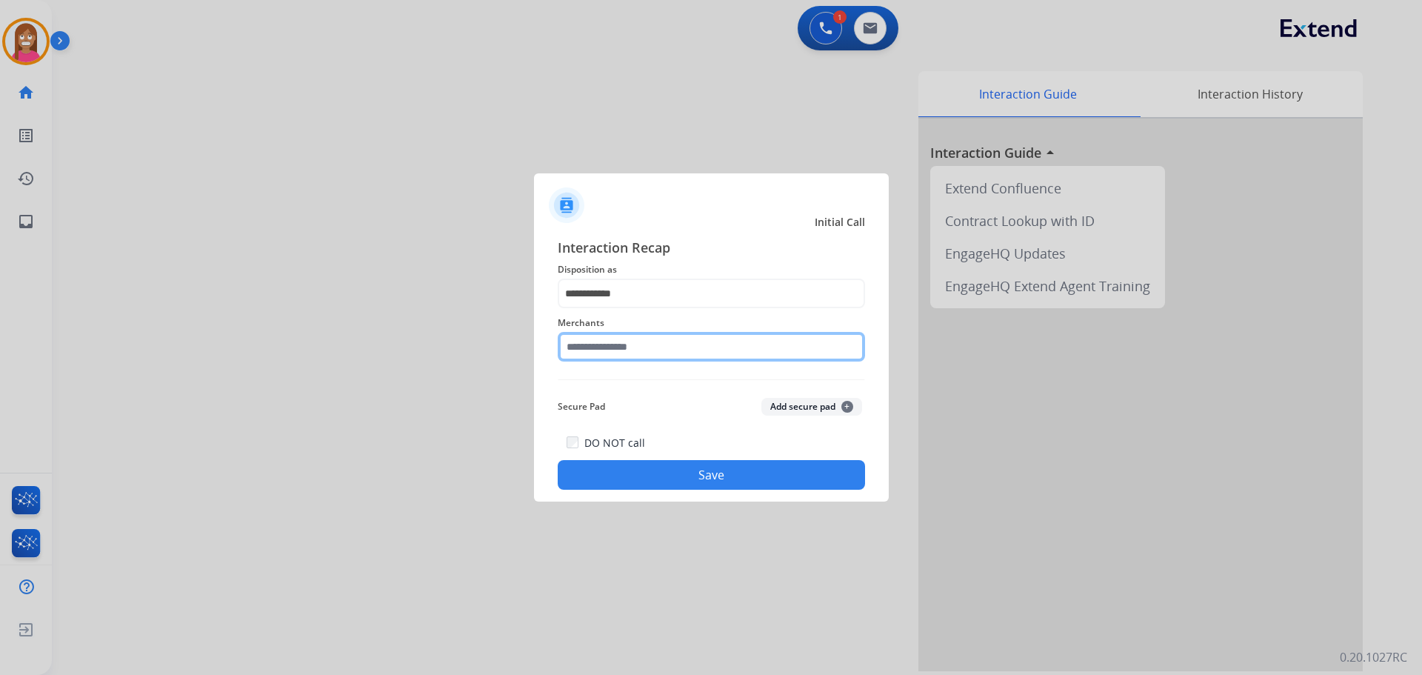
click at [577, 350] on input "text" at bounding box center [711, 347] width 307 height 30
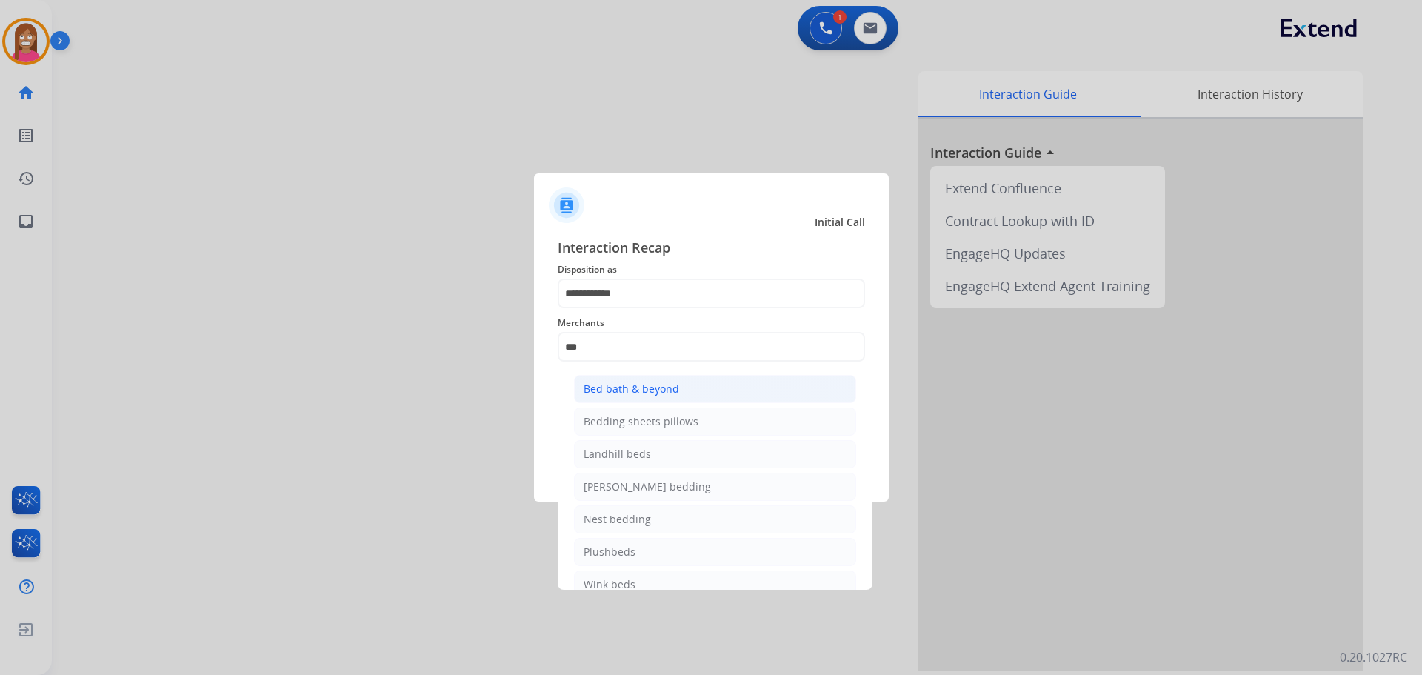
click at [679, 396] on li "Bed bath & beyond" at bounding box center [715, 389] width 282 height 28
type input "**********"
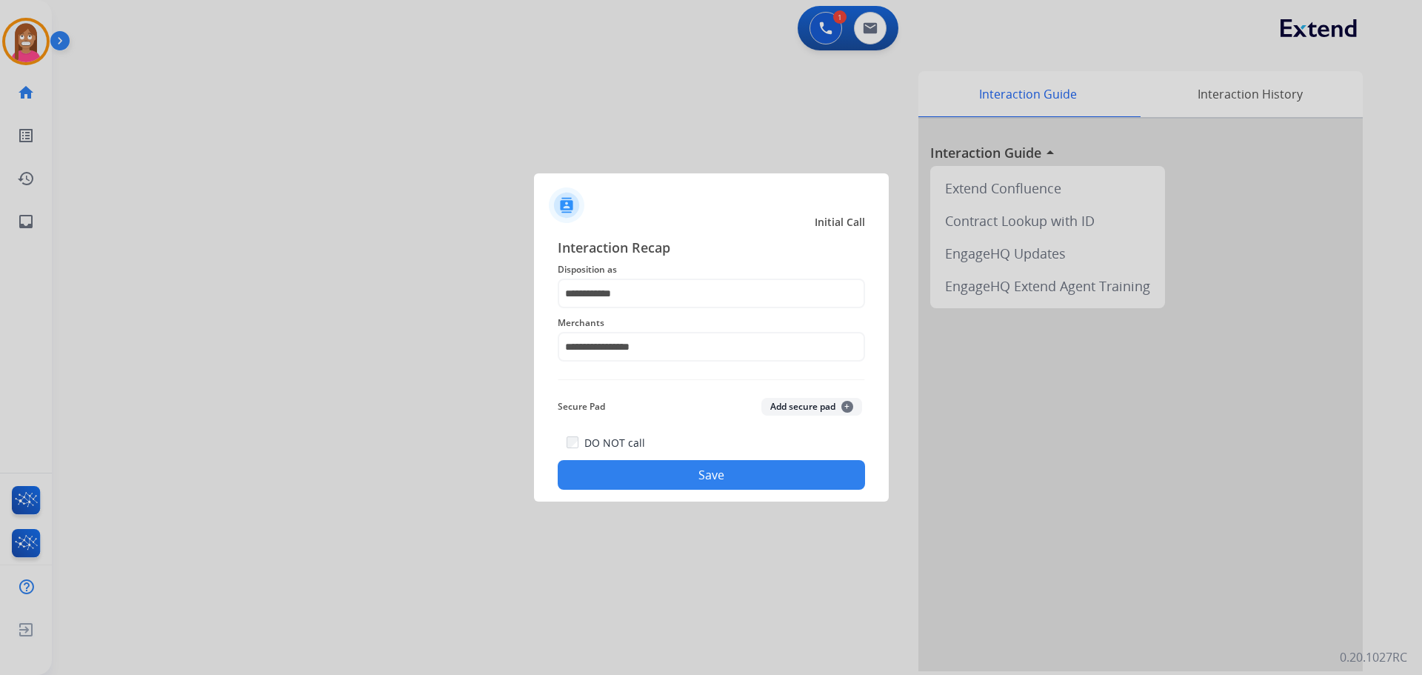
click at [662, 485] on button "Save" at bounding box center [711, 475] width 307 height 30
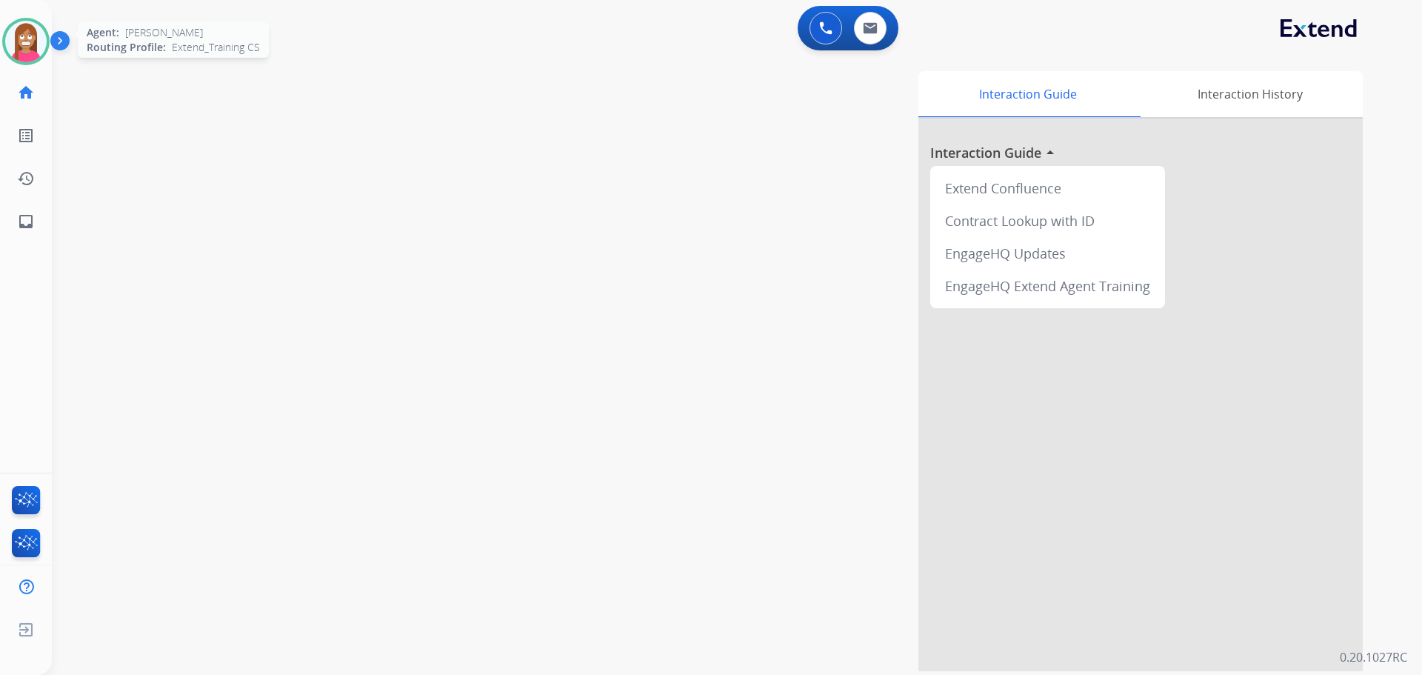
click at [21, 39] on img at bounding box center [25, 41] width 41 height 41
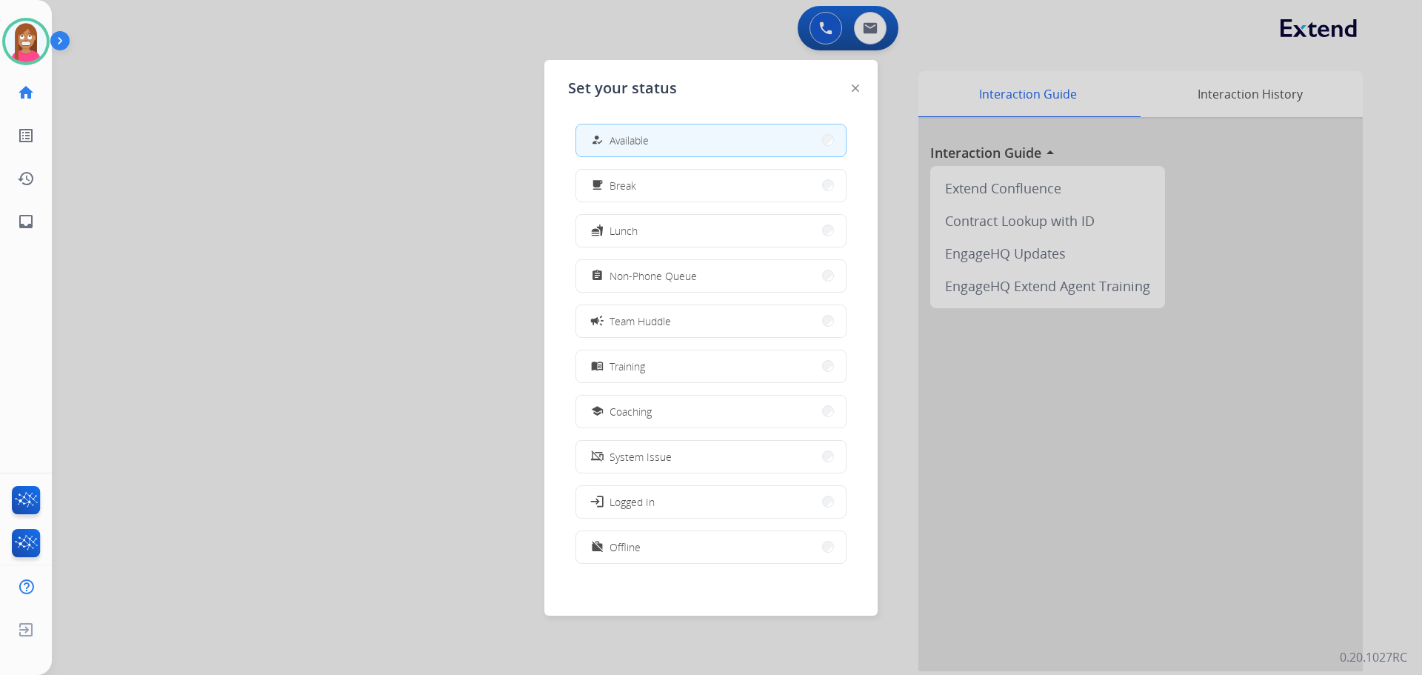
click at [259, 204] on div at bounding box center [711, 337] width 1422 height 675
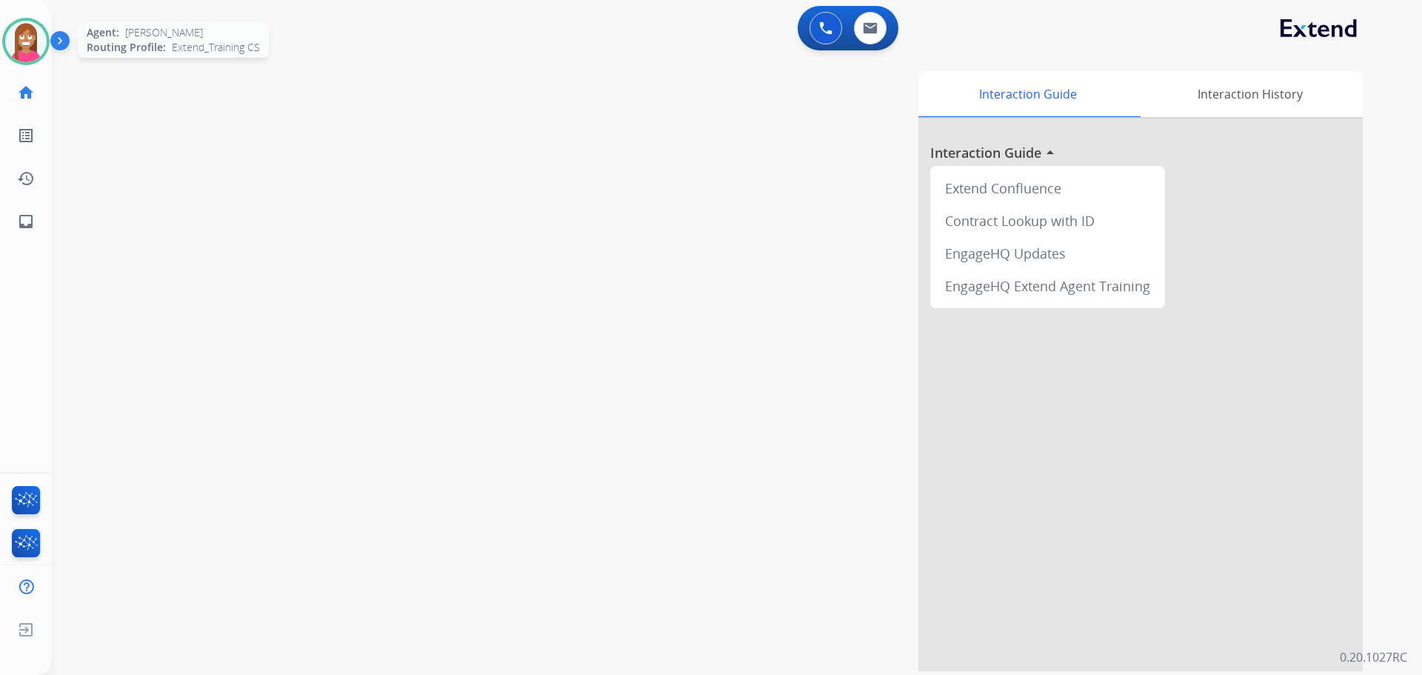
click at [29, 41] on img at bounding box center [25, 41] width 41 height 41
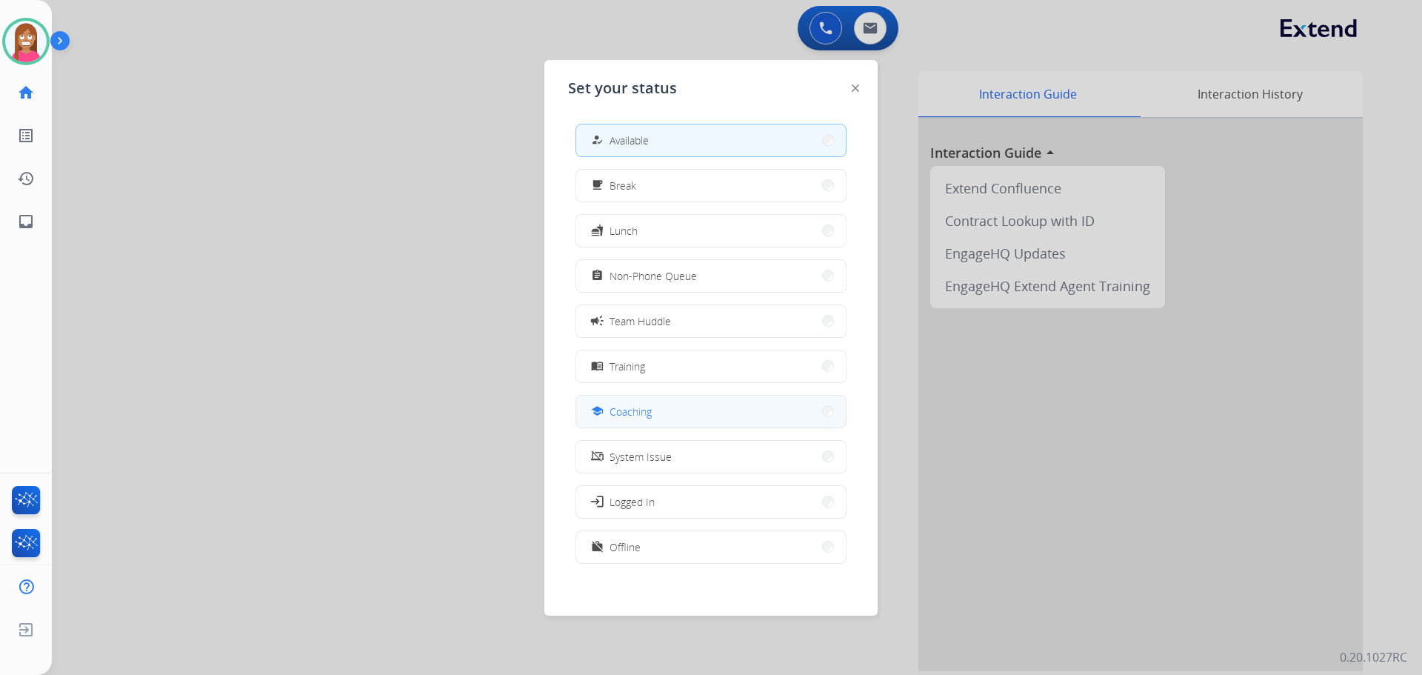
click at [648, 406] on span "Coaching" at bounding box center [631, 412] width 42 height 16
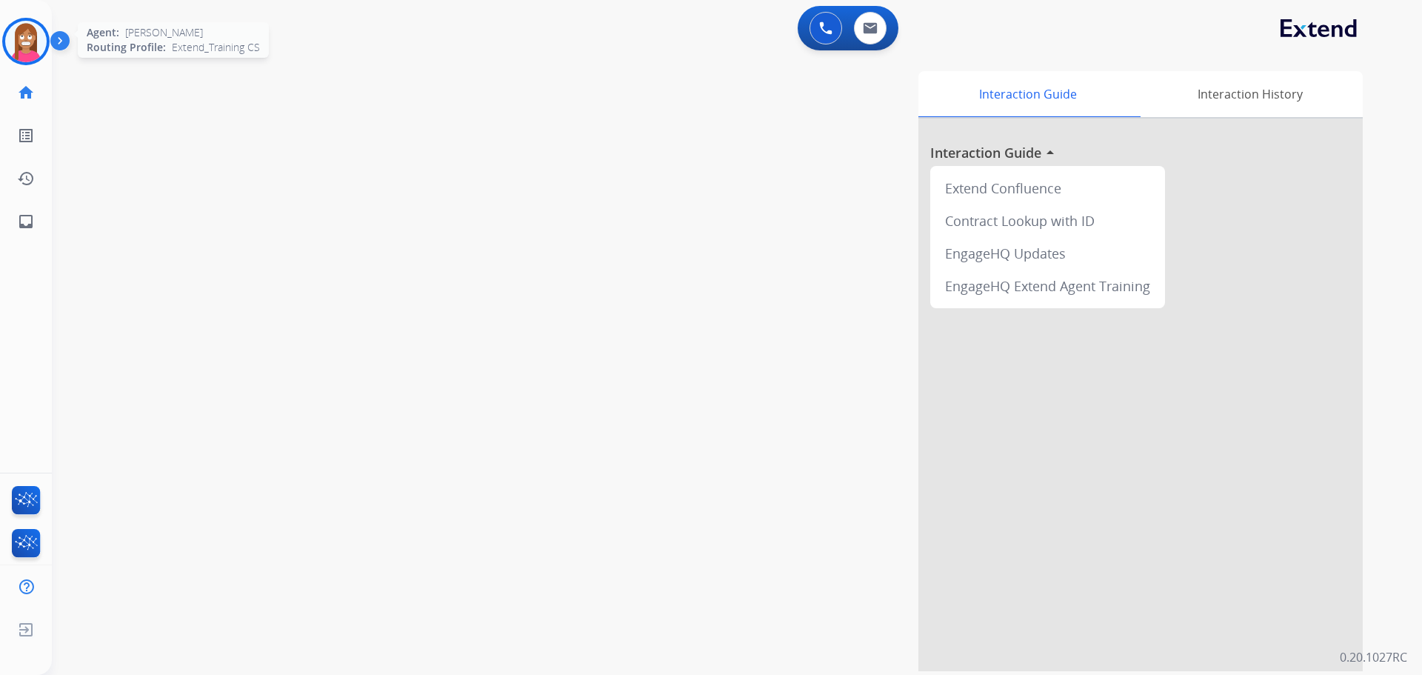
drag, startPoint x: 12, startPoint y: 40, endPoint x: 14, endPoint y: 50, distance: 9.9
click at [12, 41] on img at bounding box center [25, 41] width 41 height 41
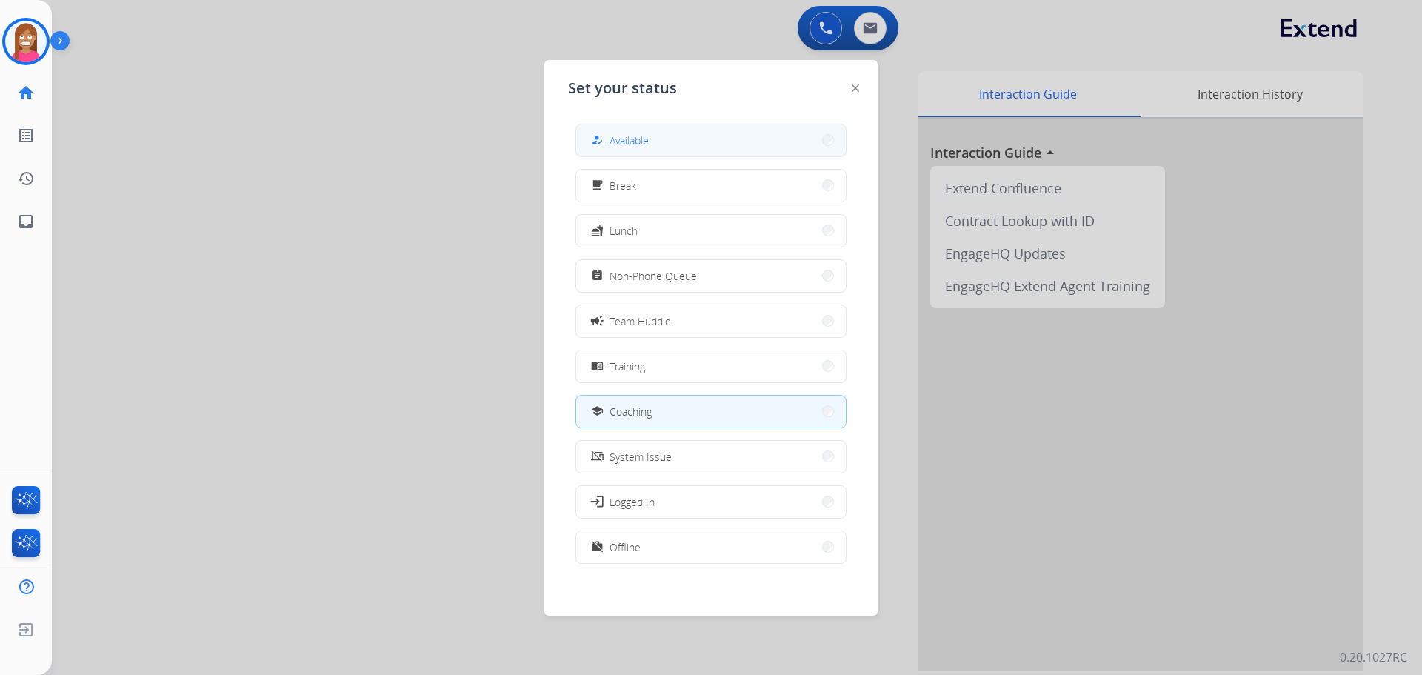
click at [625, 149] on button "how_to_reg Available" at bounding box center [711, 140] width 270 height 32
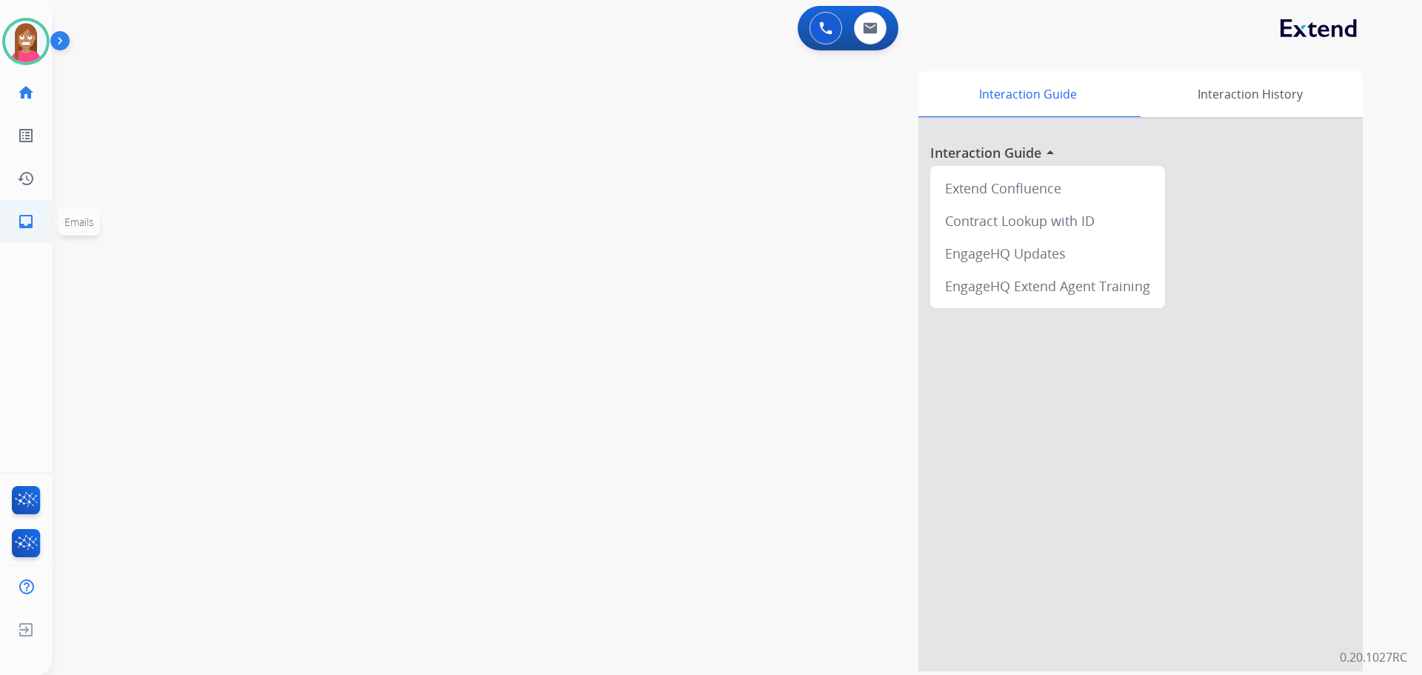
click at [12, 216] on link "inbox Emails" at bounding box center [25, 221] width 41 height 41
select select "**********"
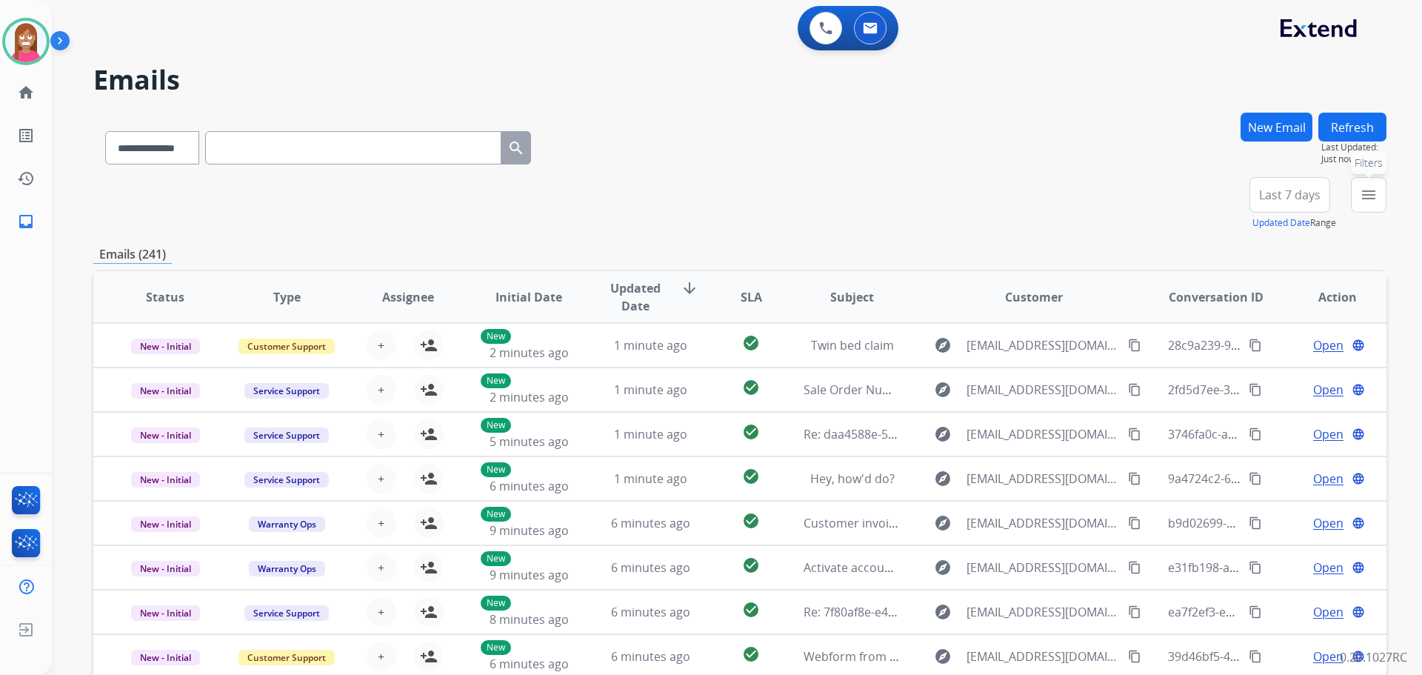
click at [1363, 202] on mat-icon "menu" at bounding box center [1369, 195] width 18 height 18
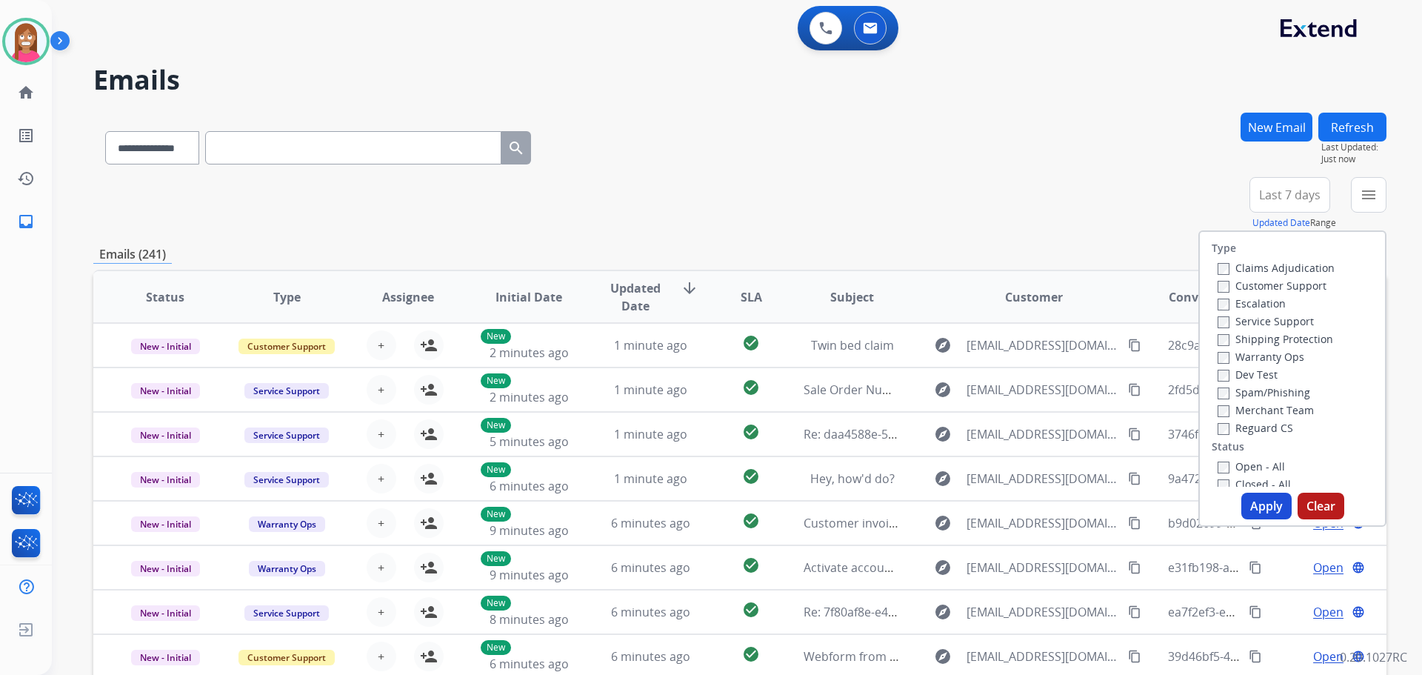
click at [1250, 283] on label "Customer Support" at bounding box center [1272, 286] width 109 height 14
click at [1251, 340] on label "Shipping Protection" at bounding box center [1276, 339] width 116 height 14
click at [1249, 422] on label "Reguard CS" at bounding box center [1256, 428] width 76 height 14
click at [1248, 465] on label "Open - All" at bounding box center [1251, 466] width 67 height 14
click at [1253, 502] on button "Apply" at bounding box center [1267, 506] width 50 height 27
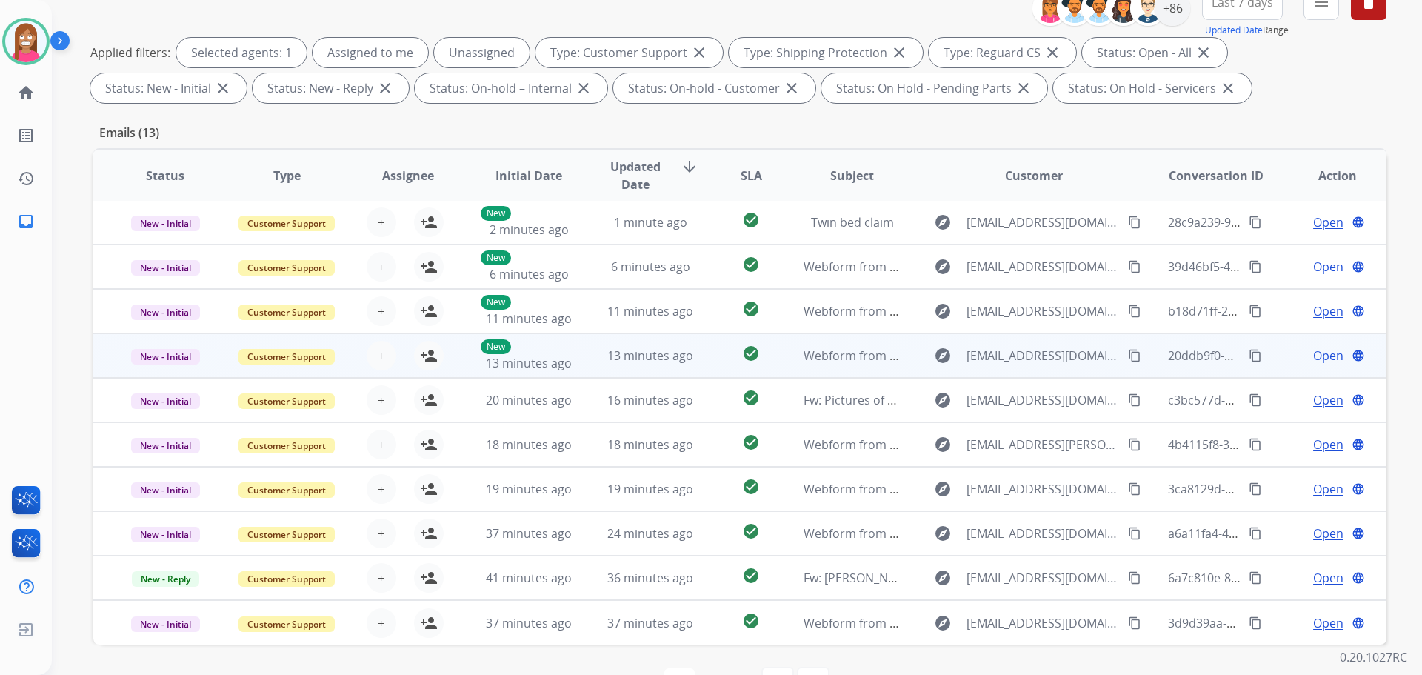
scroll to position [239, 0]
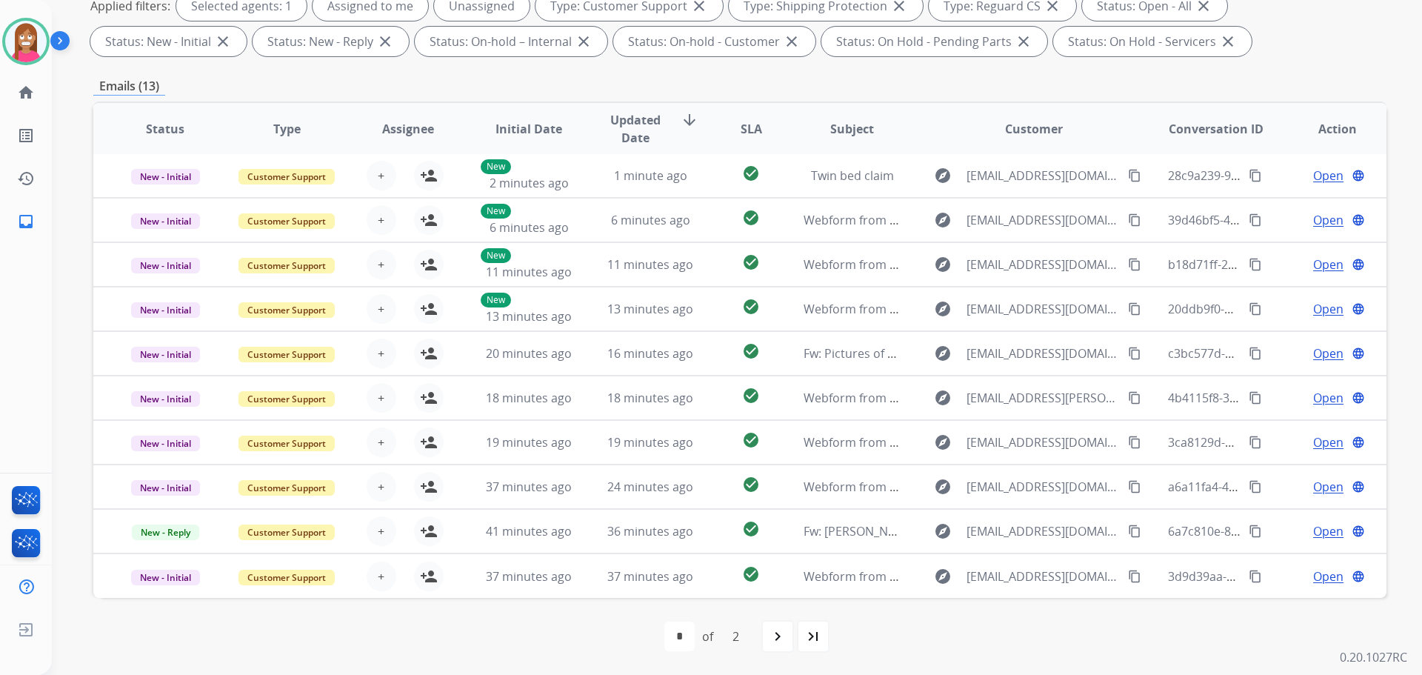
drag, startPoint x: 776, startPoint y: 638, endPoint x: 775, endPoint y: 648, distance: 10.4
click at [776, 647] on div "navigate_next" at bounding box center [778, 636] width 33 height 33
select select "*"
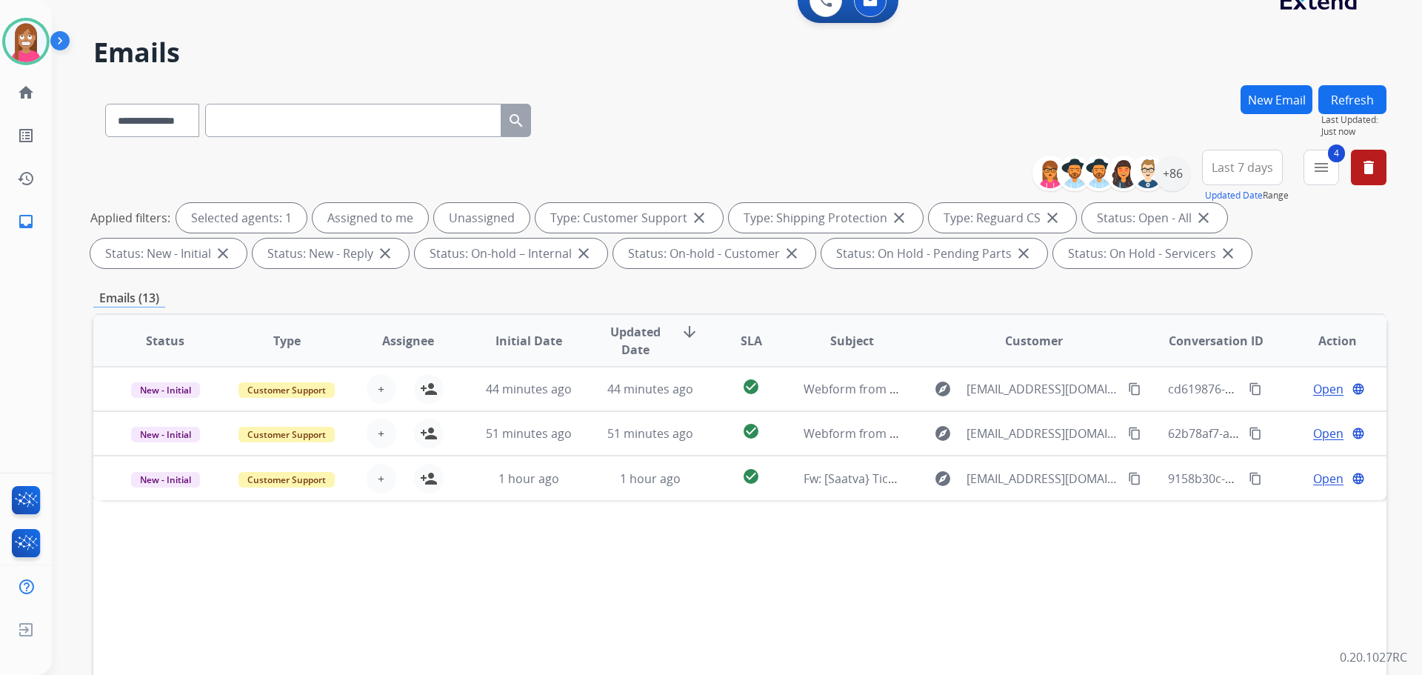
scroll to position [148, 0]
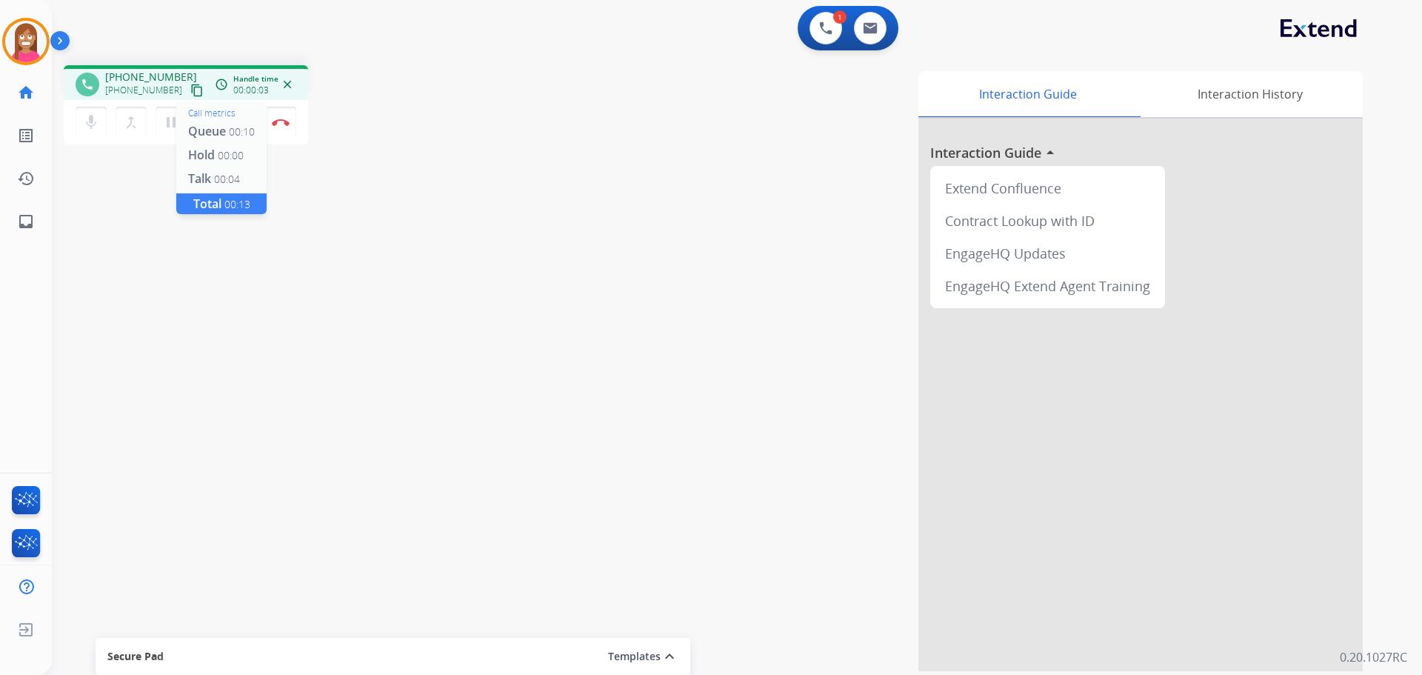
drag, startPoint x: 181, startPoint y: 92, endPoint x: 213, endPoint y: 91, distance: 32.6
click at [190, 92] on mat-icon "content_copy" at bounding box center [196, 90] width 13 height 13
drag, startPoint x: 175, startPoint y: 87, endPoint x: 293, endPoint y: 107, distance: 119.5
click at [190, 87] on mat-icon "content_copy" at bounding box center [196, 90] width 13 height 13
click at [277, 130] on button "Disconnect" at bounding box center [280, 122] width 31 height 31
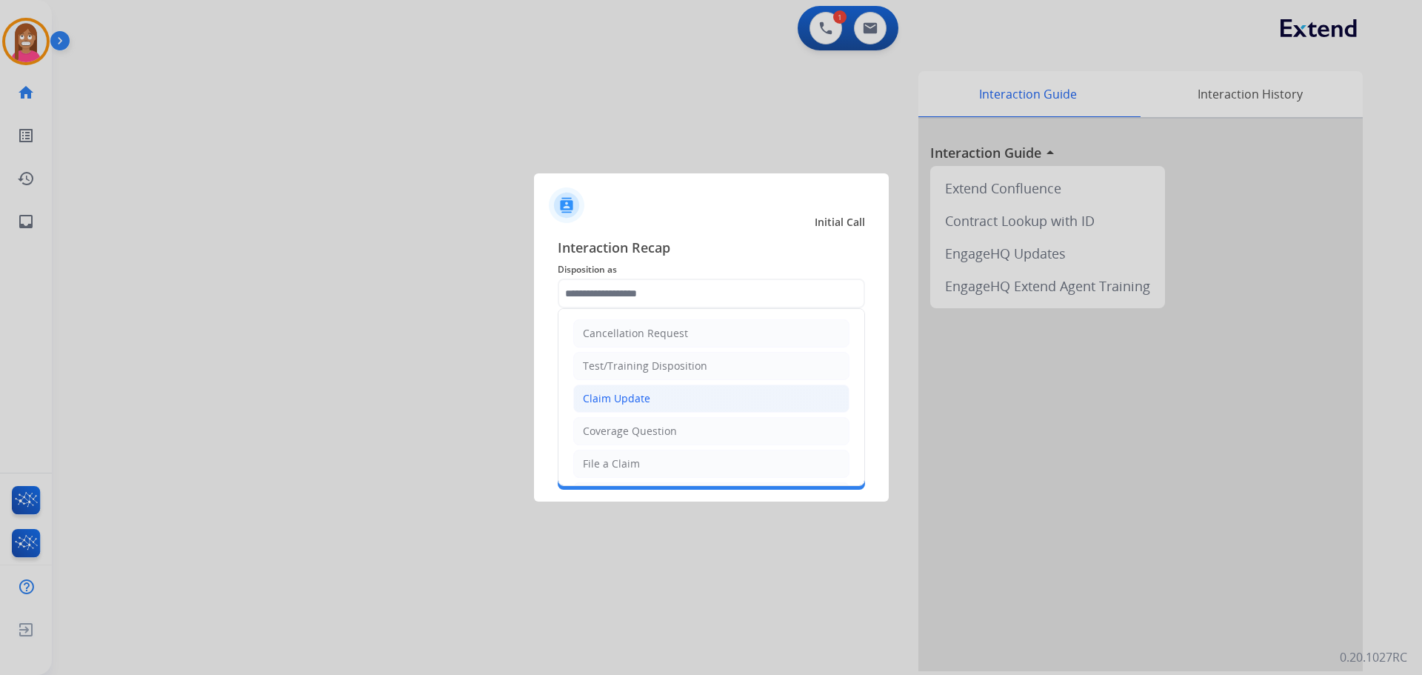
click at [614, 404] on div "Claim Update" at bounding box center [616, 398] width 67 height 15
type input "**********"
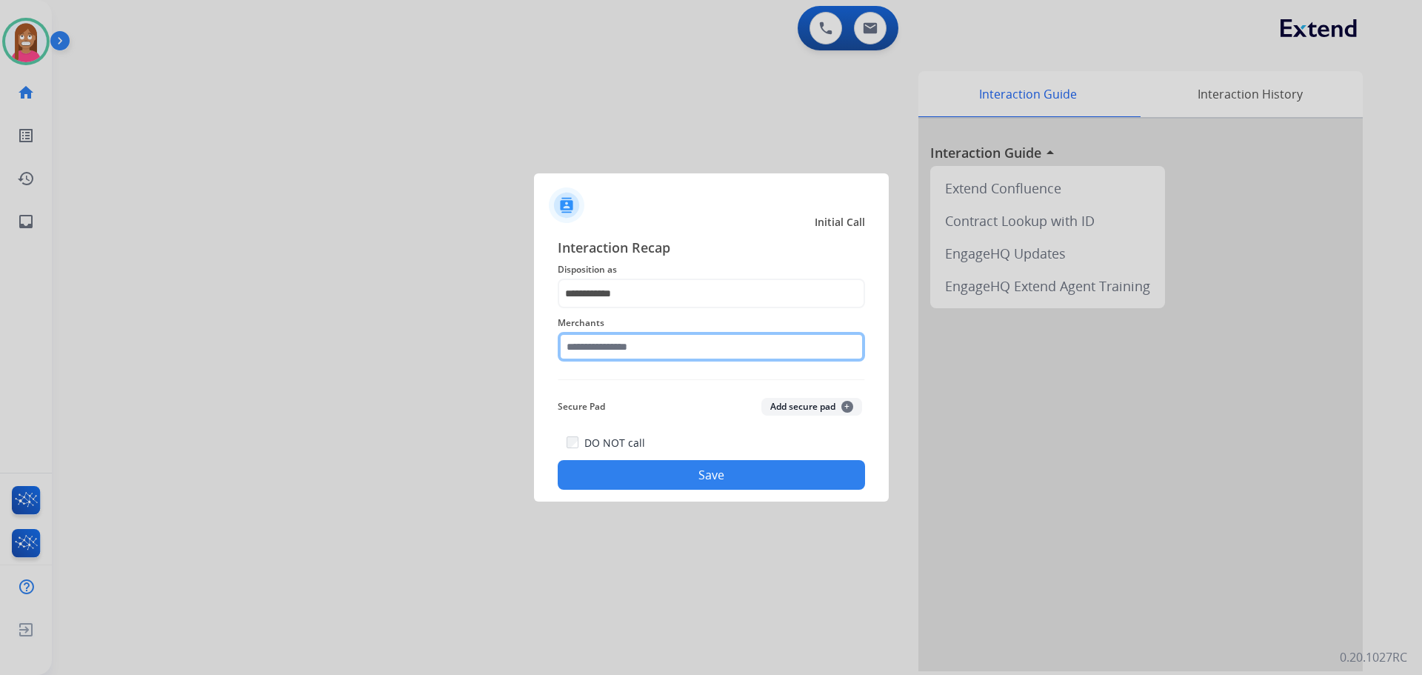
click at [612, 352] on input "text" at bounding box center [711, 347] width 307 height 30
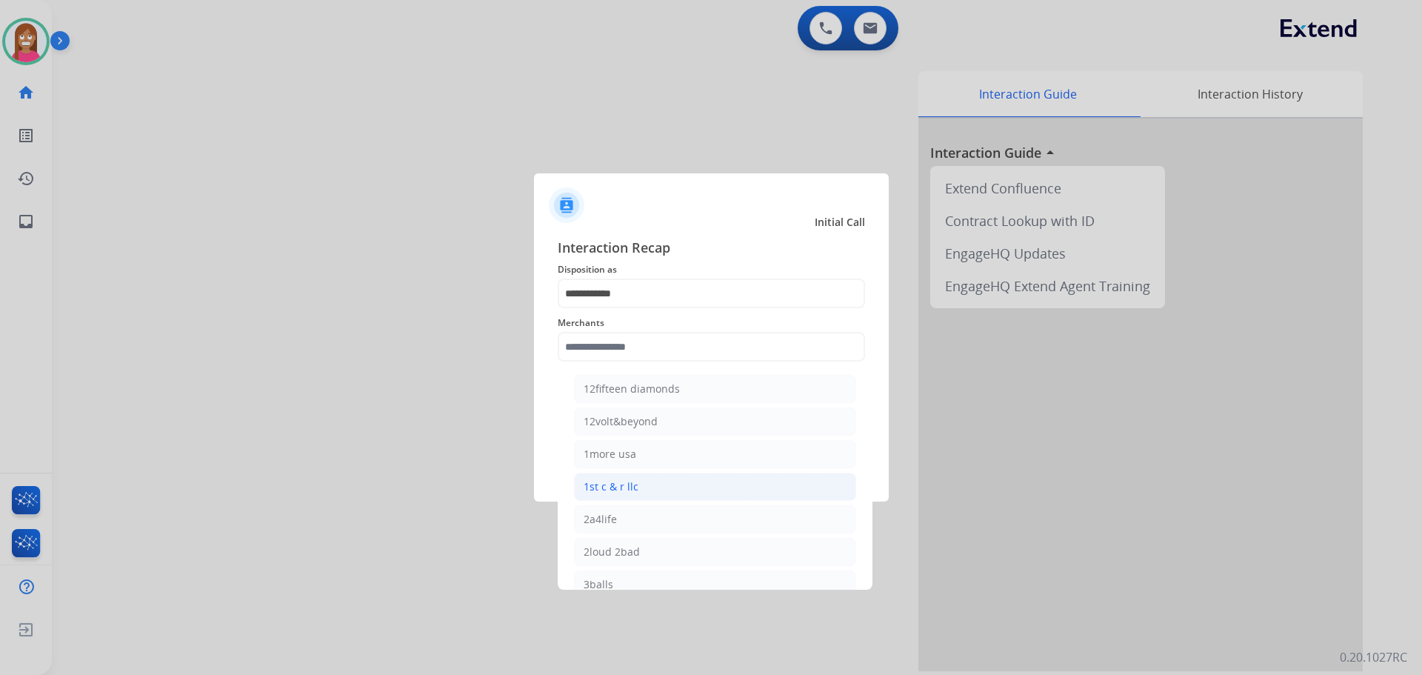
click at [617, 485] on div "1st c & r llc" at bounding box center [611, 486] width 55 height 15
type input "**********"
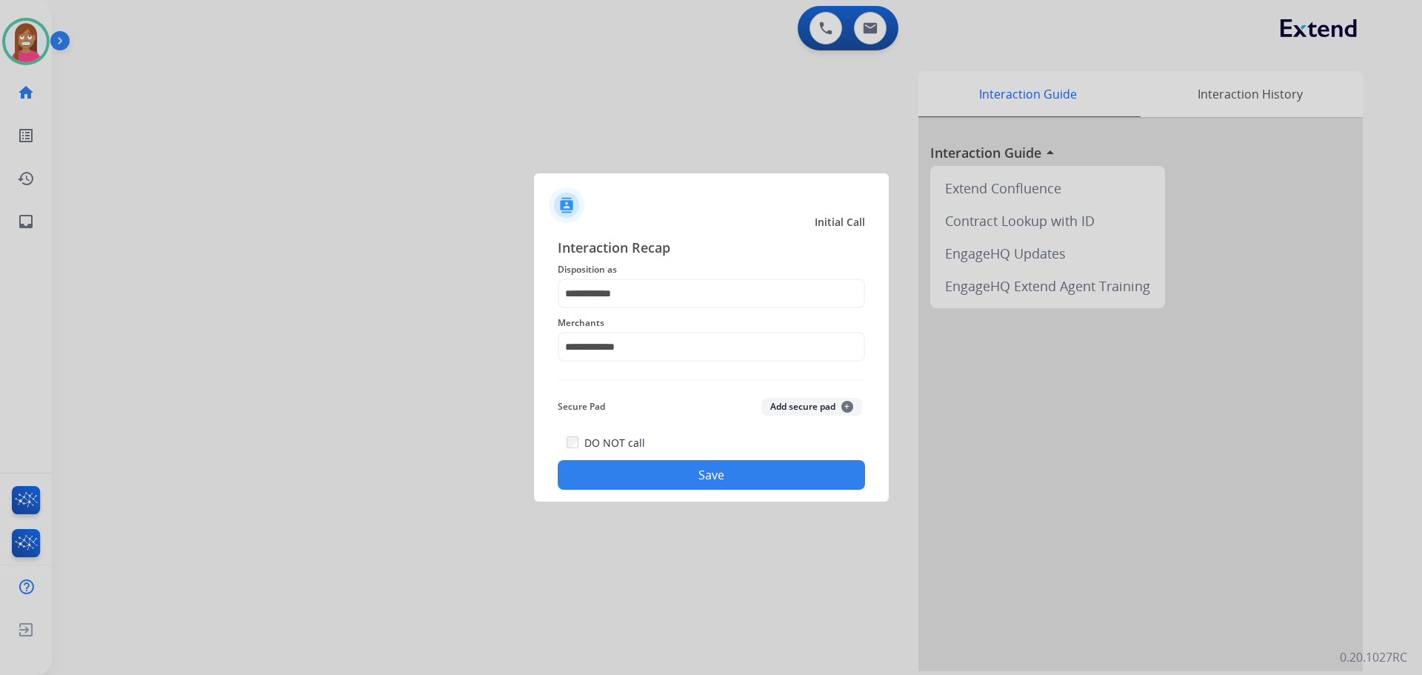
click at [617, 456] on div "DO NOT call Save" at bounding box center [711, 461] width 307 height 56
click at [620, 473] on button "Save" at bounding box center [711, 475] width 307 height 30
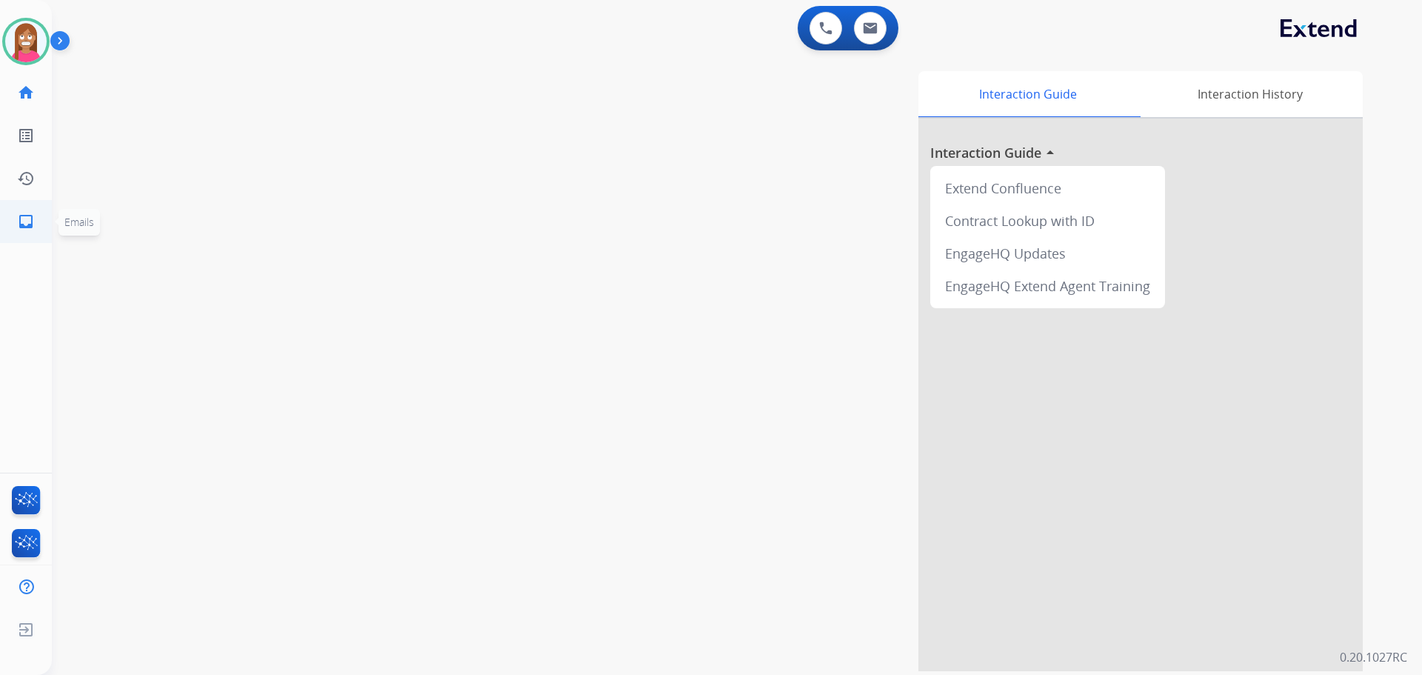
click at [28, 231] on link "inbox Emails" at bounding box center [25, 221] width 41 height 41
select select "**********"
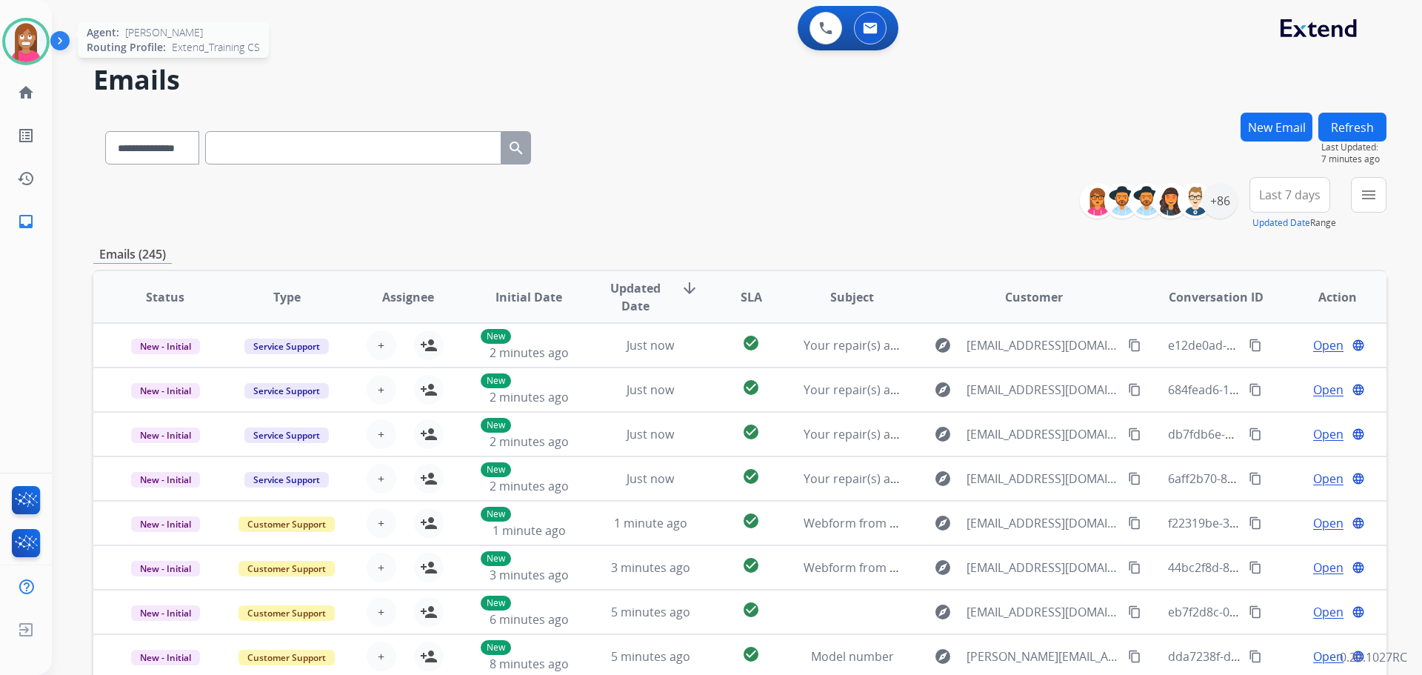
click at [21, 38] on img at bounding box center [25, 41] width 41 height 41
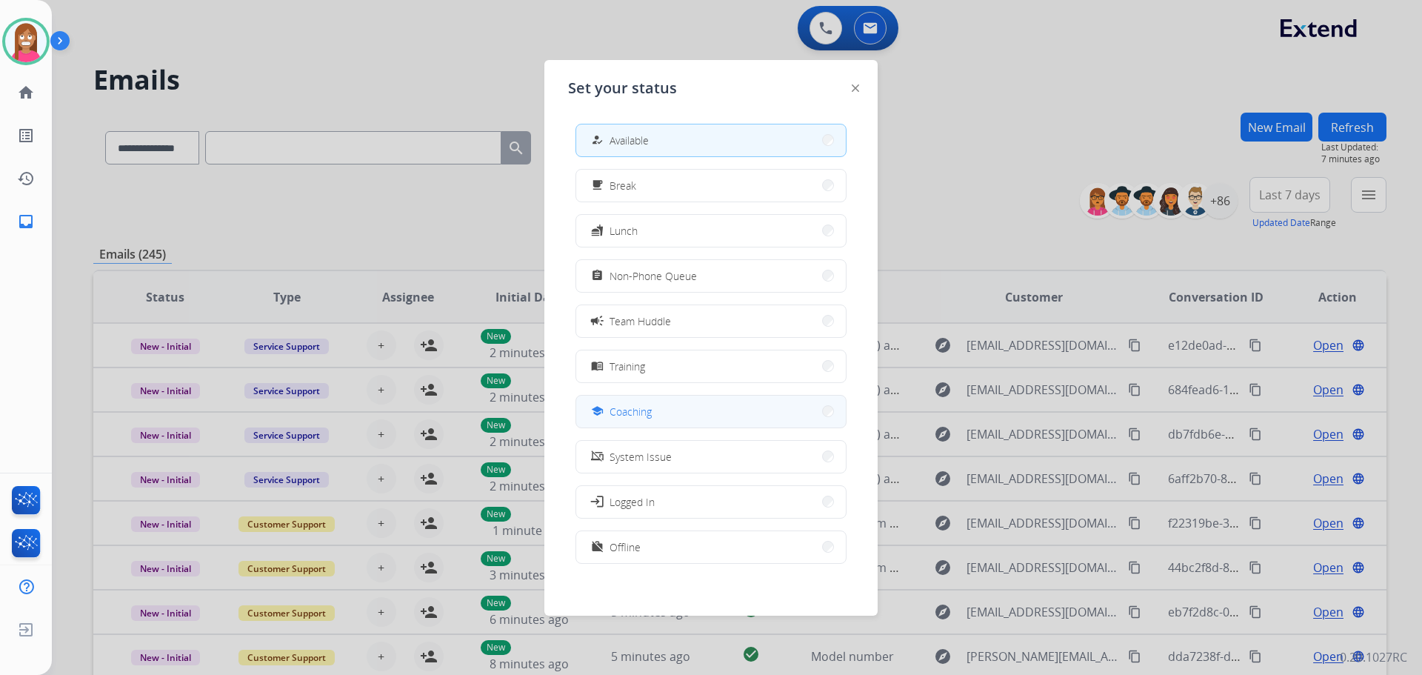
click at [593, 409] on div "school" at bounding box center [598, 411] width 21 height 18
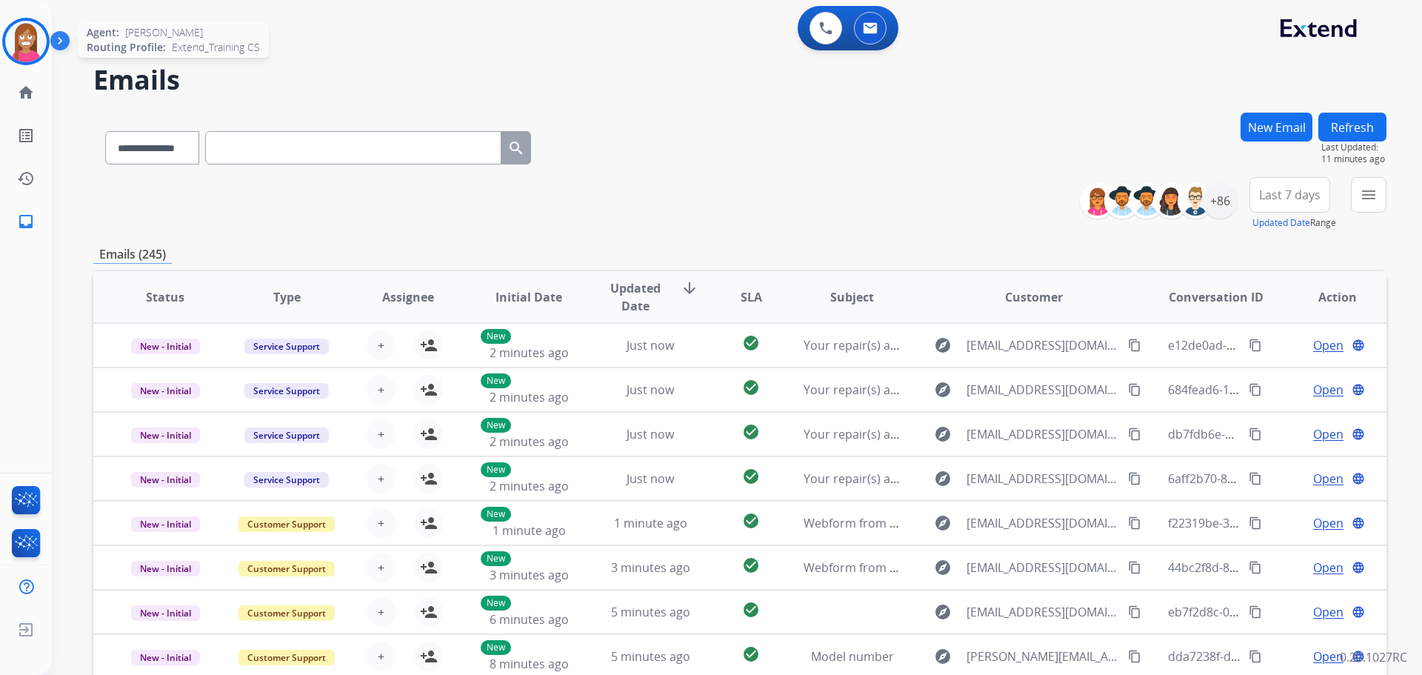
click at [20, 51] on img at bounding box center [25, 41] width 41 height 41
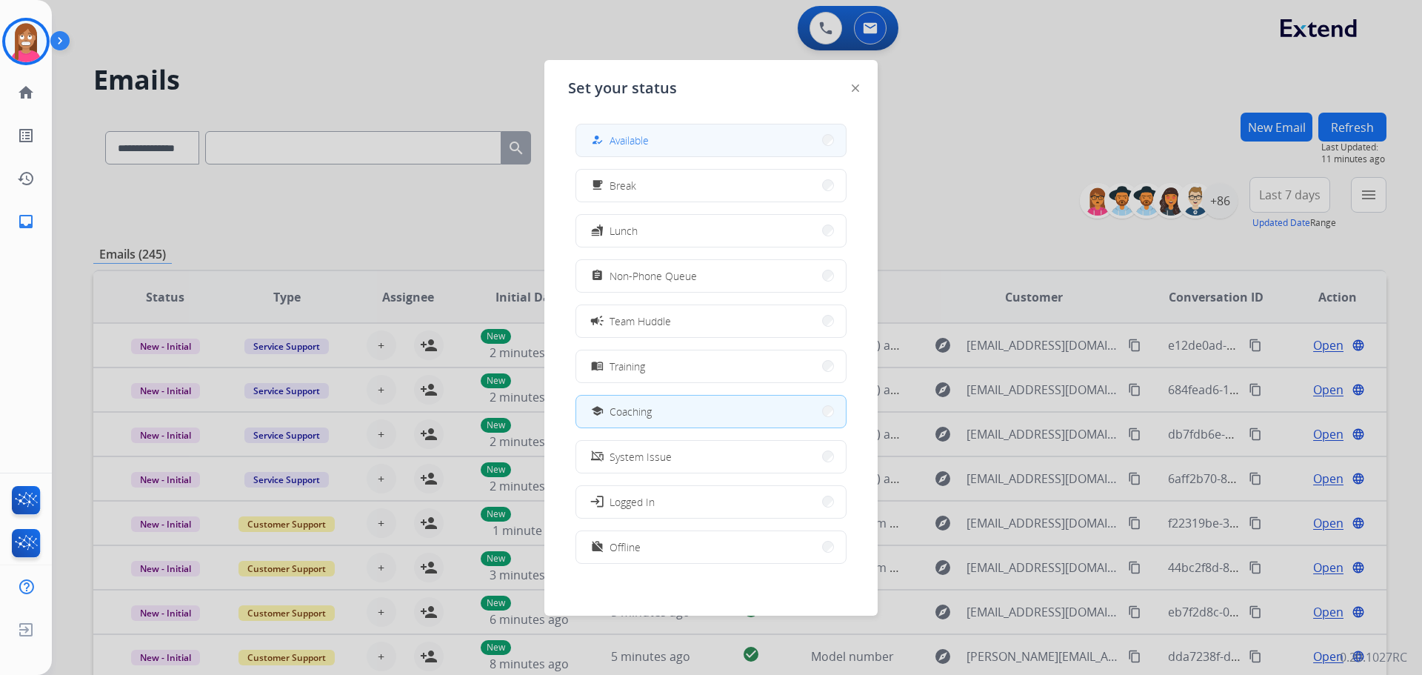
click at [607, 143] on div "how_to_reg" at bounding box center [598, 140] width 21 height 18
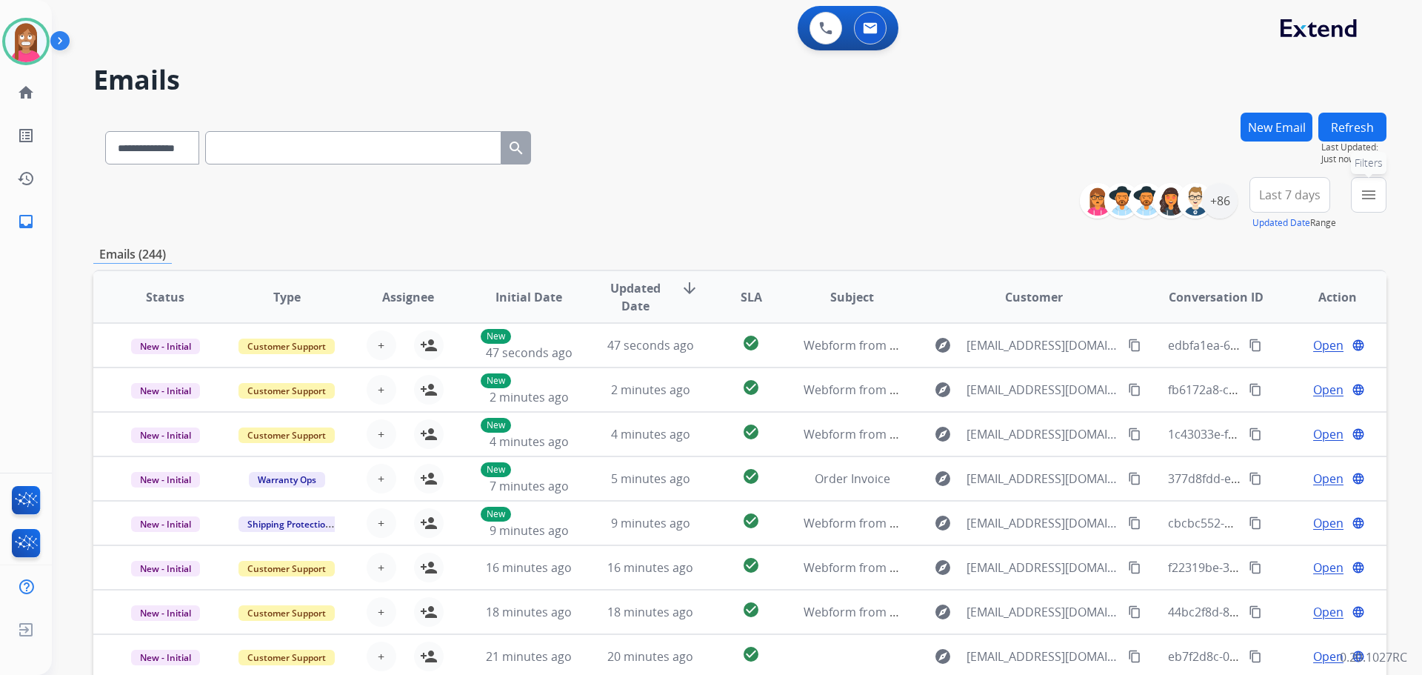
click at [1354, 195] on button "menu Filters" at bounding box center [1369, 195] width 36 height 36
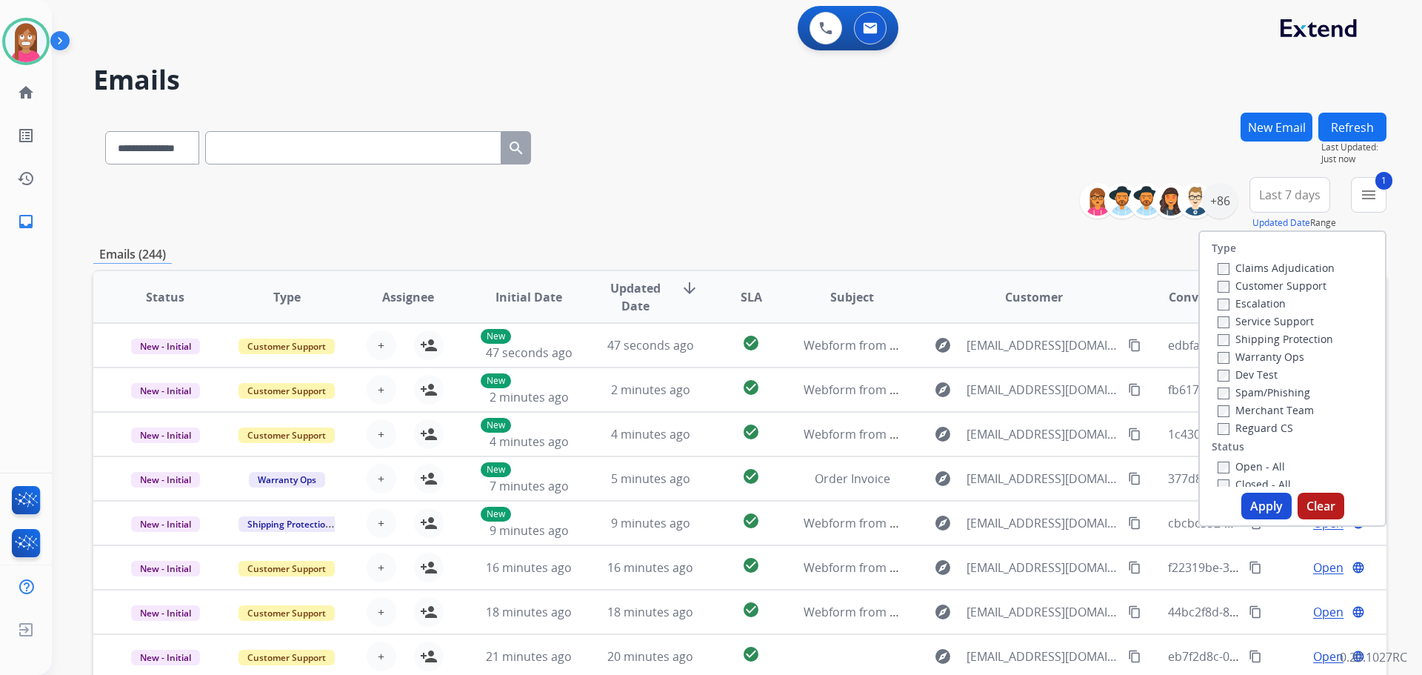
click at [1227, 339] on label "Shipping Protection" at bounding box center [1276, 339] width 116 height 14
drag, startPoint x: 1231, startPoint y: 426, endPoint x: 1232, endPoint y: 452, distance: 25.9
click at [1231, 427] on label "Reguard CS" at bounding box center [1256, 428] width 76 height 14
click at [1234, 470] on label "Open - All" at bounding box center [1251, 466] width 67 height 14
click at [1256, 505] on button "Apply" at bounding box center [1267, 506] width 50 height 27
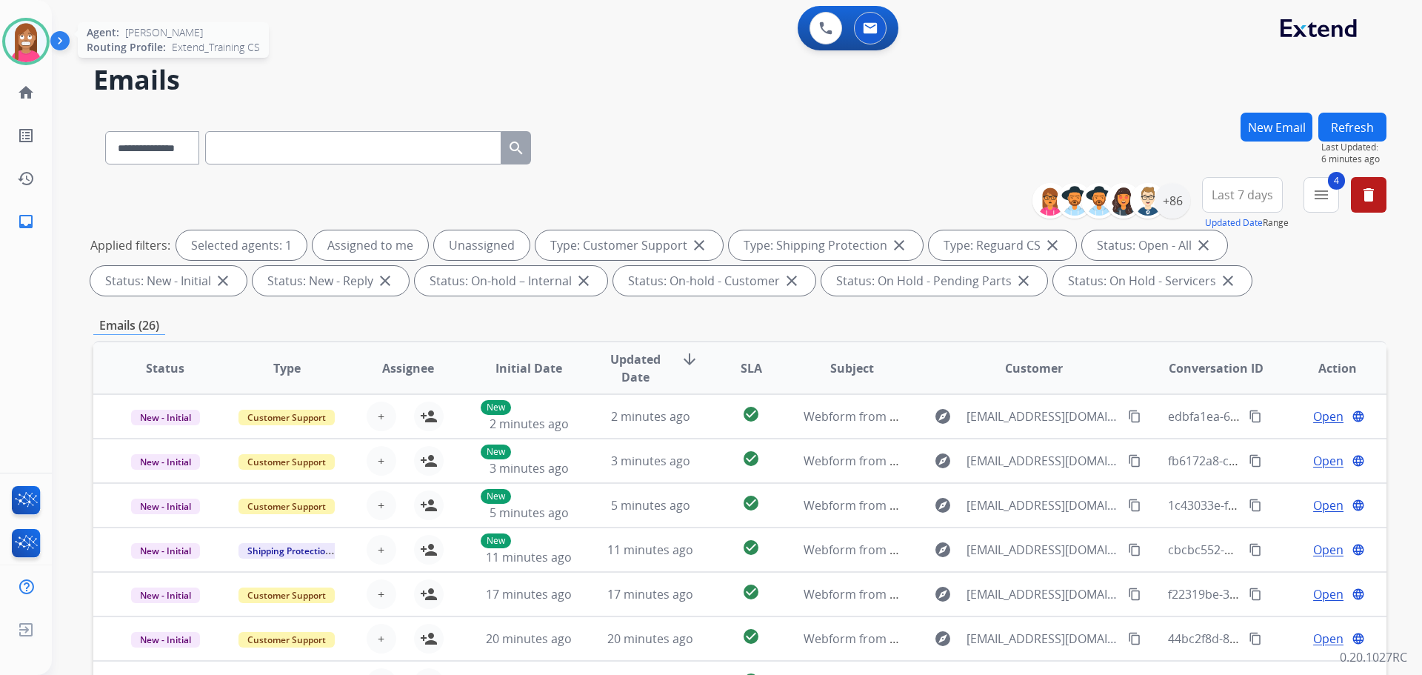
click at [27, 49] on img at bounding box center [25, 41] width 41 height 41
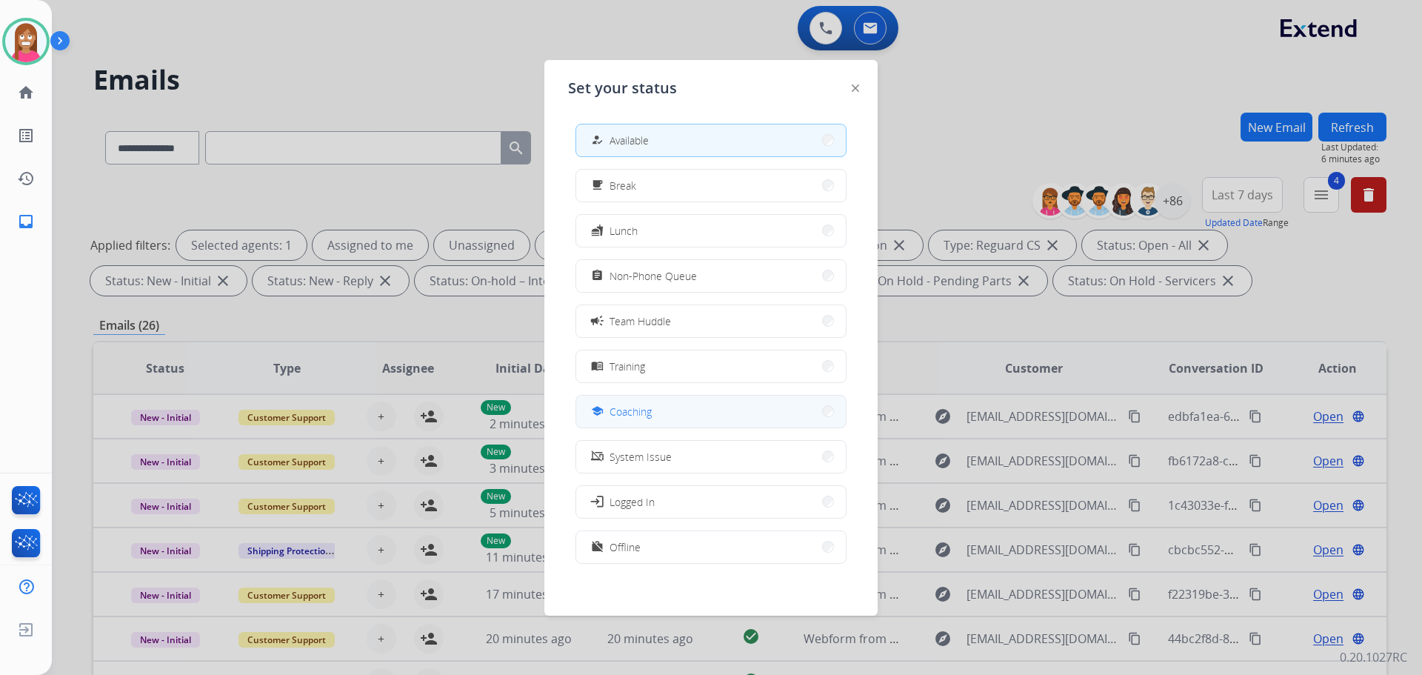
click at [617, 405] on span "Coaching" at bounding box center [631, 412] width 42 height 16
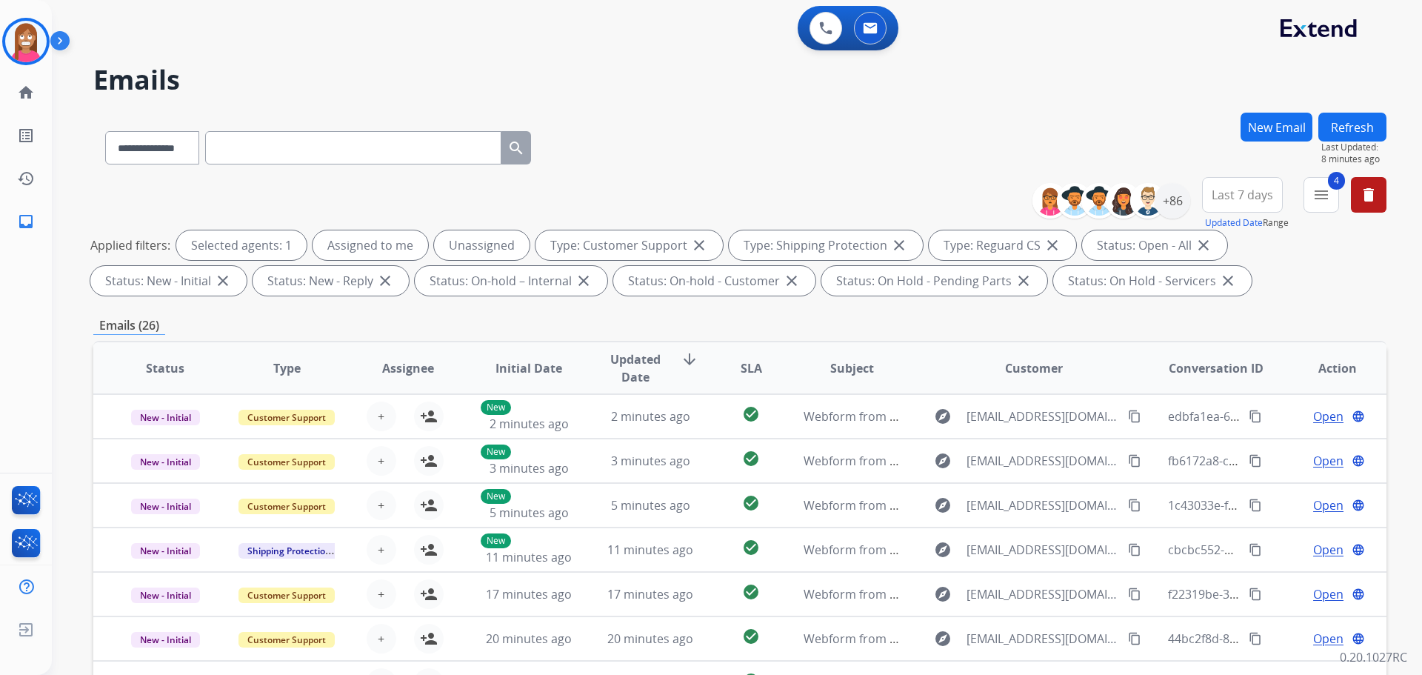
select select "**********"
click at [4, 37] on div at bounding box center [25, 41] width 47 height 47
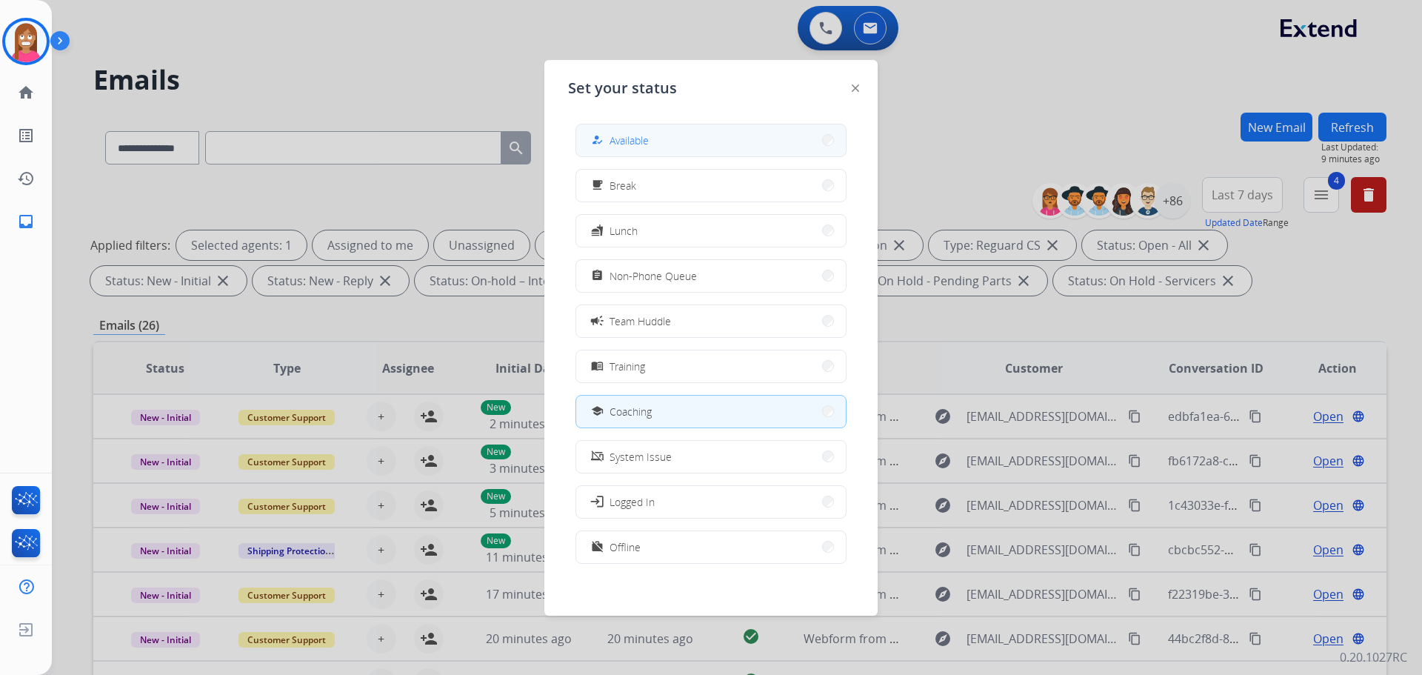
click at [599, 140] on mat-icon "how_to_reg" at bounding box center [597, 140] width 13 height 13
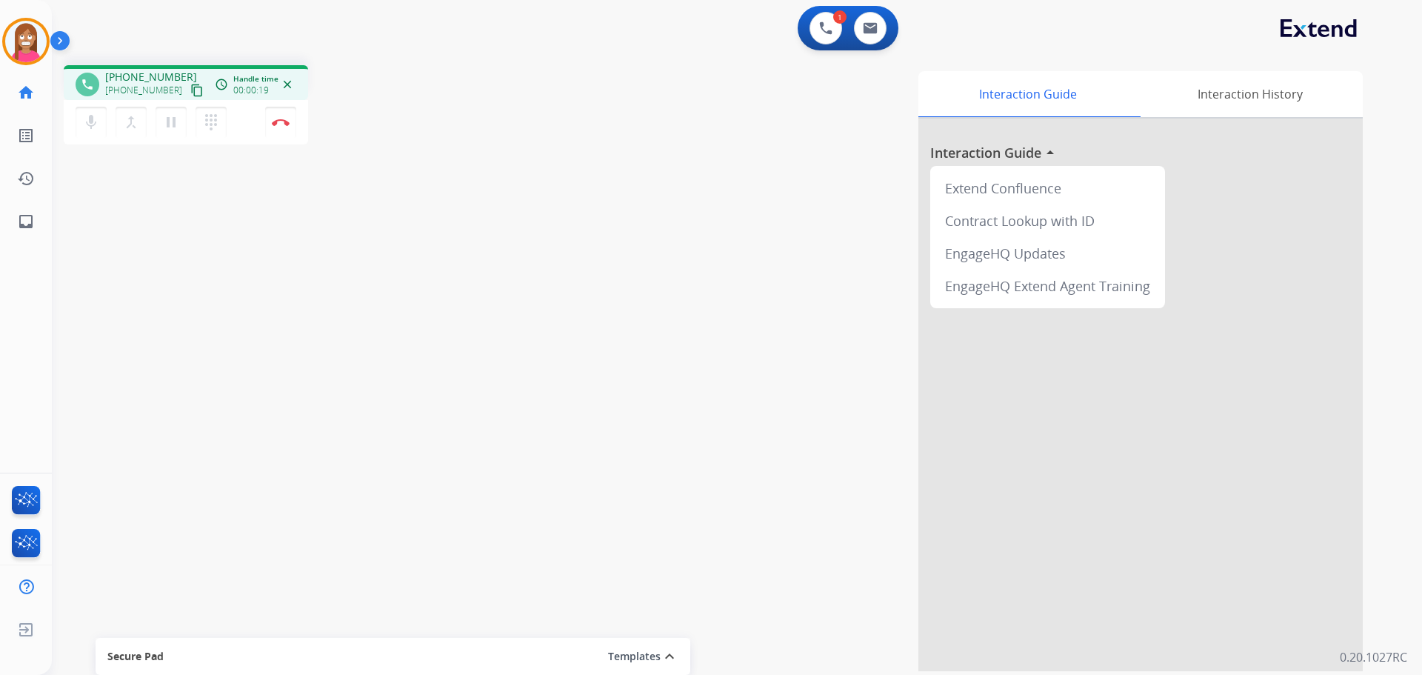
click at [190, 88] on mat-icon "content_copy" at bounding box center [196, 90] width 13 height 13
click at [169, 124] on mat-icon "pause" at bounding box center [171, 122] width 18 height 18
click at [170, 124] on mat-icon "play_arrow" at bounding box center [171, 122] width 18 height 18
click at [278, 121] on img at bounding box center [281, 122] width 18 height 7
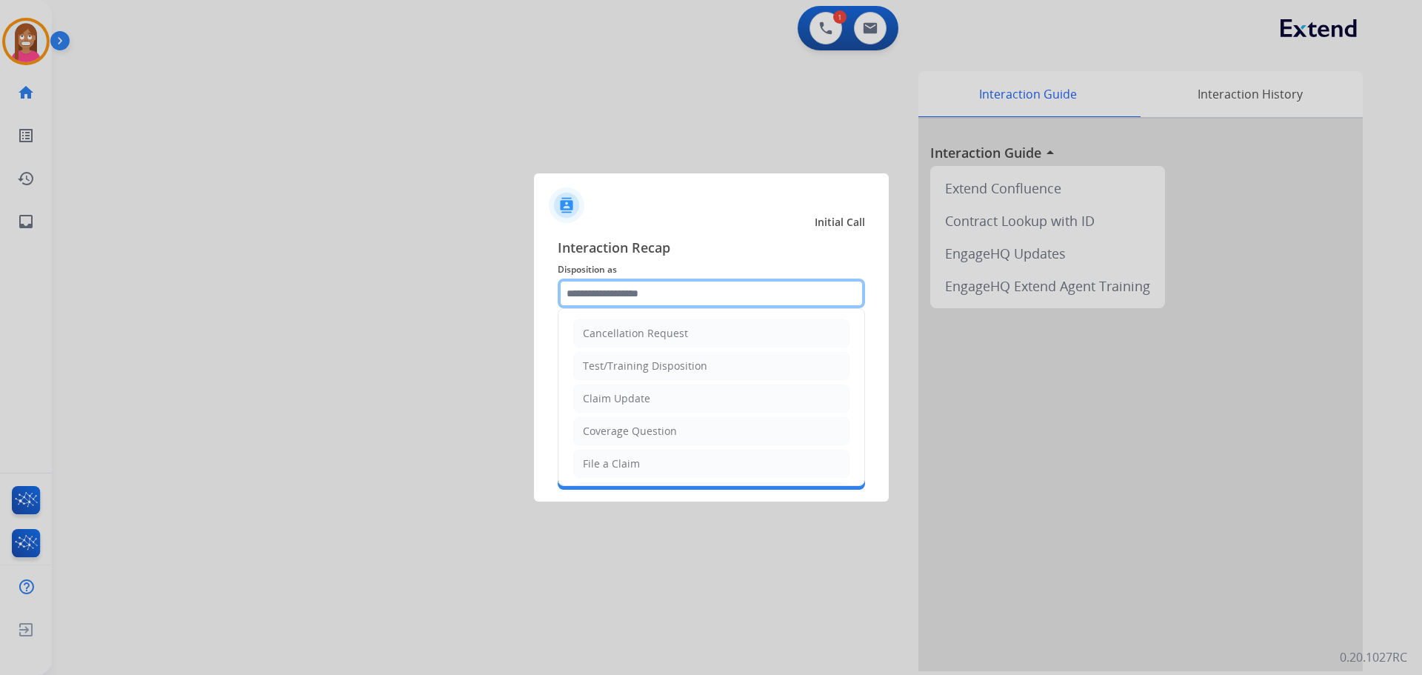
click at [650, 284] on input "text" at bounding box center [711, 294] width 307 height 30
click at [603, 390] on li "Claim Update" at bounding box center [711, 399] width 276 height 28
type input "**********"
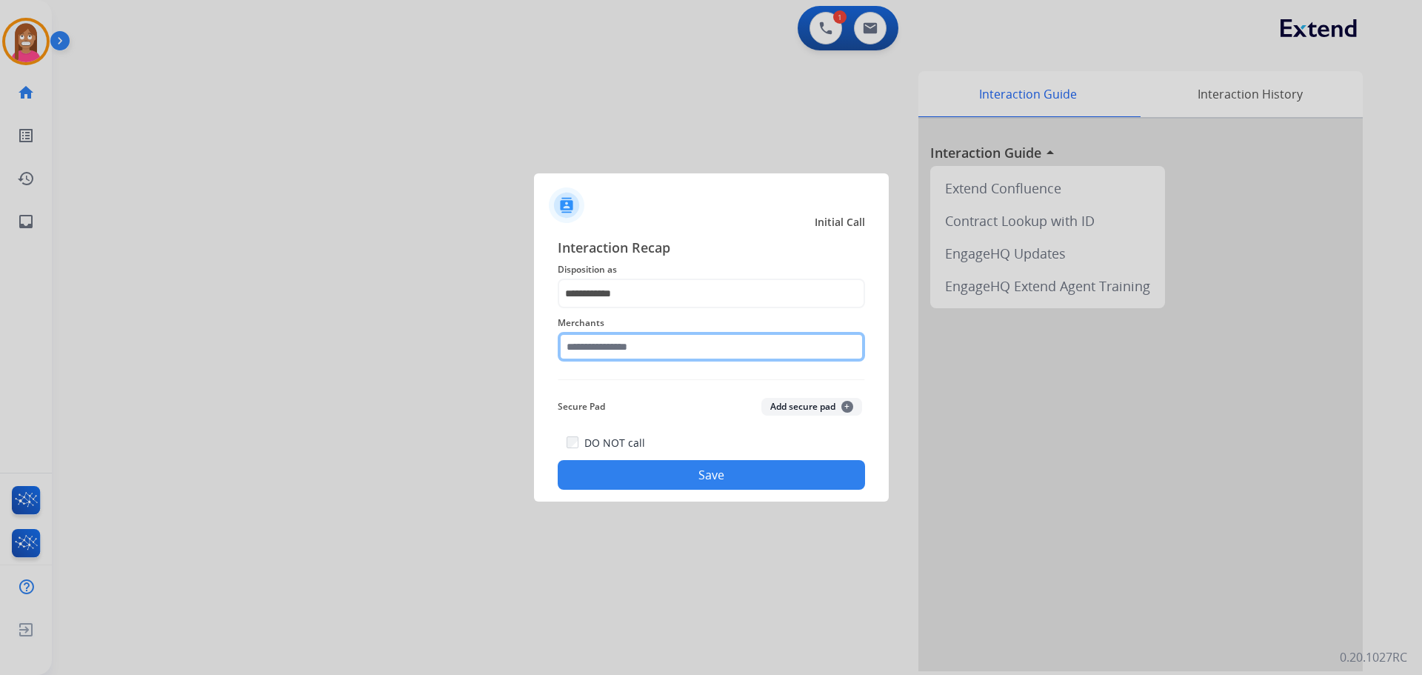
click at [586, 336] on input "text" at bounding box center [711, 347] width 307 height 30
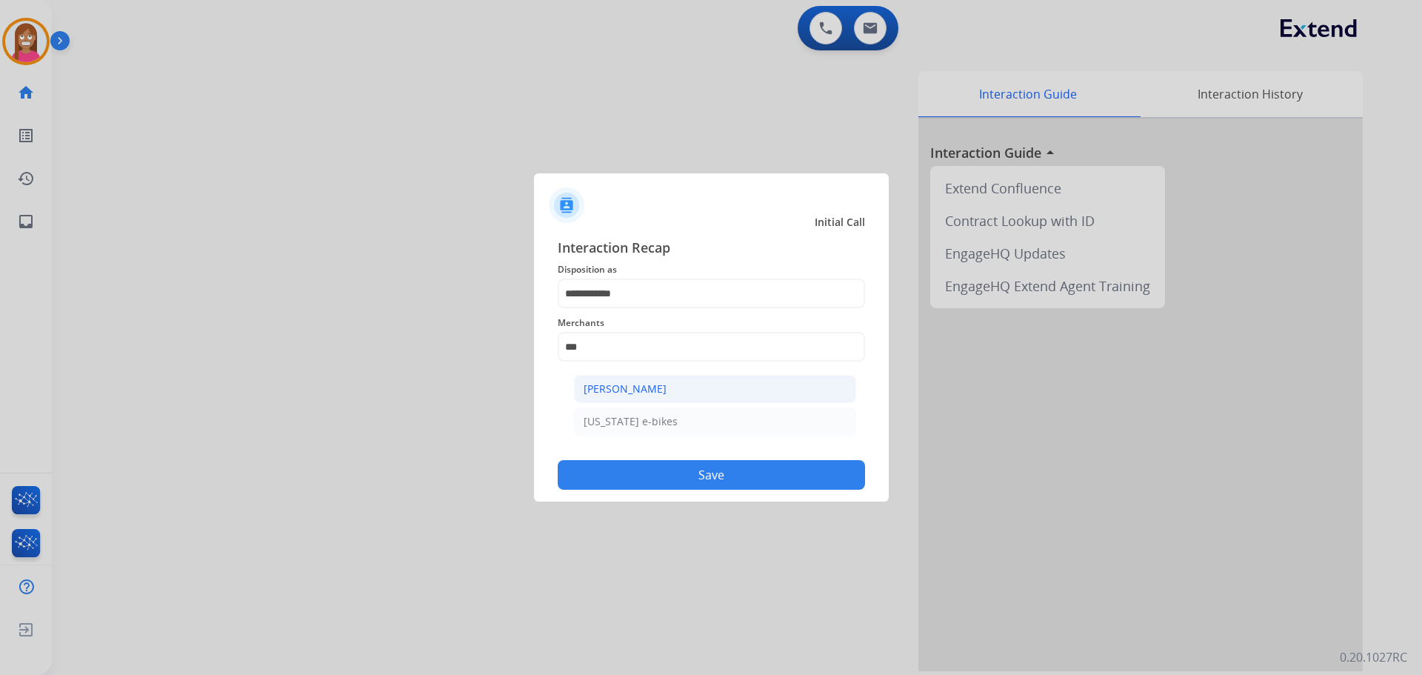
click at [645, 396] on div "[PERSON_NAME]" at bounding box center [625, 389] width 83 height 15
type input "**********"
click at [669, 465] on button "Save" at bounding box center [711, 475] width 307 height 30
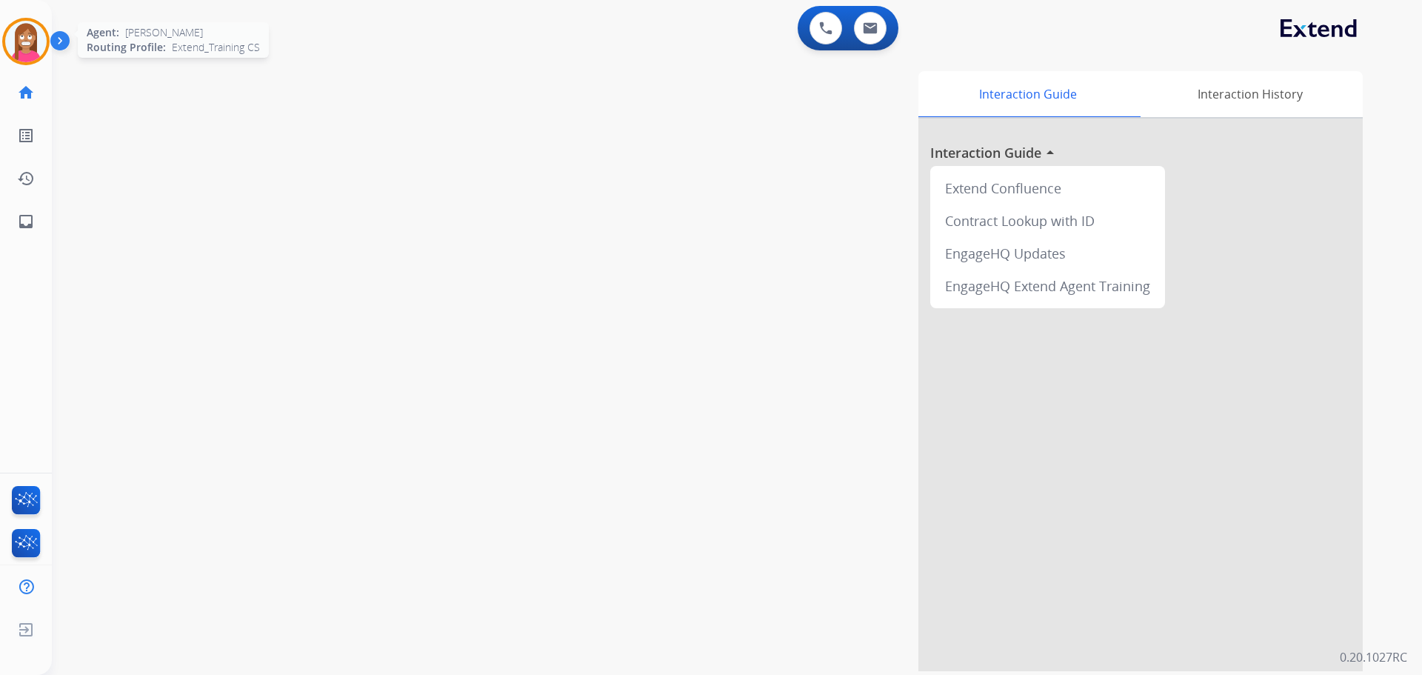
click at [19, 39] on img at bounding box center [25, 41] width 41 height 41
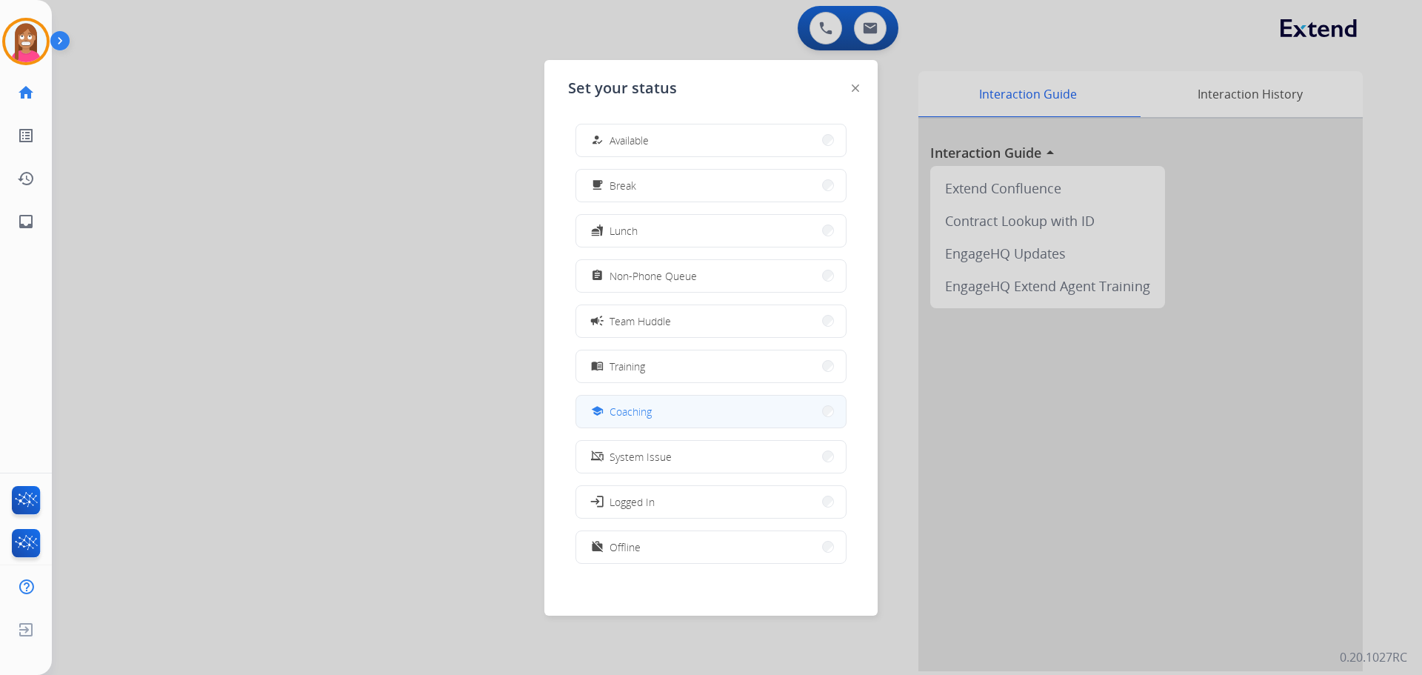
click at [598, 410] on mat-icon "school" at bounding box center [597, 411] width 13 height 13
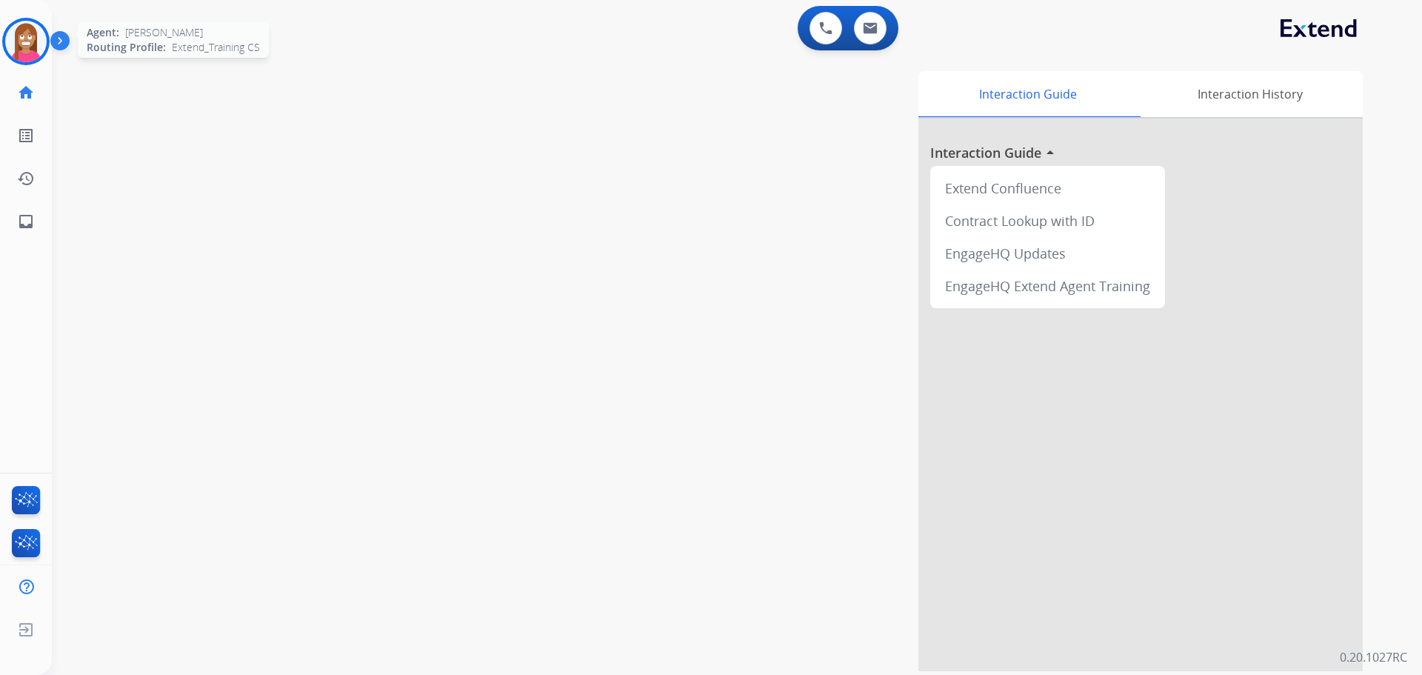
click at [21, 53] on img at bounding box center [25, 41] width 41 height 41
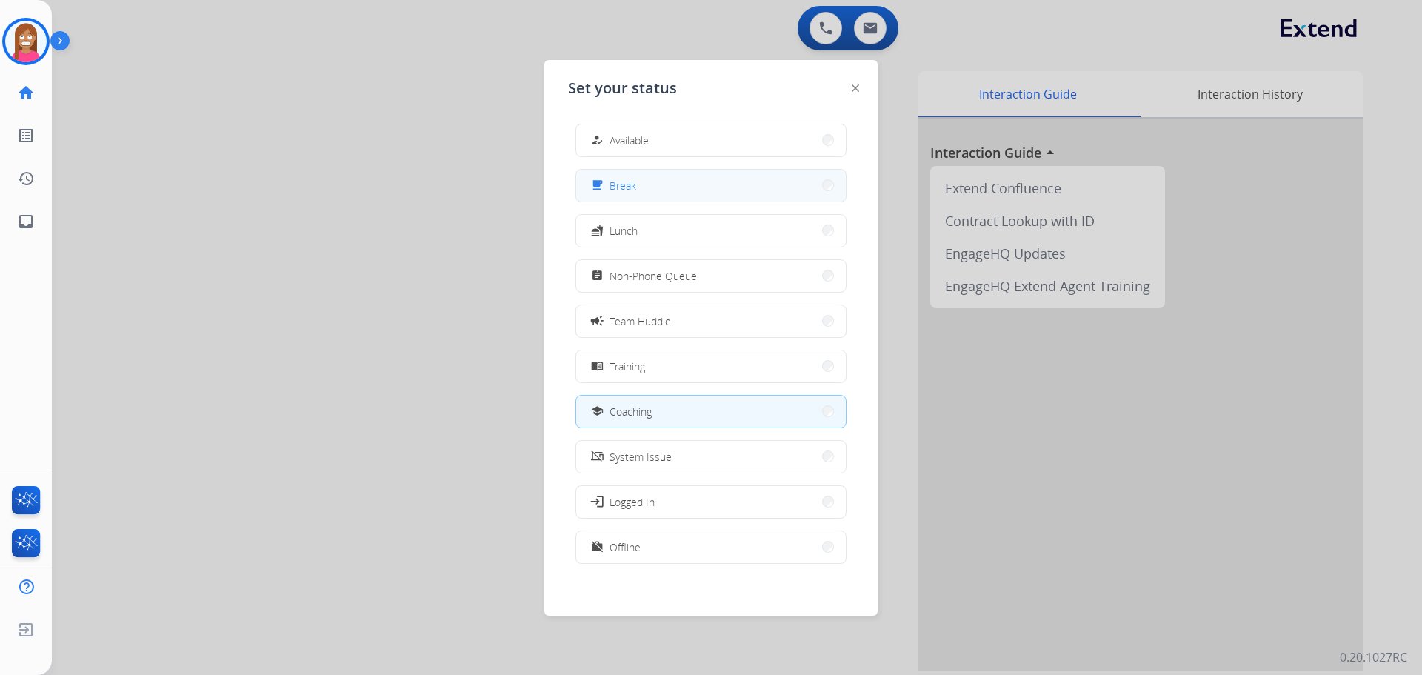
click at [636, 184] on span "Break" at bounding box center [623, 186] width 27 height 16
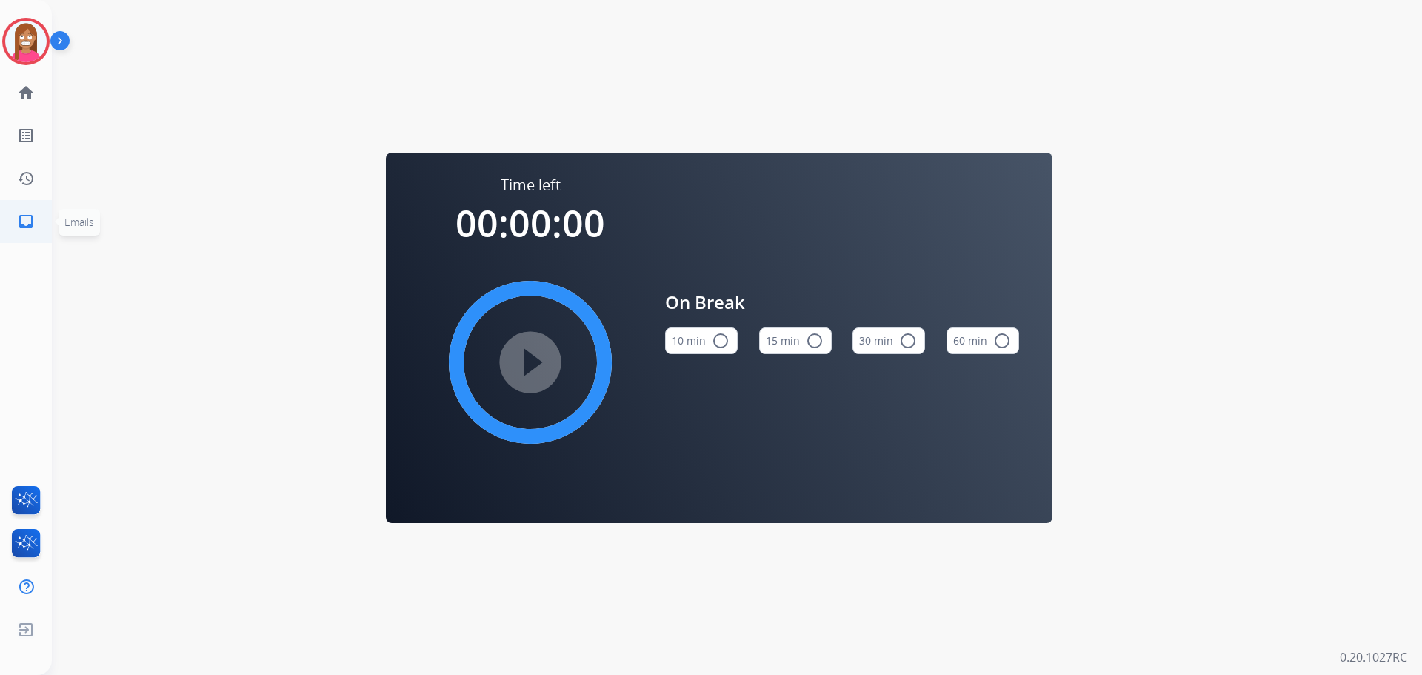
click at [39, 213] on link "inbox Emails" at bounding box center [25, 221] width 41 height 41
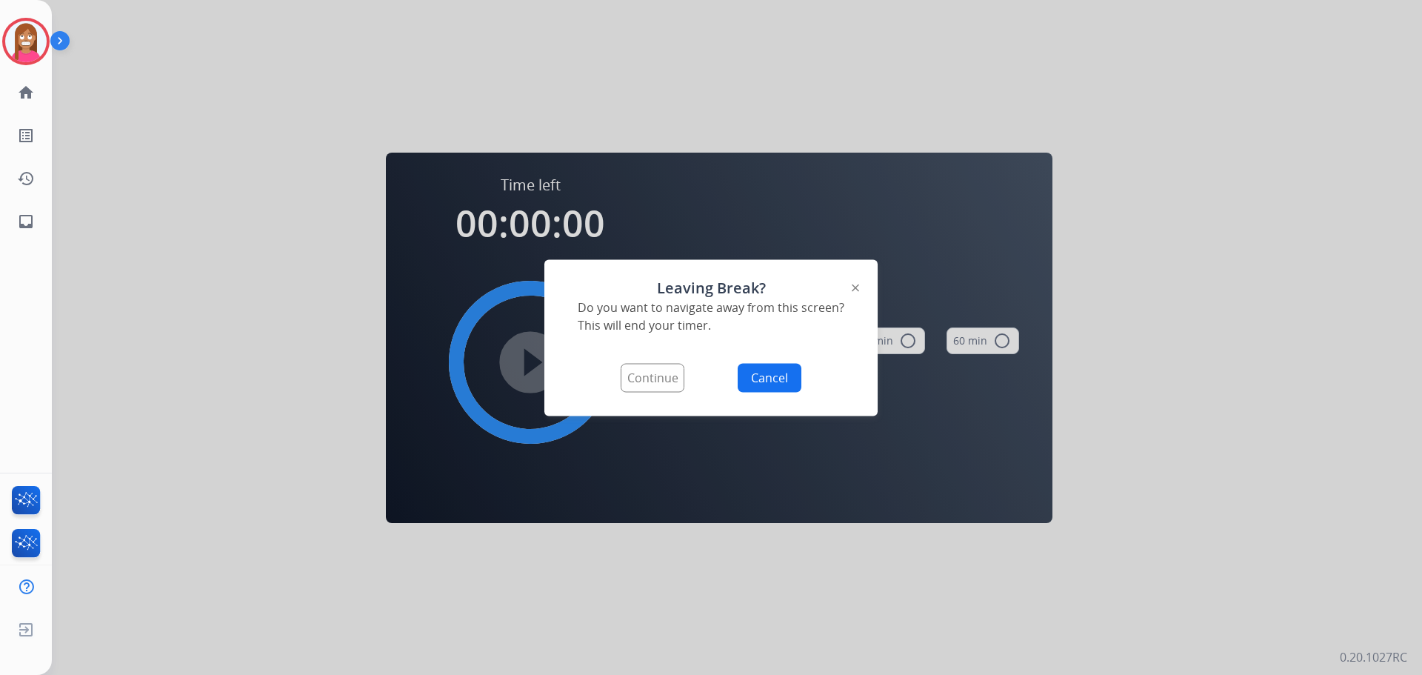
click at [853, 286] on img at bounding box center [855, 287] width 7 height 7
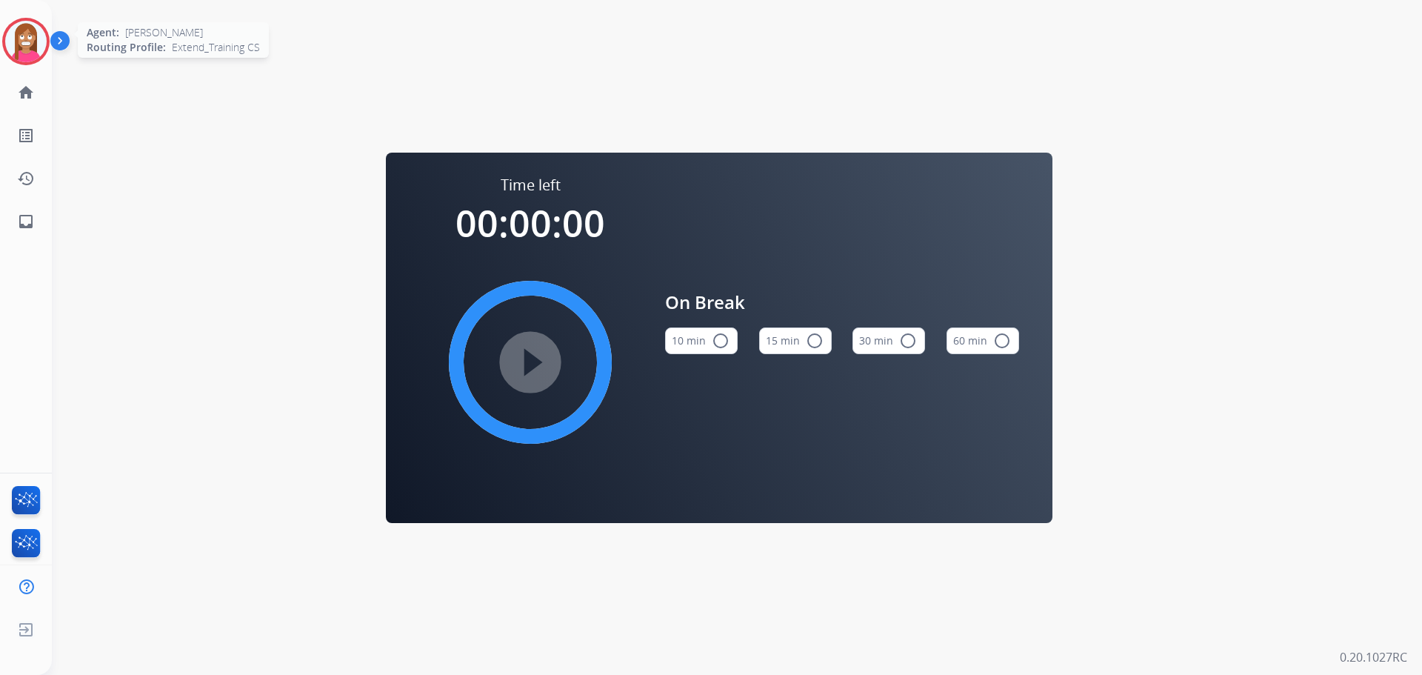
click at [16, 47] on img at bounding box center [25, 41] width 41 height 41
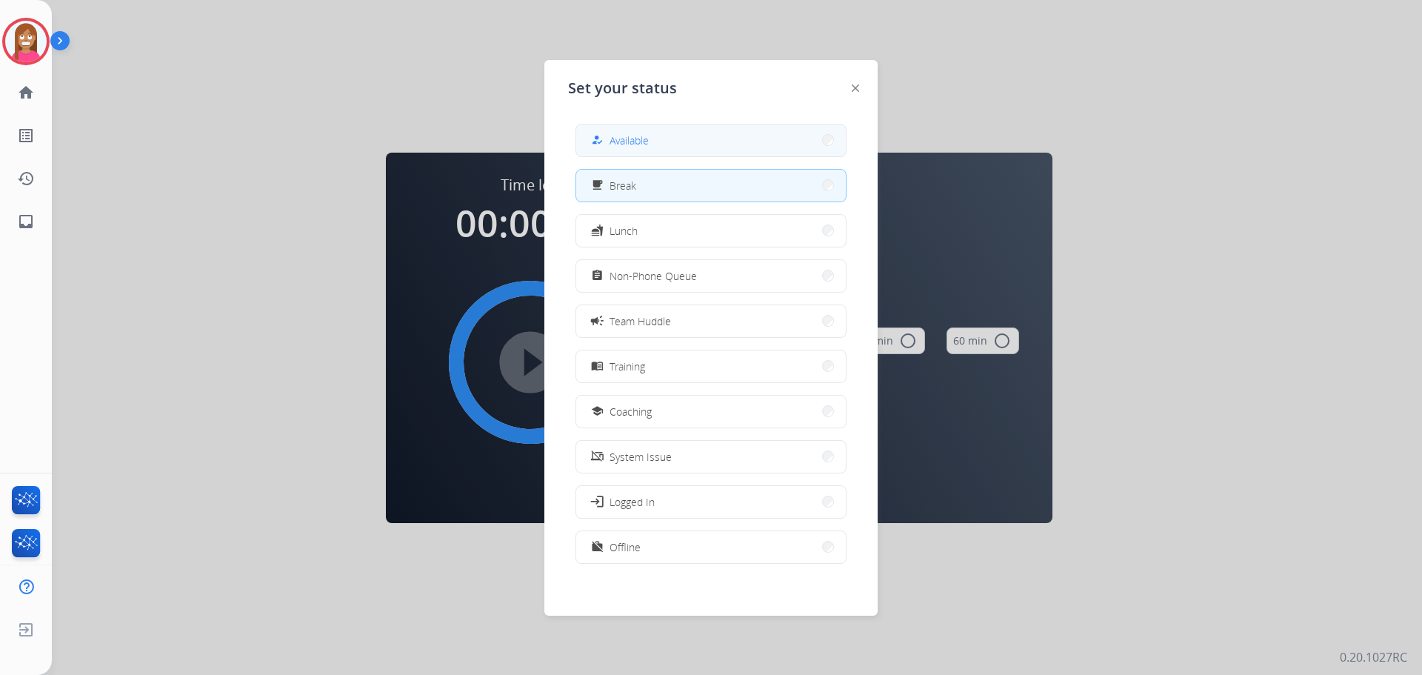
click at [639, 139] on span "Available" at bounding box center [629, 141] width 39 height 16
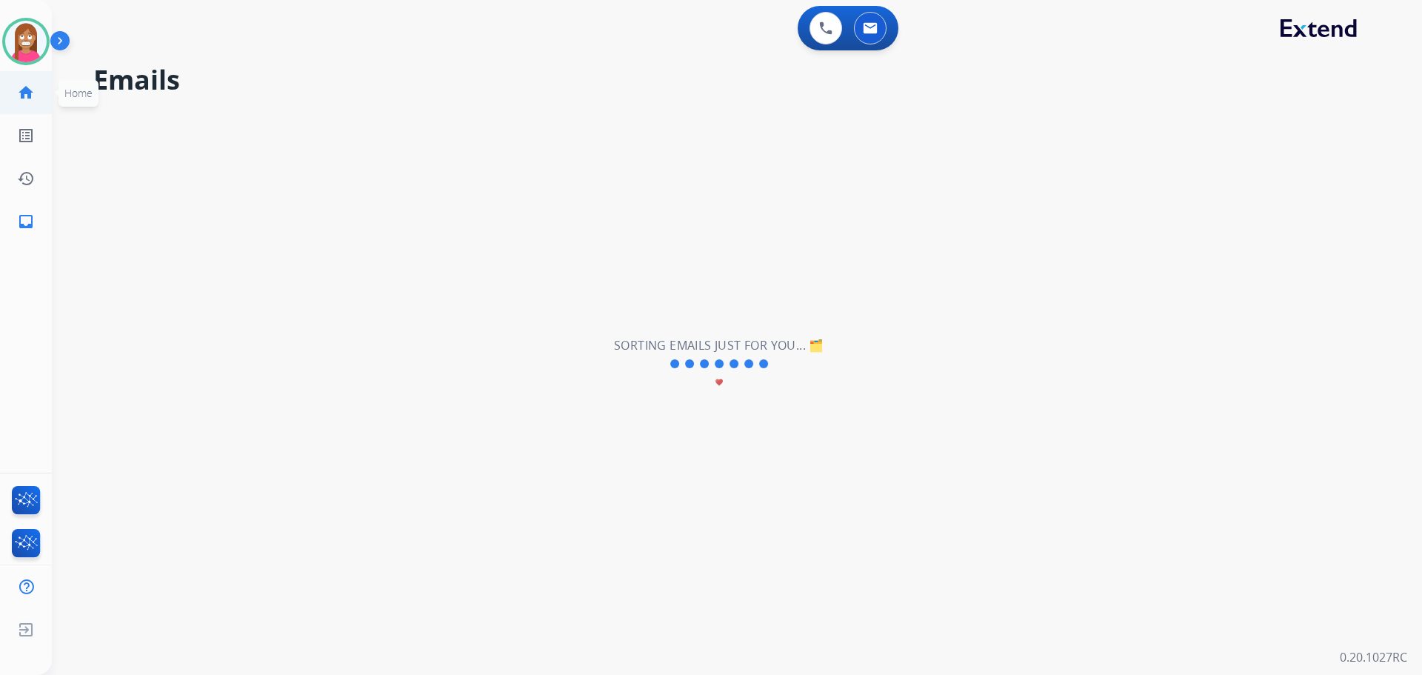
click at [25, 99] on mat-icon "home" at bounding box center [26, 93] width 18 height 18
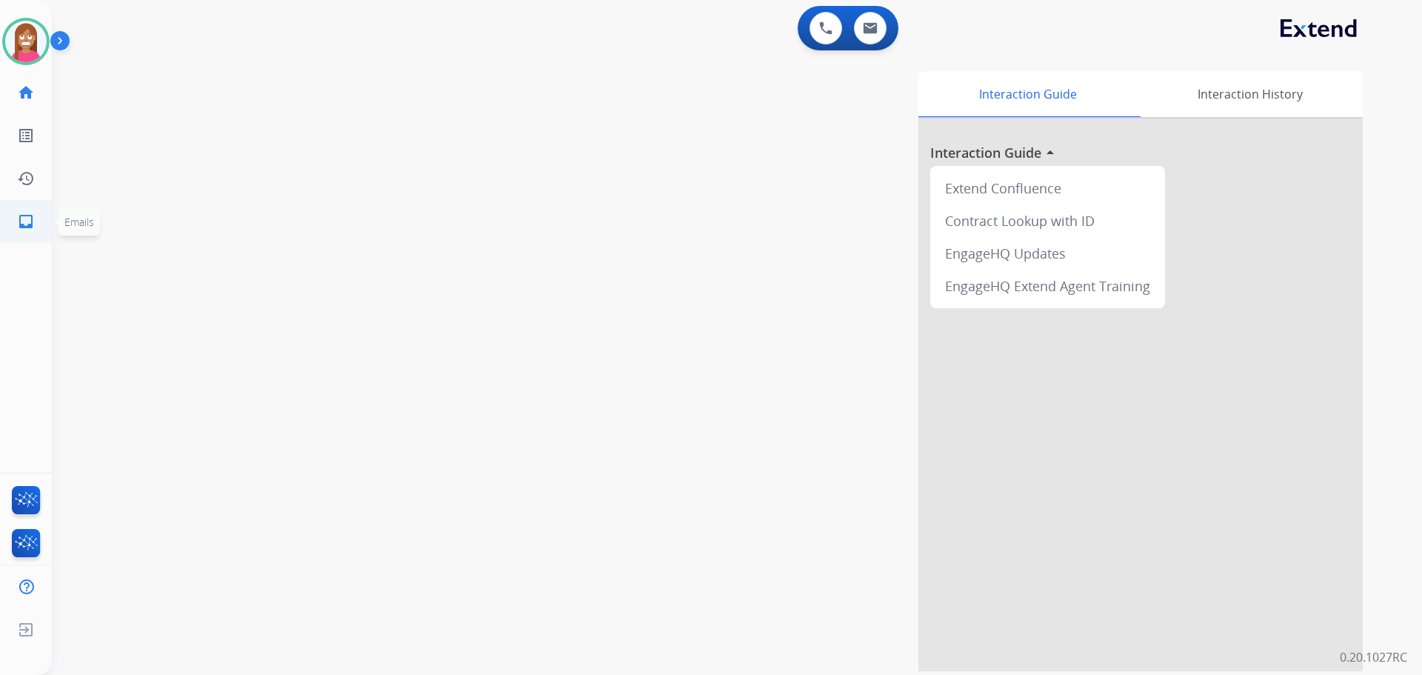
click at [30, 217] on mat-icon "inbox" at bounding box center [26, 222] width 18 height 18
select select "**********"
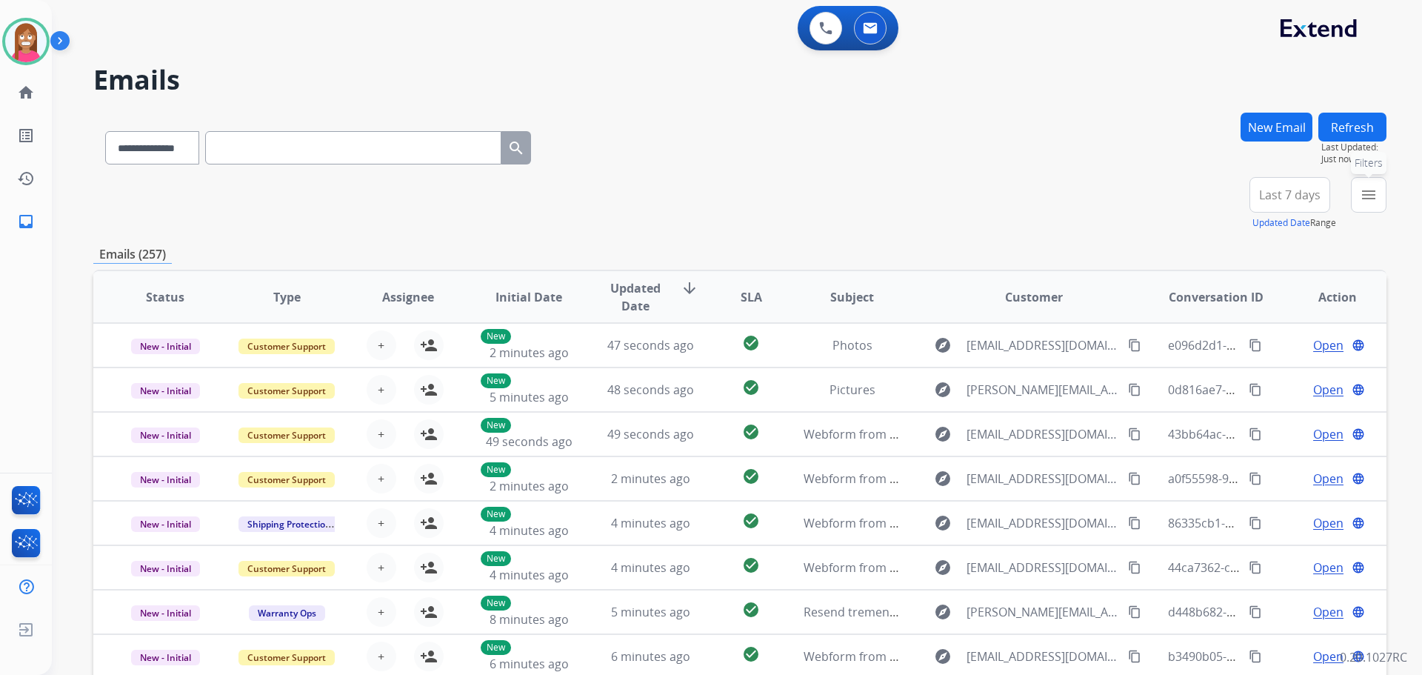
click at [1369, 199] on mat-icon "menu" at bounding box center [1369, 195] width 18 height 18
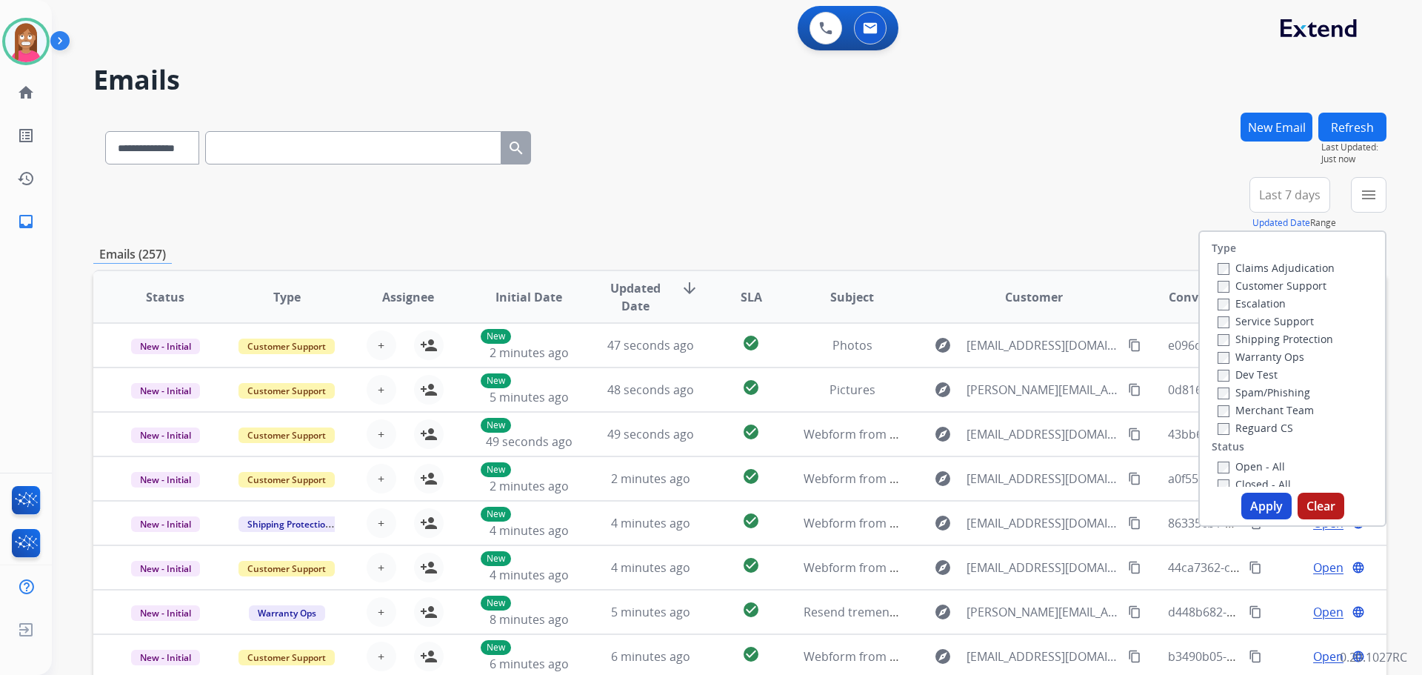
click at [1242, 284] on label "Customer Support" at bounding box center [1272, 286] width 109 height 14
click at [1234, 333] on label "Shipping Protection" at bounding box center [1276, 339] width 116 height 14
click at [1222, 429] on label "Reguard CS" at bounding box center [1256, 428] width 76 height 14
click at [1239, 469] on label "Open - All" at bounding box center [1251, 466] width 67 height 14
click at [1245, 495] on button "Apply" at bounding box center [1267, 506] width 50 height 27
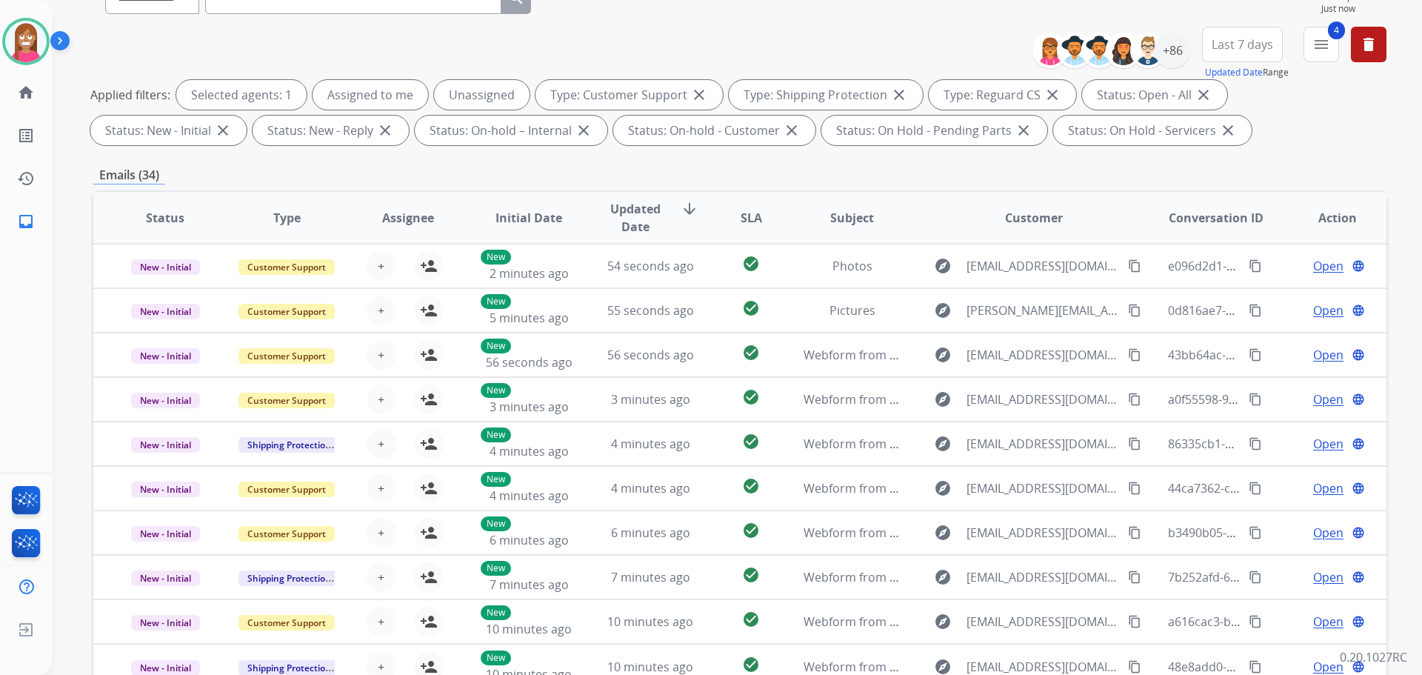
scroll to position [17, 0]
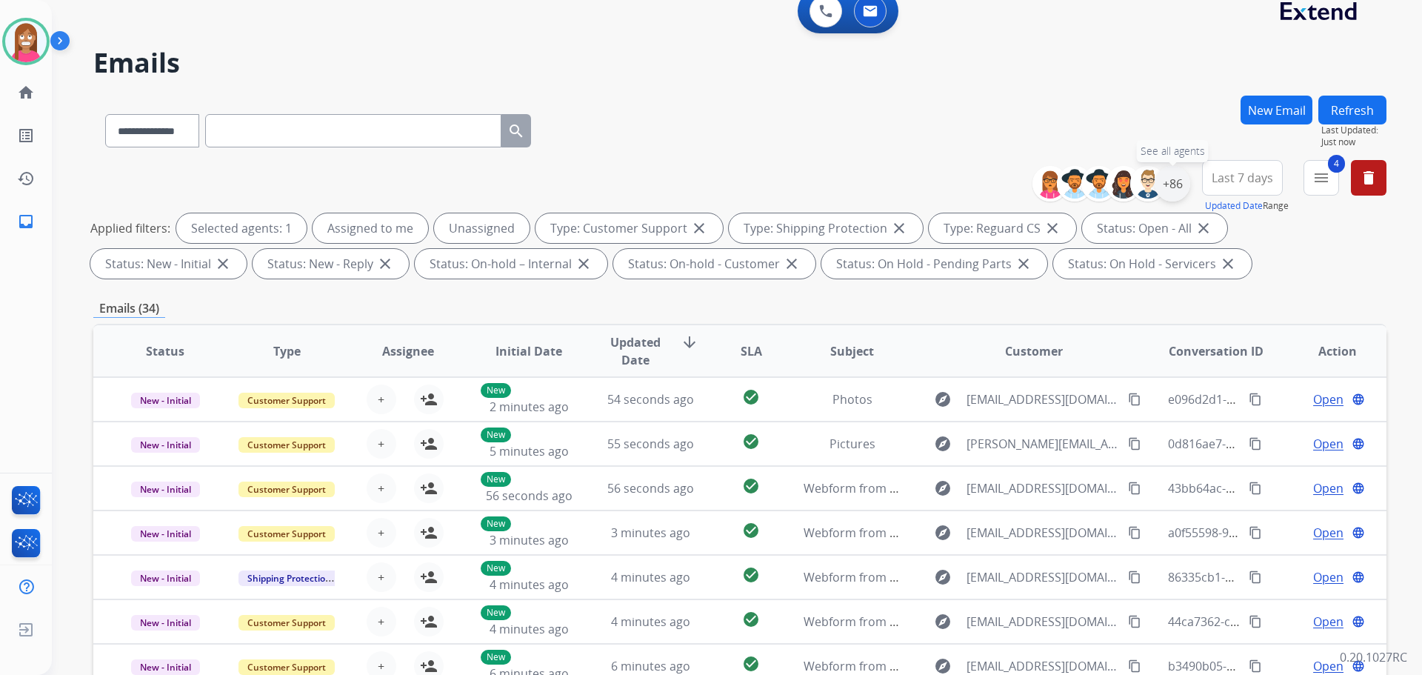
click at [1169, 190] on div "+86" at bounding box center [1173, 184] width 36 height 36
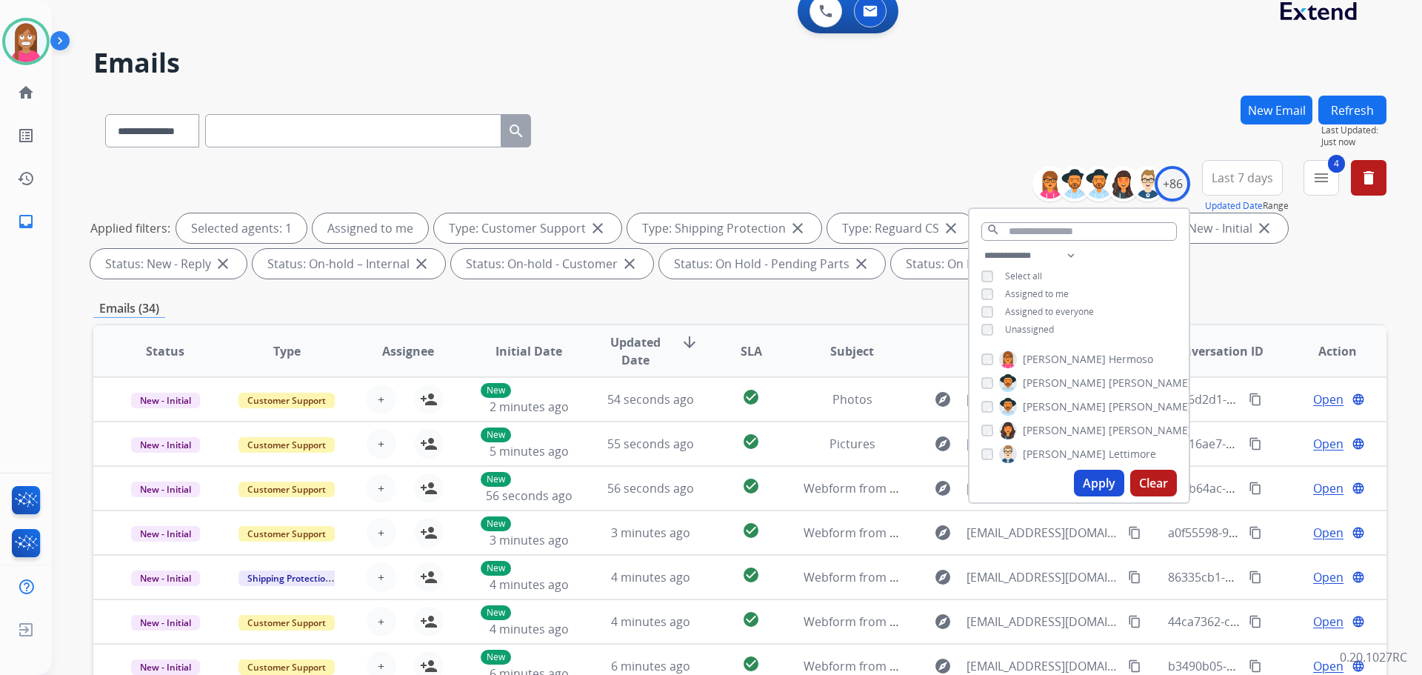
click at [1077, 471] on button "Apply" at bounding box center [1099, 483] width 50 height 27
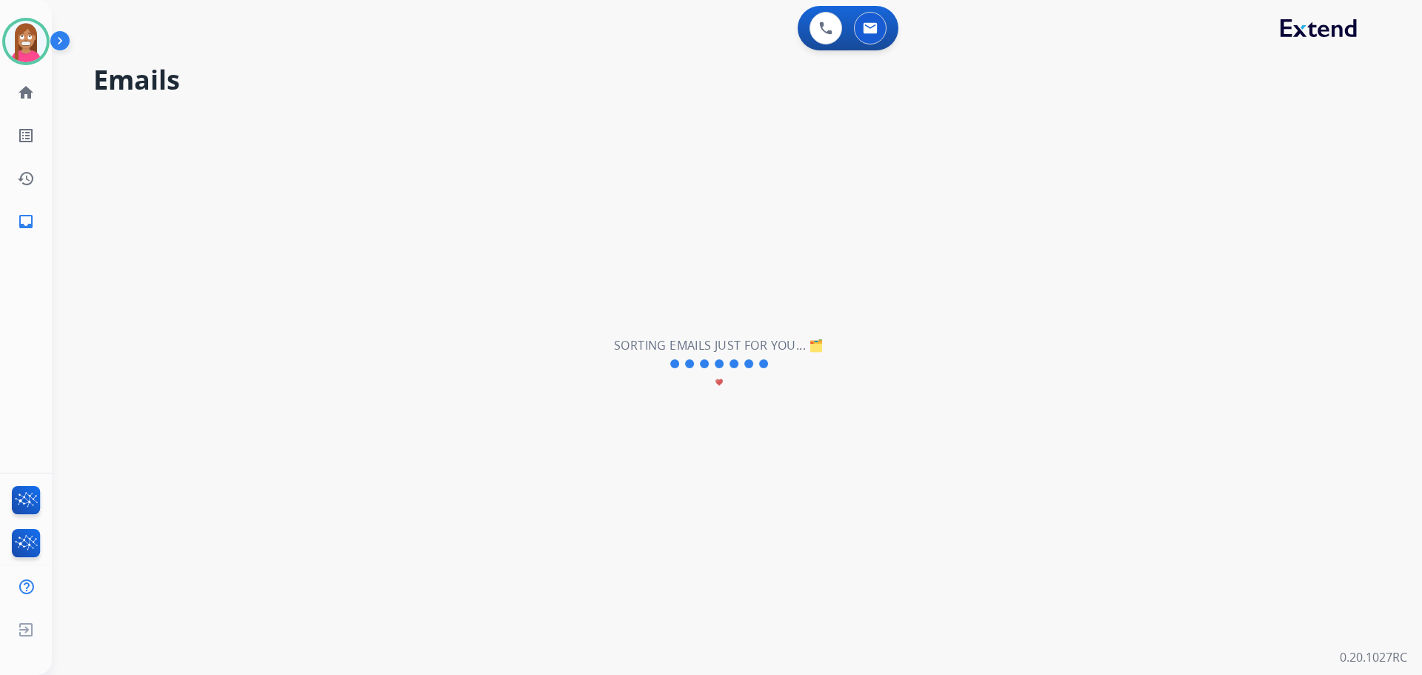
scroll to position [0, 0]
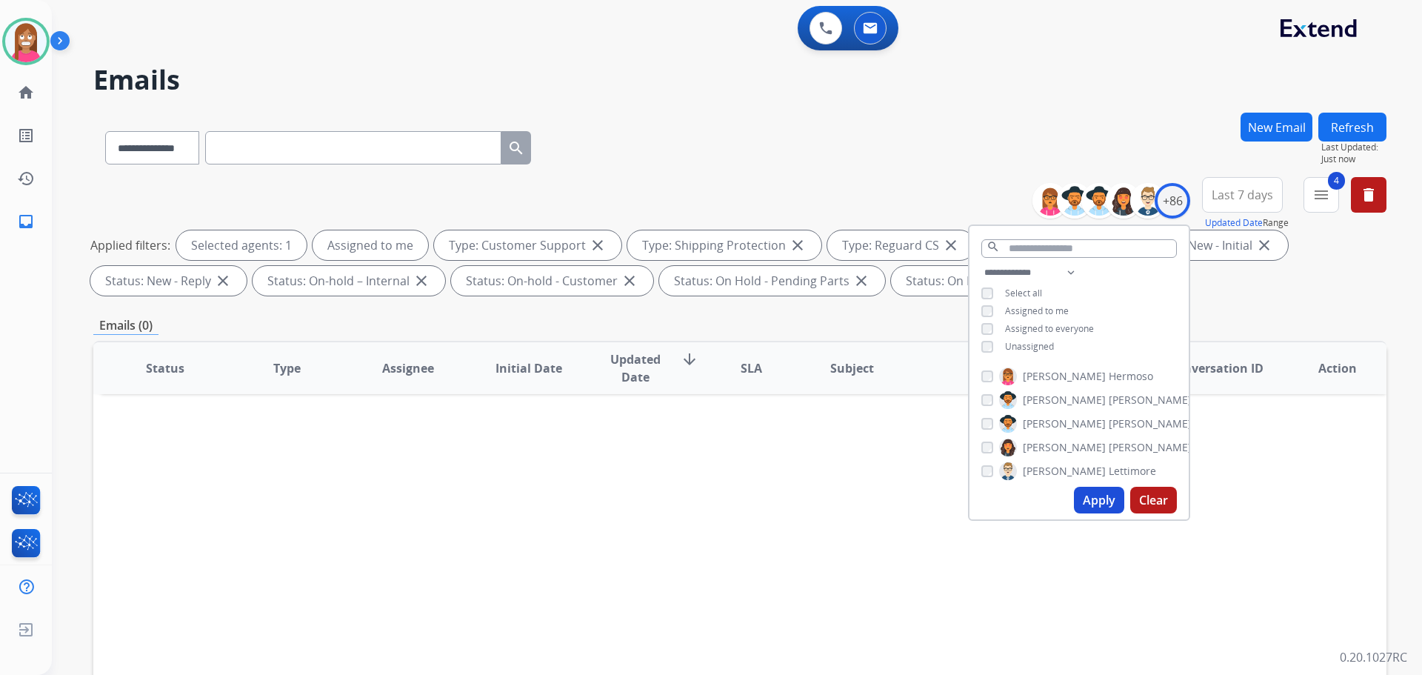
drag, startPoint x: 656, startPoint y: 482, endPoint x: 664, endPoint y: 493, distance: 14.4
click at [657, 485] on div "Status Type Assignee Initial Date Updated Date arrow_downward SLA Subject Custo…" at bounding box center [740, 589] width 1294 height 496
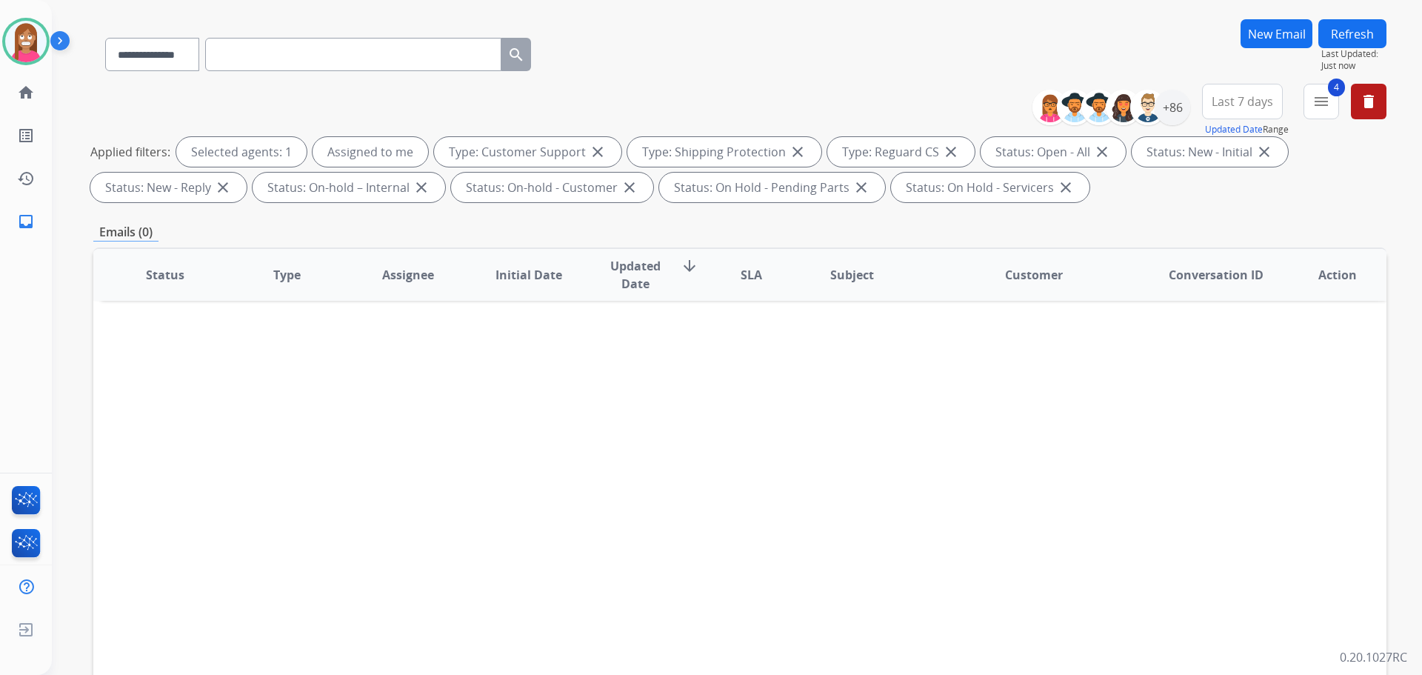
scroll to position [222, 0]
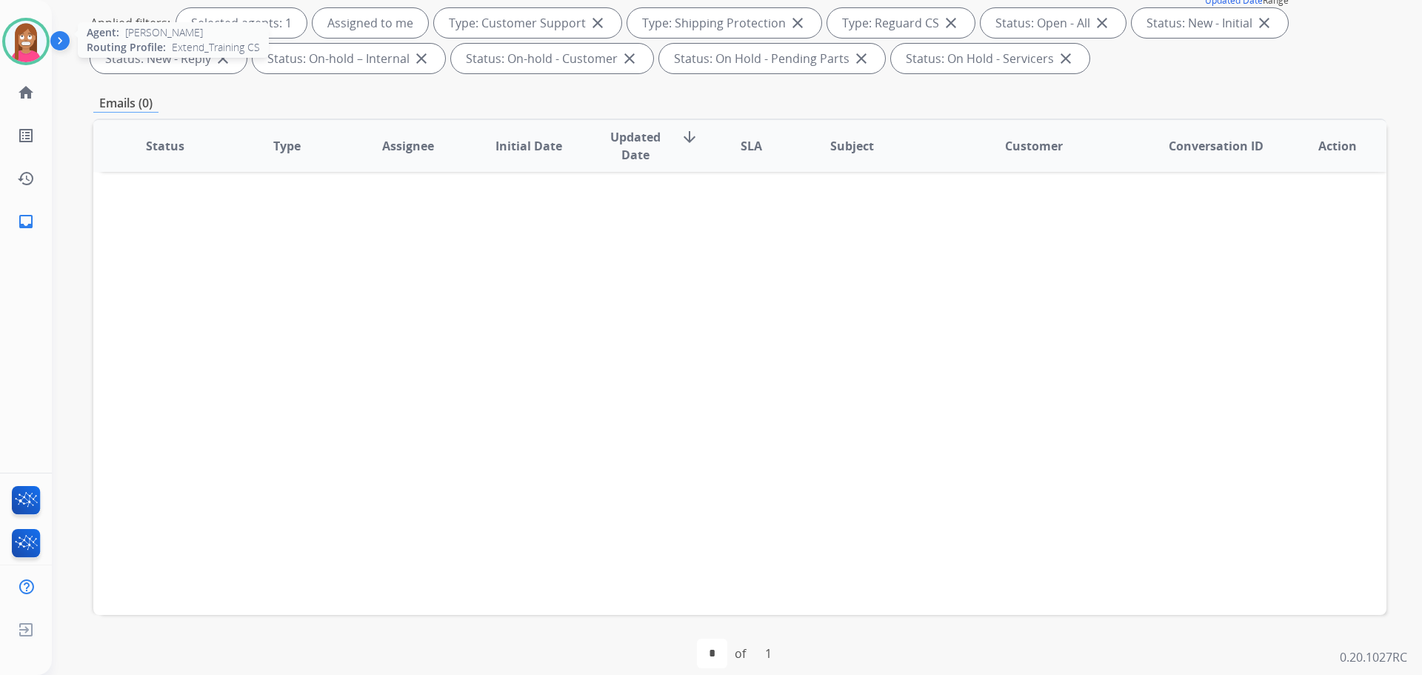
click at [15, 31] on img at bounding box center [25, 41] width 41 height 41
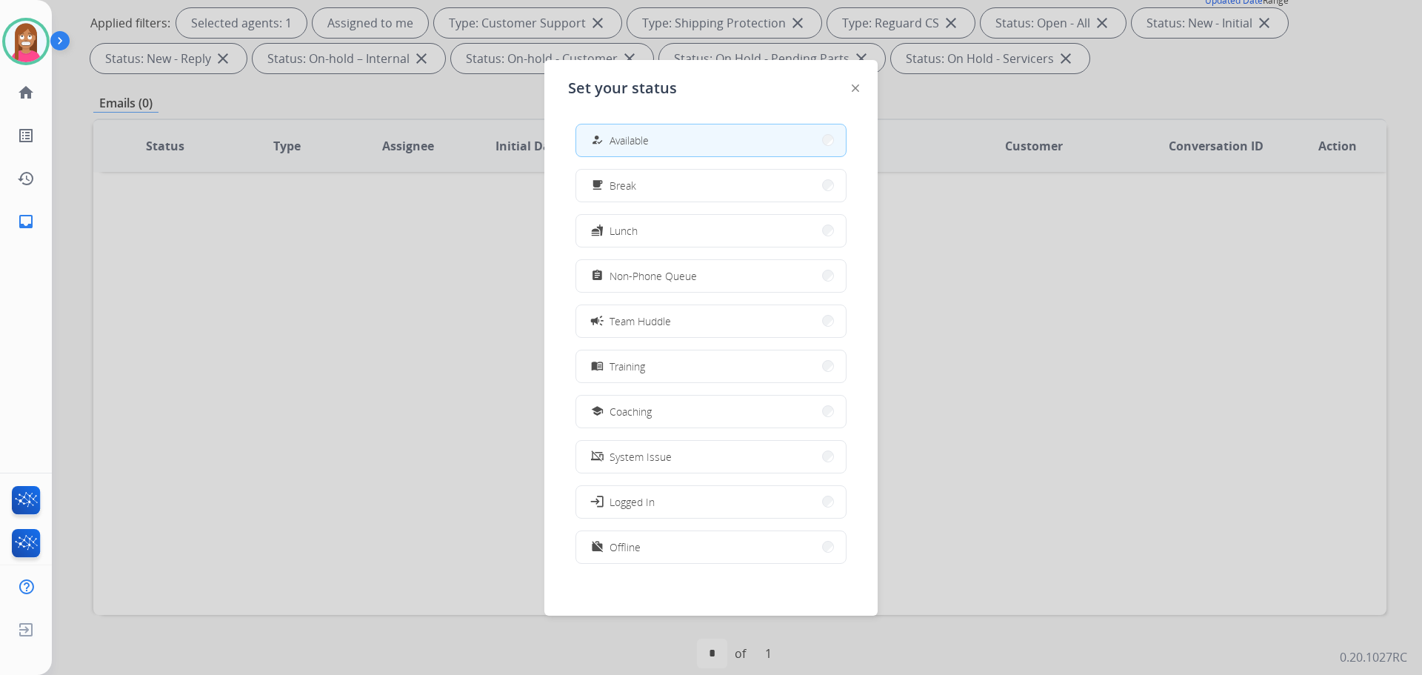
drag, startPoint x: 631, startPoint y: 404, endPoint x: 630, endPoint y: 416, distance: 11.9
click at [630, 415] on span "Coaching" at bounding box center [631, 412] width 42 height 16
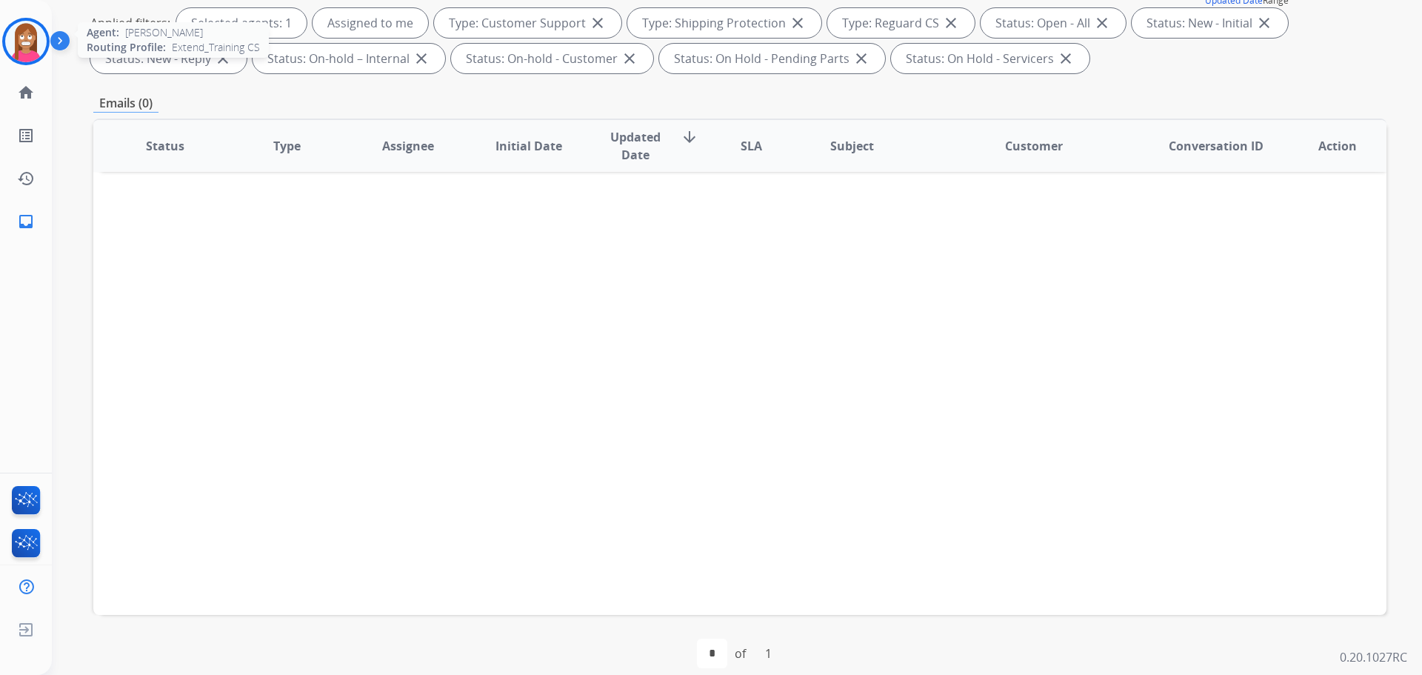
click at [25, 53] on img at bounding box center [25, 41] width 41 height 41
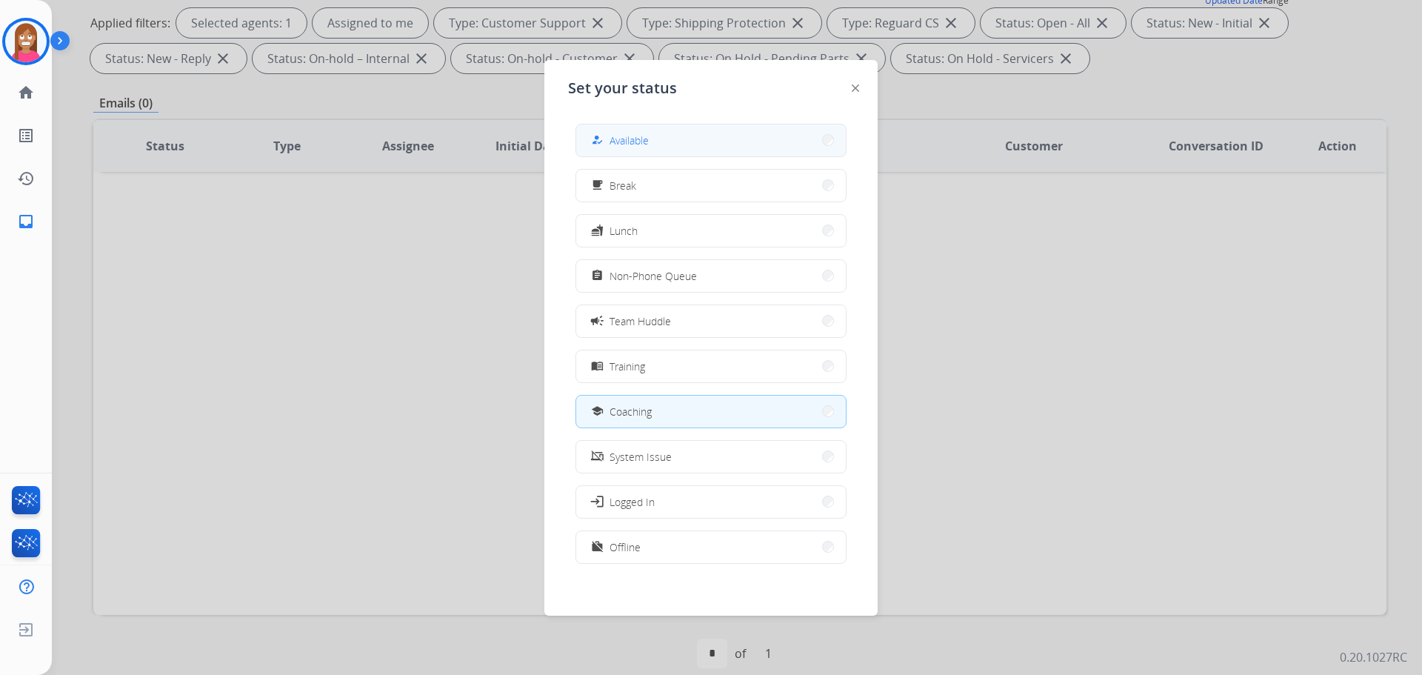
click at [625, 145] on span "Available" at bounding box center [629, 141] width 39 height 16
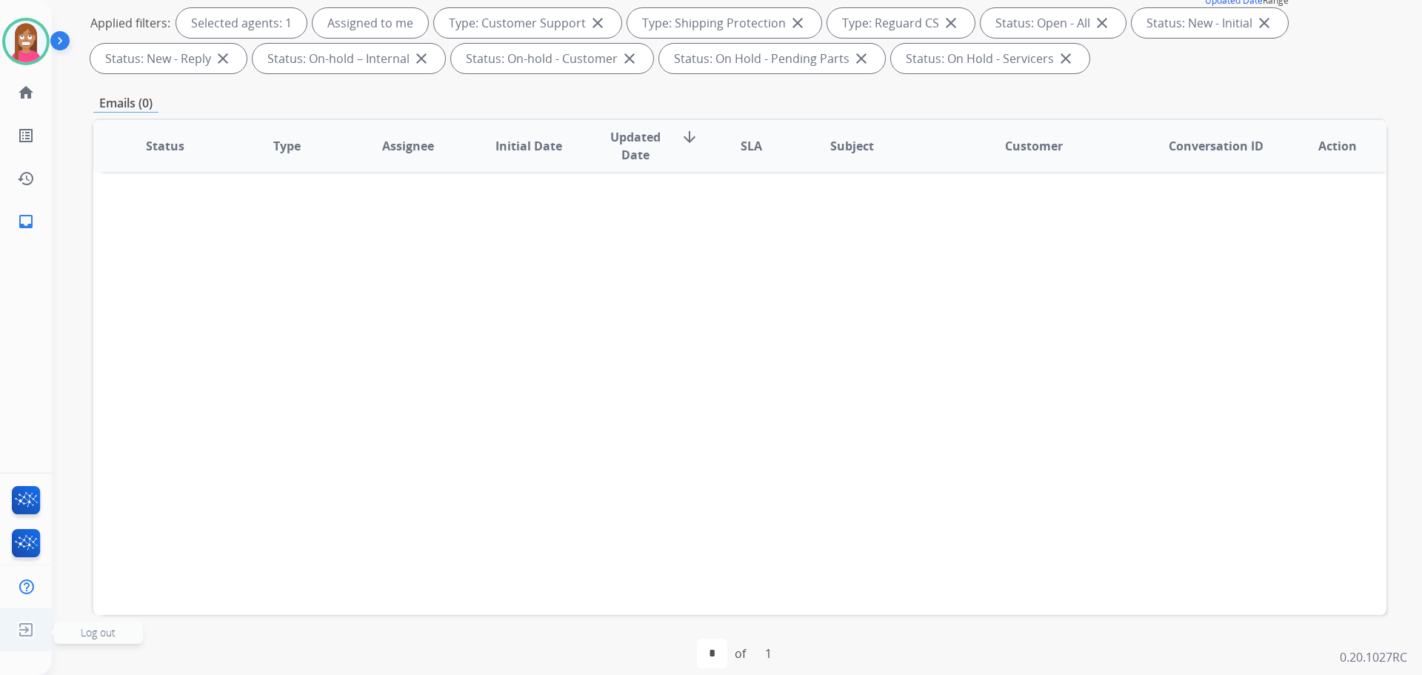
click at [20, 627] on img at bounding box center [26, 630] width 27 height 28
